Goal: Task Accomplishment & Management: Manage account settings

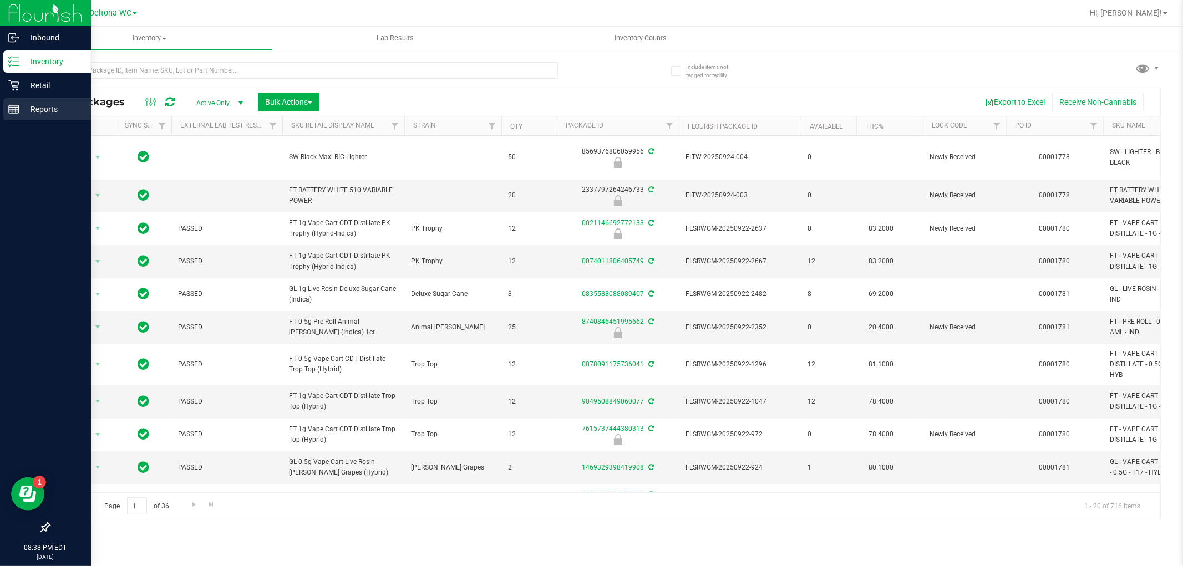
click at [47, 106] on p "Reports" at bounding box center [52, 109] width 67 height 13
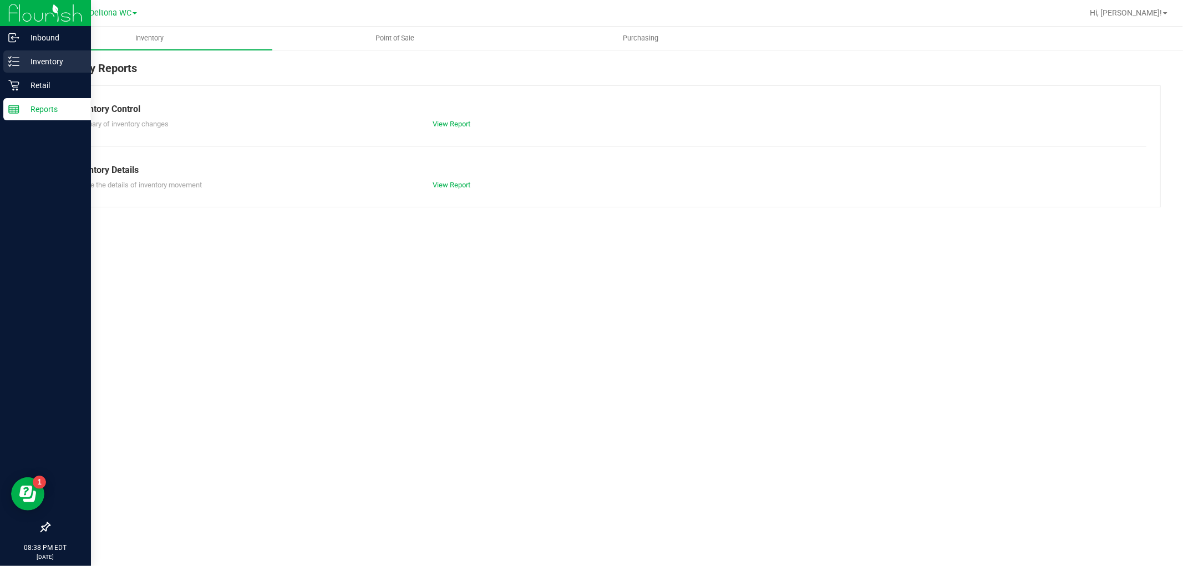
click at [32, 67] on p "Inventory" at bounding box center [52, 61] width 67 height 13
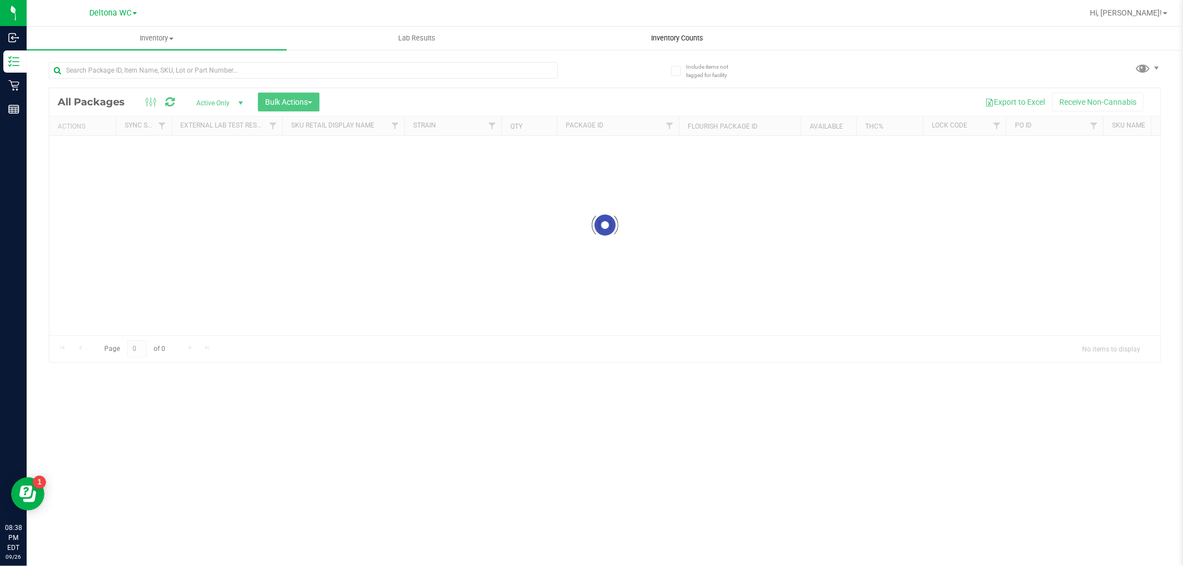
click at [664, 29] on uib-tab-heading "Inventory Counts" at bounding box center [676, 38] width 259 height 22
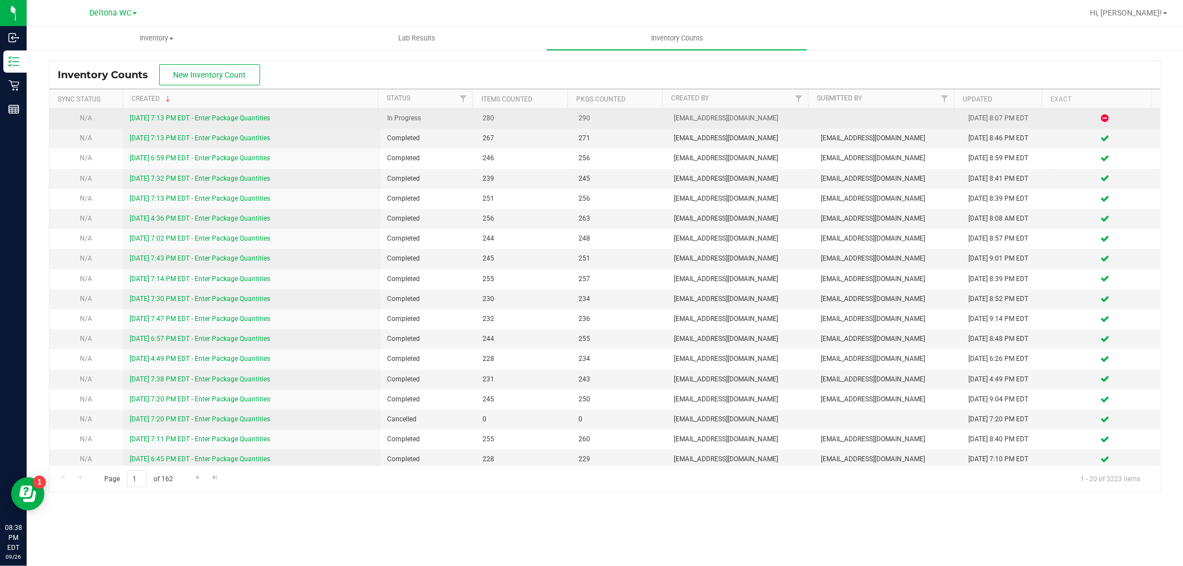
click at [192, 119] on link "[DATE] 7:13 PM EDT - Enter Package Quantities" at bounding box center [200, 118] width 140 height 8
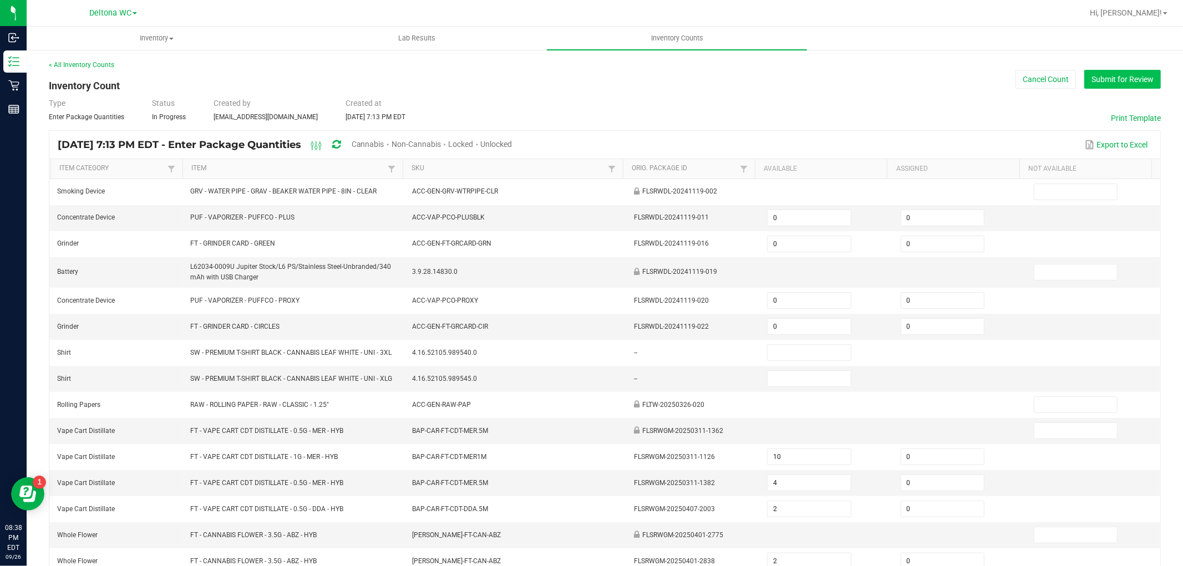
click at [1114, 86] on button "Submit for Review" at bounding box center [1122, 79] width 77 height 19
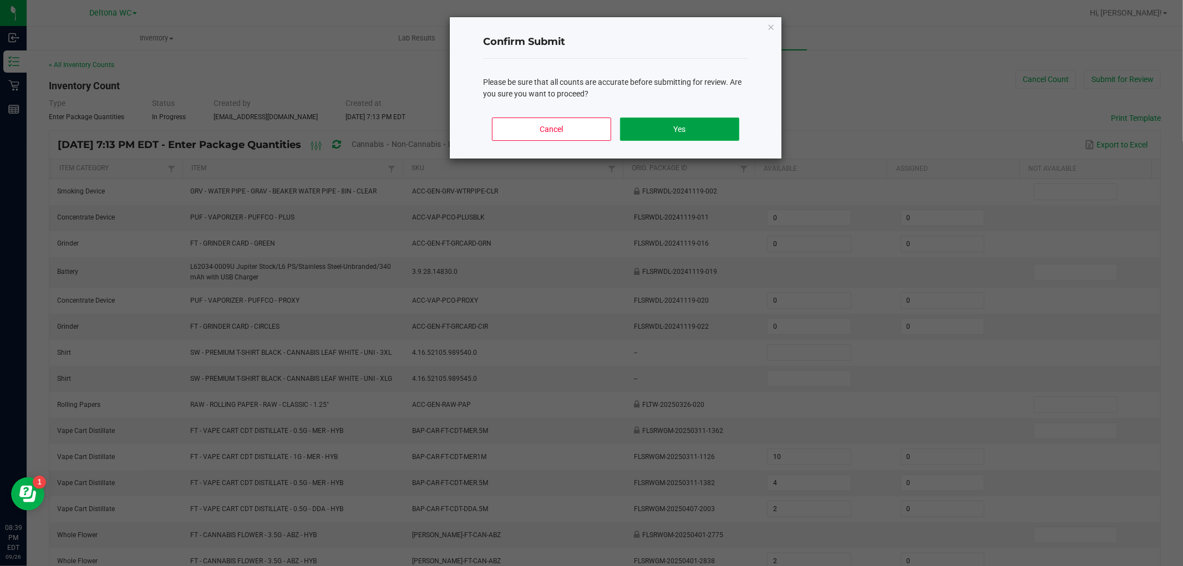
drag, startPoint x: 638, startPoint y: 128, endPoint x: 622, endPoint y: 120, distance: 18.4
click at [629, 121] on button "Yes" at bounding box center [679, 129] width 119 height 23
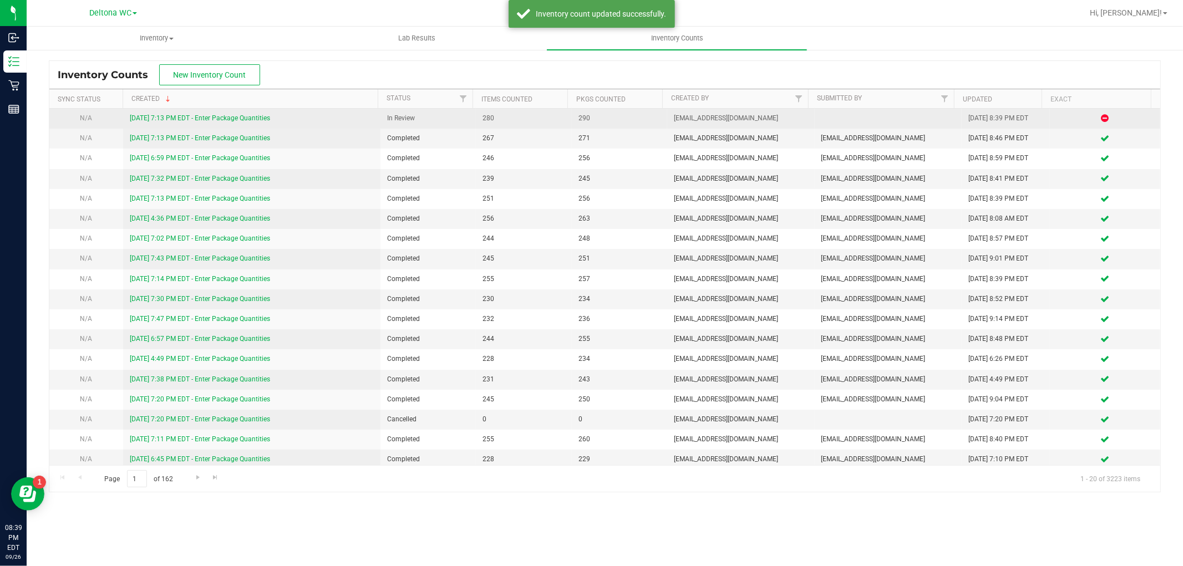
click at [240, 114] on link "[DATE] 7:13 PM EDT - Enter Package Quantities" at bounding box center [200, 118] width 140 height 8
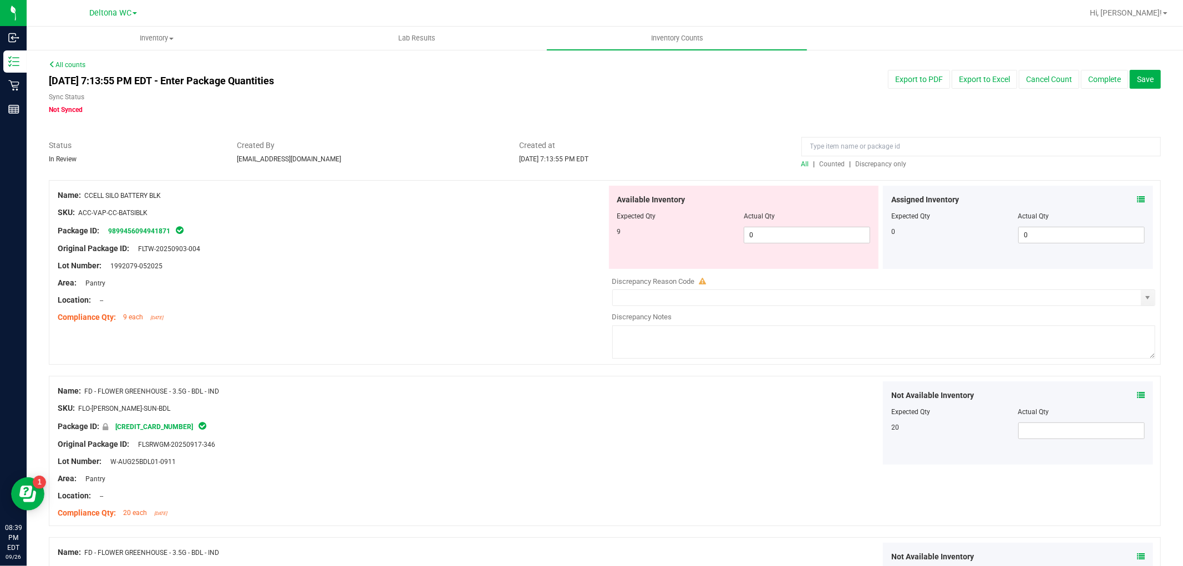
click at [1126, 200] on div "Assigned Inventory" at bounding box center [1017, 200] width 253 height 12
click at [1137, 200] on icon at bounding box center [1141, 200] width 8 height 8
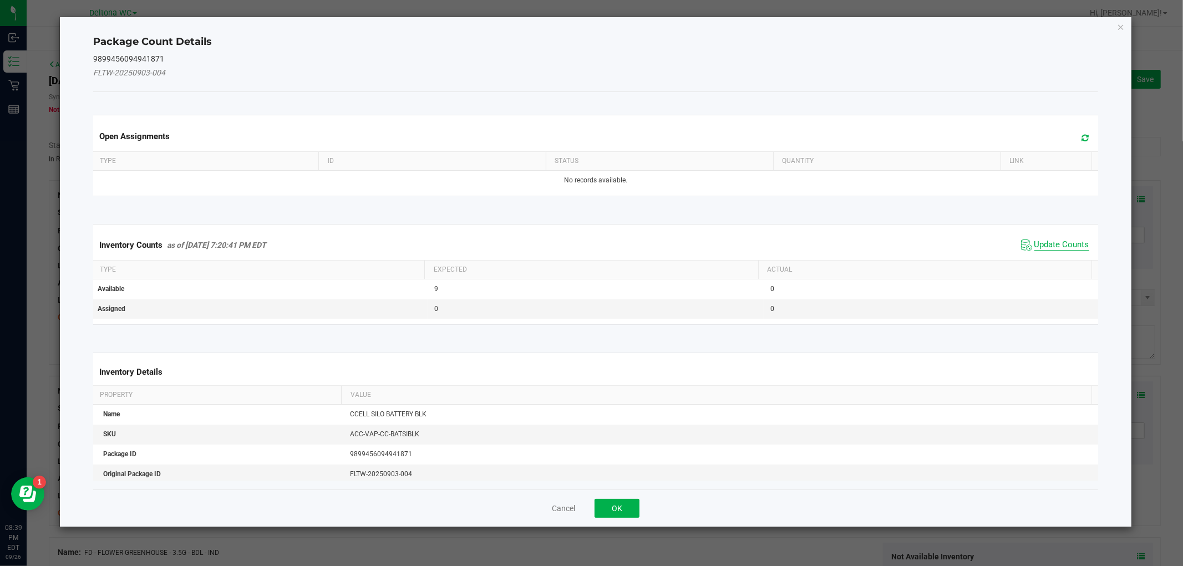
click at [1036, 242] on span "Update Counts" at bounding box center [1061, 245] width 55 height 11
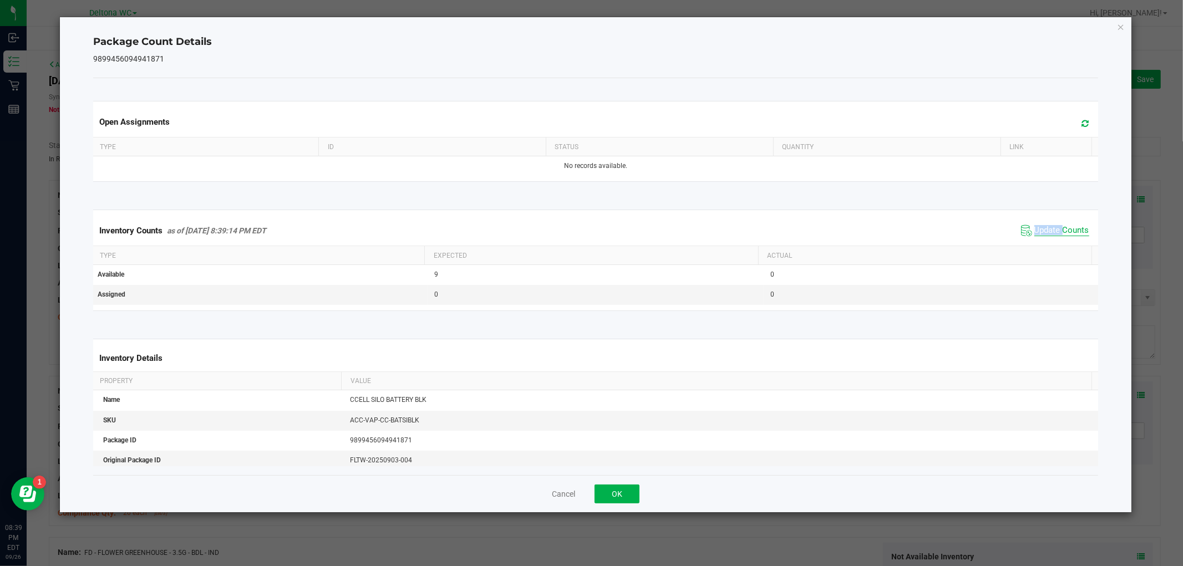
click at [1036, 243] on div "Inventory Counts as of [DATE] 8:39:14 PM EDT Update Counts" at bounding box center [595, 231] width 1009 height 30
drag, startPoint x: 1039, startPoint y: 227, endPoint x: 1034, endPoint y: 232, distance: 7.1
click at [1039, 228] on span "Update Counts" at bounding box center [1061, 230] width 55 height 11
click at [631, 489] on button "OK" at bounding box center [617, 494] width 45 height 19
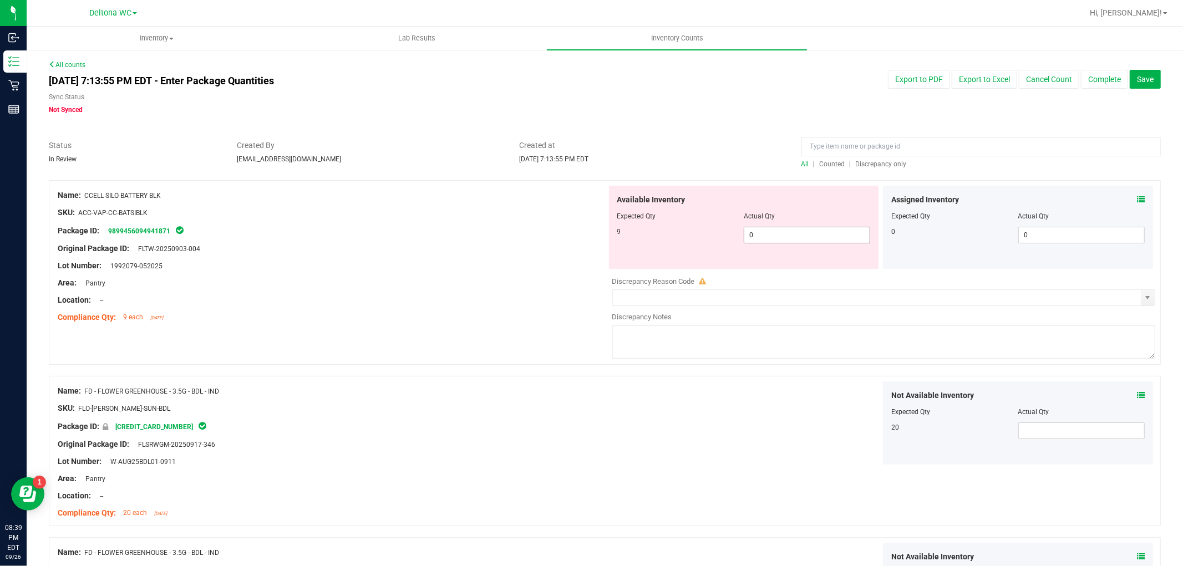
click at [784, 235] on span "0 0" at bounding box center [807, 235] width 126 height 17
type input "9"
click at [569, 278] on div "Area: Pantry" at bounding box center [332, 283] width 549 height 12
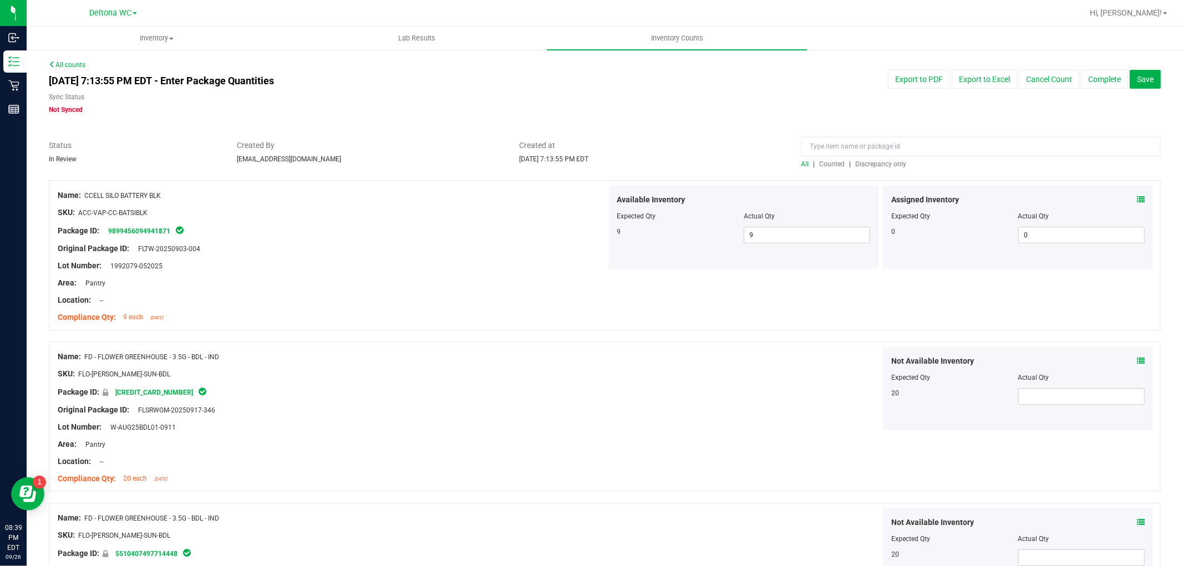
click at [1137, 358] on icon at bounding box center [1141, 361] width 8 height 8
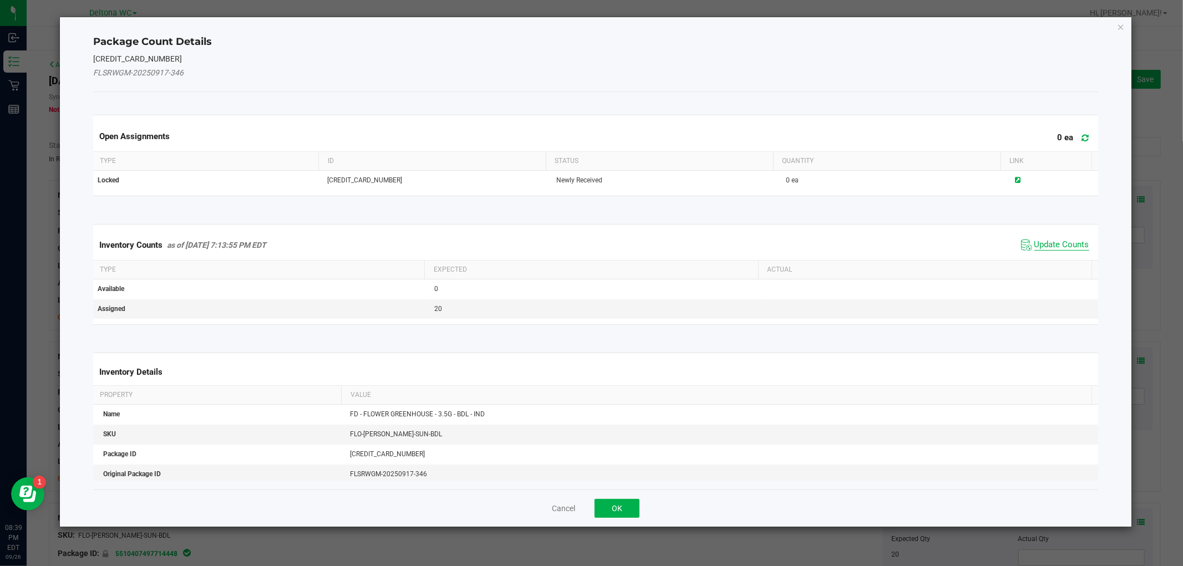
click at [1043, 248] on span "Update Counts" at bounding box center [1061, 245] width 55 height 11
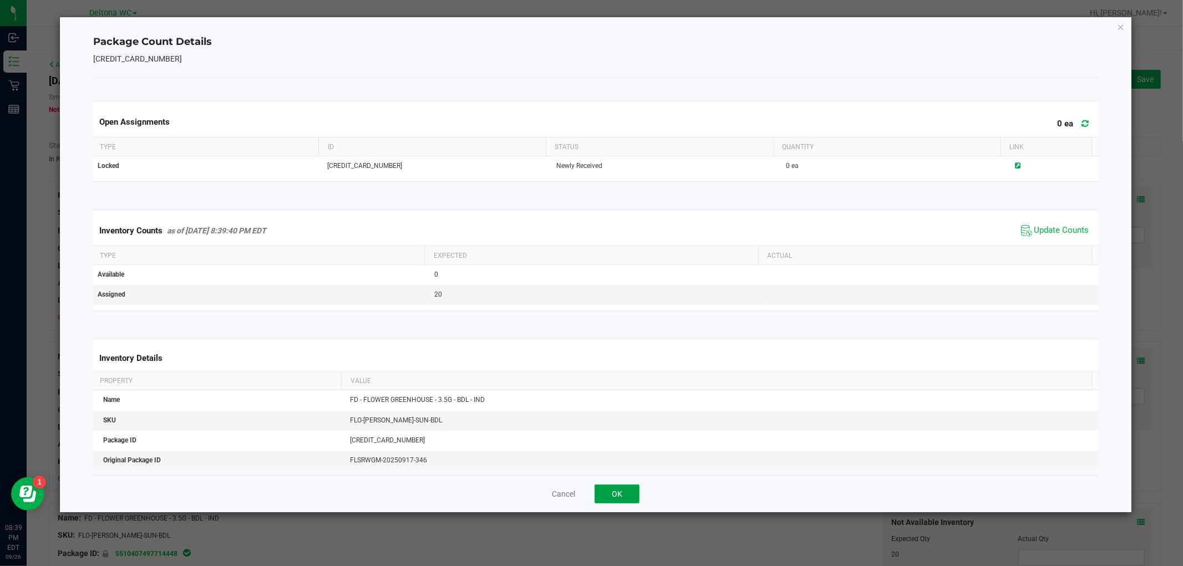
click at [623, 485] on button "OK" at bounding box center [617, 494] width 45 height 19
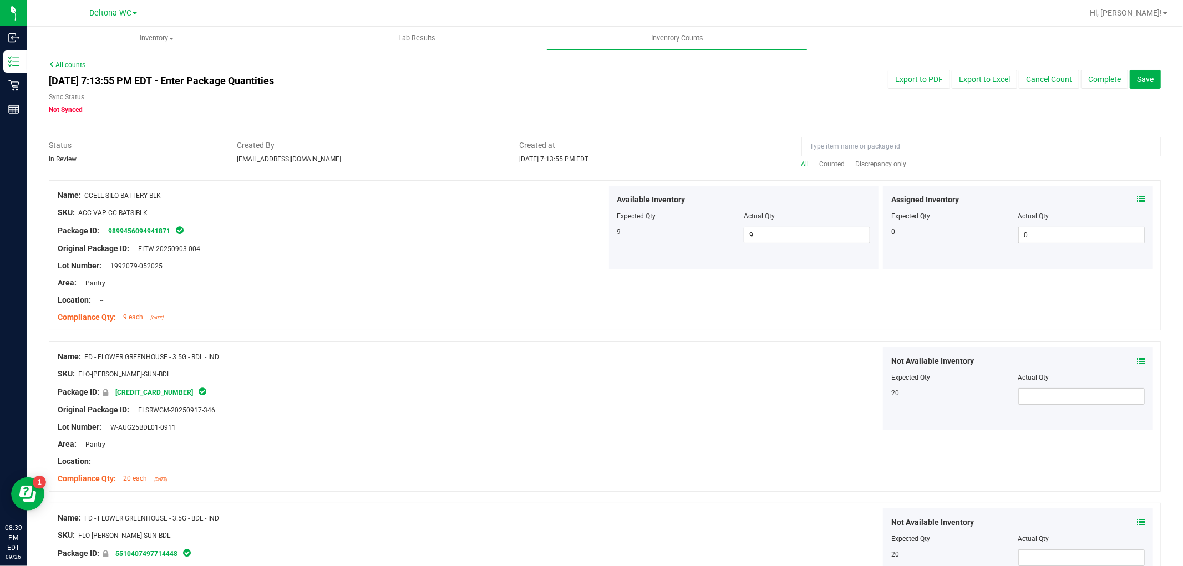
click at [864, 164] on span "Discrepancy only" at bounding box center [881, 164] width 51 height 8
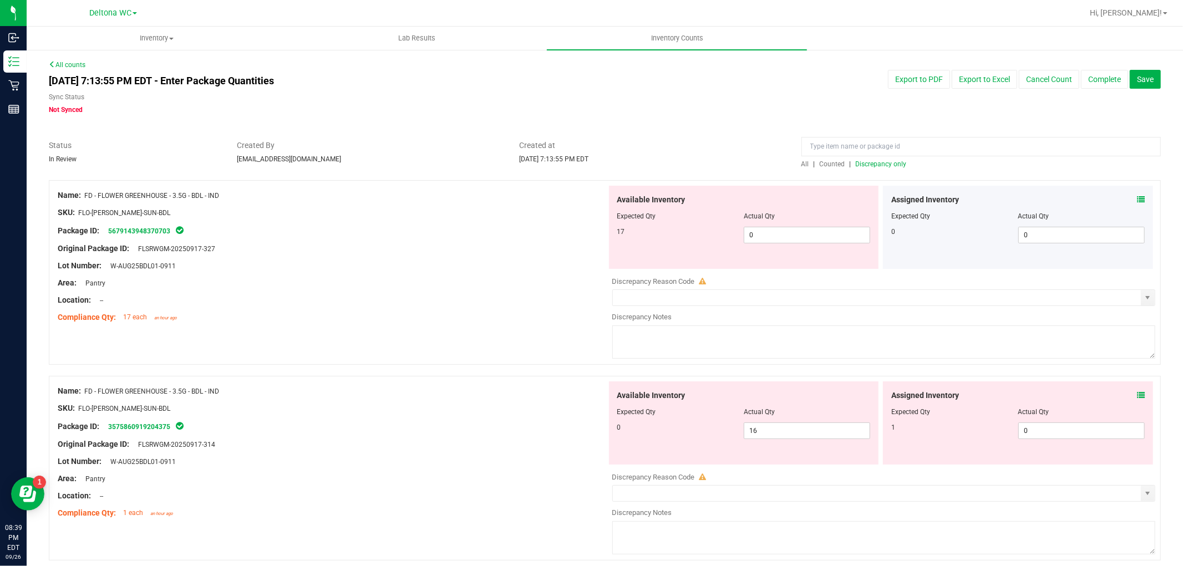
click at [1137, 197] on icon at bounding box center [1141, 200] width 8 height 8
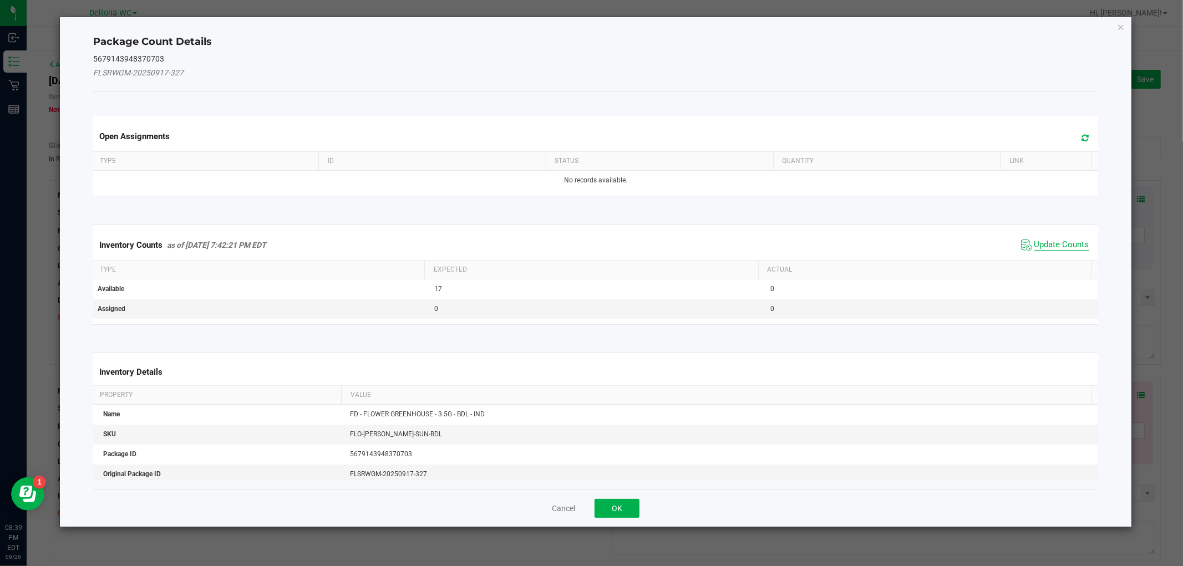
click at [1034, 240] on span "Update Counts" at bounding box center [1061, 245] width 55 height 11
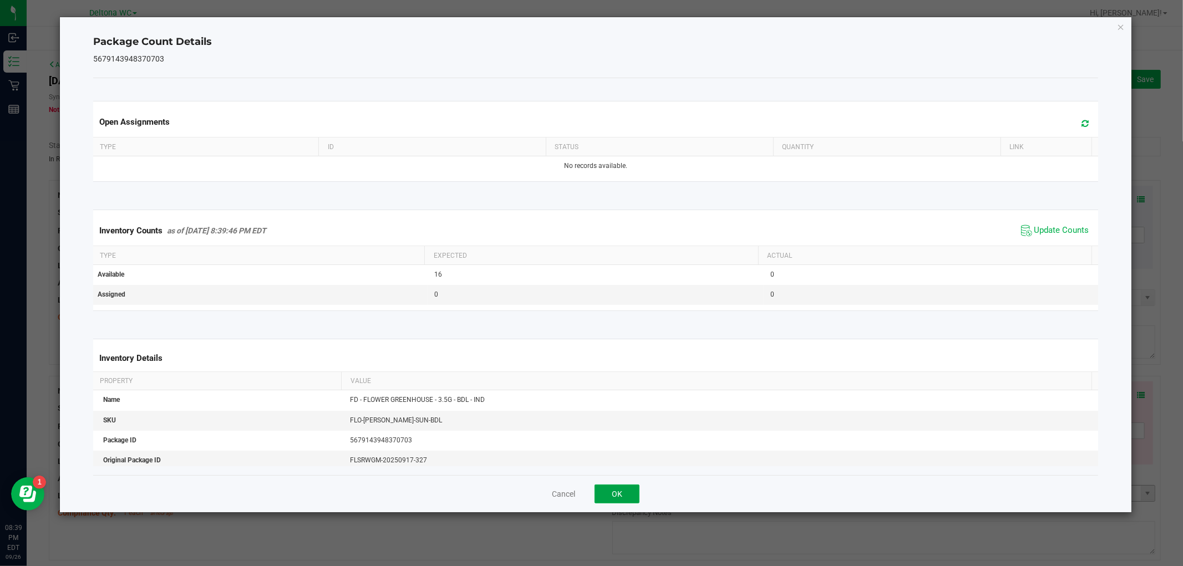
drag, startPoint x: 608, startPoint y: 496, endPoint x: 618, endPoint y: 489, distance: 12.3
click at [612, 495] on button "OK" at bounding box center [617, 494] width 45 height 19
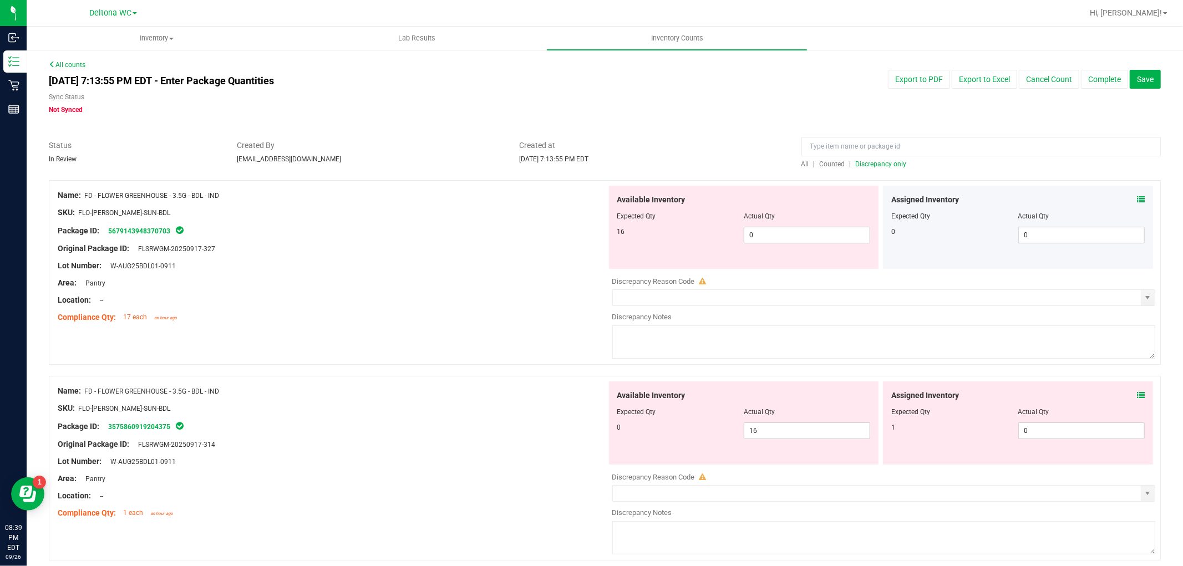
click at [1137, 197] on icon at bounding box center [1141, 200] width 8 height 8
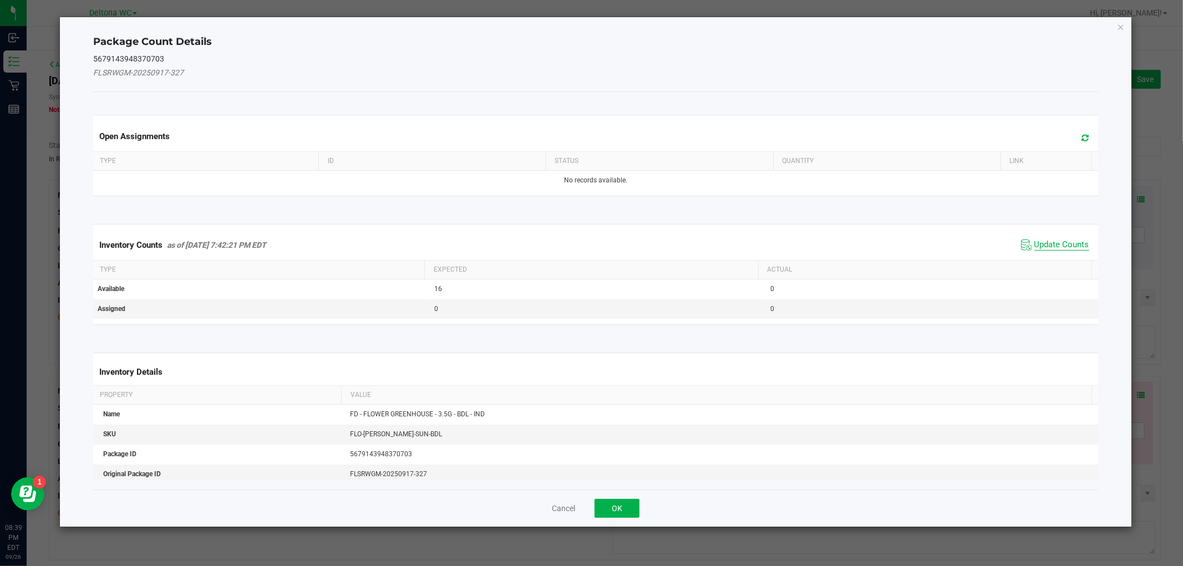
click at [1037, 247] on span "Update Counts" at bounding box center [1061, 245] width 55 height 11
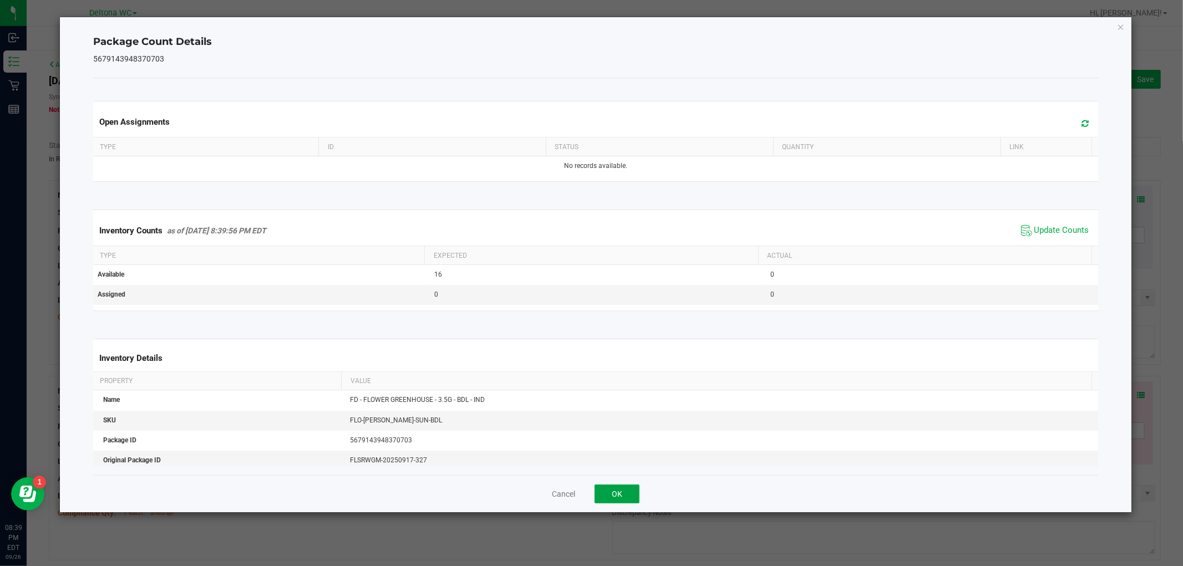
click at [615, 485] on button "OK" at bounding box center [617, 494] width 45 height 19
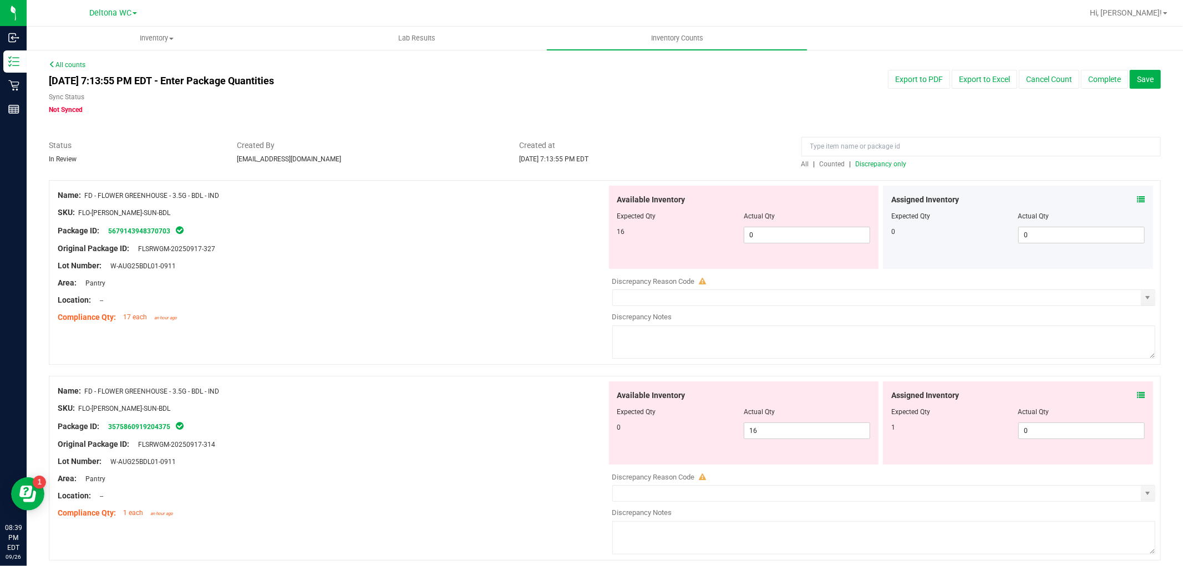
click at [1137, 394] on icon at bounding box center [1141, 396] width 8 height 8
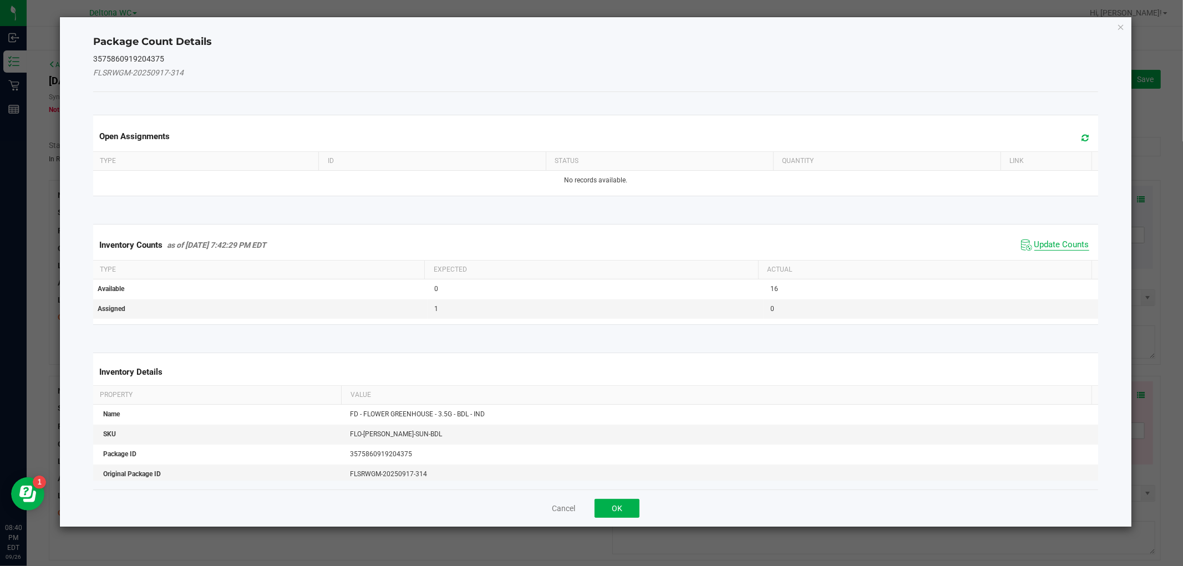
click at [1034, 246] on span "Update Counts" at bounding box center [1061, 245] width 55 height 11
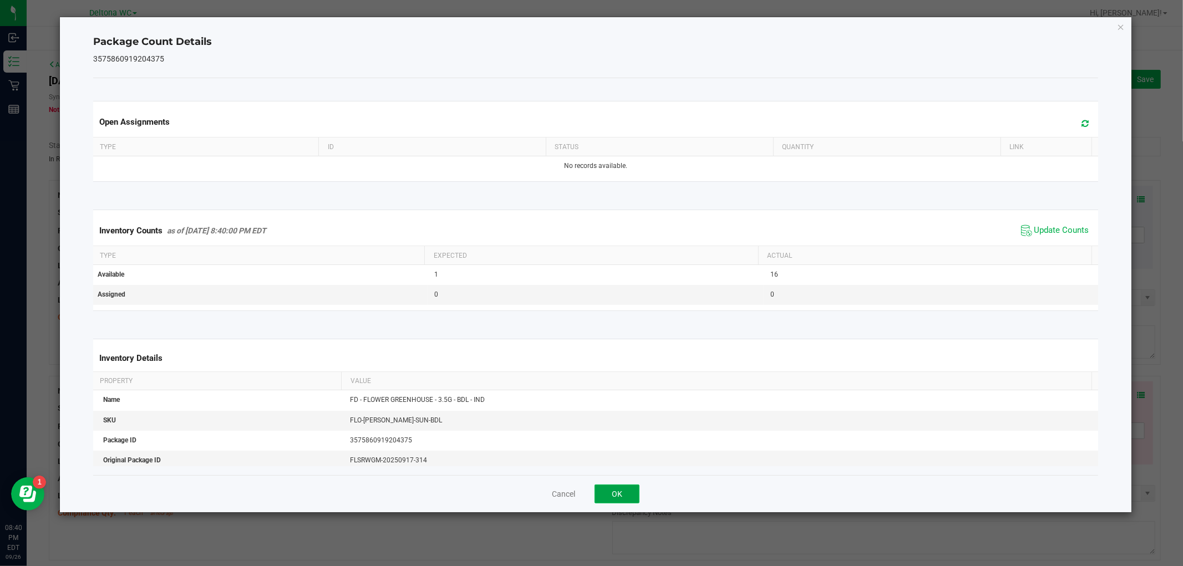
click at [618, 497] on button "OK" at bounding box center [617, 494] width 45 height 19
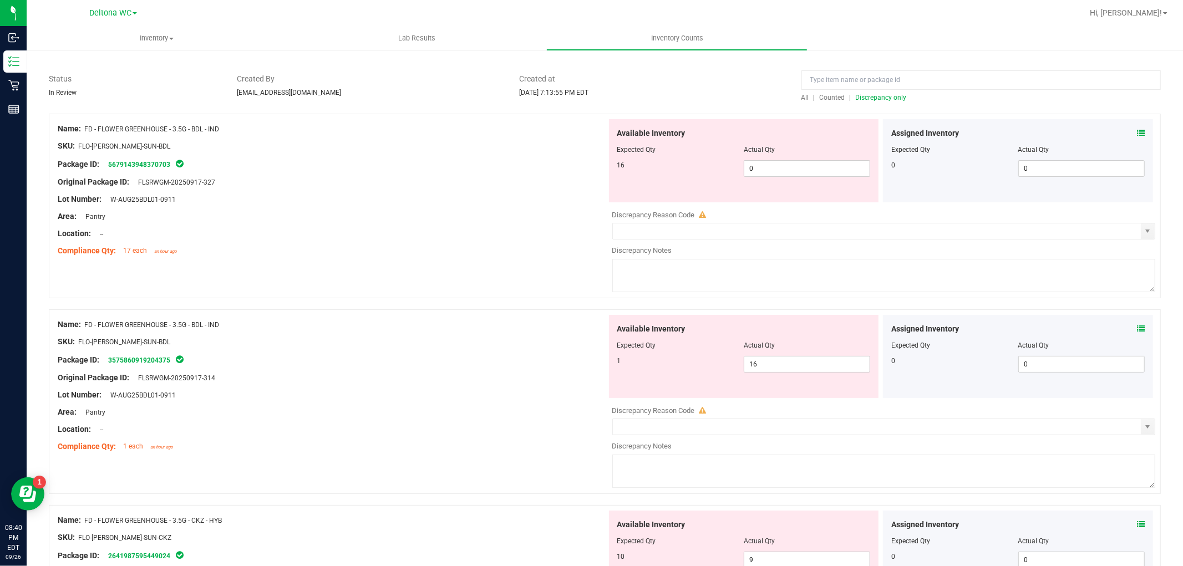
scroll to position [123, 0]
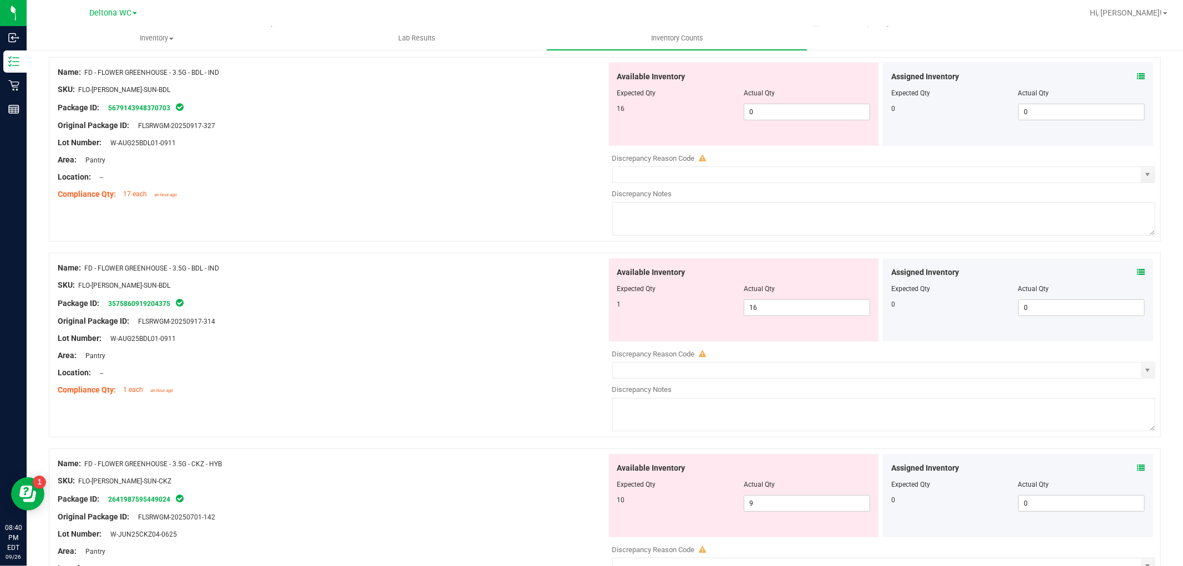
click at [1137, 272] on icon at bounding box center [1141, 272] width 8 height 8
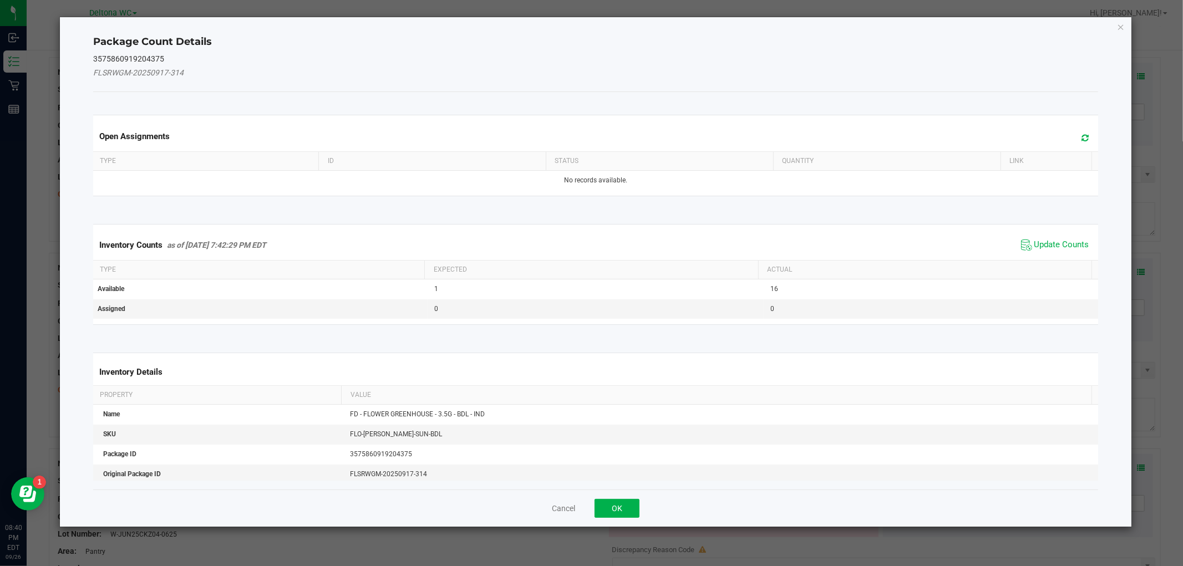
click at [1023, 242] on span "Update Counts" at bounding box center [1055, 245] width 74 height 17
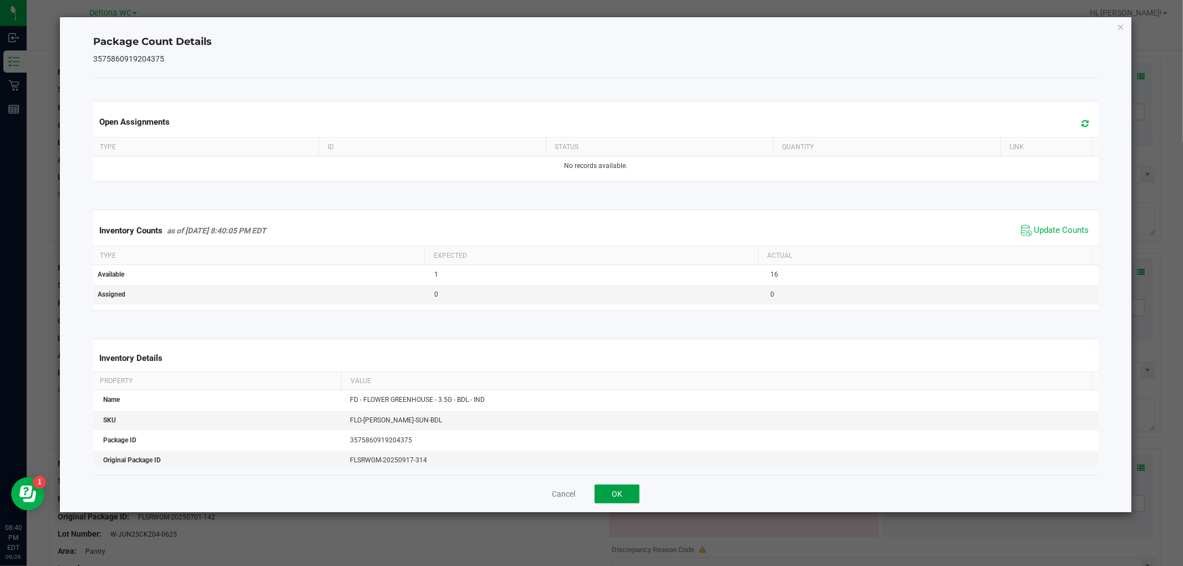
click at [631, 496] on button "OK" at bounding box center [617, 494] width 45 height 19
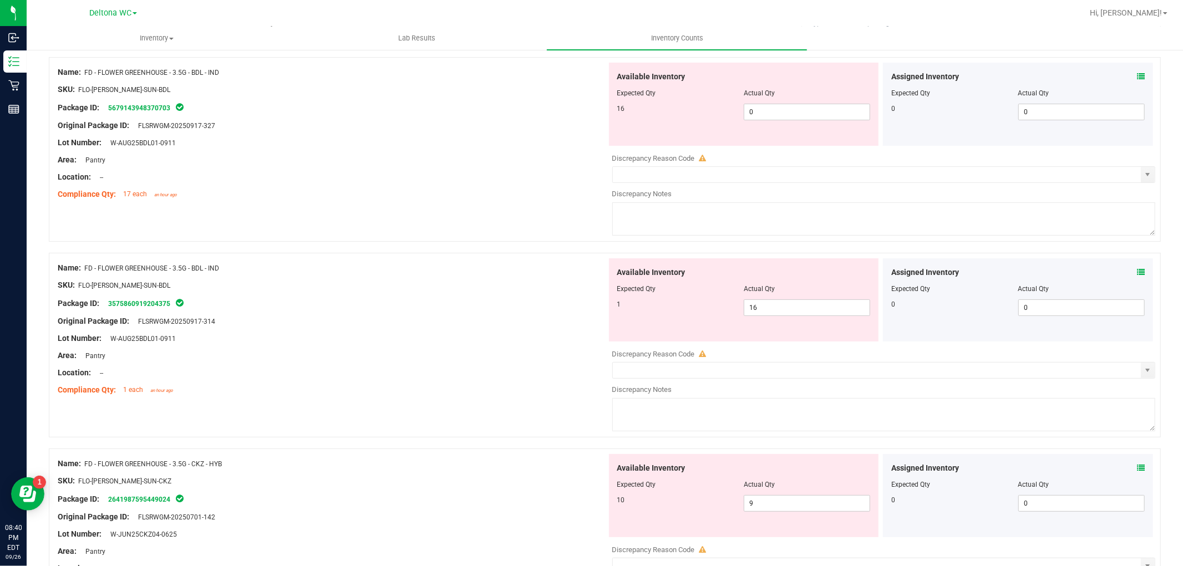
click at [1137, 468] on icon at bounding box center [1141, 468] width 8 height 8
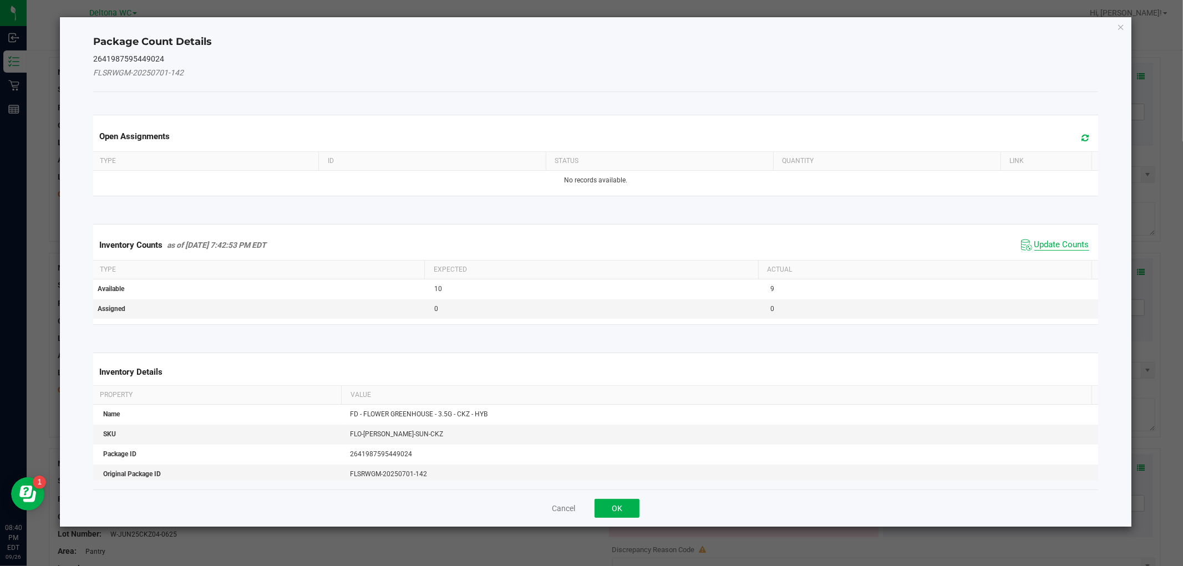
drag, startPoint x: 1047, startPoint y: 243, endPoint x: 1039, endPoint y: 248, distance: 9.1
click at [1045, 243] on span "Update Counts" at bounding box center [1061, 245] width 55 height 11
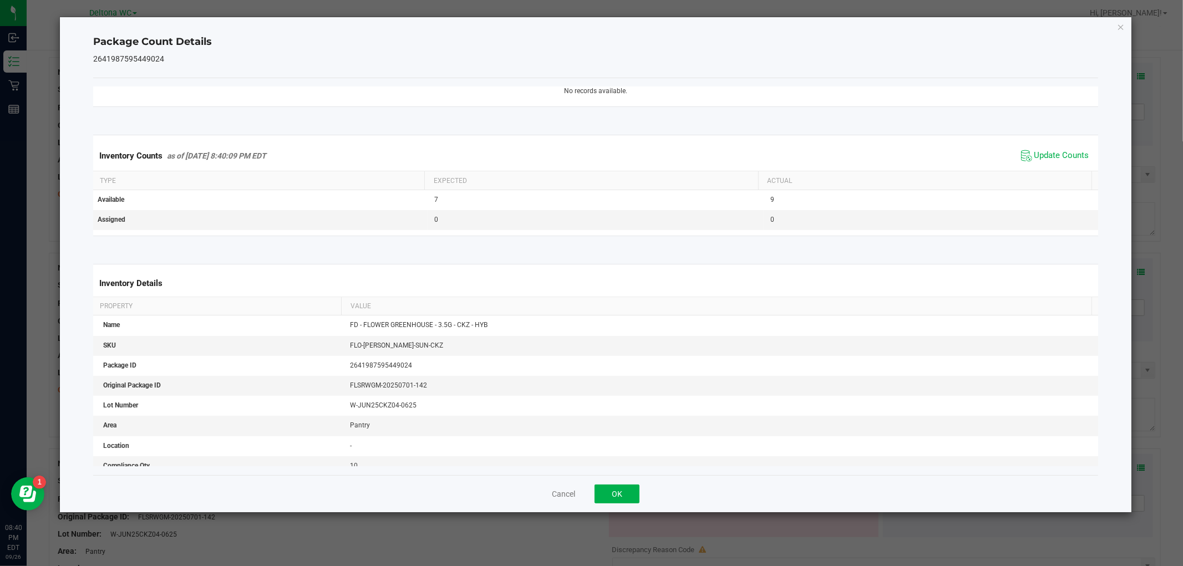
scroll to position [134, 0]
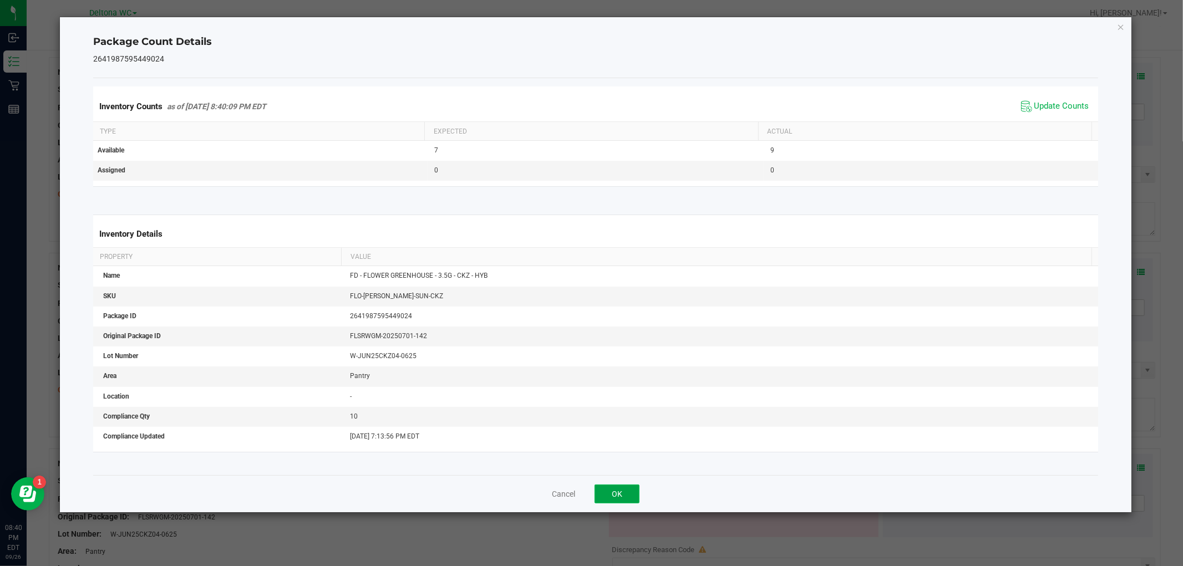
click at [628, 490] on button "OK" at bounding box center [617, 494] width 45 height 19
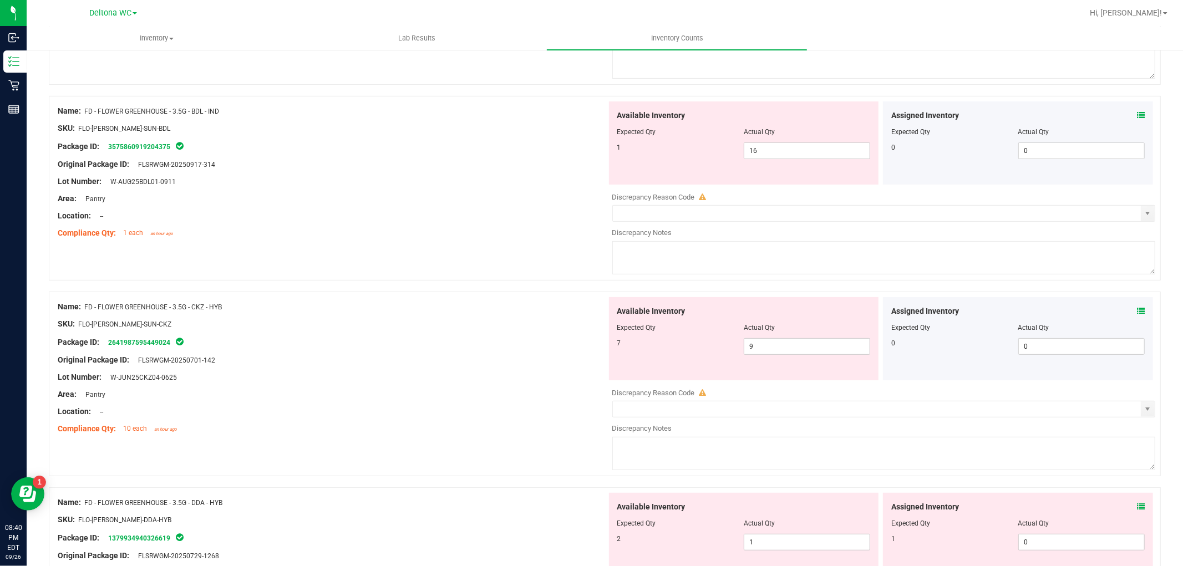
scroll to position [308, 0]
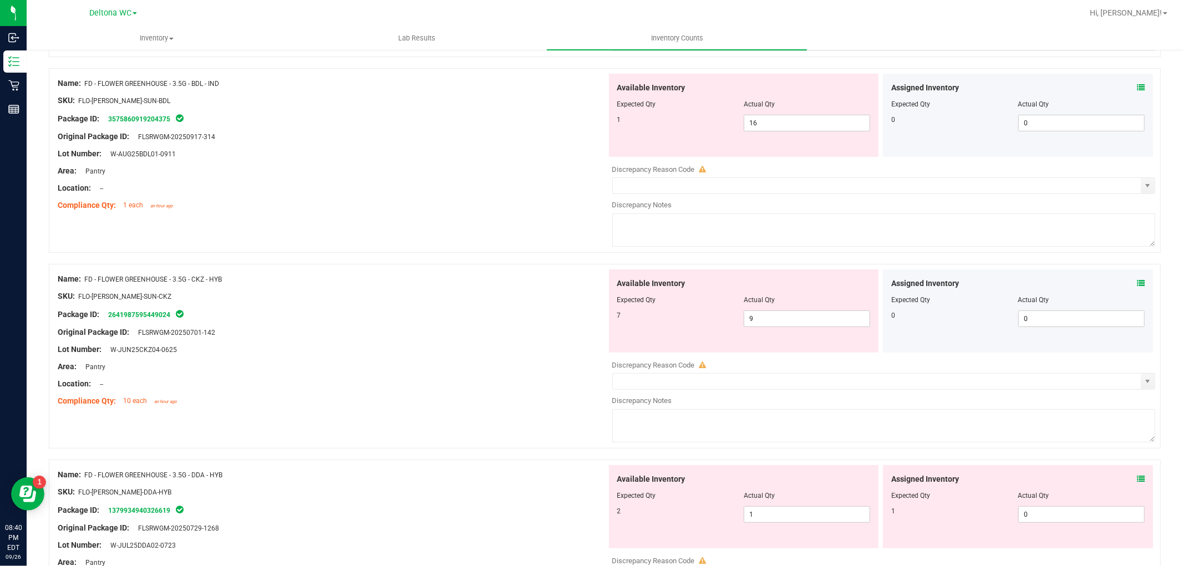
click at [1137, 280] on icon at bounding box center [1141, 284] width 8 height 8
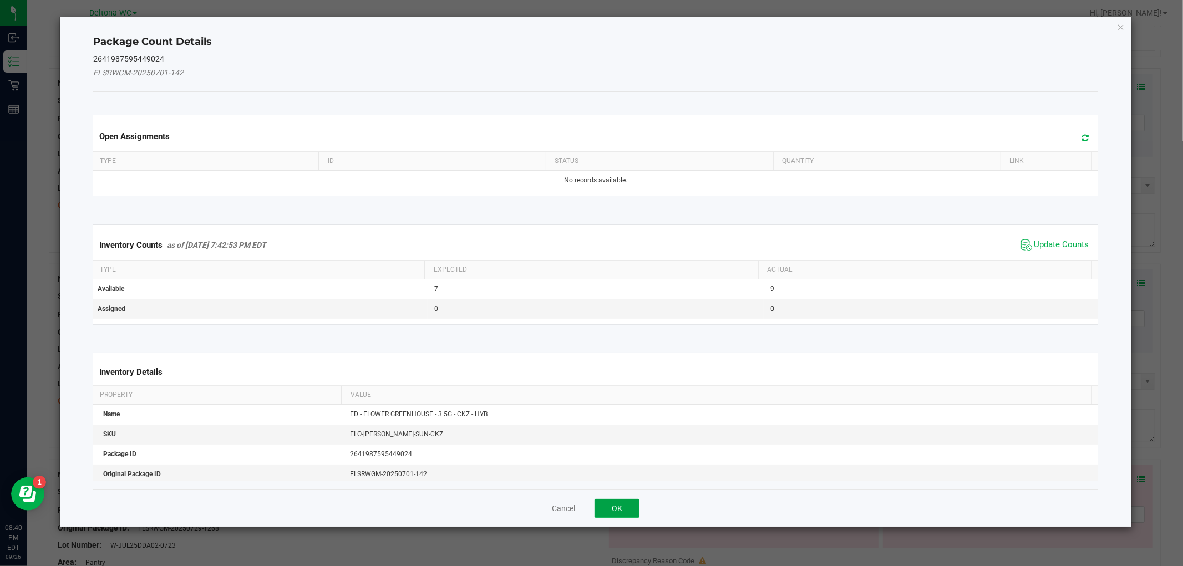
click at [611, 514] on button "OK" at bounding box center [617, 508] width 45 height 19
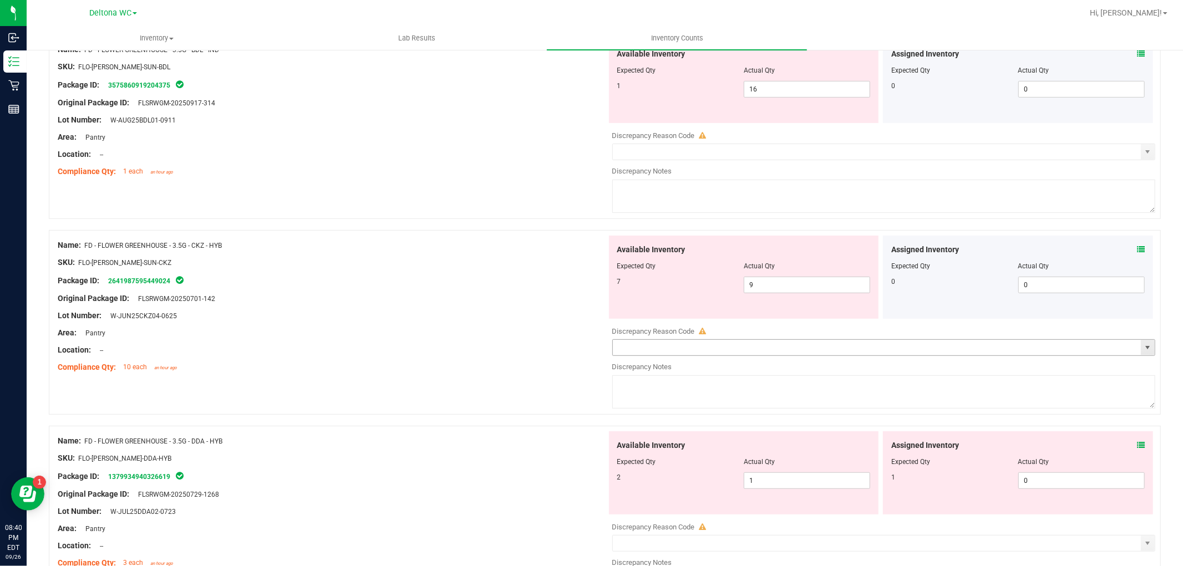
scroll to position [555, 0]
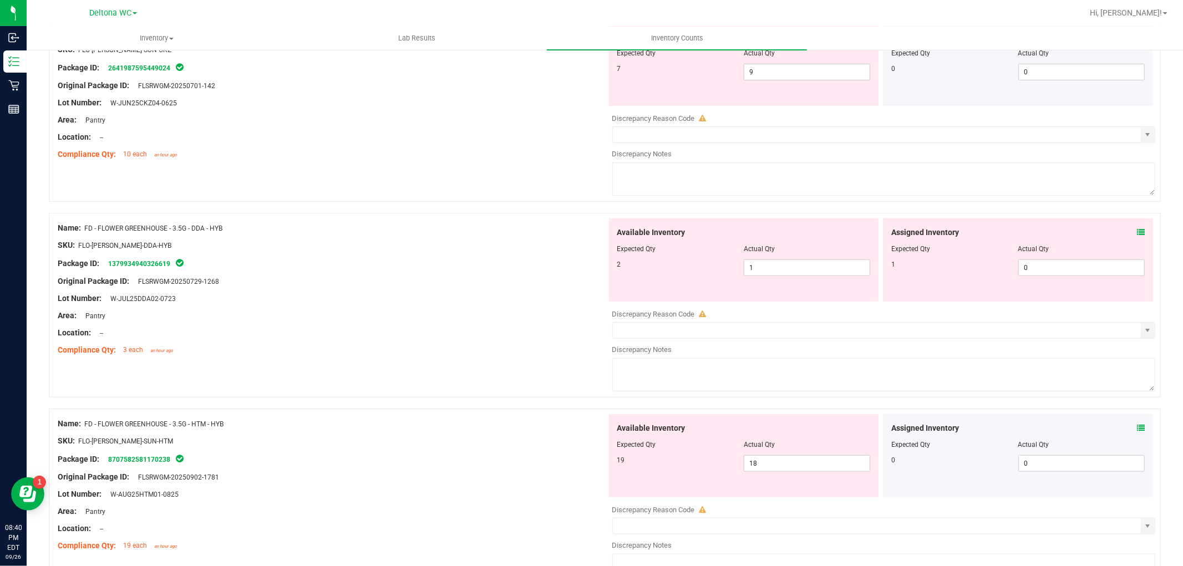
click at [1137, 231] on icon at bounding box center [1141, 232] width 8 height 8
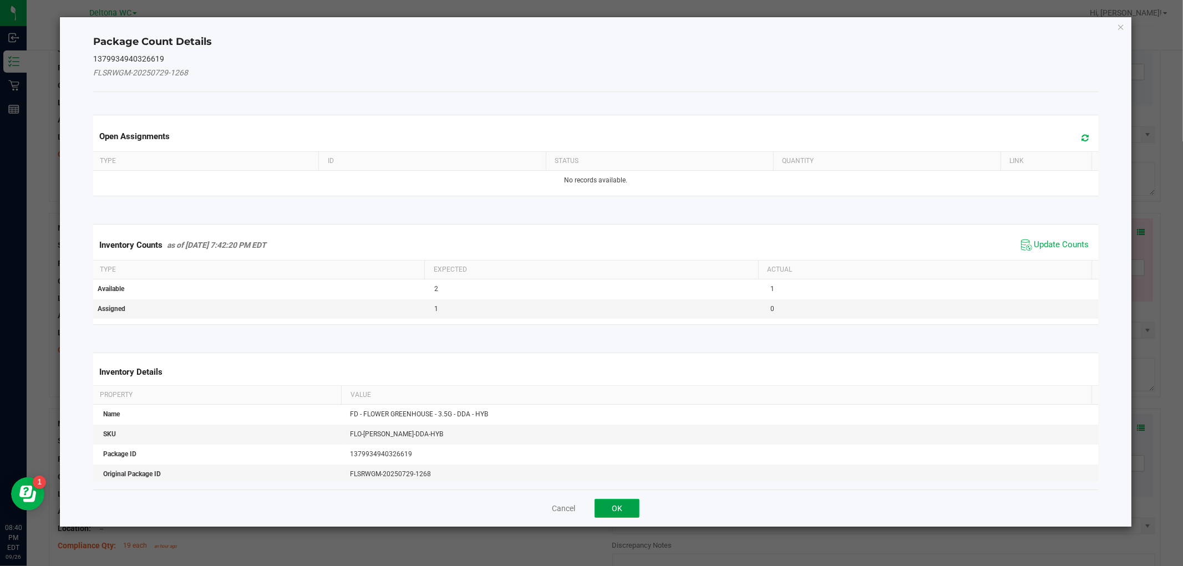
click at [605, 507] on button "OK" at bounding box center [617, 508] width 45 height 19
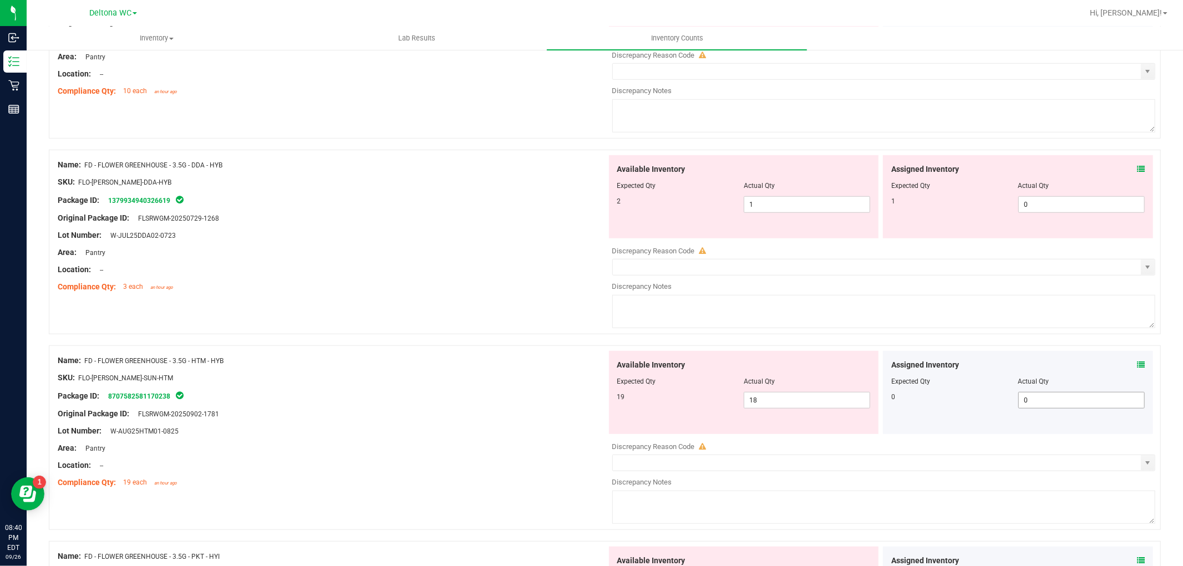
scroll to position [678, 0]
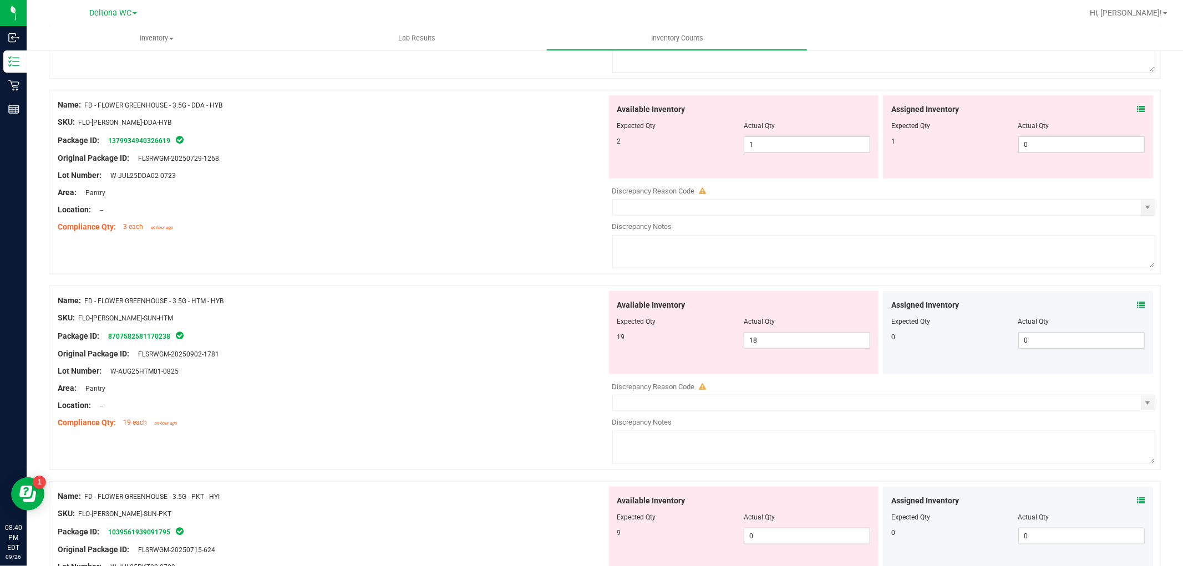
click at [1137, 308] on icon at bounding box center [1141, 305] width 8 height 8
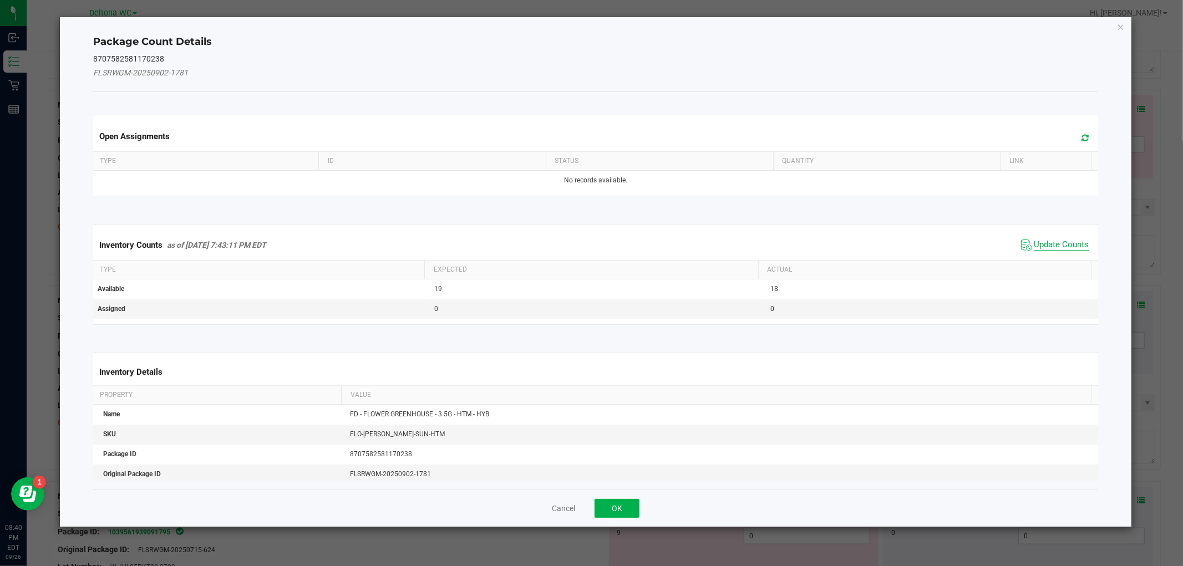
click at [1034, 250] on span "Update Counts" at bounding box center [1061, 245] width 55 height 11
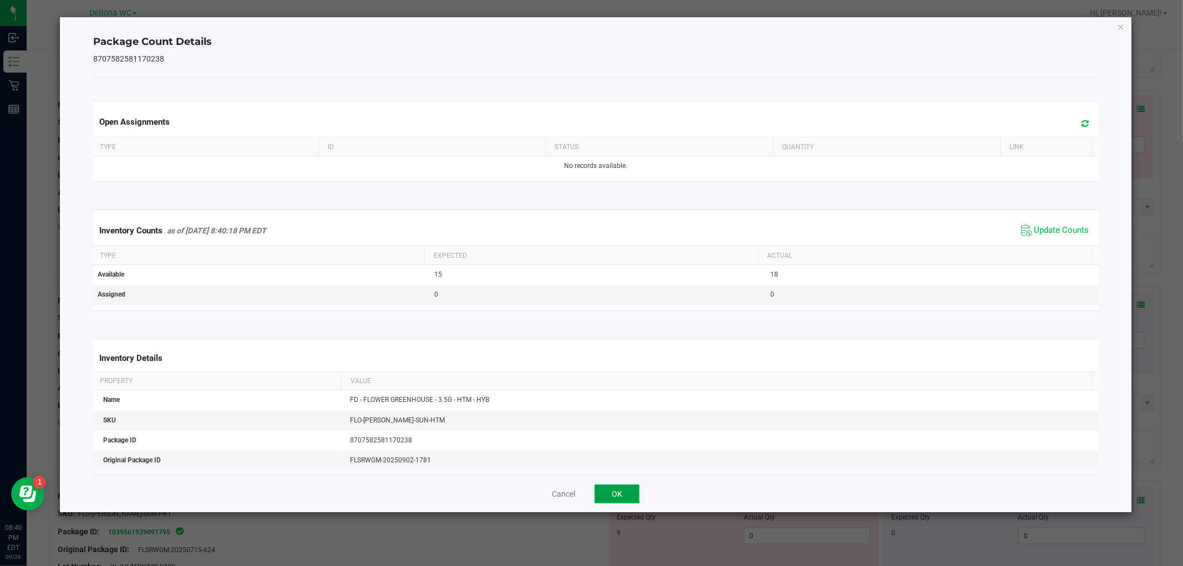
click at [627, 495] on button "OK" at bounding box center [617, 494] width 45 height 19
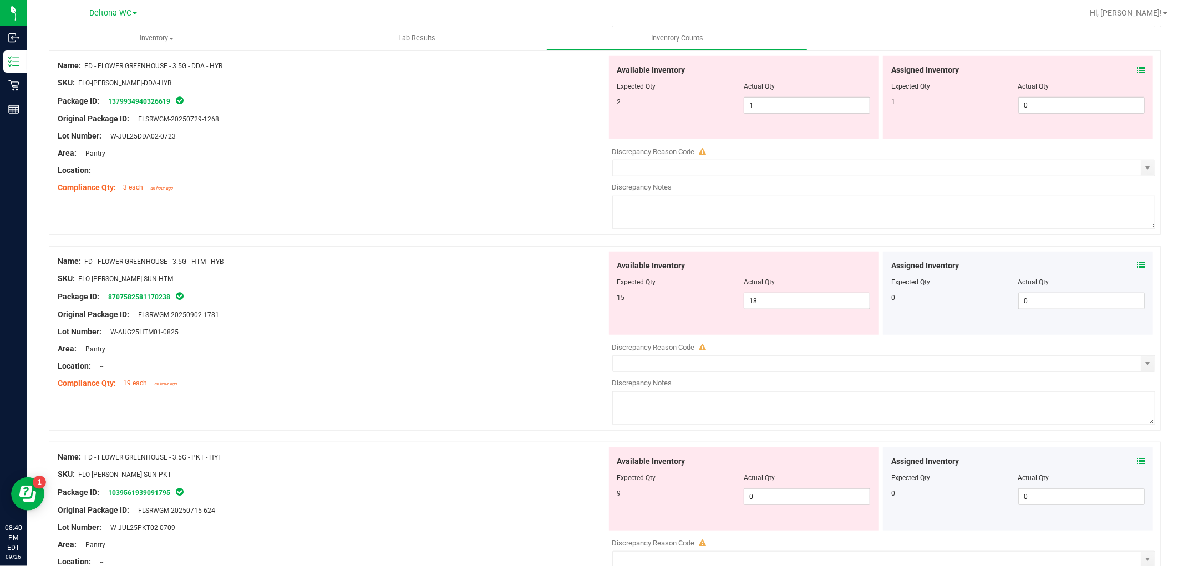
scroll to position [739, 0]
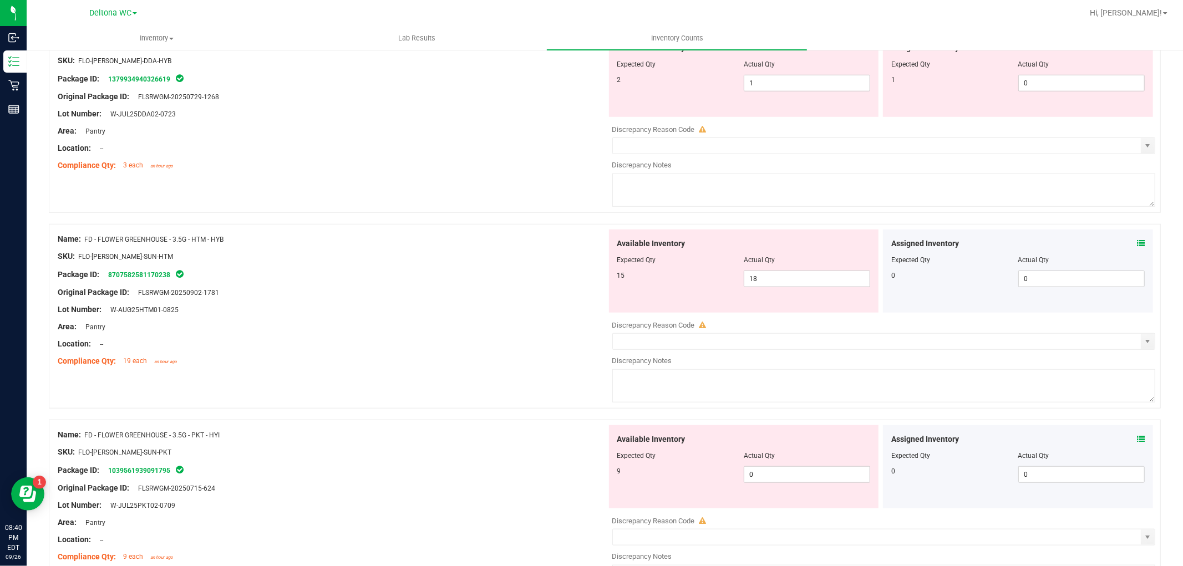
click at [1137, 440] on div "Assigned Inventory Expected Qty Actual Qty 0 0 0" at bounding box center [1018, 466] width 270 height 83
click at [1137, 439] on icon at bounding box center [1141, 439] width 8 height 8
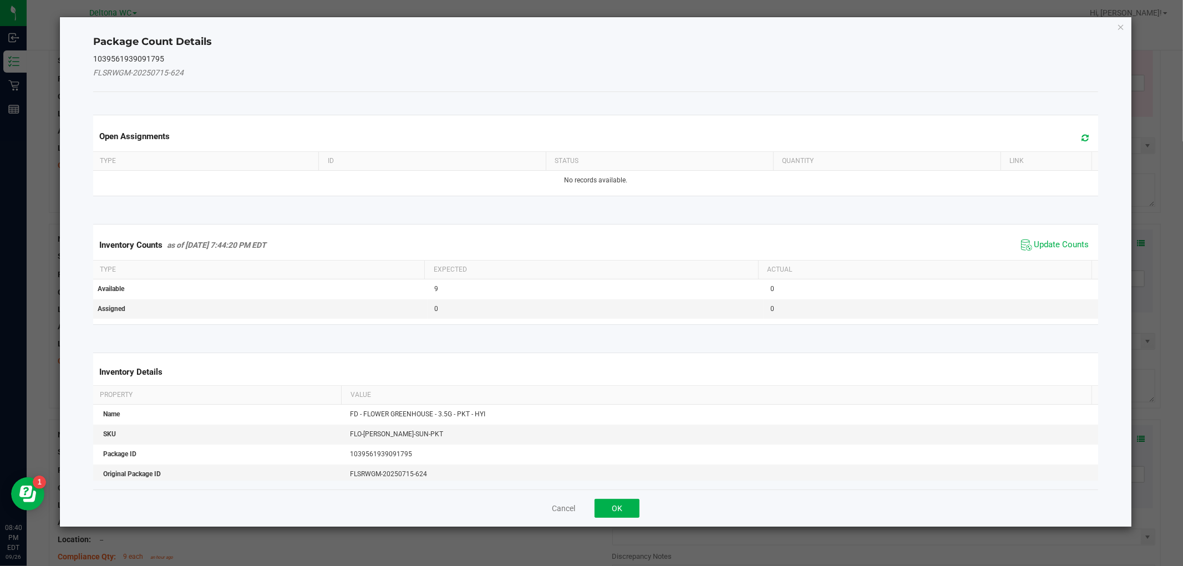
click at [1053, 234] on div "Inventory Counts as of [DATE] 7:44:20 PM EDT Update Counts" at bounding box center [595, 245] width 1009 height 30
click at [1042, 241] on span "Update Counts" at bounding box center [1061, 245] width 55 height 11
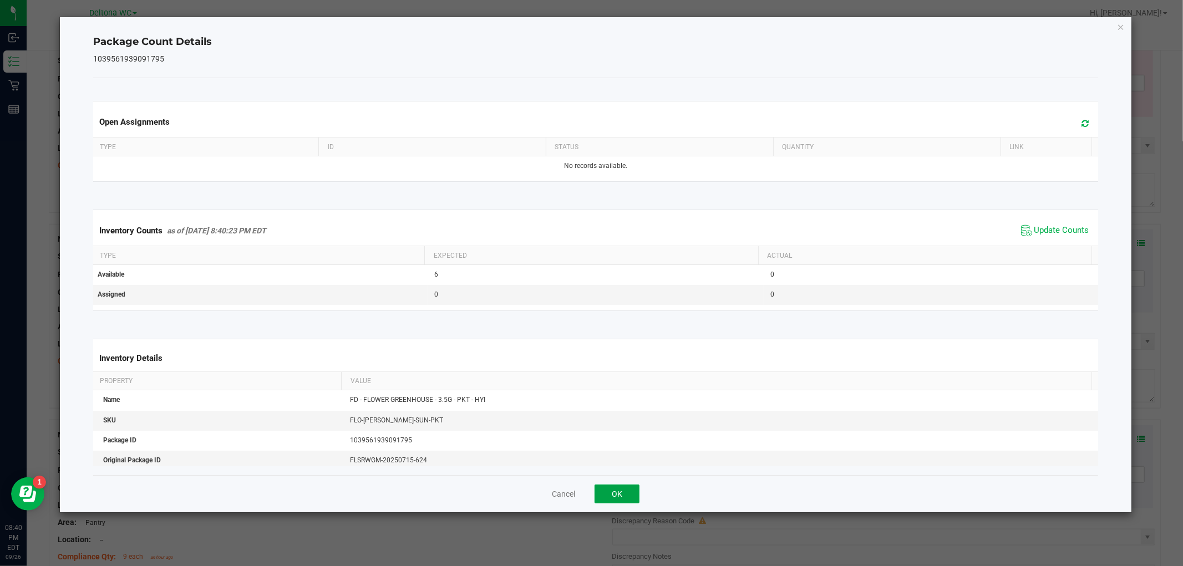
click at [636, 491] on button "OK" at bounding box center [617, 494] width 45 height 19
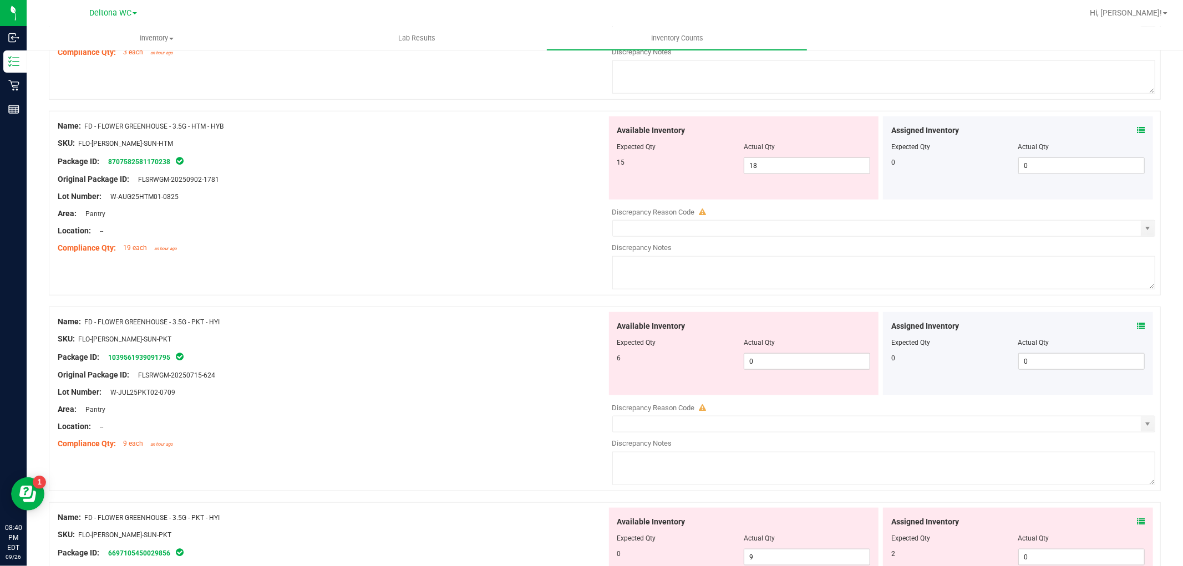
scroll to position [924, 0]
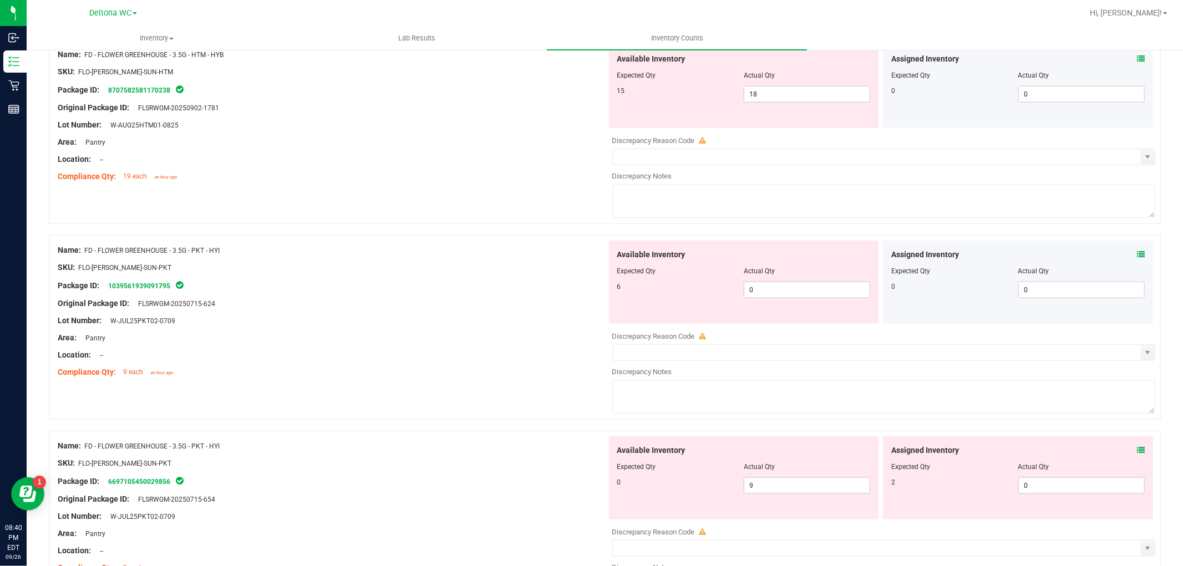
click at [1137, 258] on icon at bounding box center [1141, 255] width 8 height 8
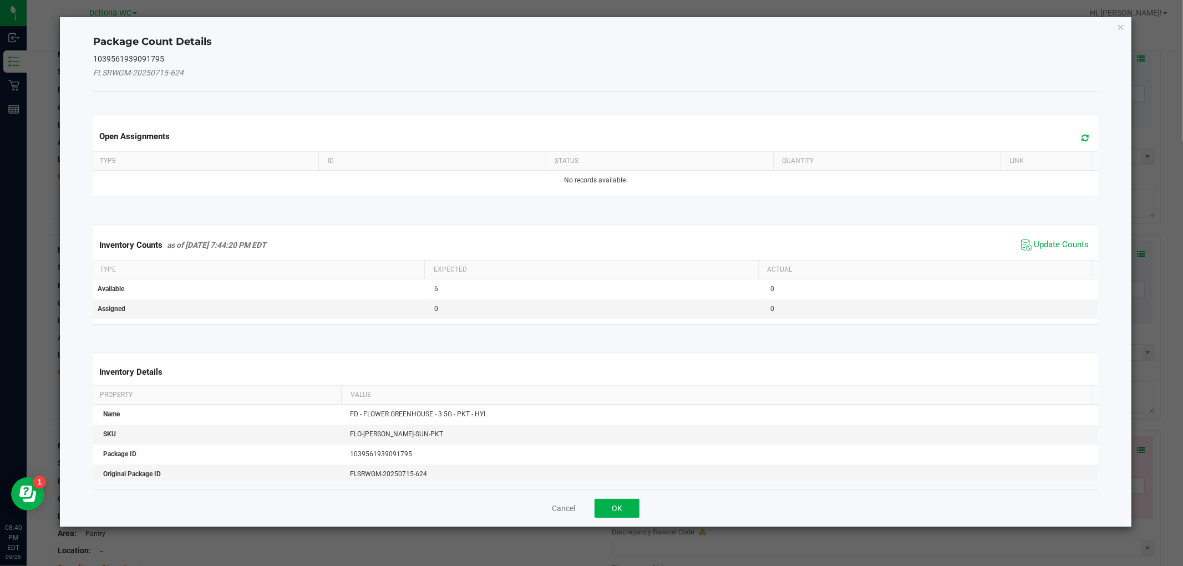
drag, startPoint x: 1037, startPoint y: 248, endPoint x: 1015, endPoint y: 258, distance: 24.3
click at [1036, 248] on span "Update Counts" at bounding box center [1061, 245] width 55 height 11
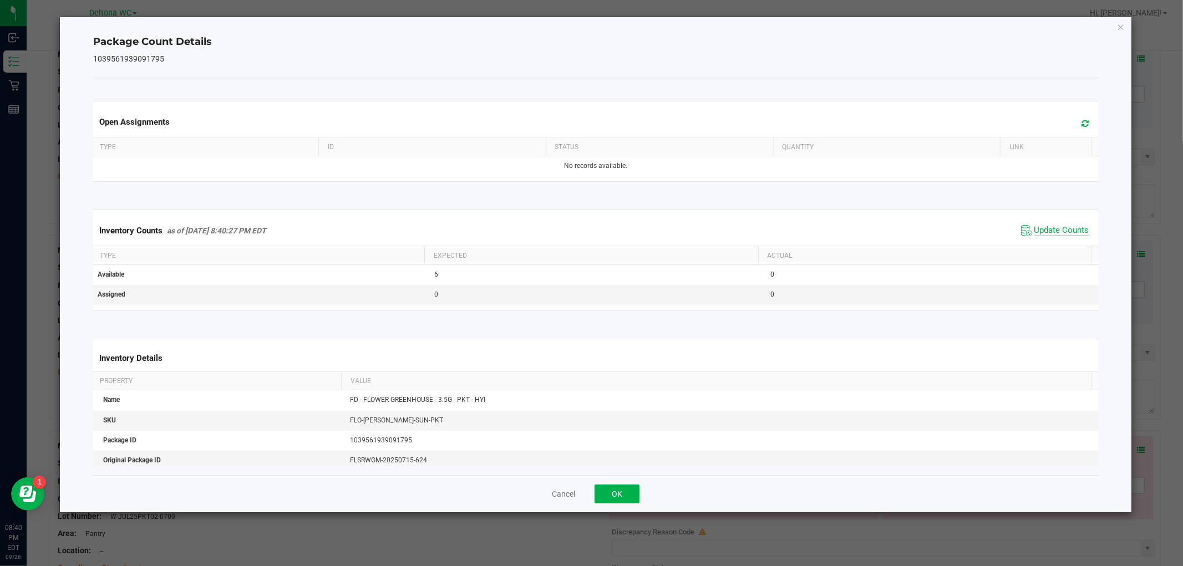
drag, startPoint x: 1038, startPoint y: 225, endPoint x: 979, endPoint y: 260, distance: 68.4
click at [1038, 225] on span "Update Counts" at bounding box center [1061, 230] width 55 height 11
click at [611, 489] on button "OK" at bounding box center [617, 494] width 45 height 19
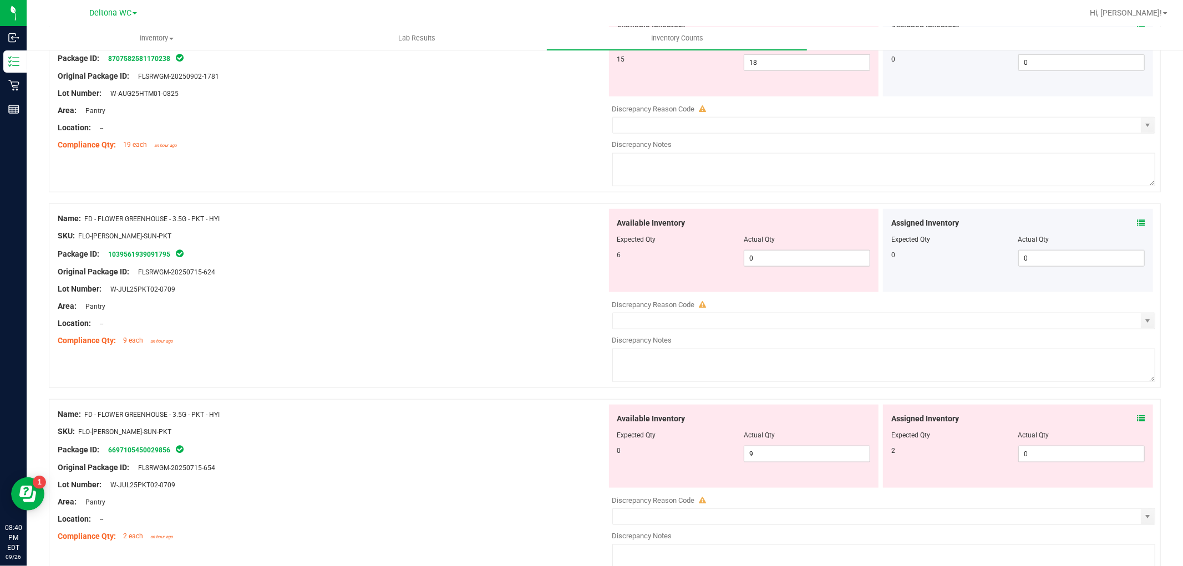
scroll to position [986, 0]
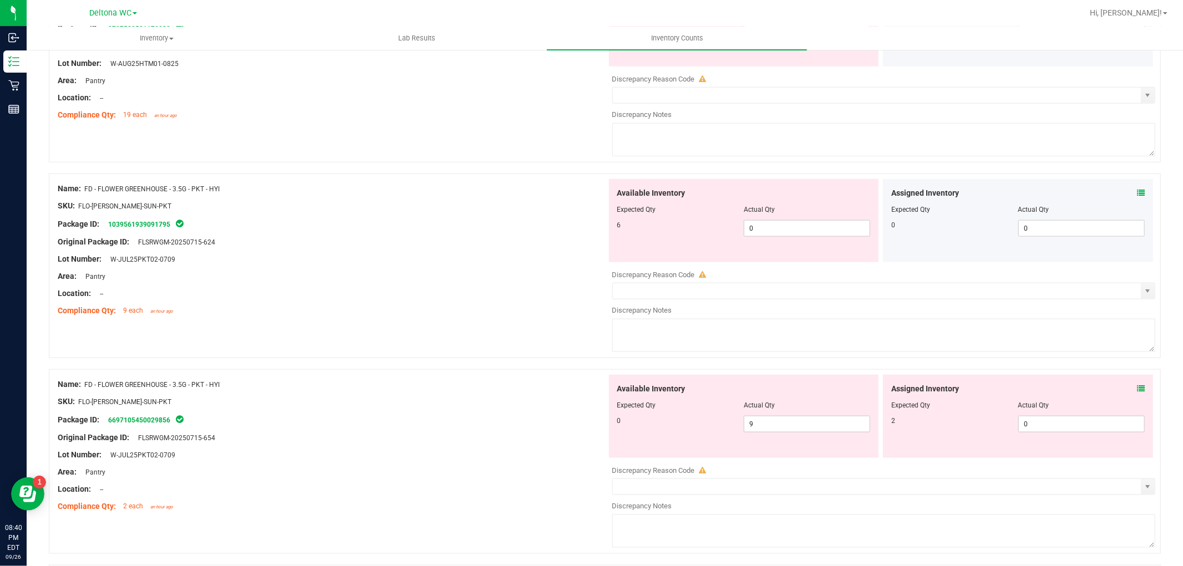
click at [1137, 387] on icon at bounding box center [1141, 389] width 8 height 8
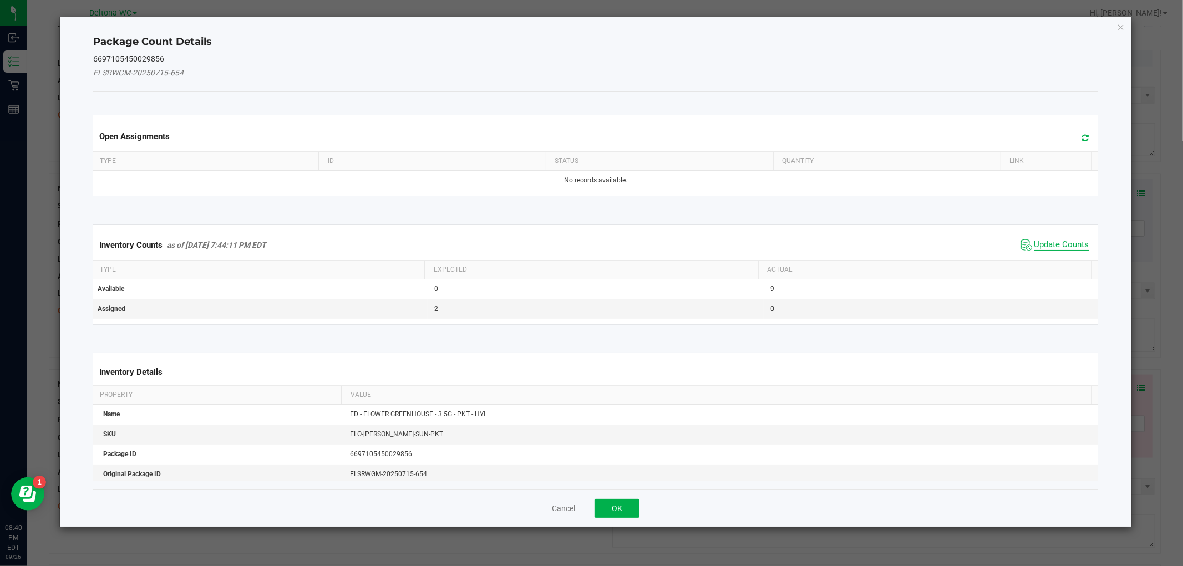
click at [1034, 248] on span "Update Counts" at bounding box center [1061, 245] width 55 height 11
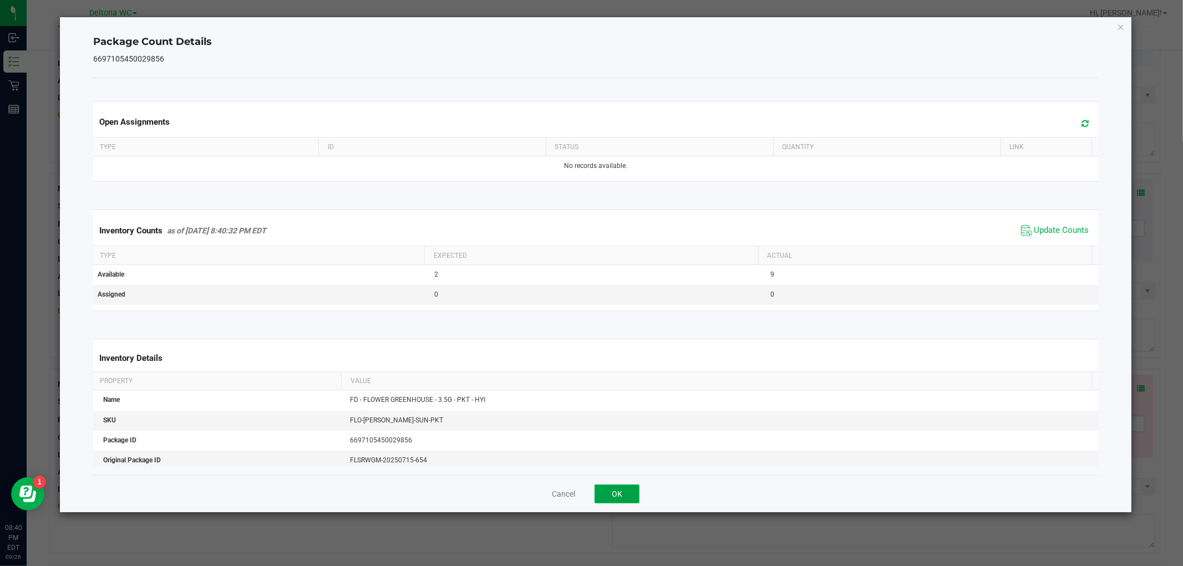
click at [609, 502] on button "OK" at bounding box center [617, 494] width 45 height 19
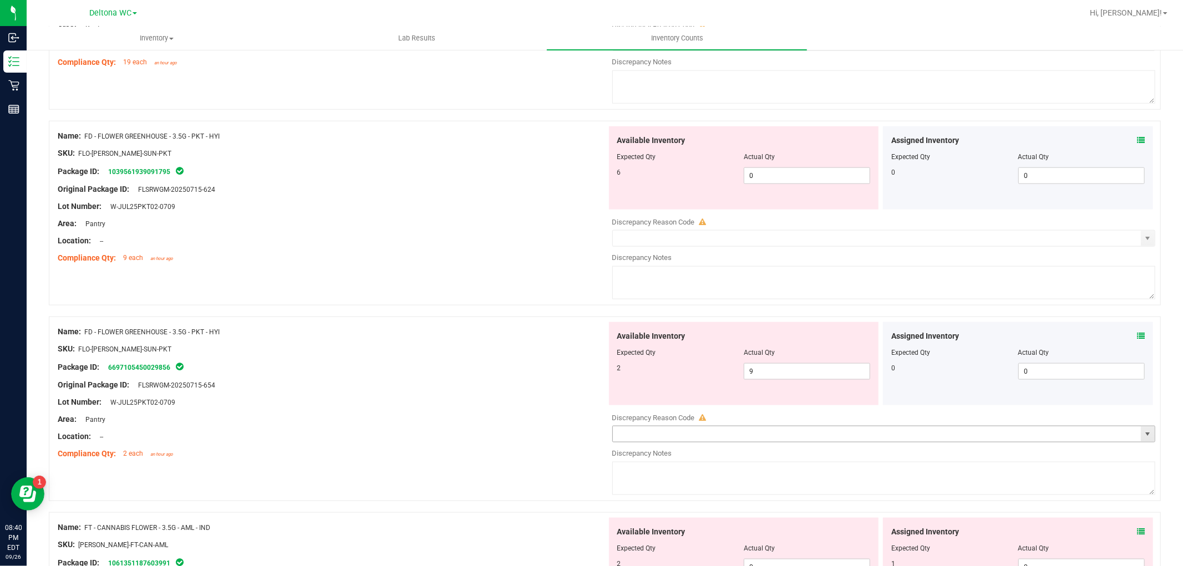
scroll to position [1109, 0]
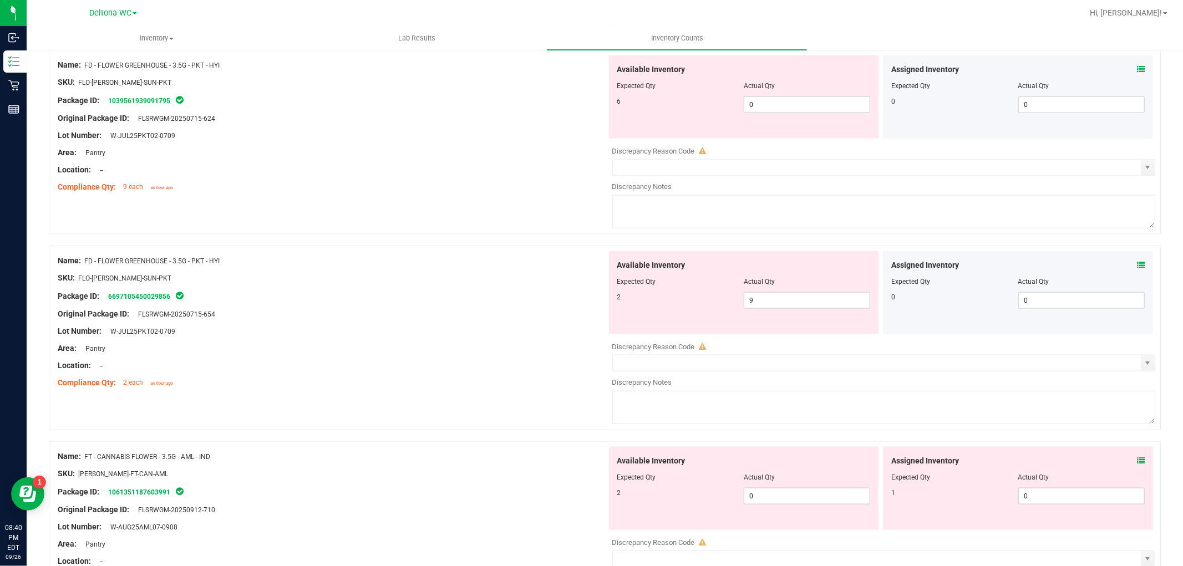
click at [1137, 461] on icon at bounding box center [1141, 461] width 8 height 8
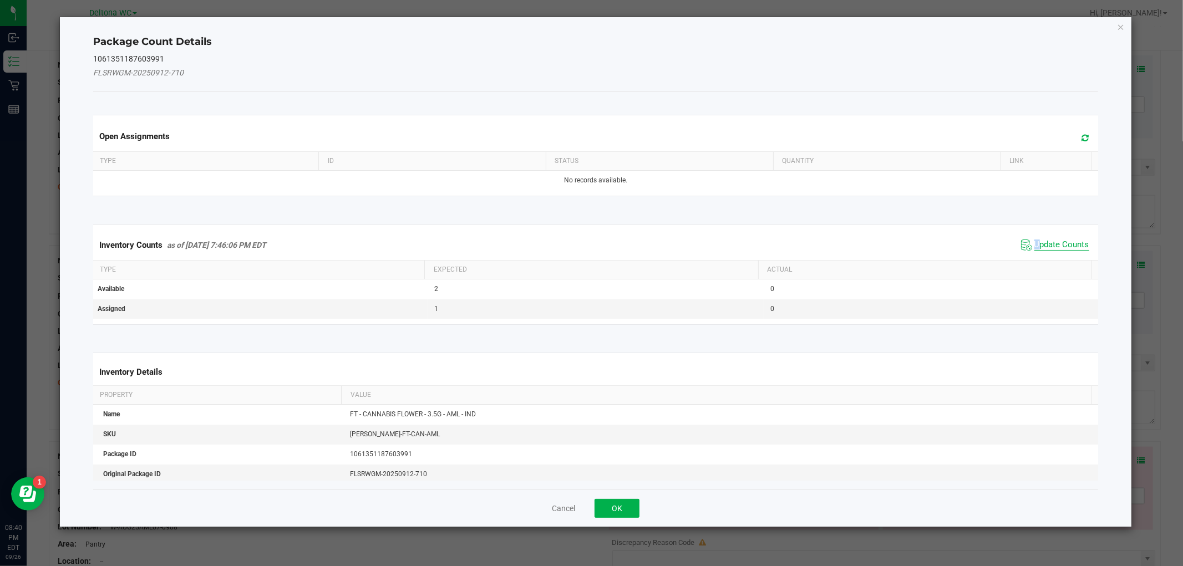
click at [1024, 243] on span "Update Counts" at bounding box center [1055, 245] width 74 height 17
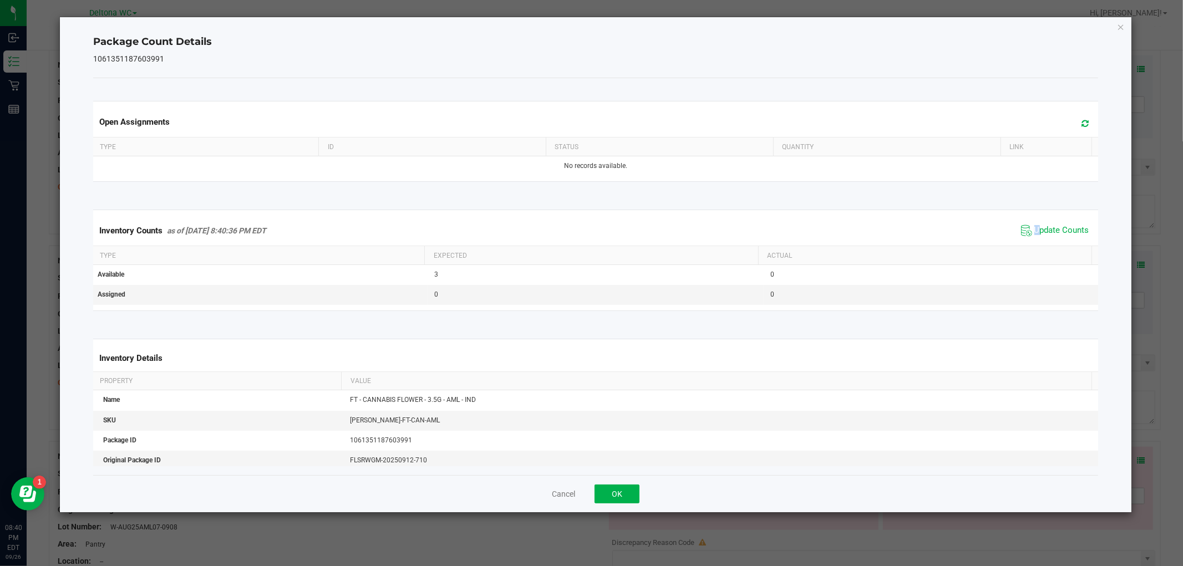
click at [1028, 240] on div "Inventory Counts as of [DATE] 8:40:36 PM EDT Update Counts" at bounding box center [595, 231] width 1009 height 30
click at [1058, 233] on span "Update Counts" at bounding box center [1061, 230] width 55 height 11
drag, startPoint x: 616, startPoint y: 492, endPoint x: 623, endPoint y: 487, distance: 8.8
click at [617, 494] on button "OK" at bounding box center [617, 494] width 45 height 19
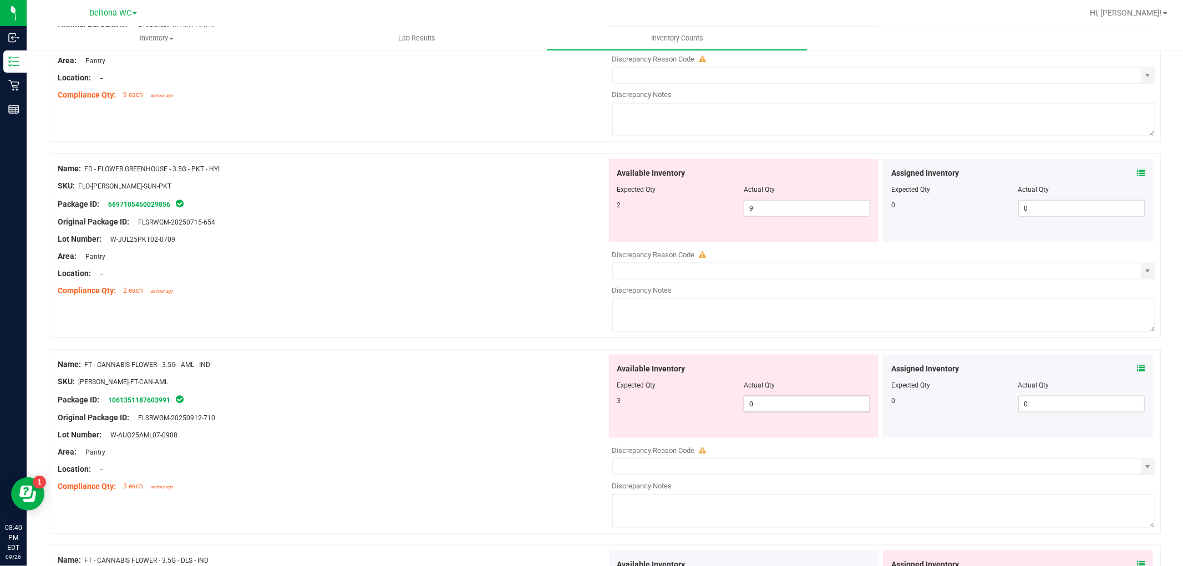
scroll to position [1232, 0]
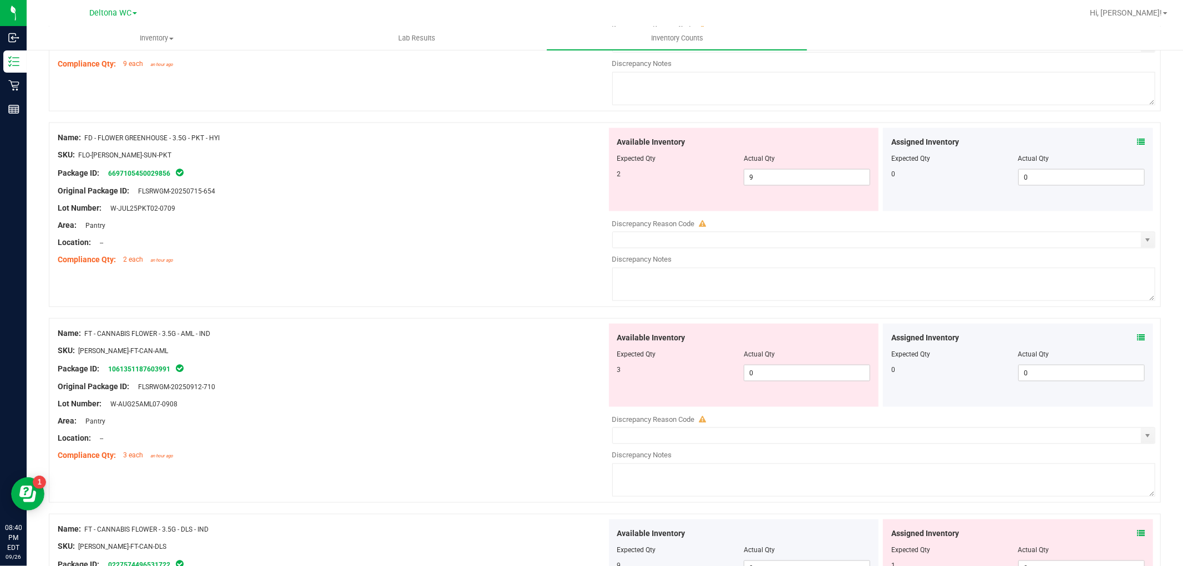
click at [1137, 342] on icon at bounding box center [1141, 338] width 8 height 8
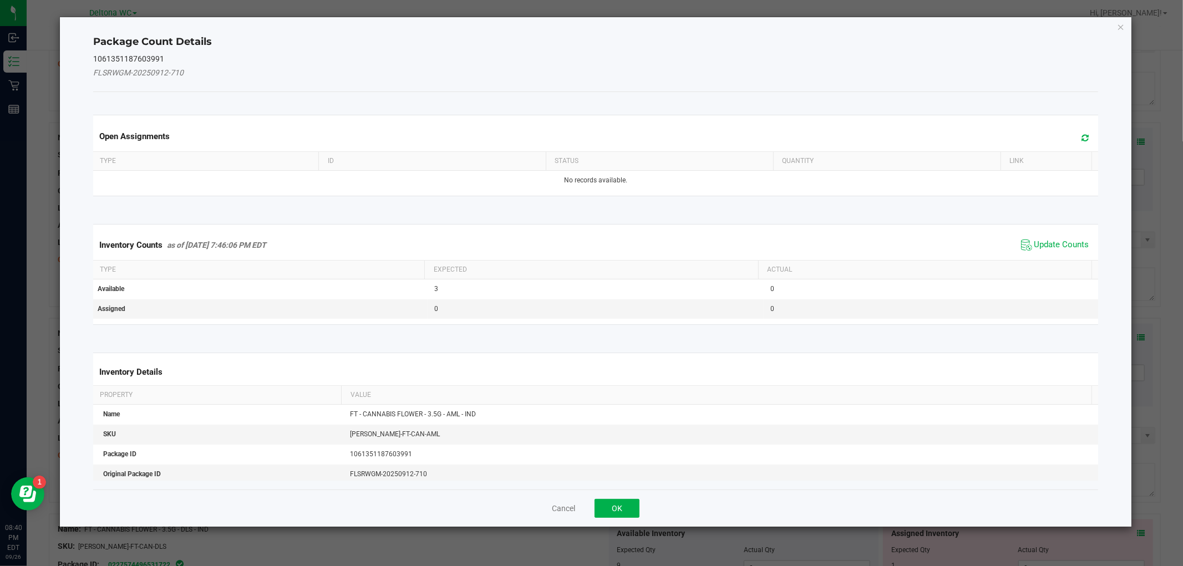
drag, startPoint x: 1044, startPoint y: 250, endPoint x: 1019, endPoint y: 266, distance: 30.0
click at [1043, 250] on span "Update Counts" at bounding box center [1061, 245] width 55 height 11
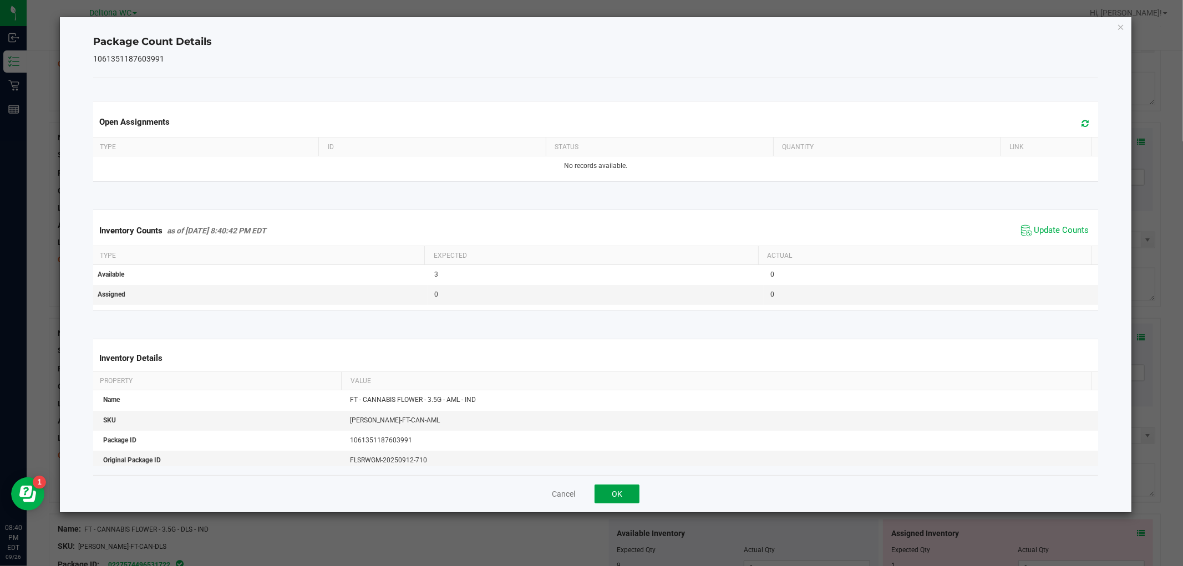
click at [613, 492] on button "OK" at bounding box center [617, 494] width 45 height 19
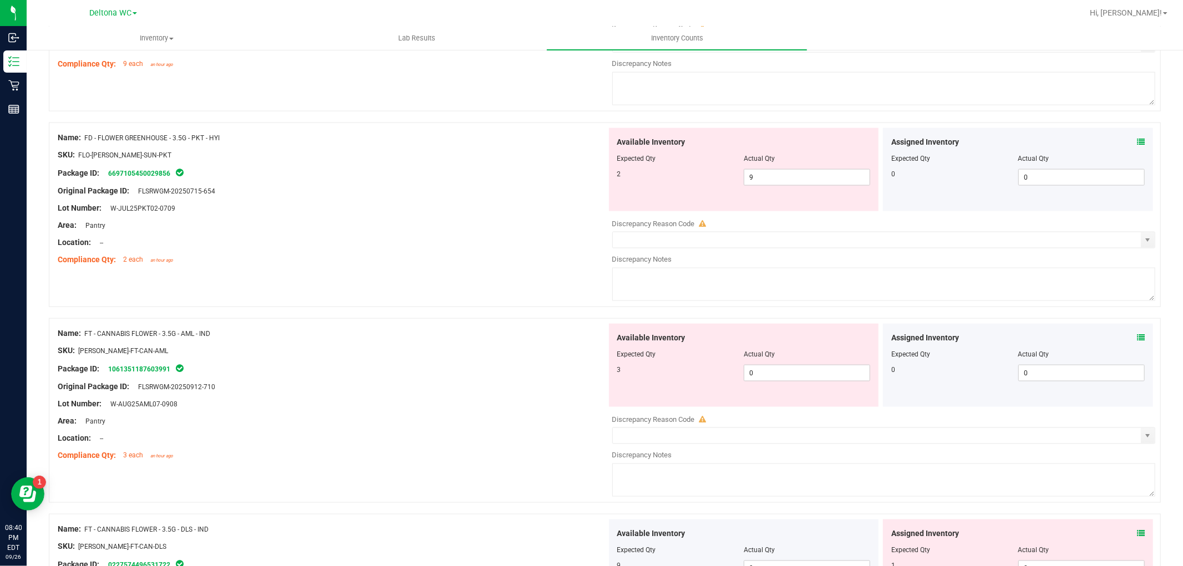
click at [1127, 341] on div "Assigned Inventory" at bounding box center [1017, 338] width 253 height 12
click at [1137, 341] on icon at bounding box center [1141, 338] width 8 height 8
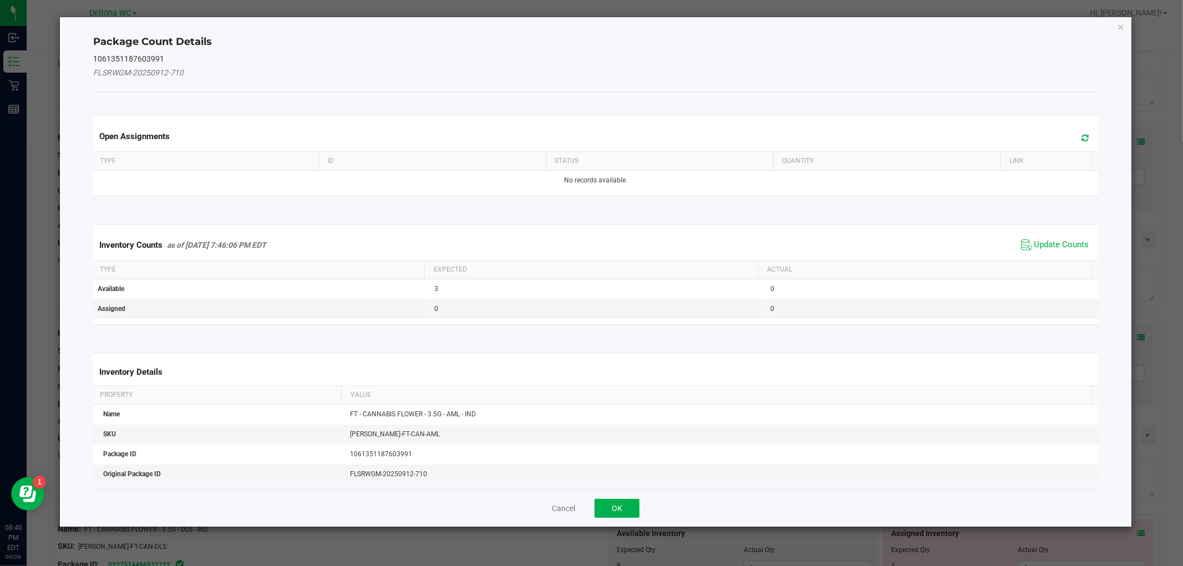
click at [1032, 228] on kendo-grid "Inventory Counts as of [DATE] 7:46:06 PM EDT Update Counts Type Expected Actual…" at bounding box center [595, 274] width 1021 height 101
click at [1034, 242] on span "Update Counts" at bounding box center [1061, 245] width 55 height 11
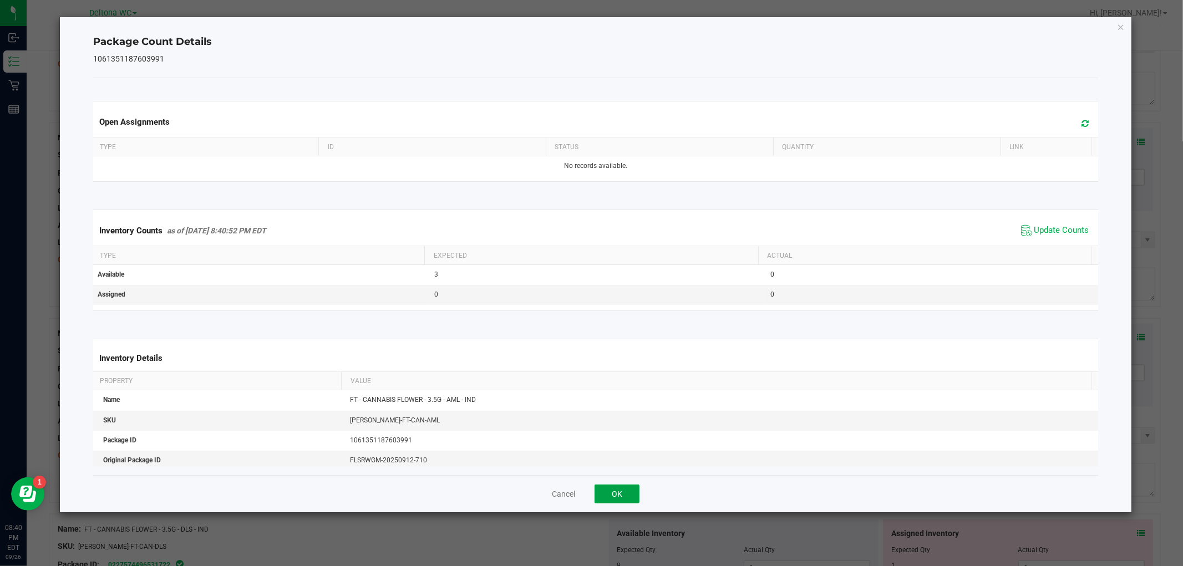
click at [634, 494] on button "OK" at bounding box center [617, 494] width 45 height 19
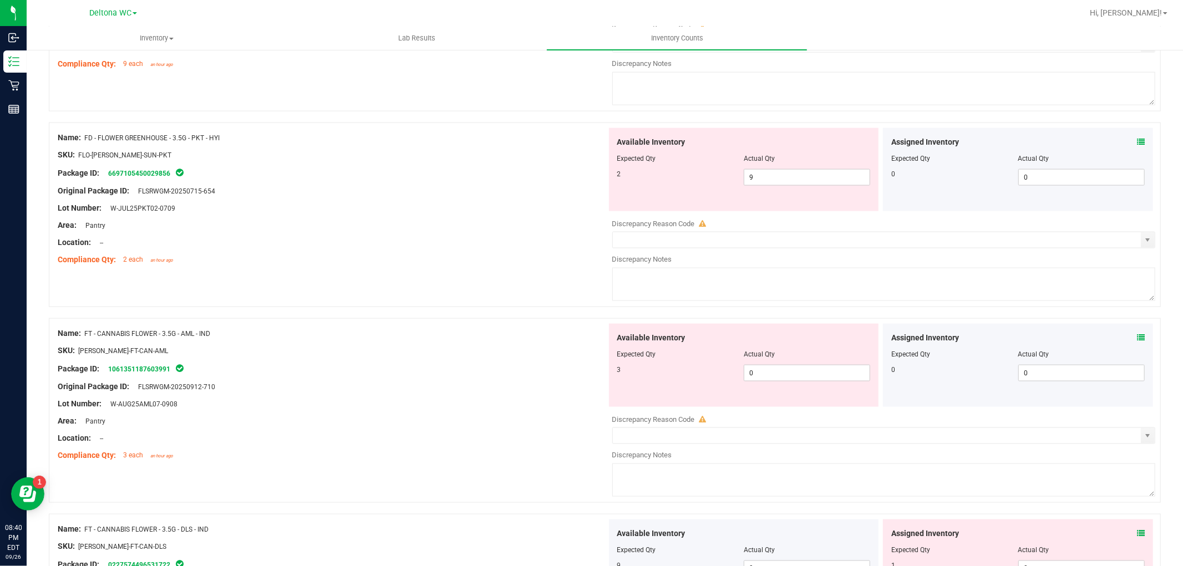
click at [1137, 339] on icon at bounding box center [1141, 338] width 8 height 8
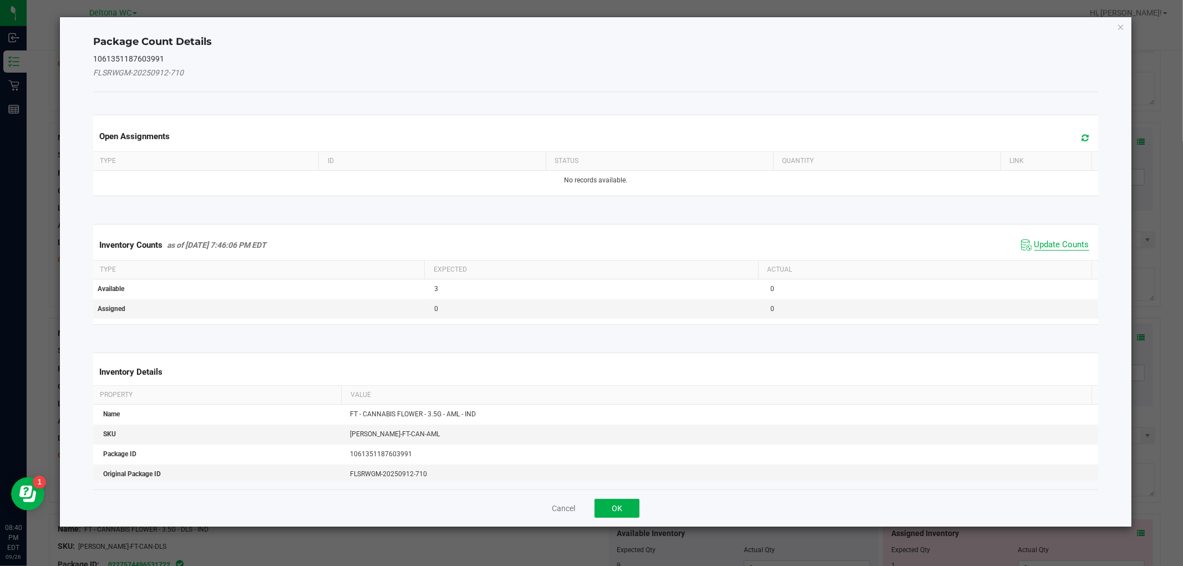
click at [1040, 240] on span "Update Counts" at bounding box center [1061, 245] width 55 height 11
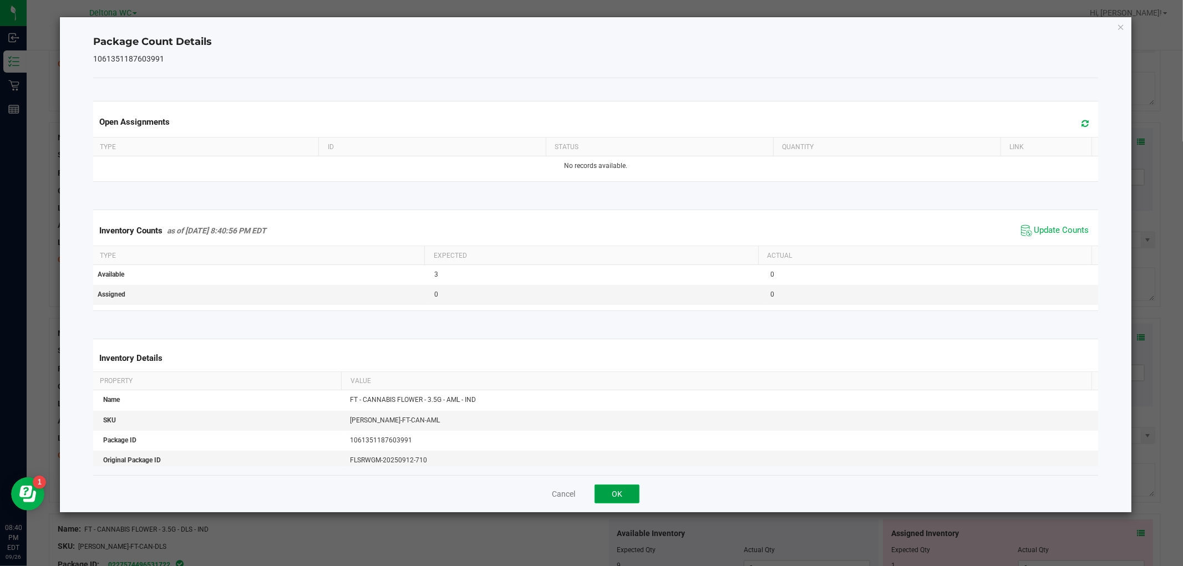
click at [606, 489] on button "OK" at bounding box center [617, 494] width 45 height 19
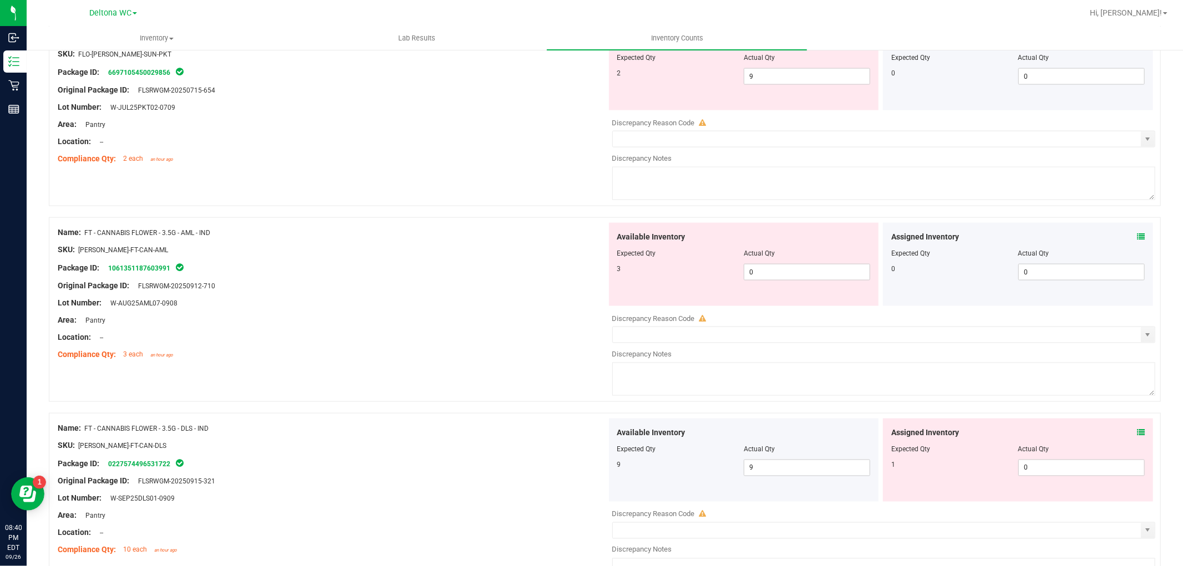
scroll to position [1355, 0]
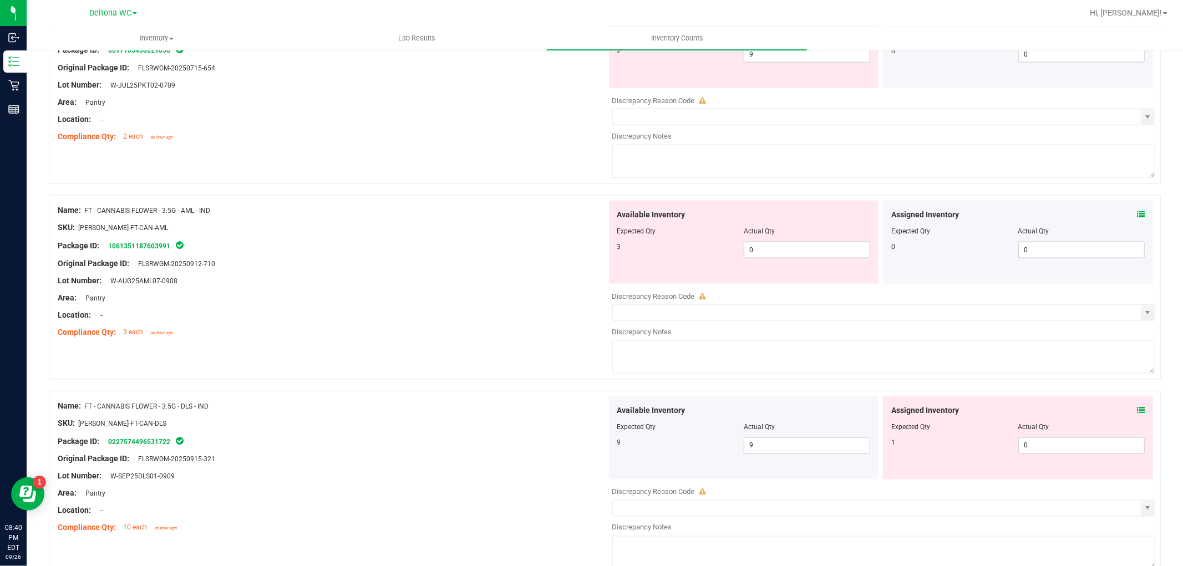
click at [1137, 414] on icon at bounding box center [1141, 411] width 8 height 8
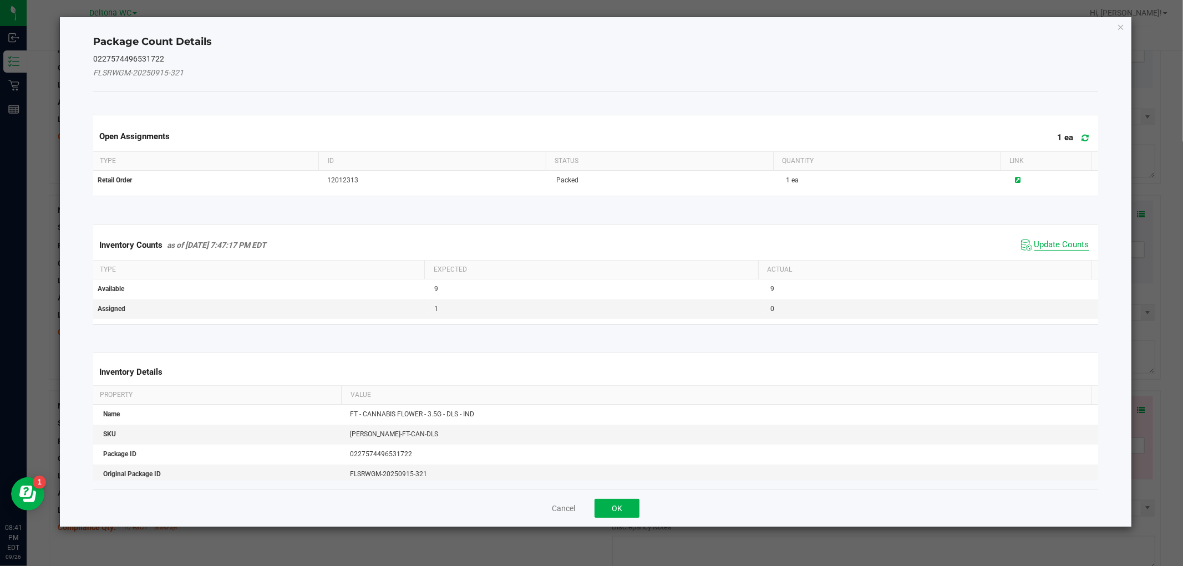
click at [1046, 246] on span "Update Counts" at bounding box center [1061, 245] width 55 height 11
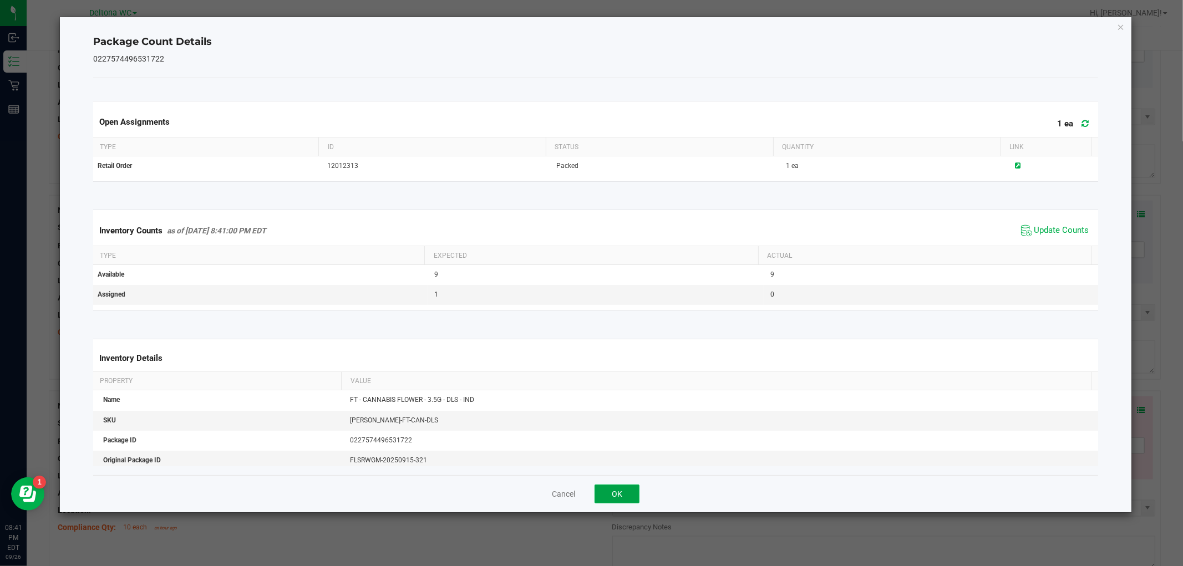
click at [617, 495] on button "OK" at bounding box center [617, 494] width 45 height 19
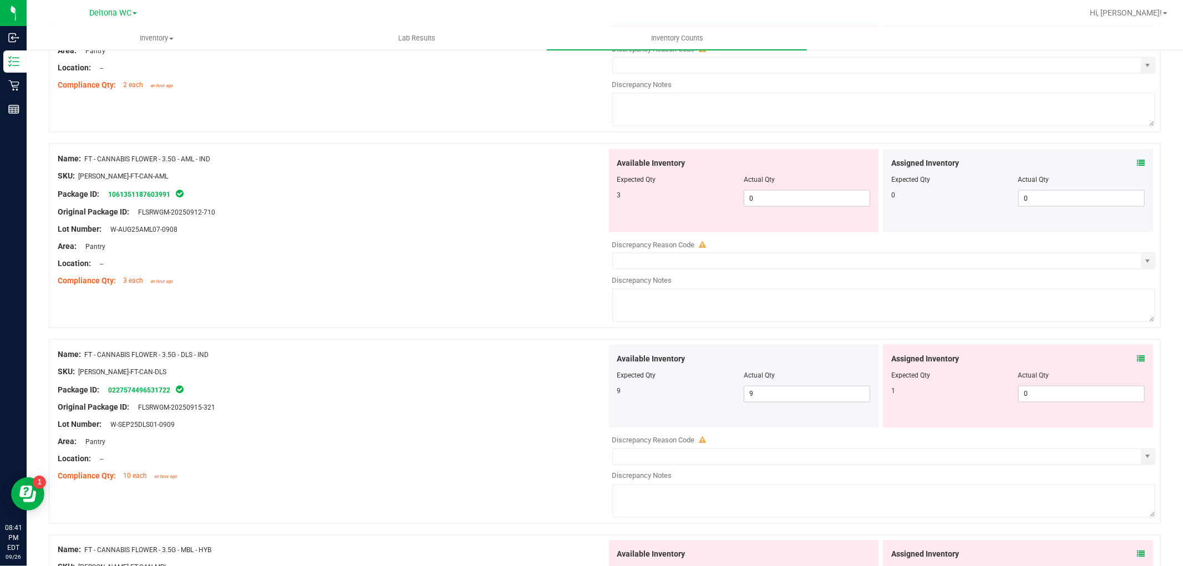
scroll to position [1479, 0]
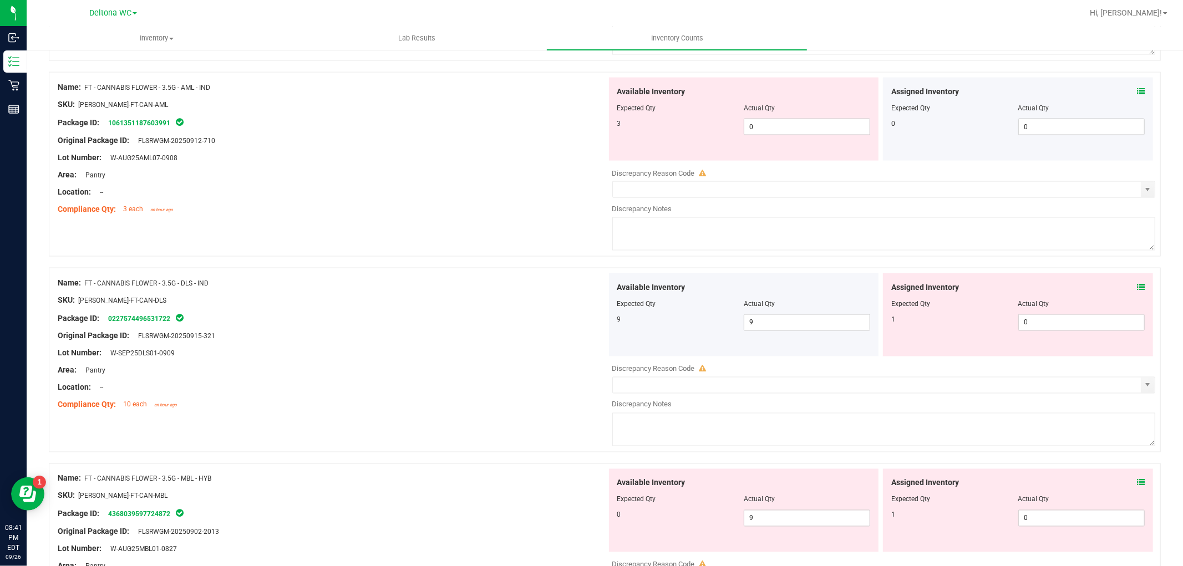
drag, startPoint x: 1125, startPoint y: 479, endPoint x: 1136, endPoint y: 489, distance: 14.9
click at [1129, 483] on div "Assigned Inventory Expected Qty Actual Qty 1 0 0" at bounding box center [1018, 510] width 270 height 83
click at [1137, 489] on div "Assigned Inventory Expected Qty Actual Qty 1 0 0" at bounding box center [1018, 510] width 270 height 83
click at [1137, 485] on icon at bounding box center [1141, 483] width 8 height 8
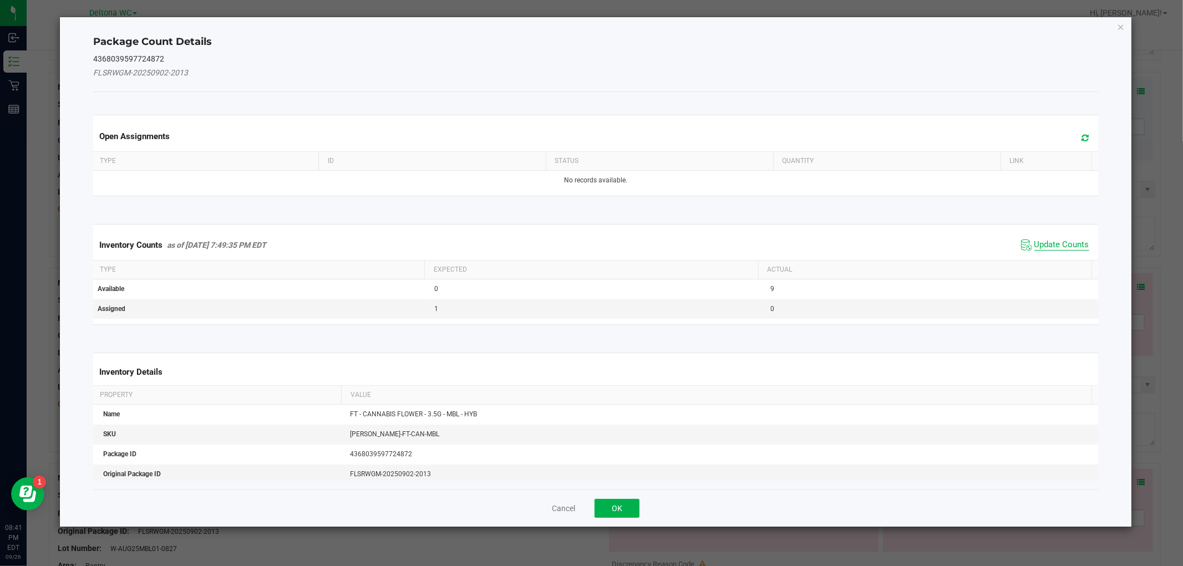
click at [1052, 250] on span "Update Counts" at bounding box center [1061, 245] width 55 height 11
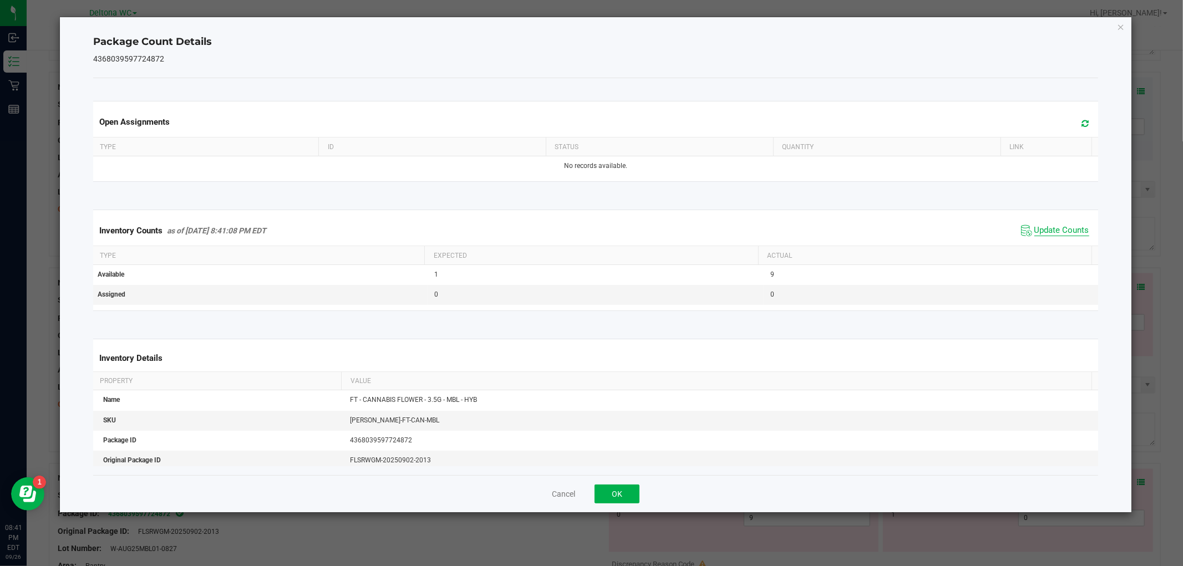
click at [1034, 233] on span "Update Counts" at bounding box center [1061, 230] width 55 height 11
click at [628, 489] on button "OK" at bounding box center [617, 494] width 45 height 19
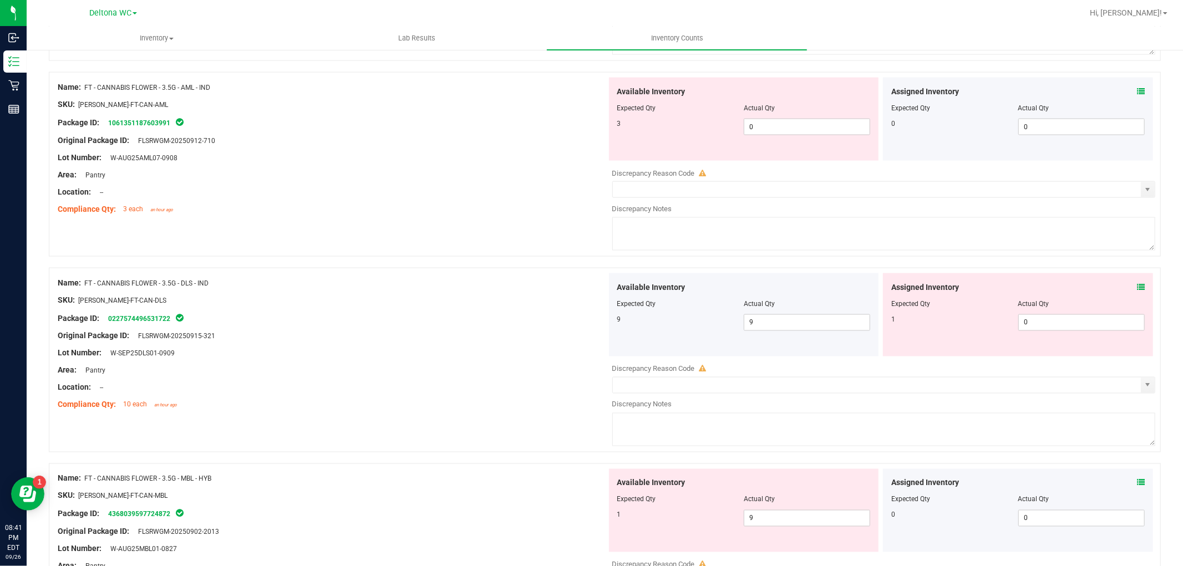
click at [1137, 287] on span at bounding box center [1141, 288] width 8 height 12
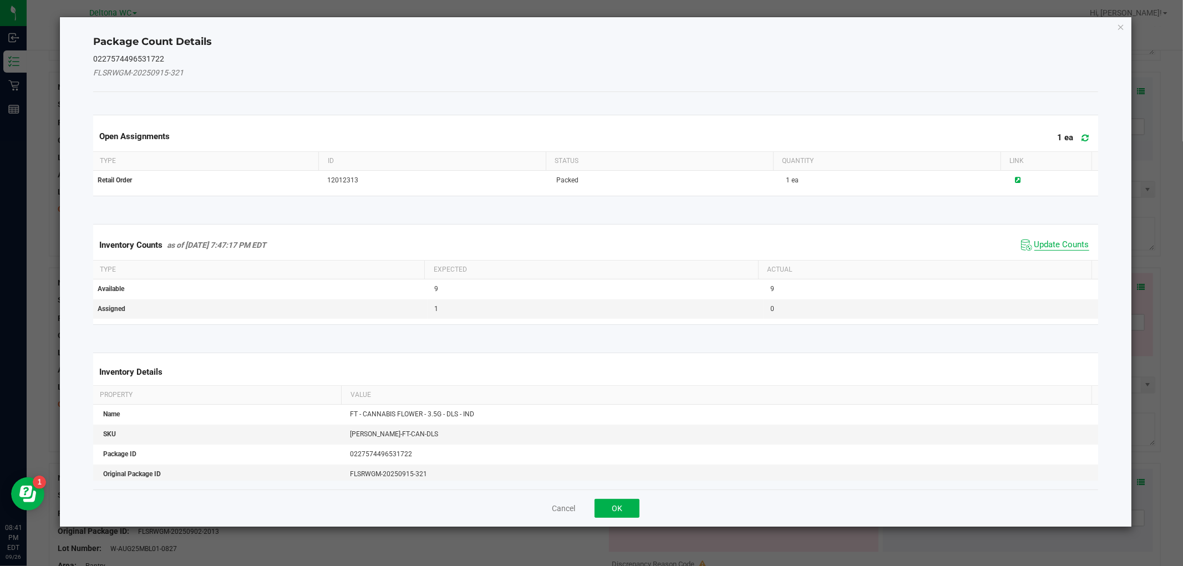
click at [1042, 239] on span "Update Counts" at bounding box center [1055, 245] width 74 height 17
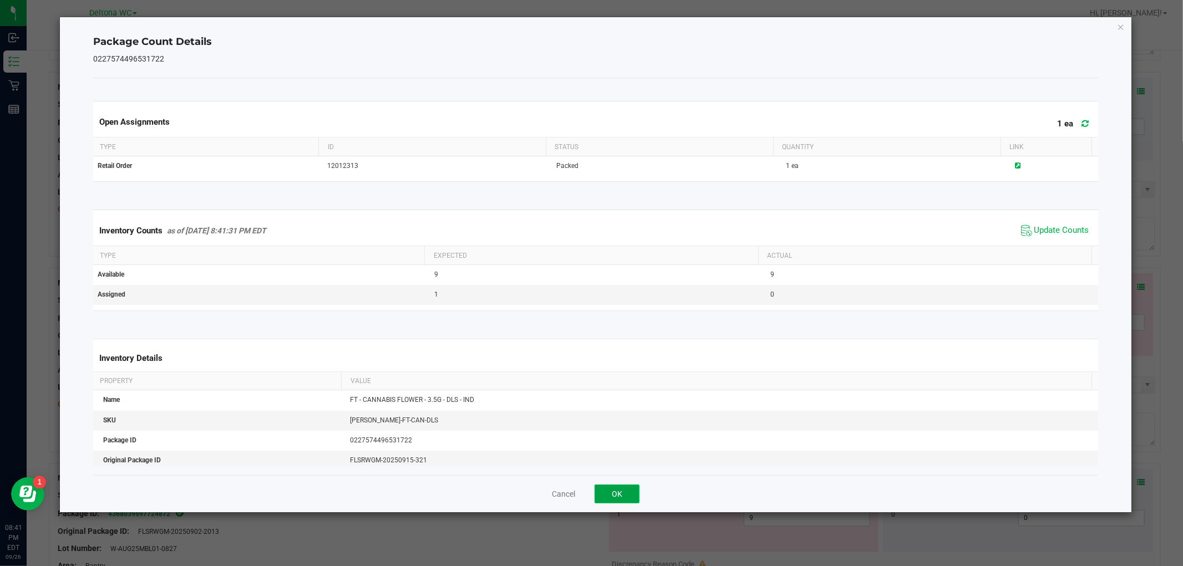
click at [627, 495] on button "OK" at bounding box center [617, 494] width 45 height 19
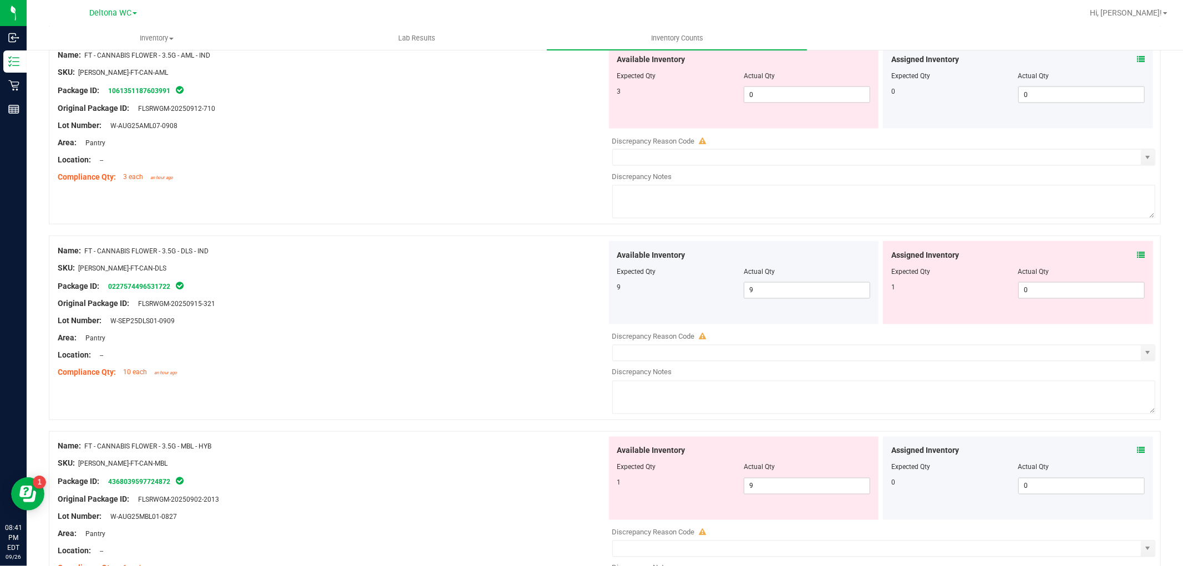
scroll to position [1540, 0]
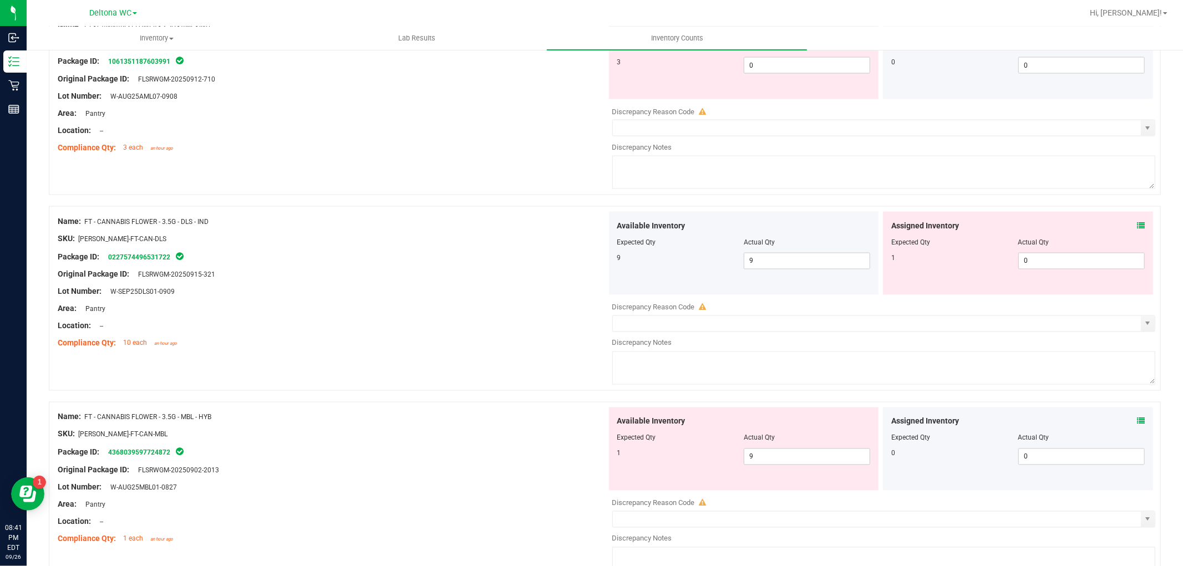
click at [1137, 425] on icon at bounding box center [1141, 422] width 8 height 8
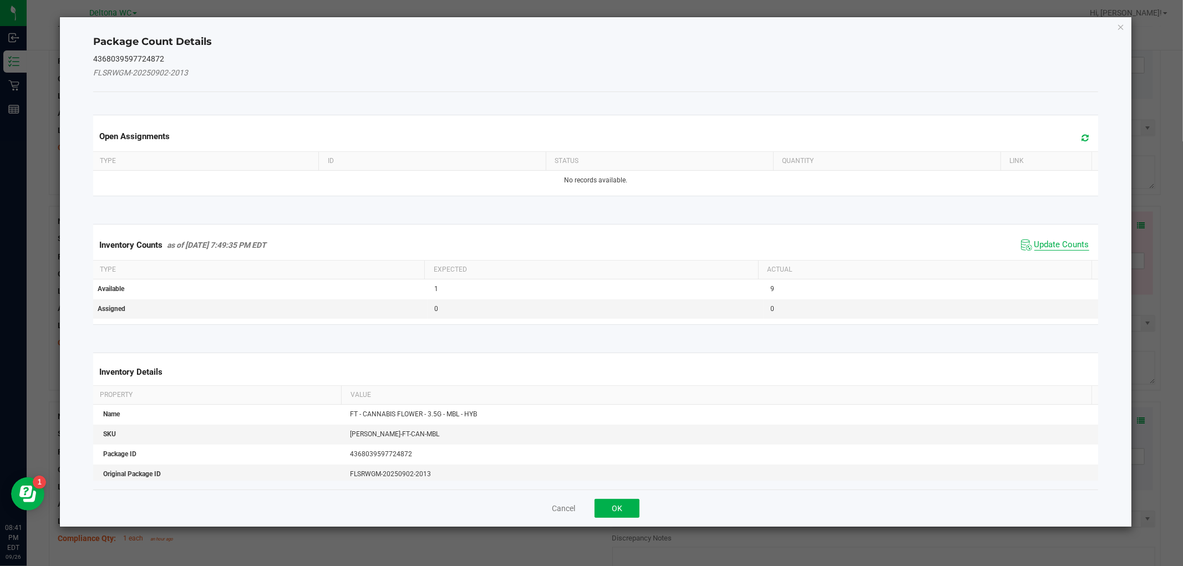
click at [1049, 247] on span "Update Counts" at bounding box center [1061, 245] width 55 height 11
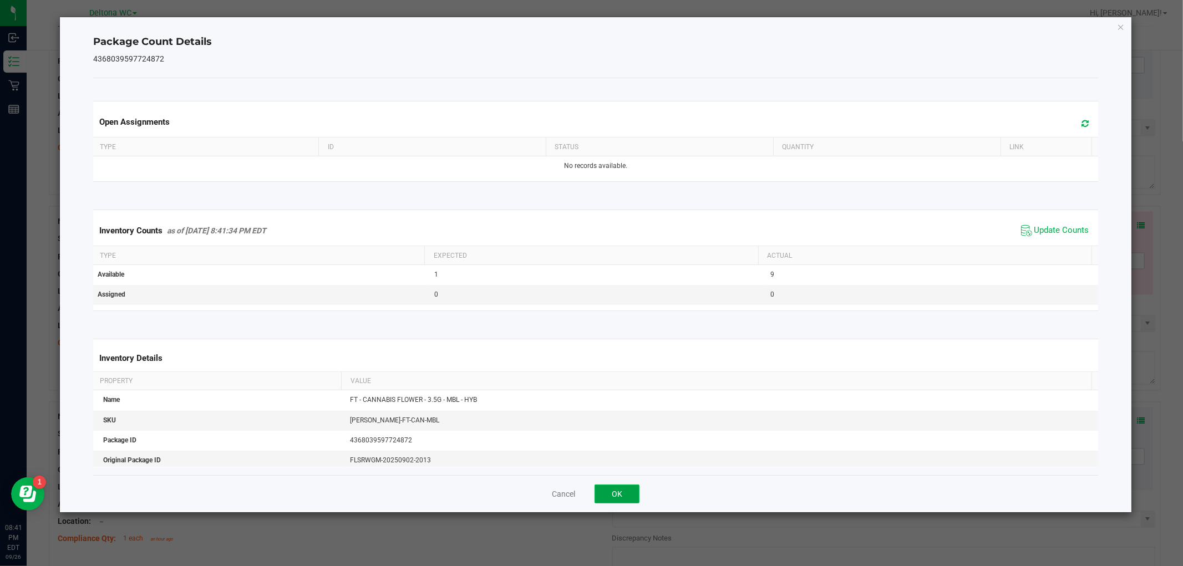
click at [619, 494] on button "OK" at bounding box center [617, 494] width 45 height 19
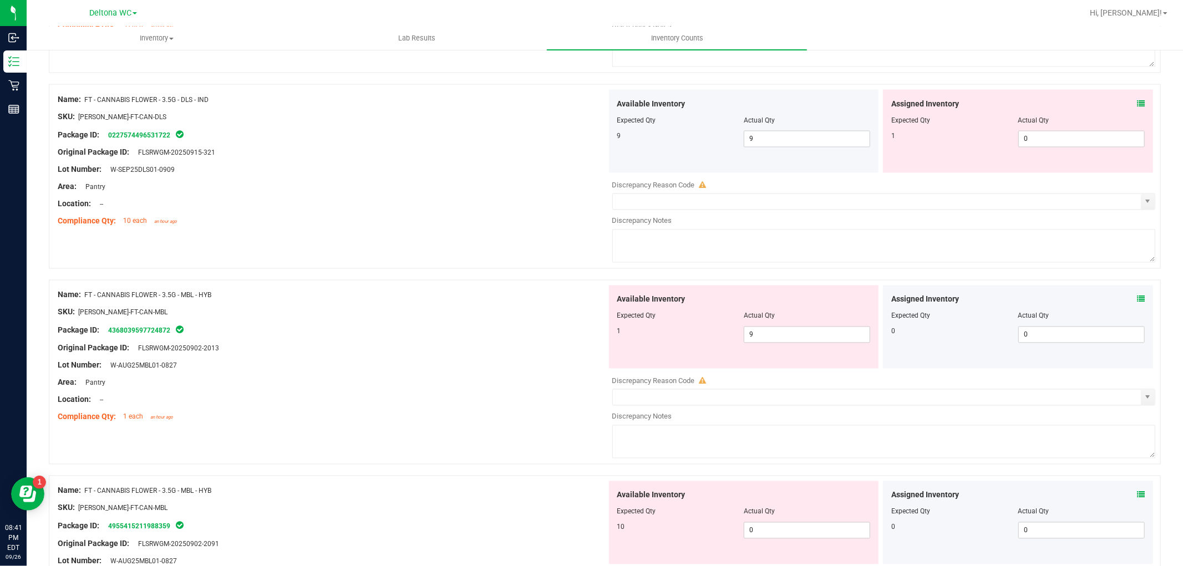
scroll to position [1664, 0]
click at [1137, 495] on span at bounding box center [1141, 494] width 8 height 12
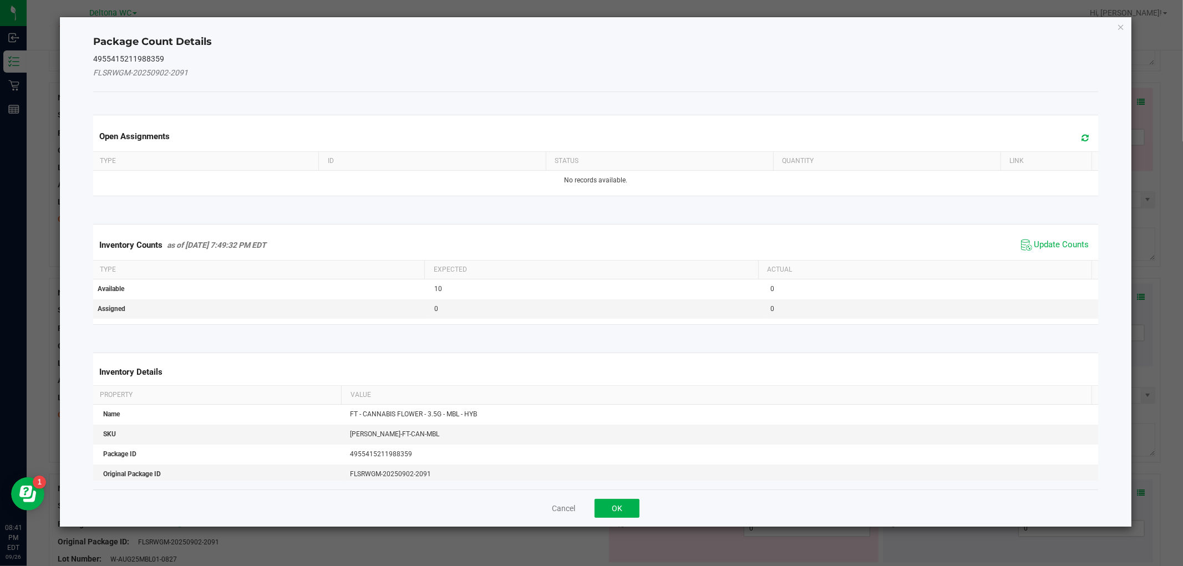
click at [1039, 238] on span "Update Counts" at bounding box center [1055, 245] width 74 height 17
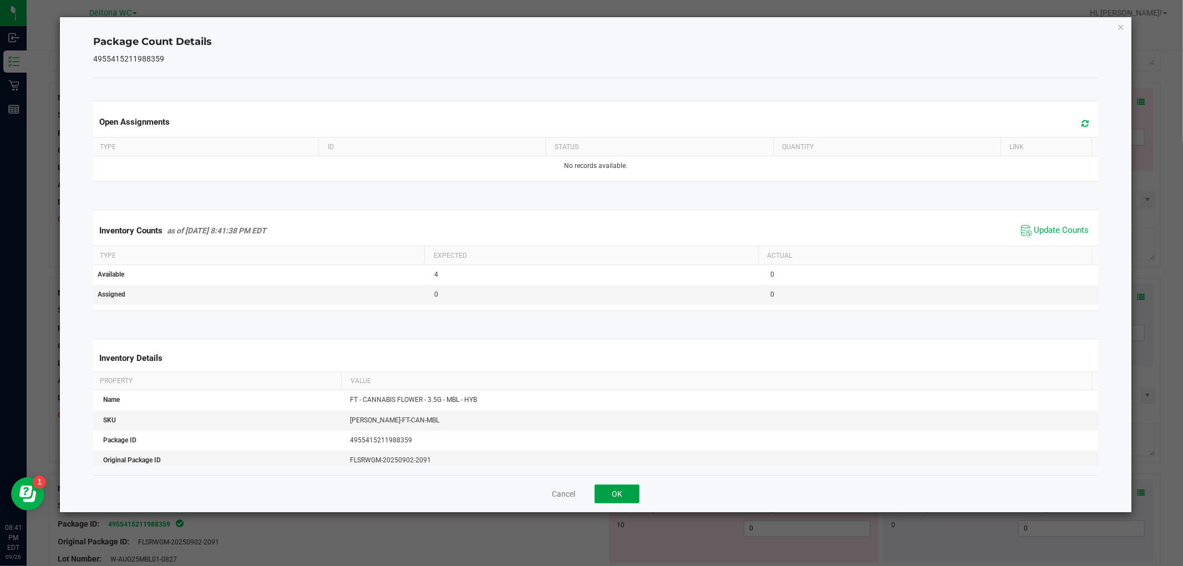
click at [628, 486] on button "OK" at bounding box center [617, 494] width 45 height 19
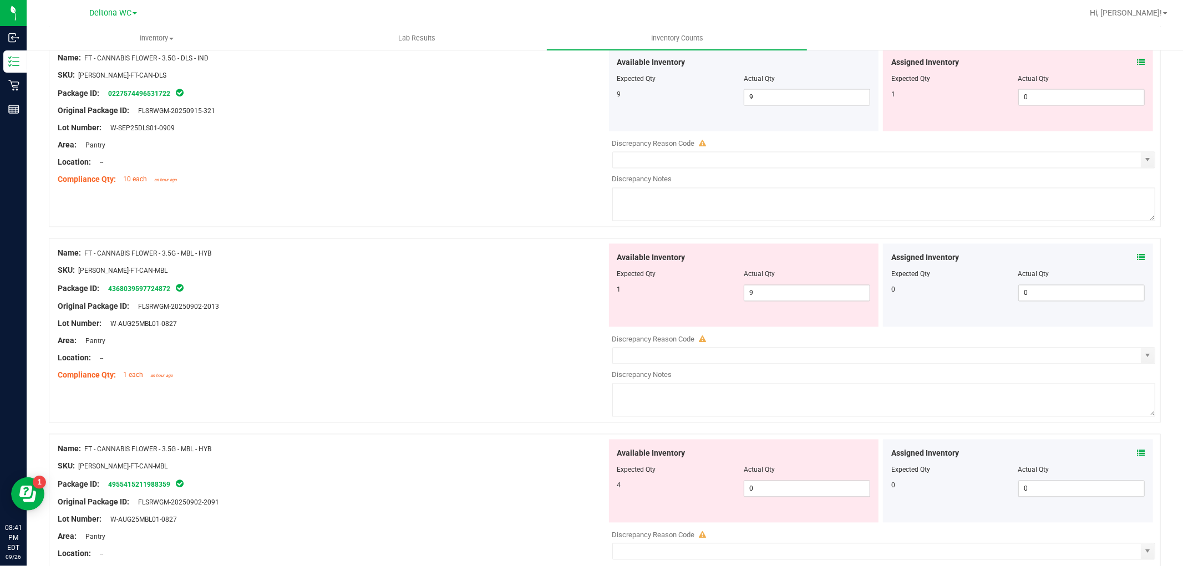
scroll to position [1787, 0]
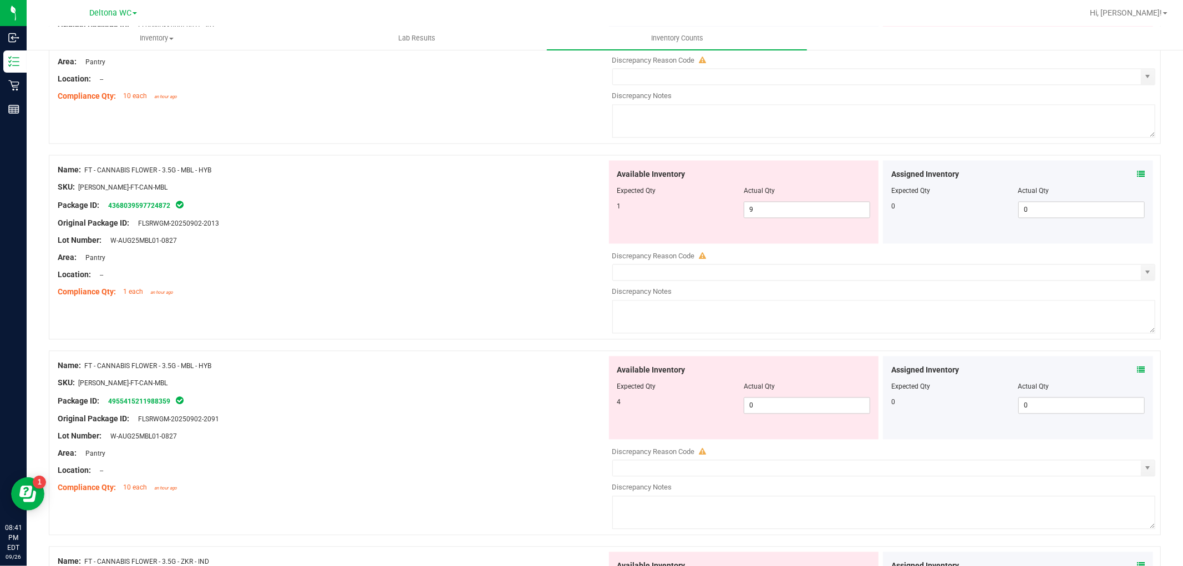
click at [1137, 377] on span at bounding box center [1141, 371] width 8 height 12
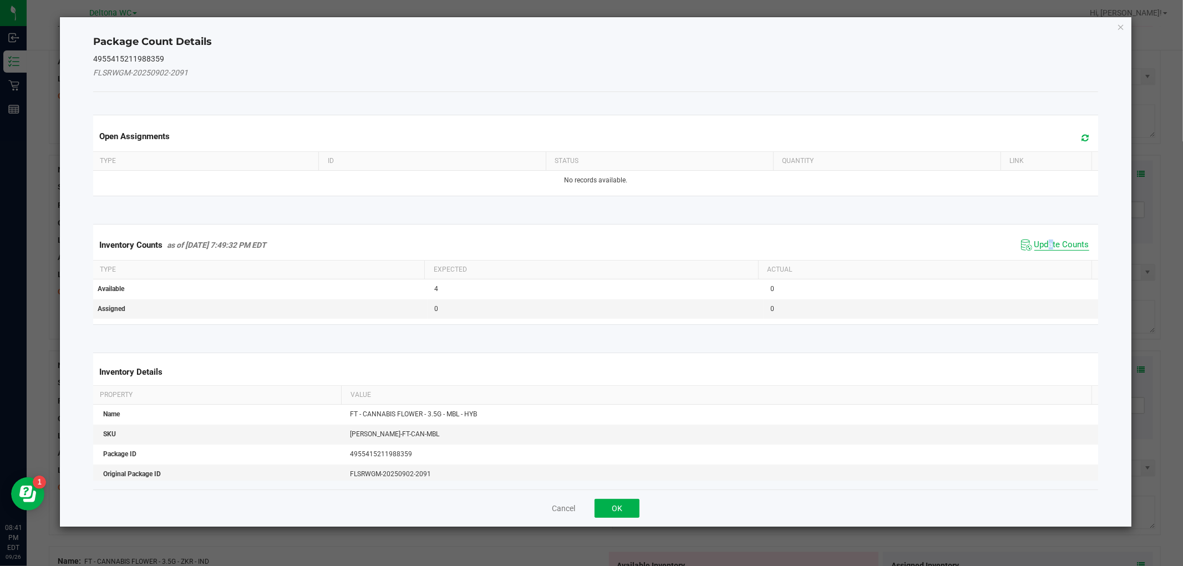
click at [1040, 246] on span "Update Counts" at bounding box center [1061, 245] width 55 height 11
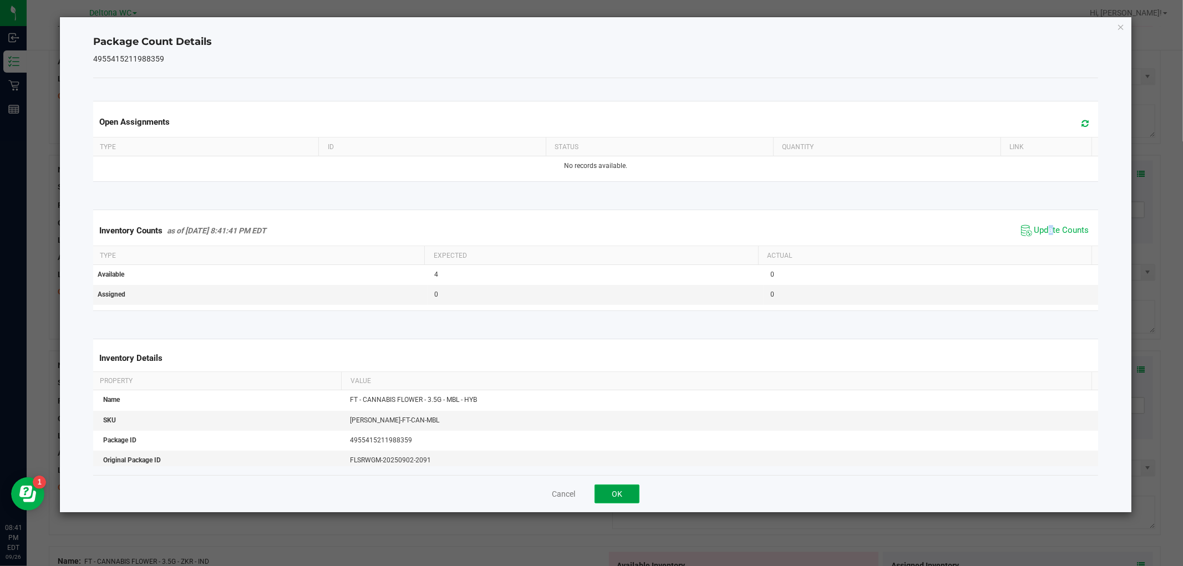
click at [632, 492] on button "OK" at bounding box center [617, 494] width 45 height 19
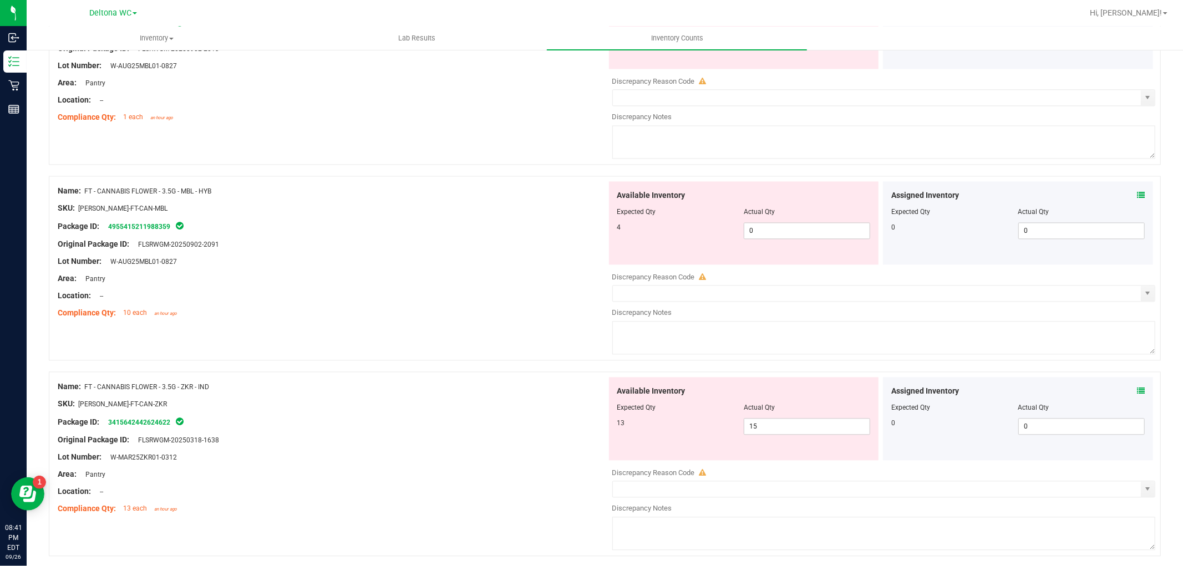
scroll to position [1972, 0]
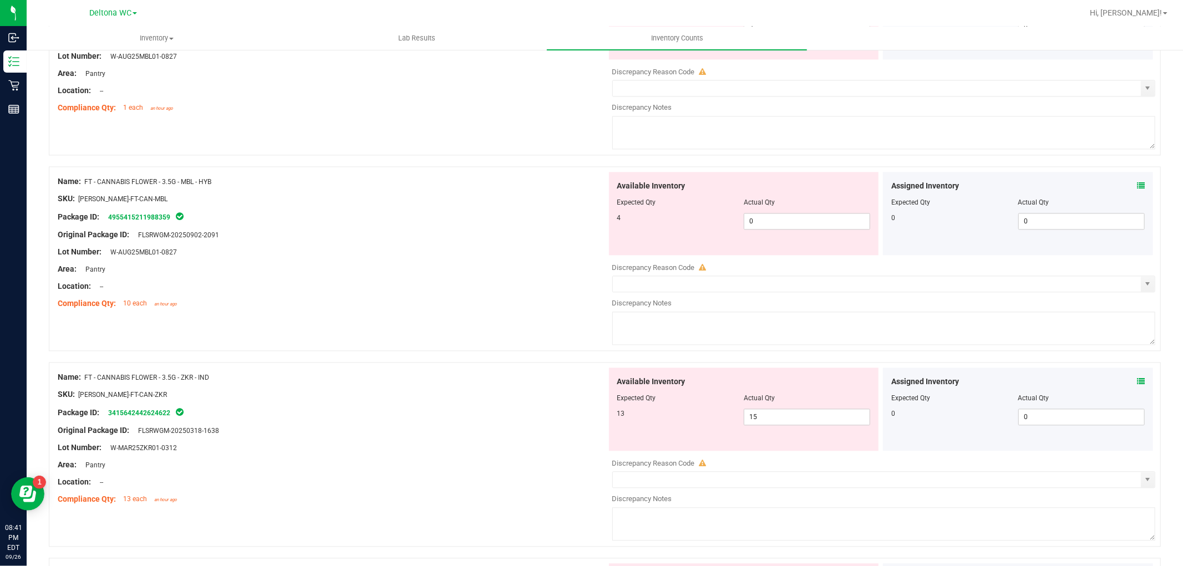
click at [1137, 385] on icon at bounding box center [1141, 382] width 8 height 8
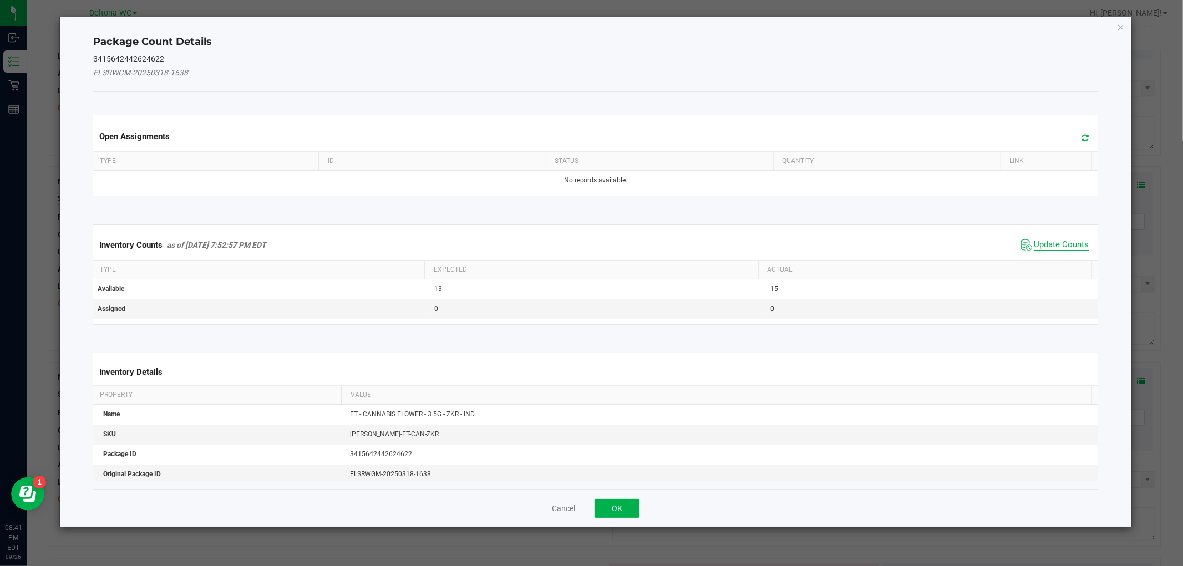
click at [1044, 242] on span "Update Counts" at bounding box center [1061, 245] width 55 height 11
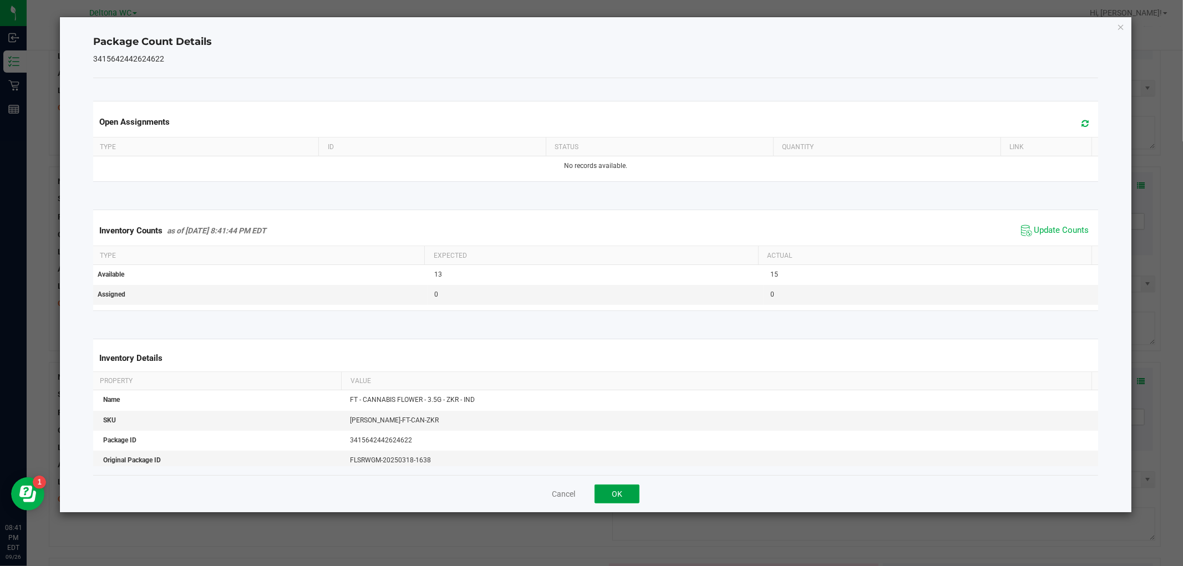
click at [633, 497] on button "OK" at bounding box center [617, 494] width 45 height 19
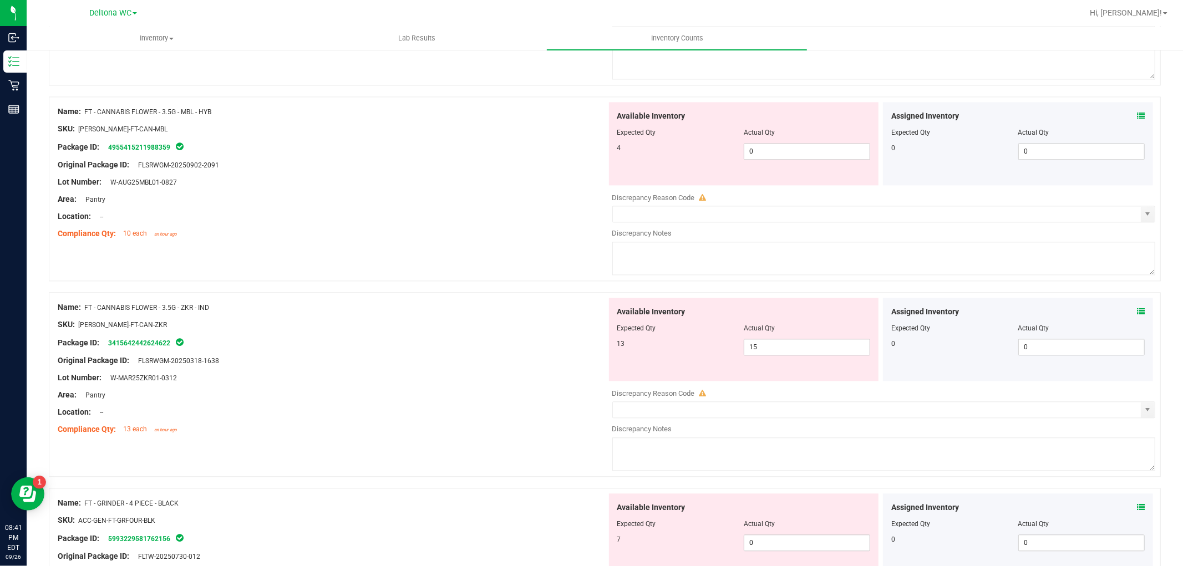
scroll to position [2095, 0]
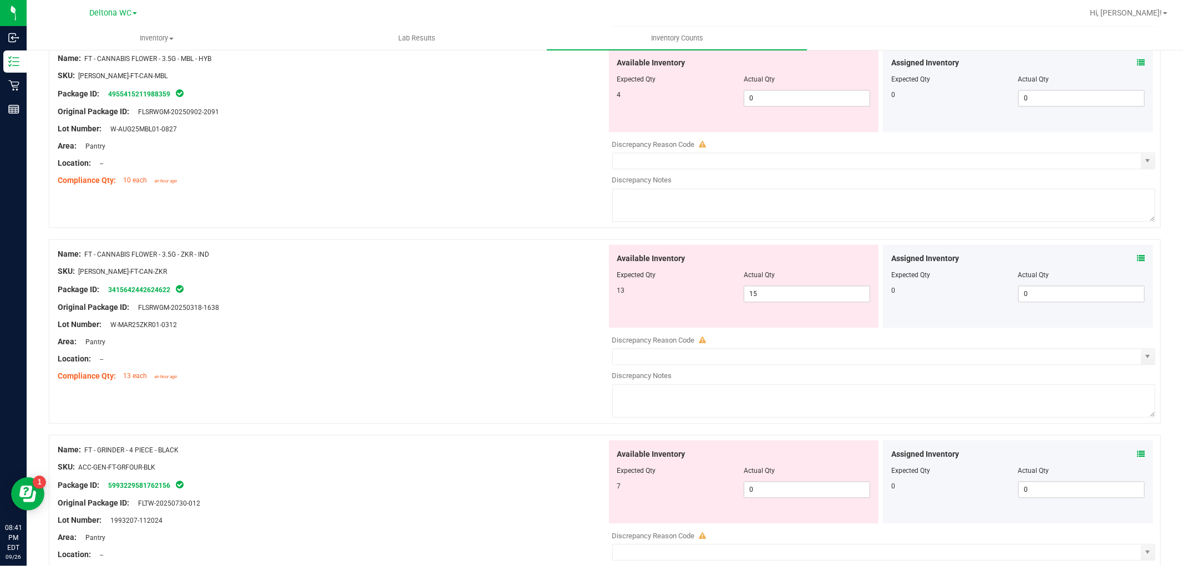
drag, startPoint x: 1134, startPoint y: 455, endPoint x: 1129, endPoint y: 461, distance: 8.0
click at [1134, 455] on div "Assigned Inventory Expected Qty Actual Qty 0 0 0" at bounding box center [1018, 481] width 270 height 83
click at [1137, 458] on icon at bounding box center [1141, 454] width 8 height 8
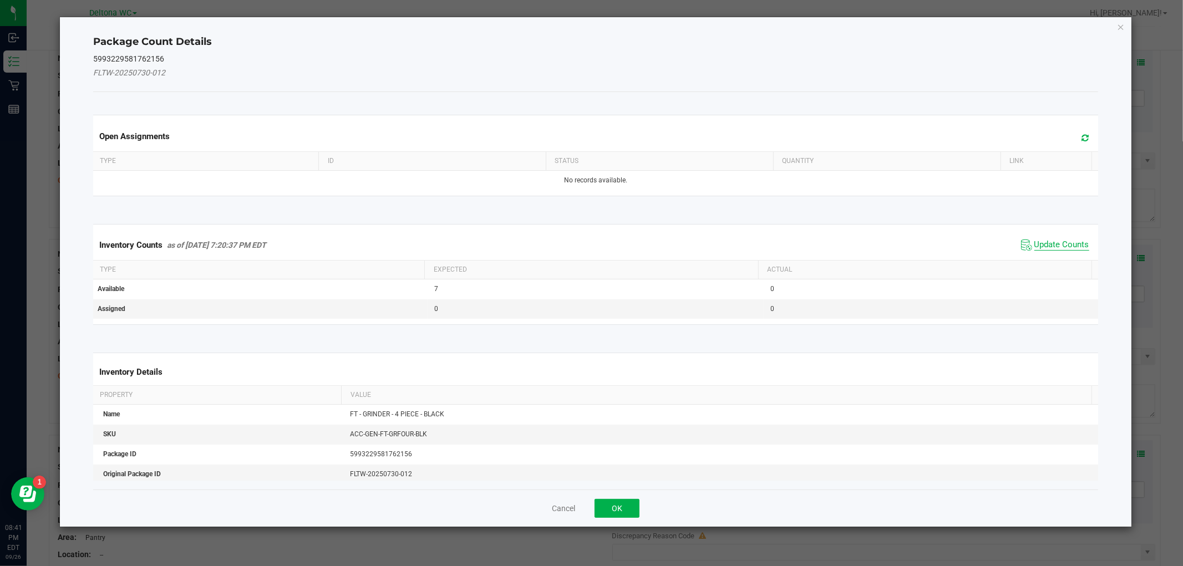
click at [1045, 245] on span "Update Counts" at bounding box center [1061, 245] width 55 height 11
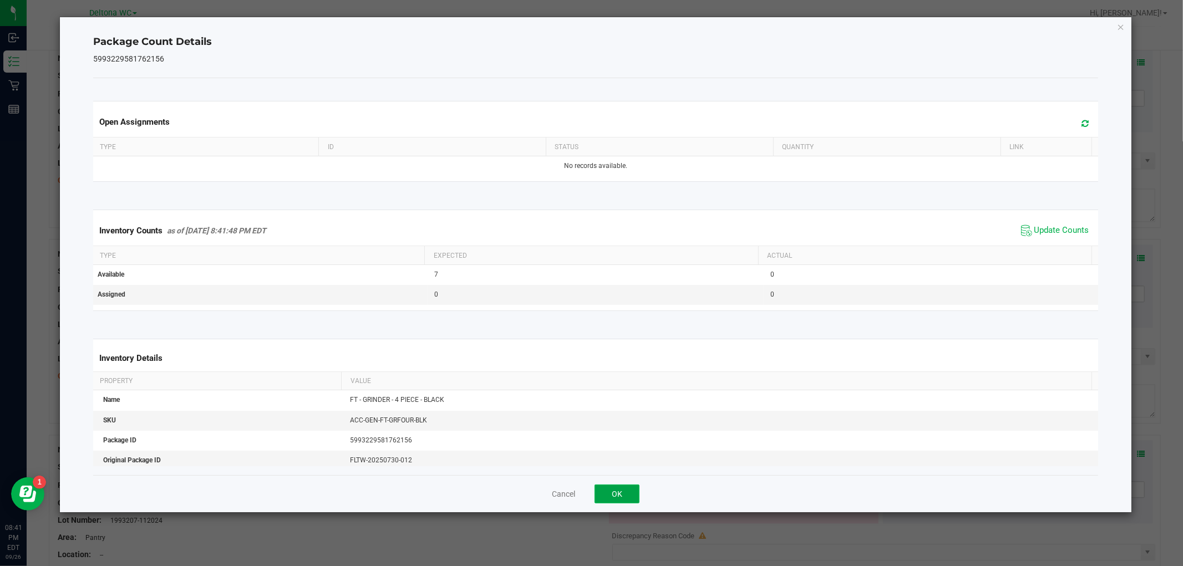
click at [627, 487] on button "OK" at bounding box center [617, 494] width 45 height 19
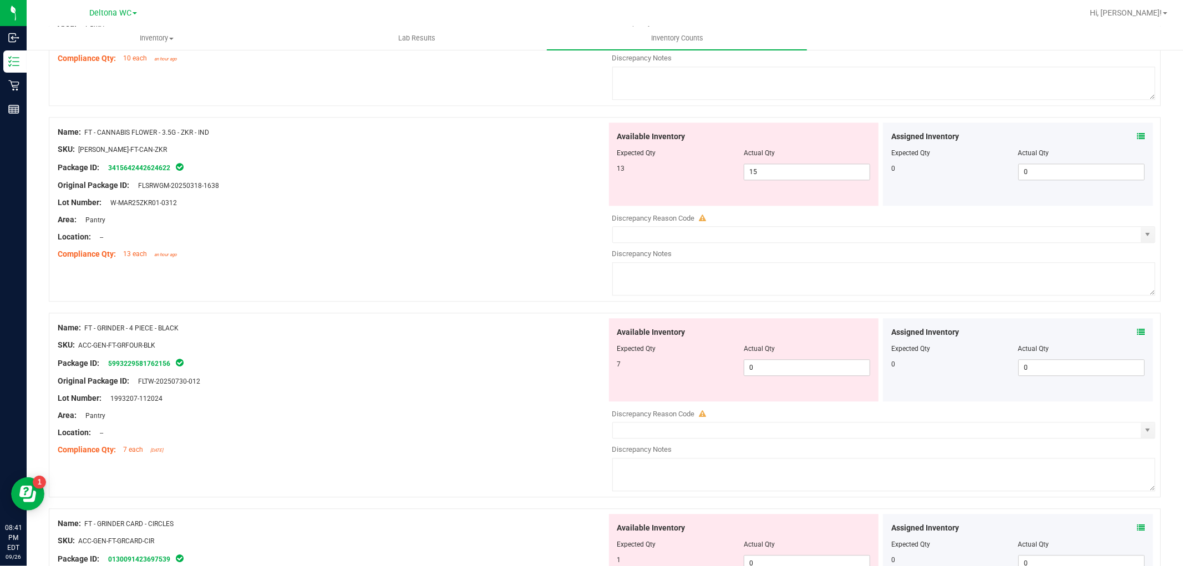
scroll to position [2218, 0]
click at [1137, 334] on icon at bounding box center [1141, 331] width 8 height 8
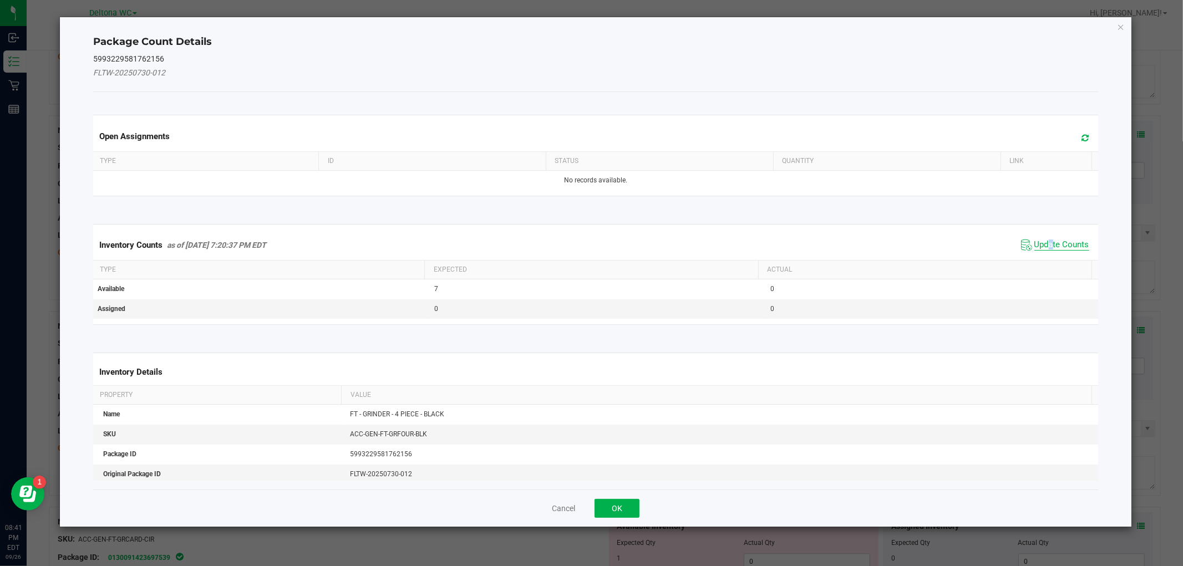
click at [1040, 246] on span "Update Counts" at bounding box center [1061, 245] width 55 height 11
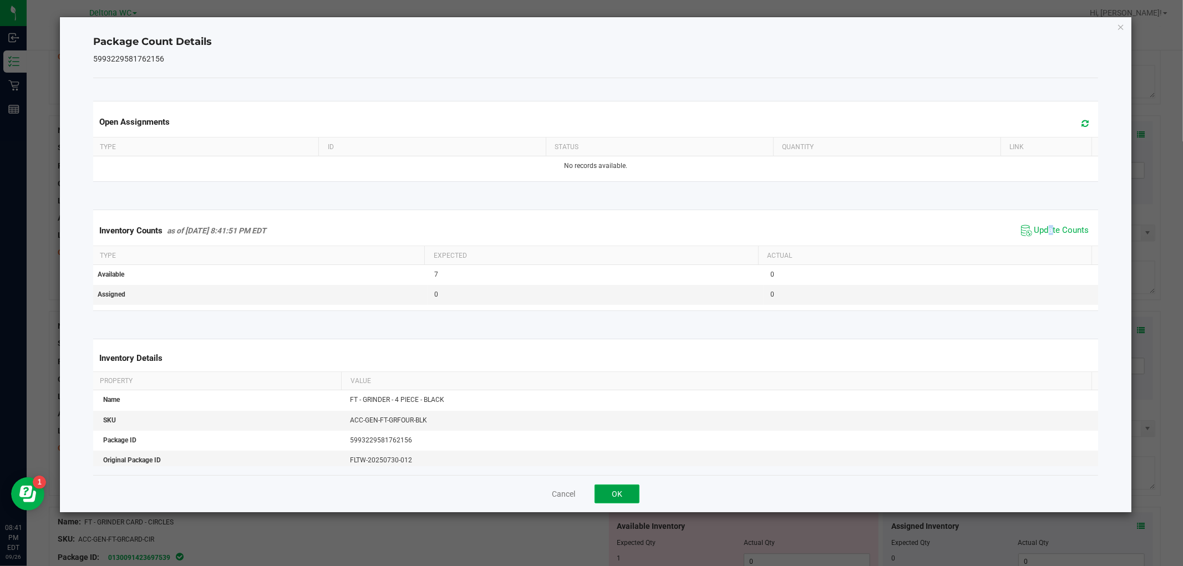
drag, startPoint x: 620, startPoint y: 497, endPoint x: 625, endPoint y: 494, distance: 6.0
click at [621, 497] on button "OK" at bounding box center [617, 494] width 45 height 19
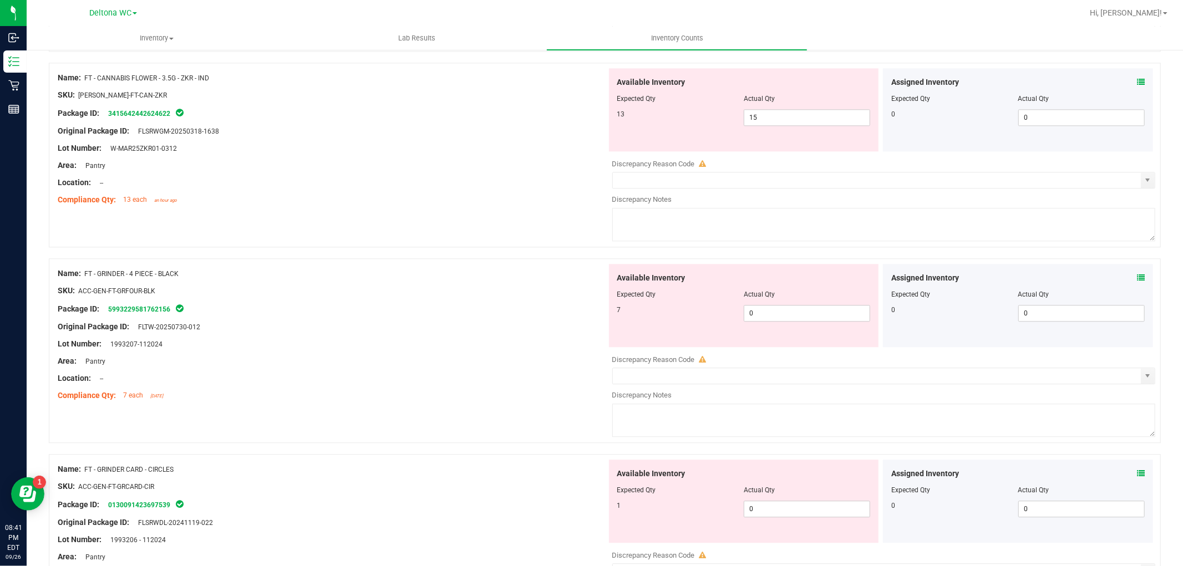
scroll to position [2342, 0]
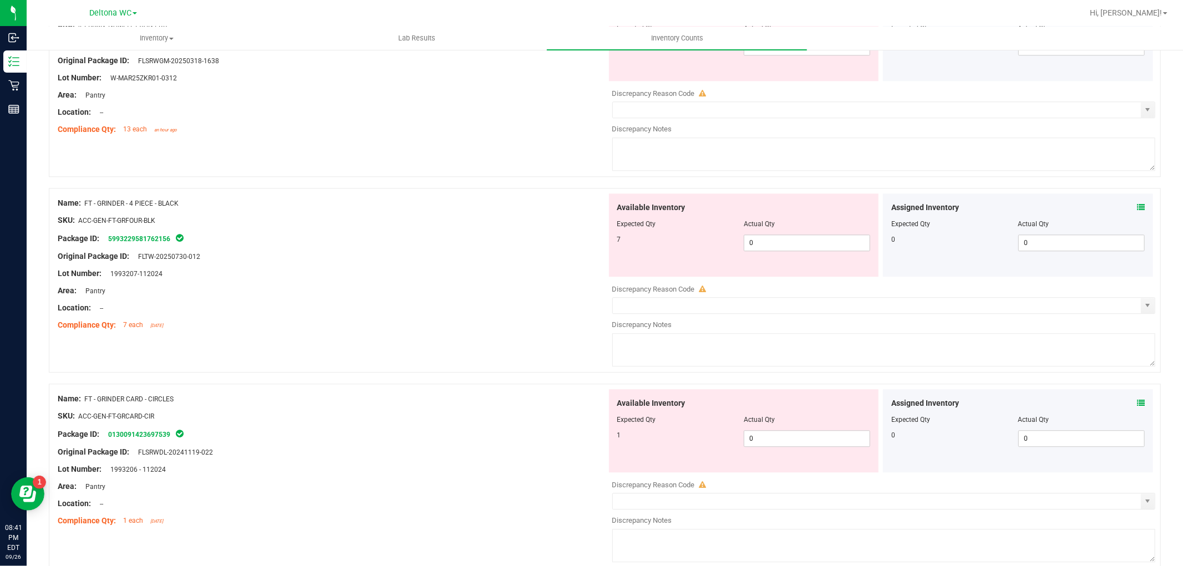
click at [1137, 407] on icon at bounding box center [1141, 403] width 8 height 8
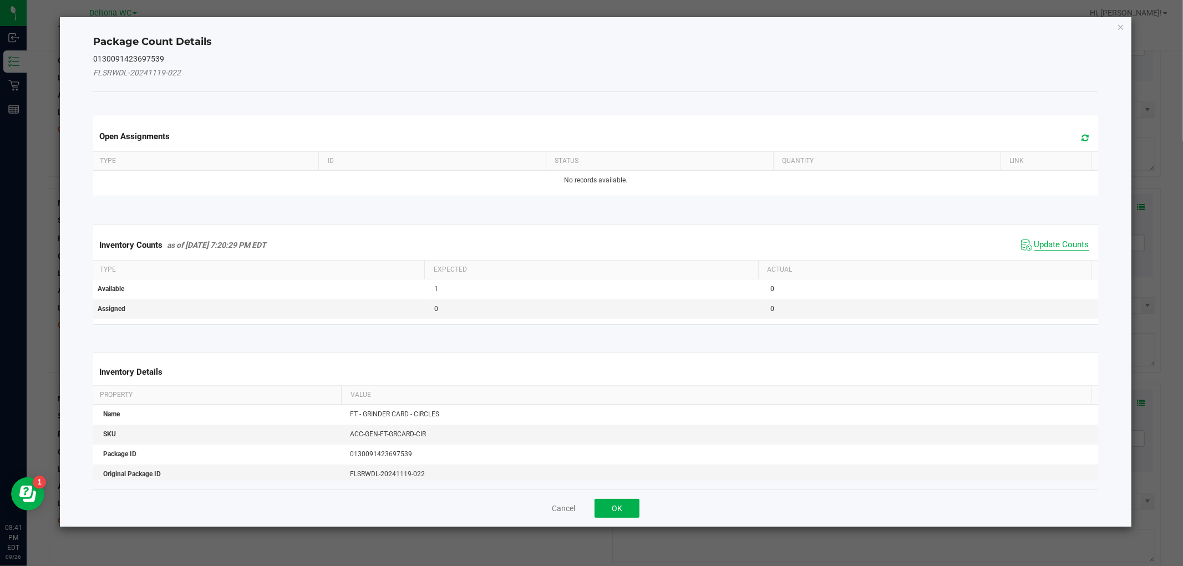
click at [1039, 243] on span "Update Counts" at bounding box center [1061, 245] width 55 height 11
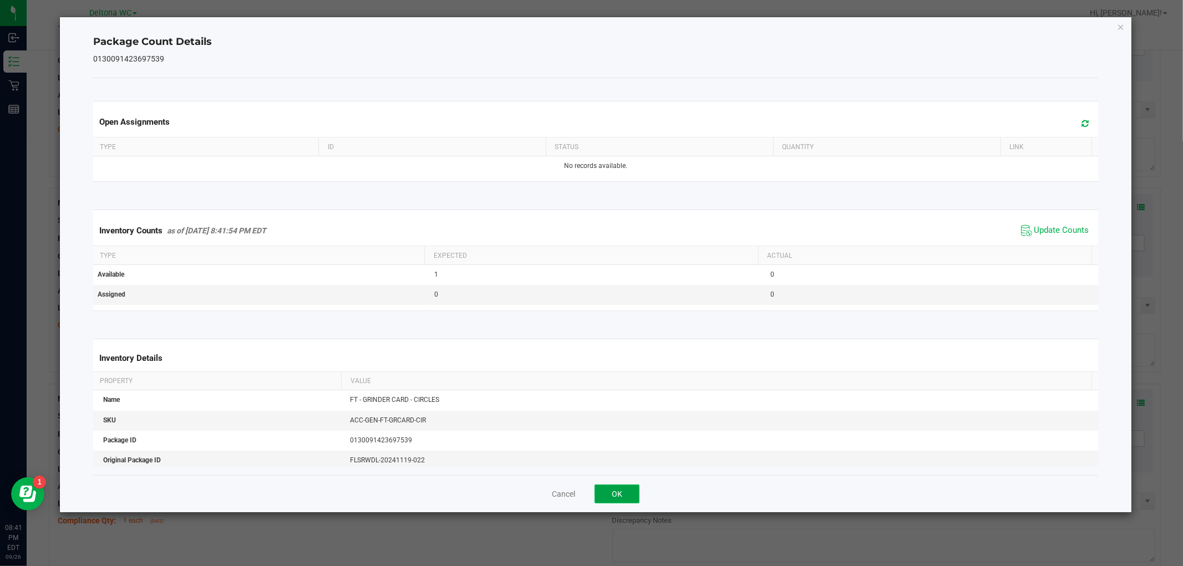
click at [621, 486] on button "OK" at bounding box center [617, 494] width 45 height 19
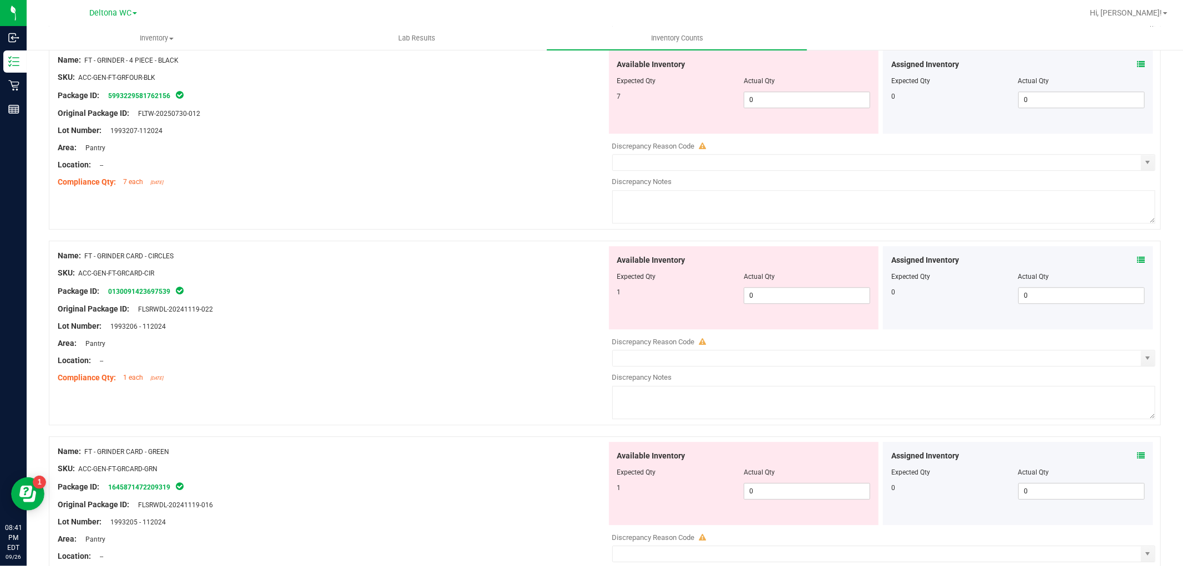
scroll to position [2526, 0]
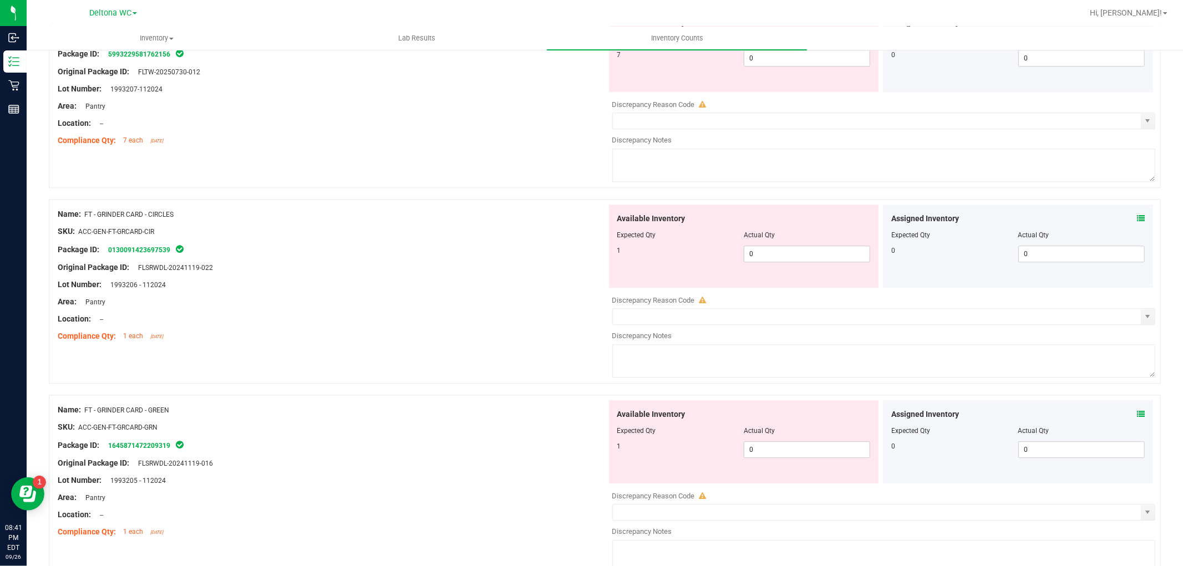
click at [1126, 418] on div "Assigned Inventory" at bounding box center [1017, 415] width 253 height 12
click at [1137, 418] on icon at bounding box center [1141, 414] width 8 height 8
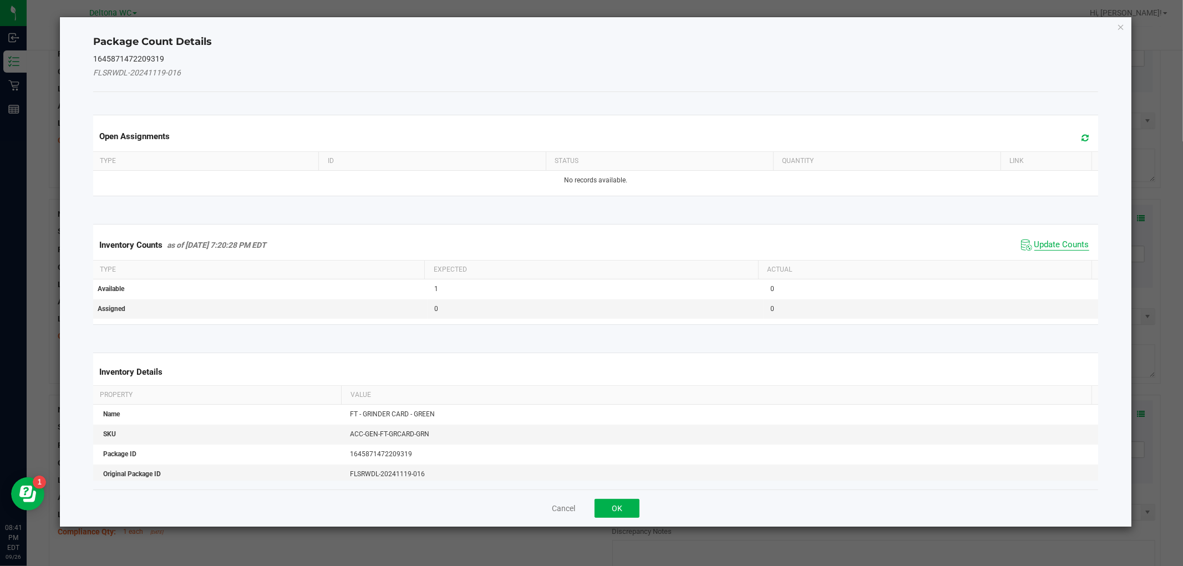
click at [1041, 242] on span "Update Counts" at bounding box center [1061, 245] width 55 height 11
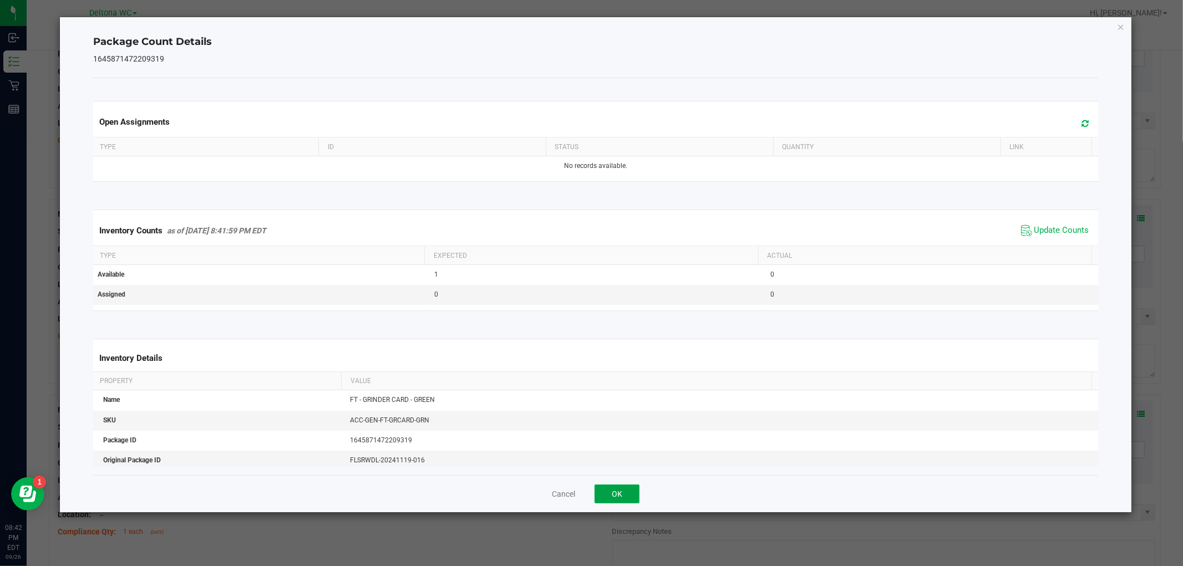
click at [618, 499] on button "OK" at bounding box center [617, 494] width 45 height 19
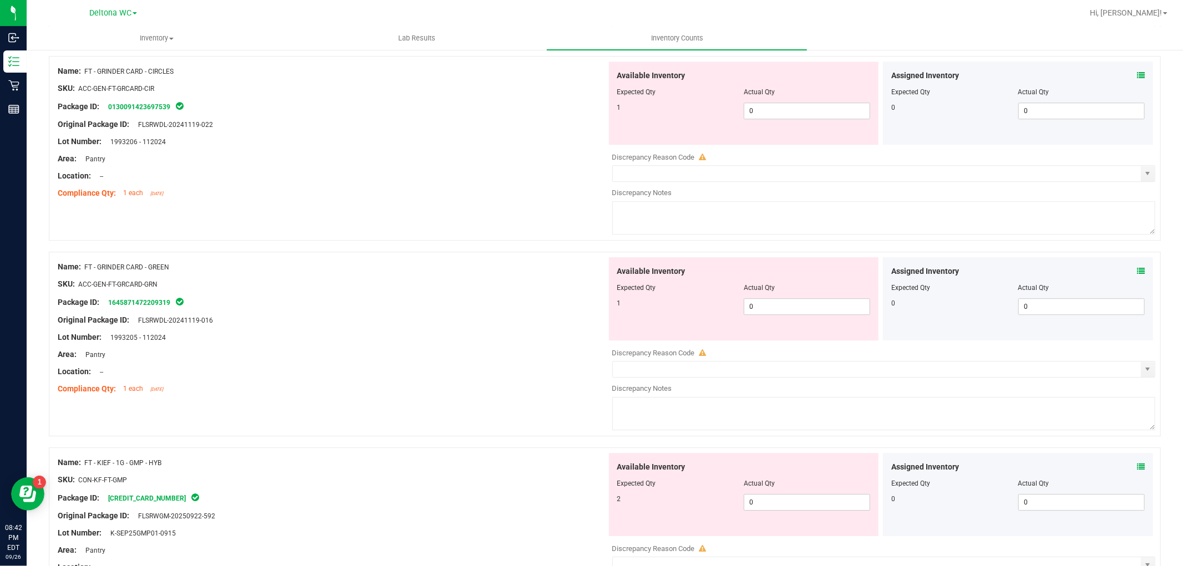
scroll to position [2711, 0]
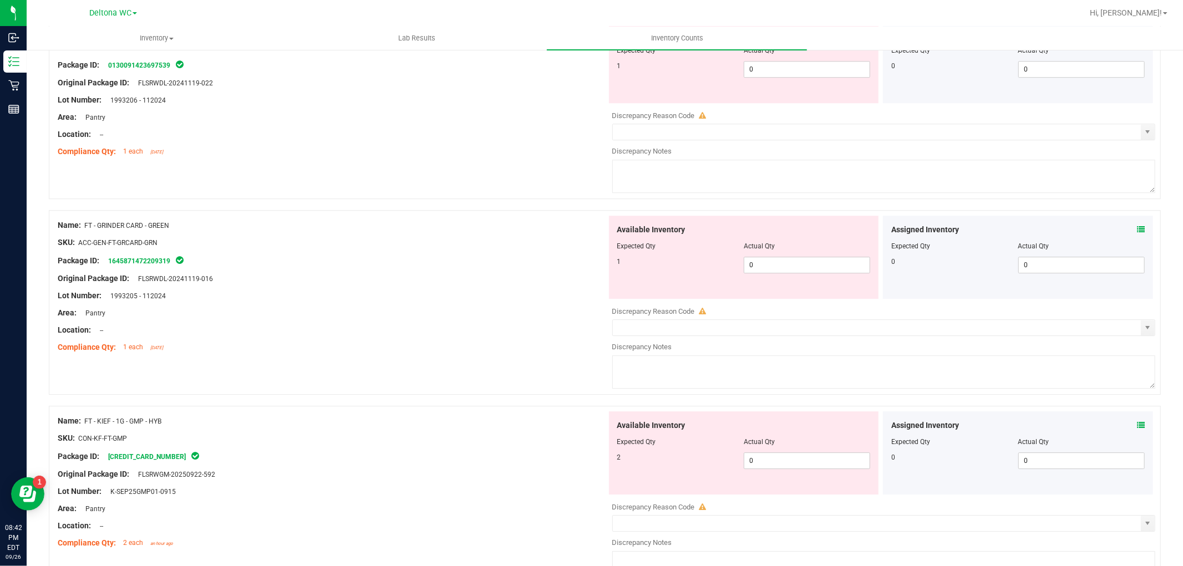
click at [1137, 431] on span at bounding box center [1141, 426] width 8 height 12
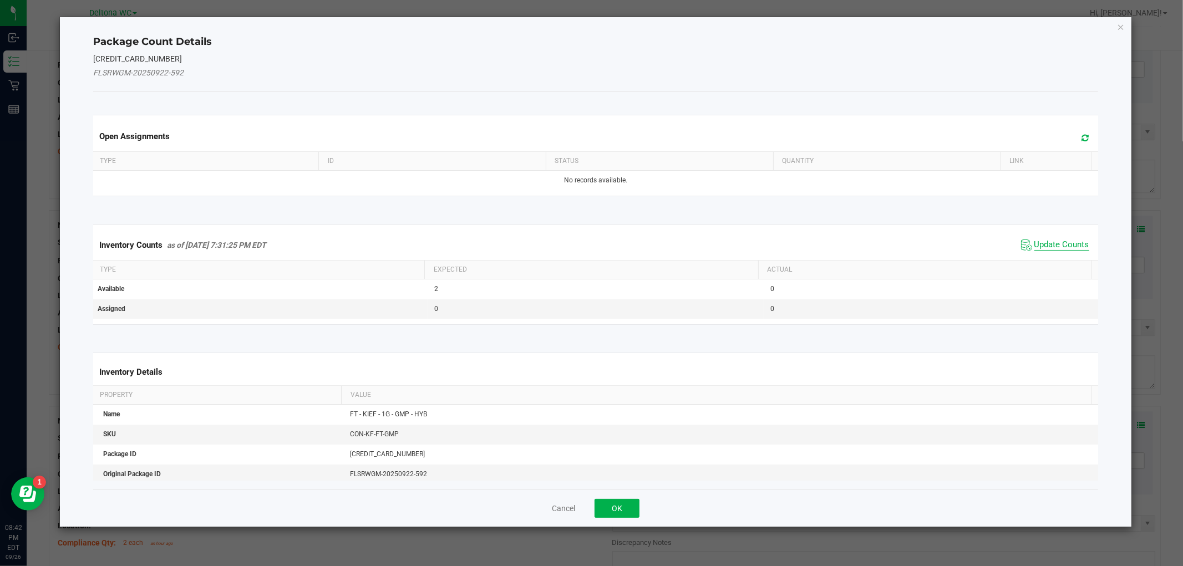
click at [1034, 240] on span "Update Counts" at bounding box center [1061, 245] width 55 height 11
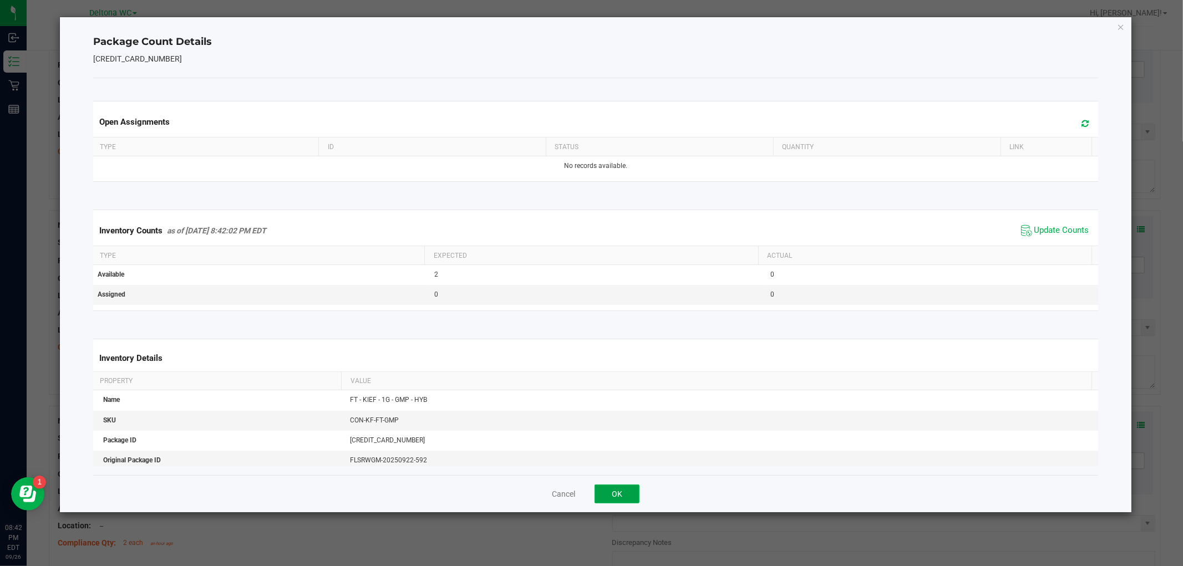
drag, startPoint x: 617, startPoint y: 498, endPoint x: 797, endPoint y: 464, distance: 183.4
click at [616, 498] on button "OK" at bounding box center [617, 494] width 45 height 19
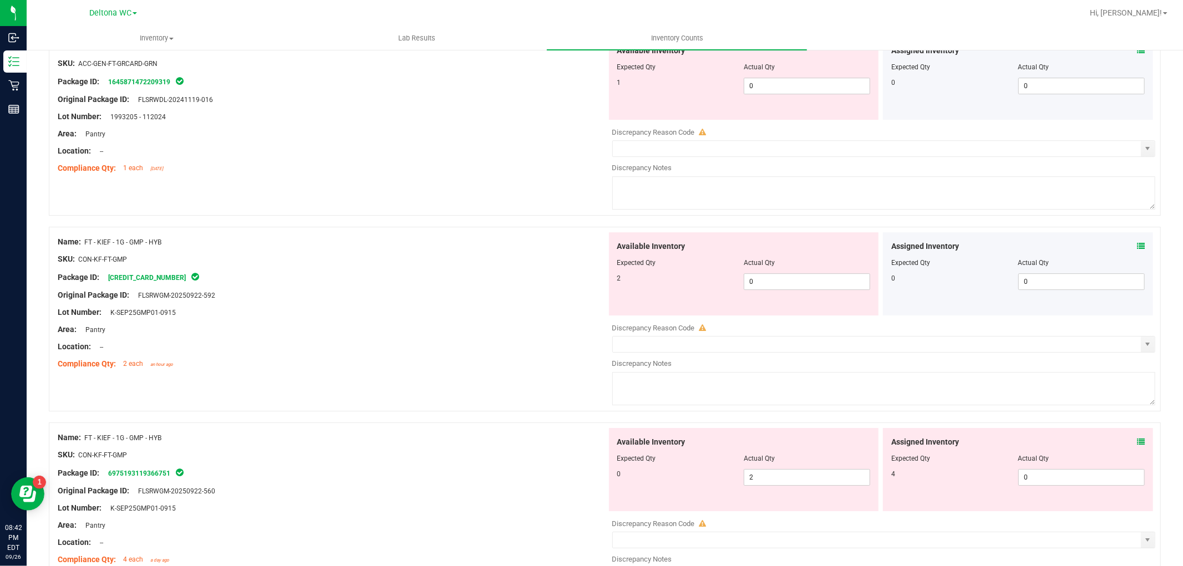
scroll to position [2896, 0]
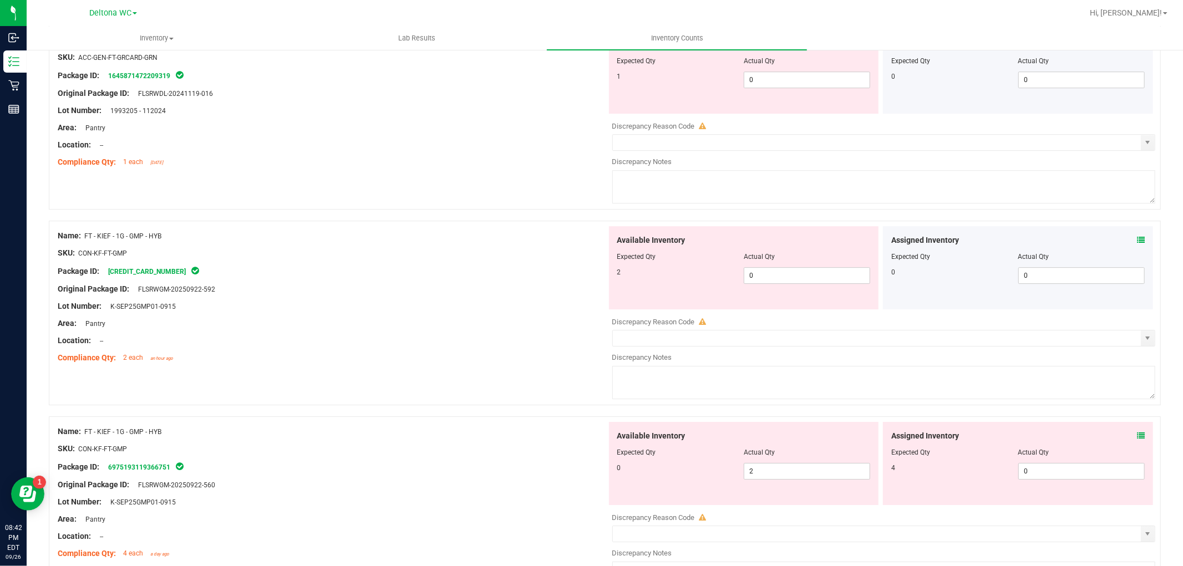
click at [1137, 440] on icon at bounding box center [1141, 436] width 8 height 8
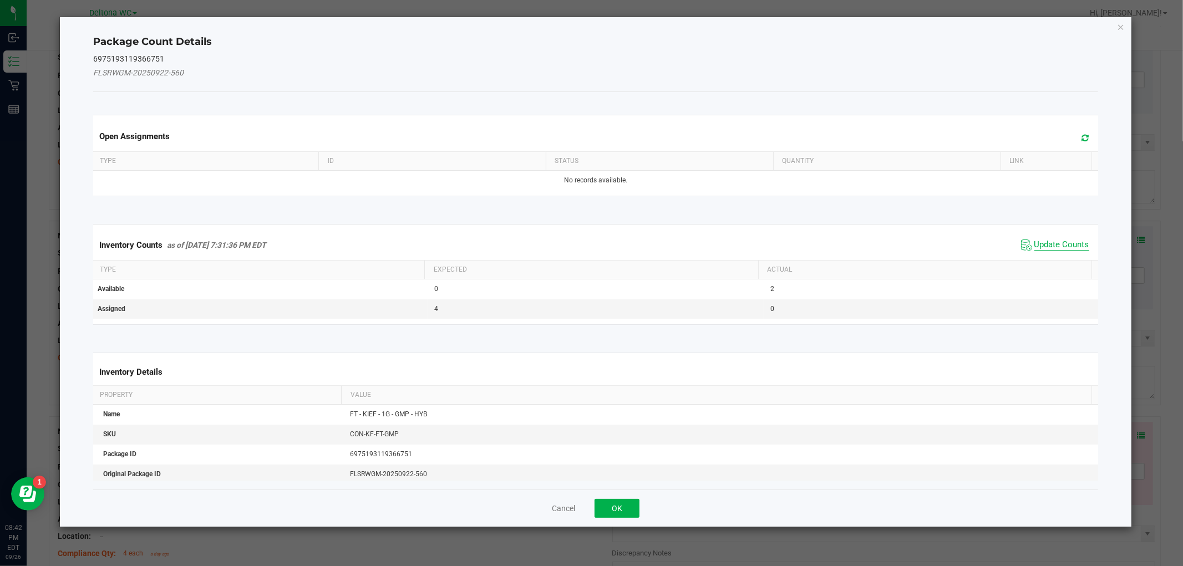
click at [1034, 247] on span "Update Counts" at bounding box center [1061, 245] width 55 height 11
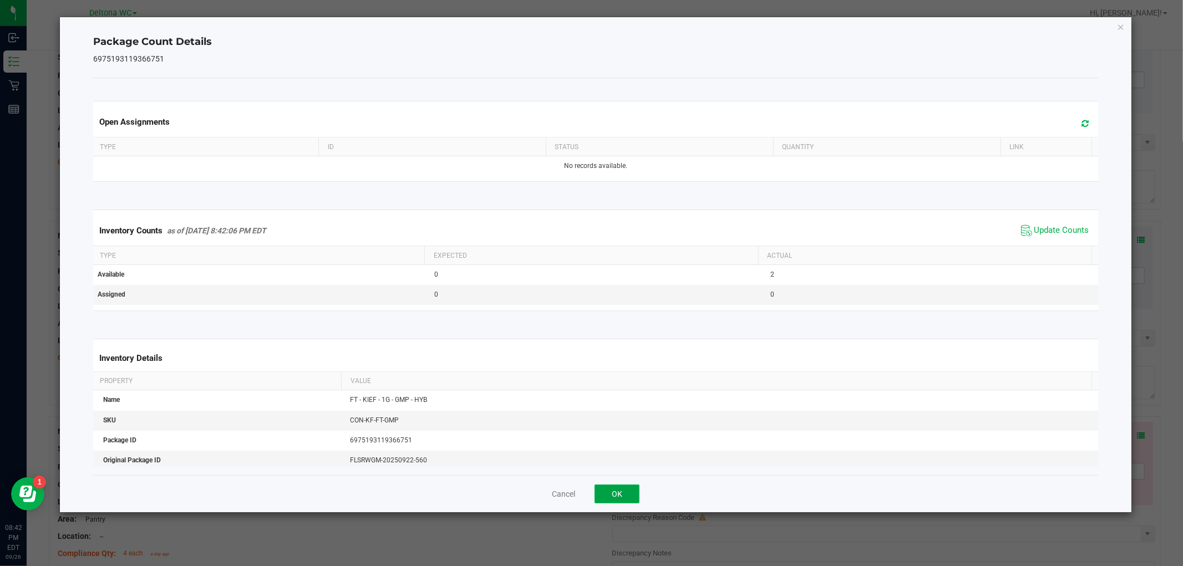
click at [617, 500] on button "OK" at bounding box center [617, 494] width 45 height 19
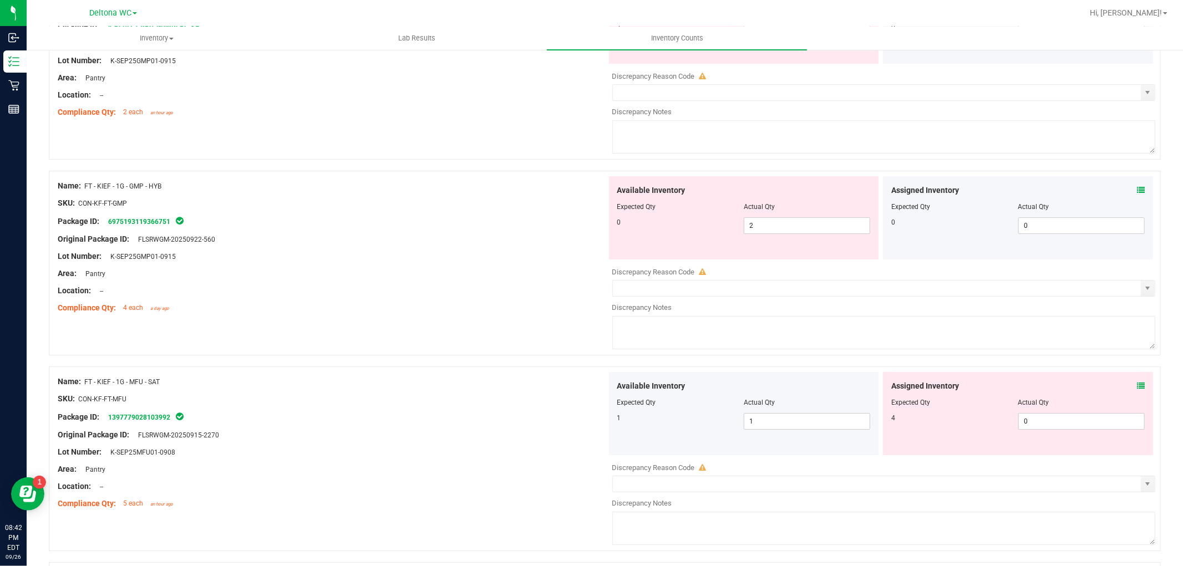
scroll to position [3142, 0]
click at [1137, 389] on icon at bounding box center [1141, 386] width 8 height 8
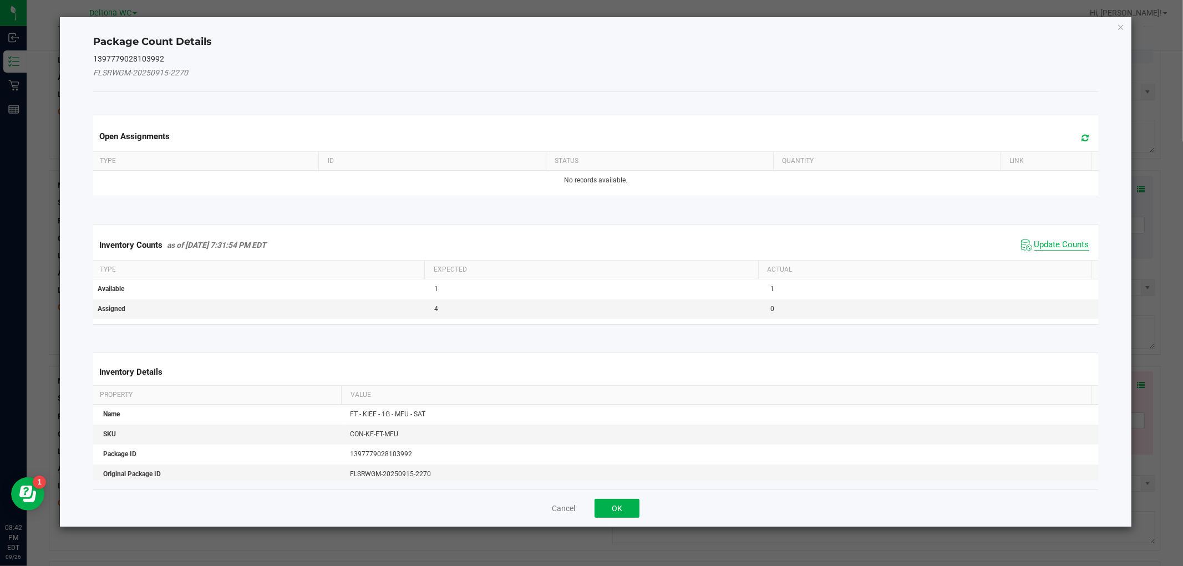
drag, startPoint x: 1040, startPoint y: 248, endPoint x: 996, endPoint y: 259, distance: 45.6
click at [1040, 248] on span "Update Counts" at bounding box center [1061, 245] width 55 height 11
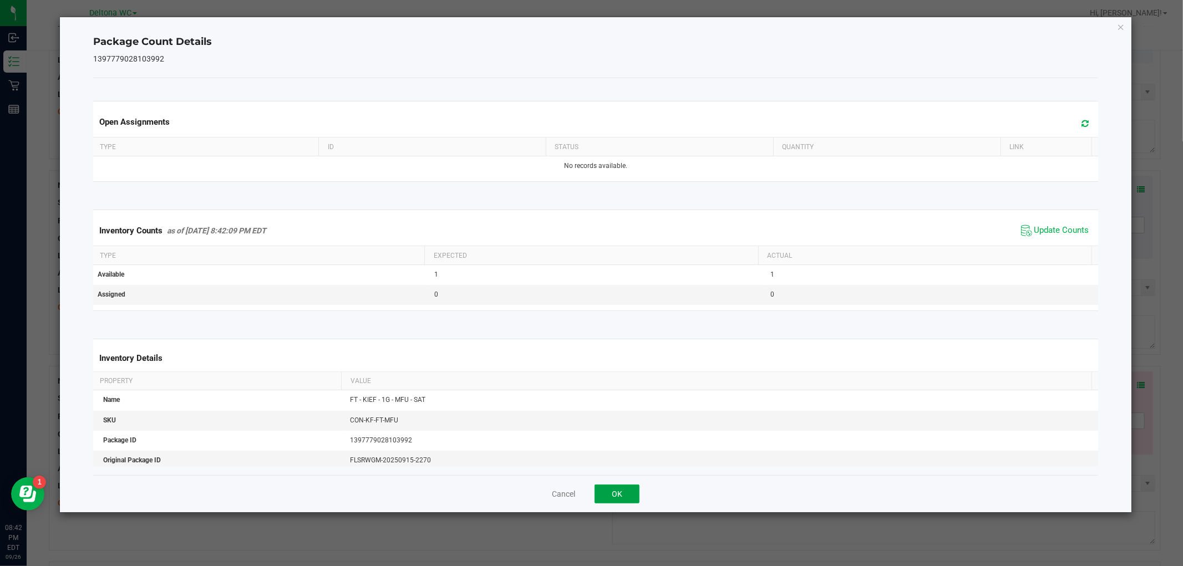
click at [618, 500] on button "OK" at bounding box center [617, 494] width 45 height 19
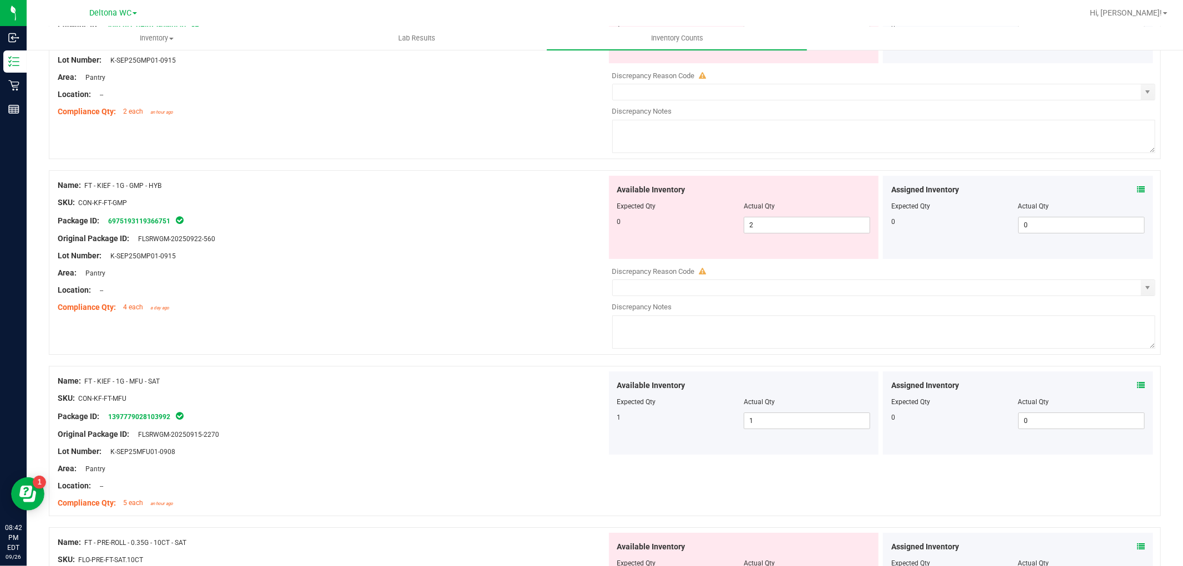
drag, startPoint x: 618, startPoint y: 489, endPoint x: 624, endPoint y: 475, distance: 15.9
click at [617, 484] on div "Name: FT - KIEF - 1G - MFU - SAT SKU: CON-KF-FT-MFU Package ID: 139777902810399…" at bounding box center [605, 441] width 1112 height 150
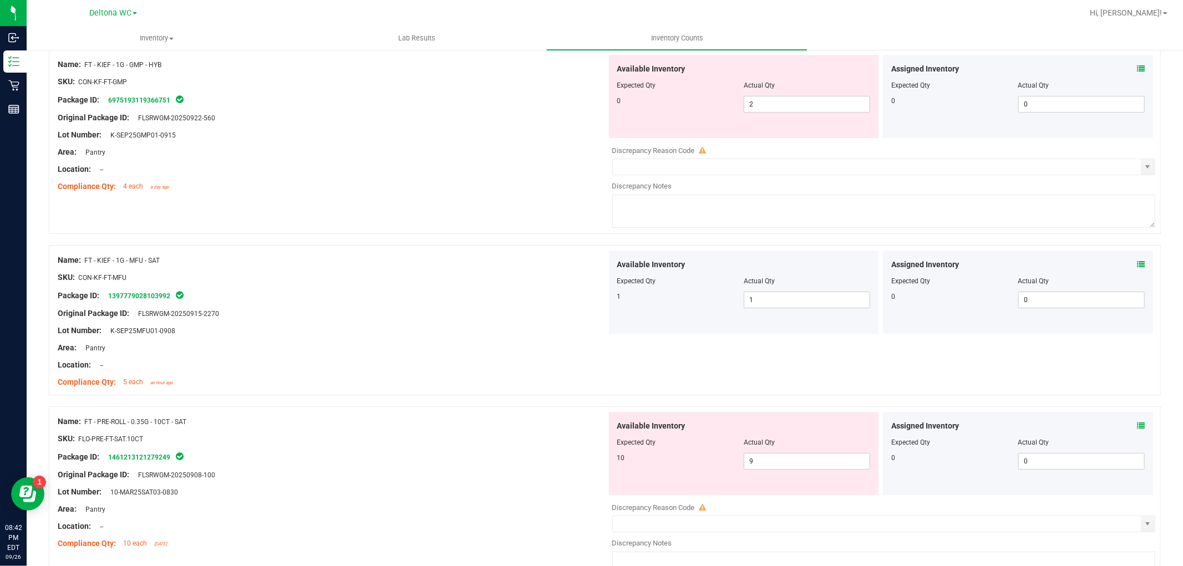
scroll to position [3389, 0]
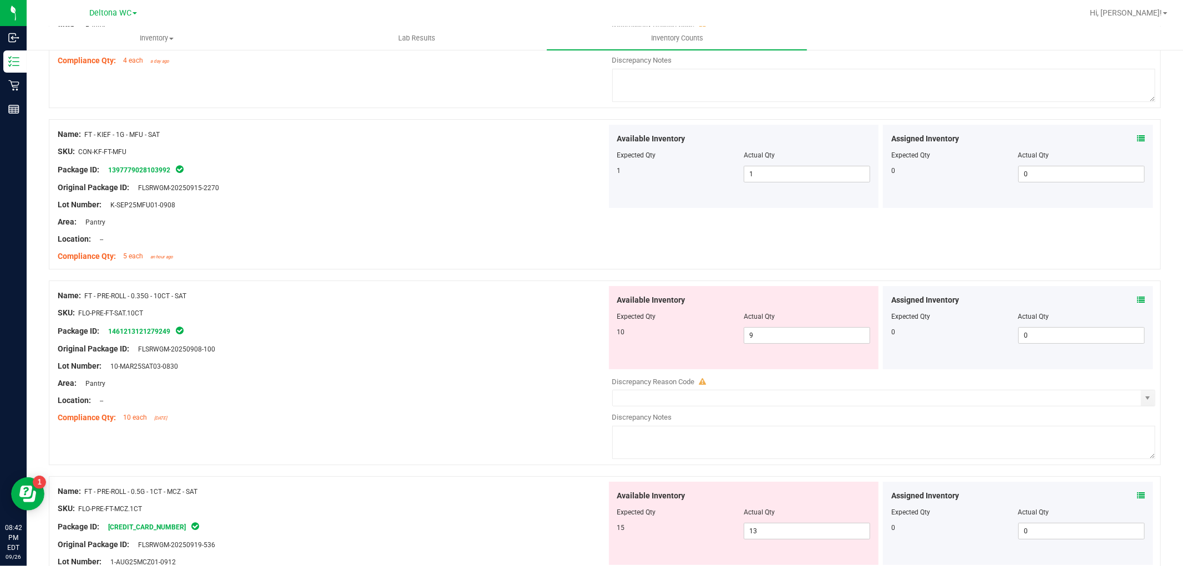
click at [1136, 307] on div "Assigned Inventory Expected Qty Actual Qty 0 0 0" at bounding box center [1018, 327] width 270 height 83
click at [1137, 304] on icon at bounding box center [1141, 300] width 8 height 8
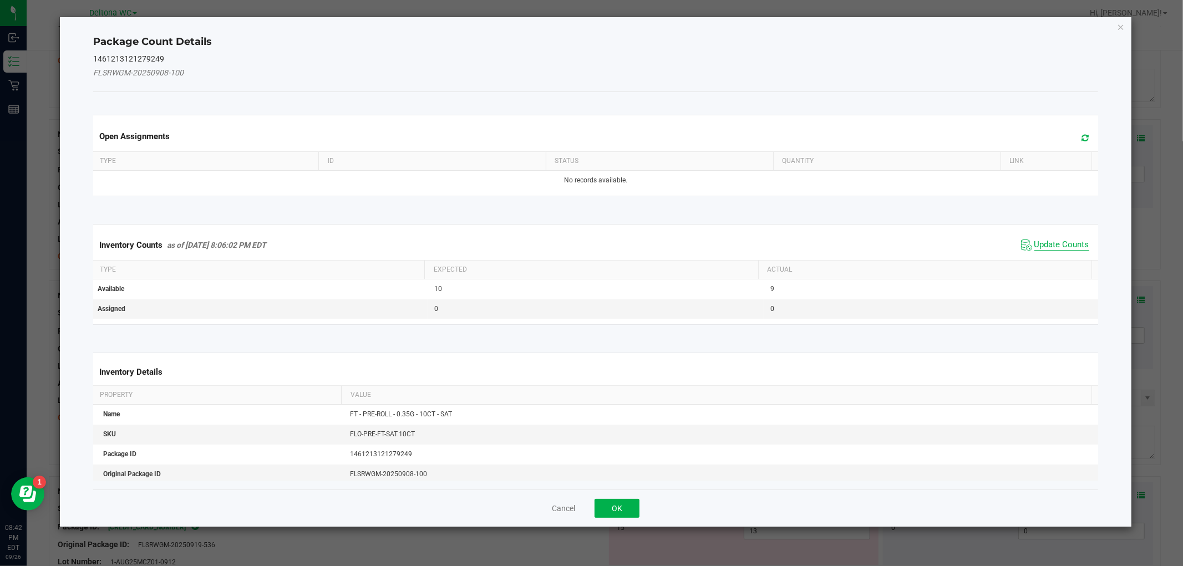
drag, startPoint x: 1038, startPoint y: 243, endPoint x: 1032, endPoint y: 242, distance: 6.7
click at [1038, 242] on span "Update Counts" at bounding box center [1061, 245] width 55 height 11
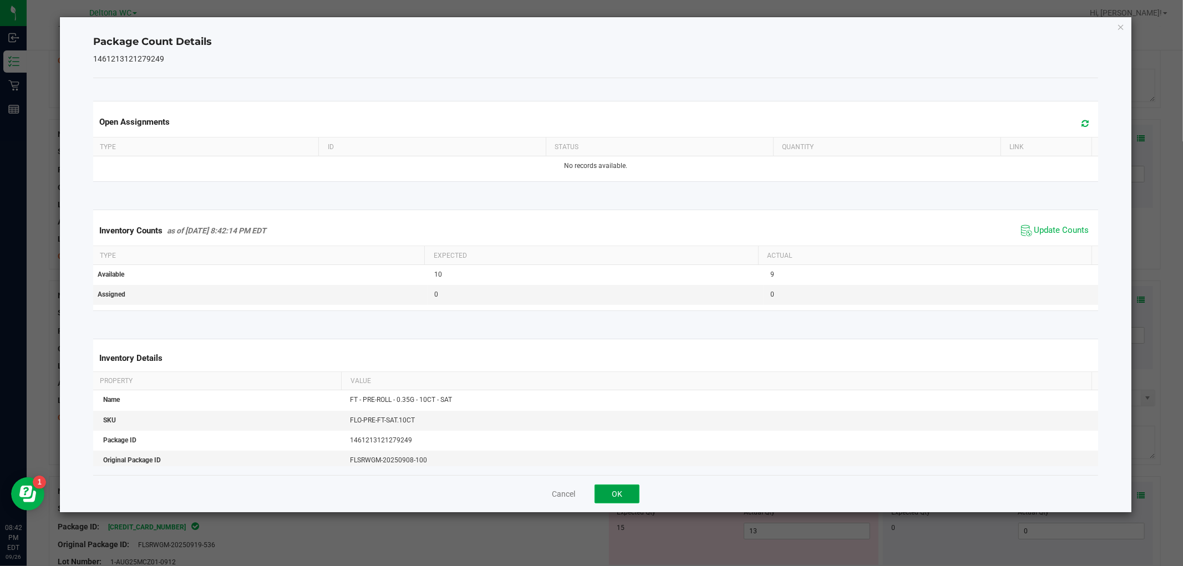
click at [600, 499] on button "OK" at bounding box center [617, 494] width 45 height 19
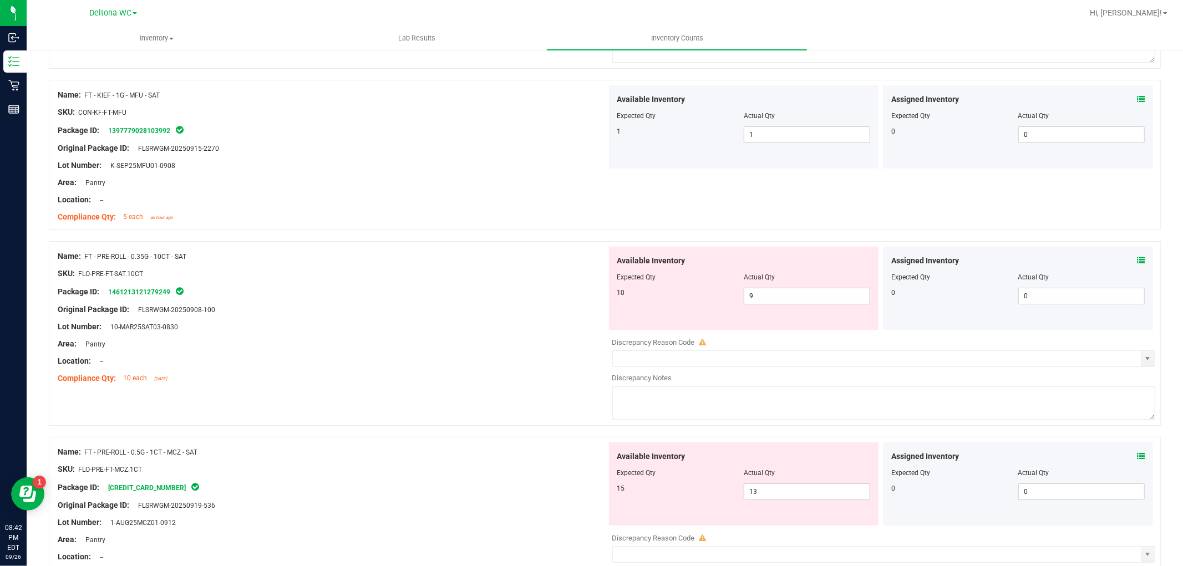
scroll to position [3451, 0]
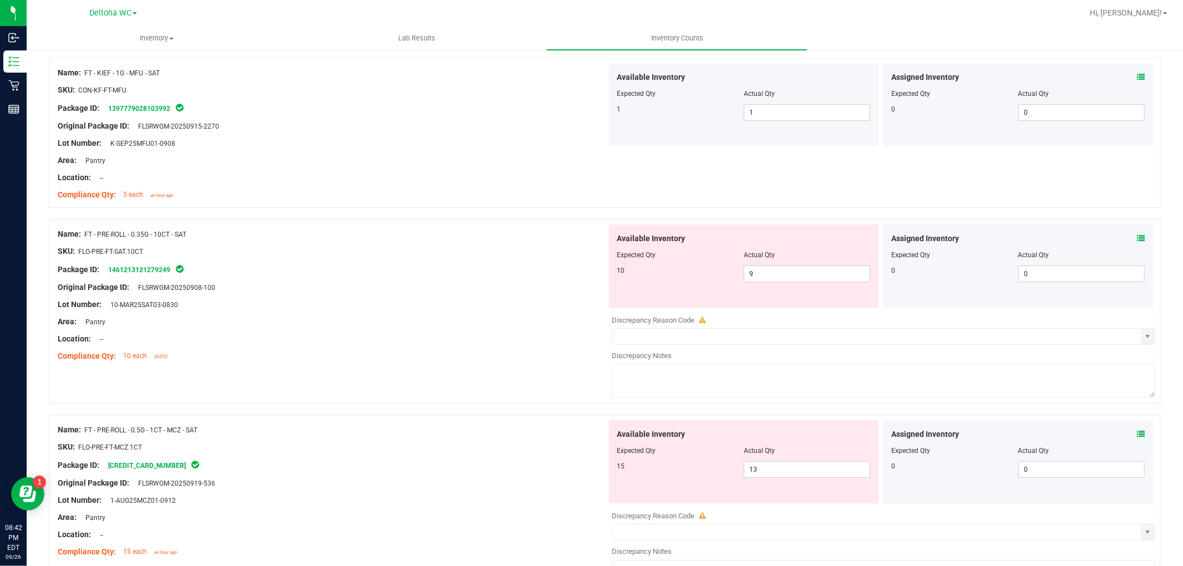
click at [1137, 438] on icon at bounding box center [1141, 434] width 8 height 8
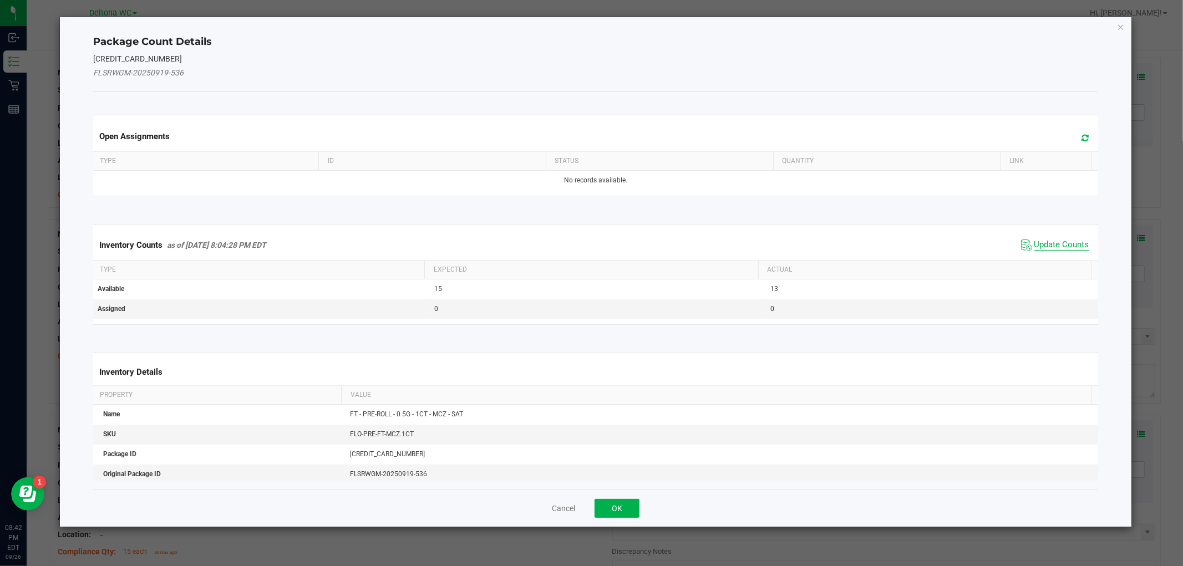
click at [1049, 241] on span "Update Counts" at bounding box center [1061, 245] width 55 height 11
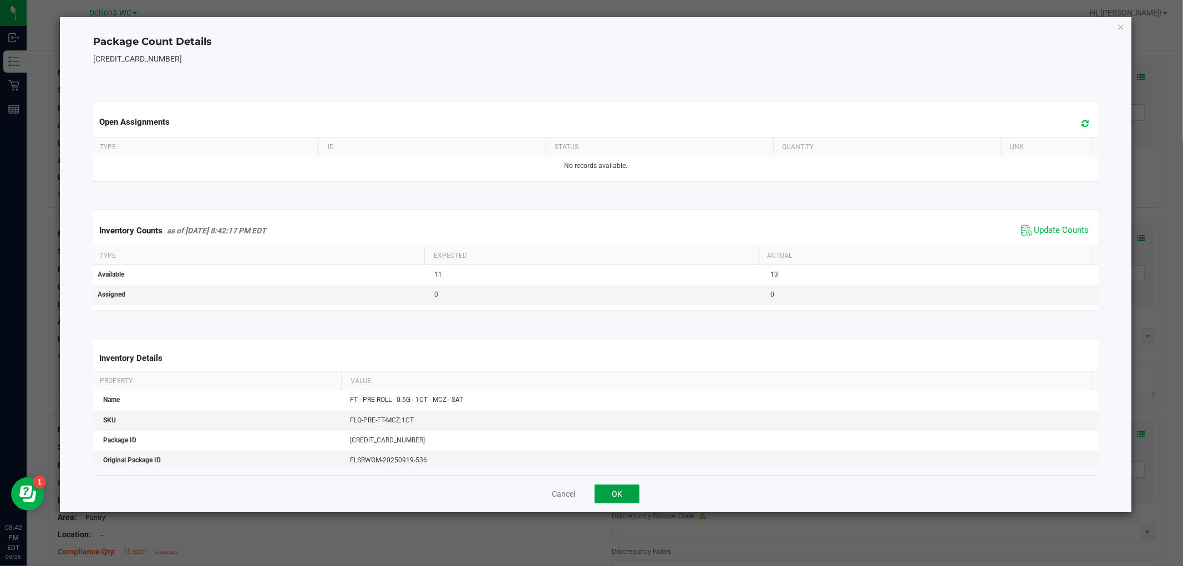
drag, startPoint x: 627, startPoint y: 492, endPoint x: 658, endPoint y: 489, distance: 30.7
click at [627, 494] on button "OK" at bounding box center [617, 494] width 45 height 19
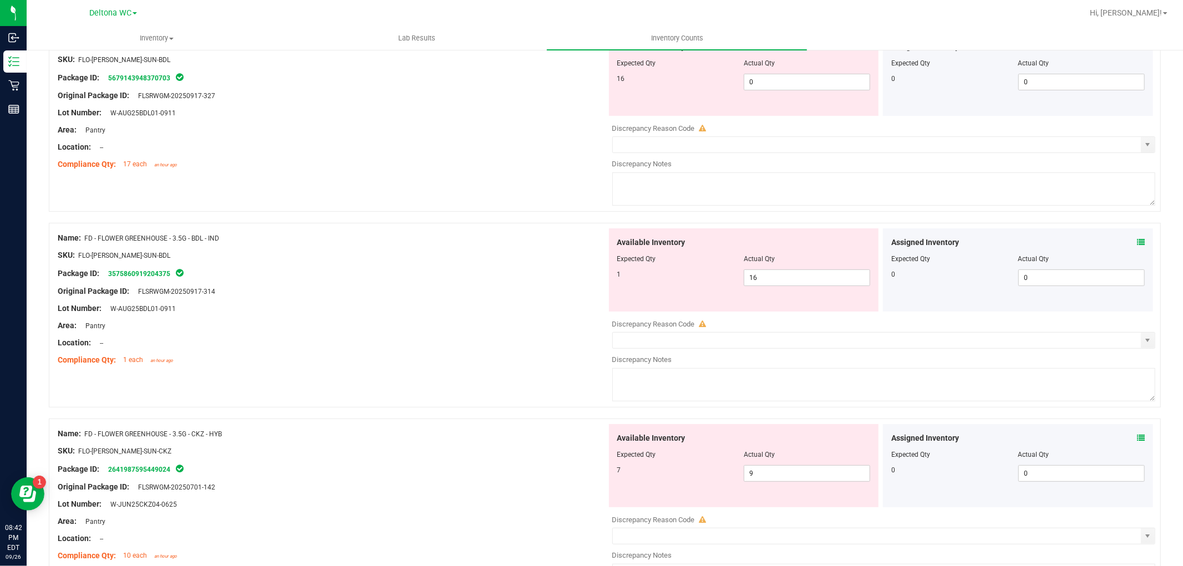
scroll to position [0, 0]
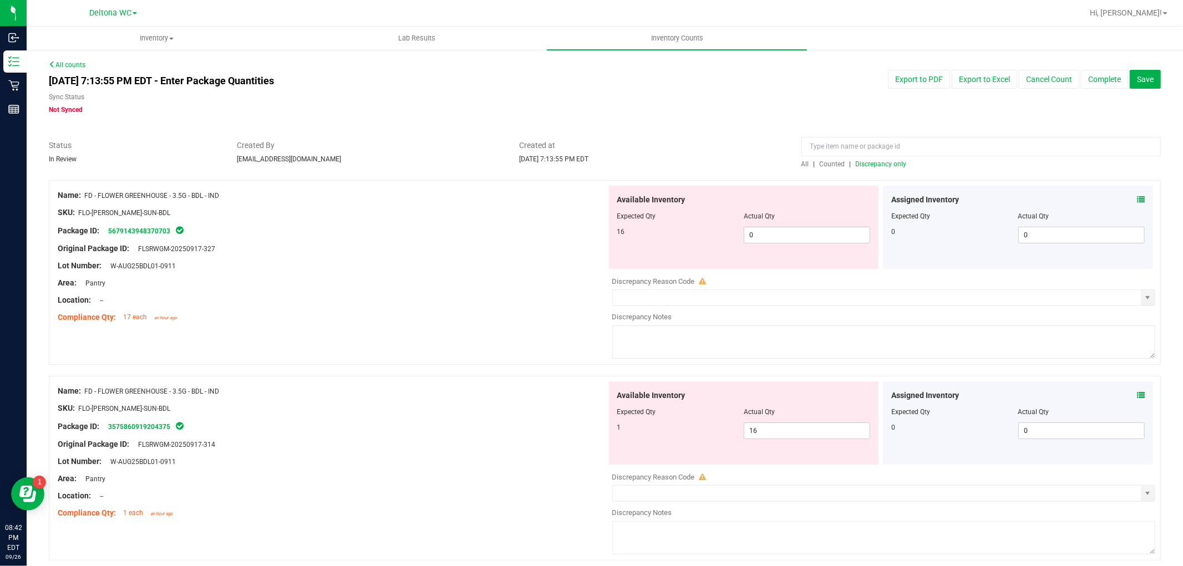
click at [873, 162] on span "Discrepancy only" at bounding box center [881, 164] width 51 height 8
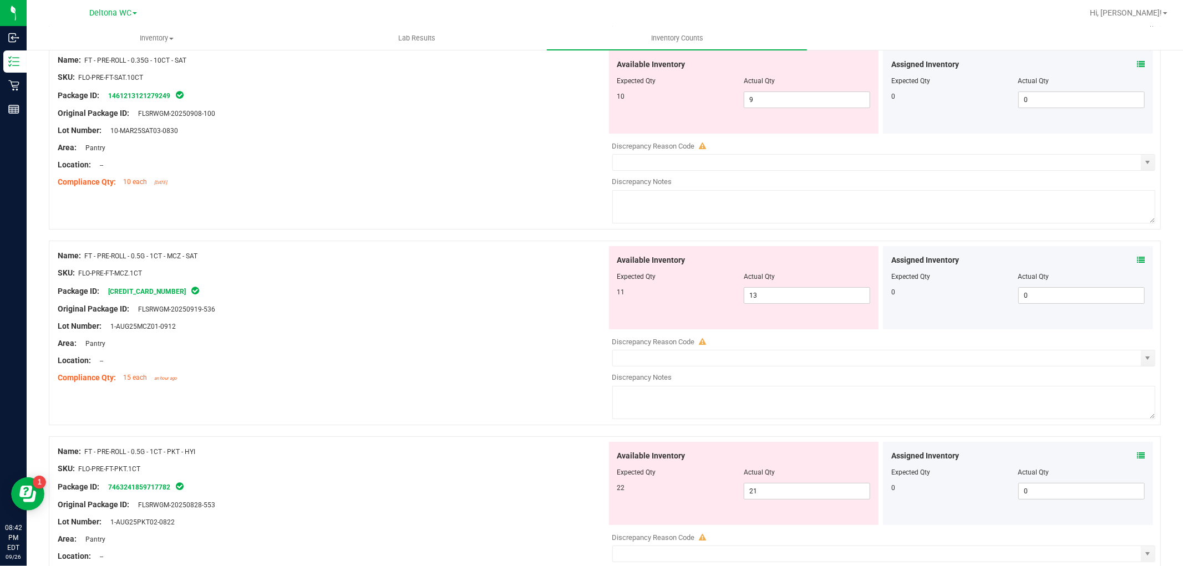
scroll to position [3579, 0]
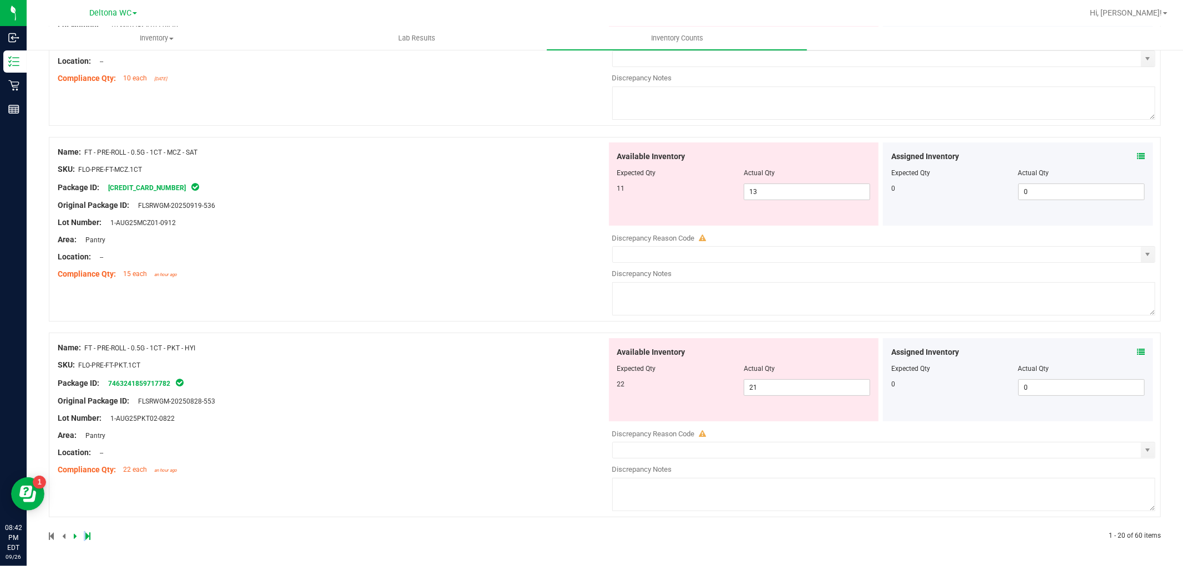
click at [85, 535] on div at bounding box center [327, 536] width 556 height 10
click at [89, 535] on icon at bounding box center [87, 536] width 5 height 7
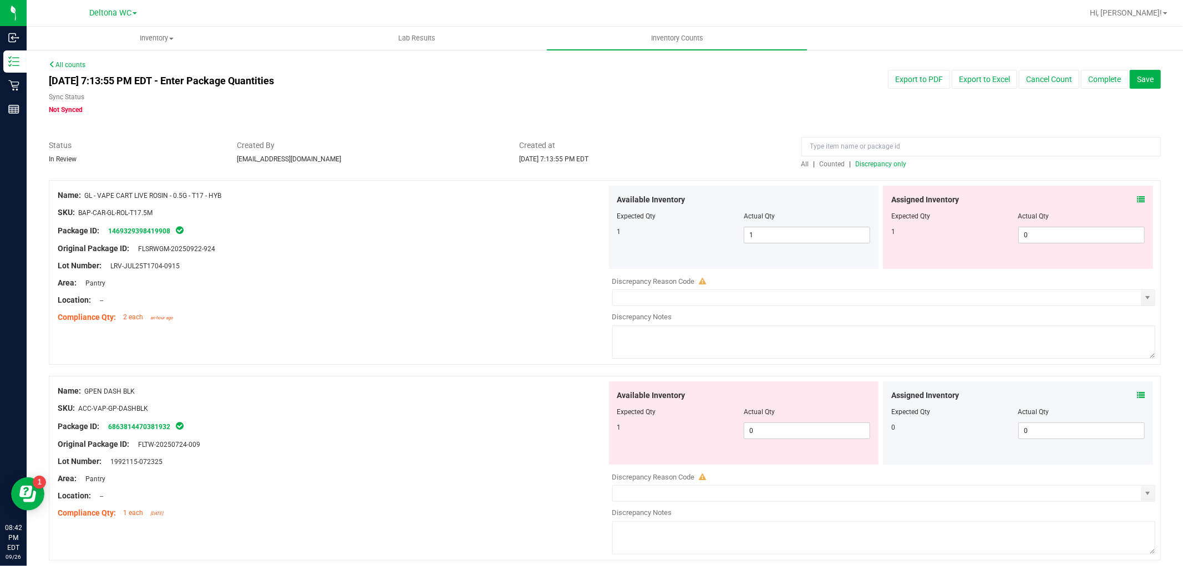
click at [1137, 197] on icon at bounding box center [1141, 200] width 8 height 8
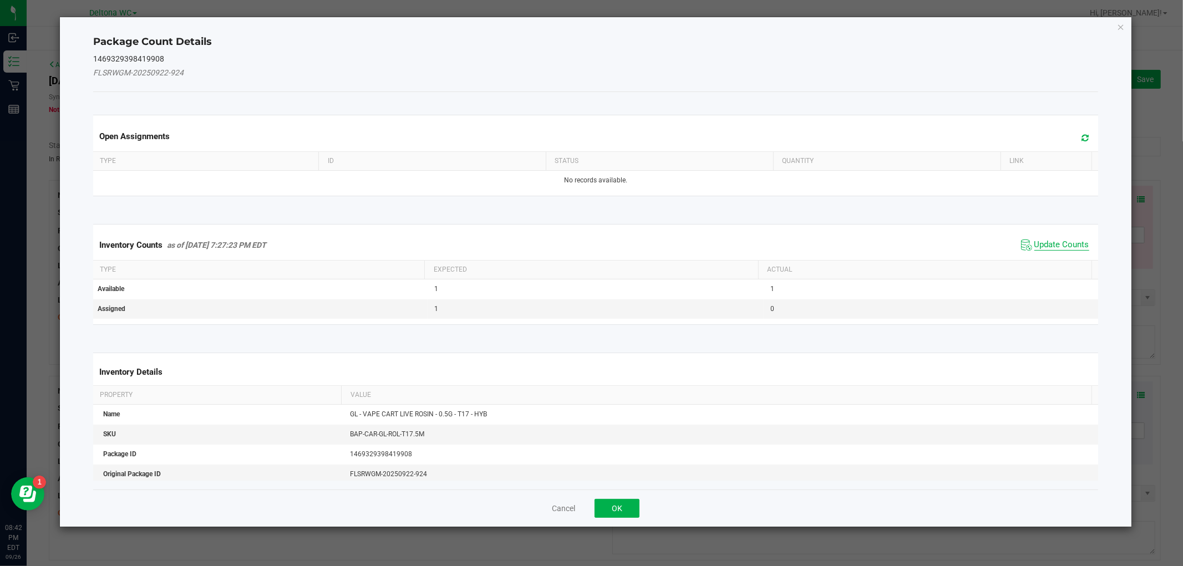
click at [1052, 242] on span "Update Counts" at bounding box center [1061, 245] width 55 height 11
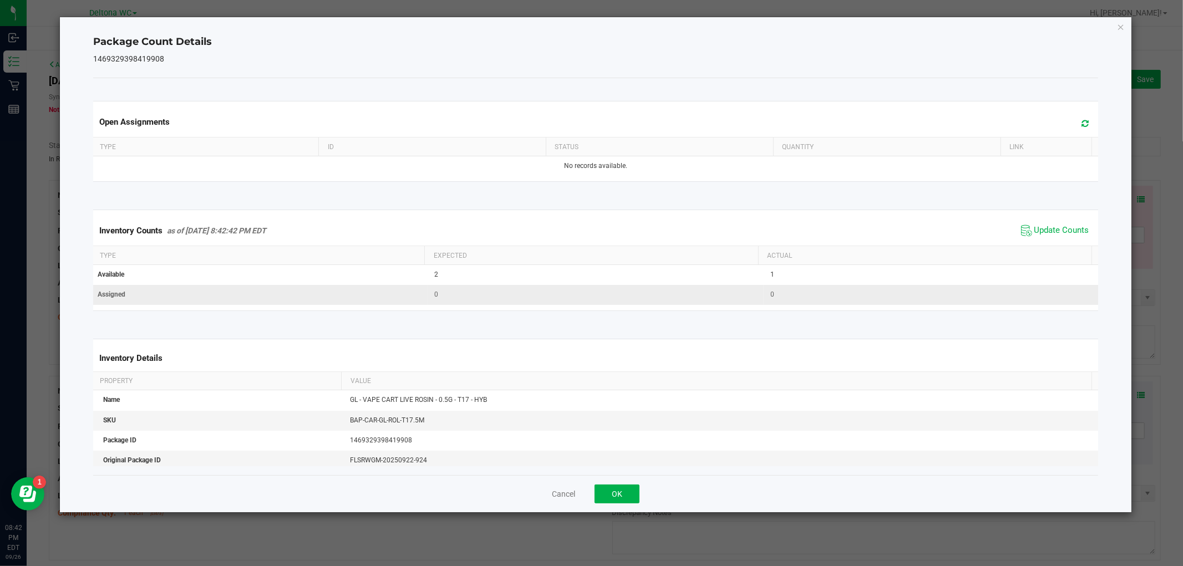
scroll to position [134, 0]
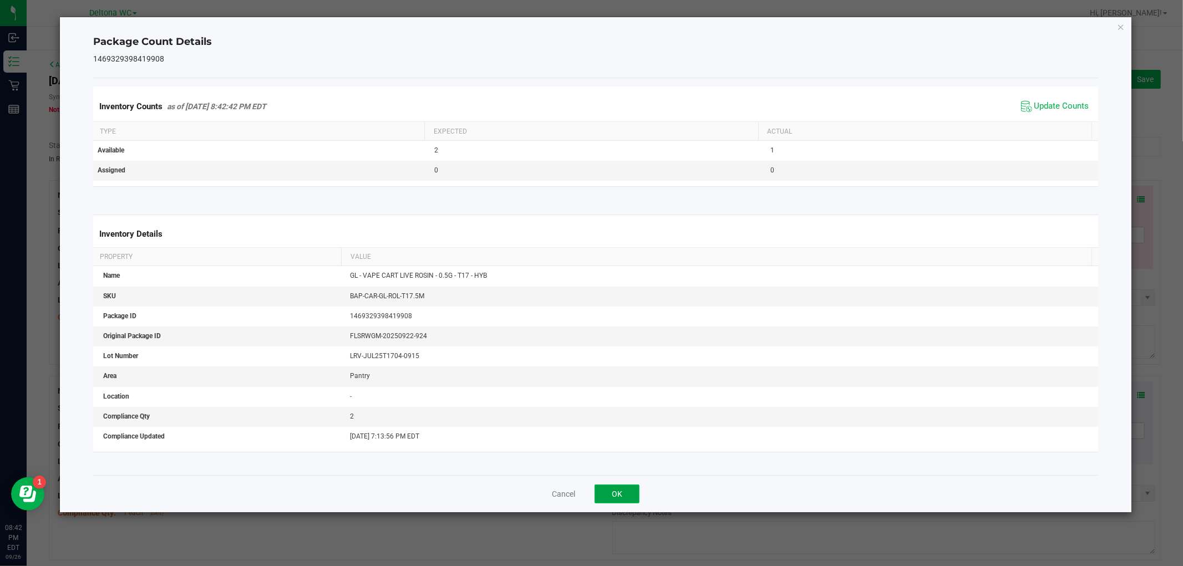
drag, startPoint x: 628, startPoint y: 487, endPoint x: 783, endPoint y: 414, distance: 171.4
click at [629, 485] on button "OK" at bounding box center [617, 494] width 45 height 19
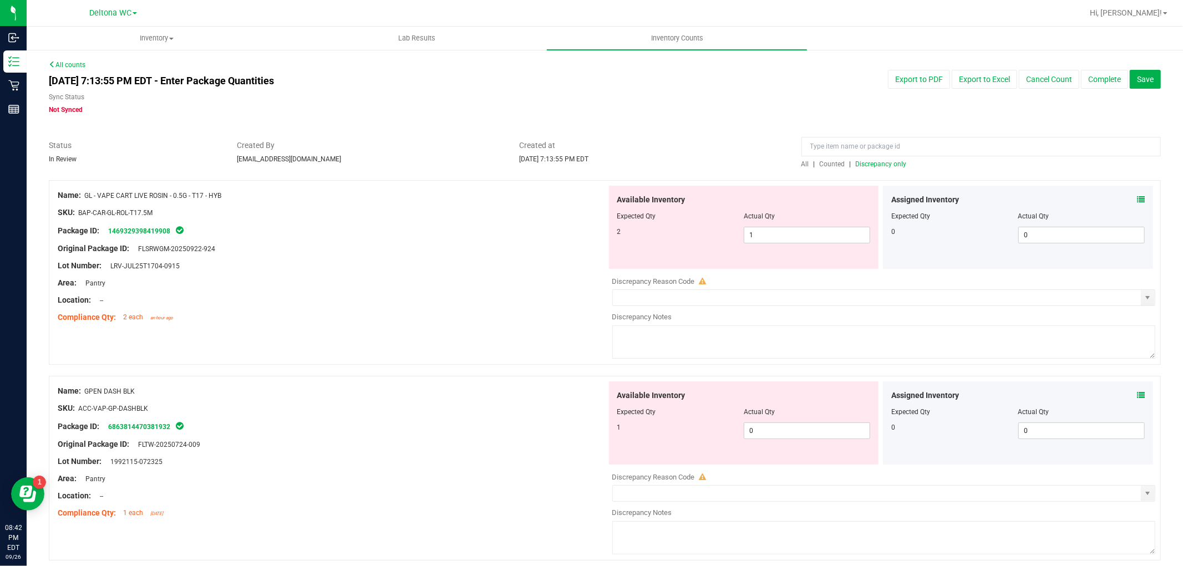
click at [1137, 391] on span at bounding box center [1141, 396] width 8 height 12
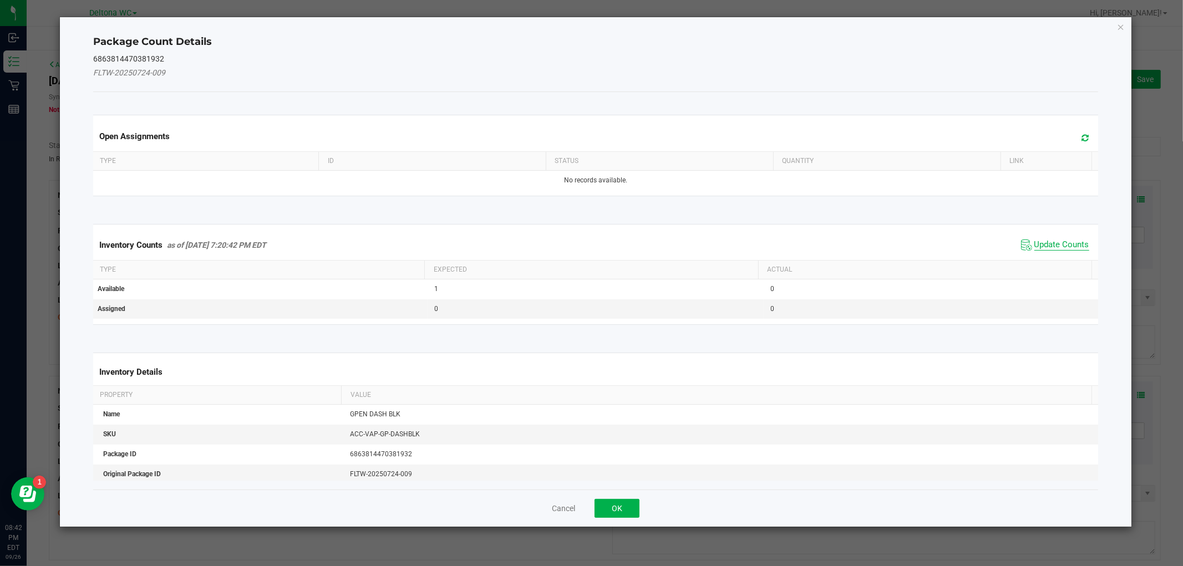
drag, startPoint x: 1044, startPoint y: 248, endPoint x: 932, endPoint y: 355, distance: 155.3
click at [1044, 247] on span "Update Counts" at bounding box center [1061, 245] width 55 height 11
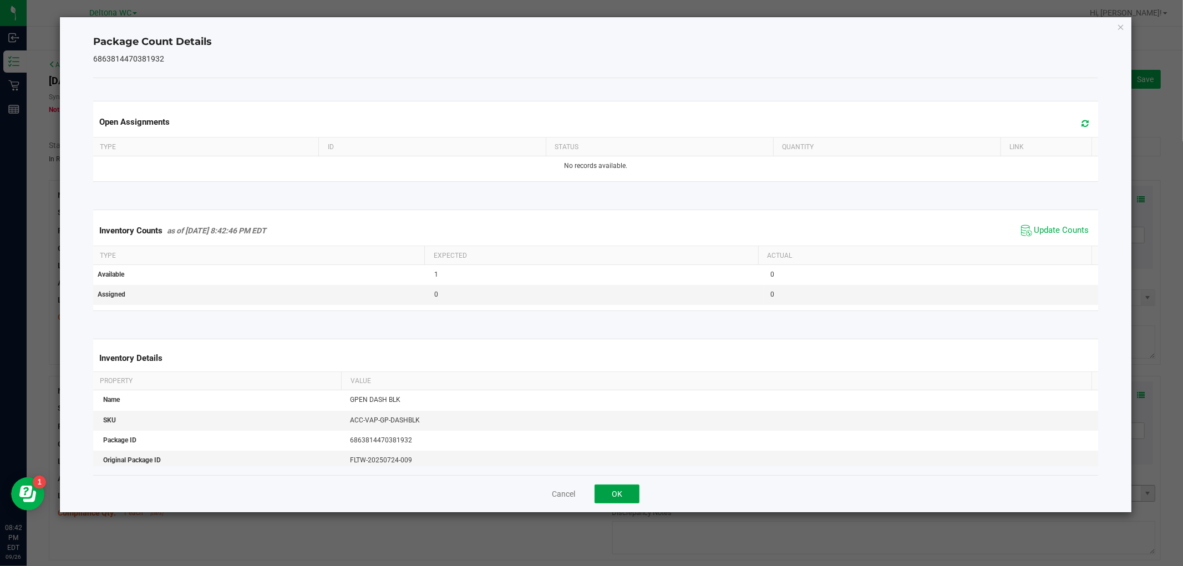
drag, startPoint x: 627, startPoint y: 491, endPoint x: 637, endPoint y: 490, distance: 9.5
click at [626, 491] on button "OK" at bounding box center [617, 494] width 45 height 19
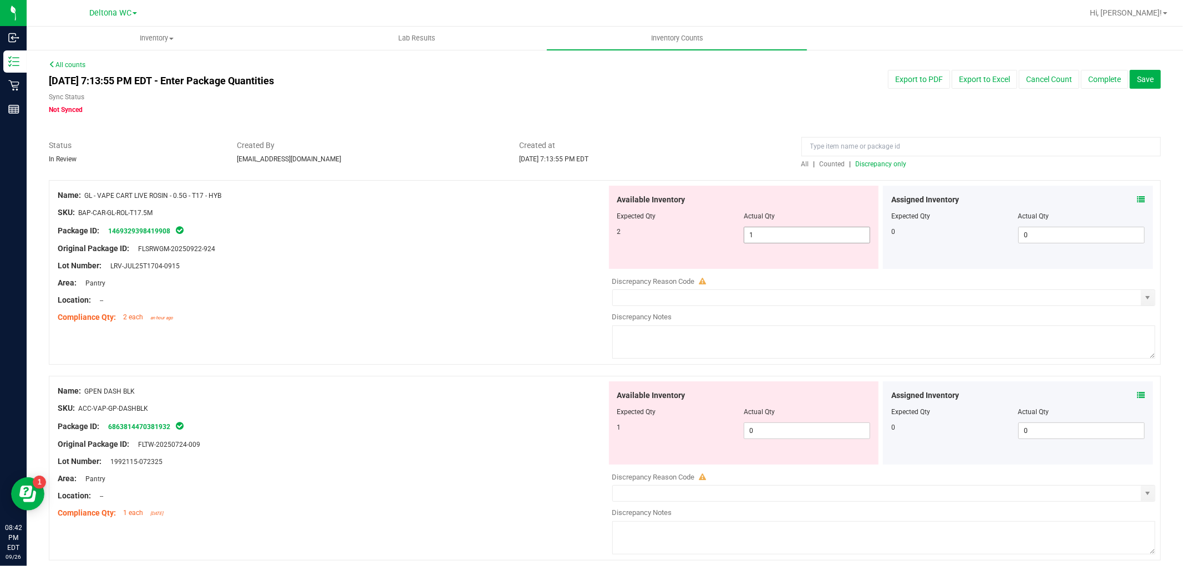
click at [833, 236] on span "1 1" at bounding box center [807, 235] width 126 height 17
click at [0, 0] on input "1" at bounding box center [0, 0] width 0 height 0
type input "2"
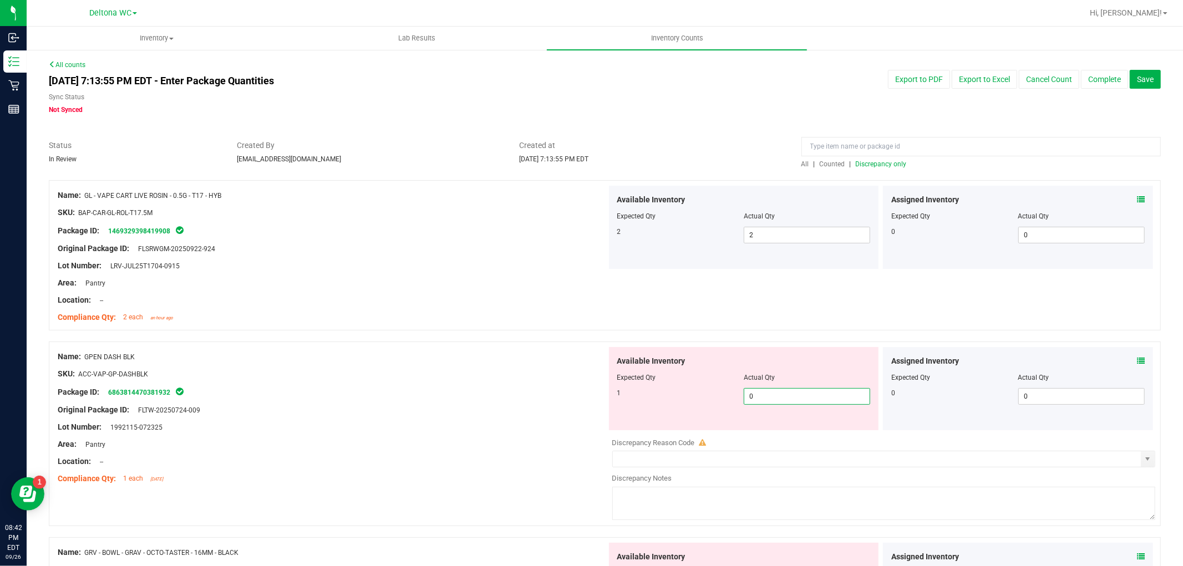
click at [774, 397] on span "0 0" at bounding box center [807, 396] width 126 height 17
click at [774, 397] on input "0" at bounding box center [806, 397] width 125 height 16
type input "1"
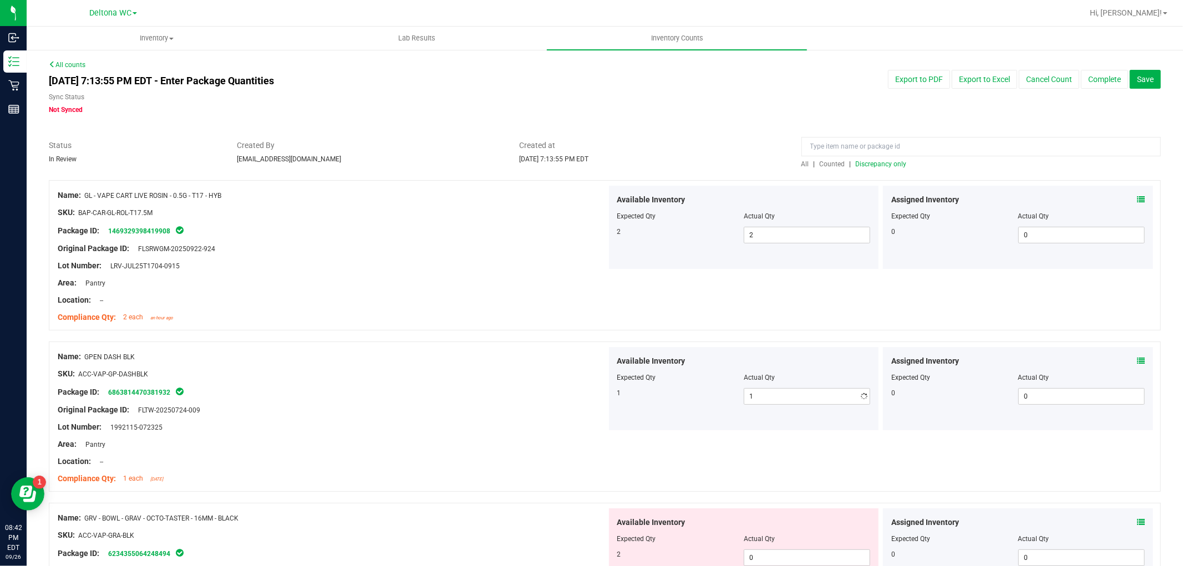
click at [745, 428] on div "Available Inventory Expected Qty Actual Qty 1 1 1" at bounding box center [744, 388] width 270 height 83
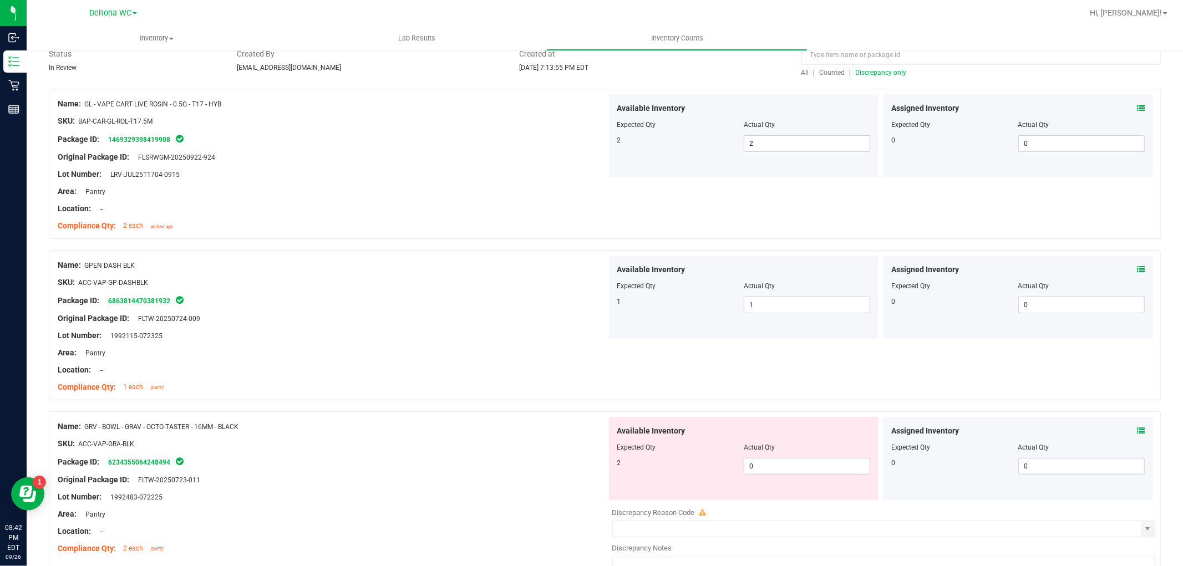
scroll to position [185, 0]
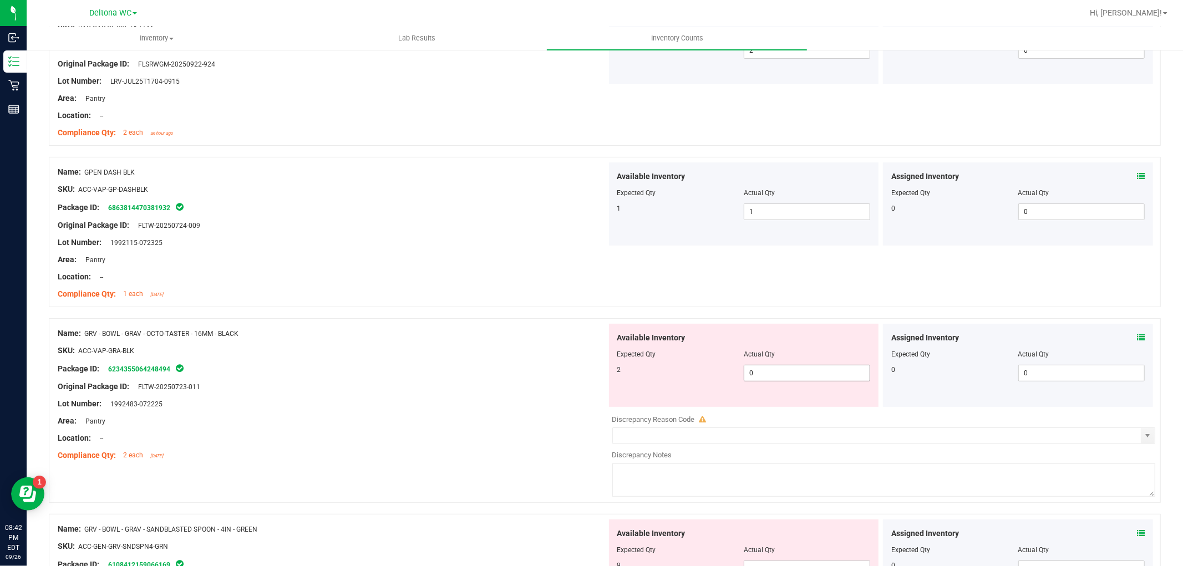
click at [763, 375] on span "0 0" at bounding box center [807, 373] width 126 height 17
click at [763, 375] on input "0" at bounding box center [806, 373] width 125 height 16
type input "2"
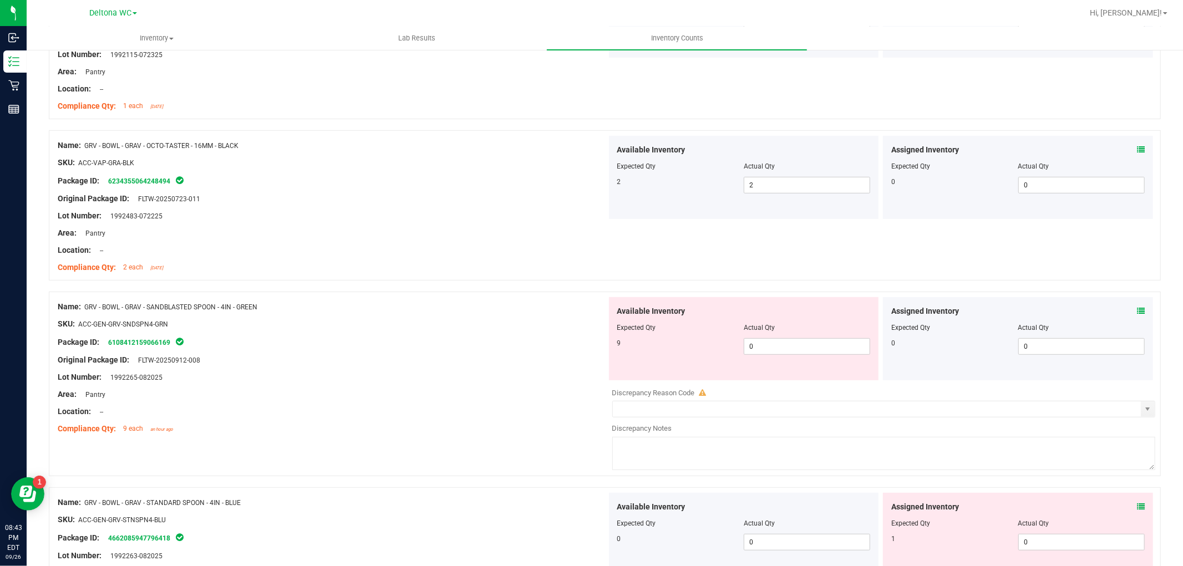
scroll to position [492, 0]
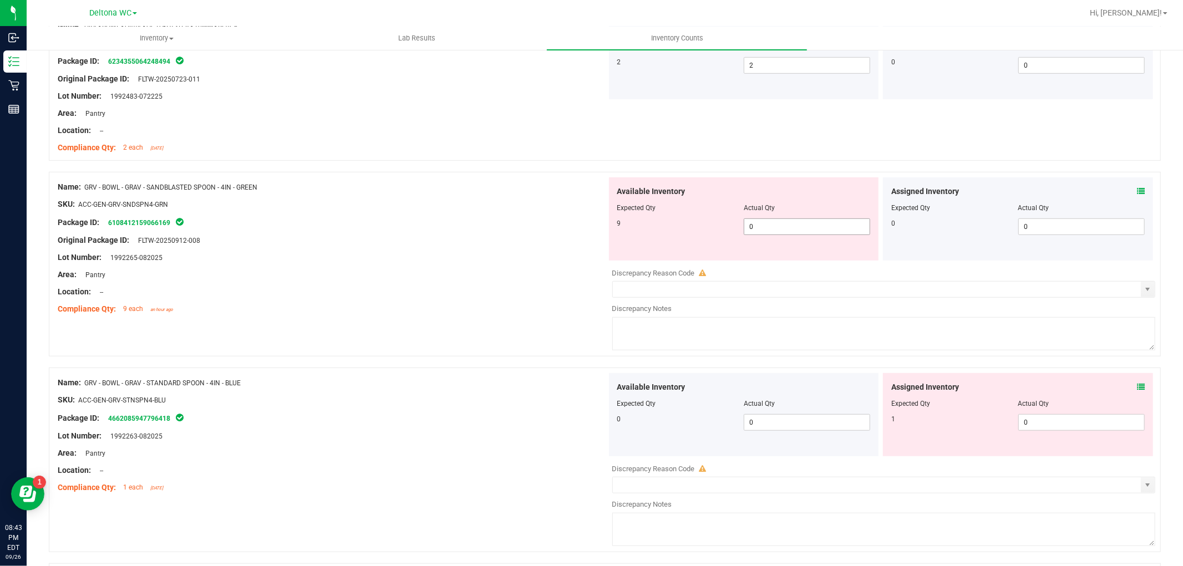
click at [788, 224] on span "0 0" at bounding box center [807, 227] width 126 height 17
click at [788, 224] on input "0" at bounding box center [806, 227] width 125 height 16
type input "9"
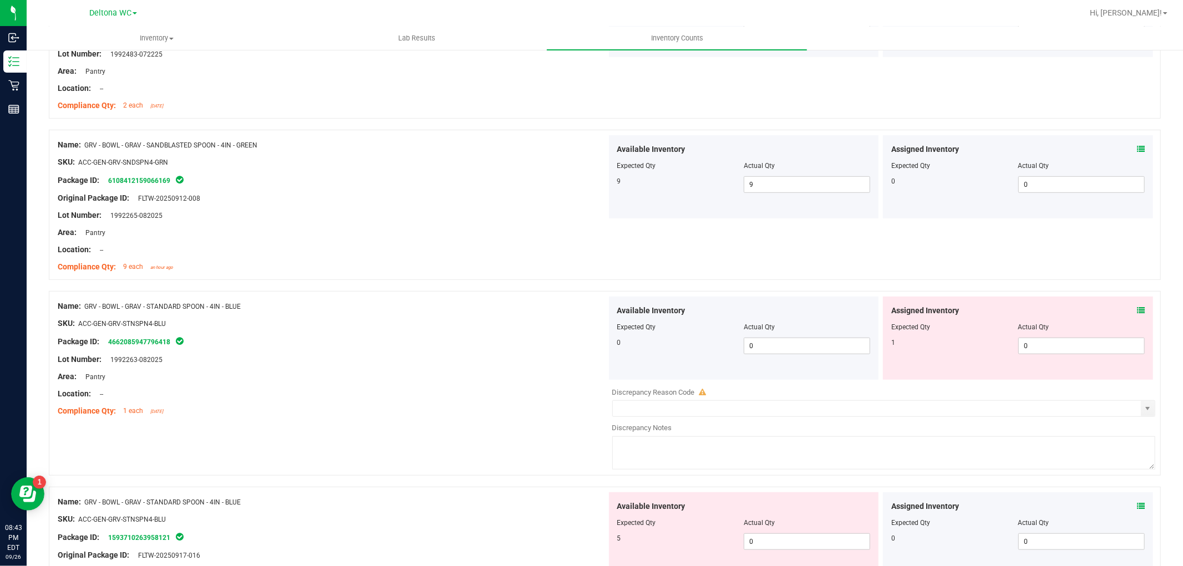
scroll to position [555, 0]
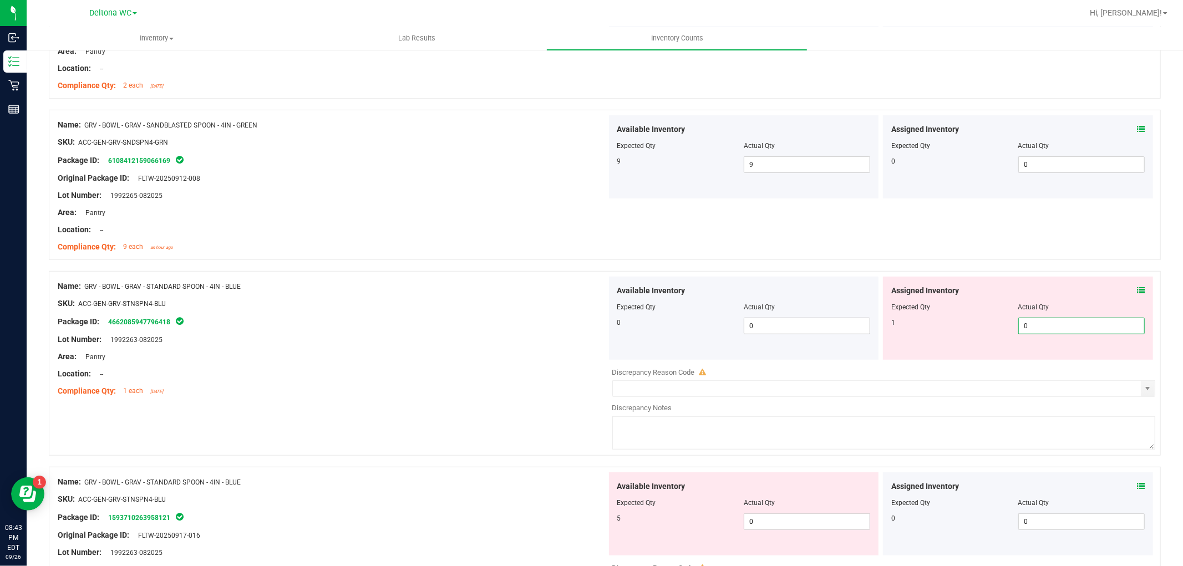
click at [1029, 331] on span "0 0" at bounding box center [1081, 326] width 126 height 17
click at [1137, 291] on icon at bounding box center [1141, 291] width 8 height 8
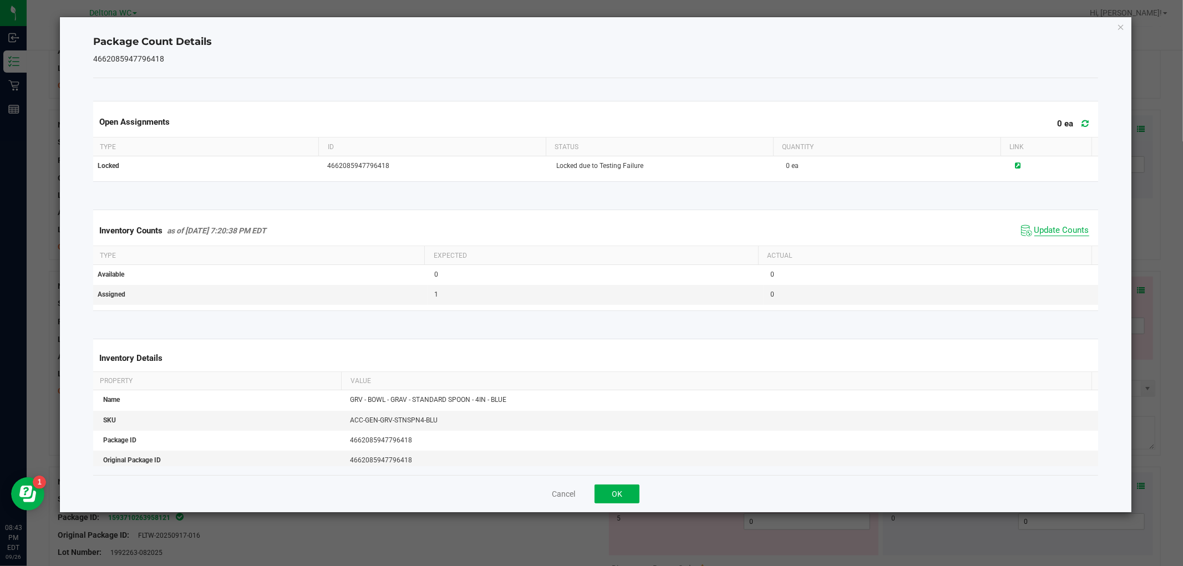
click at [1044, 234] on span "Update Counts" at bounding box center [1061, 230] width 55 height 11
click at [608, 495] on button "OK" at bounding box center [617, 494] width 45 height 19
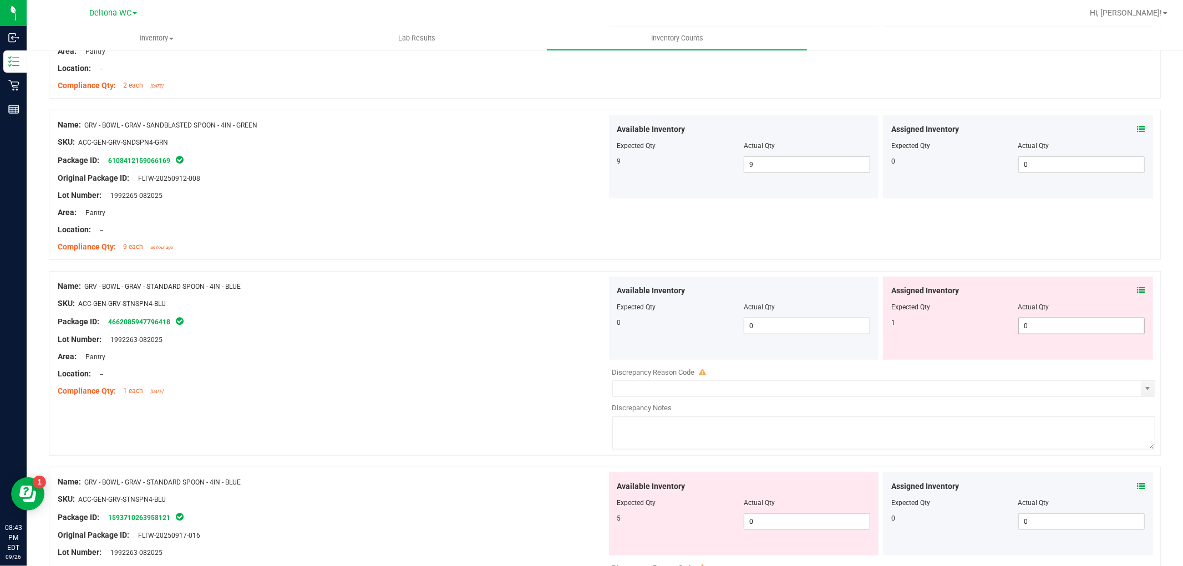
click at [1018, 324] on span "0 0" at bounding box center [1081, 326] width 126 height 17
click at [1019, 324] on input "0" at bounding box center [1081, 326] width 125 height 16
click at [1021, 327] on input "0" at bounding box center [1081, 326] width 125 height 16
type input "1"
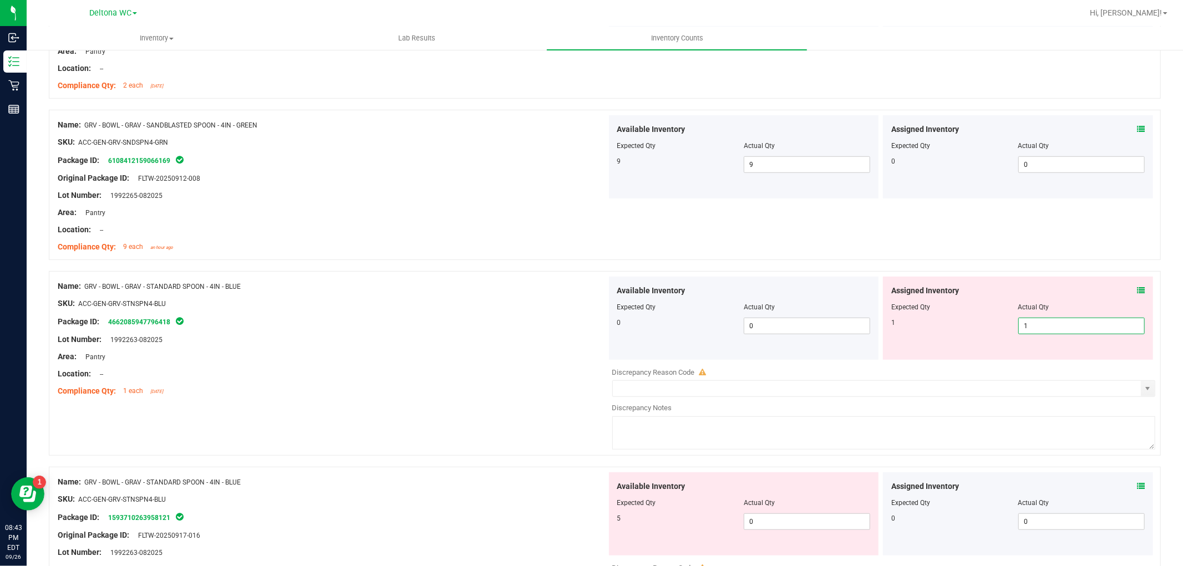
type input "1"
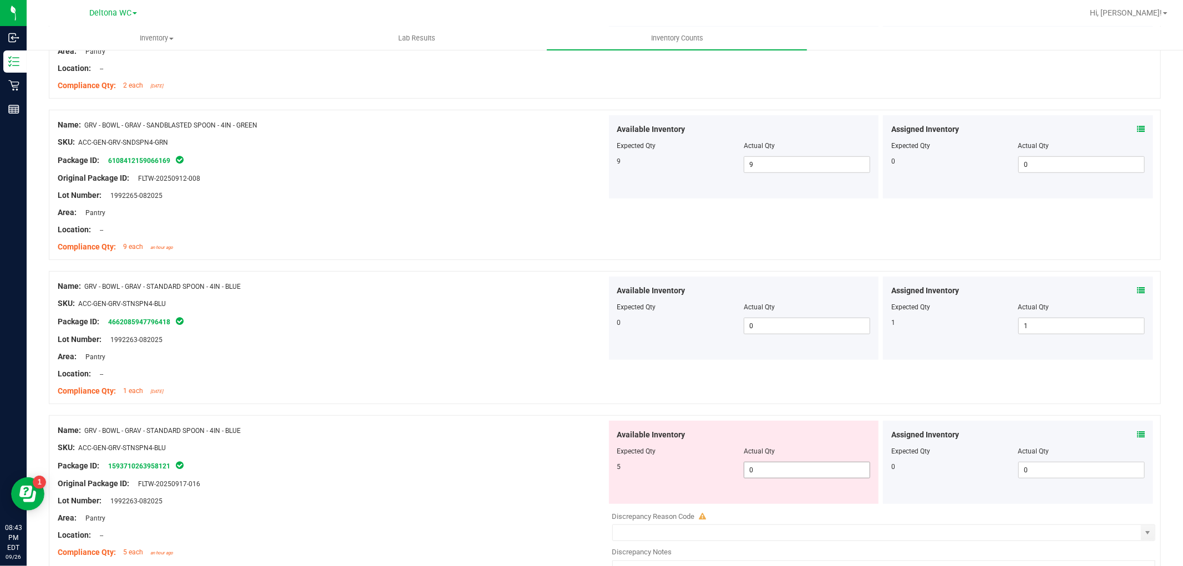
drag, startPoint x: 742, startPoint y: 475, endPoint x: 748, endPoint y: 478, distance: 6.5
click at [748, 478] on span "0 0" at bounding box center [807, 470] width 126 height 17
type input "5"
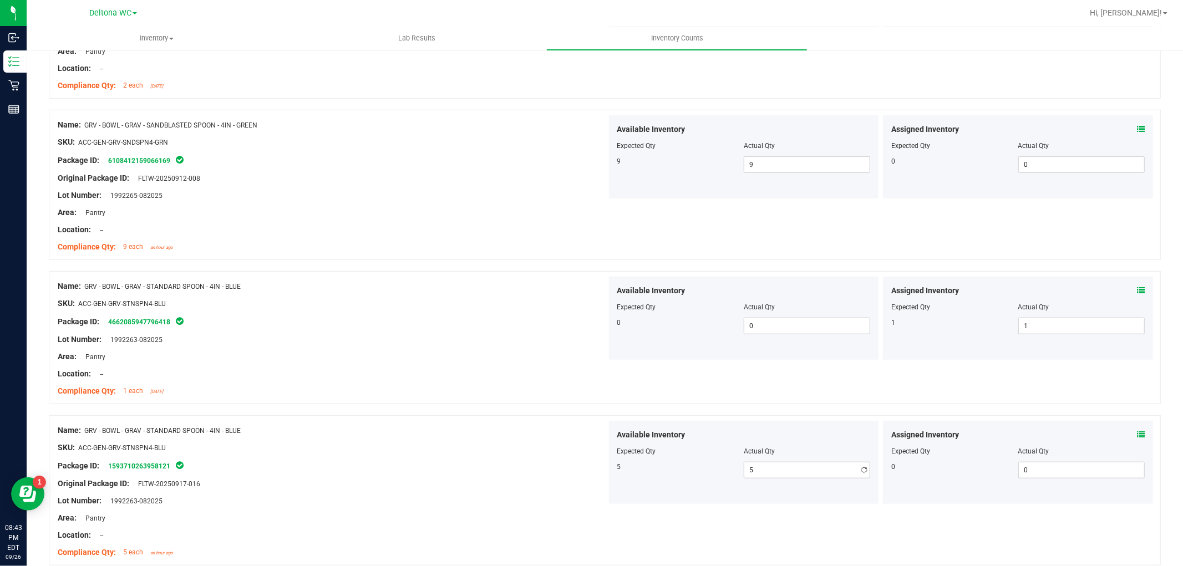
click at [742, 490] on div "Available Inventory Expected Qty Actual Qty 5 5 5" at bounding box center [744, 462] width 270 height 83
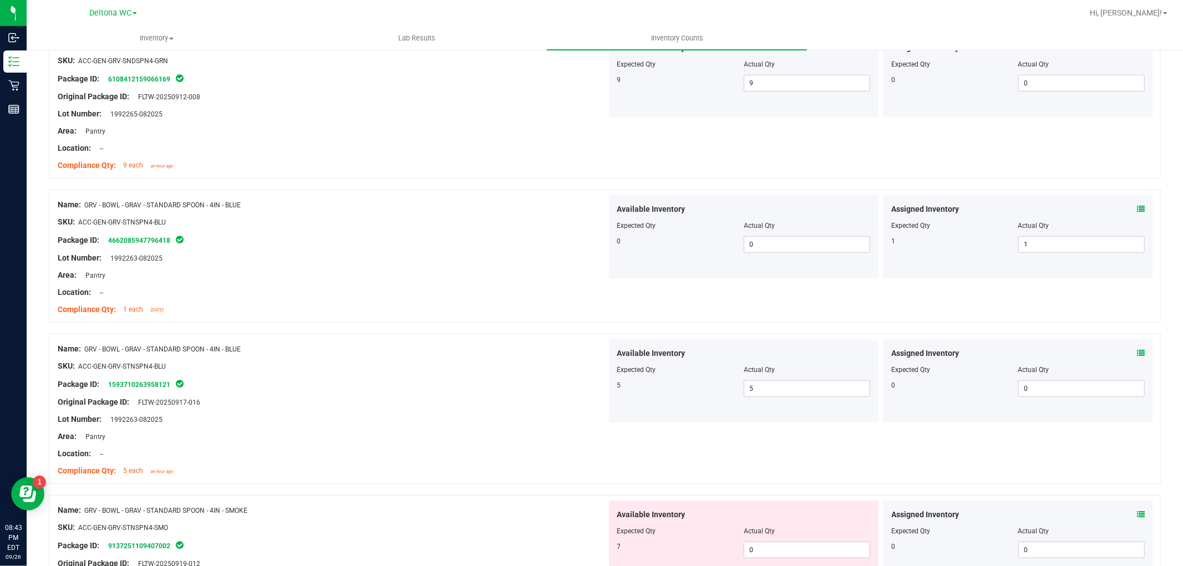
scroll to position [739, 0]
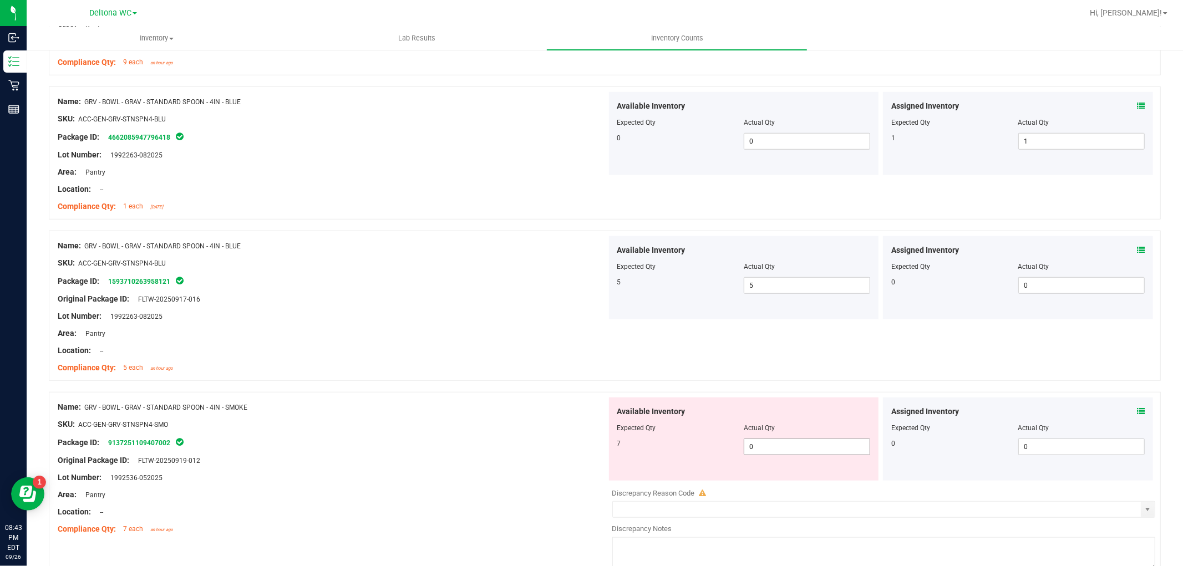
click at [802, 448] on span "0 0" at bounding box center [807, 447] width 126 height 17
click at [801, 448] on input "0" at bounding box center [806, 447] width 125 height 16
click at [796, 451] on input "0" at bounding box center [806, 447] width 125 height 16
type input "7"
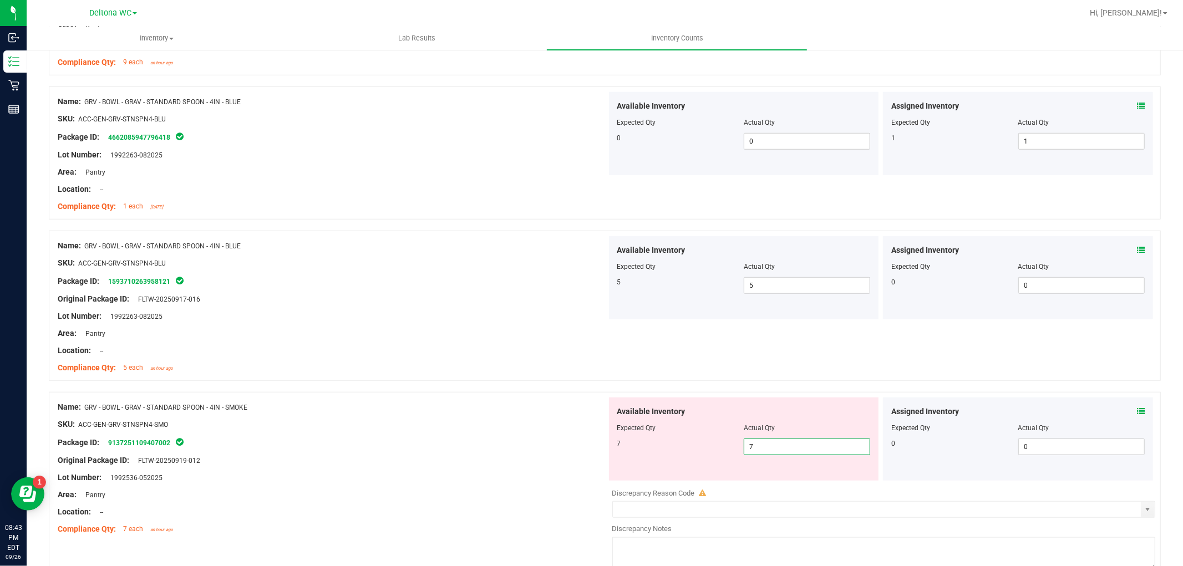
type input "7"
click at [725, 464] on div "Available Inventory Expected Qty Actual Qty 7 7 7" at bounding box center [744, 439] width 270 height 83
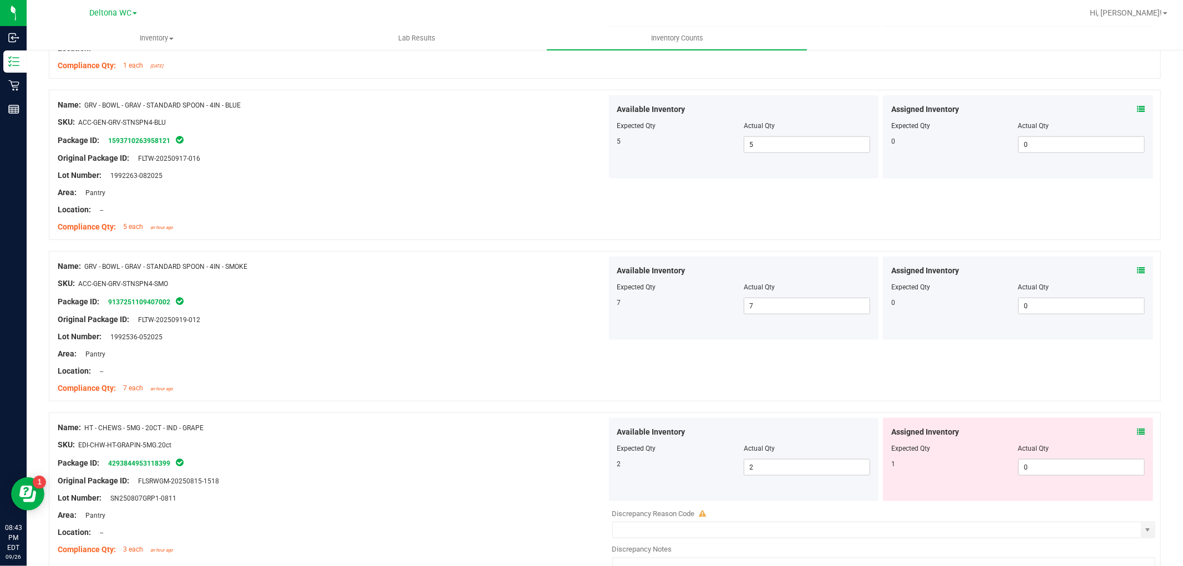
scroll to position [986, 0]
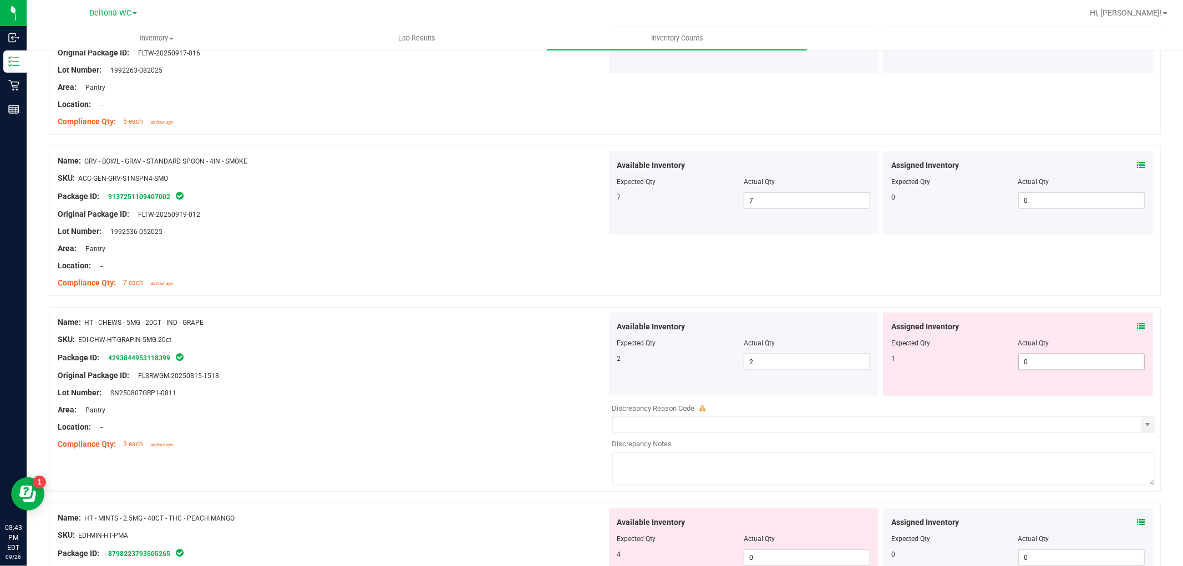
click at [1028, 364] on span "0 0" at bounding box center [1081, 362] width 126 height 17
click at [1027, 364] on input "0" at bounding box center [1081, 362] width 125 height 16
type input "1"
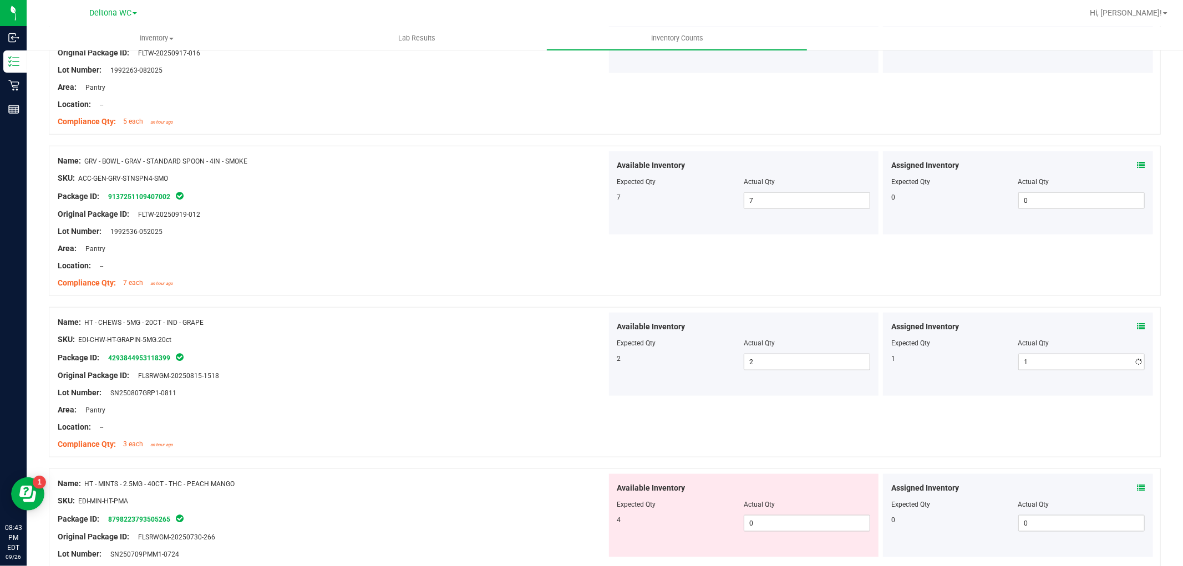
click at [996, 394] on div "Assigned Inventory Expected Qty Actual Qty 1 1 1" at bounding box center [1018, 354] width 270 height 83
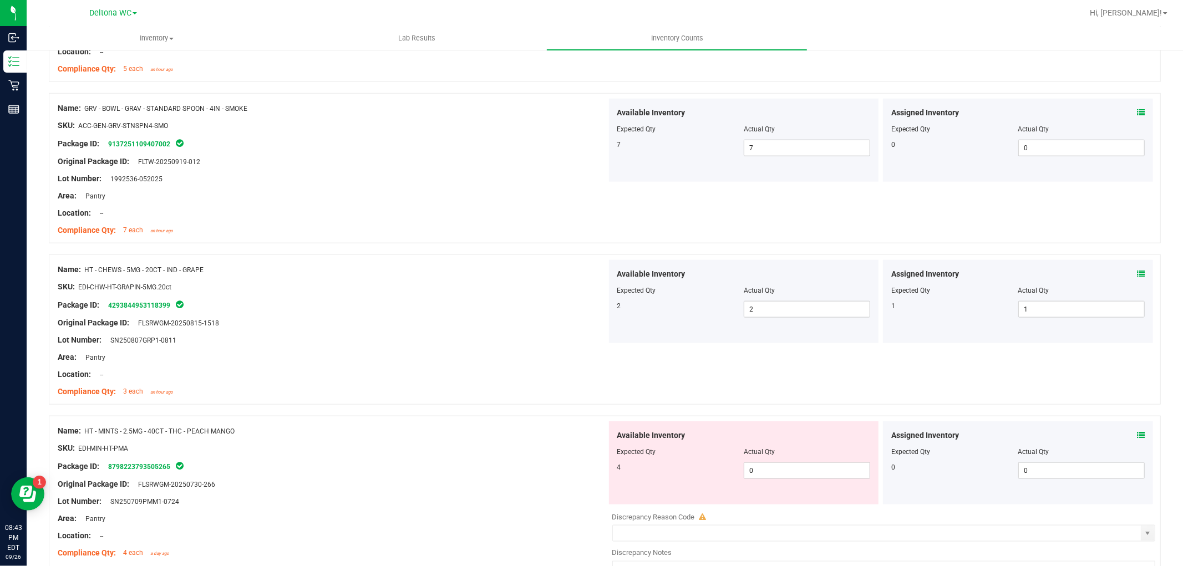
scroll to position [1109, 0]
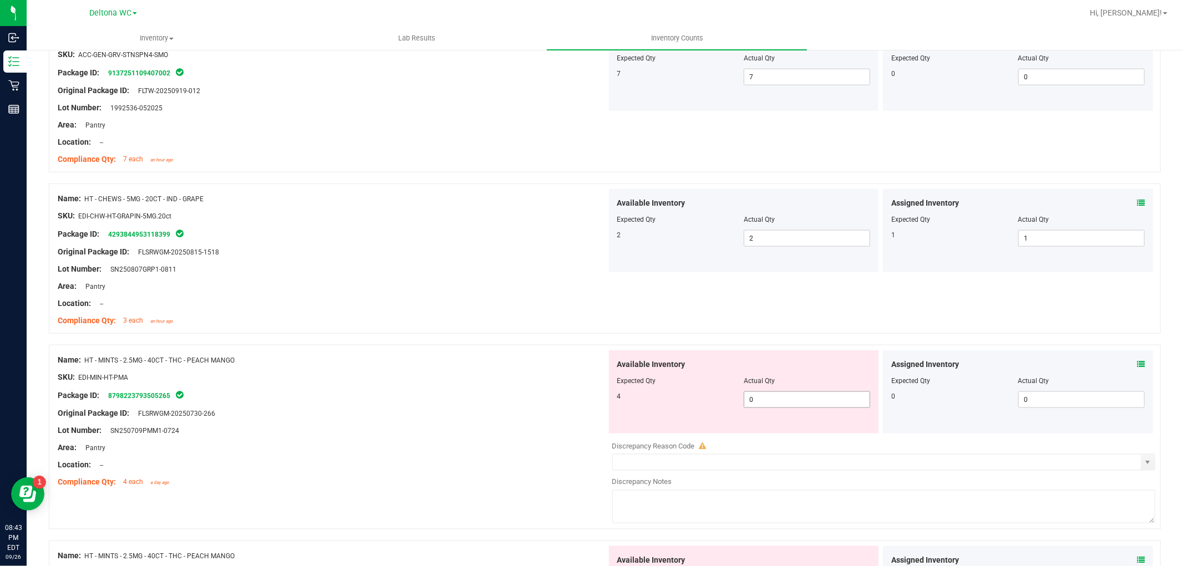
click at [786, 397] on span "0 0" at bounding box center [807, 400] width 126 height 17
click at [786, 398] on input "0" at bounding box center [806, 400] width 125 height 16
type input "4"
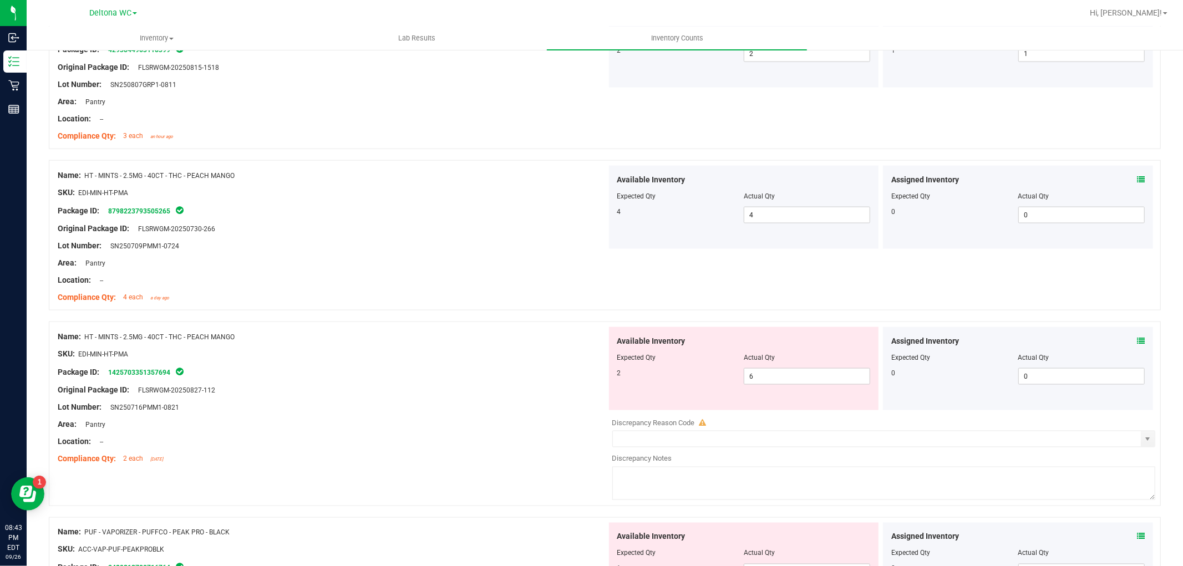
scroll to position [1171, 0]
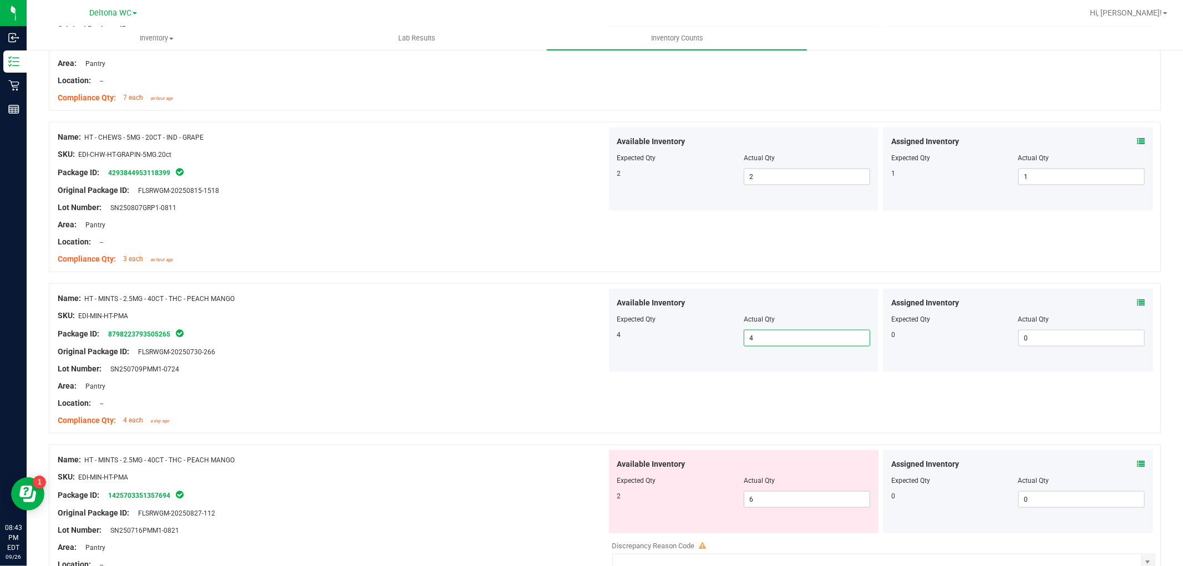
click at [757, 333] on span "4 4" at bounding box center [807, 338] width 126 height 17
click at [623, 337] on div "4" at bounding box center [680, 335] width 126 height 10
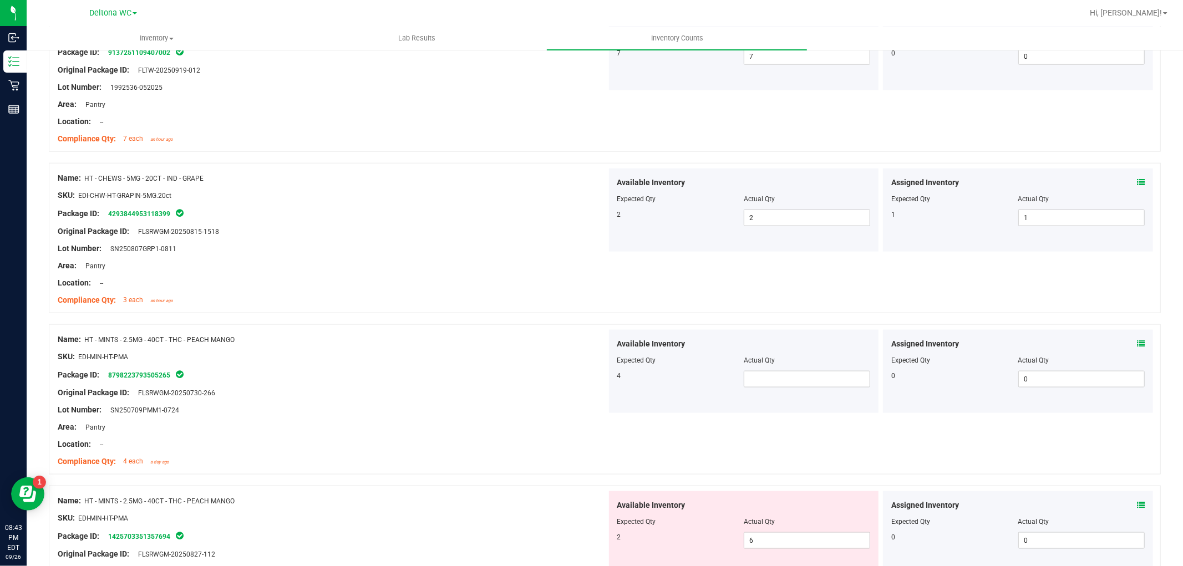
scroll to position [1109, 0]
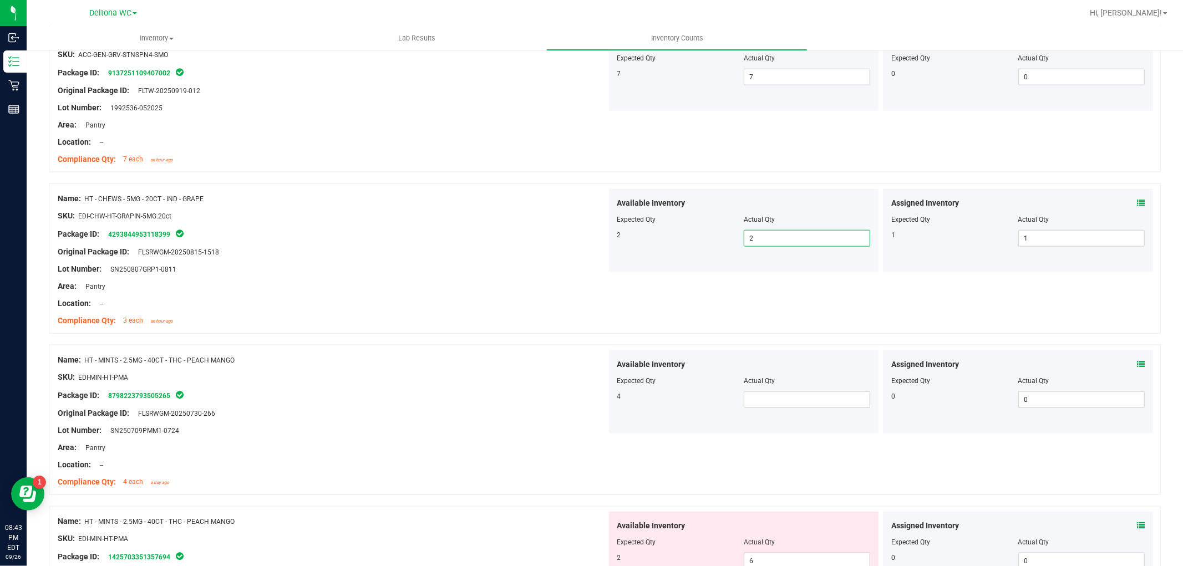
click at [753, 234] on span "2 2" at bounding box center [807, 238] width 126 height 17
type input "2"
click at [507, 181] on div at bounding box center [605, 177] width 1112 height 11
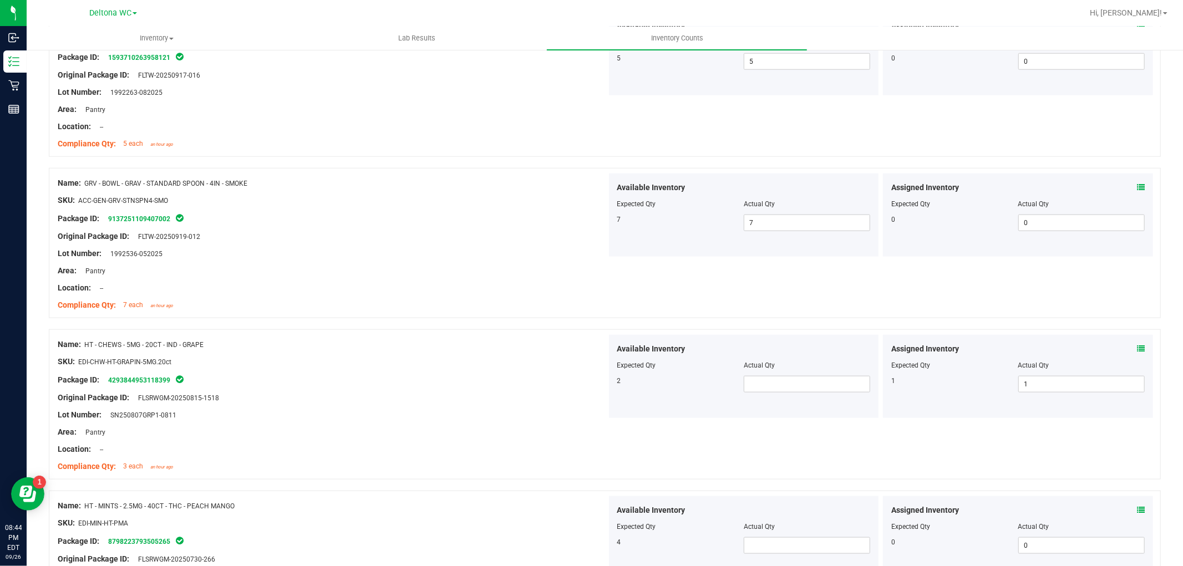
scroll to position [986, 0]
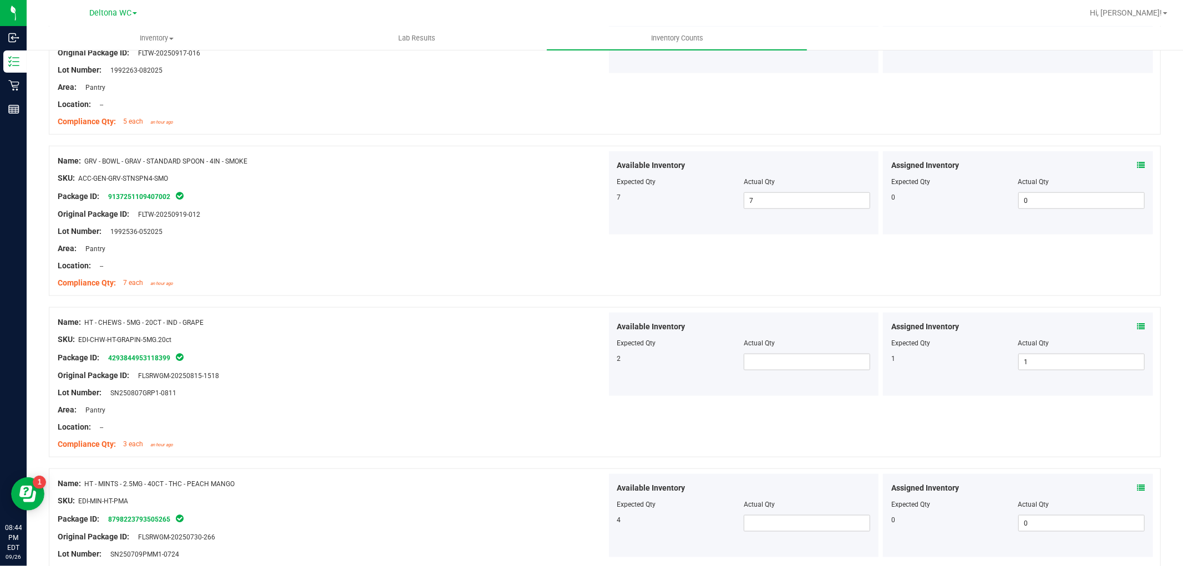
click at [763, 374] on div "Available Inventory Expected Qty Actual Qty 2" at bounding box center [744, 354] width 270 height 83
click at [774, 359] on span at bounding box center [807, 362] width 126 height 17
type input "2"
click at [646, 443] on div "Name: HT - CHEWS - 5MG - 20CT - IND - GRAPE SKU: EDI-CHW-HT-GRAPIN-5MG.20ct Pac…" at bounding box center [605, 382] width 1112 height 150
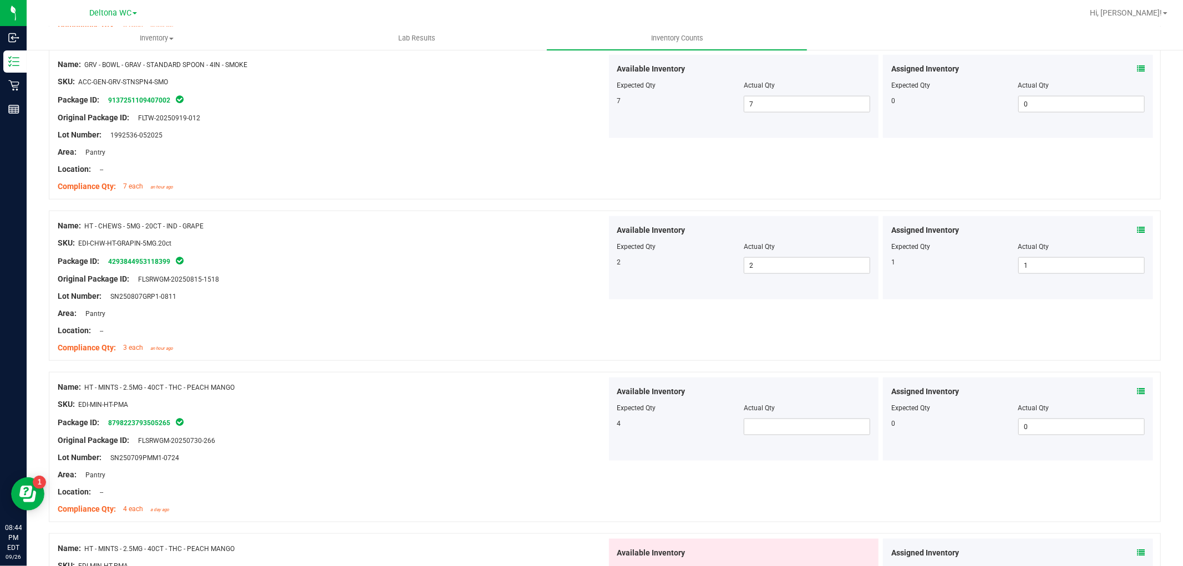
scroll to position [1171, 0]
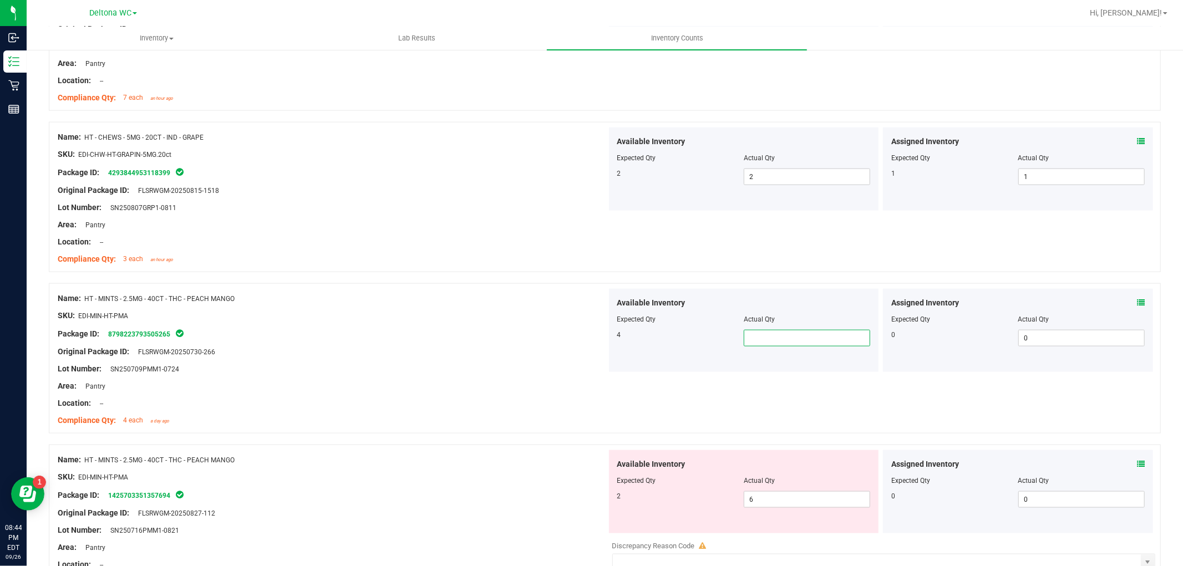
click at [760, 337] on span at bounding box center [807, 338] width 126 height 17
type input "4"
click at [687, 334] on div "4" at bounding box center [680, 335] width 126 height 10
click at [790, 507] on span "6 6" at bounding box center [807, 499] width 126 height 17
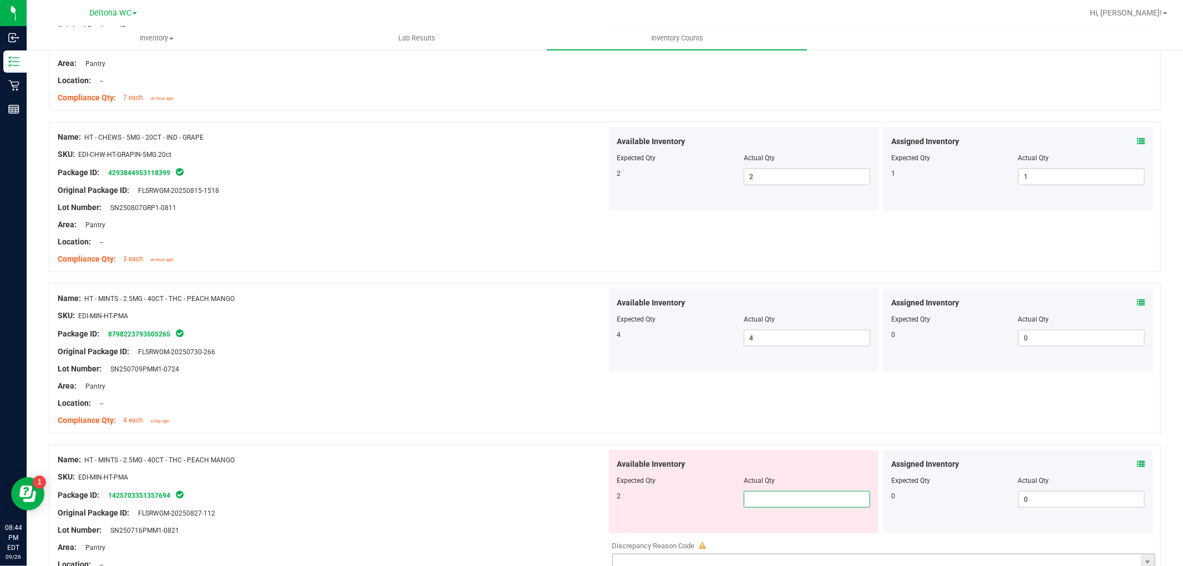
type input "2"
click at [639, 368] on div "Available Inventory Expected Qty Actual Qty 4 4 4" at bounding box center [744, 330] width 270 height 83
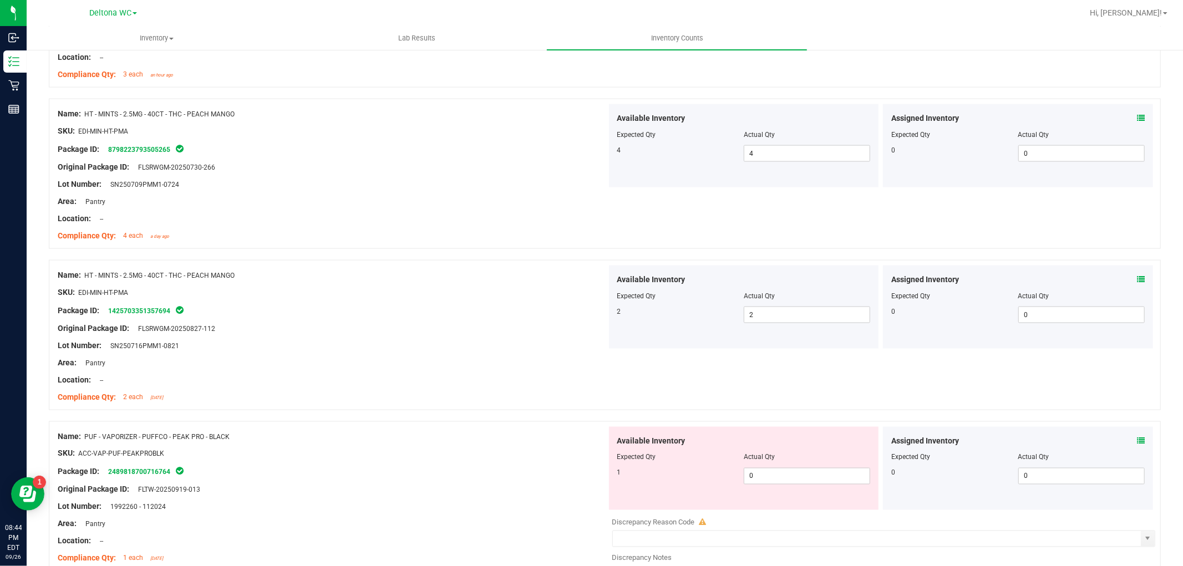
scroll to position [1479, 0]
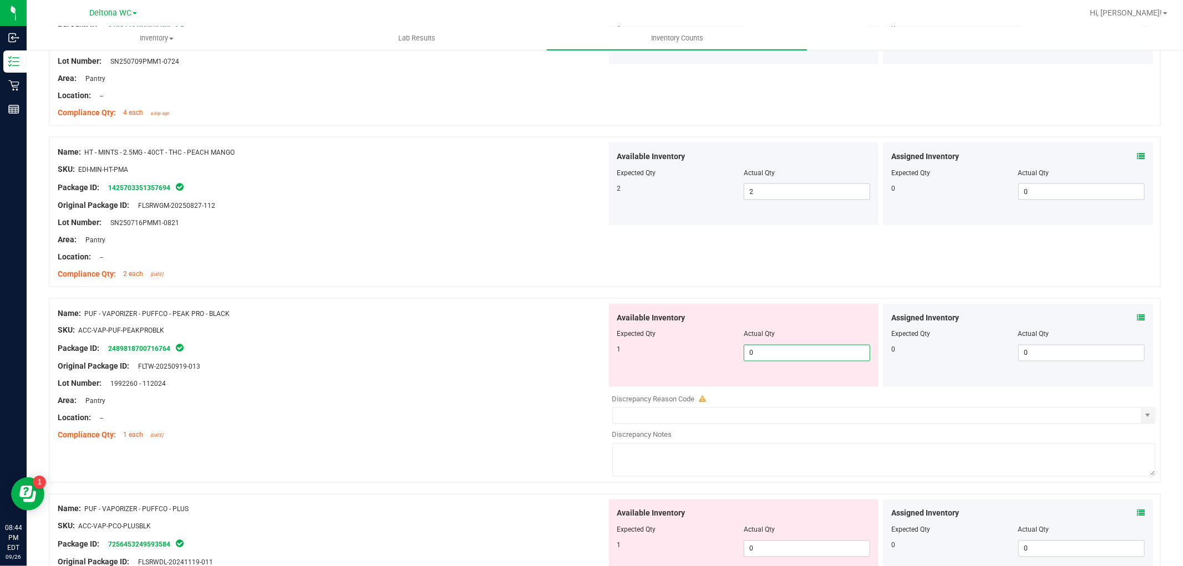
click at [773, 358] on span "0 0" at bounding box center [807, 353] width 126 height 17
type input "1"
click at [536, 363] on div "Original Package ID: FLTW-20250919-013" at bounding box center [332, 367] width 549 height 12
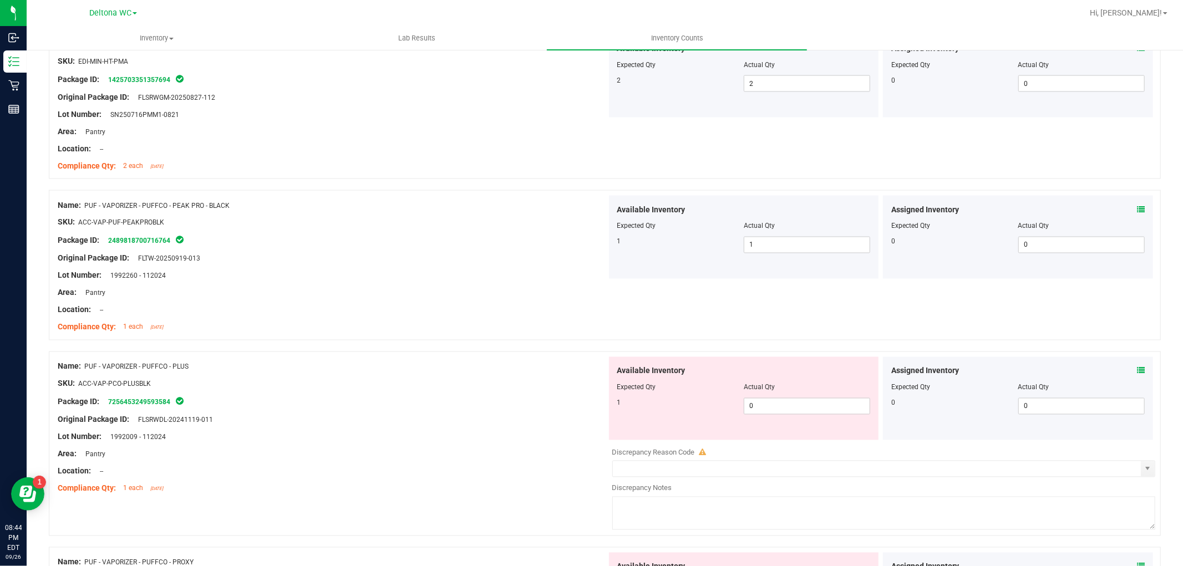
scroll to position [1664, 0]
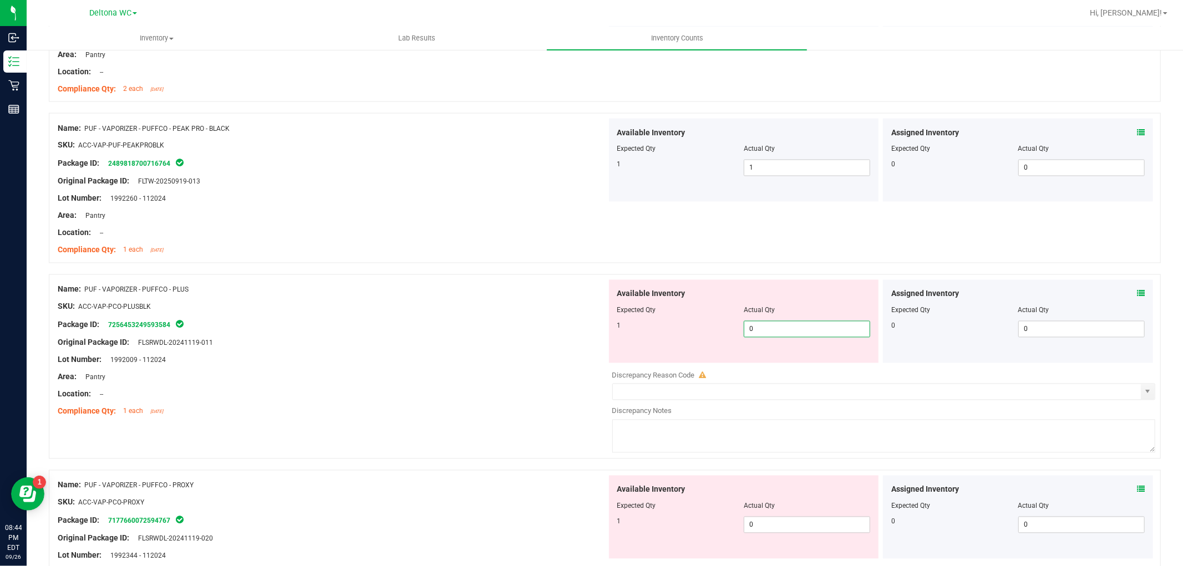
click at [757, 332] on span "0 0" at bounding box center [807, 329] width 126 height 17
type input "1"
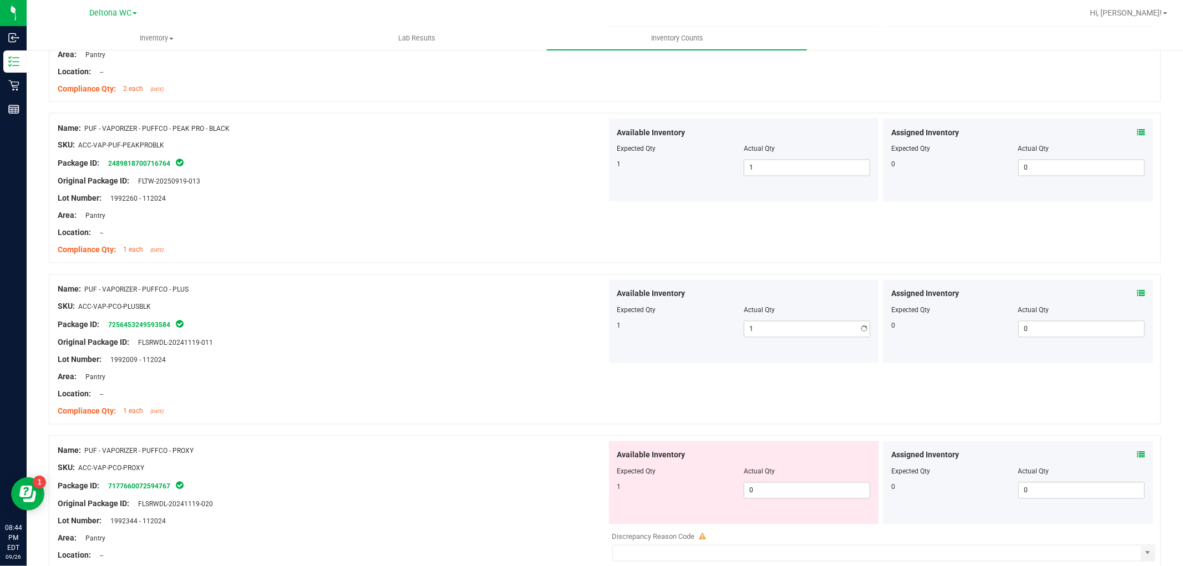
click at [407, 379] on div "Area: Pantry" at bounding box center [332, 378] width 549 height 12
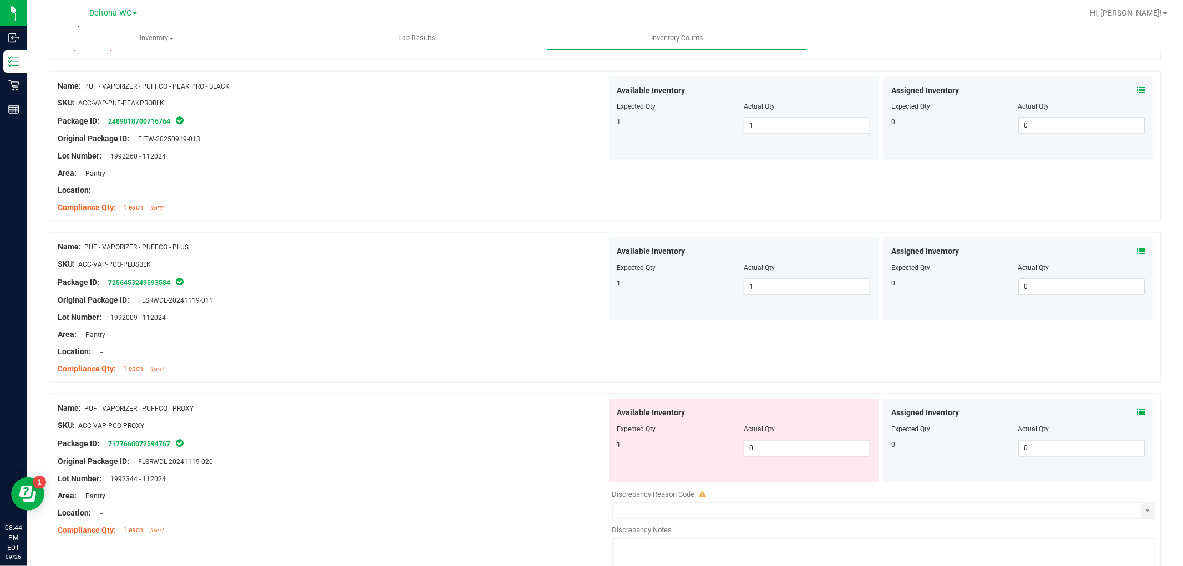
scroll to position [1725, 0]
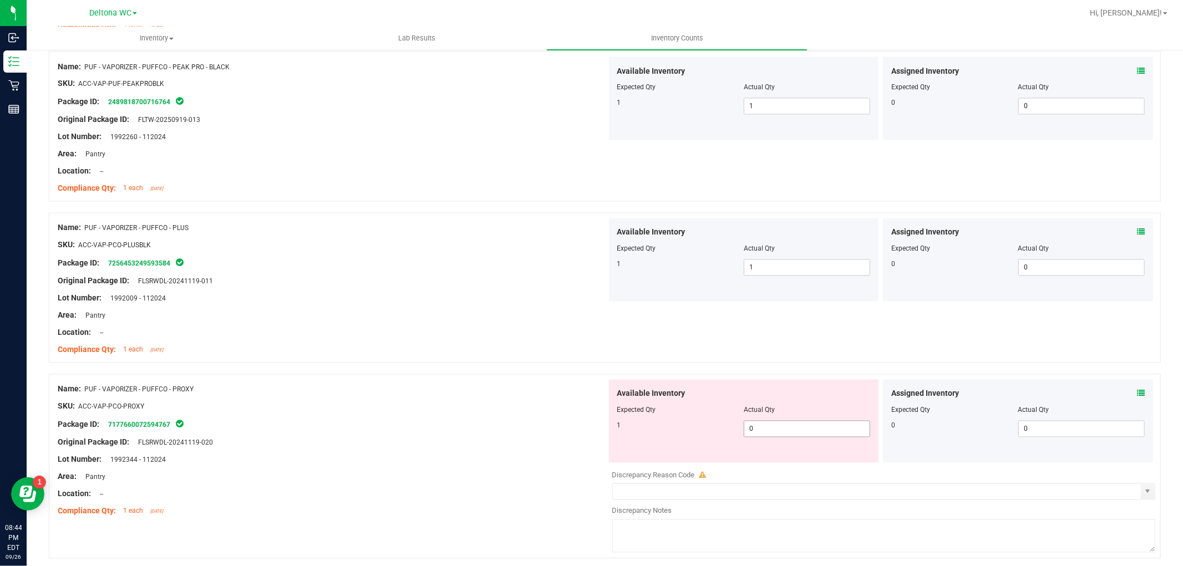
click at [768, 435] on span "0 0" at bounding box center [807, 429] width 126 height 17
type input "0"
type input "1"
click at [541, 382] on div "Name: PUF - VAPORIZER - PUFFCO - PROXY SKU: ACC-VAP-PCO-PROXY Package ID: 71776…" at bounding box center [332, 450] width 549 height 141
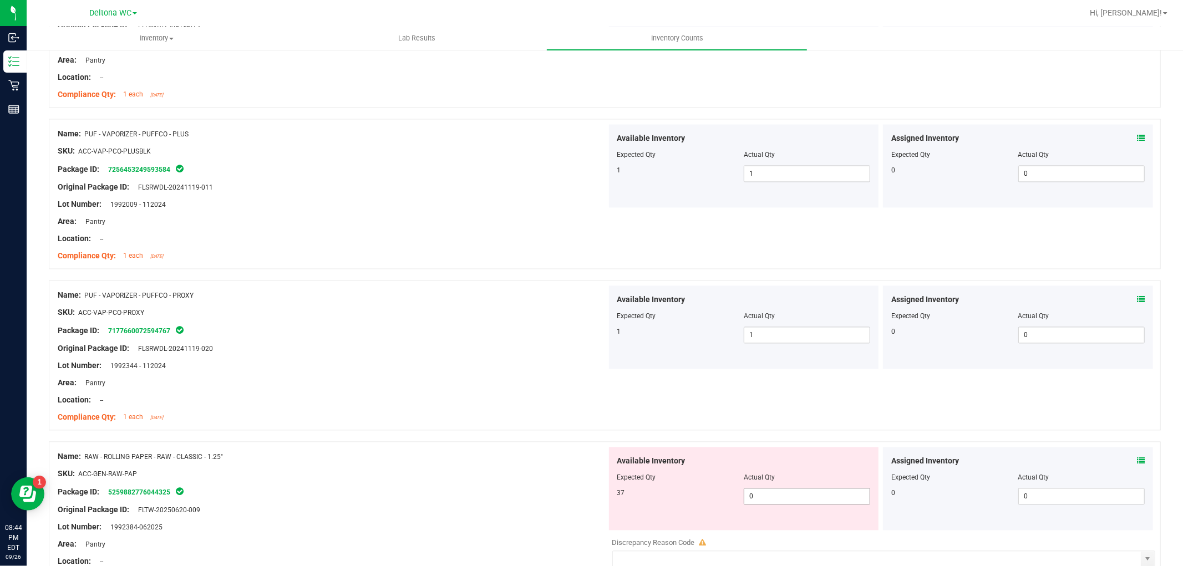
scroll to position [1910, 0]
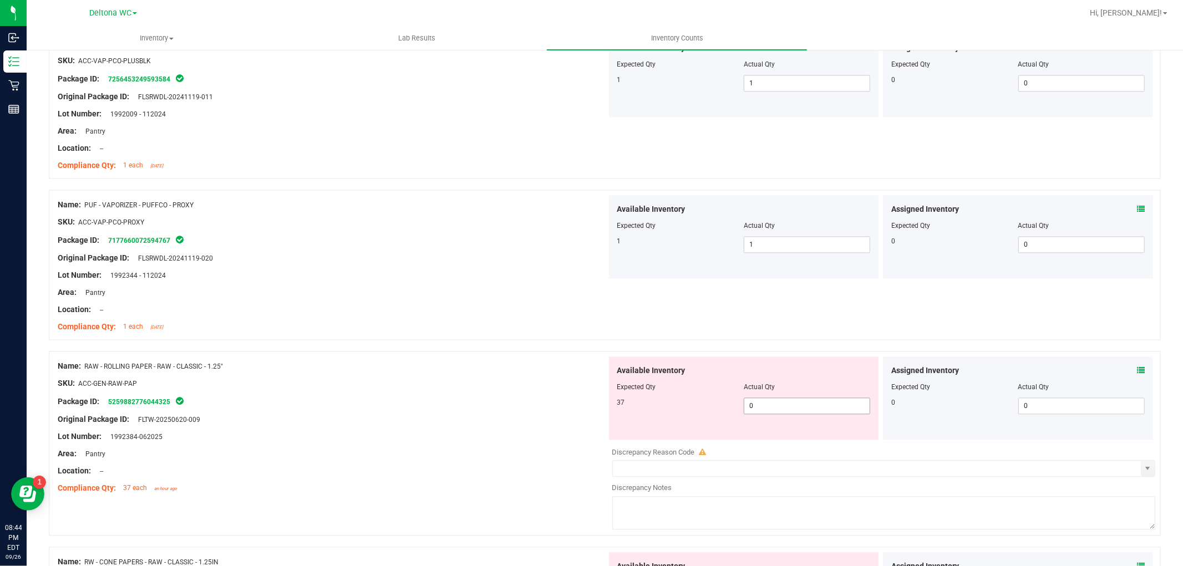
click at [793, 406] on span "0 0" at bounding box center [807, 406] width 126 height 17
click at [792, 406] on input "0" at bounding box center [806, 406] width 125 height 16
type input "37"
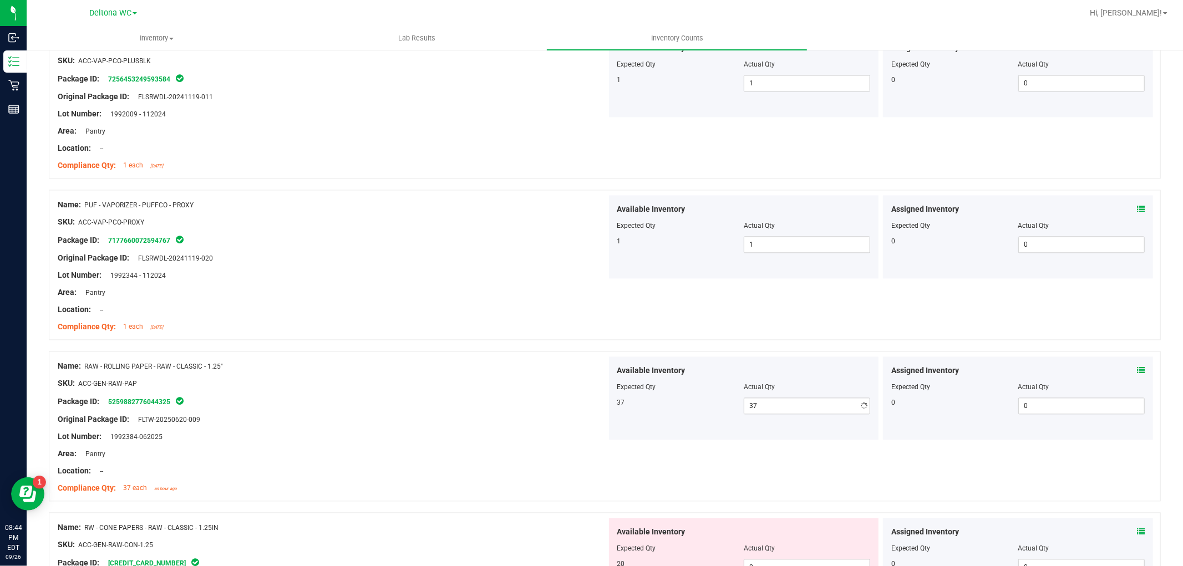
click at [521, 392] on div at bounding box center [332, 392] width 549 height 6
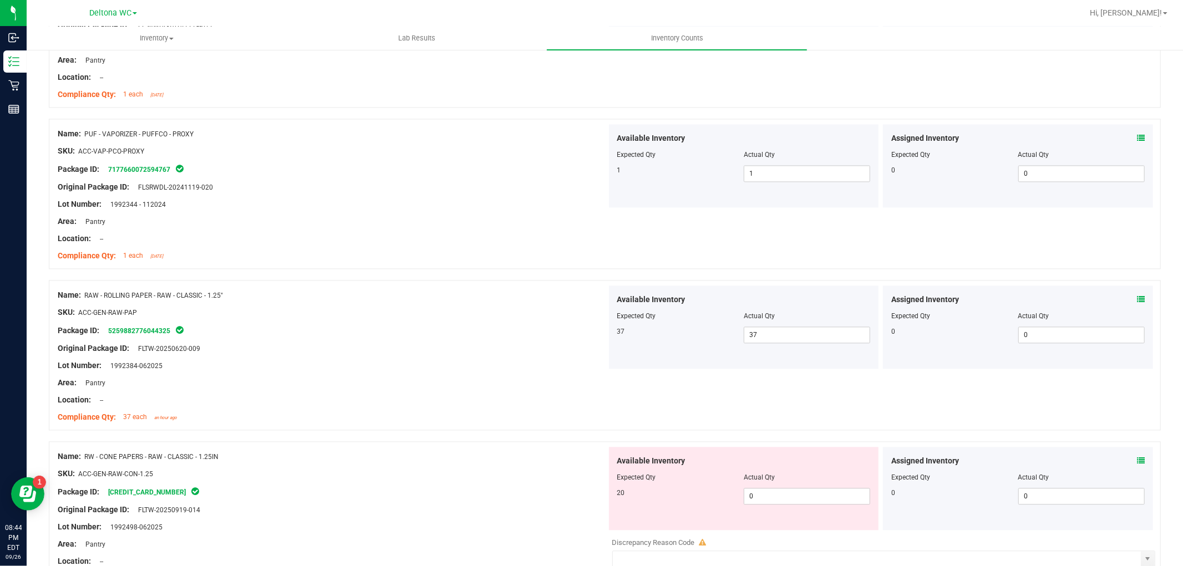
scroll to position [2033, 0]
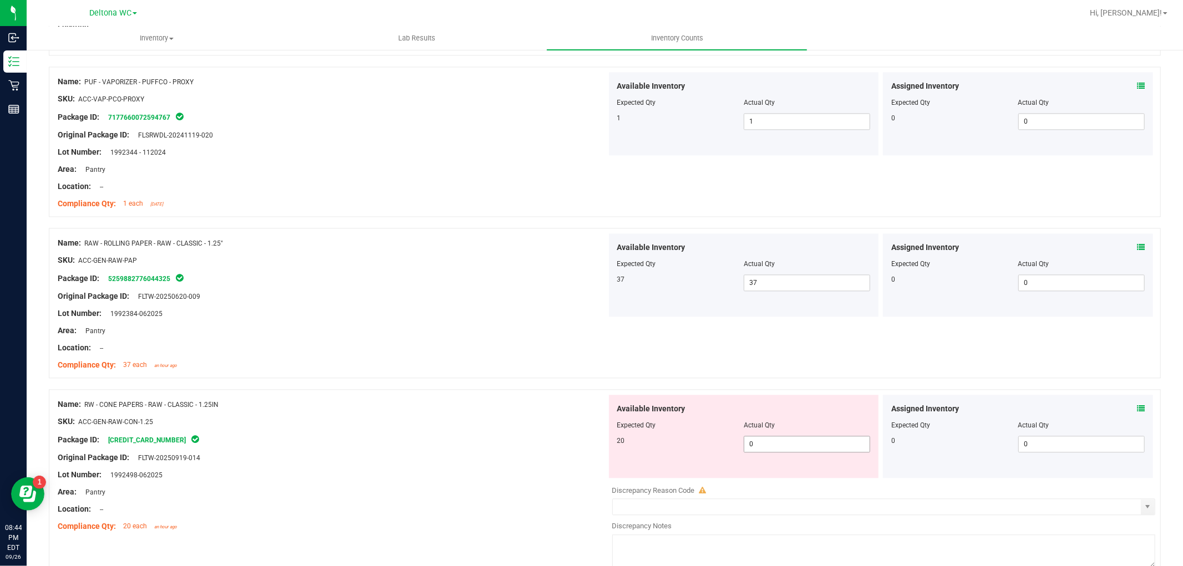
click at [778, 448] on span "0 0" at bounding box center [807, 444] width 126 height 17
click at [0, 0] on input "0" at bounding box center [0, 0] width 0 height 0
type input "20"
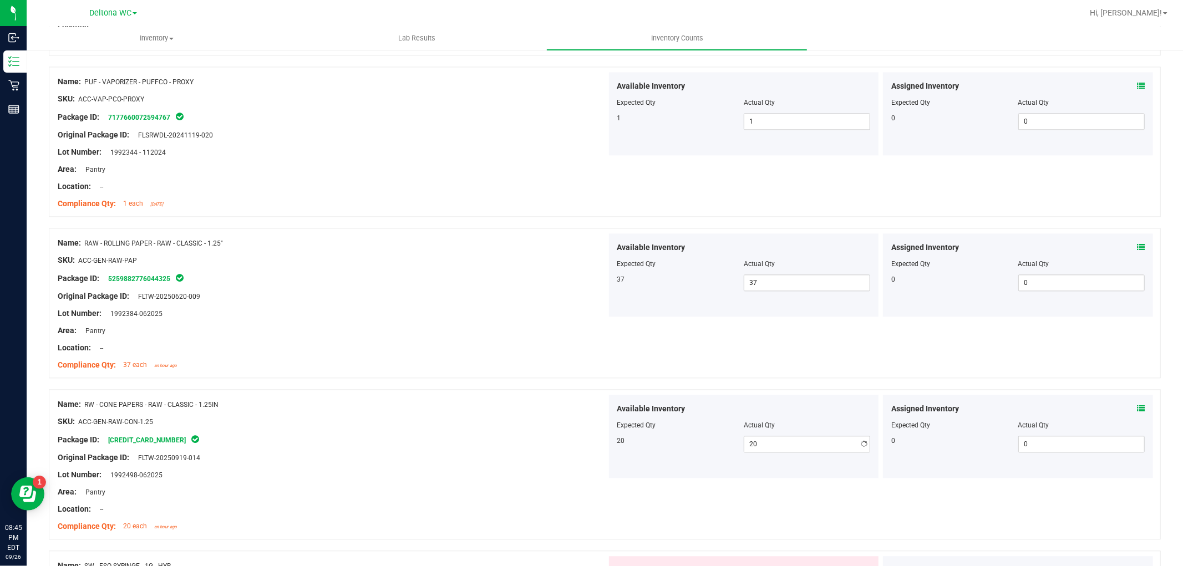
click at [550, 480] on div "Lot Number: 1992498-062025" at bounding box center [332, 475] width 549 height 12
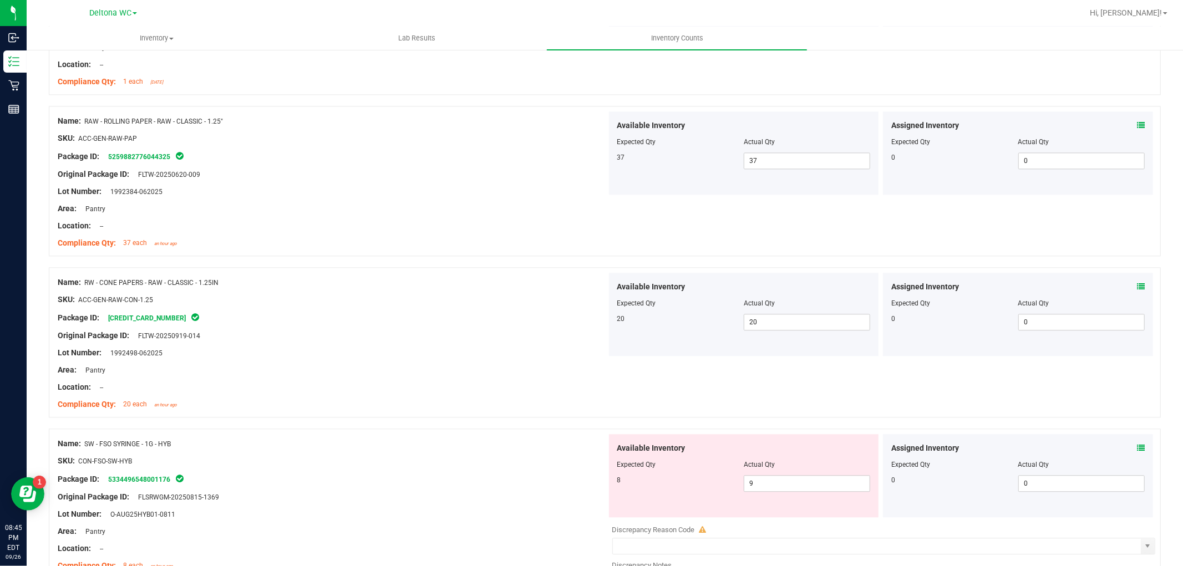
scroll to position [2156, 0]
click at [771, 483] on span "9 9" at bounding box center [807, 482] width 126 height 17
click at [771, 483] on input "9" at bounding box center [806, 483] width 125 height 16
click at [713, 483] on div "8" at bounding box center [680, 479] width 126 height 10
click at [1137, 448] on icon at bounding box center [1141, 447] width 8 height 8
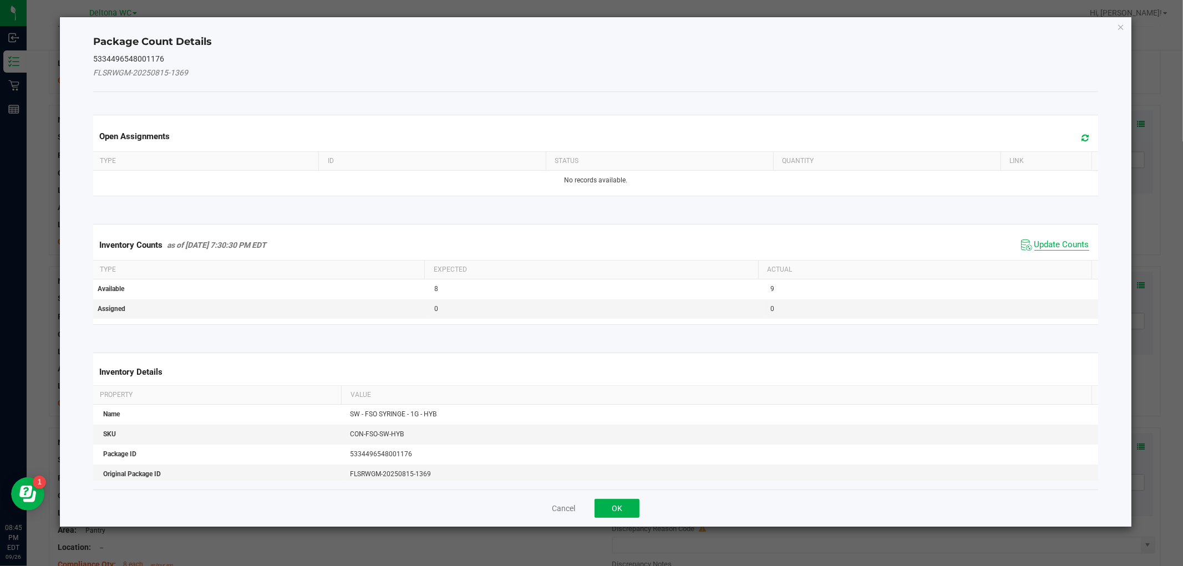
click at [1047, 242] on span "Update Counts" at bounding box center [1061, 245] width 55 height 11
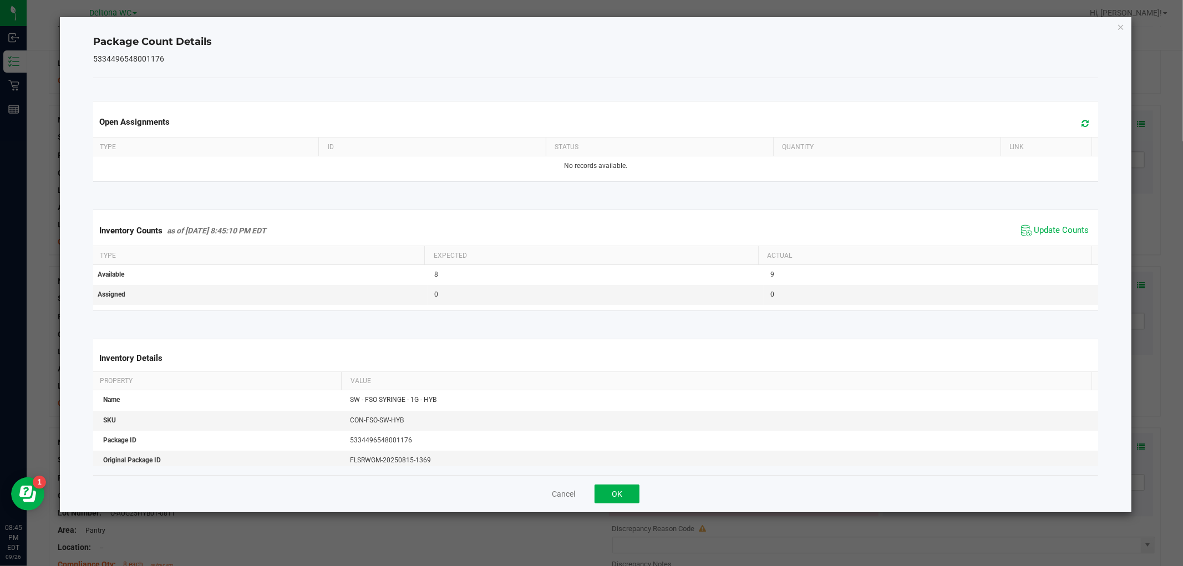
click at [628, 483] on div "Cancel OK" at bounding box center [595, 493] width 1004 height 37
click at [627, 491] on div "Cancel OK" at bounding box center [595, 493] width 1004 height 37
click at [627, 491] on button "OK" at bounding box center [617, 494] width 45 height 19
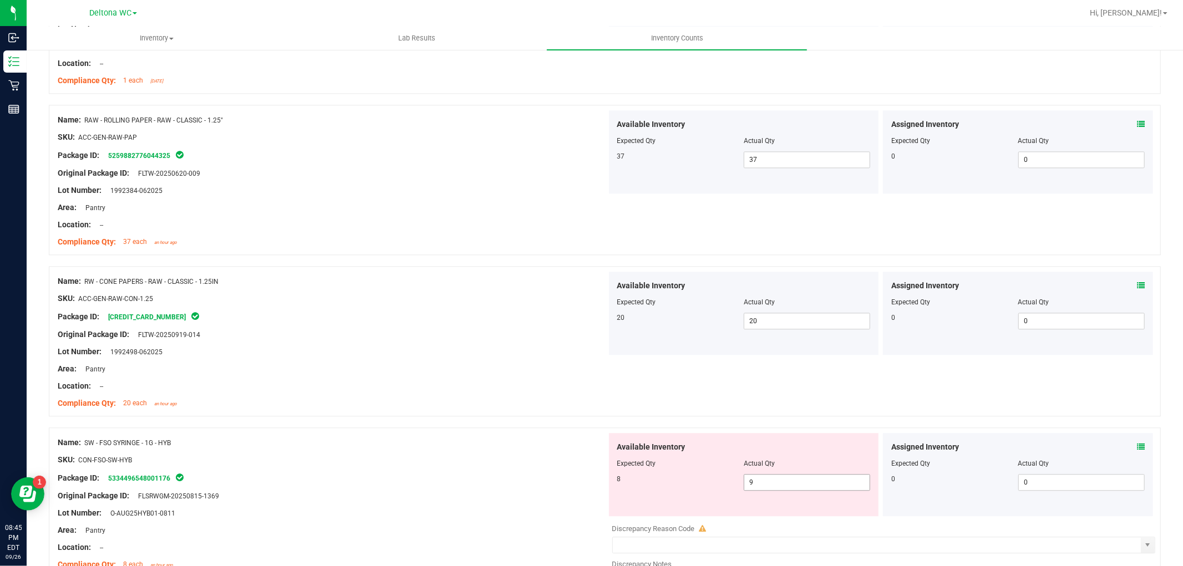
click at [780, 484] on span "9 9" at bounding box center [807, 482] width 126 height 17
click at [780, 484] on input "9" at bounding box center [806, 483] width 125 height 16
type input "8"
click at [454, 436] on div "Name: SW - FSO SYRINGE - 1G - HYB SKU: CON-FSO-SW-HYB Package ID: 5334496548001…" at bounding box center [332, 503] width 549 height 141
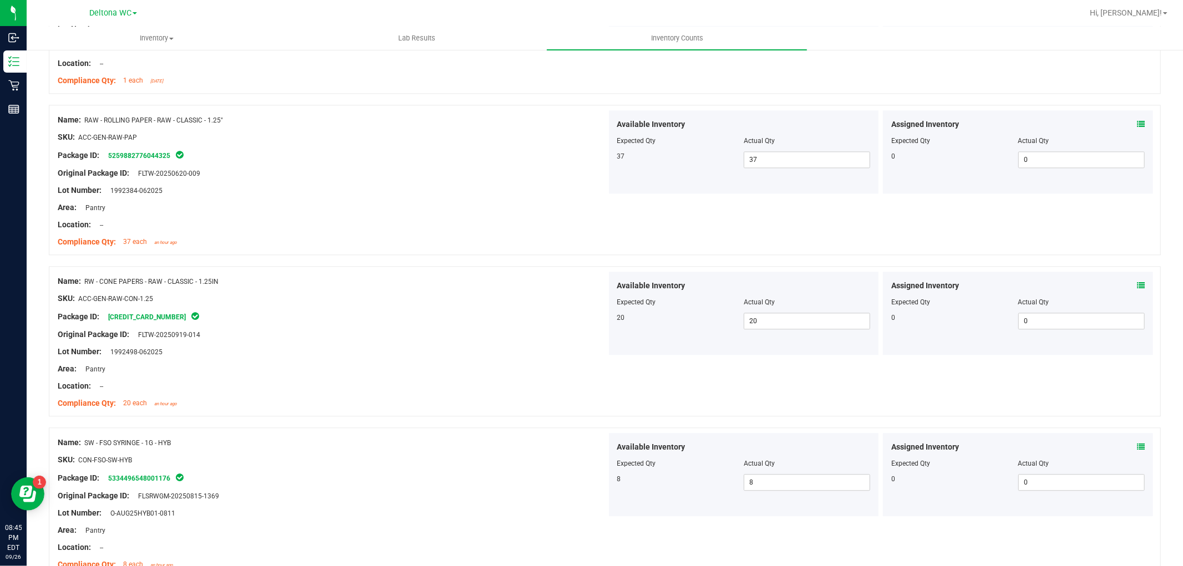
scroll to position [2403, 0]
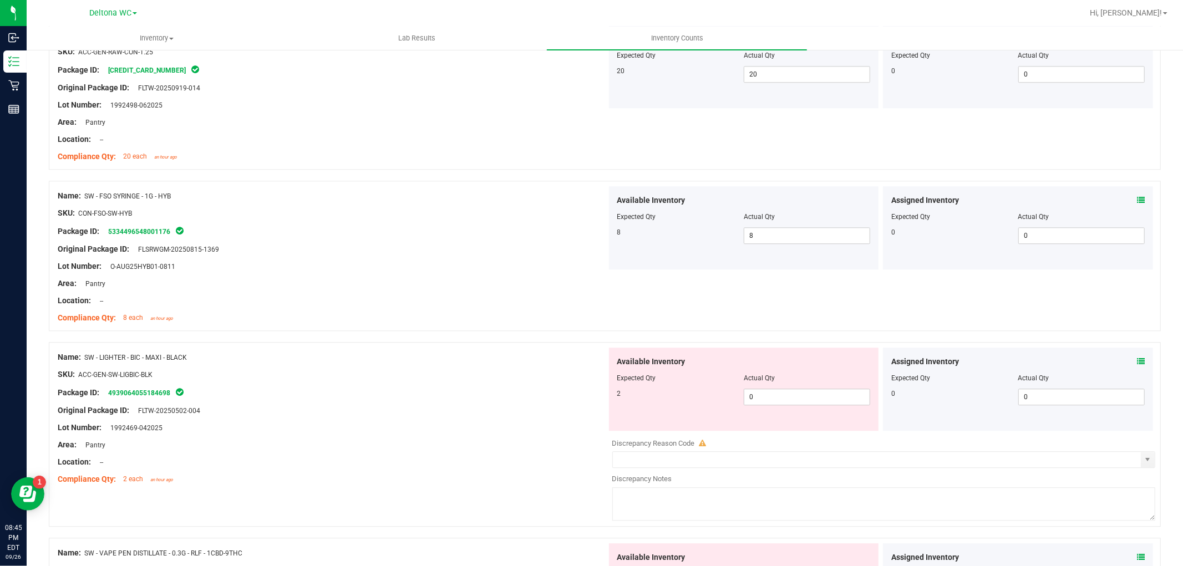
click at [785, 387] on div at bounding box center [743, 386] width 253 height 6
click at [771, 389] on span "0 0" at bounding box center [807, 397] width 126 height 17
click at [766, 389] on span "0 0" at bounding box center [807, 397] width 126 height 17
click at [756, 396] on span "0 0" at bounding box center [807, 397] width 126 height 17
click at [756, 395] on input "0" at bounding box center [806, 397] width 125 height 16
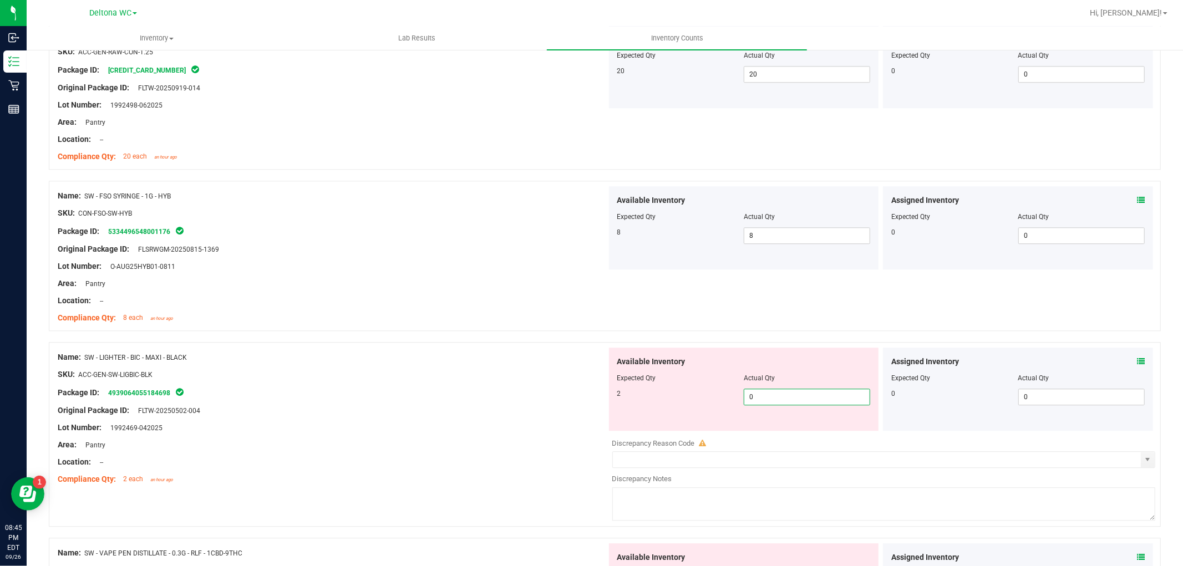
click at [757, 395] on input "0" at bounding box center [806, 397] width 125 height 16
type input "2"
click at [508, 473] on div at bounding box center [332, 471] width 549 height 6
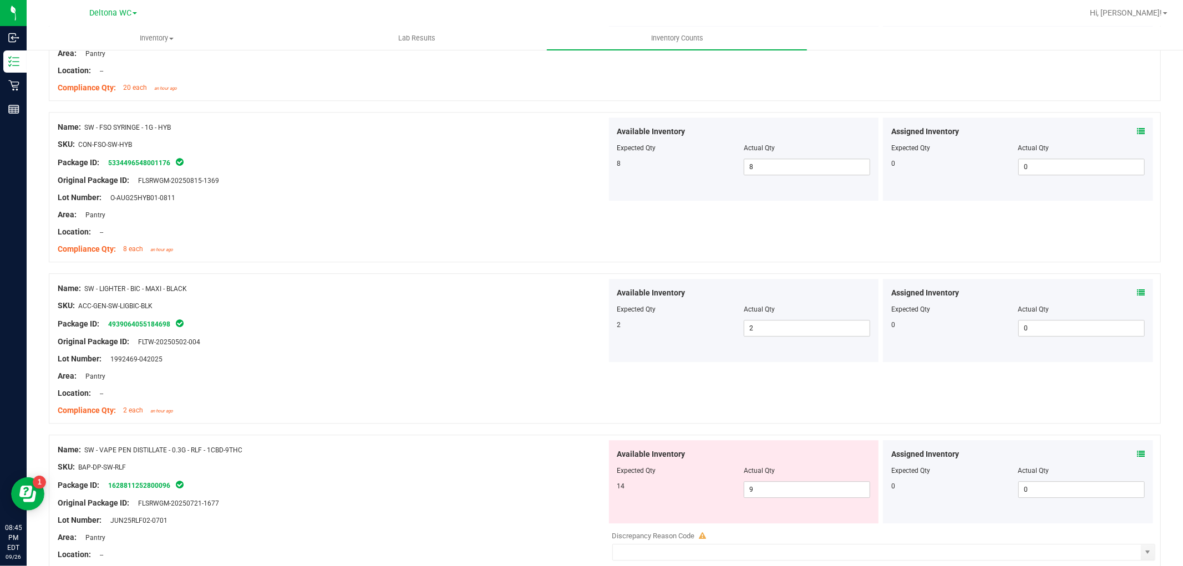
scroll to position [2588, 0]
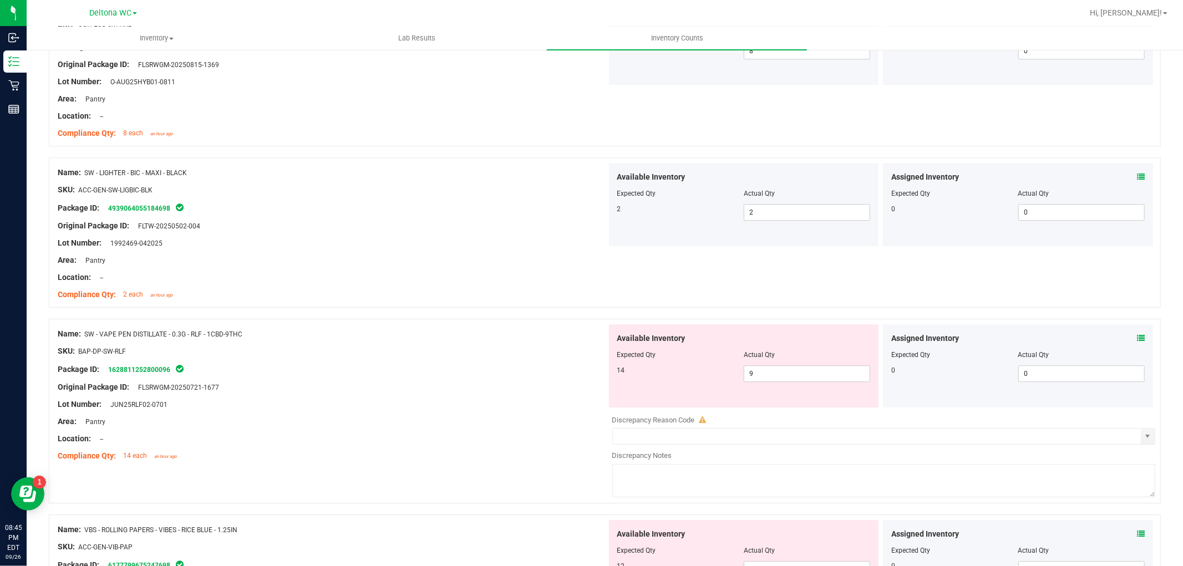
click at [1137, 336] on icon at bounding box center [1141, 338] width 8 height 8
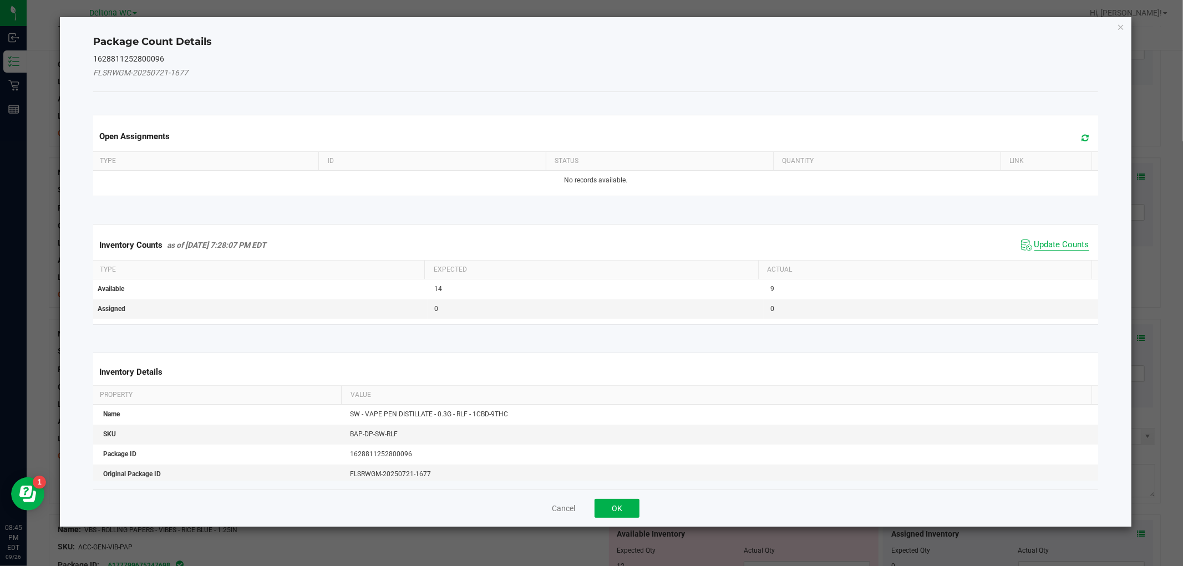
click at [1034, 246] on span "Update Counts" at bounding box center [1061, 245] width 55 height 11
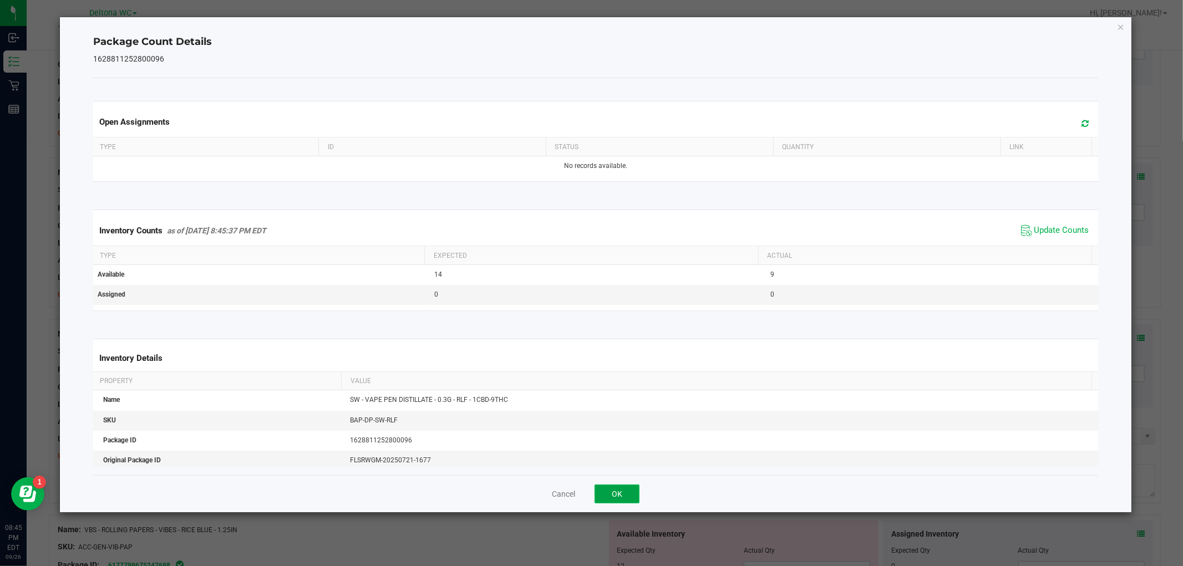
click at [623, 490] on button "OK" at bounding box center [617, 494] width 45 height 19
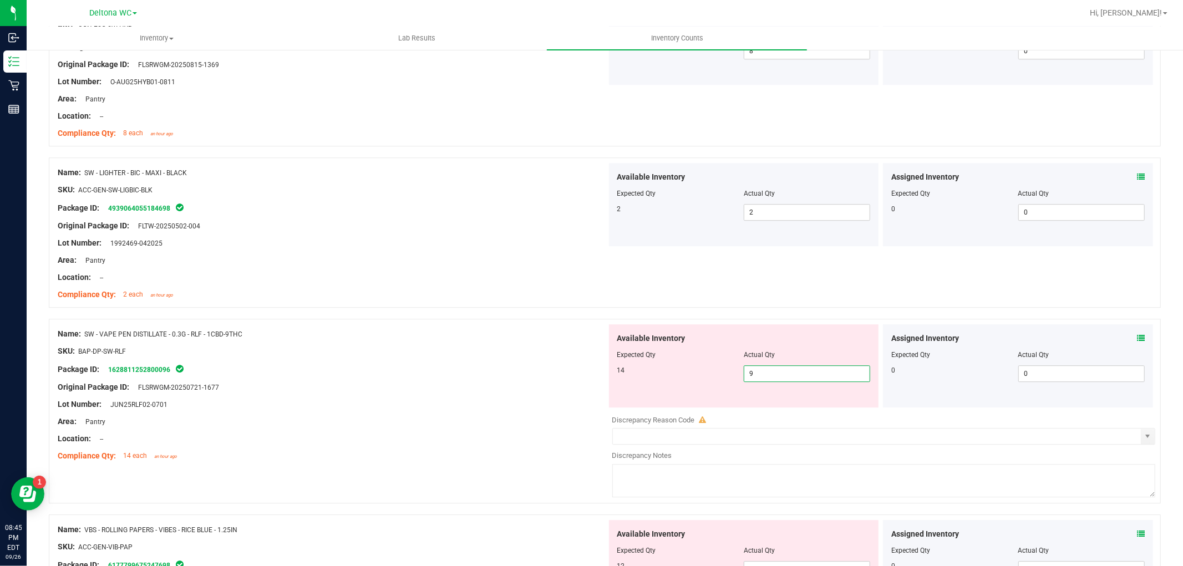
click at [791, 372] on span "9 9" at bounding box center [807, 373] width 126 height 17
click at [791, 372] on input "9" at bounding box center [806, 374] width 125 height 16
type input "14"
drag, startPoint x: 566, startPoint y: 455, endPoint x: 563, endPoint y: 448, distance: 7.2
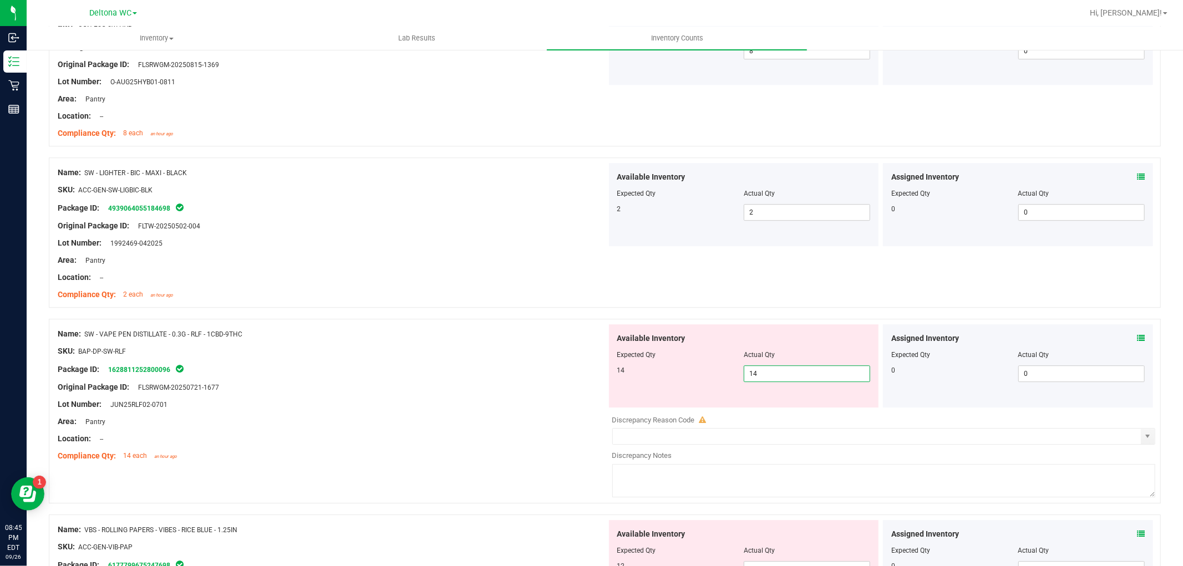
click at [563, 448] on ng-container "Compliance Qty: 14 each an hour ago" at bounding box center [332, 453] width 549 height 17
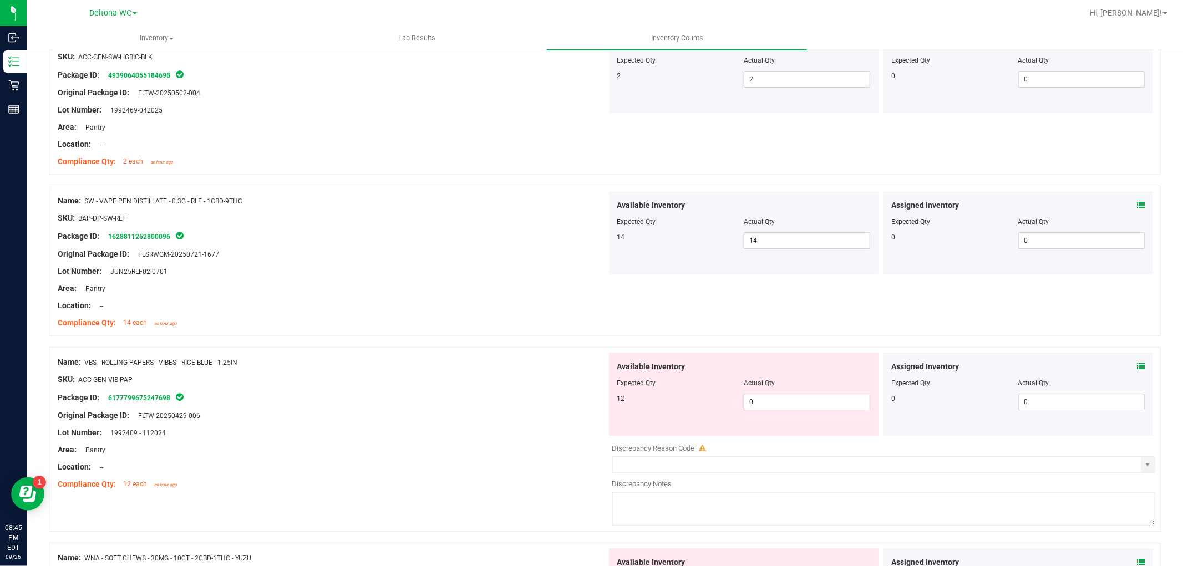
scroll to position [2835, 0]
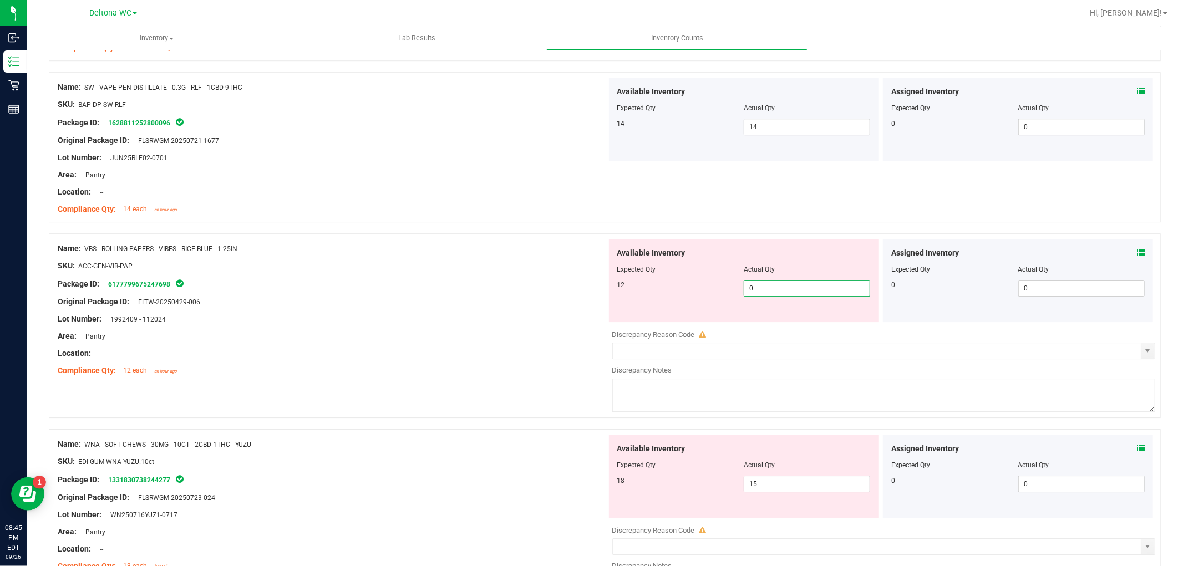
click at [773, 293] on span "0 0" at bounding box center [807, 288] width 126 height 17
click at [767, 291] on input "0" at bounding box center [806, 289] width 125 height 16
type input "12"
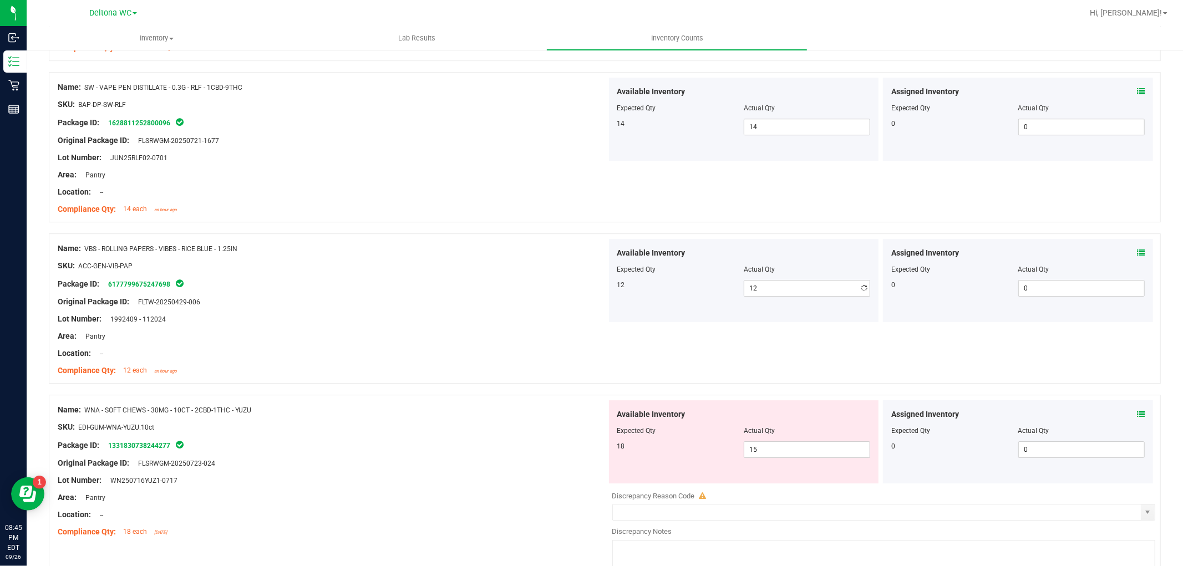
click at [487, 286] on div "Package ID: 6177799675247698" at bounding box center [332, 283] width 549 height 13
click at [766, 455] on span "15 15" at bounding box center [807, 449] width 126 height 17
click at [766, 455] on input "15" at bounding box center [806, 450] width 125 height 16
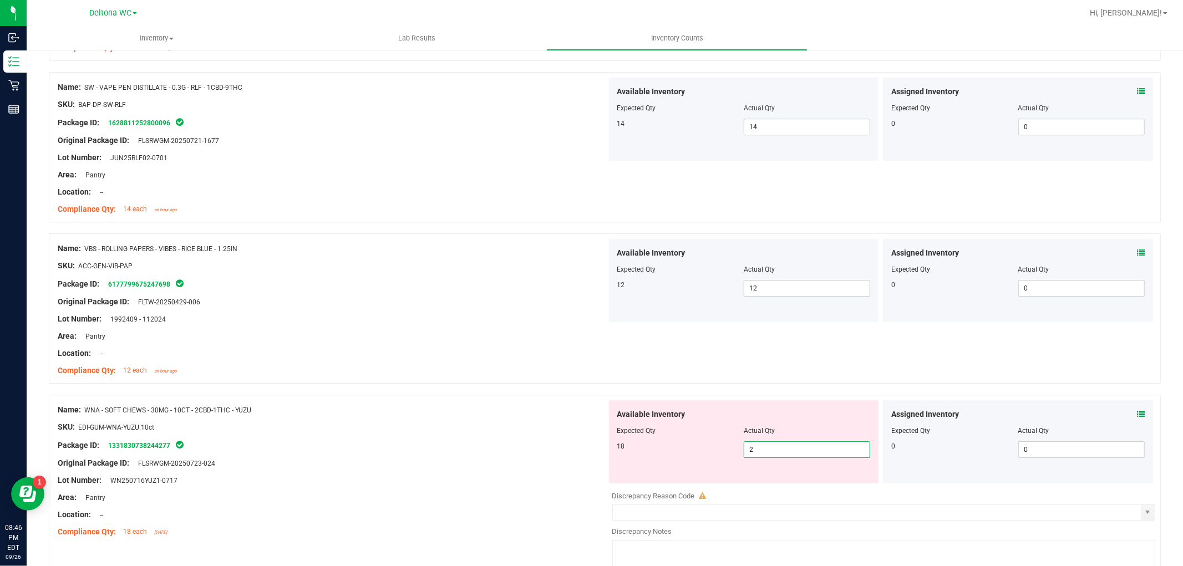
type input "20"
drag, startPoint x: 505, startPoint y: 415, endPoint x: 497, endPoint y: 418, distance: 8.8
click at [503, 416] on div "Name: WNA - SOFT CHEWS - 30MG - 10CT - 2CBD-1THC - YUZU" at bounding box center [332, 410] width 549 height 12
click at [1137, 412] on icon at bounding box center [1141, 414] width 8 height 8
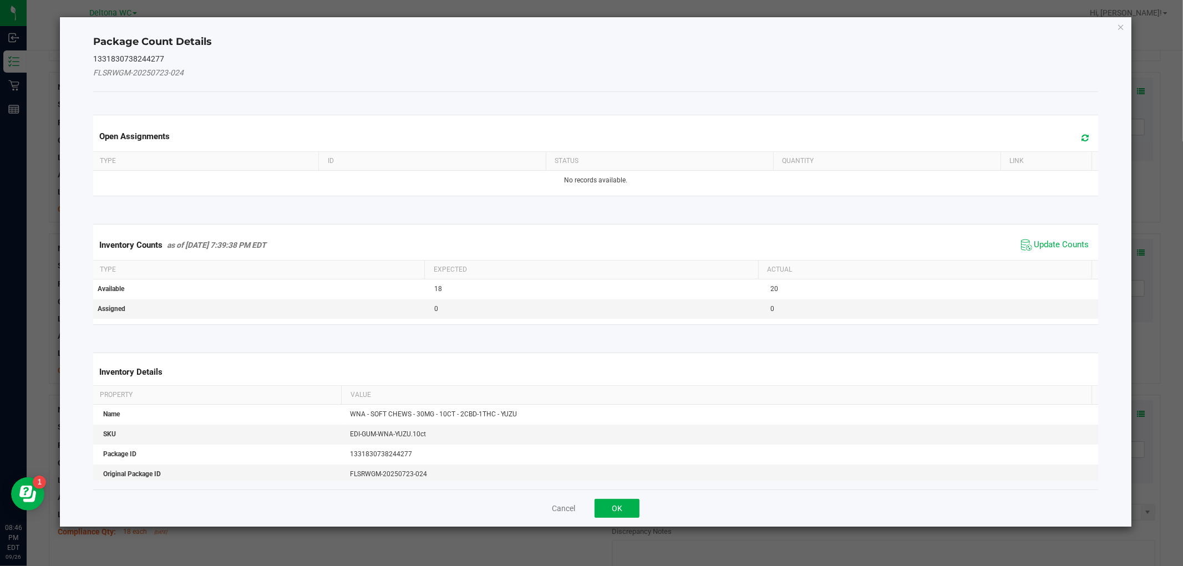
click at [1042, 252] on span "Update Counts" at bounding box center [1055, 245] width 74 height 17
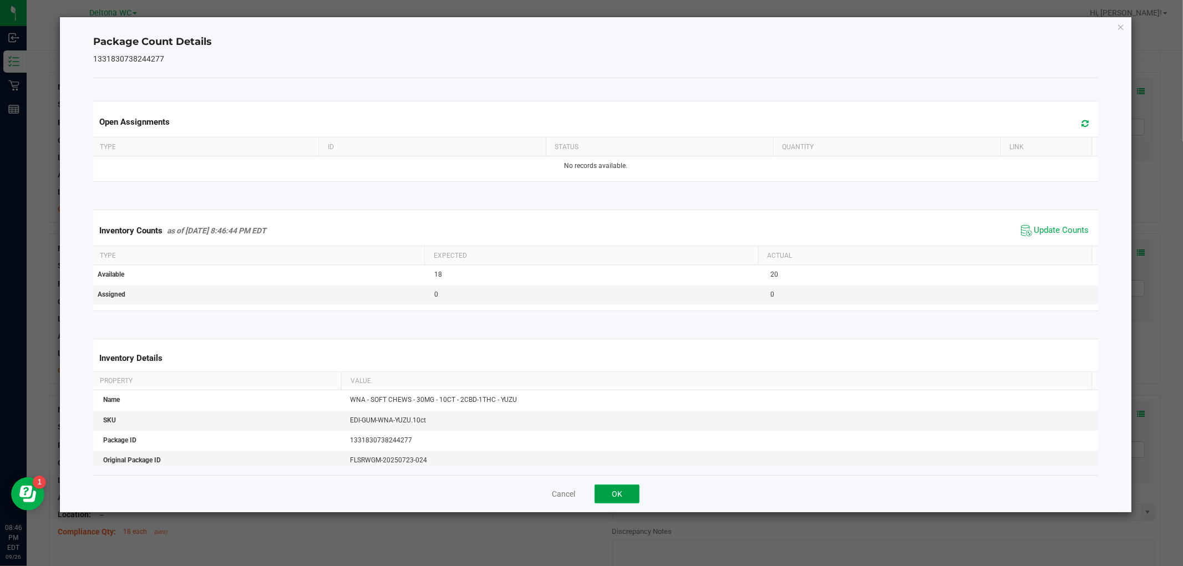
click at [629, 488] on button "OK" at bounding box center [617, 494] width 45 height 19
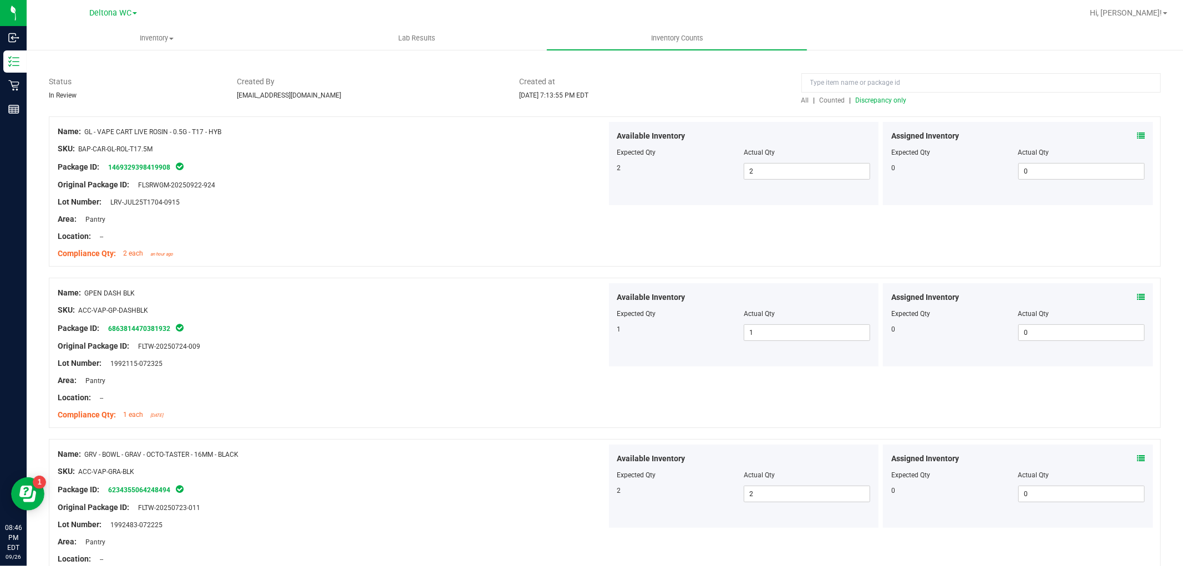
scroll to position [0, 0]
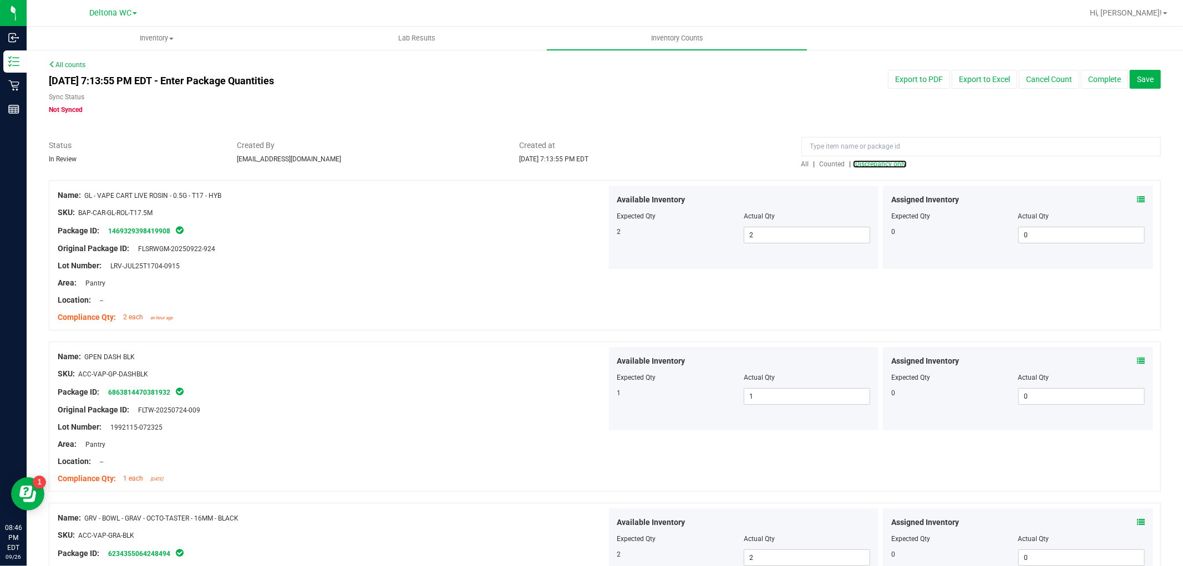
click at [862, 159] on div "All | Counted | Discrepancy only" at bounding box center [980, 164] width 359 height 10
click at [862, 165] on span "Discrepancy only" at bounding box center [881, 164] width 51 height 8
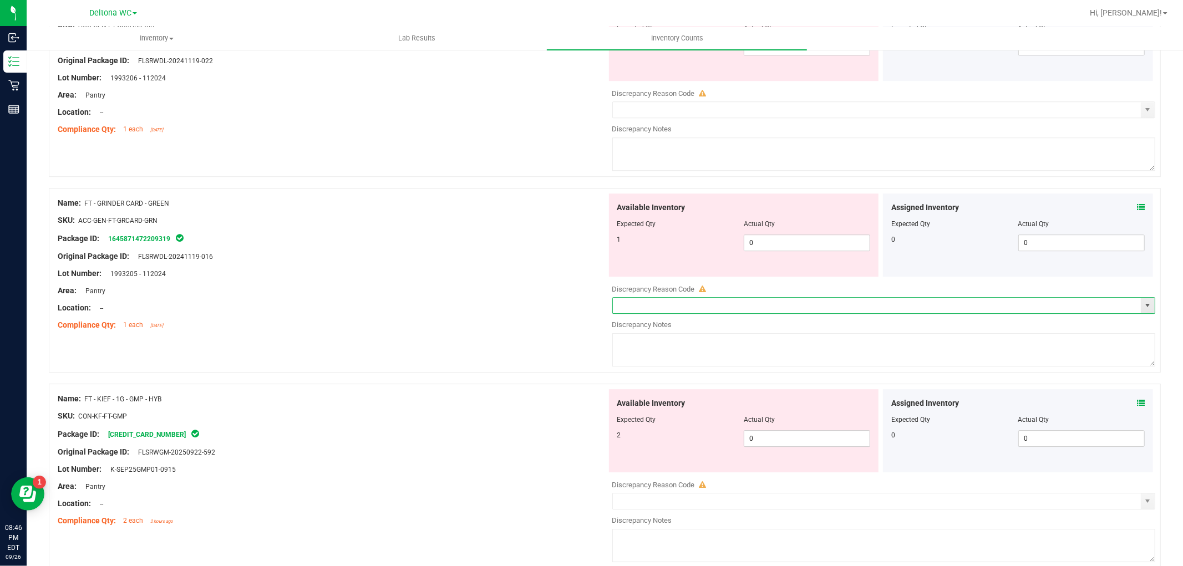
scroll to position [2773, 0]
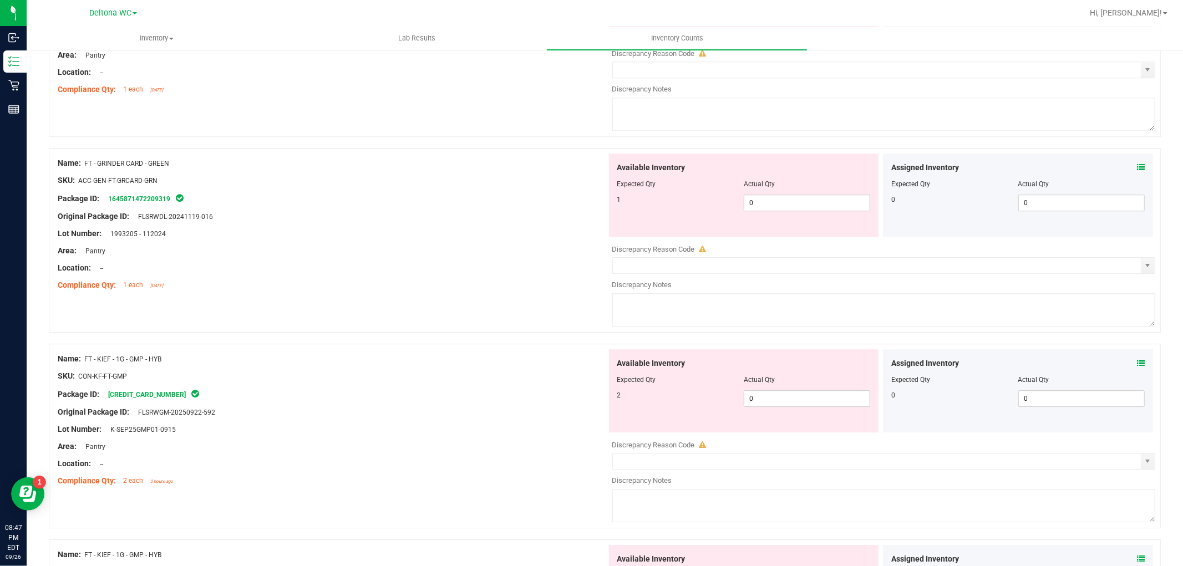
drag, startPoint x: 650, startPoint y: 331, endPoint x: 540, endPoint y: 297, distance: 115.4
click at [540, 291] on div "Compliance Qty: 1 each [DATE]" at bounding box center [332, 286] width 549 height 12
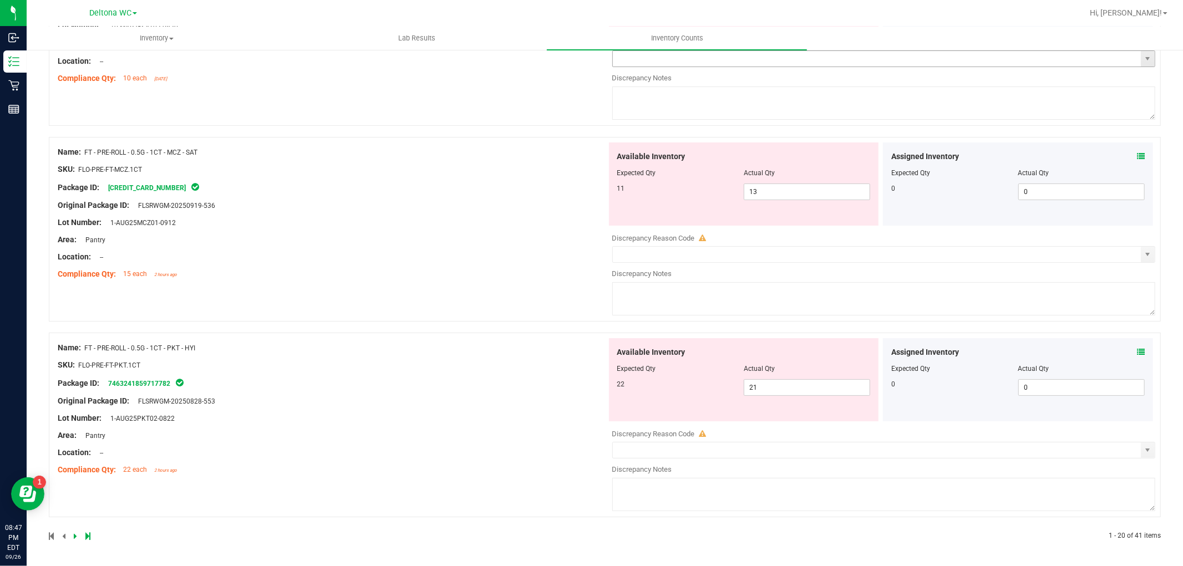
scroll to position [3579, 0]
click at [88, 538] on icon at bounding box center [87, 536] width 5 height 7
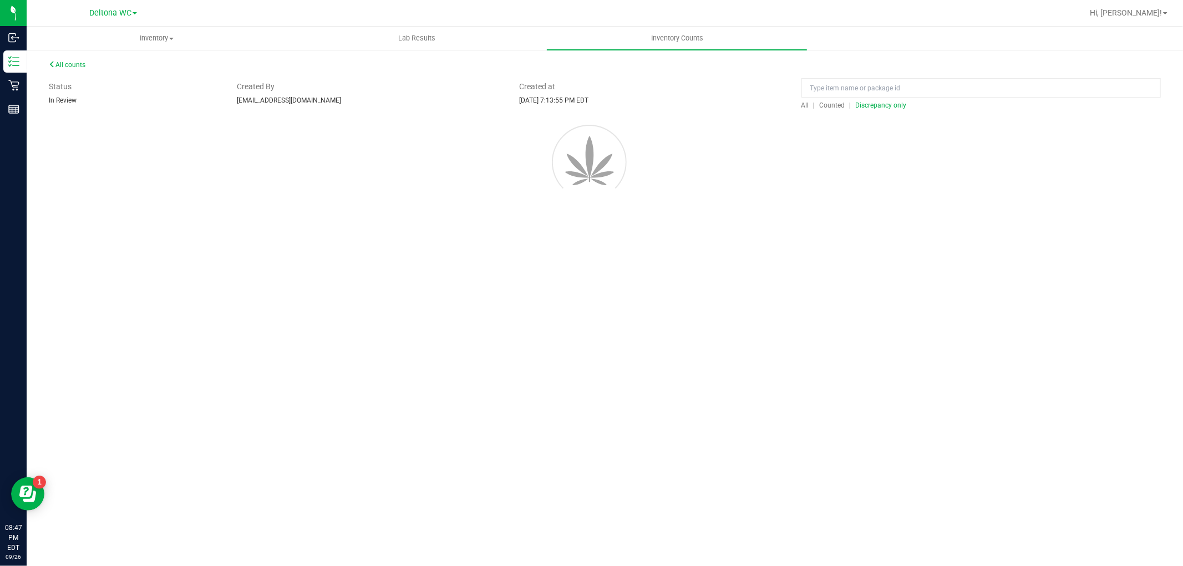
scroll to position [0, 0]
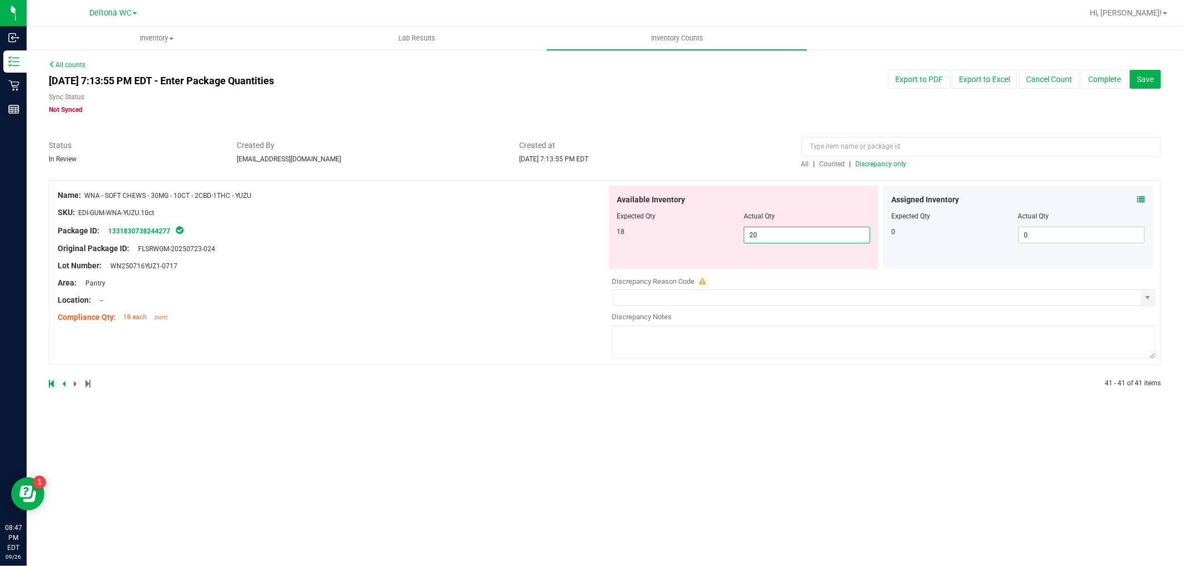
click at [794, 235] on span "20 20" at bounding box center [807, 235] width 126 height 17
click at [794, 235] on input "20" at bounding box center [806, 235] width 125 height 16
type input "18"
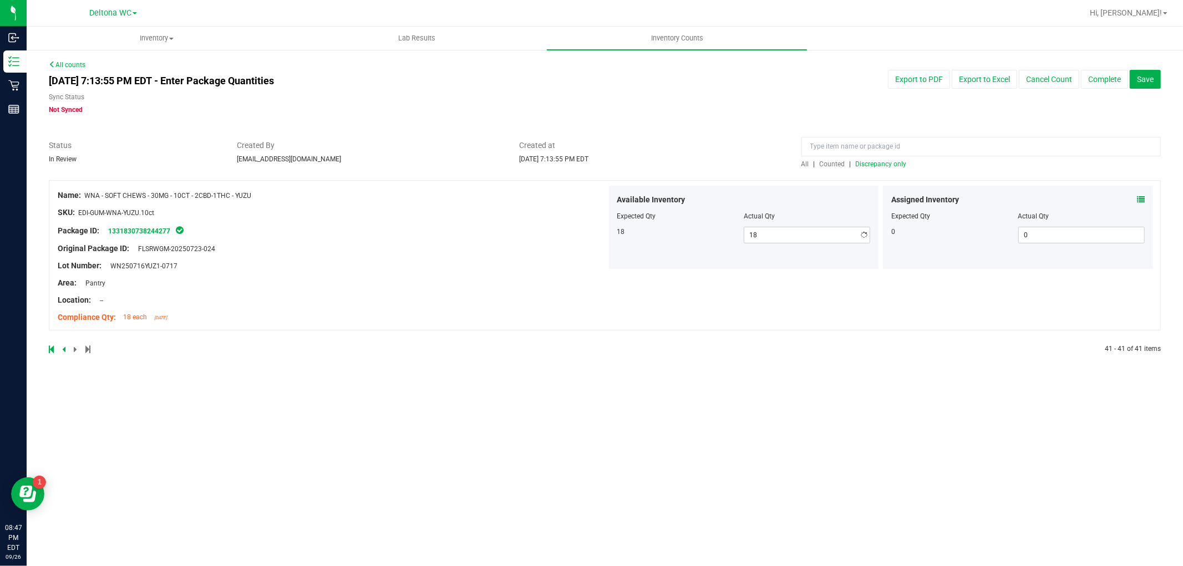
drag, startPoint x: 506, startPoint y: 200, endPoint x: 534, endPoint y: 209, distance: 29.6
click at [515, 204] on div "Name: WNA - SOFT CHEWS - 30MG - 10CT - 2CBD-1THC - YUZU SKU: EDI-GUM-WNA-YUZU.1…" at bounding box center [332, 256] width 549 height 141
click at [880, 157] on div at bounding box center [980, 149] width 359 height 19
click at [881, 164] on span "Discrepancy only" at bounding box center [881, 164] width 51 height 8
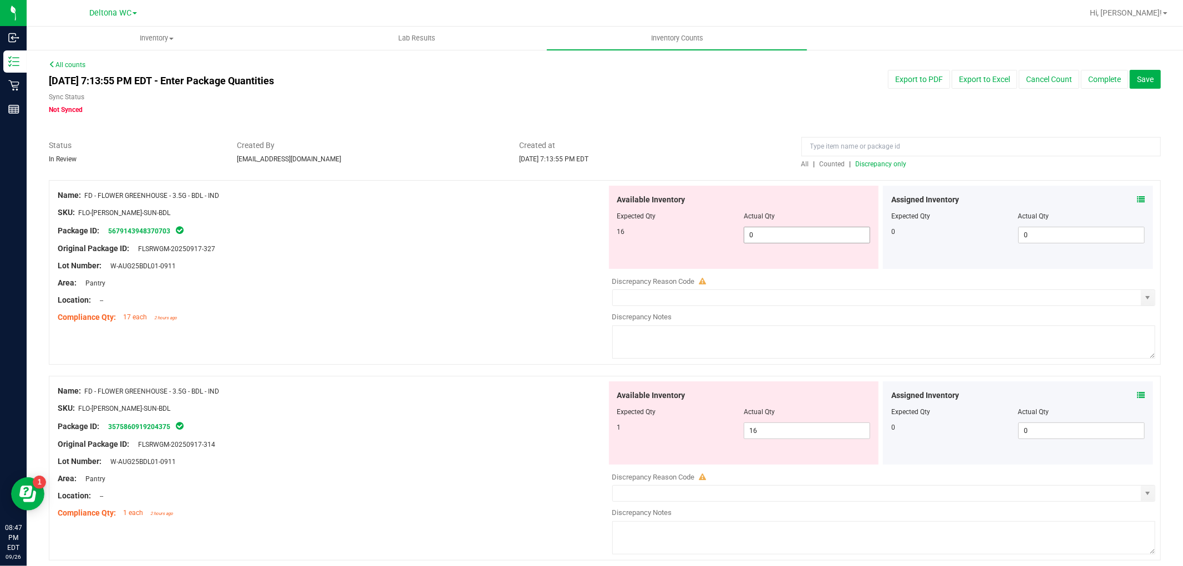
click at [774, 237] on span "0 0" at bounding box center [807, 235] width 126 height 17
click at [774, 237] on input "0" at bounding box center [806, 235] width 125 height 16
click at [773, 237] on input "0" at bounding box center [806, 235] width 125 height 16
type input "16"
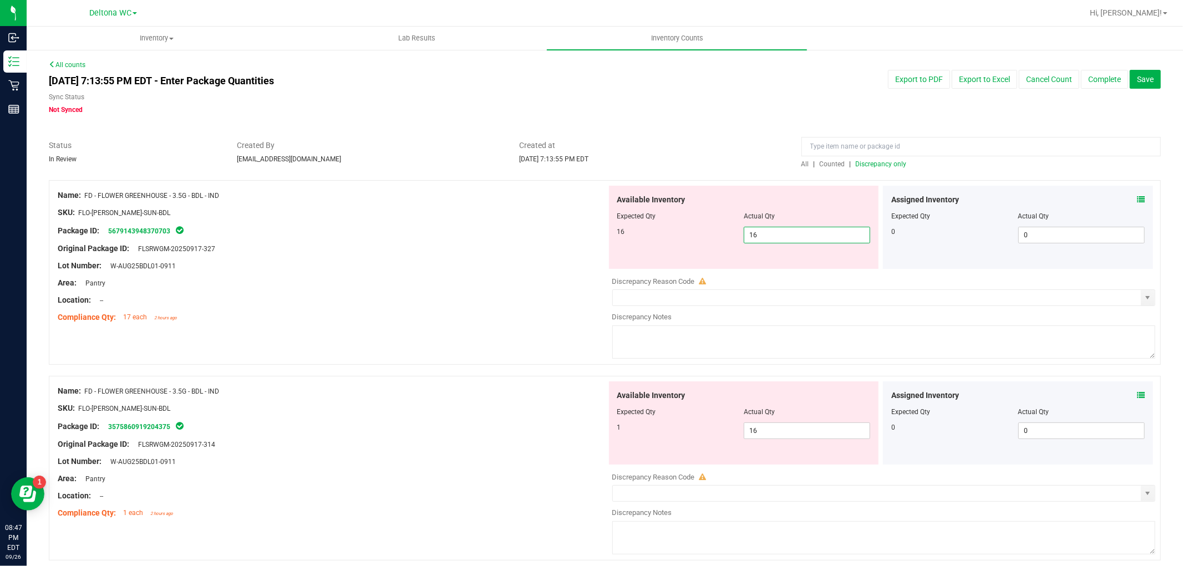
click at [566, 208] on div "SKU: FLO-[PERSON_NAME]-SUN-BDL" at bounding box center [332, 213] width 549 height 12
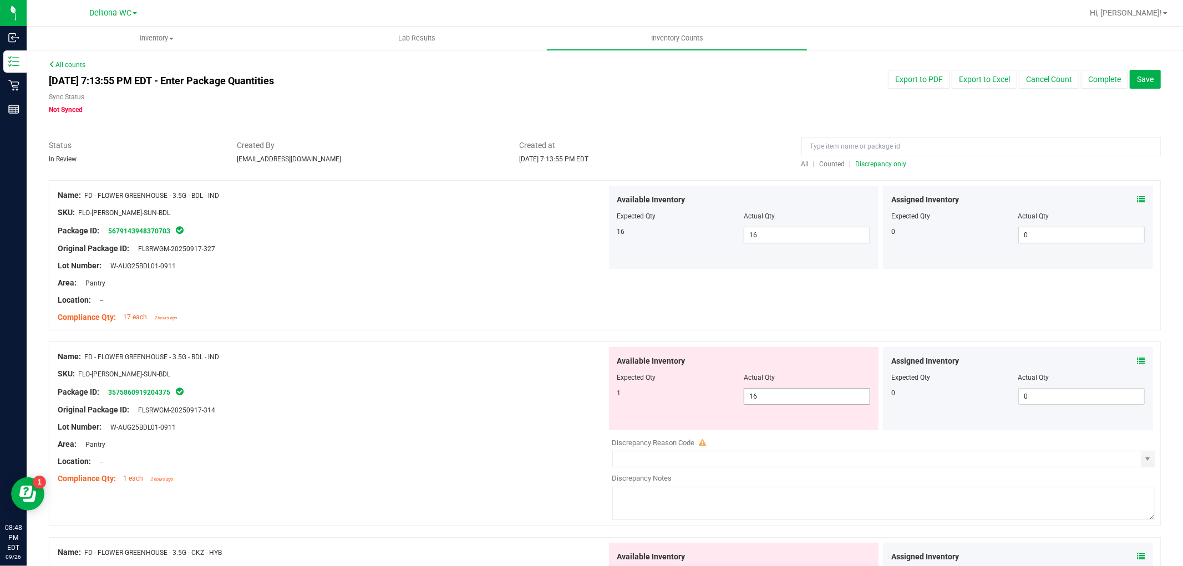
click at [773, 395] on span "16 16" at bounding box center [807, 396] width 126 height 17
click at [773, 394] on input "16" at bounding box center [806, 397] width 125 height 16
type input "1"
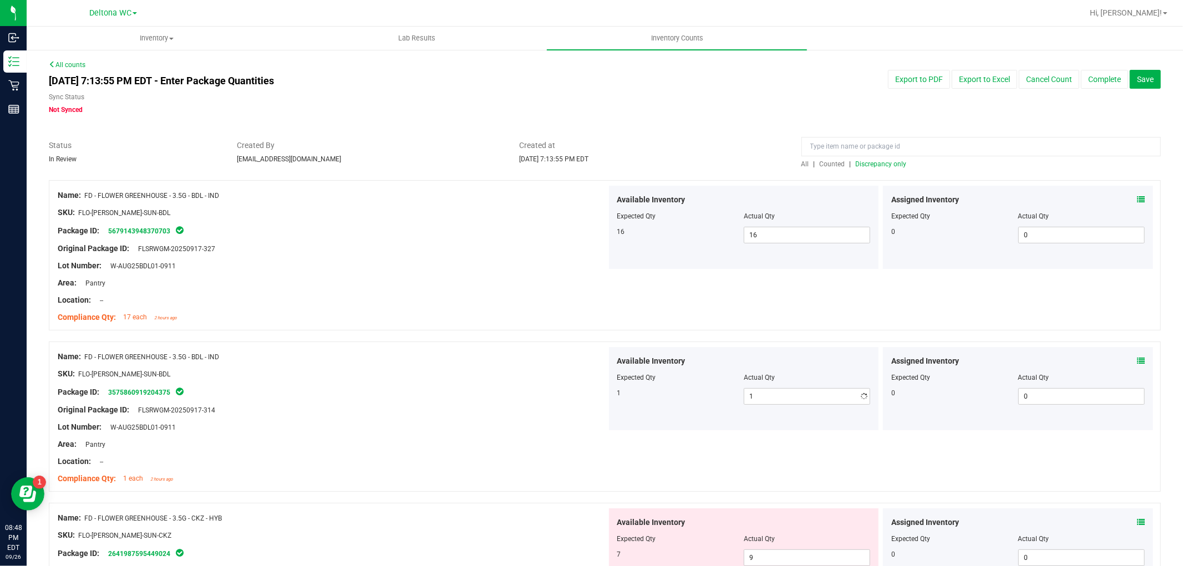
click at [475, 391] on div "Package ID: 3575860919204375" at bounding box center [332, 391] width 549 height 13
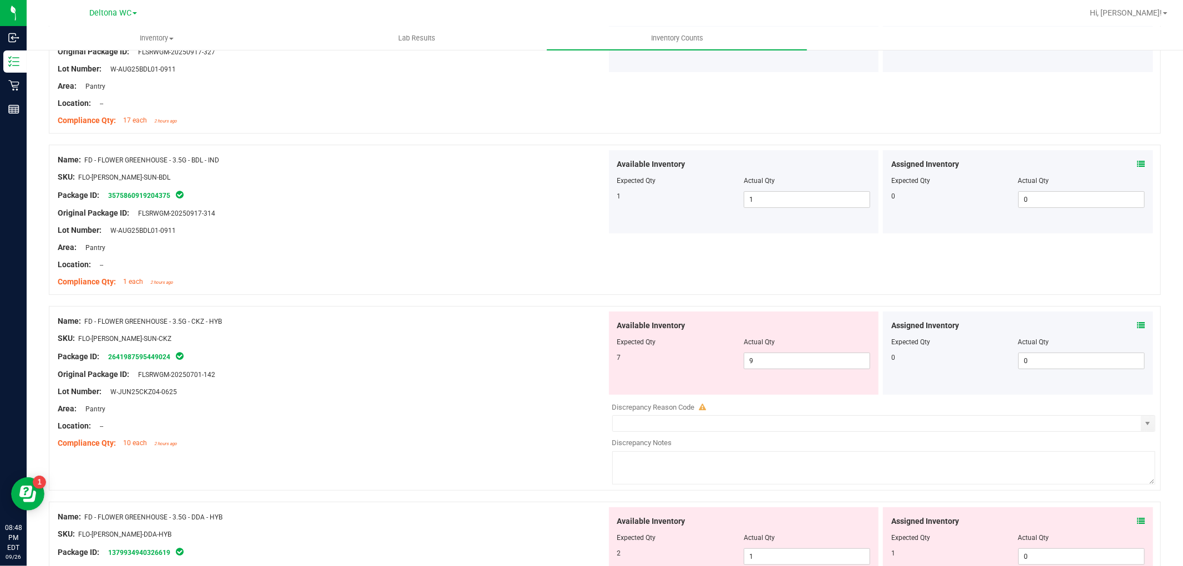
scroll to position [246, 0]
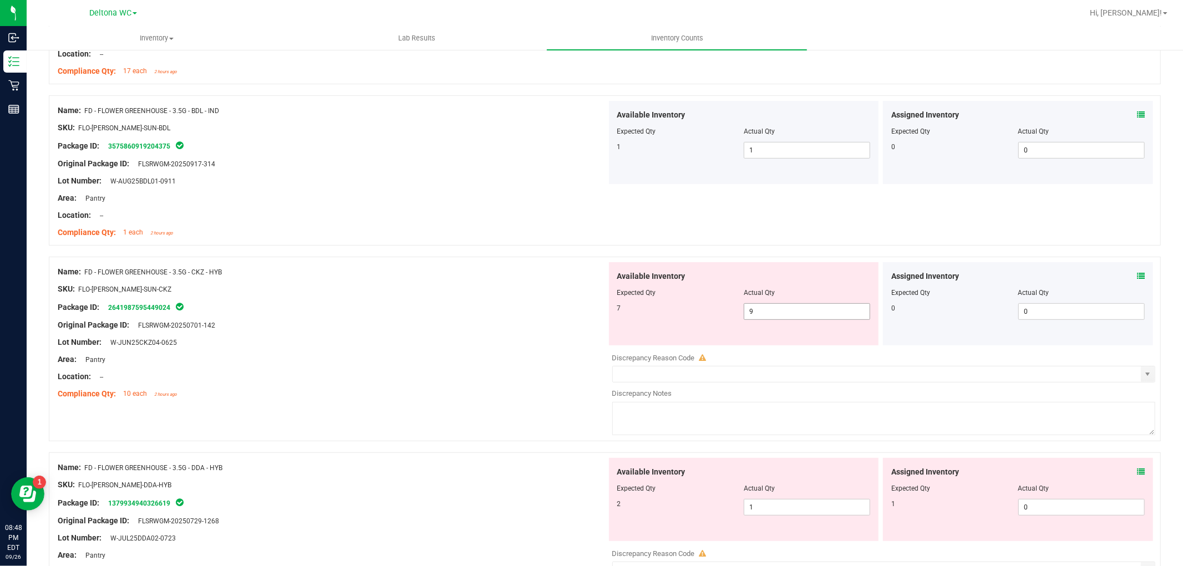
click at [763, 312] on span "9 9" at bounding box center [807, 311] width 126 height 17
click at [763, 312] on input "9" at bounding box center [806, 312] width 125 height 16
type input "7"
click at [370, 375] on div "Location: --" at bounding box center [332, 377] width 549 height 12
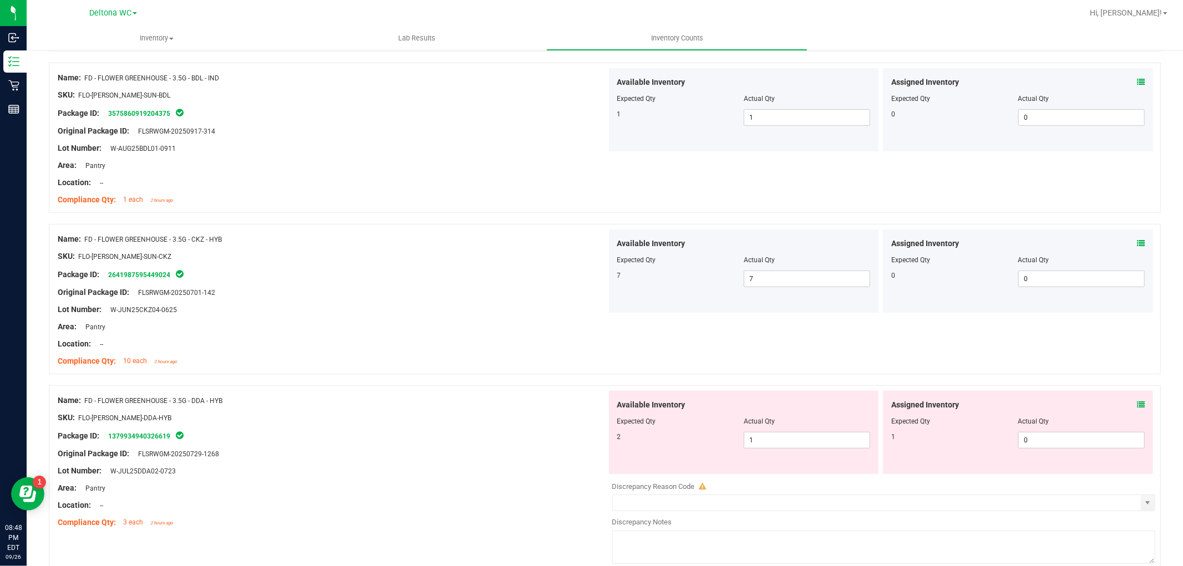
scroll to position [369, 0]
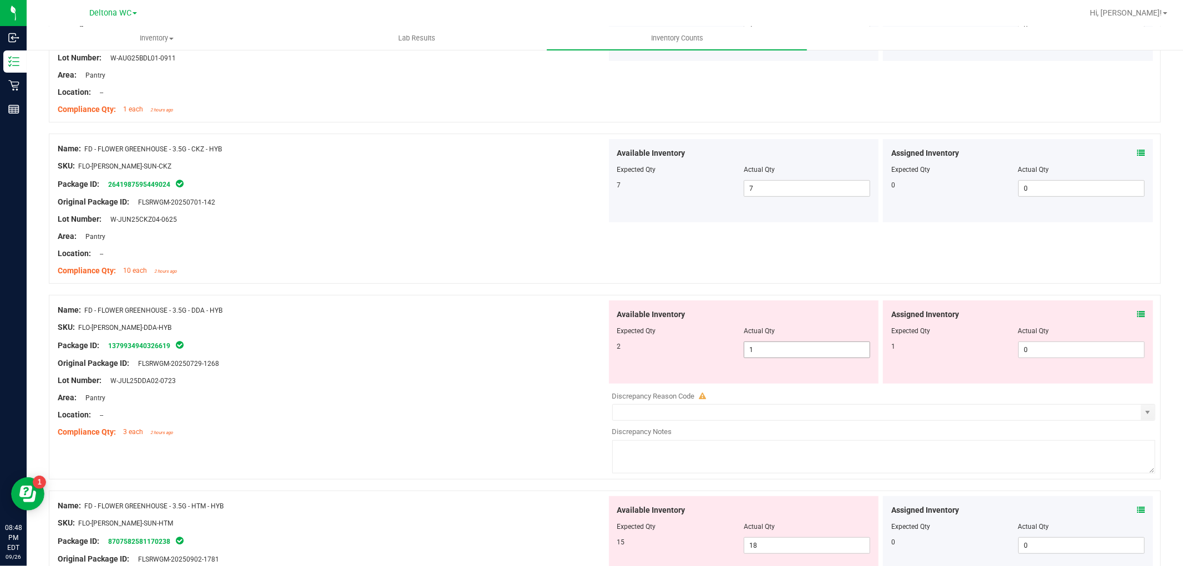
click at [756, 357] on span "1 1" at bounding box center [807, 350] width 126 height 17
click at [756, 357] on input "1" at bounding box center [806, 350] width 125 height 16
click at [966, 374] on div "Assigned Inventory Expected Qty Actual Qty 1 0 0" at bounding box center [1018, 342] width 270 height 83
click at [755, 345] on span "1 1" at bounding box center [807, 350] width 126 height 17
click at [1137, 311] on icon at bounding box center [1141, 315] width 8 height 8
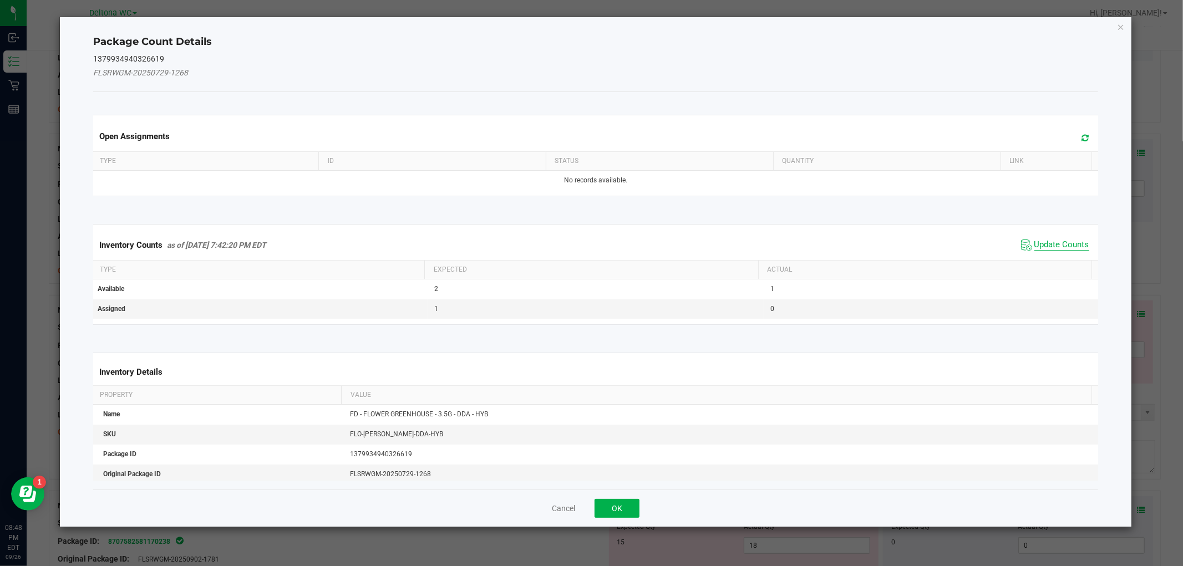
click at [1043, 242] on span "Update Counts" at bounding box center [1061, 245] width 55 height 11
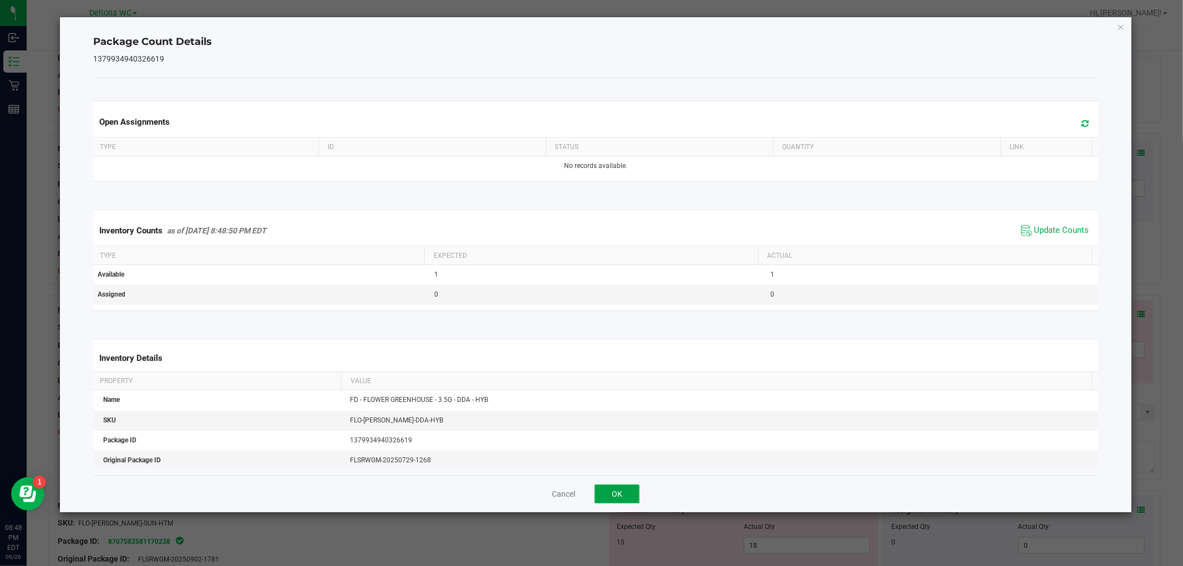
click at [607, 497] on button "OK" at bounding box center [617, 494] width 45 height 19
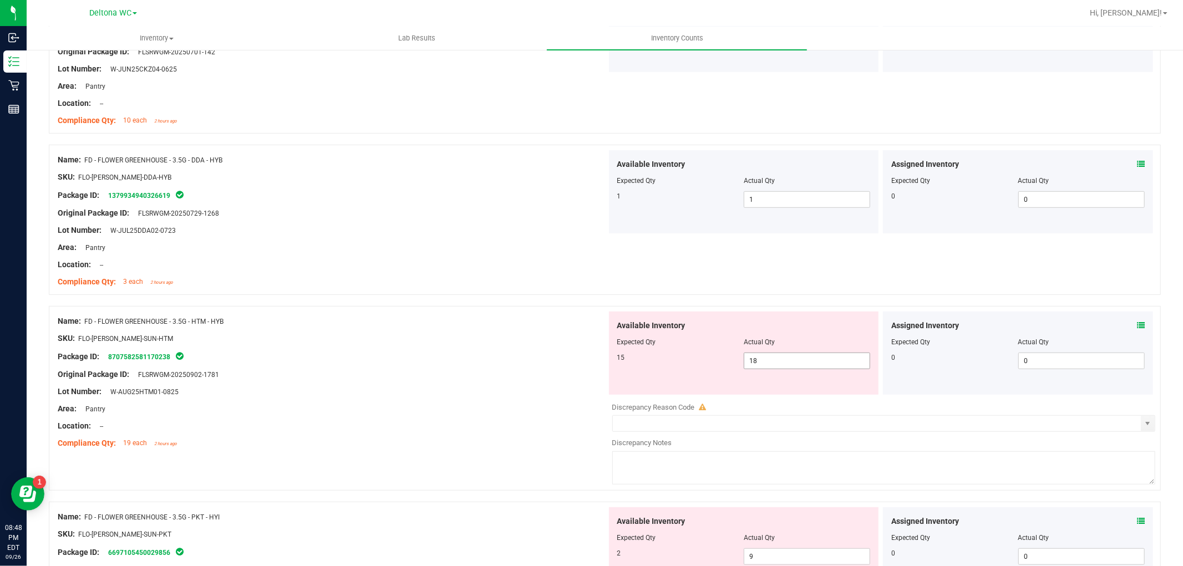
scroll to position [616, 0]
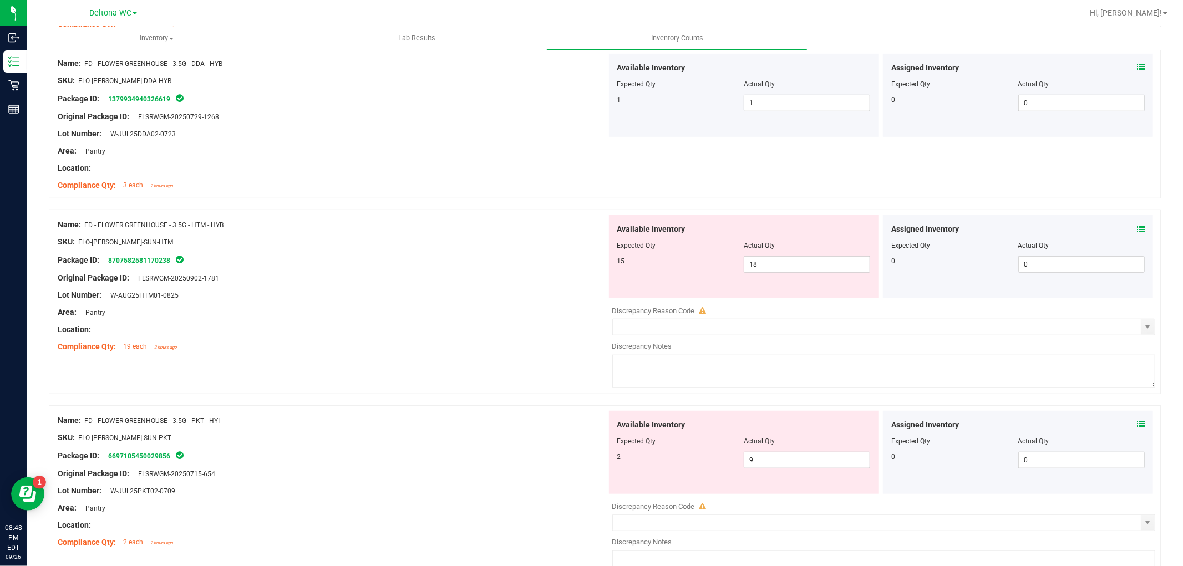
click at [1137, 230] on icon at bounding box center [1141, 229] width 8 height 8
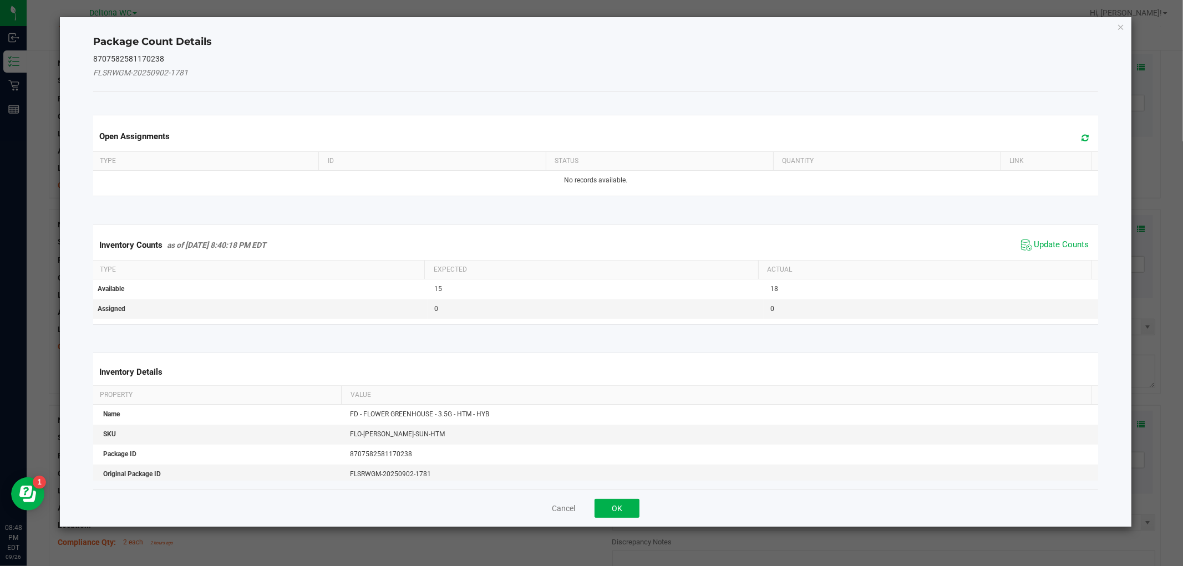
click at [1032, 237] on span "Update Counts" at bounding box center [1055, 245] width 74 height 17
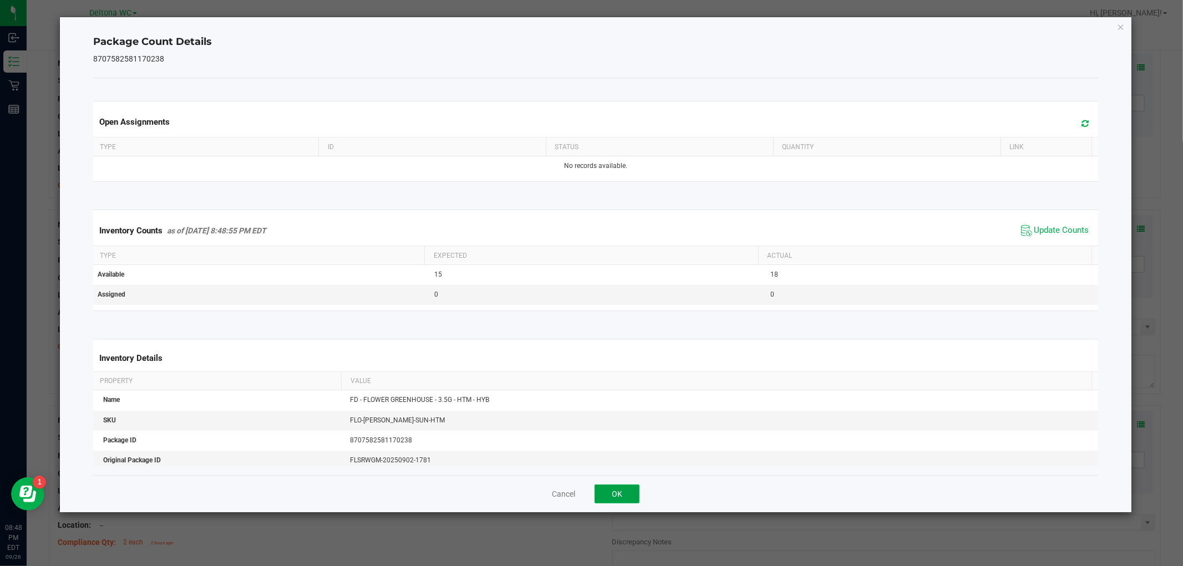
click at [627, 496] on button "OK" at bounding box center [617, 494] width 45 height 19
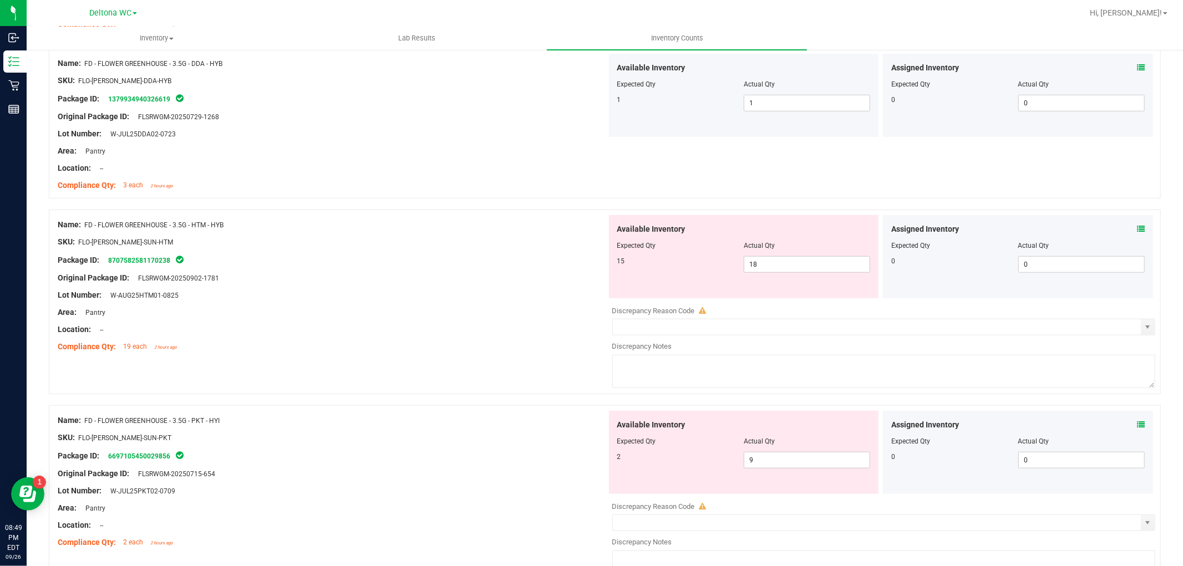
click at [1137, 425] on icon at bounding box center [1141, 425] width 8 height 8
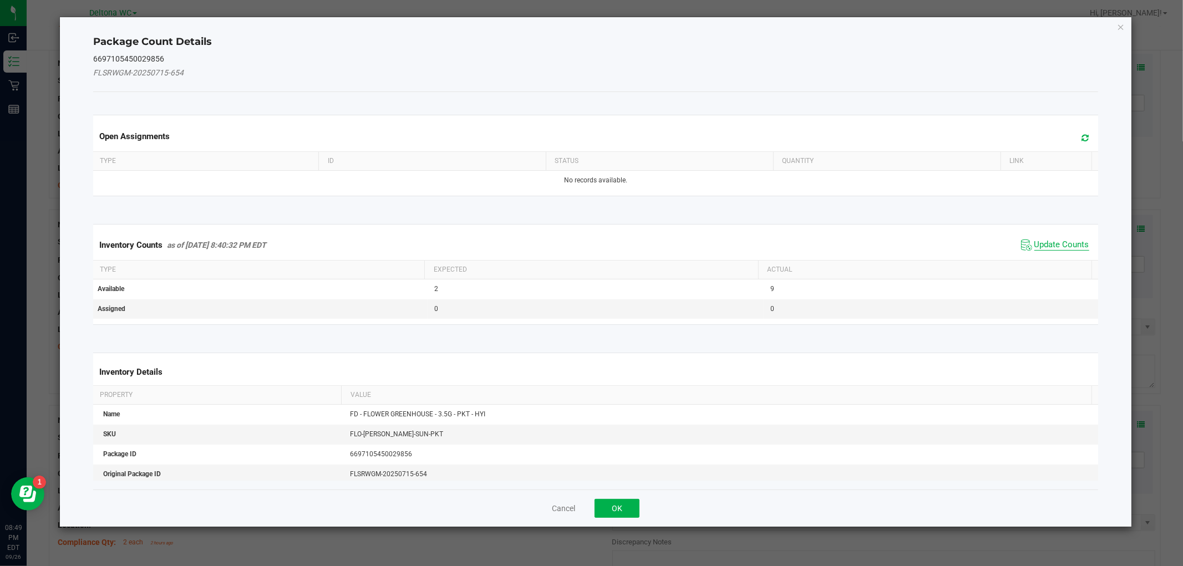
click at [1034, 244] on span "Update Counts" at bounding box center [1061, 245] width 55 height 11
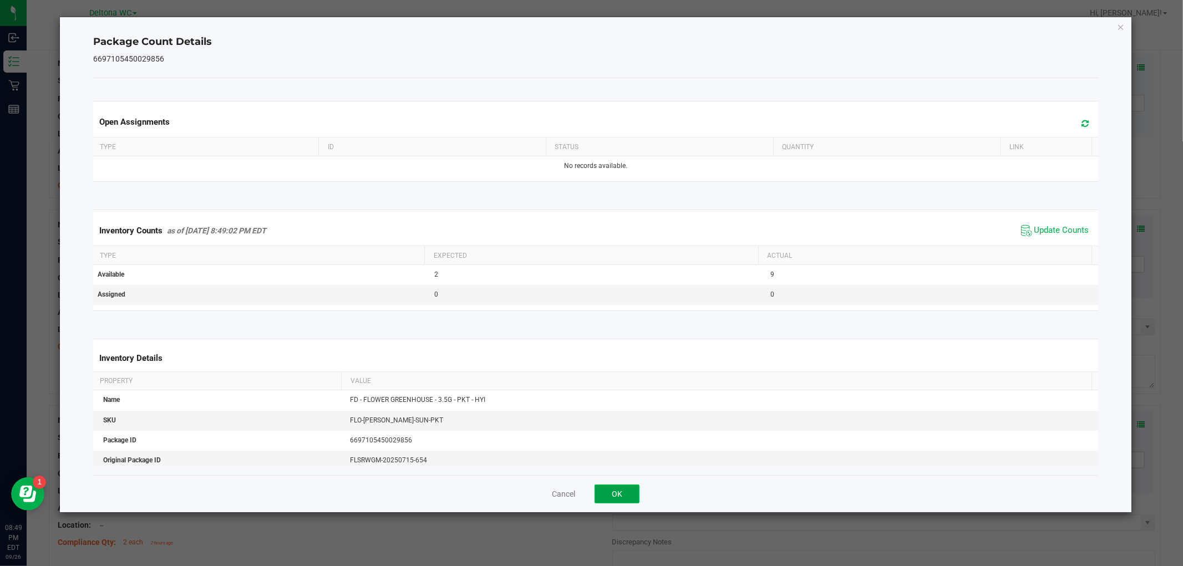
click at [619, 500] on button "OK" at bounding box center [617, 494] width 45 height 19
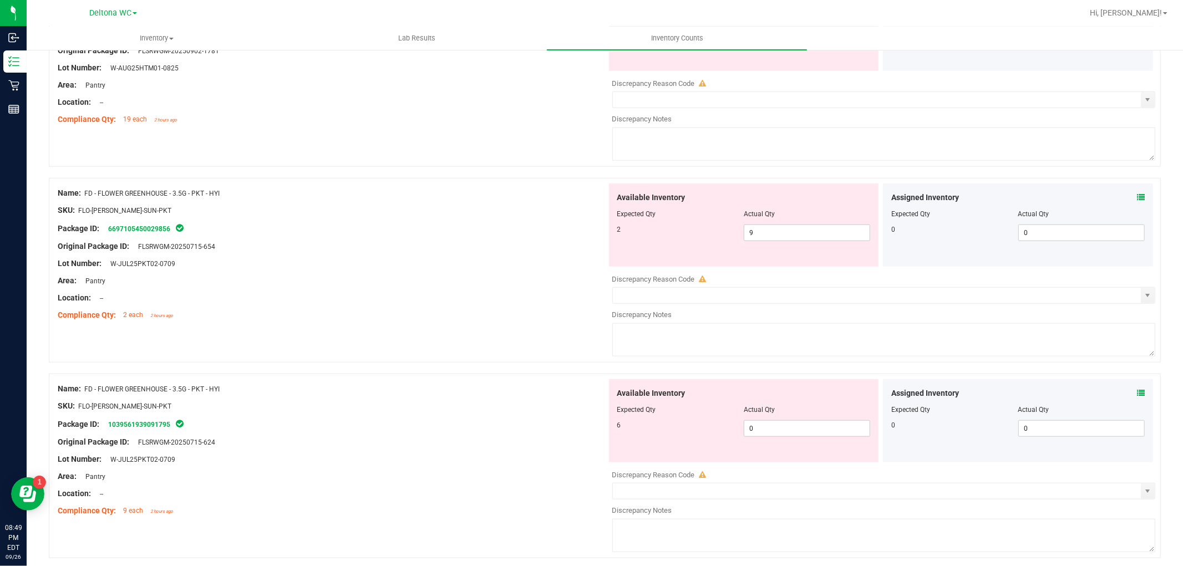
scroll to position [862, 0]
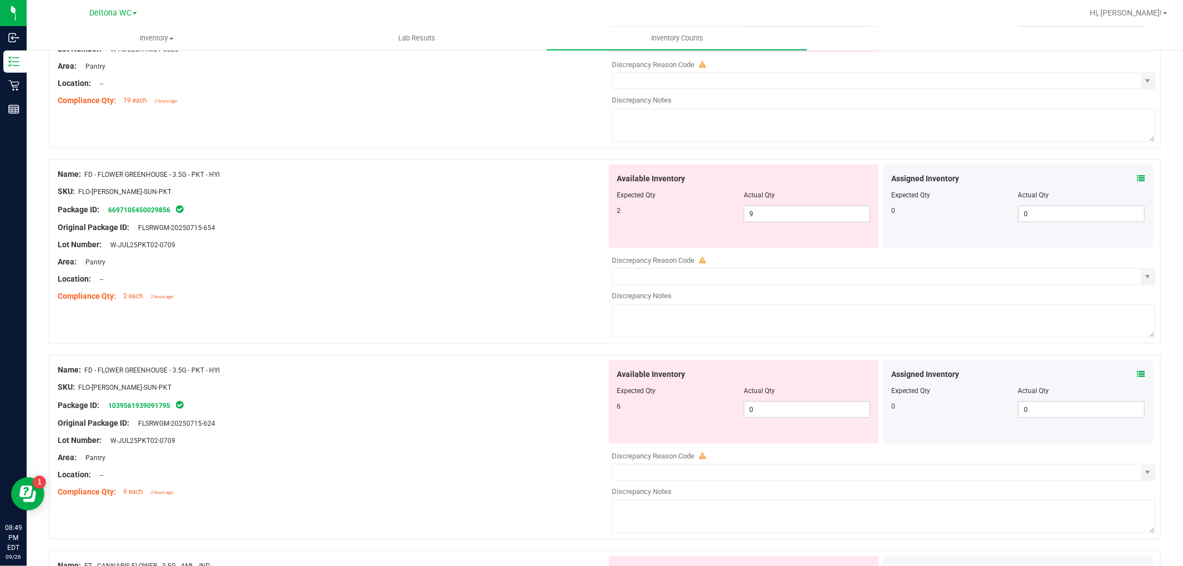
click at [1137, 374] on icon at bounding box center [1141, 374] width 8 height 8
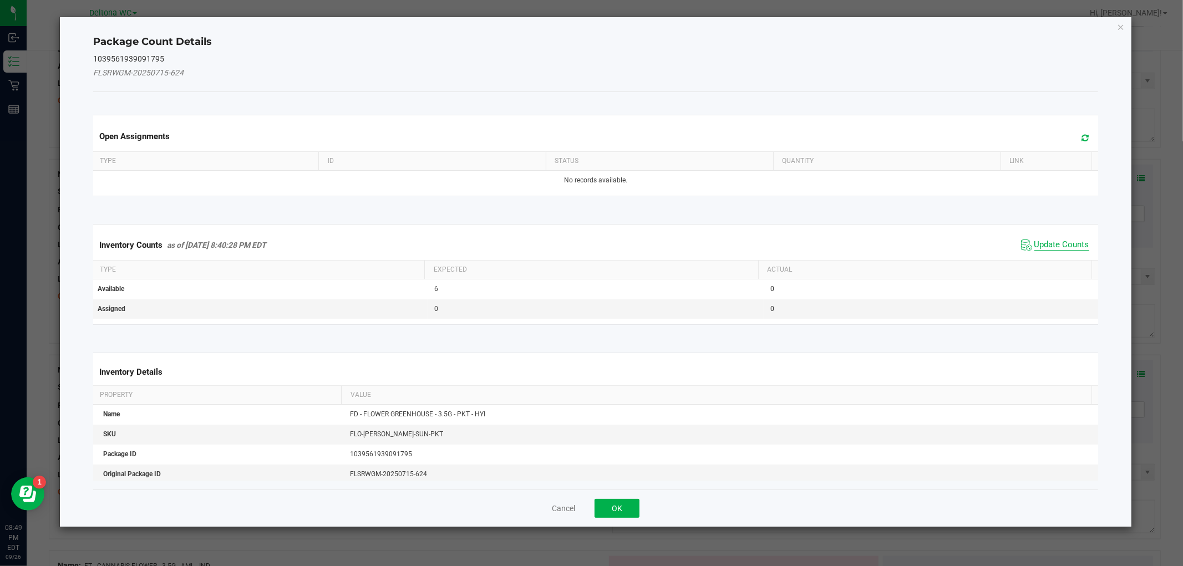
click at [1034, 244] on span "Update Counts" at bounding box center [1061, 245] width 55 height 11
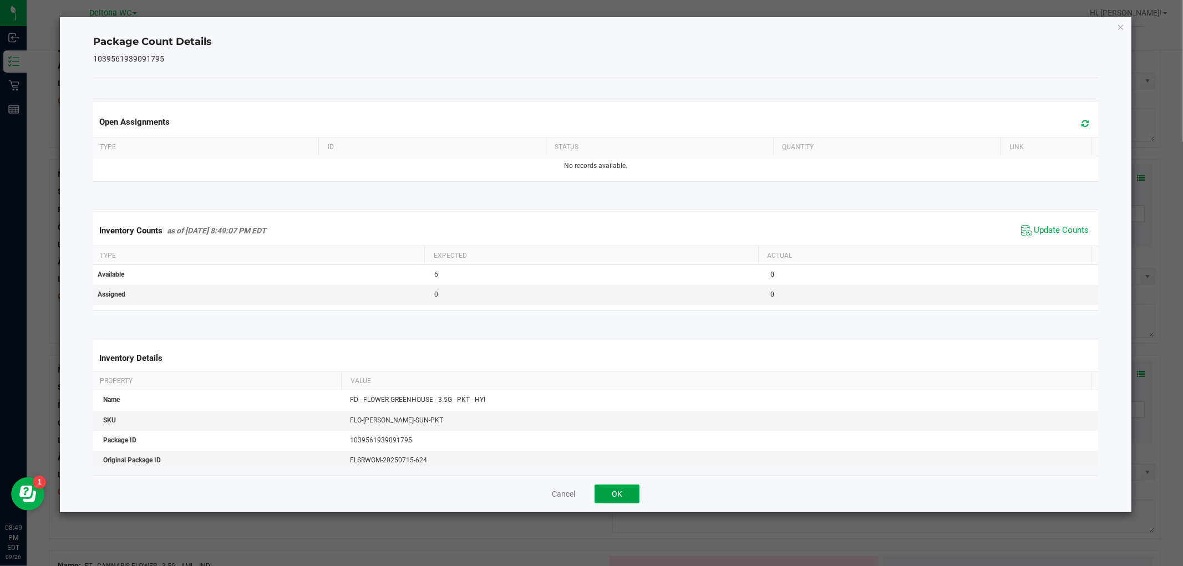
click at [618, 496] on button "OK" at bounding box center [617, 494] width 45 height 19
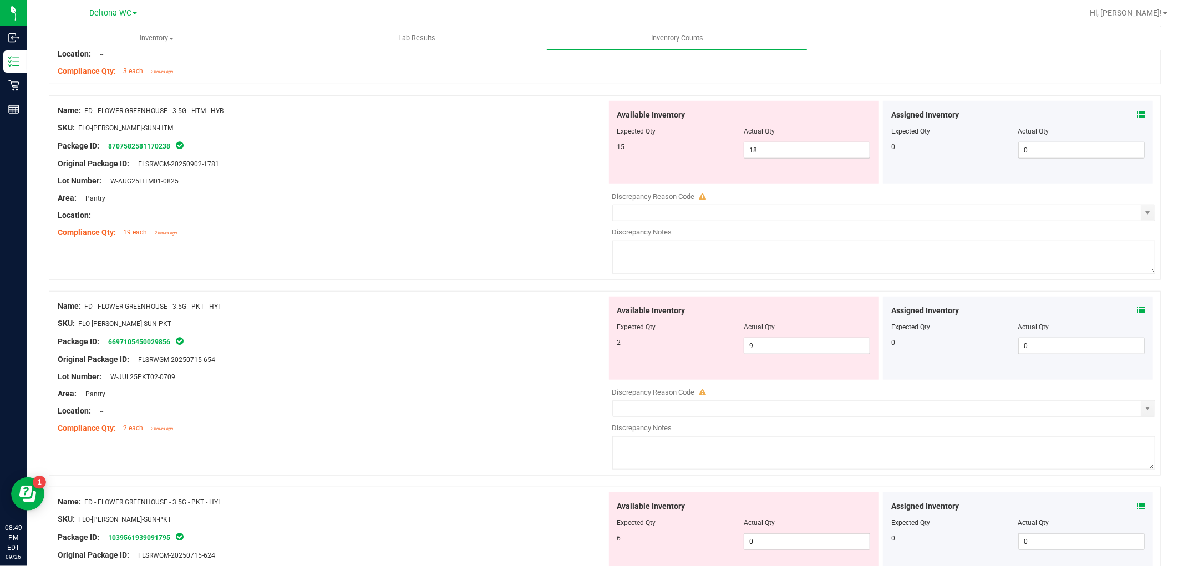
scroll to position [678, 0]
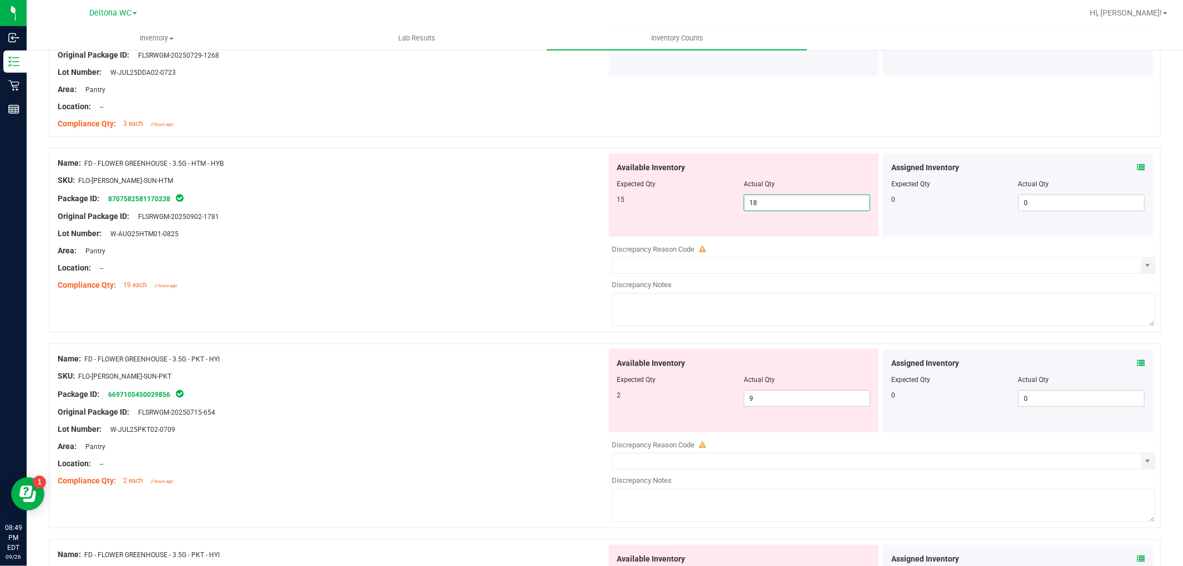
click at [767, 198] on span "18 18" at bounding box center [807, 203] width 126 height 17
click at [767, 198] on input "18" at bounding box center [806, 203] width 125 height 16
type input "15"
click at [453, 253] on div "Area: Pantry" at bounding box center [332, 251] width 549 height 12
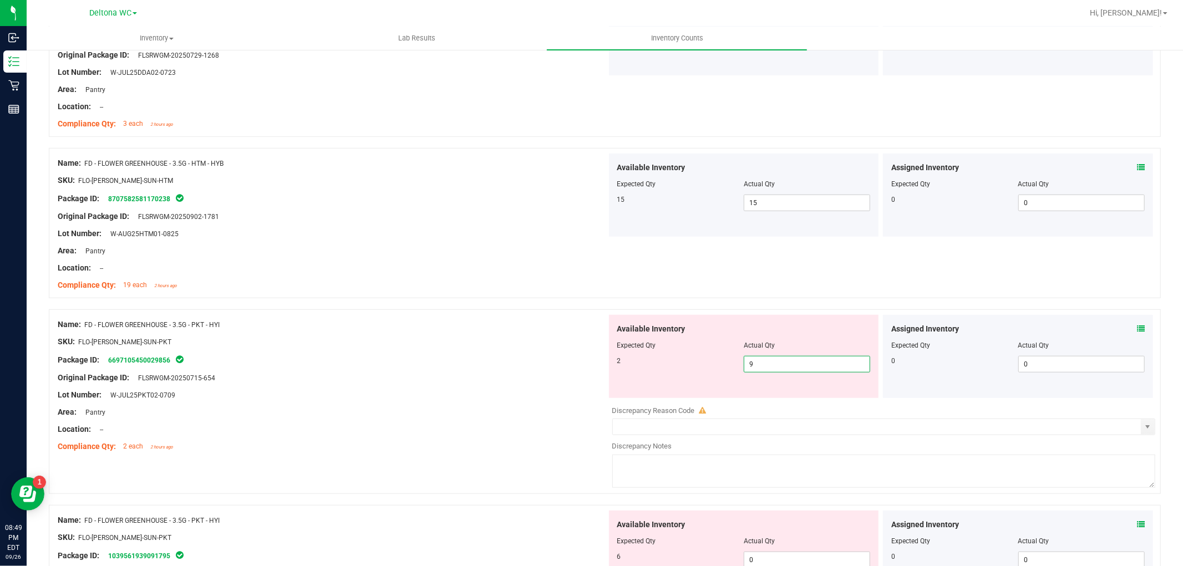
click at [745, 361] on span "9 9" at bounding box center [807, 364] width 126 height 17
click at [745, 358] on input "9" at bounding box center [806, 365] width 125 height 16
type input "2"
click at [457, 373] on div "Original Package ID: FLSRWGM-20250715-654" at bounding box center [332, 378] width 549 height 12
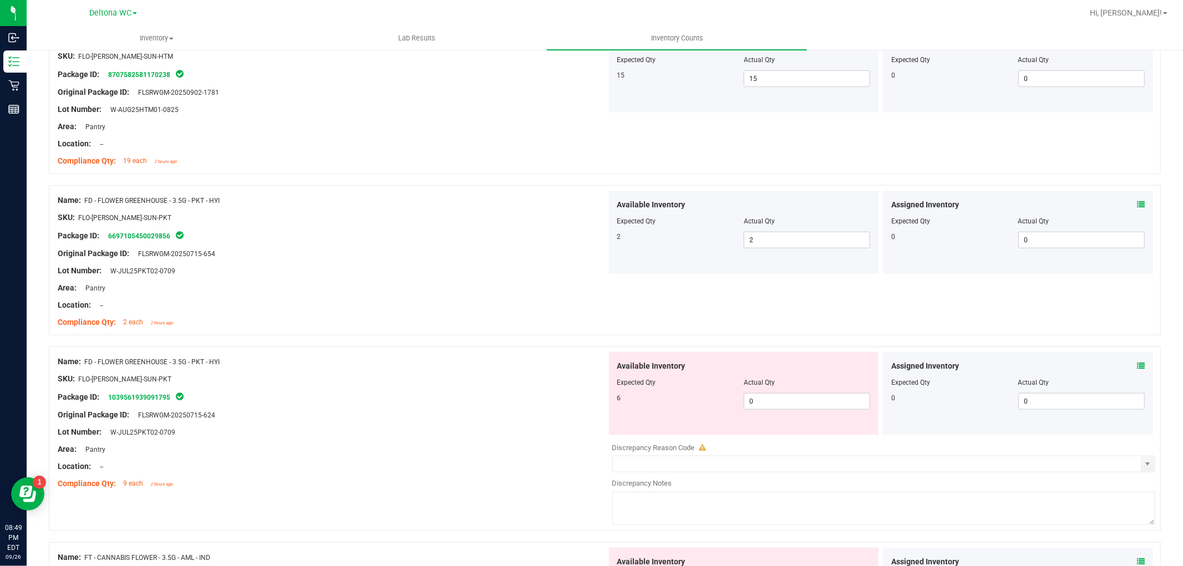
scroll to position [862, 0]
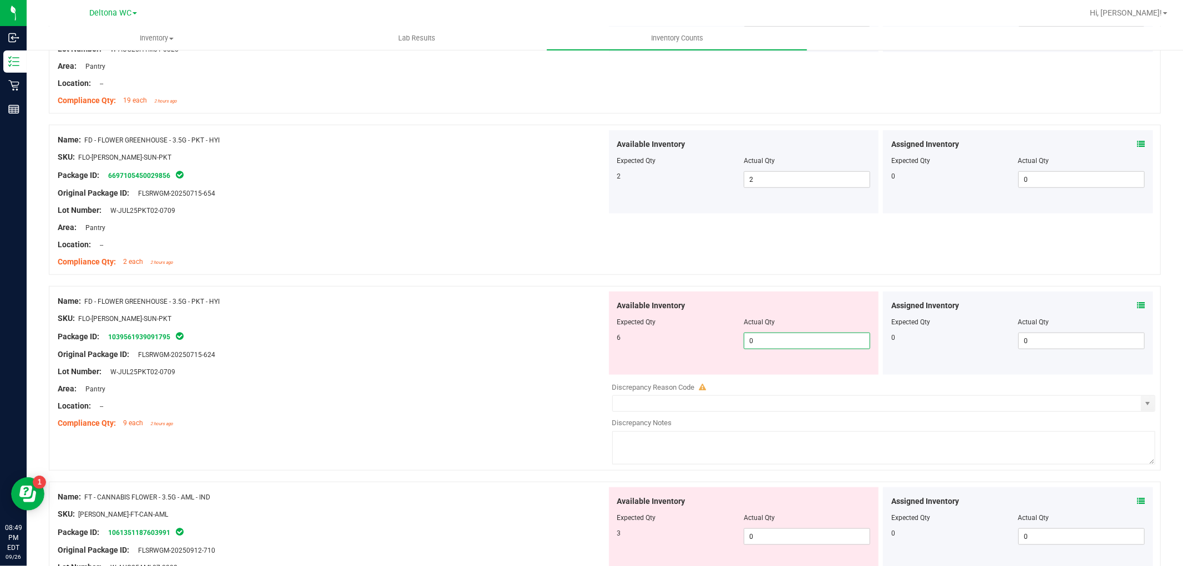
click at [768, 336] on span "0 0" at bounding box center [807, 341] width 126 height 17
click at [768, 336] on input "0" at bounding box center [806, 341] width 125 height 16
type input "6"
click at [423, 340] on div "Package ID: 1039561939091795" at bounding box center [332, 336] width 549 height 13
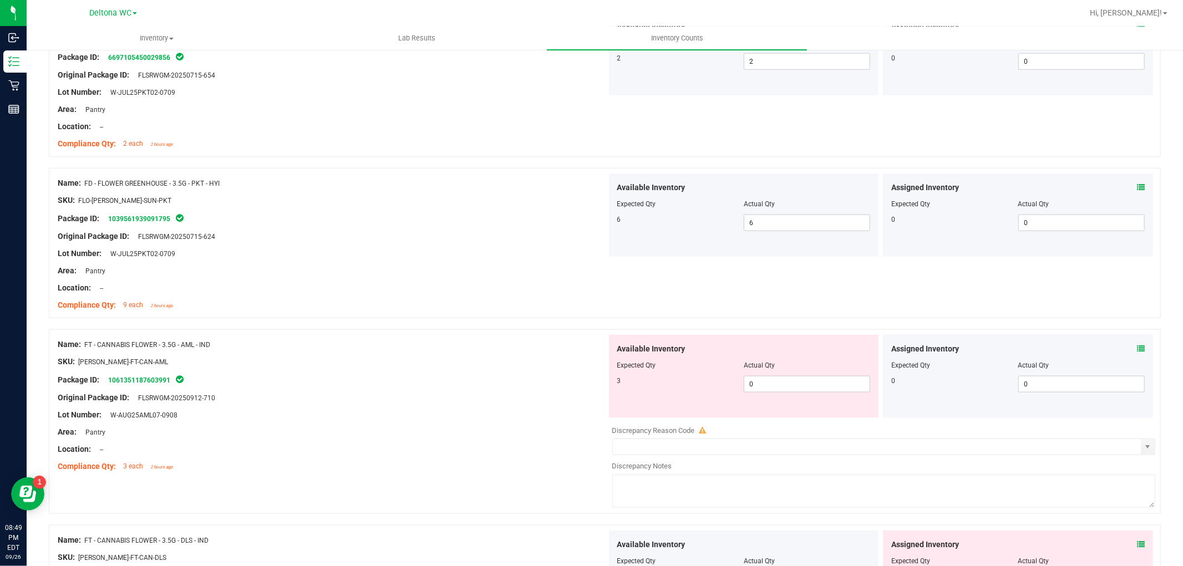
scroll to position [1047, 0]
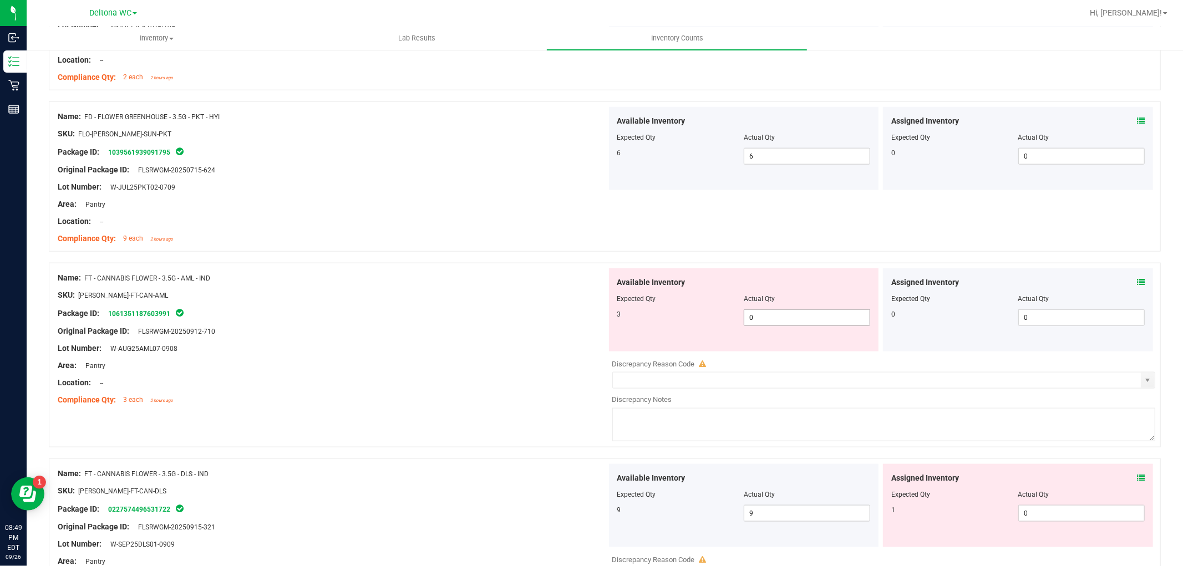
click at [766, 321] on span "0 0" at bounding box center [807, 317] width 126 height 17
click at [766, 321] on input "0" at bounding box center [806, 318] width 125 height 16
click at [1137, 286] on icon at bounding box center [1141, 282] width 8 height 8
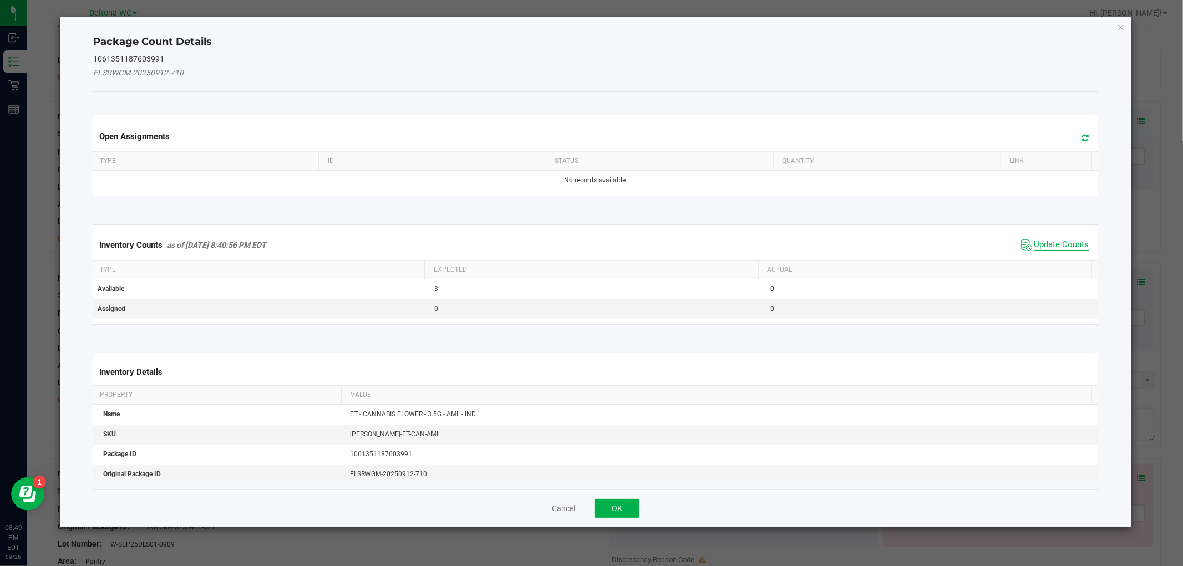
click at [1047, 242] on span "Update Counts" at bounding box center [1061, 245] width 55 height 11
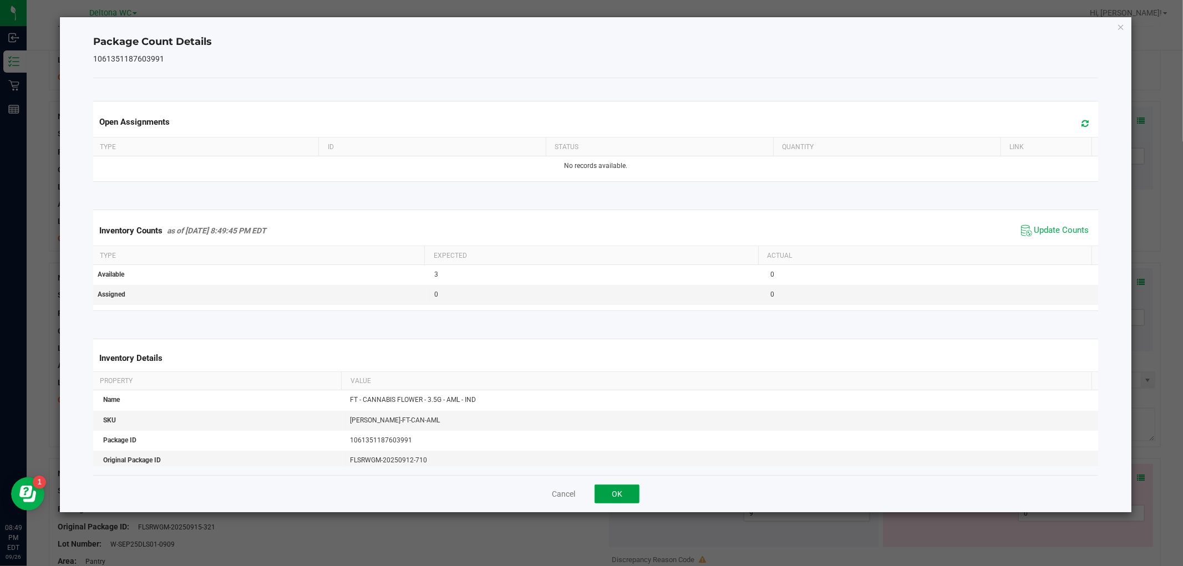
click at [623, 491] on button "OK" at bounding box center [617, 494] width 45 height 19
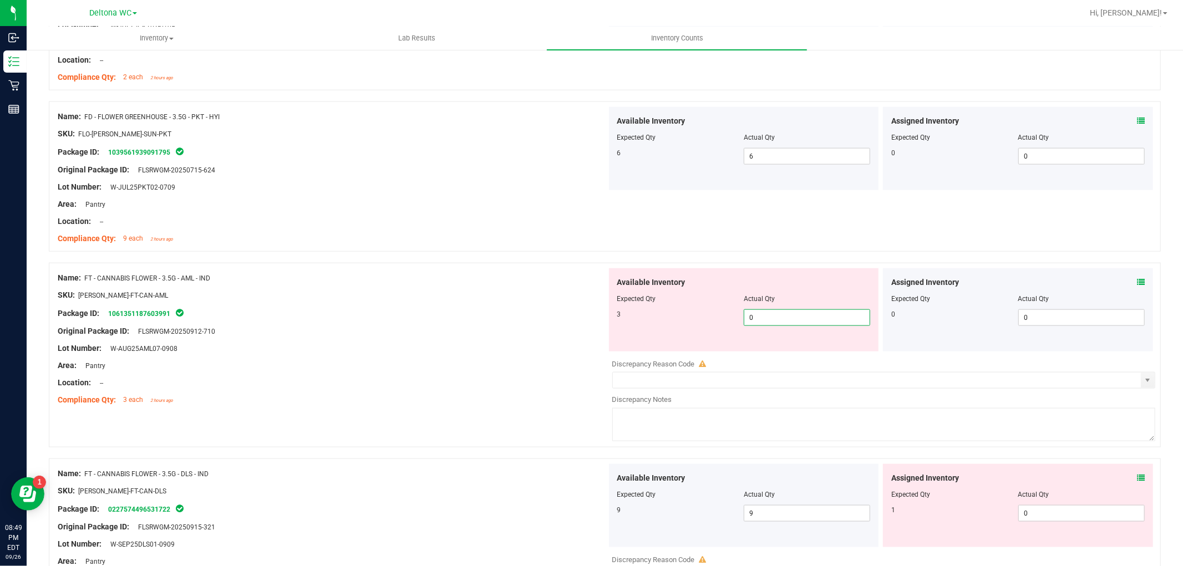
click at [760, 323] on span "0 0" at bounding box center [807, 317] width 126 height 17
click at [760, 323] on input "0" at bounding box center [806, 318] width 125 height 16
type input "3"
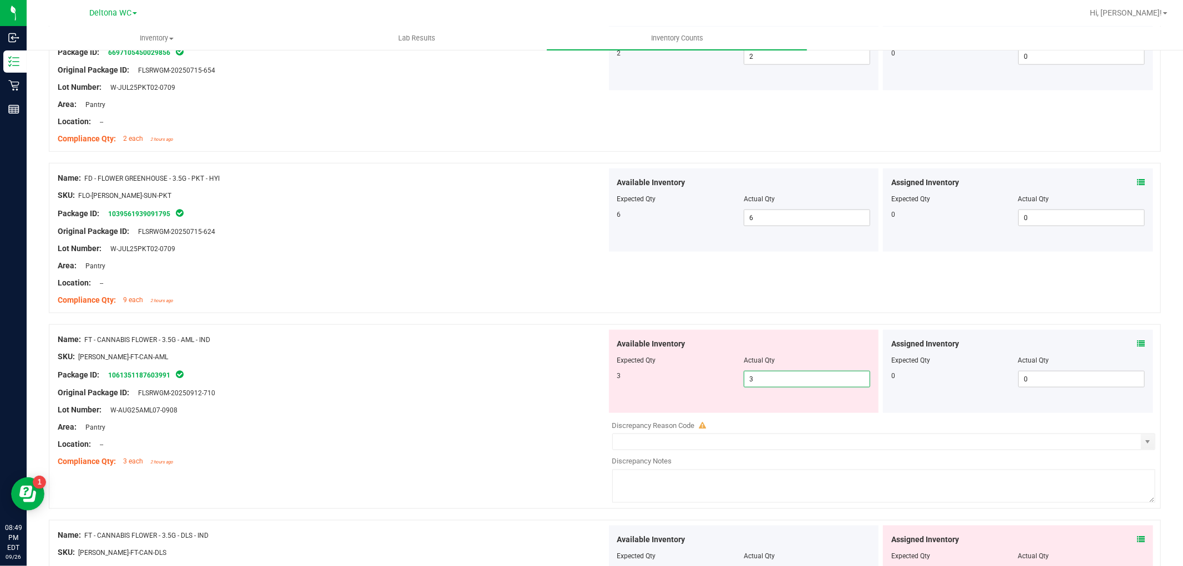
type input "3"
click at [512, 345] on div "Name: FT - CANNABIS FLOWER - 3.5G - AML - IND SKU: [PERSON_NAME]-FT-CAN-AML Pac…" at bounding box center [332, 400] width 549 height 141
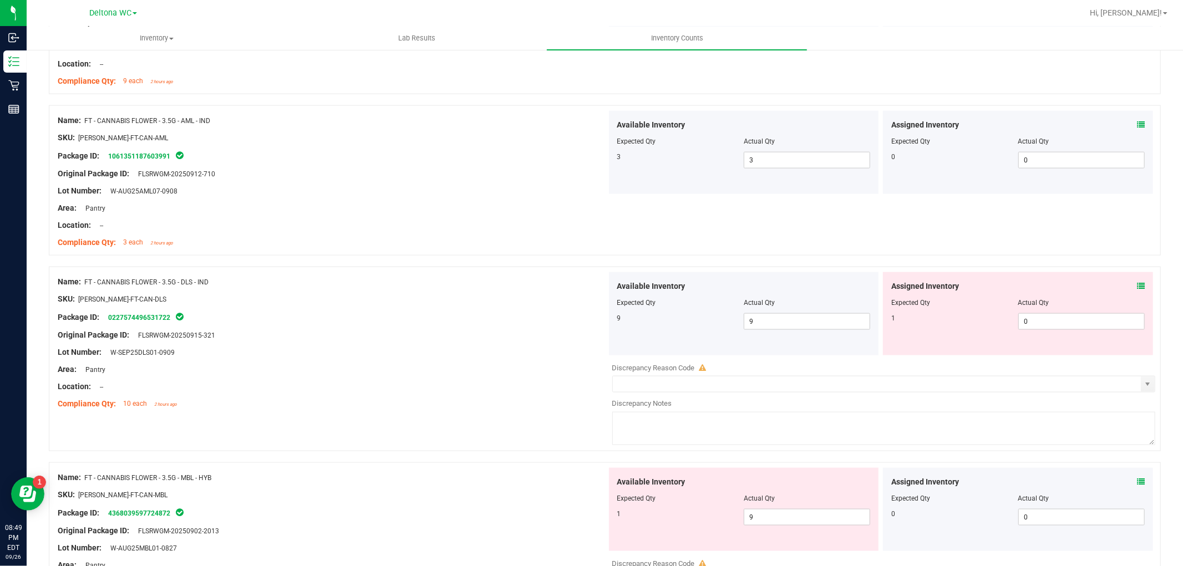
scroll to position [1355, 0]
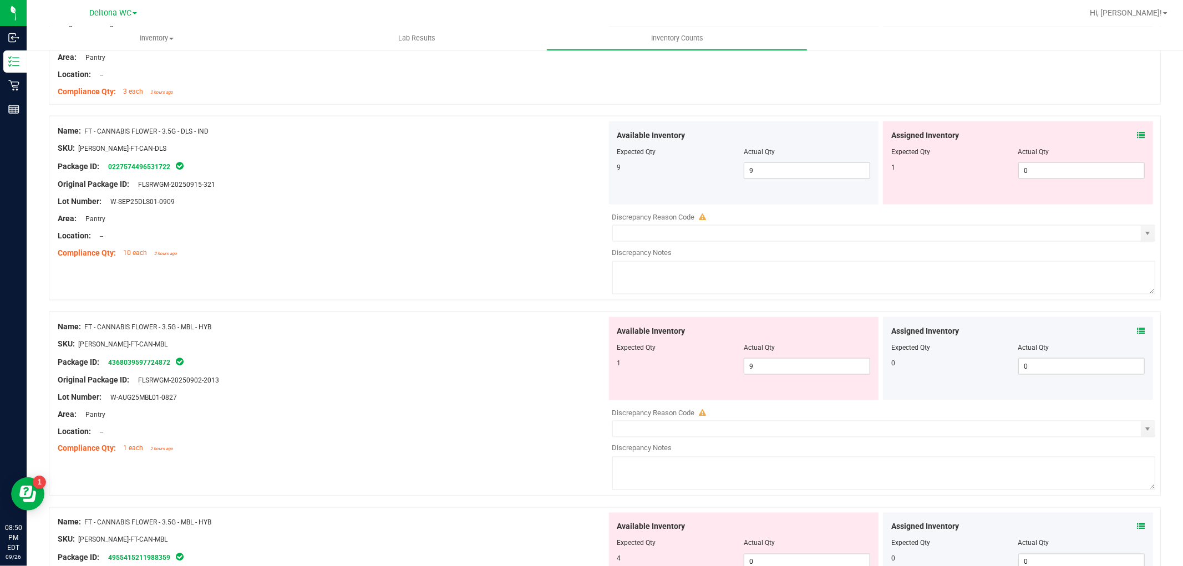
click at [1137, 140] on span at bounding box center [1141, 136] width 8 height 12
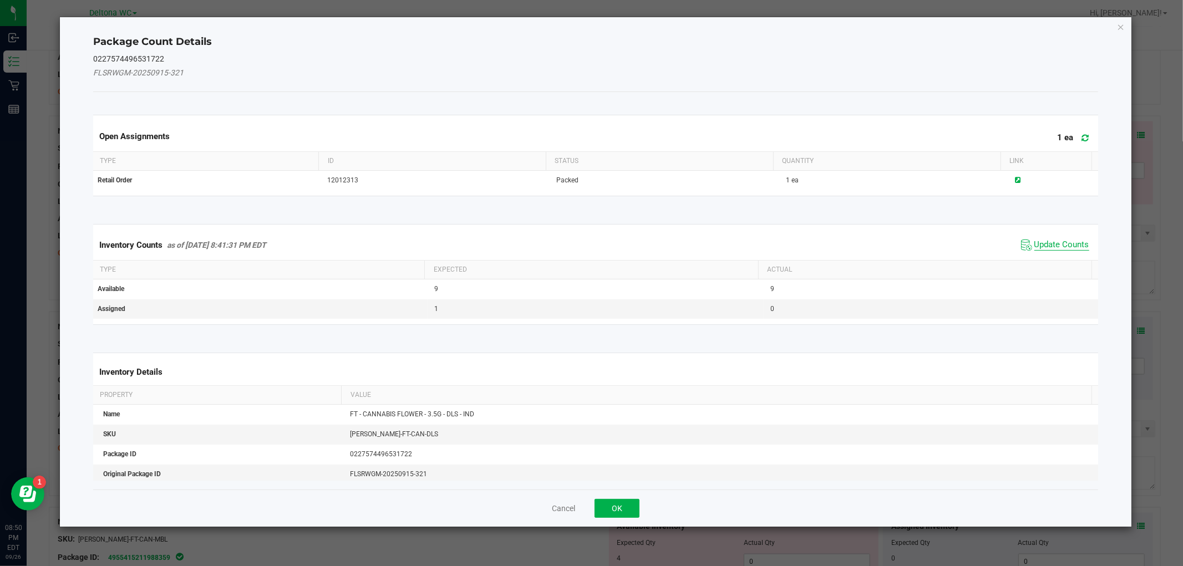
drag, startPoint x: 1044, startPoint y: 241, endPoint x: 918, endPoint y: 297, distance: 138.0
click at [1043, 241] on span "Update Counts" at bounding box center [1061, 245] width 55 height 11
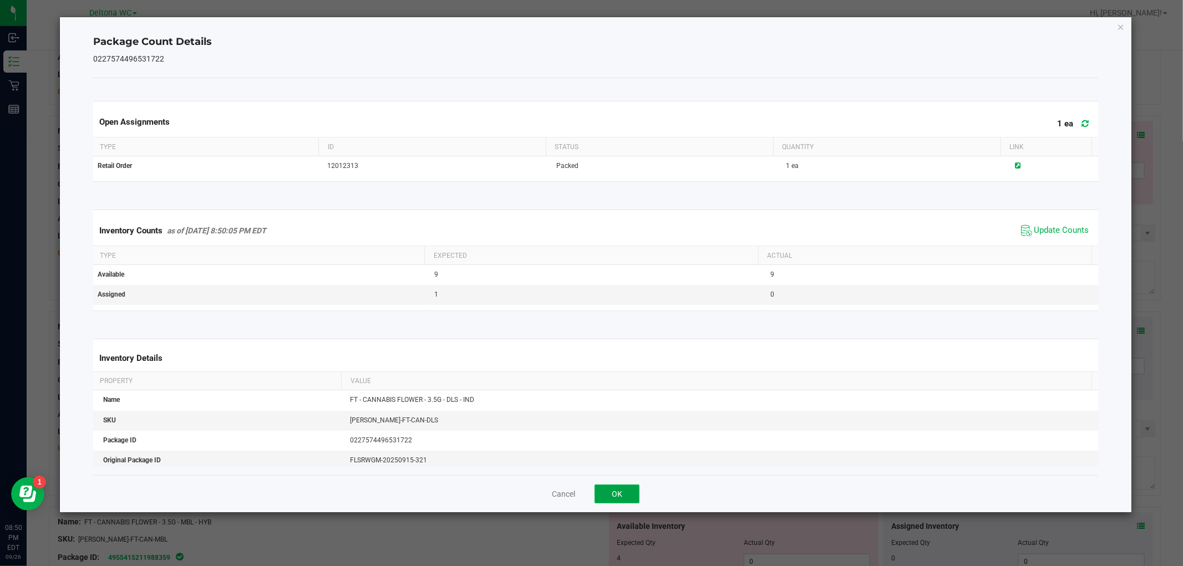
click at [619, 495] on button "OK" at bounding box center [617, 494] width 45 height 19
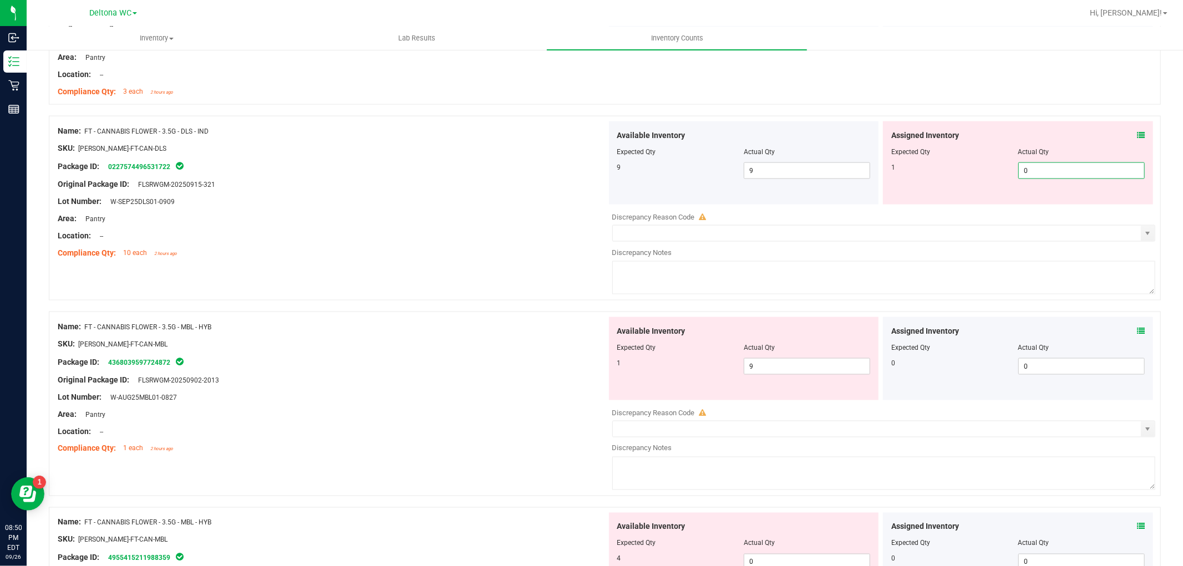
click at [1024, 173] on span "0 0" at bounding box center [1081, 170] width 126 height 17
type input "1"
click at [983, 186] on div "Assigned Inventory Expected Qty Actual Qty 1 1 1" at bounding box center [1018, 162] width 270 height 83
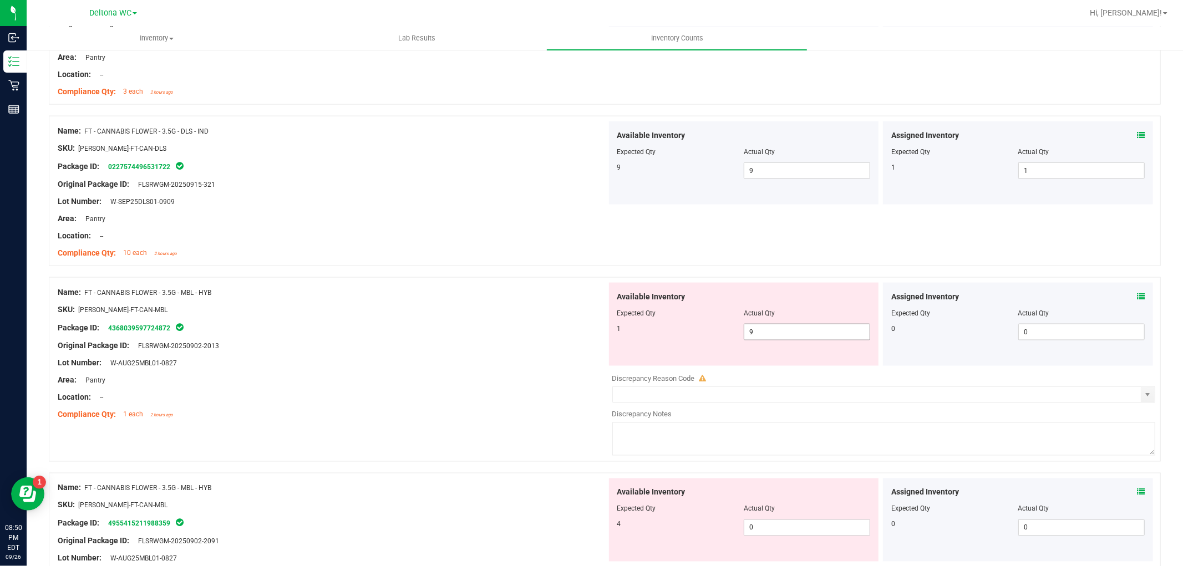
click at [805, 326] on span "9 9" at bounding box center [807, 332] width 126 height 17
type input "1"
click at [1127, 296] on div "Assigned Inventory" at bounding box center [1017, 297] width 253 height 12
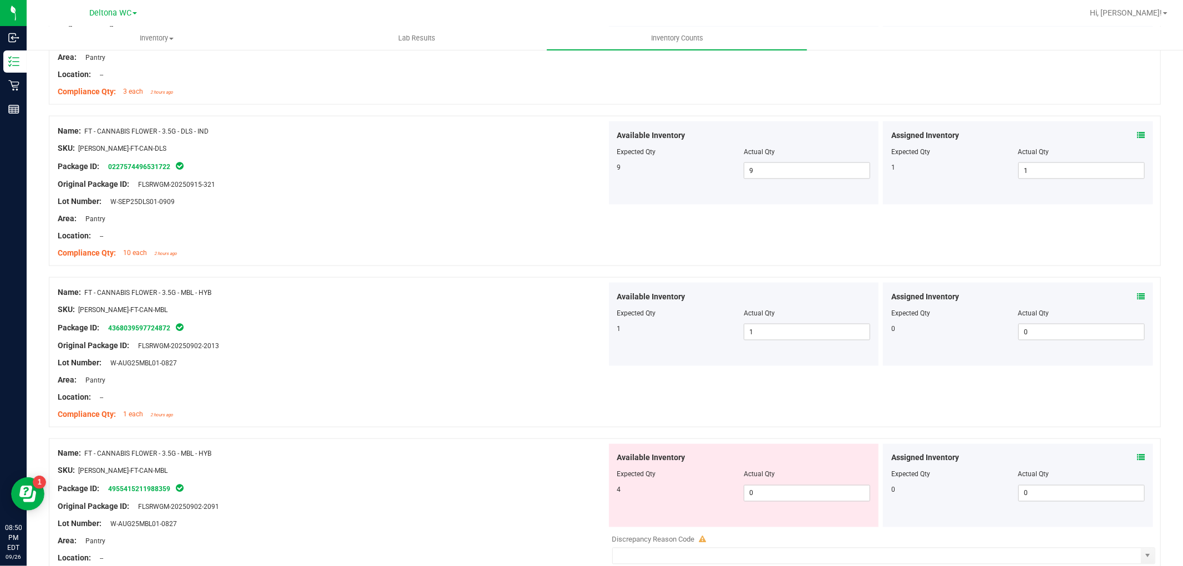
click at [1137, 296] on icon at bounding box center [1141, 297] width 8 height 8
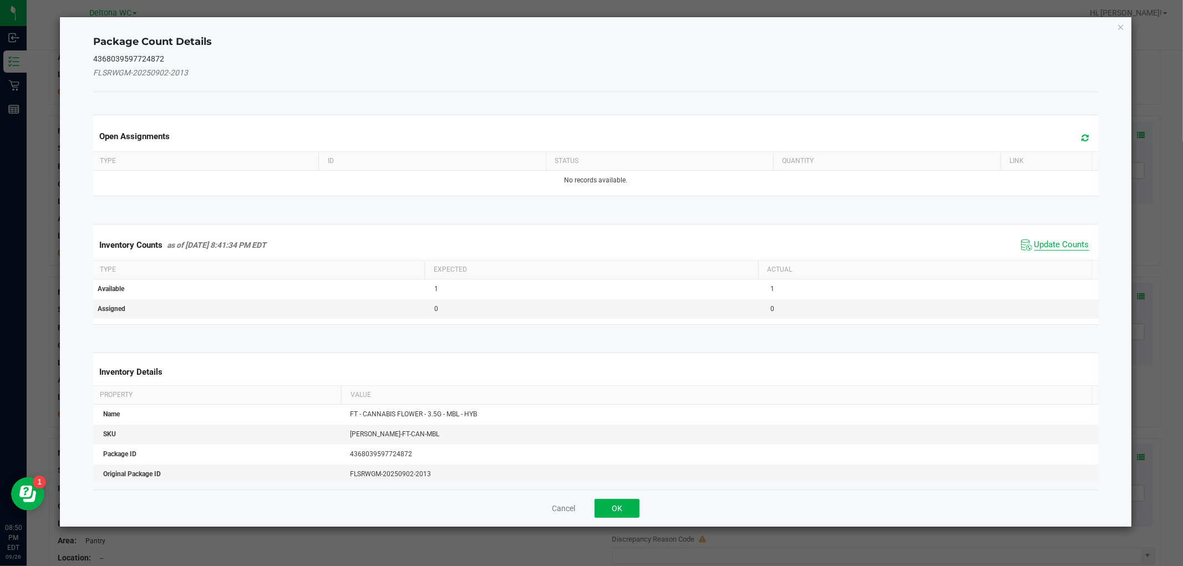
click at [1034, 247] on span "Update Counts" at bounding box center [1061, 245] width 55 height 11
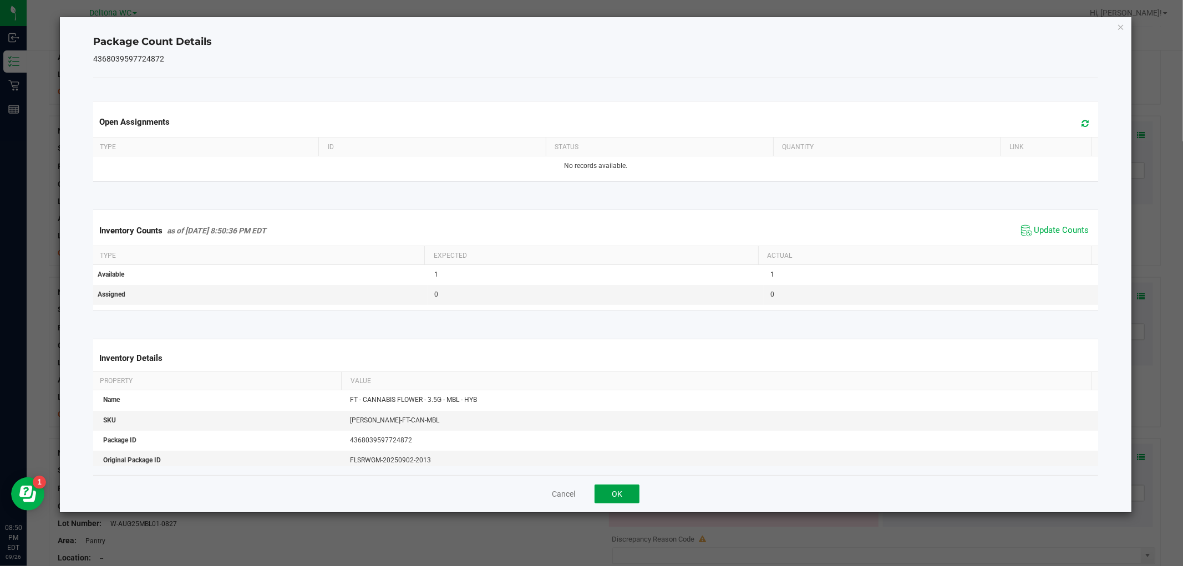
click at [607, 501] on button "OK" at bounding box center [617, 494] width 45 height 19
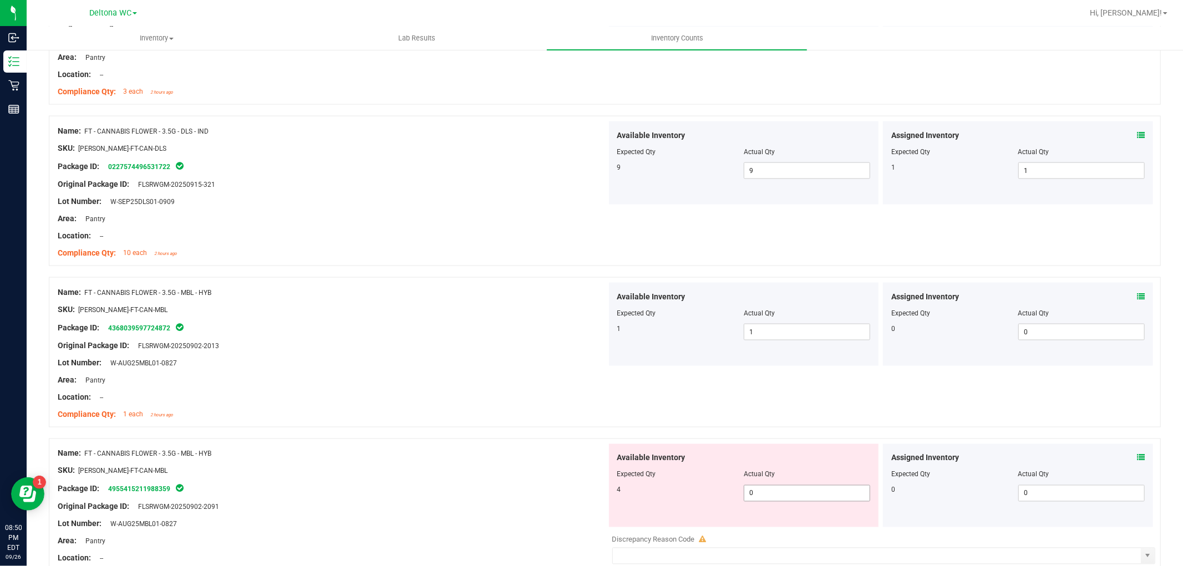
click at [758, 495] on span "0 0" at bounding box center [807, 493] width 126 height 17
type input "4"
click at [413, 455] on div "Name: FT - CANNABIS FLOWER - 3.5G - MBL - HYB" at bounding box center [332, 454] width 549 height 12
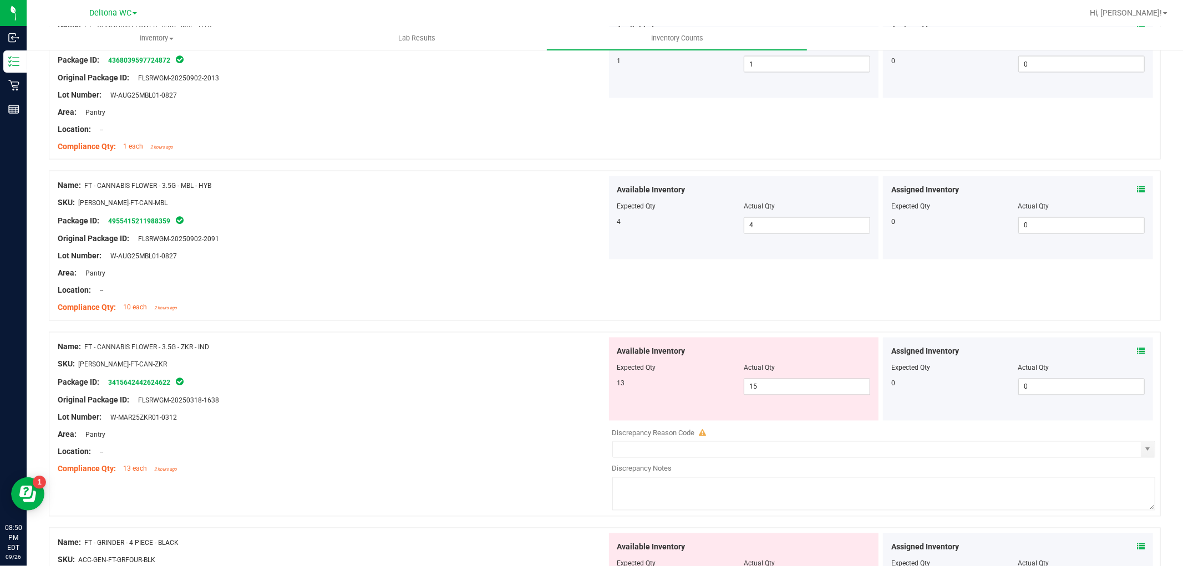
scroll to position [1664, 0]
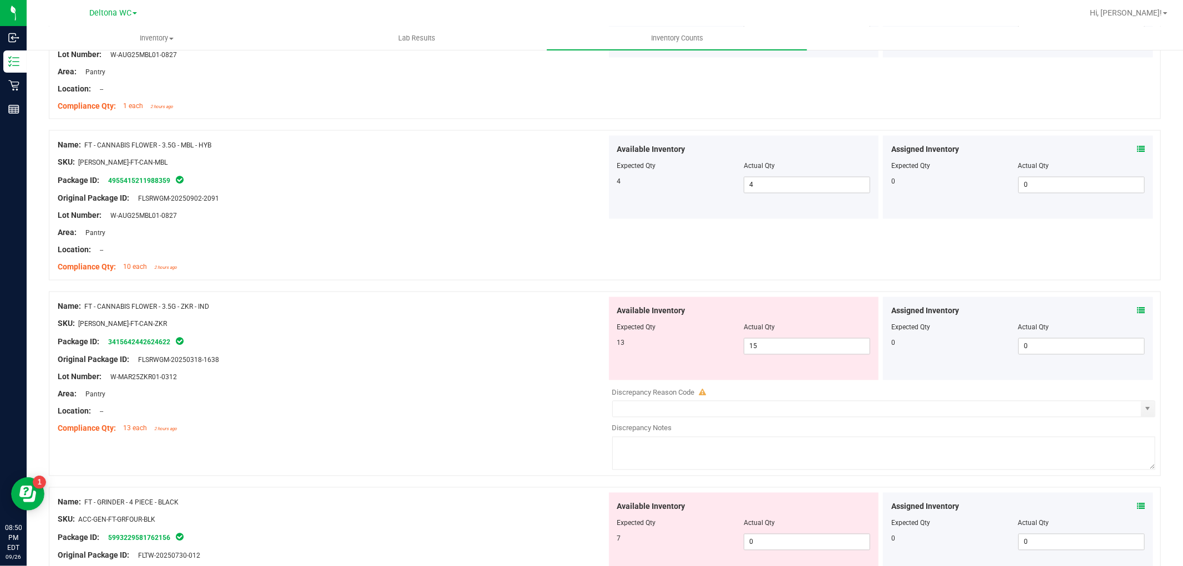
click at [1137, 311] on icon at bounding box center [1141, 311] width 8 height 8
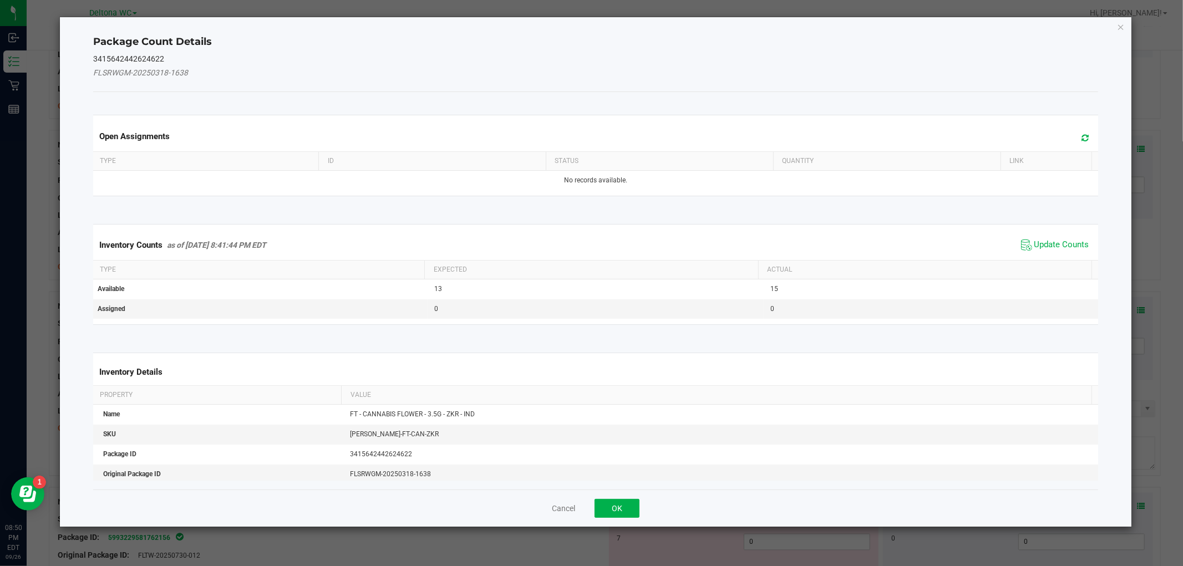
drag, startPoint x: 1044, startPoint y: 246, endPoint x: 925, endPoint y: 331, distance: 145.9
click at [1043, 246] on span "Update Counts" at bounding box center [1061, 245] width 55 height 11
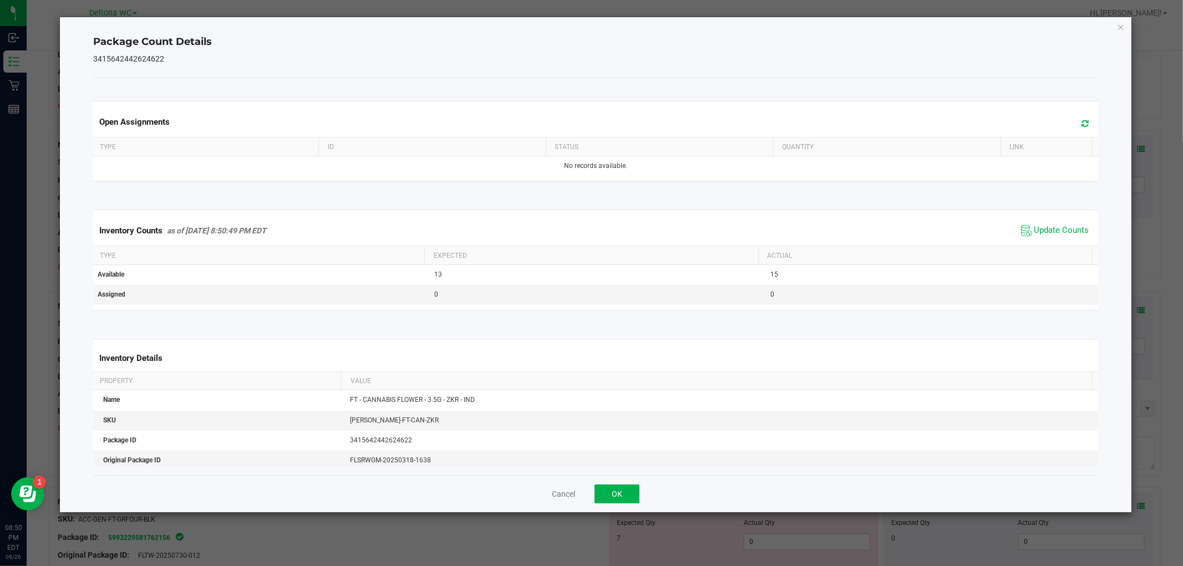
click at [609, 506] on div "Cancel OK" at bounding box center [595, 493] width 1004 height 37
click at [613, 500] on button "OK" at bounding box center [617, 494] width 45 height 19
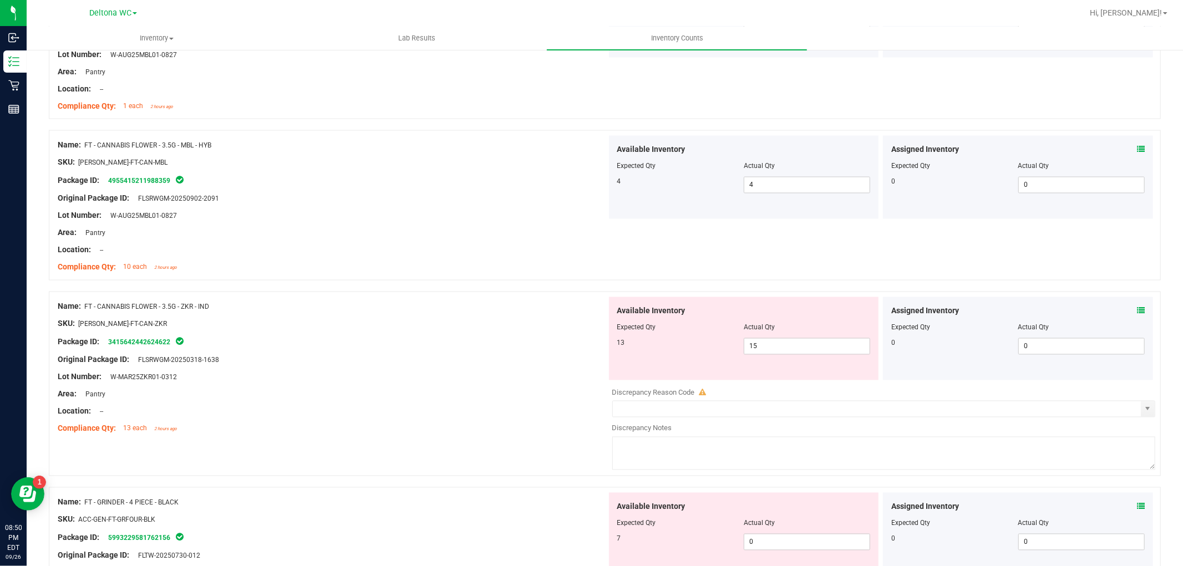
click at [1137, 507] on icon at bounding box center [1141, 507] width 8 height 8
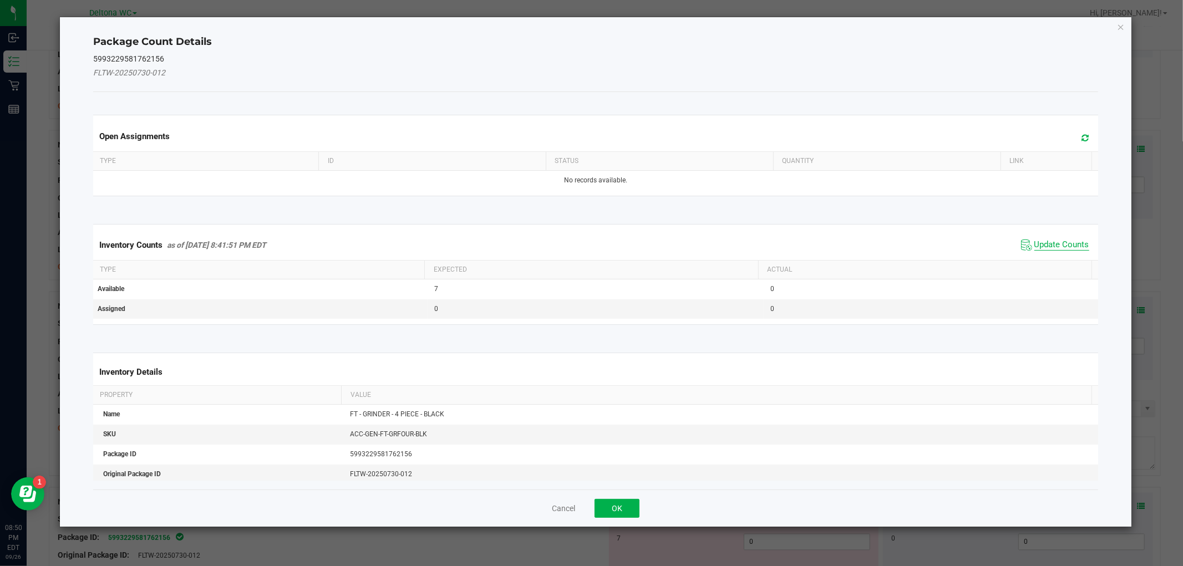
click at [1040, 246] on span "Update Counts" at bounding box center [1061, 245] width 55 height 11
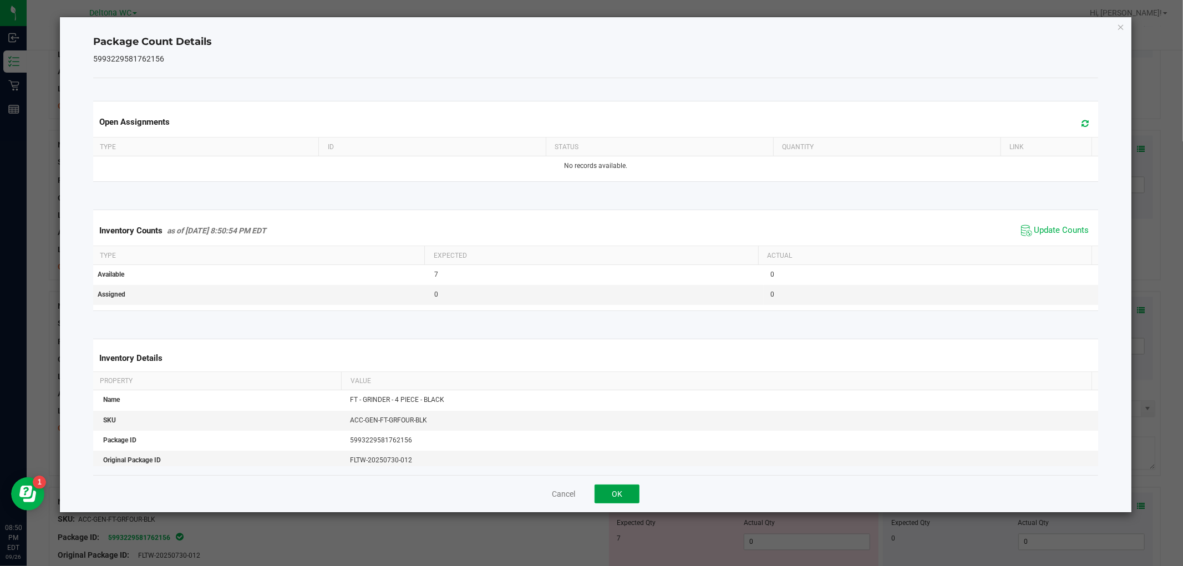
click at [628, 490] on button "OK" at bounding box center [617, 494] width 45 height 19
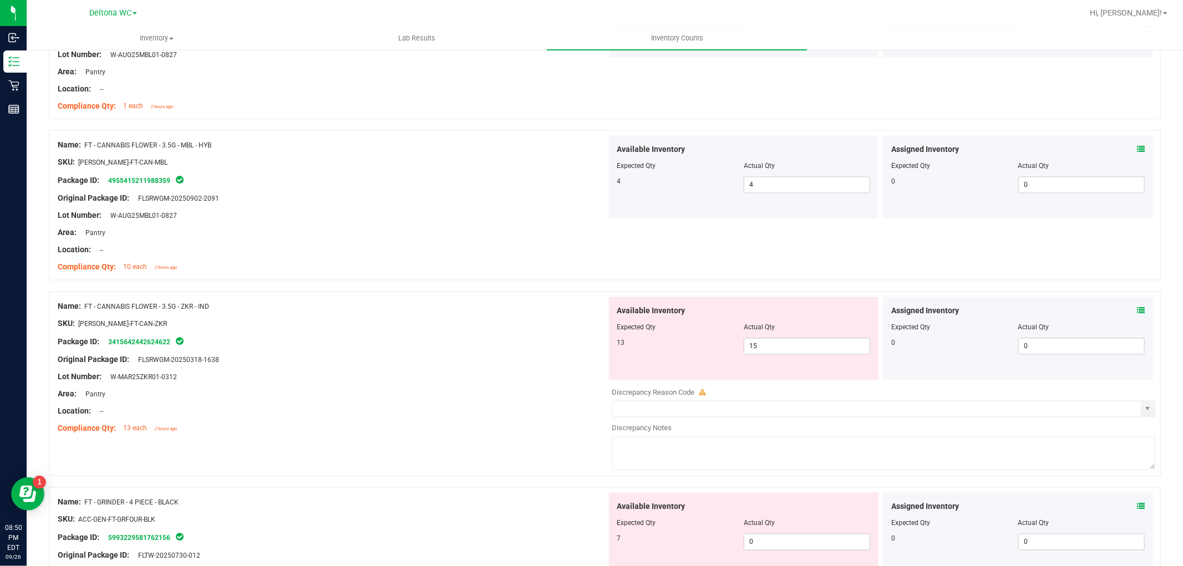
scroll to position [1725, 0]
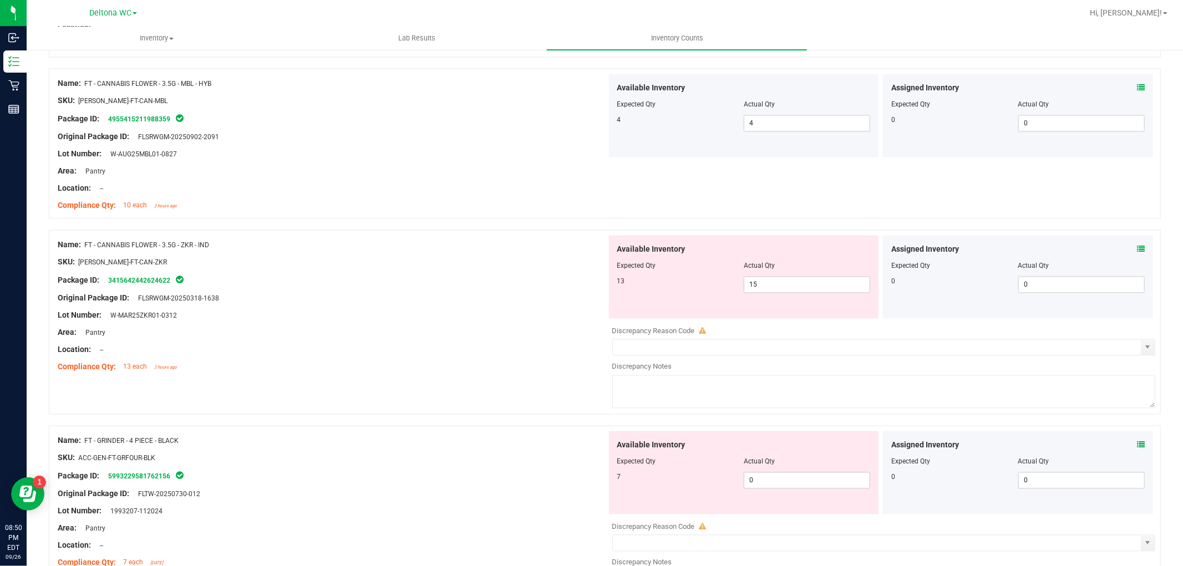
click at [779, 275] on div at bounding box center [743, 274] width 253 height 6
click at [777, 285] on span "15 15" at bounding box center [807, 285] width 126 height 17
click at [777, 286] on input "15" at bounding box center [806, 285] width 125 height 16
type input "13"
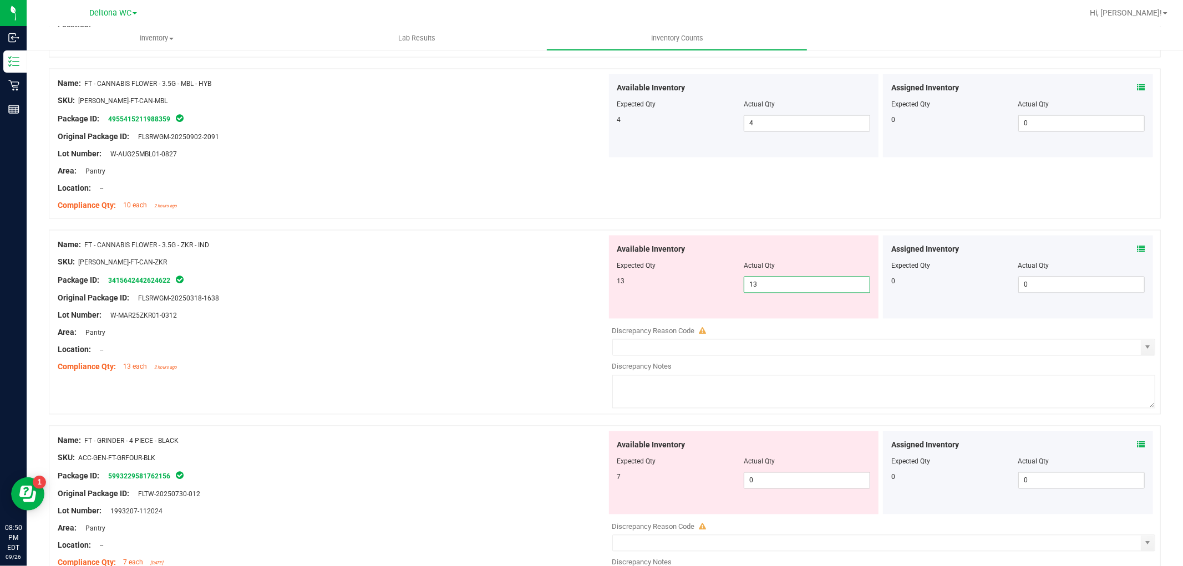
click at [446, 280] on div "Package ID: 3415642442624622" at bounding box center [332, 280] width 549 height 13
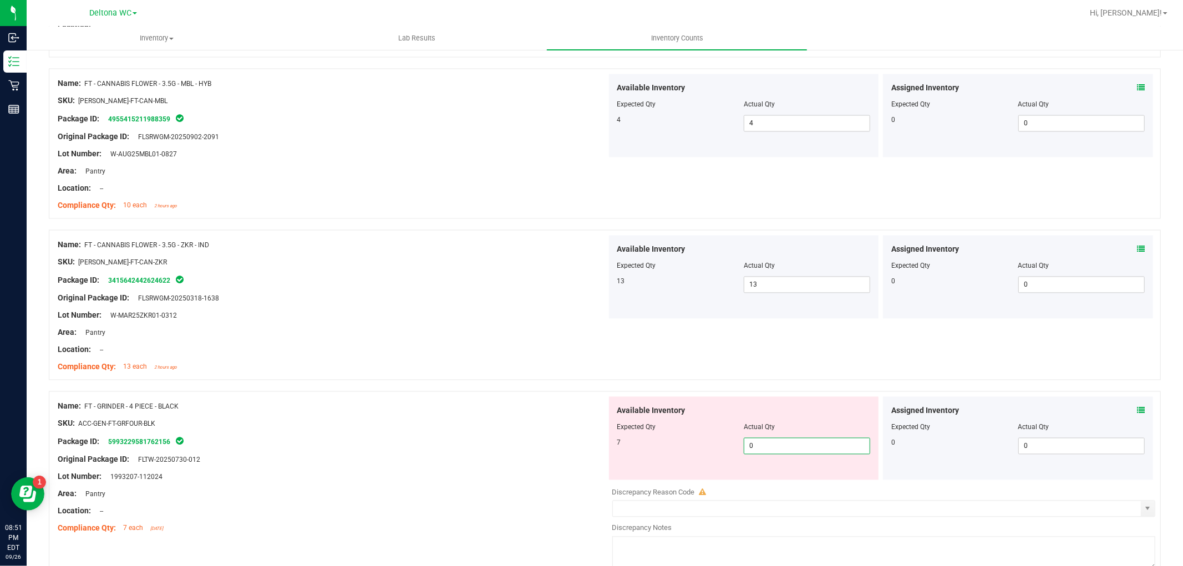
click at [768, 452] on span "0 0" at bounding box center [807, 446] width 126 height 17
click at [768, 451] on input "0" at bounding box center [806, 447] width 125 height 16
type input "7"
click at [483, 439] on div "Package ID: 5993229581762156" at bounding box center [332, 441] width 549 height 13
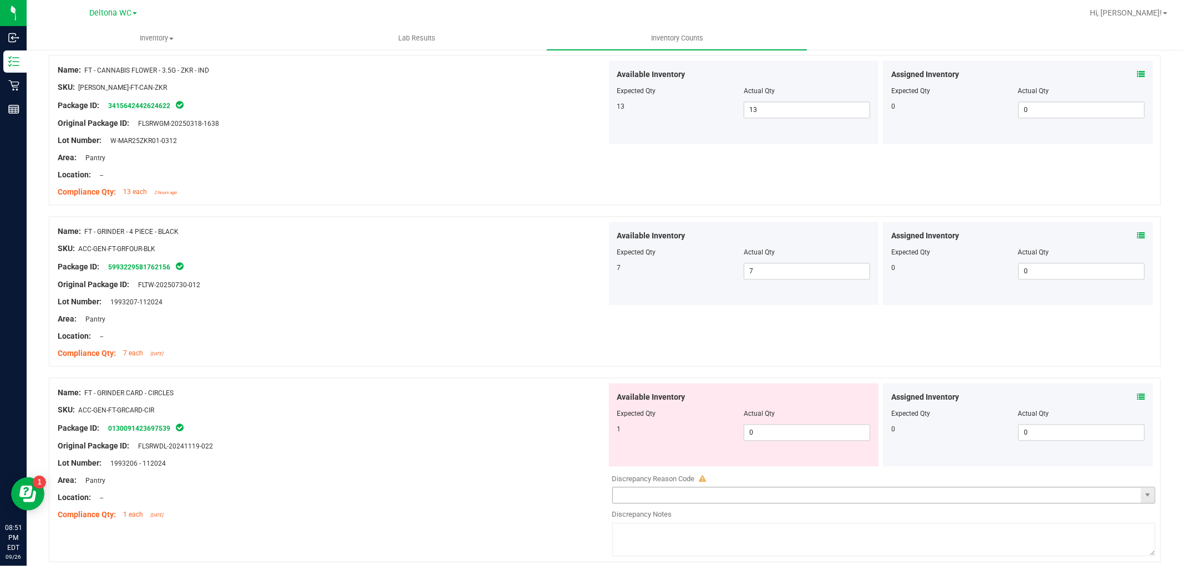
scroll to position [1972, 0]
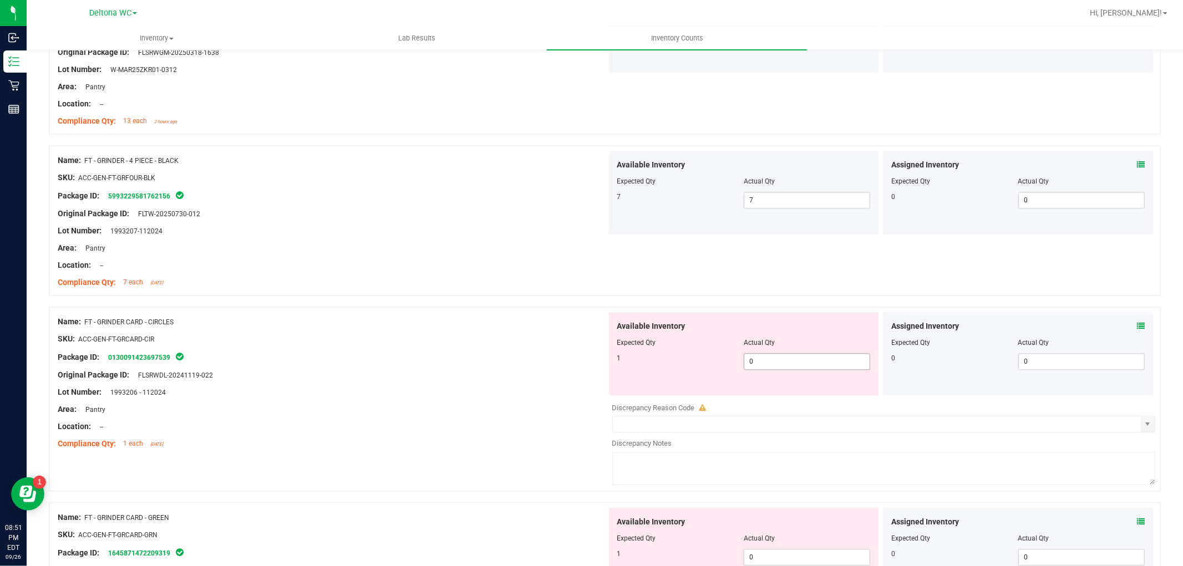
click at [764, 363] on span "0 0" at bounding box center [807, 361] width 126 height 17
click at [764, 363] on input "0" at bounding box center [806, 362] width 125 height 16
type input "1"
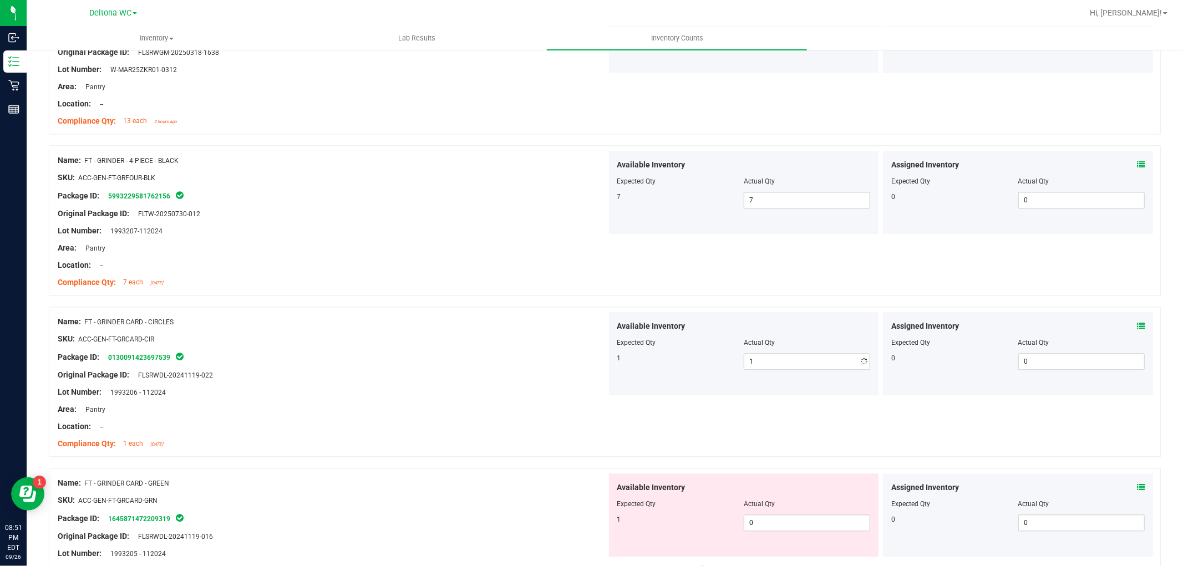
click at [365, 416] on div at bounding box center [332, 418] width 549 height 6
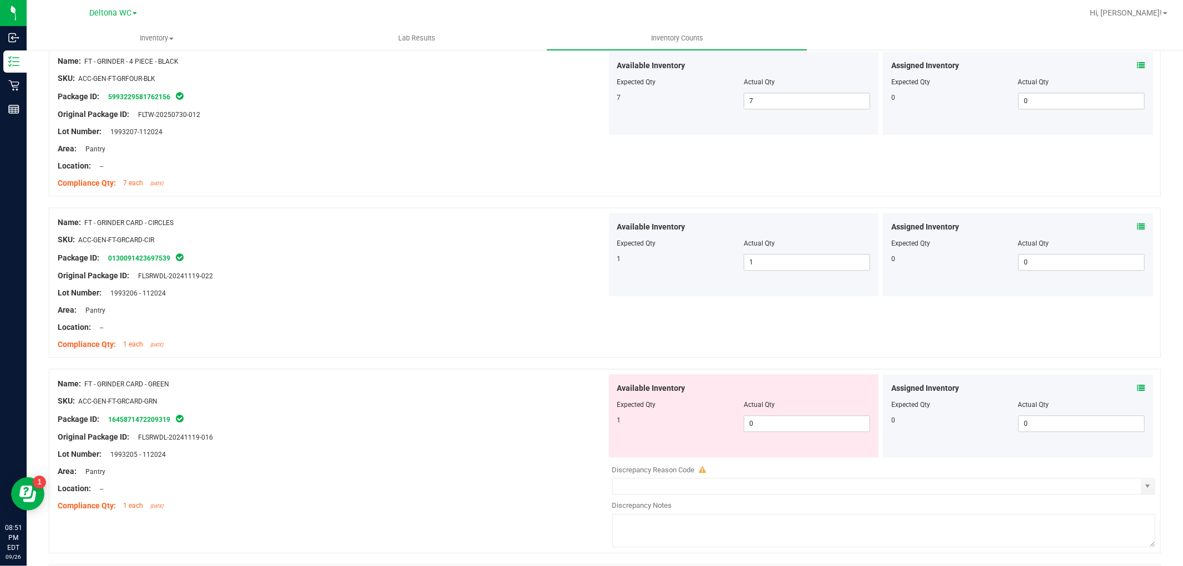
scroll to position [2095, 0]
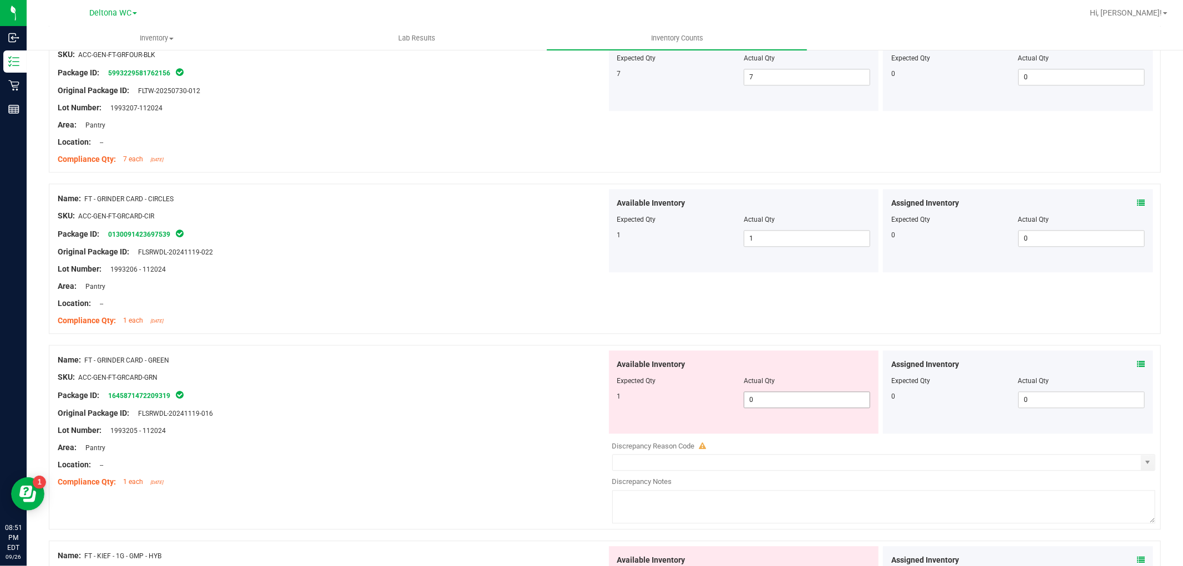
click at [790, 399] on span "0 0" at bounding box center [807, 400] width 126 height 17
click at [790, 399] on input "0" at bounding box center [806, 400] width 125 height 16
type input "1"
click at [520, 356] on div "Name: FT - GRINDER CARD - GREEN" at bounding box center [332, 360] width 549 height 12
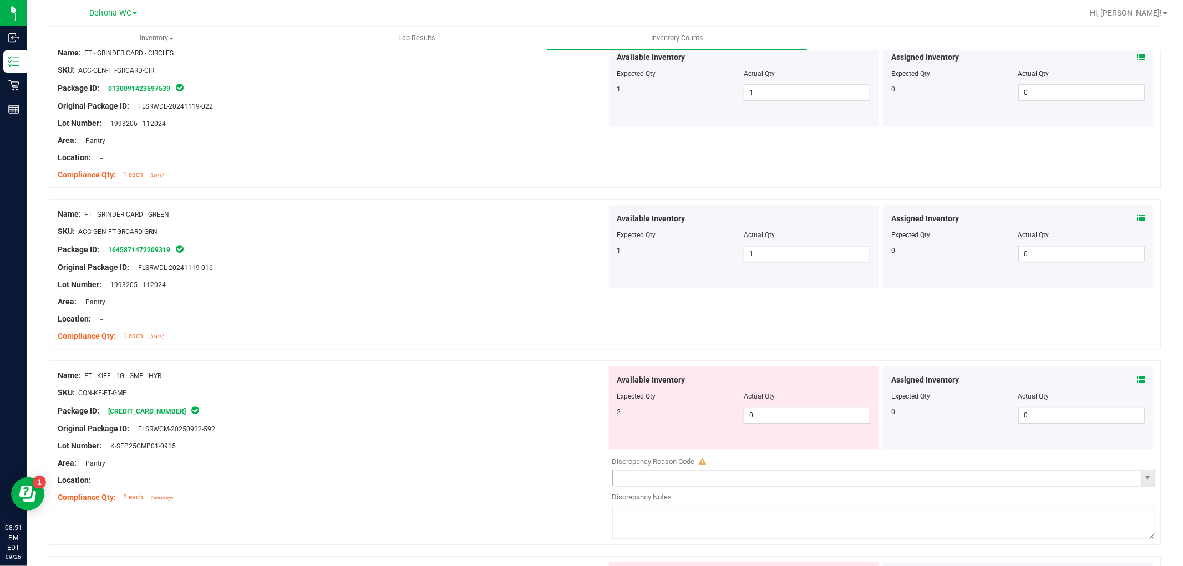
scroll to position [2280, 0]
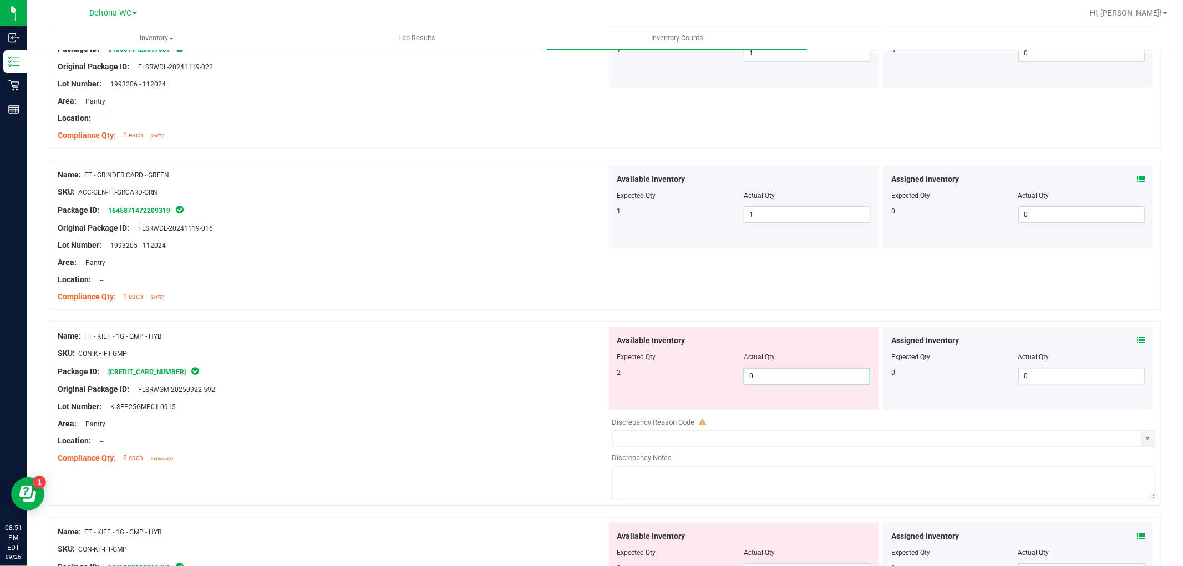
click at [750, 372] on span "0 0" at bounding box center [807, 376] width 126 height 17
click at [750, 374] on input "0" at bounding box center [806, 376] width 125 height 16
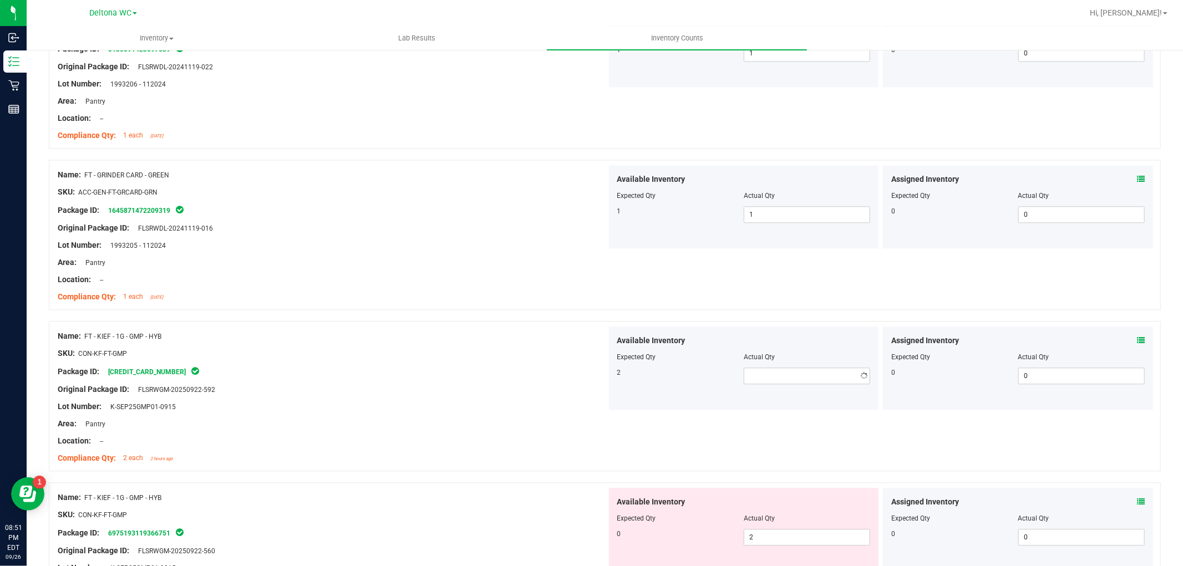
drag, startPoint x: 1126, startPoint y: 331, endPoint x: 1132, endPoint y: 337, distance: 8.7
click at [1127, 334] on div "Assigned Inventory Expected Qty Actual Qty 0 0 0" at bounding box center [1018, 368] width 270 height 83
click at [1140, 345] on div "Assigned Inventory Expected Qty Actual Qty 0 0 0" at bounding box center [1018, 368] width 270 height 83
click at [1137, 336] on span at bounding box center [1141, 341] width 8 height 12
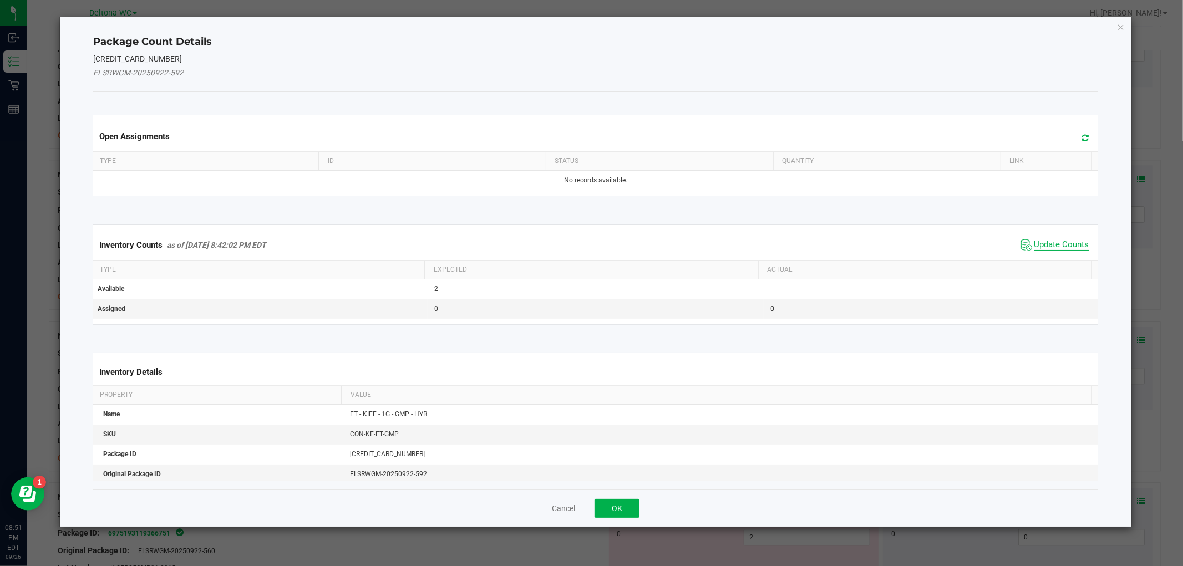
click at [1034, 242] on span "Update Counts" at bounding box center [1061, 245] width 55 height 11
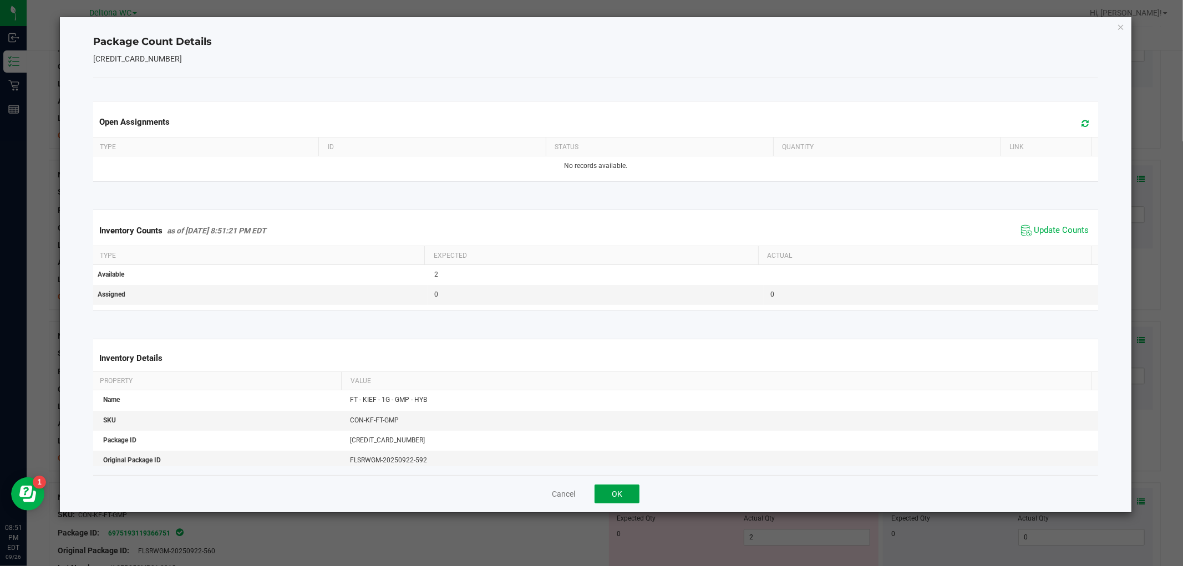
click at [617, 490] on button "OK" at bounding box center [617, 494] width 45 height 19
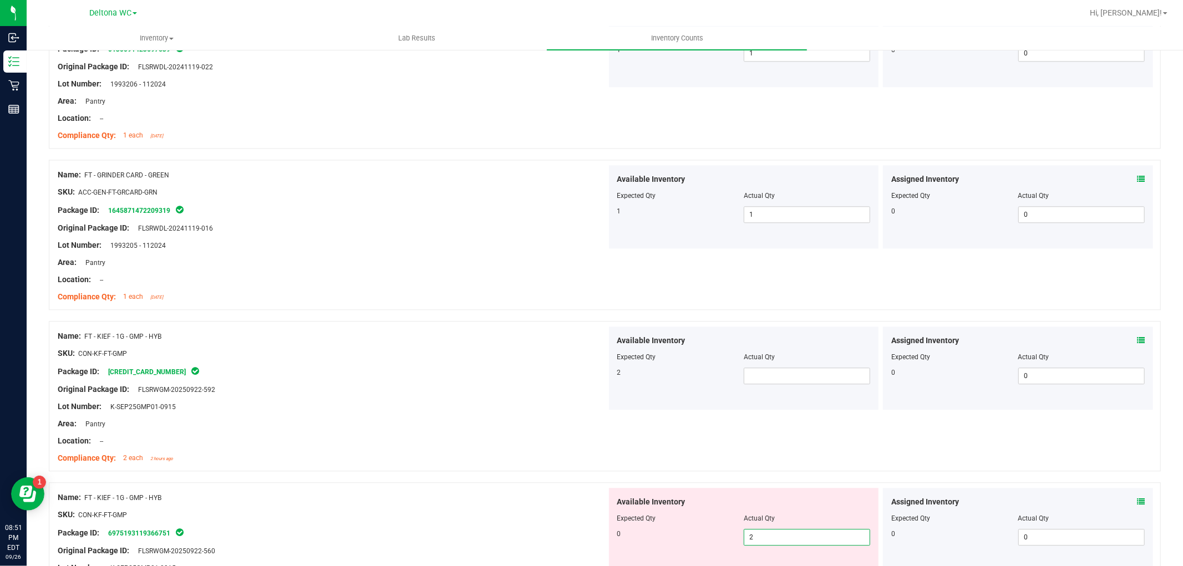
click at [840, 531] on span "2 2" at bounding box center [807, 537] width 126 height 17
type input "0"
drag, startPoint x: 515, startPoint y: 454, endPoint x: 504, endPoint y: 460, distance: 12.9
click at [502, 460] on div "Compliance Qty: 2 each 2 hours ago" at bounding box center [332, 459] width 549 height 12
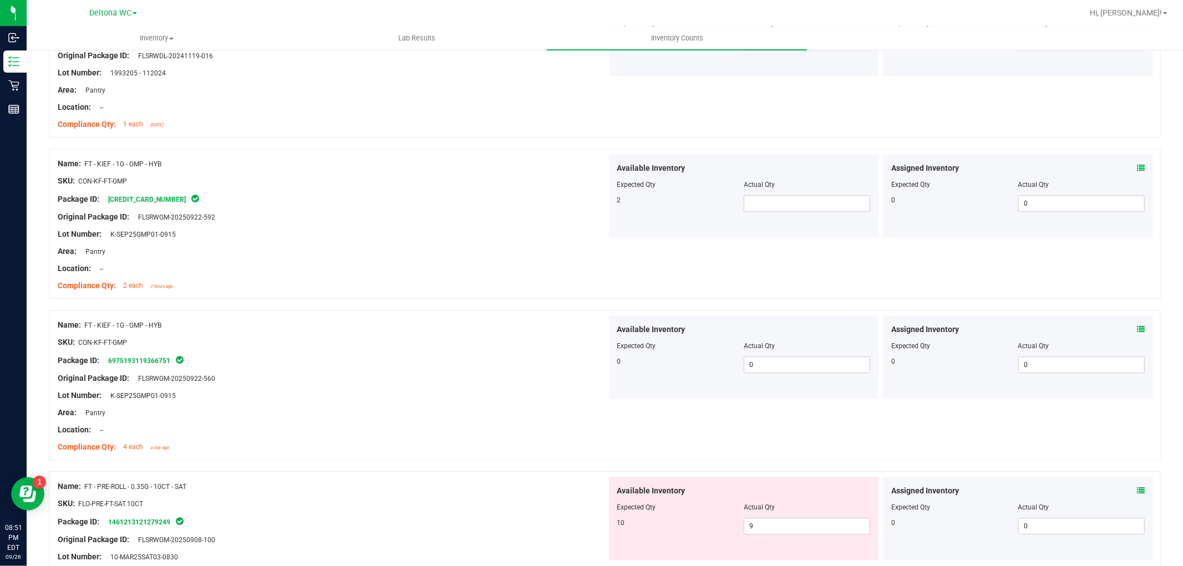
scroll to position [2526, 0]
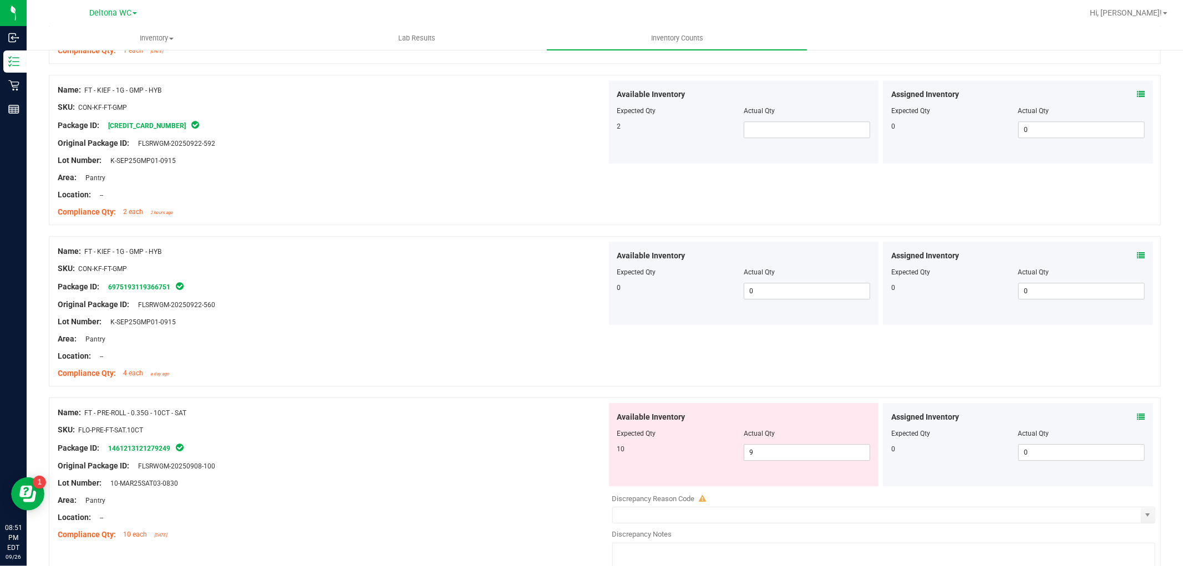
click at [1137, 413] on icon at bounding box center [1141, 417] width 8 height 8
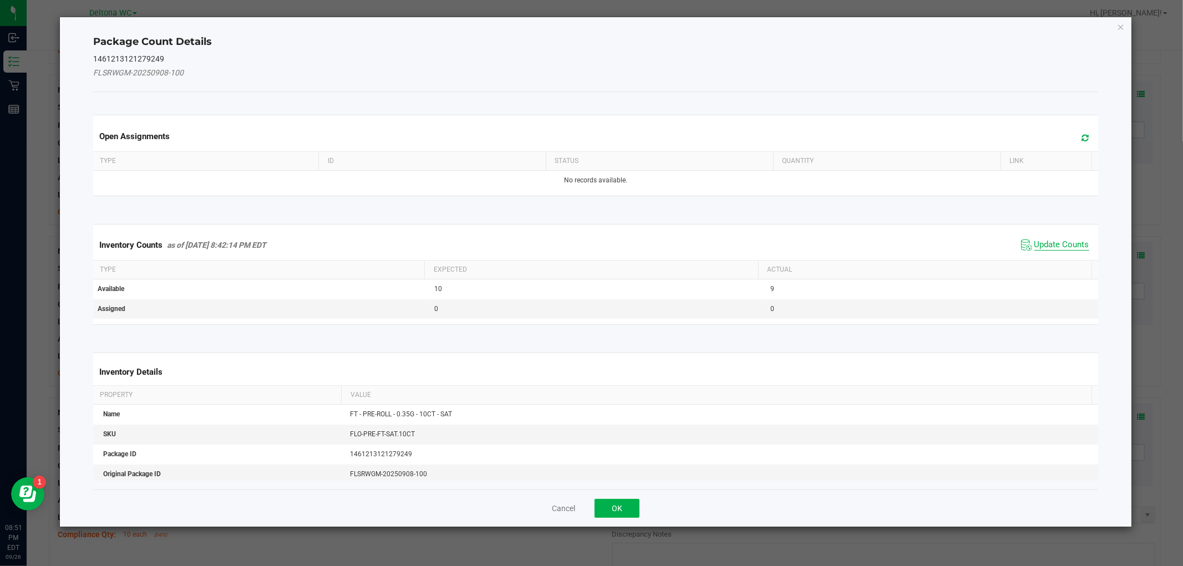
click at [1034, 243] on span "Update Counts" at bounding box center [1061, 245] width 55 height 11
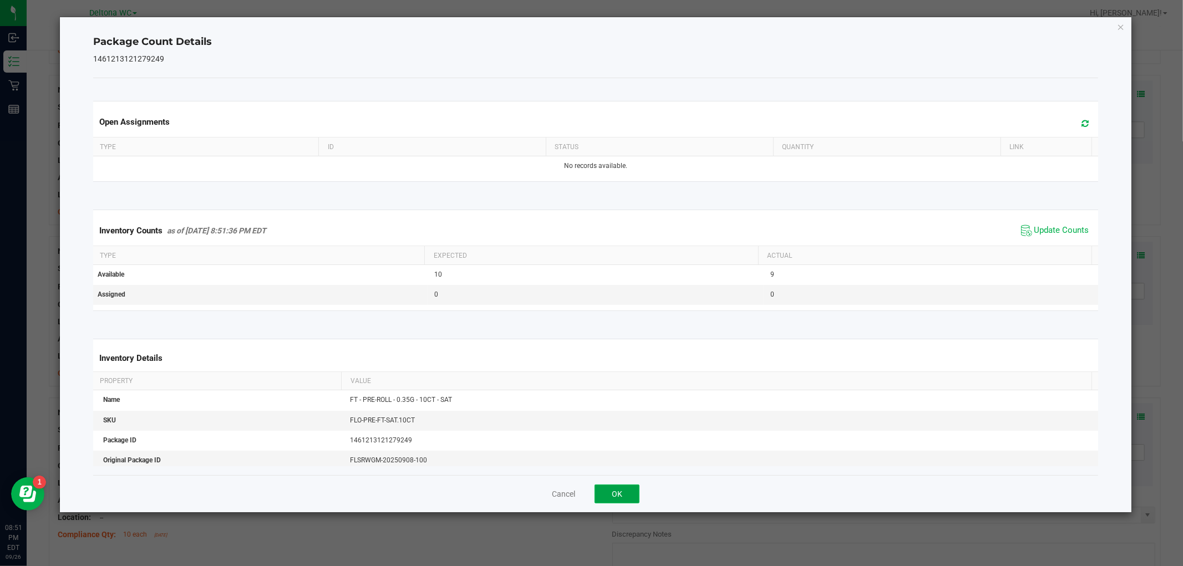
click at [602, 496] on button "OK" at bounding box center [617, 494] width 45 height 19
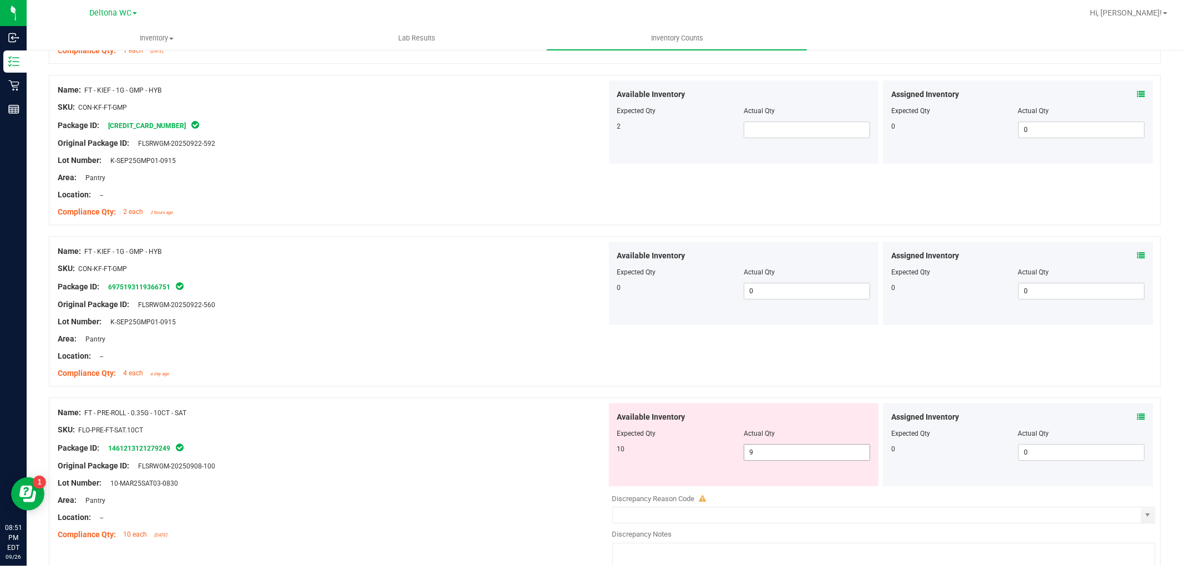
click at [758, 456] on span "9 9" at bounding box center [807, 452] width 126 height 17
click at [758, 456] on input "9" at bounding box center [806, 453] width 125 height 16
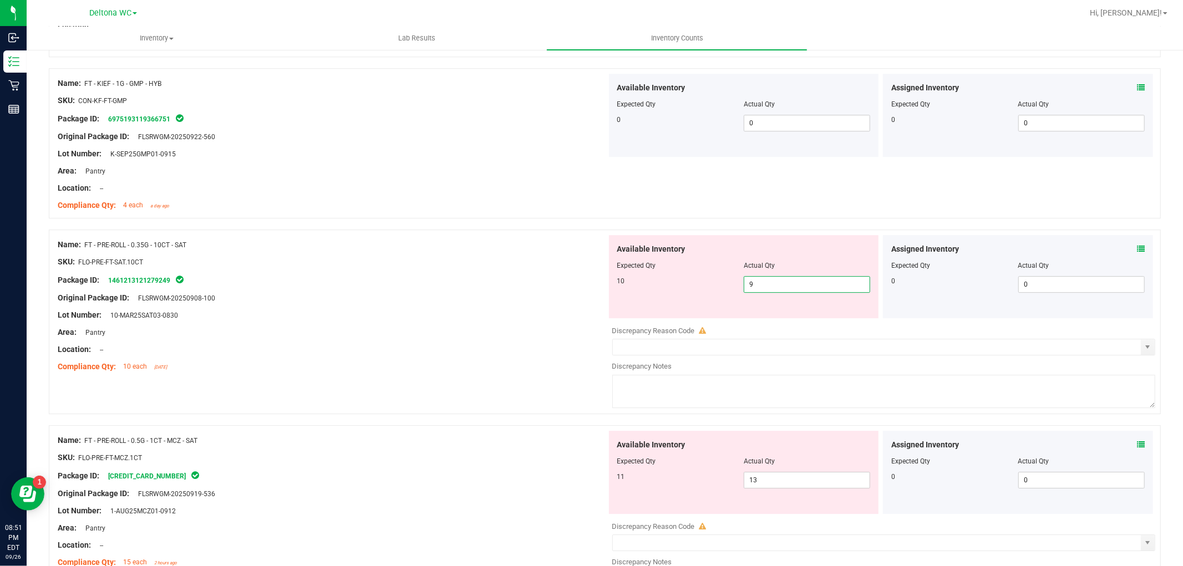
scroll to position [2773, 0]
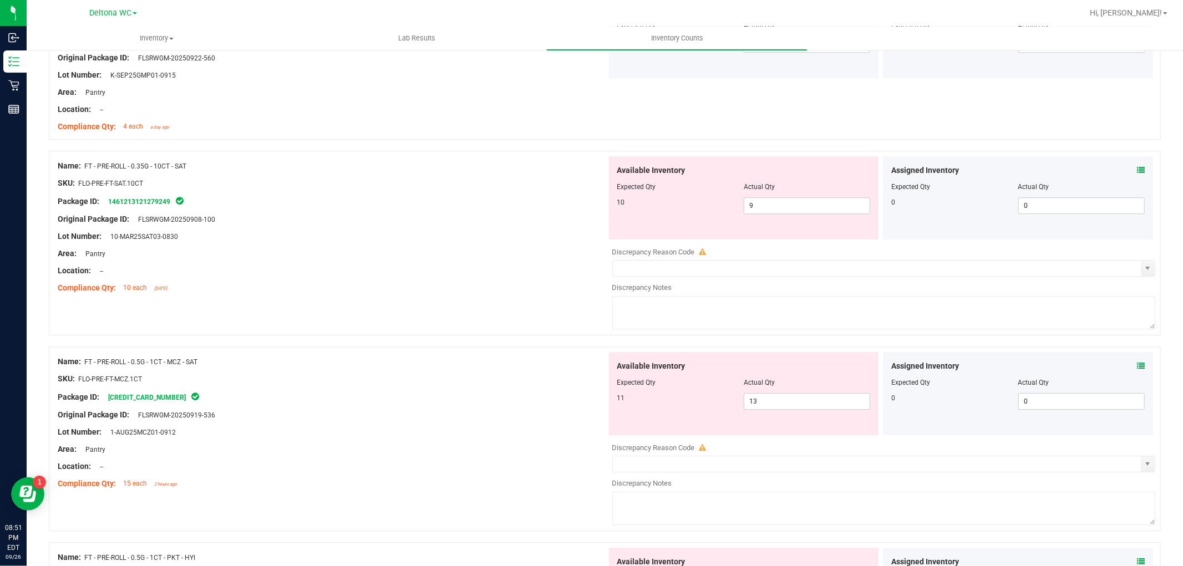
click at [1137, 363] on span at bounding box center [1141, 366] width 8 height 12
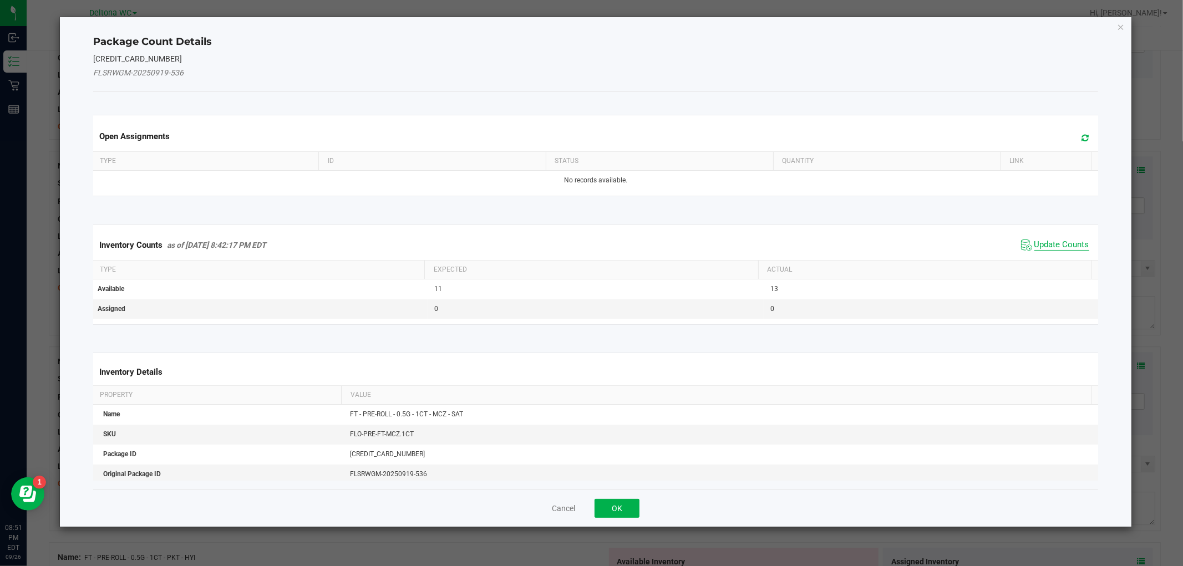
click at [1043, 248] on span "Update Counts" at bounding box center [1061, 245] width 55 height 11
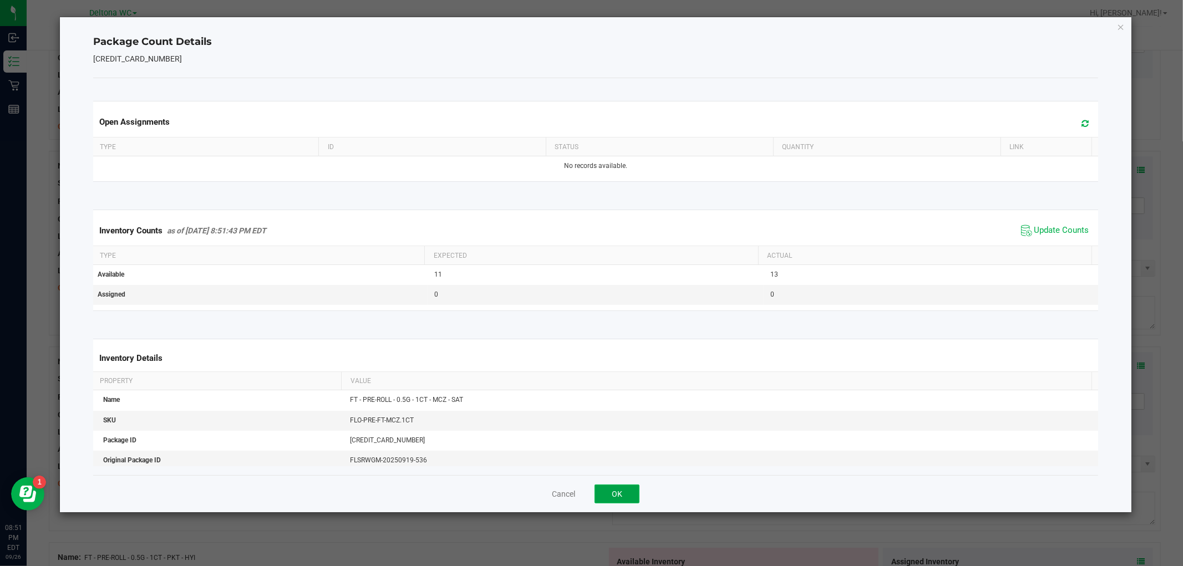
click at [627, 486] on button "OK" at bounding box center [617, 494] width 45 height 19
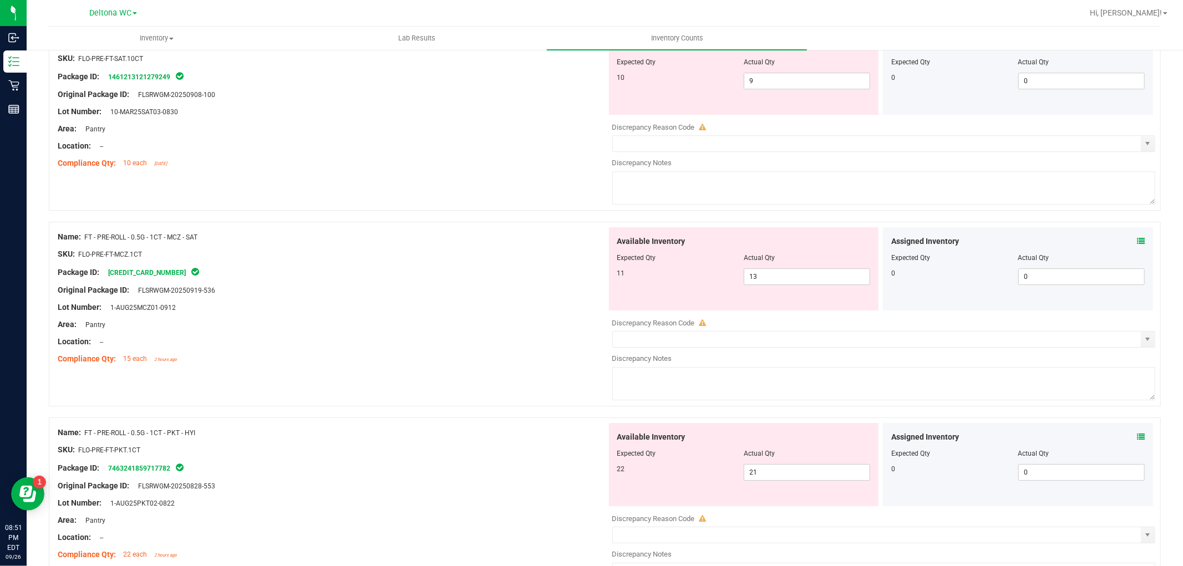
scroll to position [2958, 0]
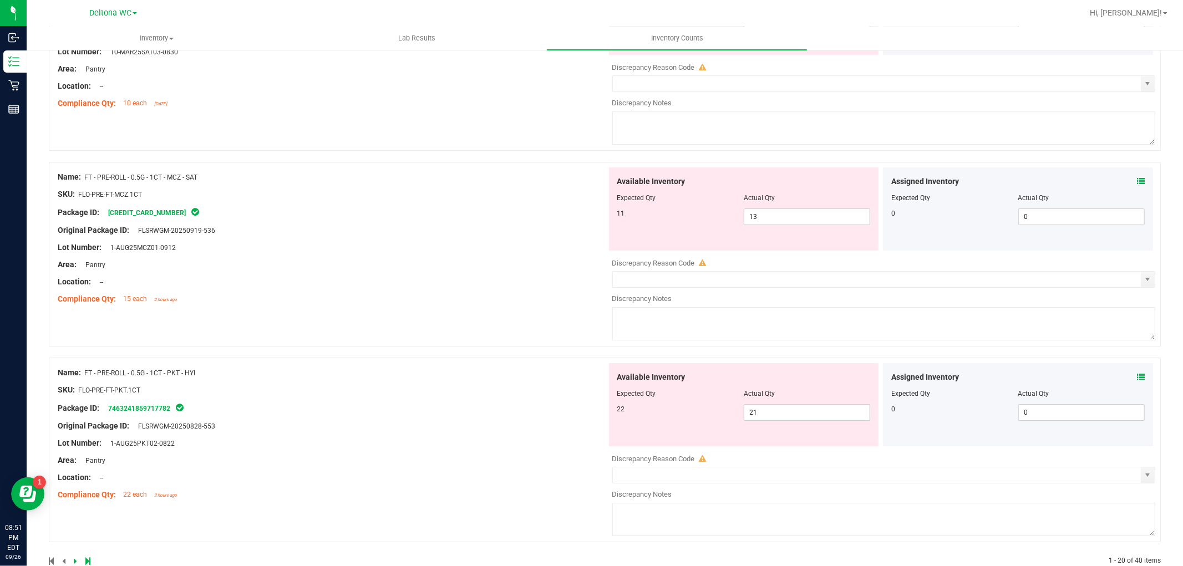
click at [1137, 380] on icon at bounding box center [1141, 377] width 8 height 8
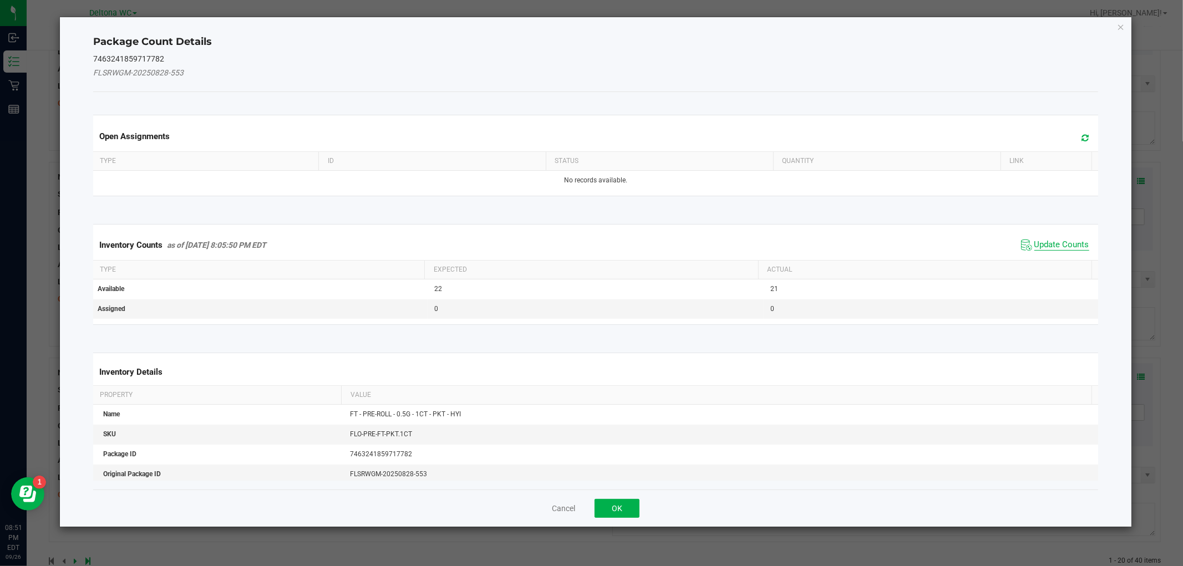
click at [1035, 242] on span "Update Counts" at bounding box center [1061, 245] width 55 height 11
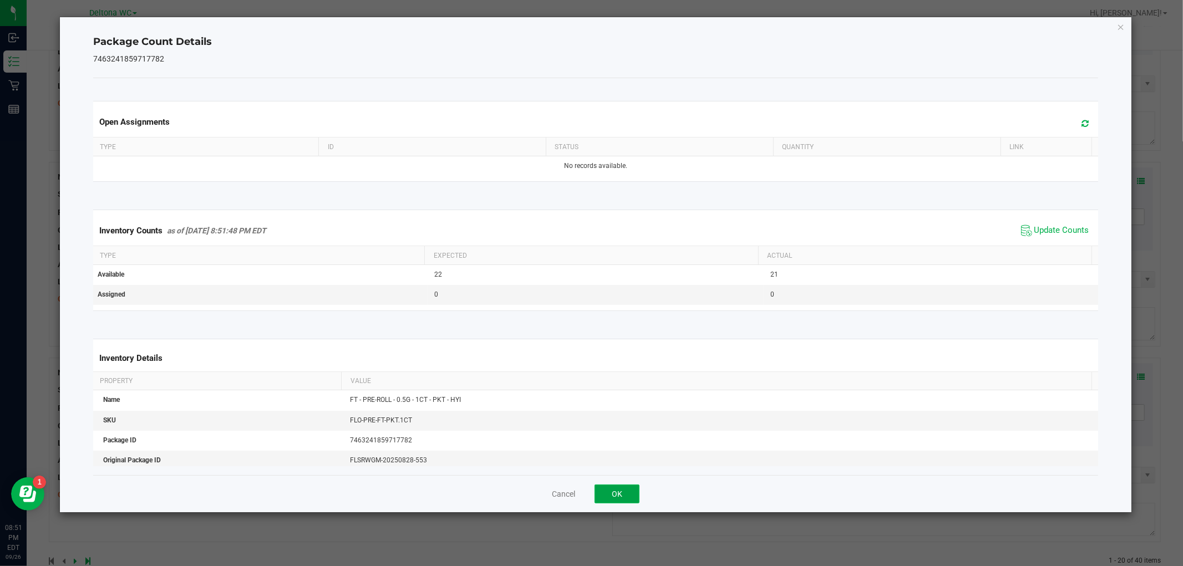
click at [615, 497] on button "OK" at bounding box center [617, 494] width 45 height 19
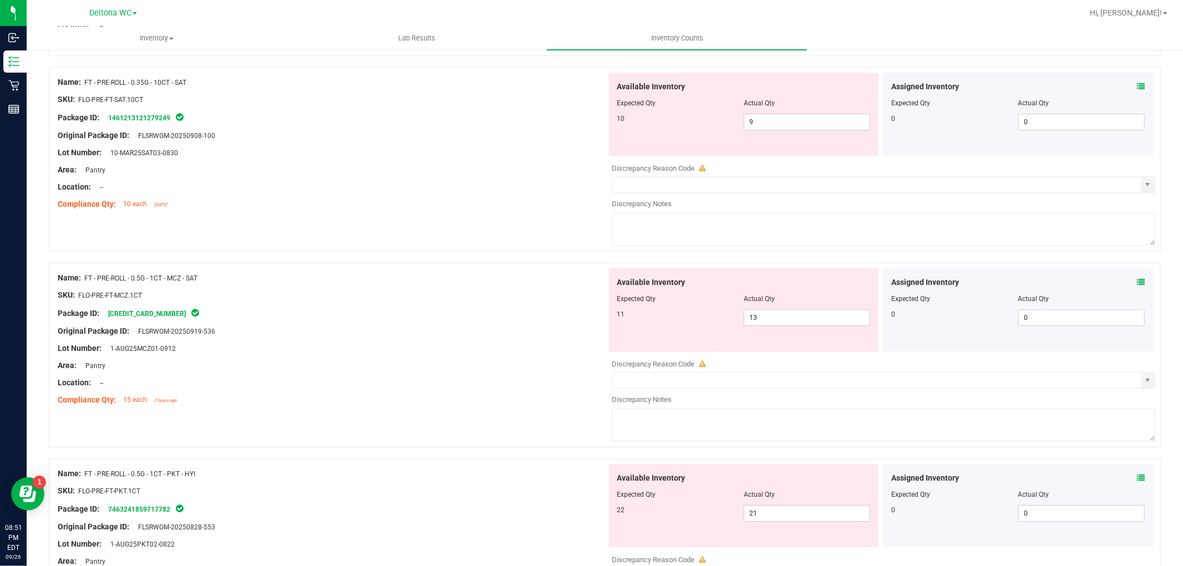
scroll to position [2835, 0]
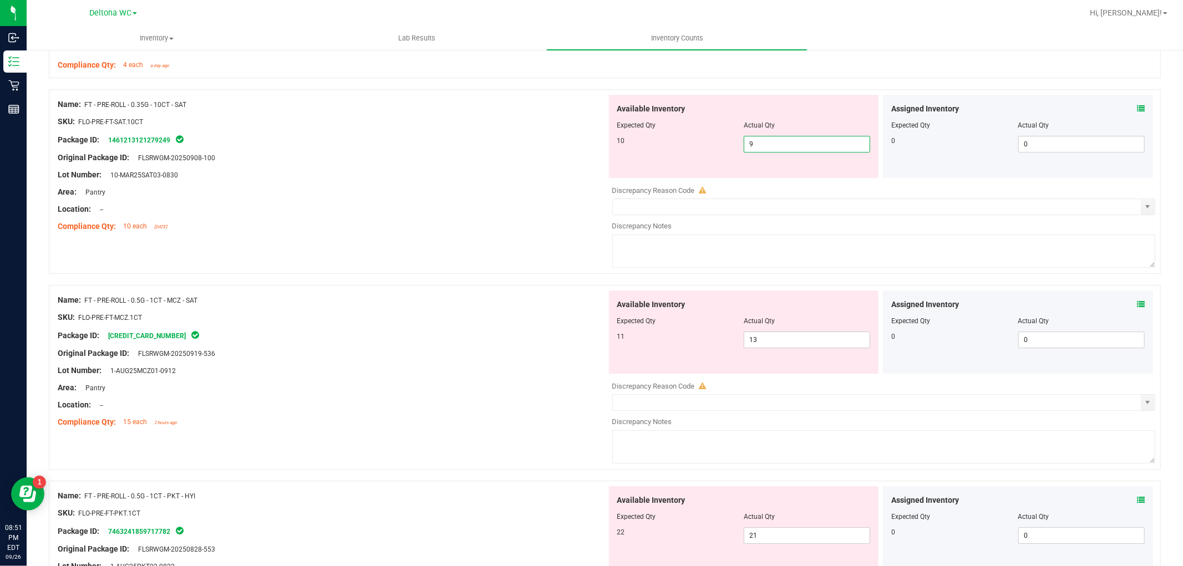
click at [751, 150] on span "9 9" at bounding box center [807, 144] width 126 height 17
click at [751, 150] on input "9" at bounding box center [806, 144] width 125 height 16
type input "10"
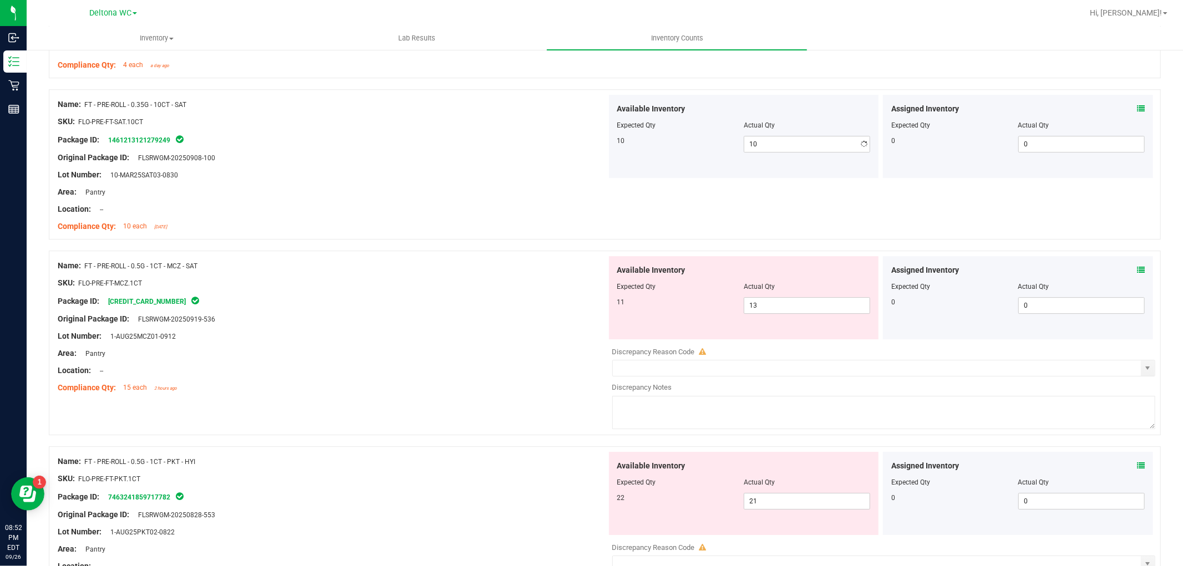
click at [385, 190] on div "Area: Pantry" at bounding box center [332, 192] width 549 height 12
click at [762, 306] on span "13 13" at bounding box center [807, 305] width 126 height 17
click at [762, 306] on input "13" at bounding box center [806, 306] width 125 height 16
click at [1139, 274] on div "Assigned Inventory Expected Qty Actual Qty 0 0 0" at bounding box center [1018, 297] width 270 height 83
click at [1137, 269] on icon at bounding box center [1141, 270] width 8 height 8
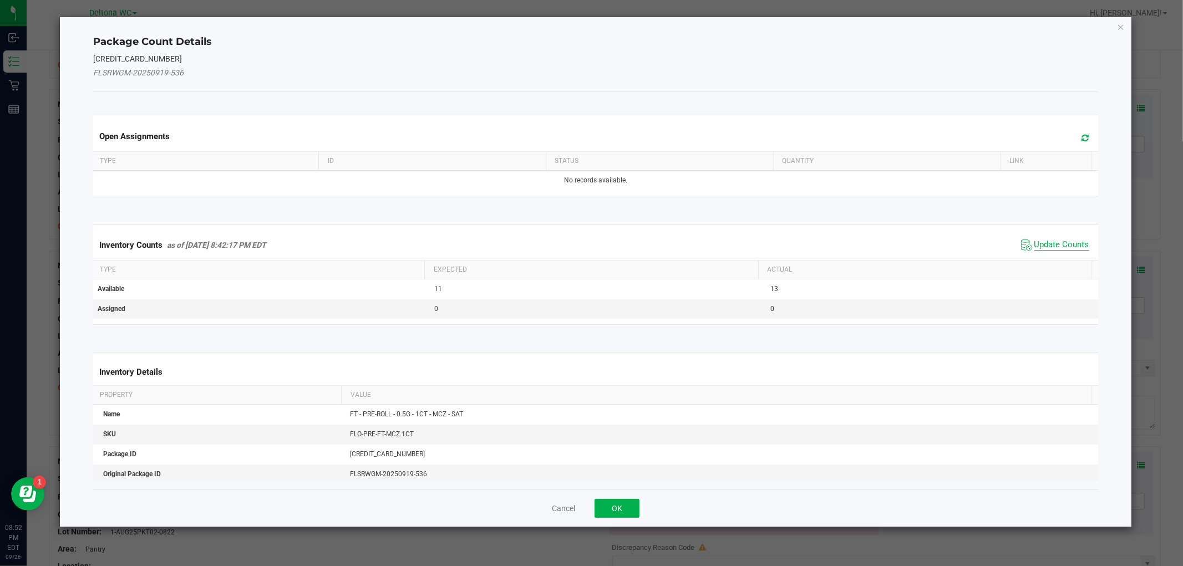
click at [1034, 242] on span "Update Counts" at bounding box center [1061, 245] width 55 height 11
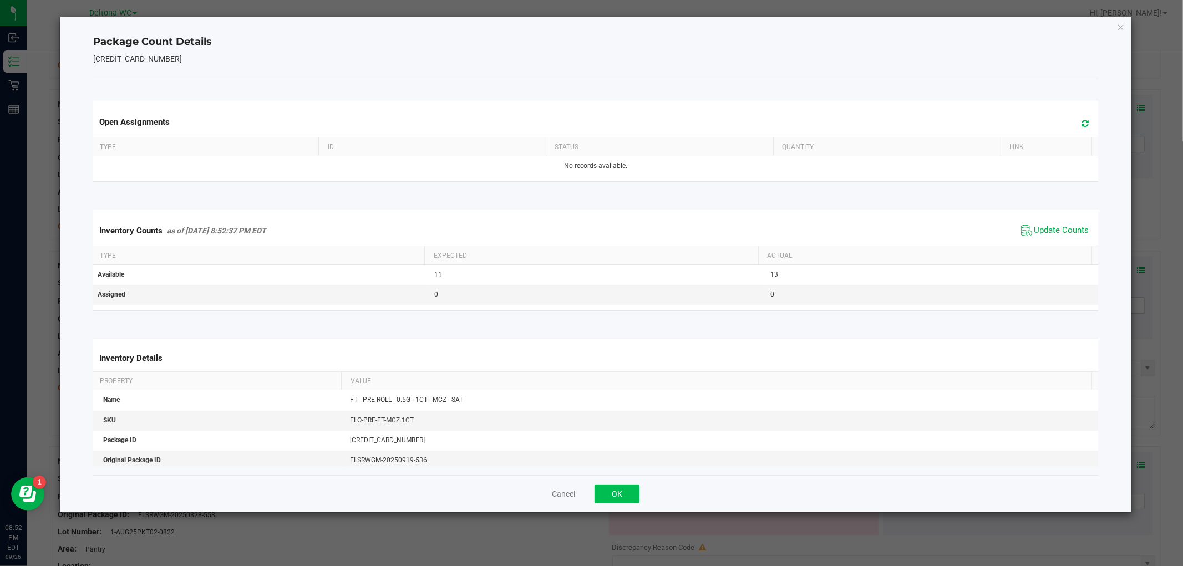
drag, startPoint x: 618, startPoint y: 504, endPoint x: 628, endPoint y: 501, distance: 10.9
click at [628, 501] on div "Cancel OK" at bounding box center [595, 493] width 1004 height 37
click at [631, 495] on button "OK" at bounding box center [617, 494] width 45 height 19
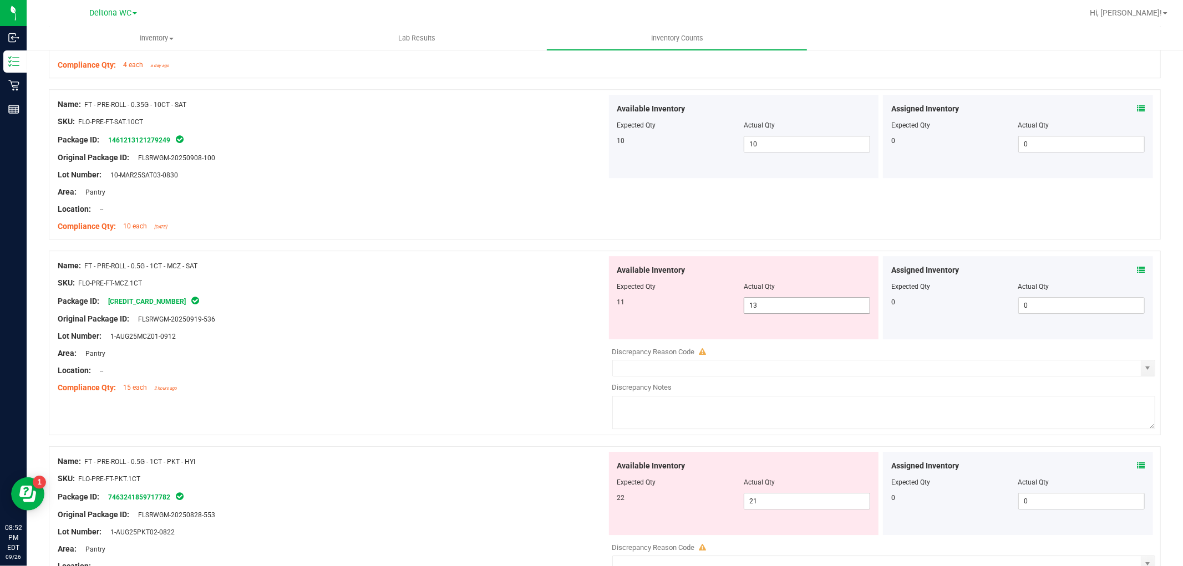
click at [763, 313] on span "13 13" at bounding box center [807, 305] width 126 height 17
click at [763, 313] on input "13" at bounding box center [806, 306] width 125 height 16
type input "11"
click at [394, 323] on div "Original Package ID: FLSRWGM-20250919-536" at bounding box center [332, 319] width 549 height 12
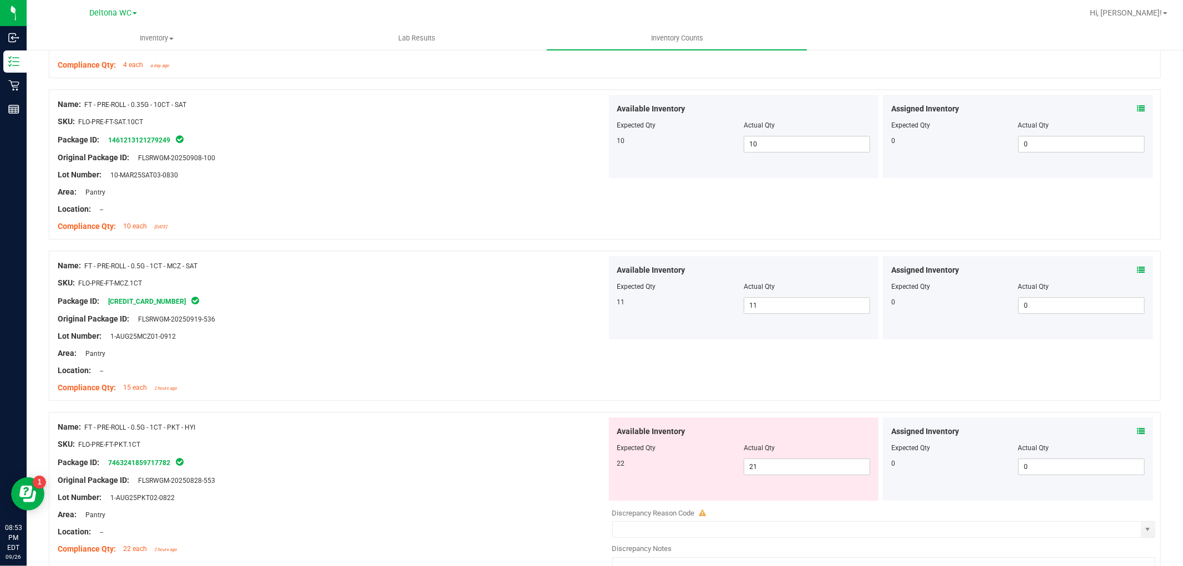
click at [1125, 434] on div "Assigned Inventory" at bounding box center [1017, 432] width 253 height 12
click at [1133, 425] on div "Assigned Inventory Expected Qty Actual Qty 0 0 0" at bounding box center [1018, 459] width 270 height 83
click at [1137, 431] on icon at bounding box center [1141, 432] width 8 height 8
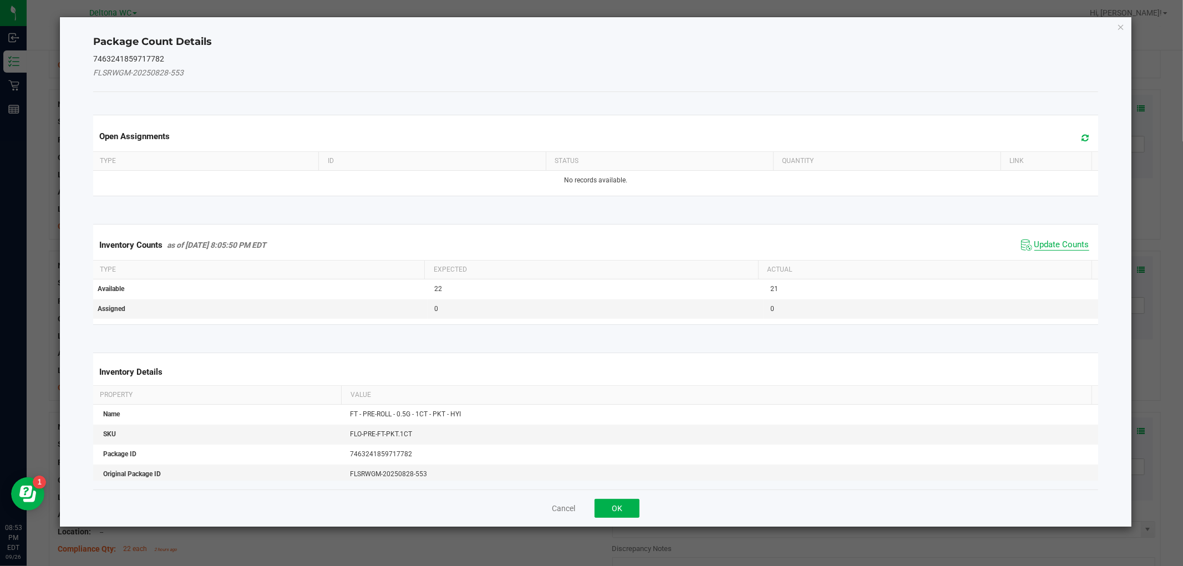
click at [1041, 243] on span "Update Counts" at bounding box center [1061, 245] width 55 height 11
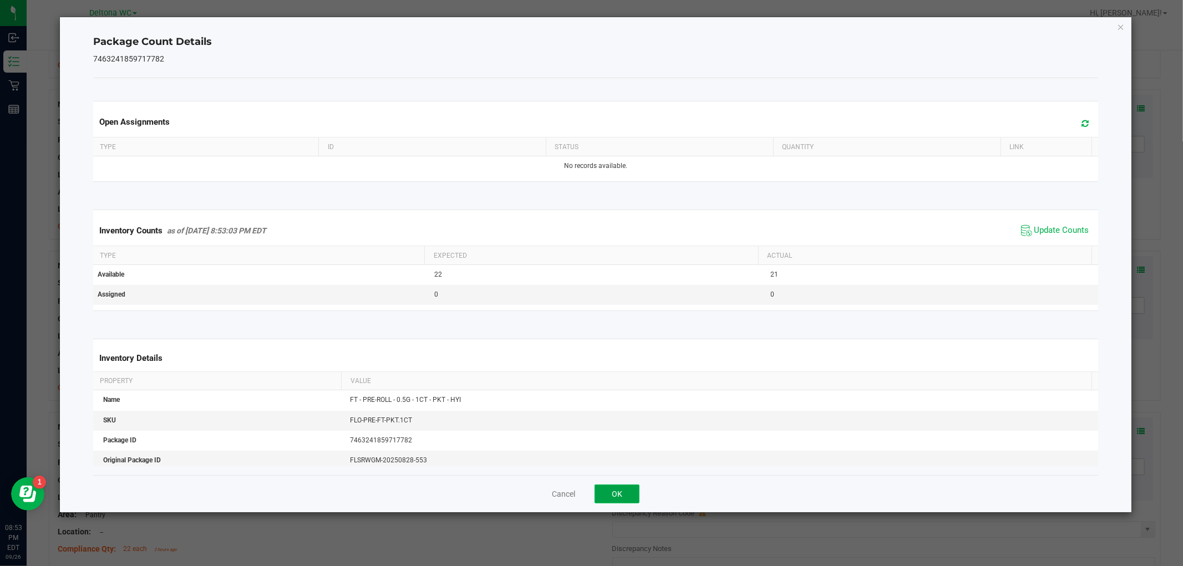
click at [627, 496] on button "OK" at bounding box center [617, 494] width 45 height 19
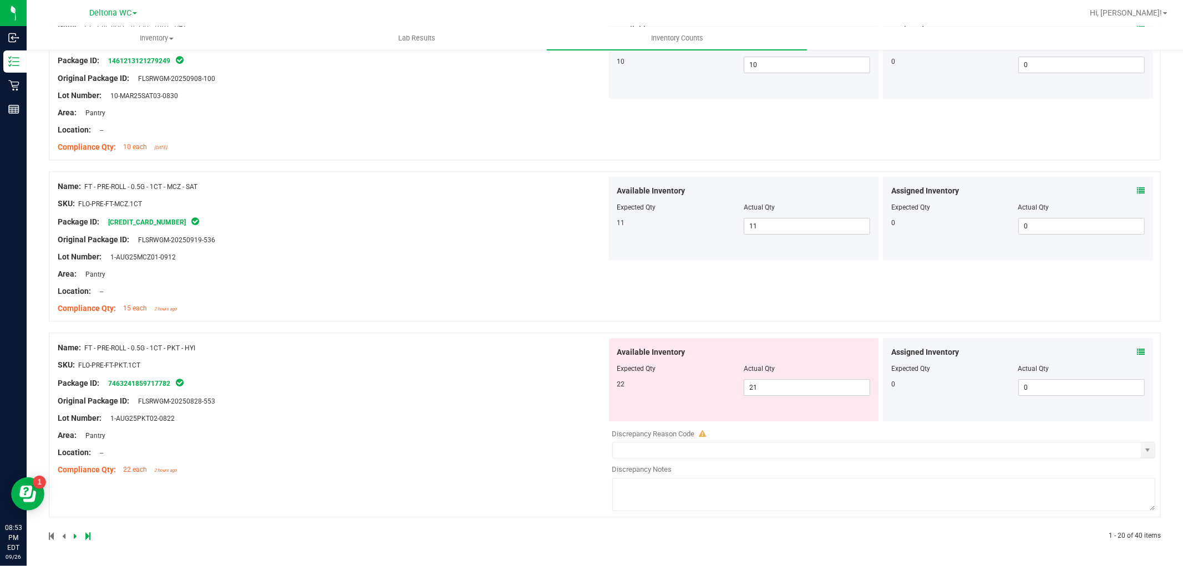
scroll to position [2916, 0]
click at [802, 386] on span "21 21" at bounding box center [807, 387] width 126 height 17
click at [802, 386] on input "21" at bounding box center [806, 388] width 125 height 16
type input "22"
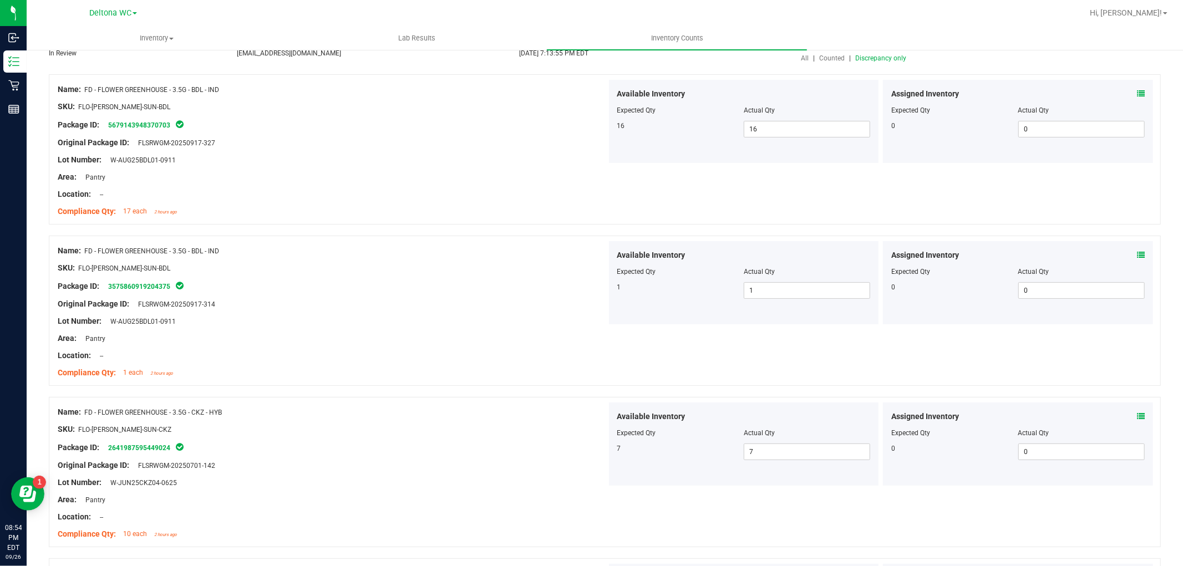
scroll to position [0, 0]
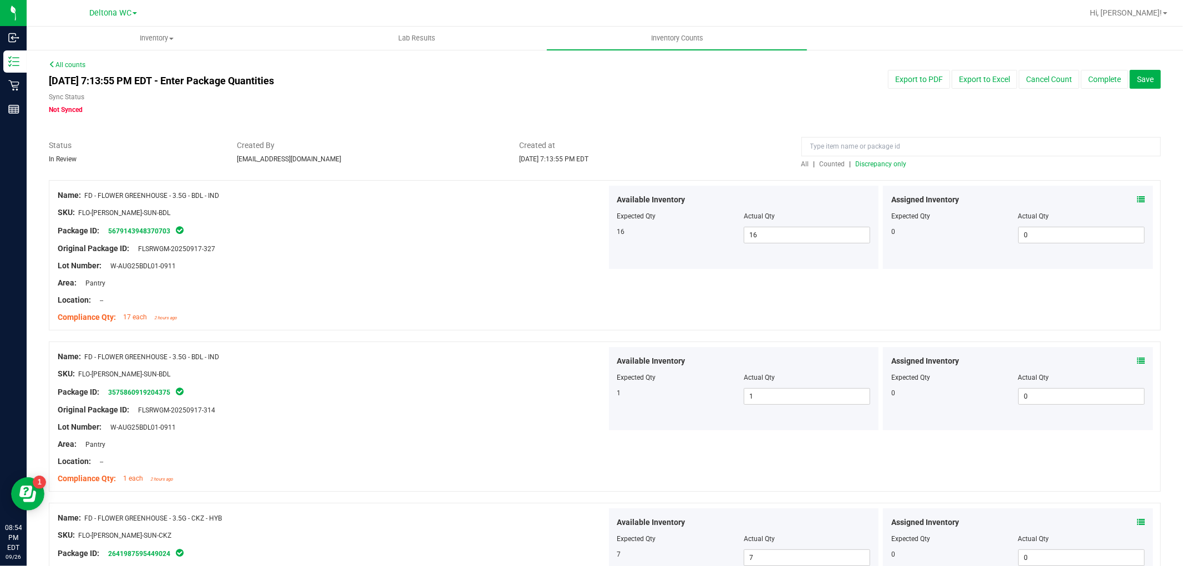
click at [867, 160] on span "Discrepancy only" at bounding box center [881, 164] width 51 height 8
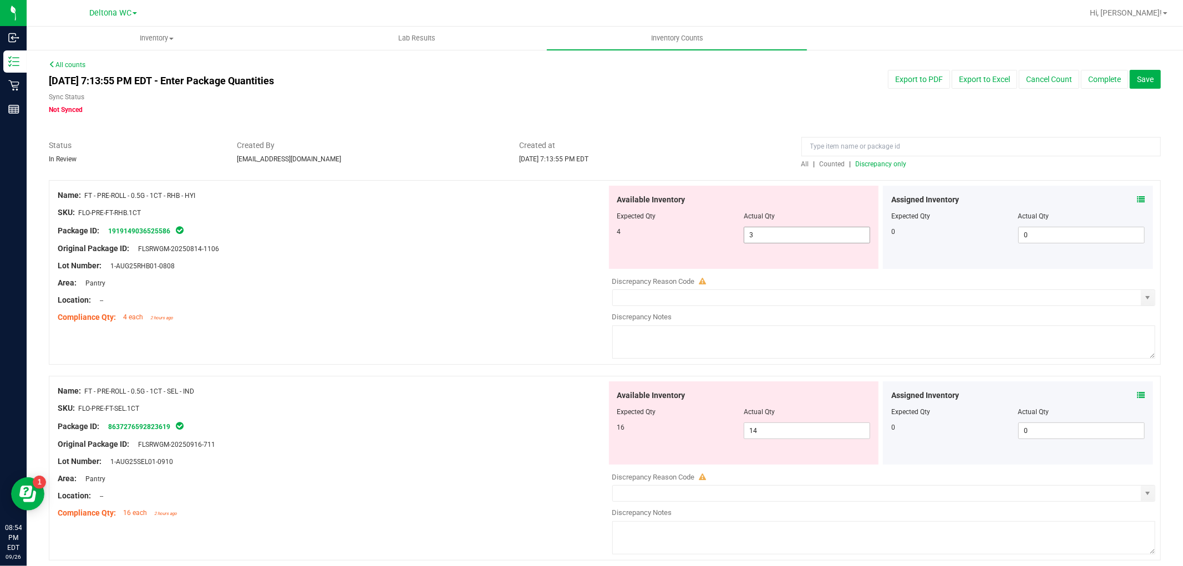
click at [775, 234] on span "3 3" at bounding box center [807, 235] width 126 height 17
click at [774, 233] on input "3" at bounding box center [806, 235] width 125 height 16
click at [1137, 196] on icon at bounding box center [1141, 200] width 8 height 8
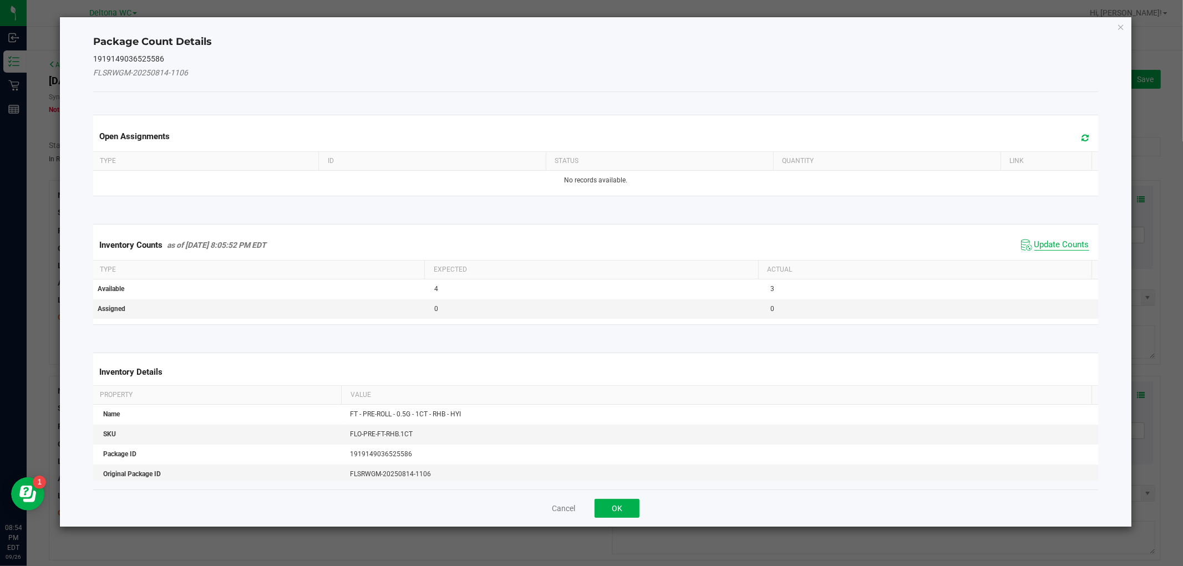
click at [1058, 240] on span "Update Counts" at bounding box center [1061, 245] width 55 height 11
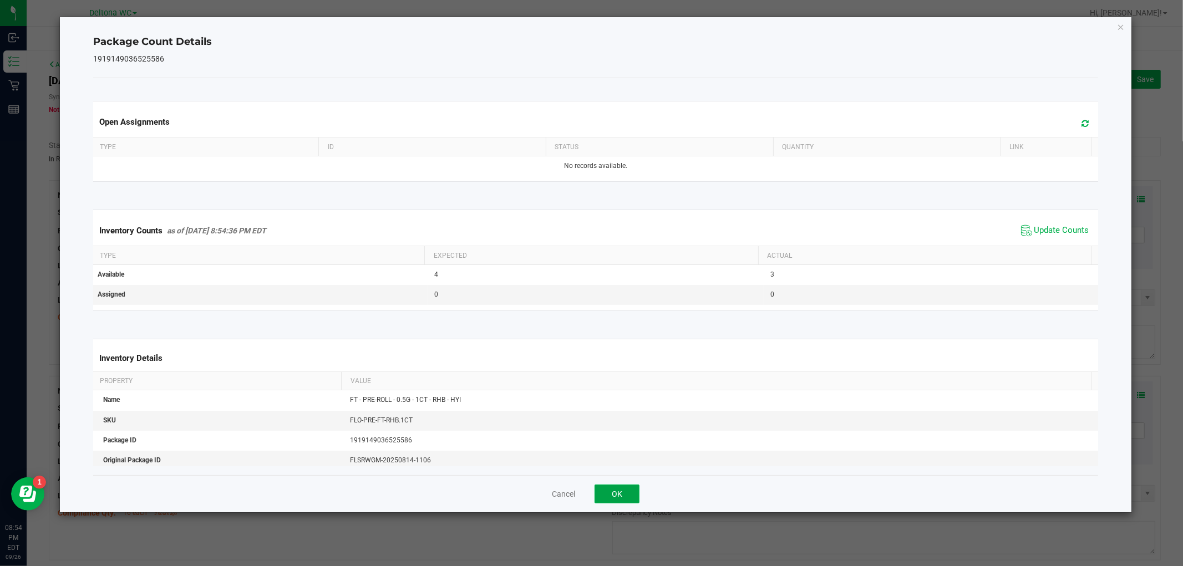
click at [619, 496] on button "OK" at bounding box center [617, 494] width 45 height 19
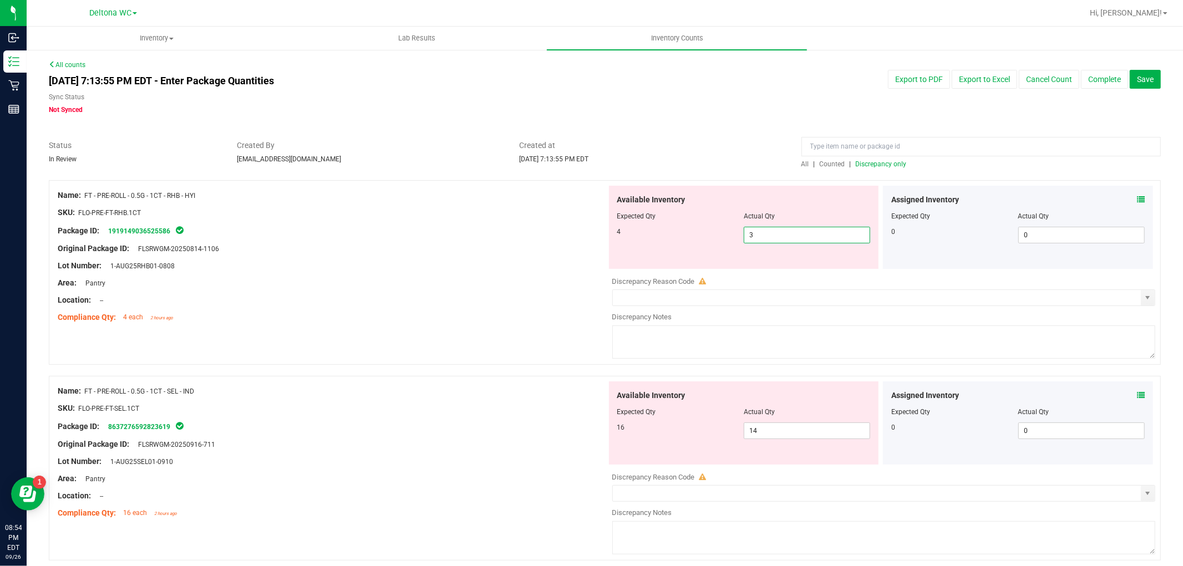
click at [758, 228] on span "3 3" at bounding box center [807, 235] width 126 height 17
click at [758, 229] on input "3" at bounding box center [806, 235] width 125 height 16
type input "4"
click at [542, 257] on div at bounding box center [332, 258] width 549 height 6
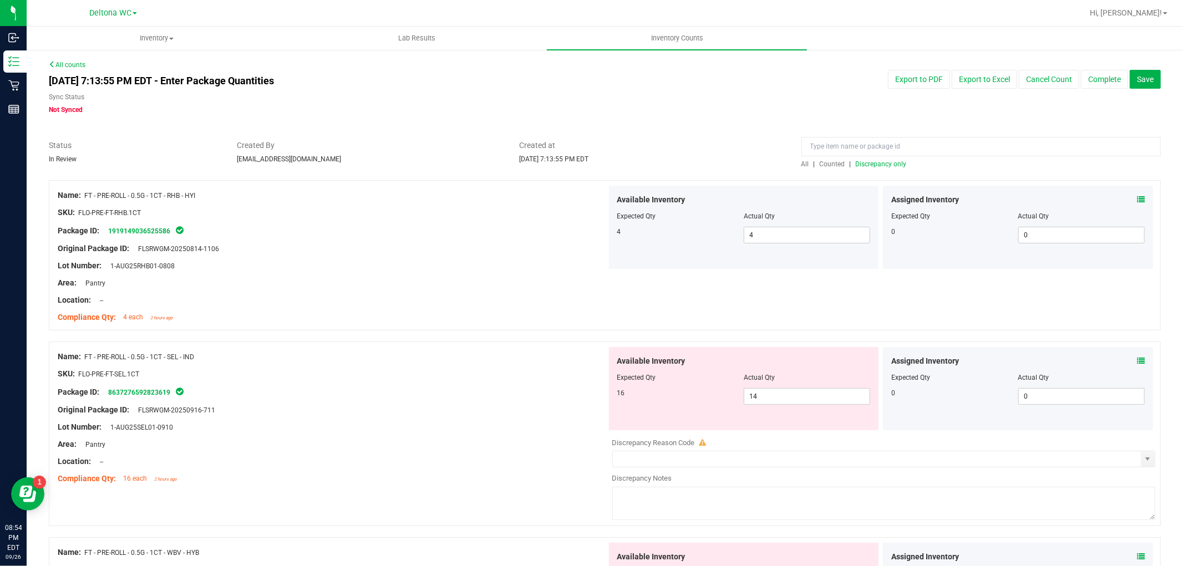
click at [1137, 364] on icon at bounding box center [1141, 361] width 8 height 8
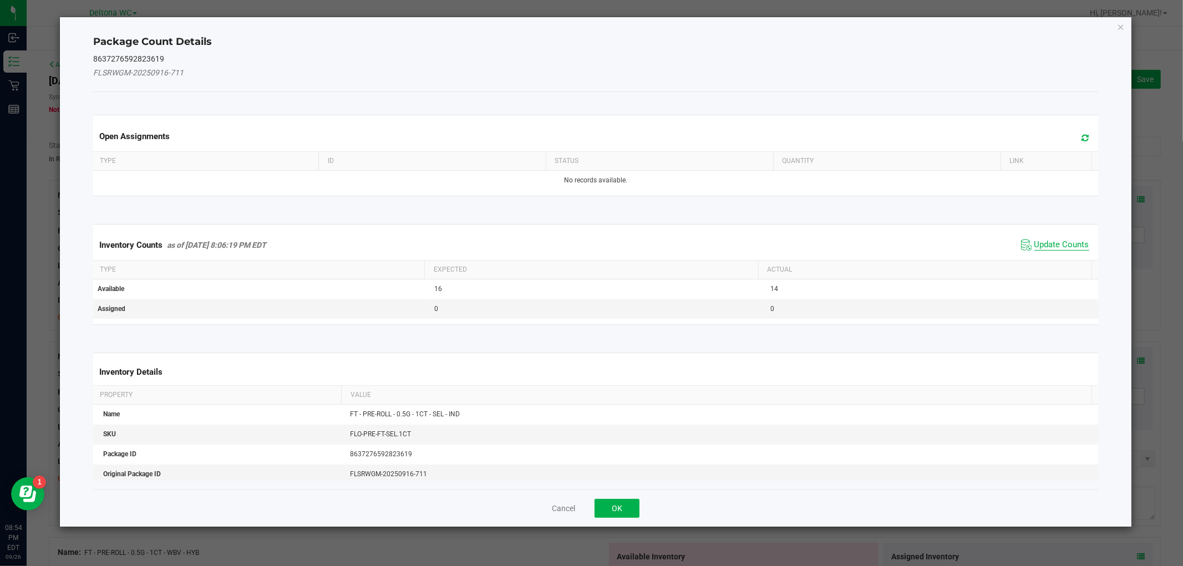
click at [1034, 247] on span "Update Counts" at bounding box center [1061, 245] width 55 height 11
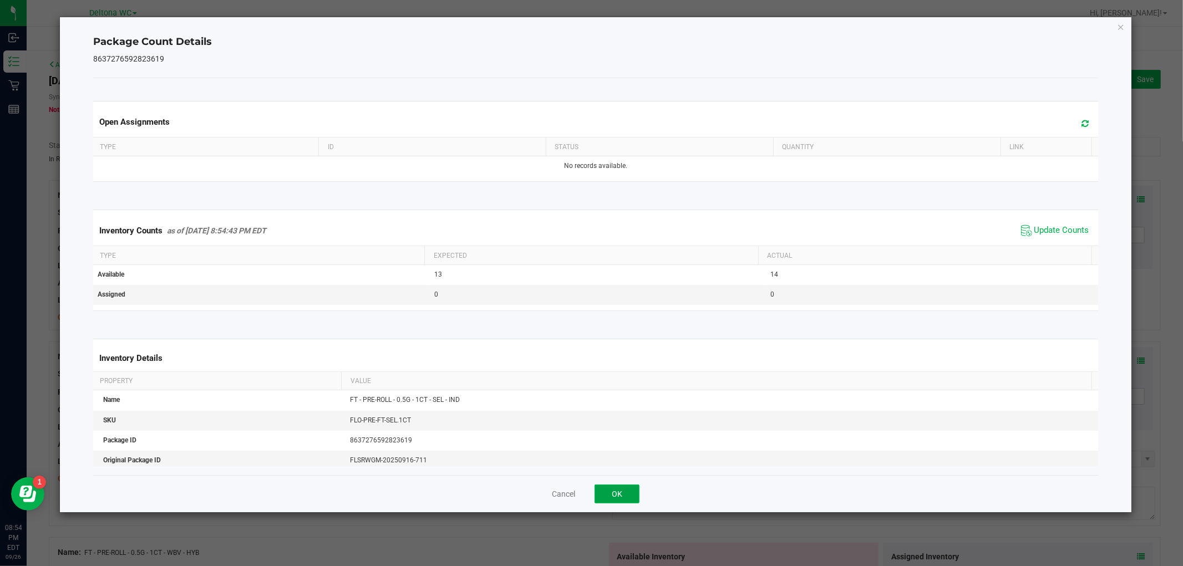
click at [622, 492] on button "OK" at bounding box center [617, 494] width 45 height 19
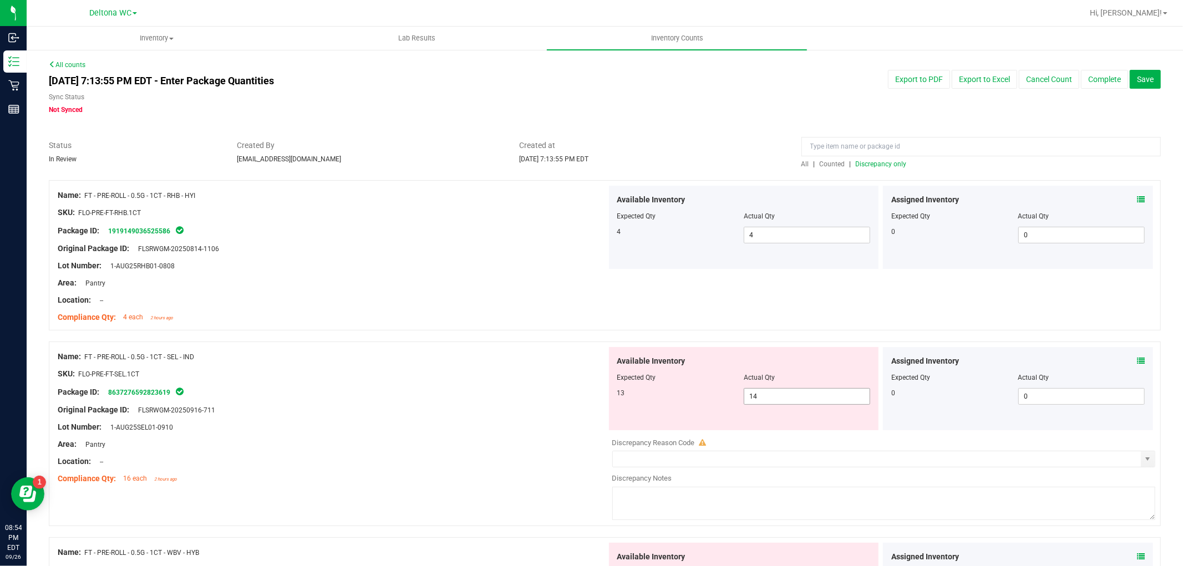
click at [766, 397] on span "14 14" at bounding box center [807, 396] width 126 height 17
click at [766, 397] on input "14" at bounding box center [806, 397] width 125 height 16
type input "13"
drag, startPoint x: 564, startPoint y: 413, endPoint x: 557, endPoint y: 413, distance: 7.2
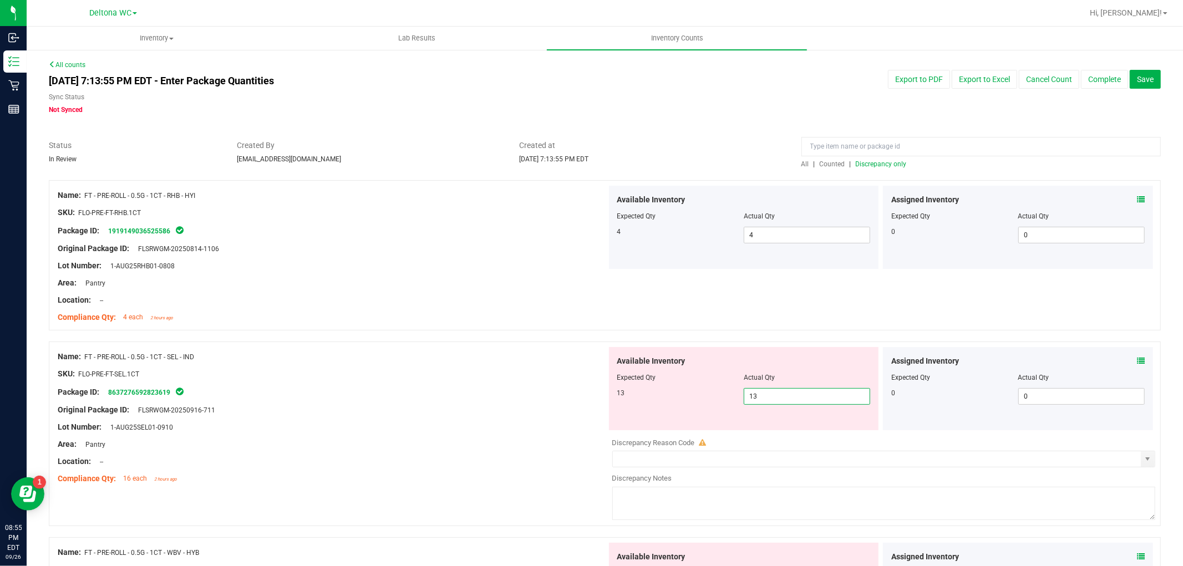
click at [562, 413] on div "Original Package ID: FLSRWGM-20250916-711" at bounding box center [332, 410] width 549 height 12
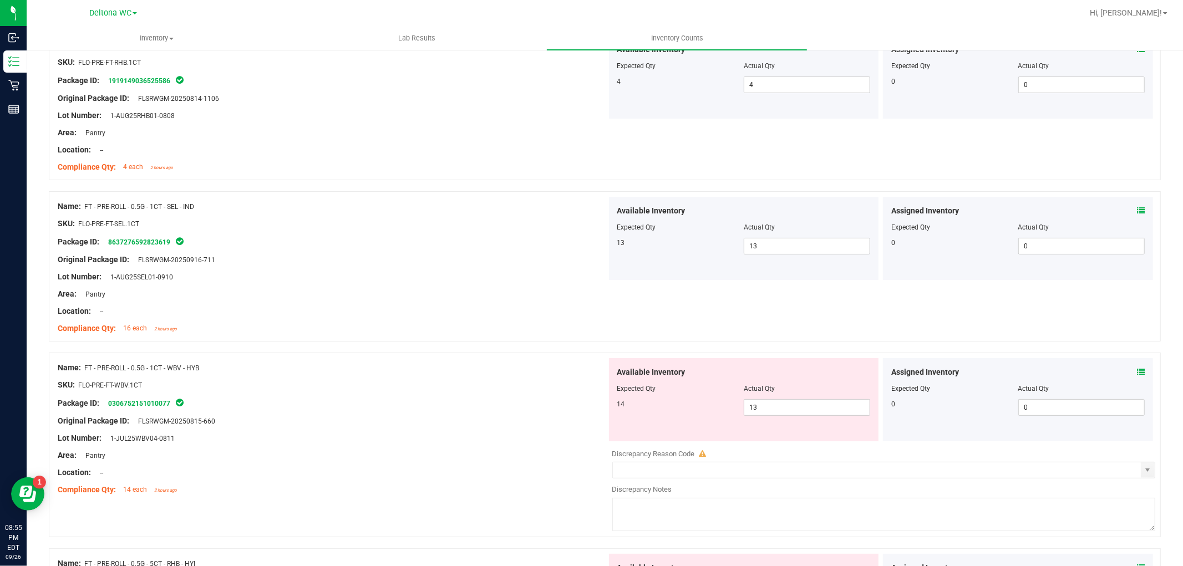
scroll to position [246, 0]
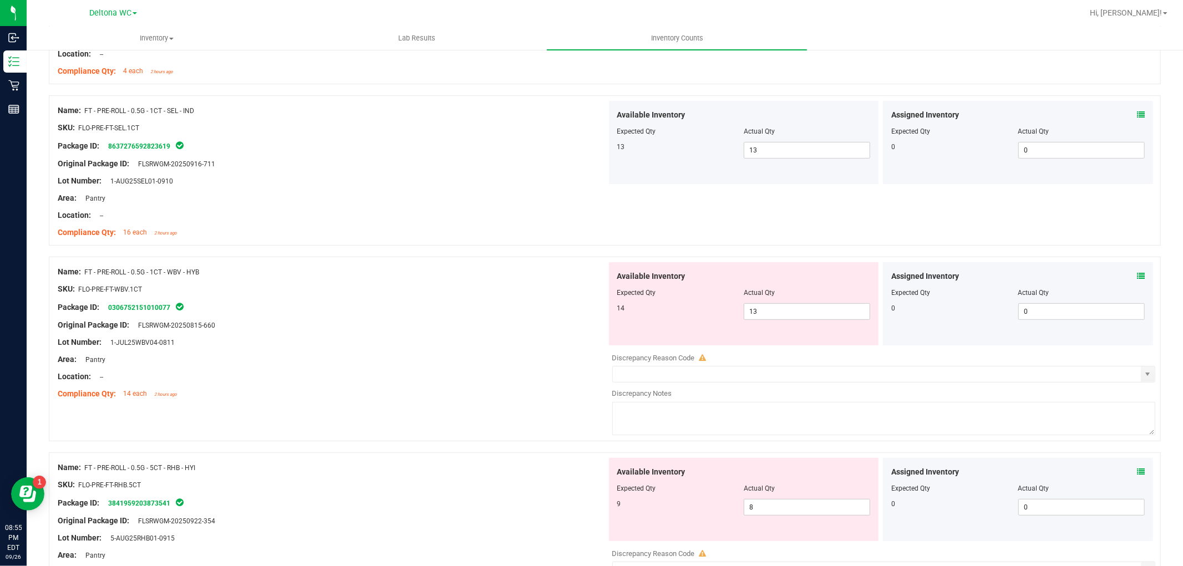
click at [1137, 272] on icon at bounding box center [1141, 276] width 8 height 8
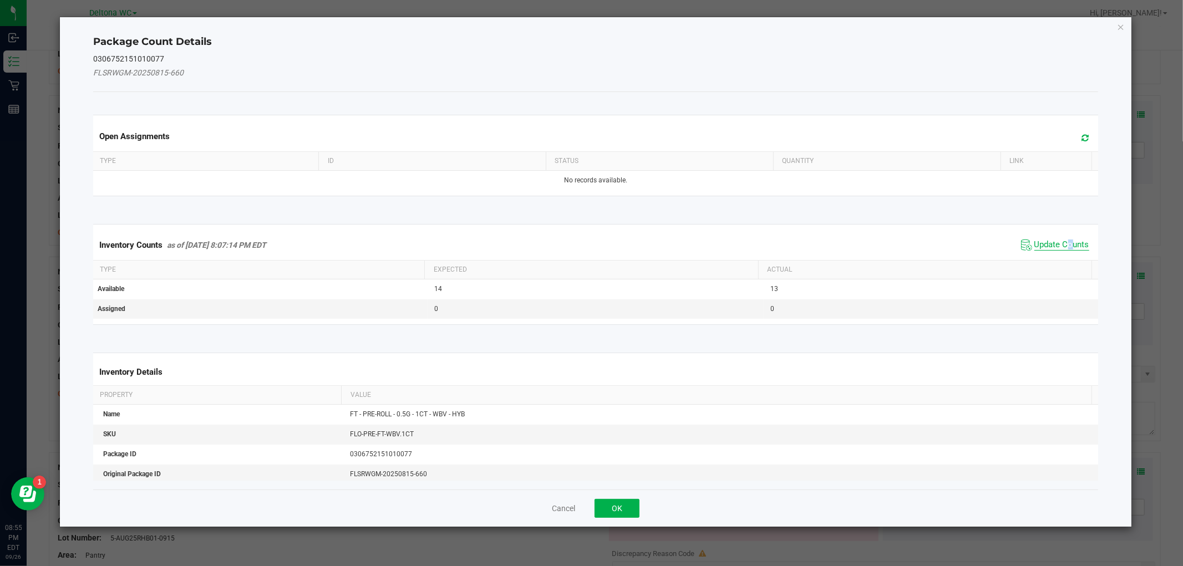
drag, startPoint x: 1062, startPoint y: 241, endPoint x: 1052, endPoint y: 241, distance: 9.4
click at [1057, 240] on span "Update Counts" at bounding box center [1061, 245] width 55 height 11
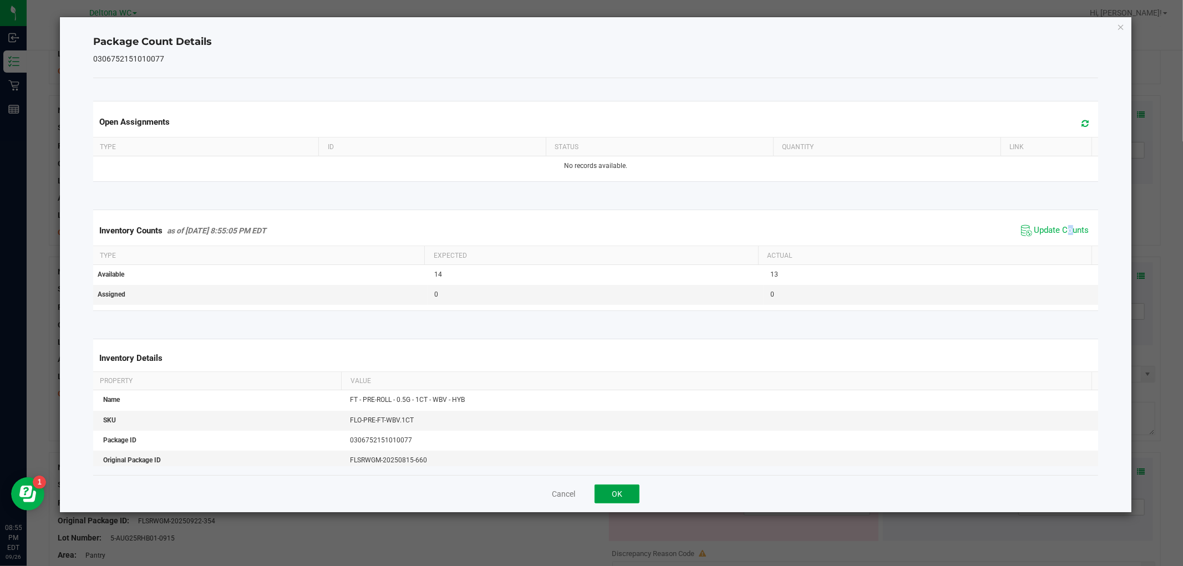
click at [622, 500] on button "OK" at bounding box center [617, 494] width 45 height 19
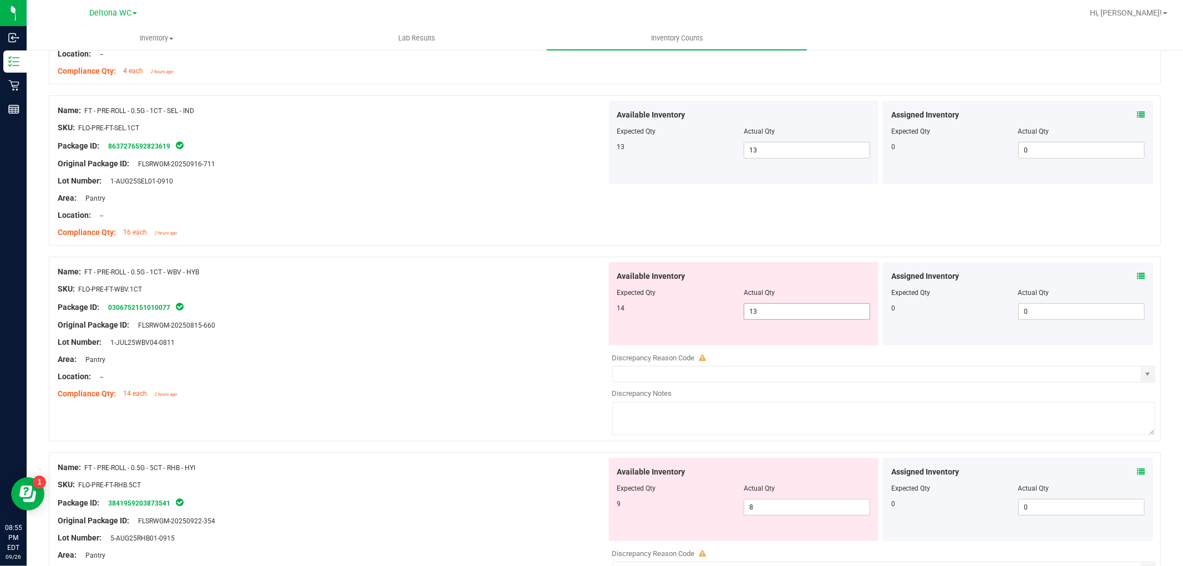
click at [760, 306] on span "13 13" at bounding box center [807, 311] width 126 height 17
click at [760, 306] on input "13" at bounding box center [806, 312] width 125 height 16
type input "14"
click at [512, 270] on div "Name: FT - PRE-ROLL - 0.5G - 1CT - WBV - HYB" at bounding box center [332, 272] width 549 height 12
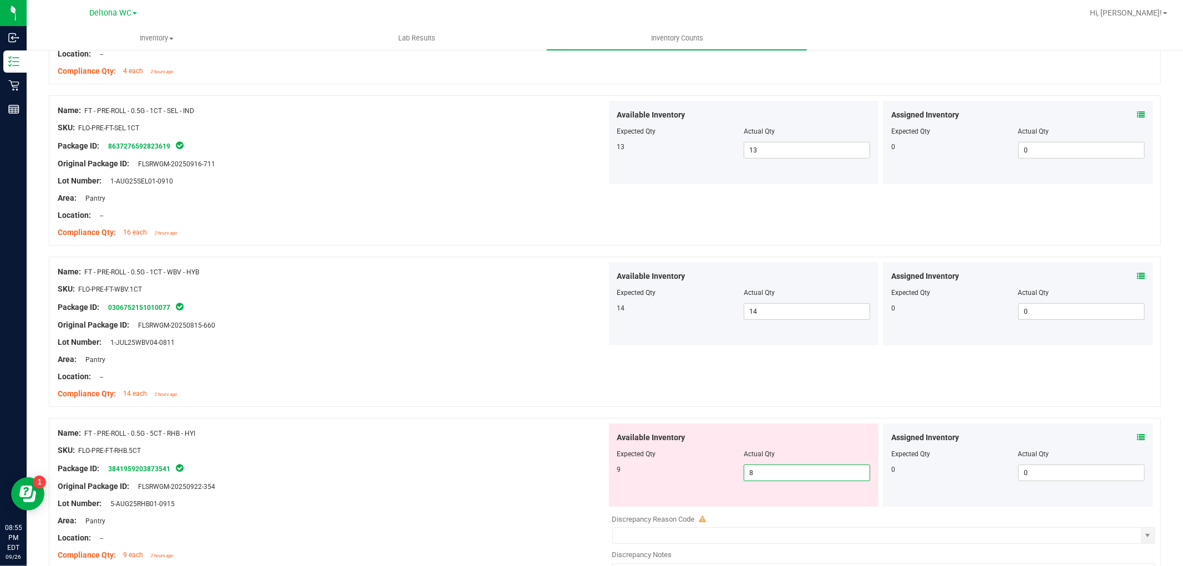
click at [791, 472] on span "8 8" at bounding box center [807, 473] width 126 height 17
click at [791, 472] on input "8" at bounding box center [806, 473] width 125 height 16
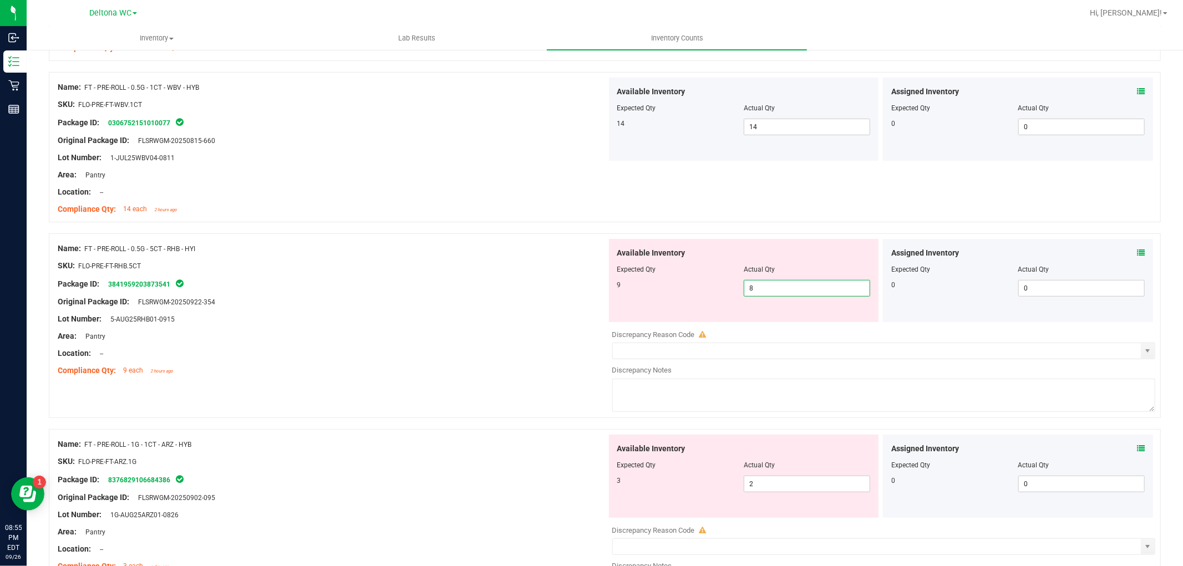
scroll to position [555, 0]
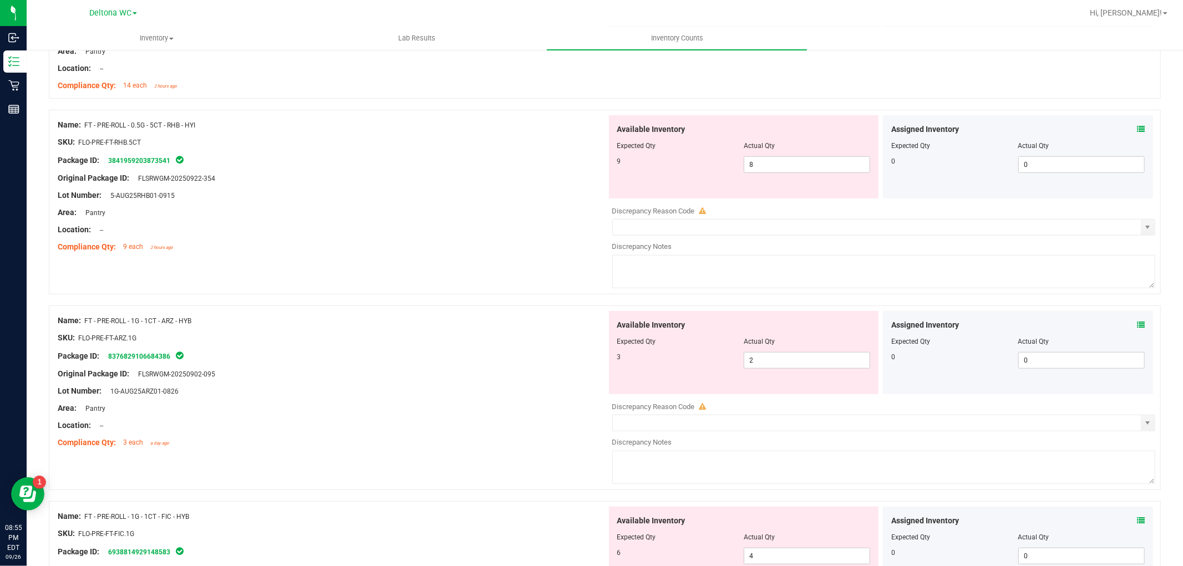
click at [1137, 130] on icon at bounding box center [1141, 129] width 8 height 8
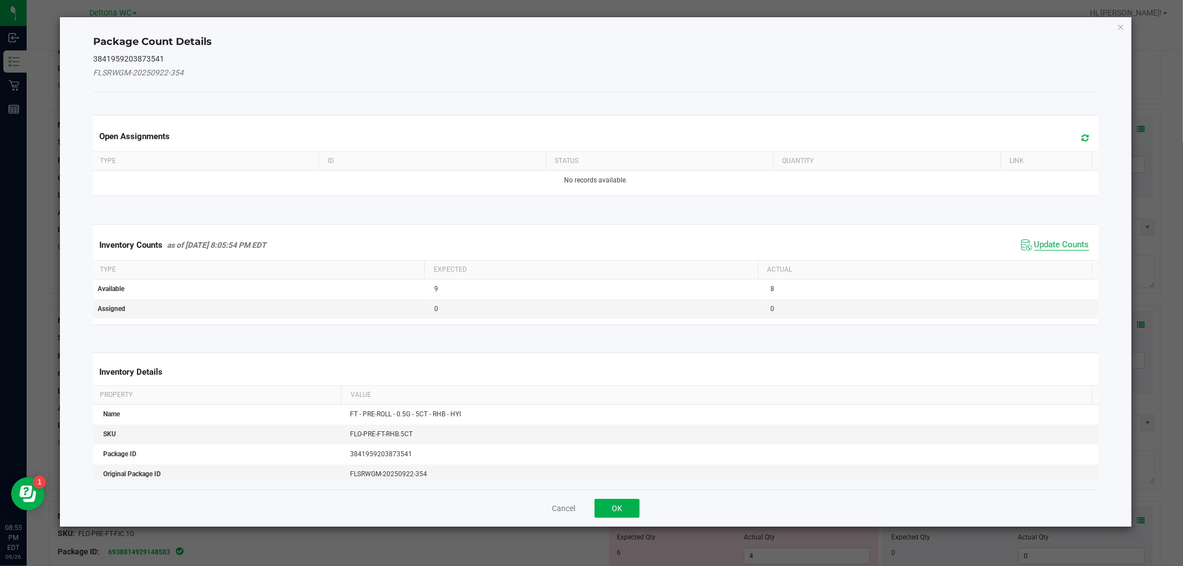
click at [1051, 241] on span "Update Counts" at bounding box center [1061, 245] width 55 height 11
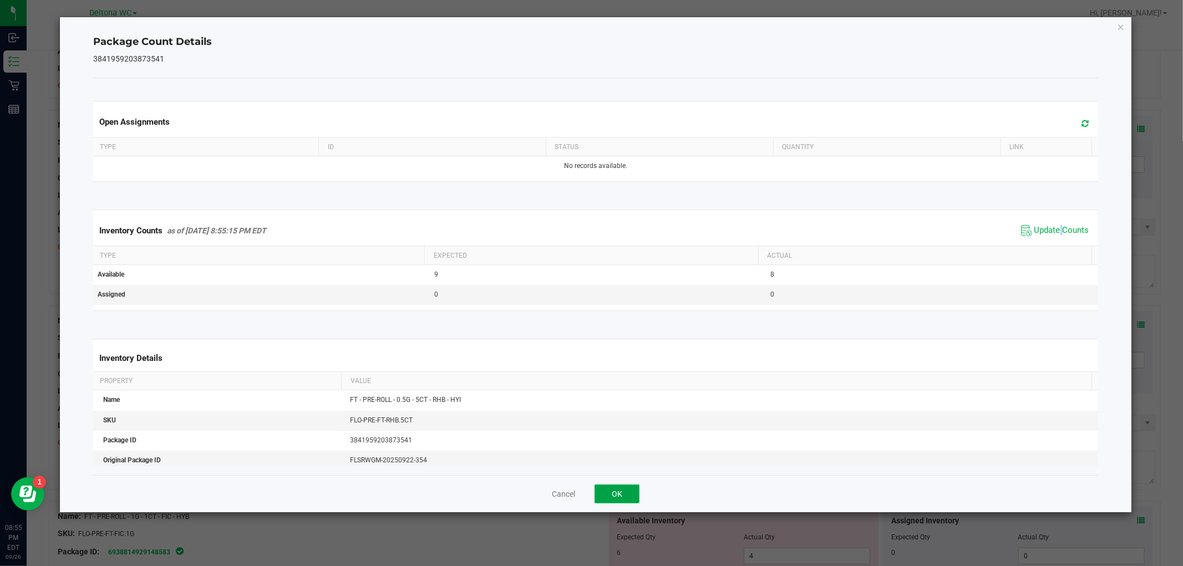
click at [611, 502] on button "OK" at bounding box center [617, 494] width 45 height 19
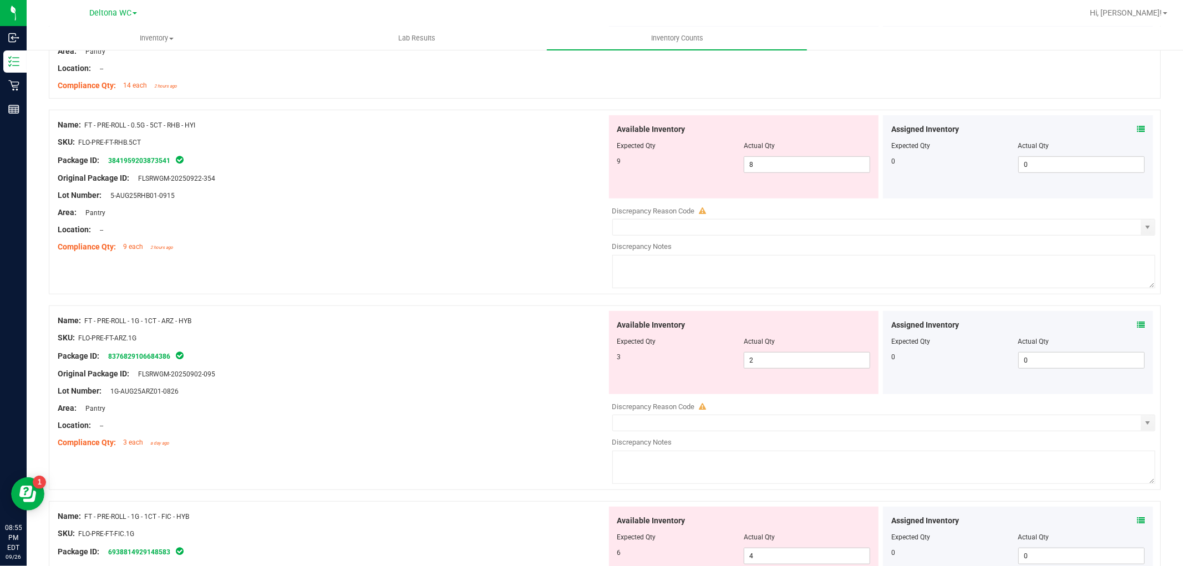
click at [1137, 324] on icon at bounding box center [1141, 325] width 8 height 8
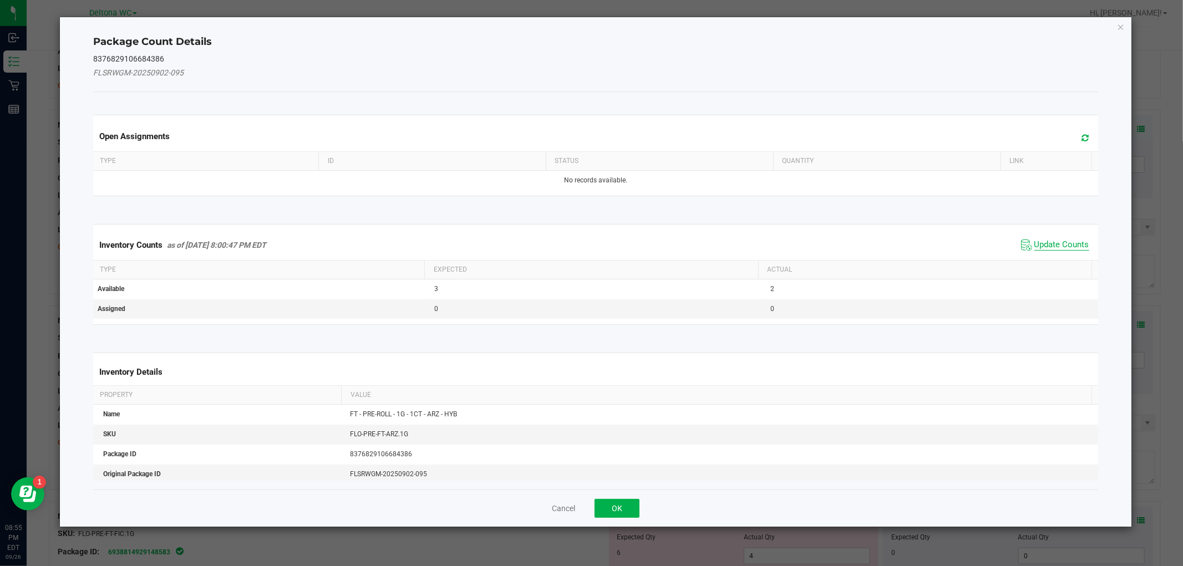
click at [1038, 246] on span "Update Counts" at bounding box center [1061, 245] width 55 height 11
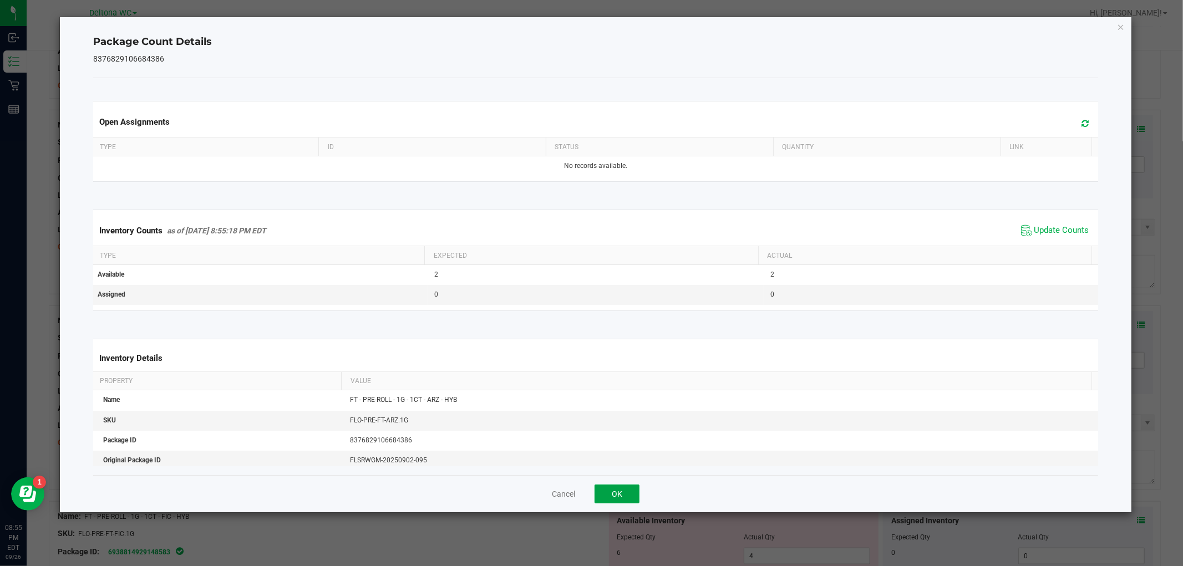
drag, startPoint x: 611, startPoint y: 495, endPoint x: 625, endPoint y: 468, distance: 30.8
click at [611, 492] on button "OK" at bounding box center [617, 494] width 45 height 19
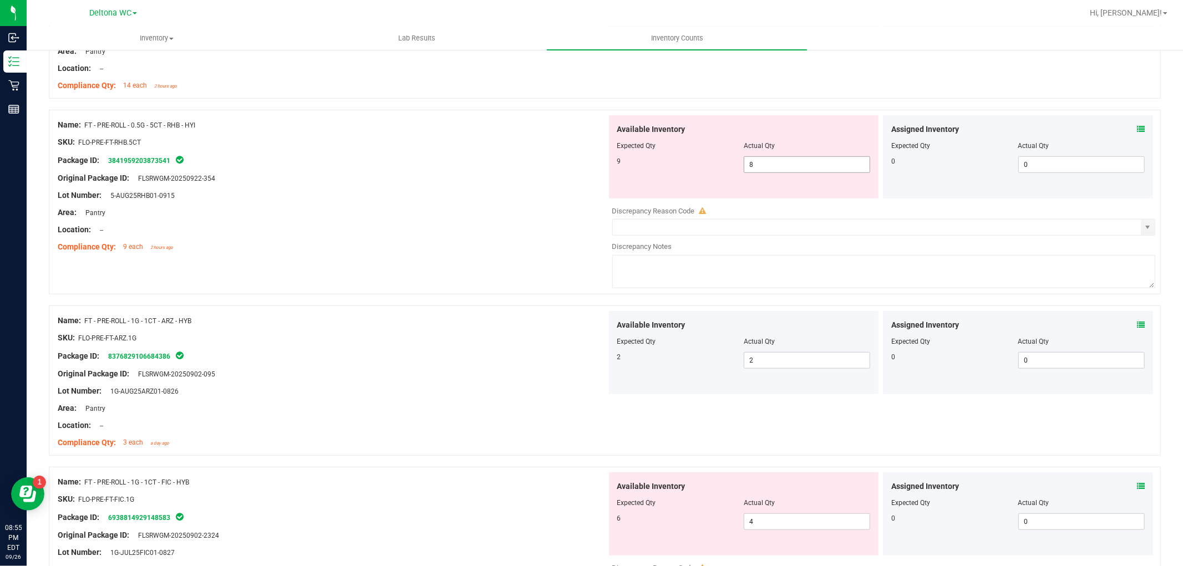
click at [758, 169] on span "8 8" at bounding box center [807, 164] width 126 height 17
click at [759, 168] on input "8" at bounding box center [806, 165] width 125 height 16
type input "9"
click at [448, 262] on div "Name: FT - PRE-ROLL - 0.5G - 5CT - RHB - HYI SKU: FLO-PRE-FT-RHB.5CT Package ID…" at bounding box center [605, 208] width 1112 height 196
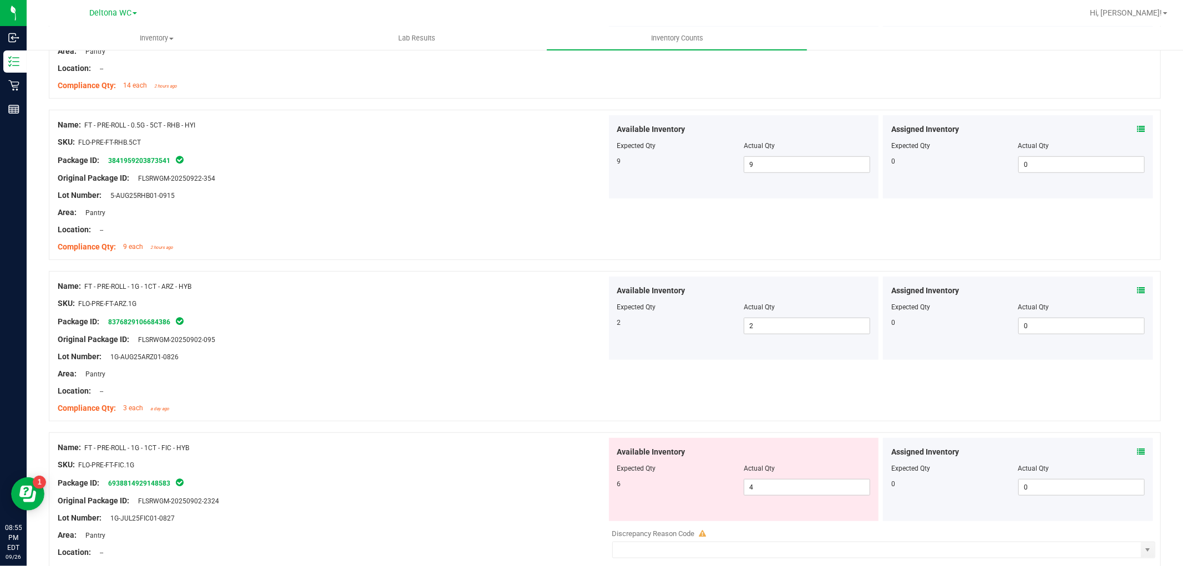
scroll to position [678, 0]
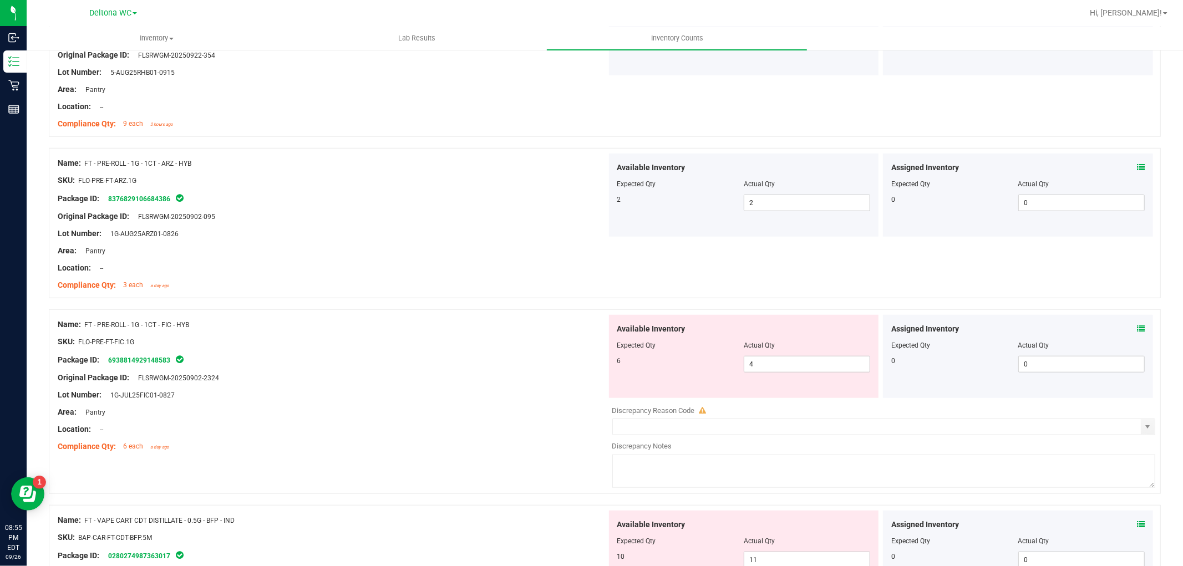
click at [1137, 334] on span at bounding box center [1141, 329] width 8 height 12
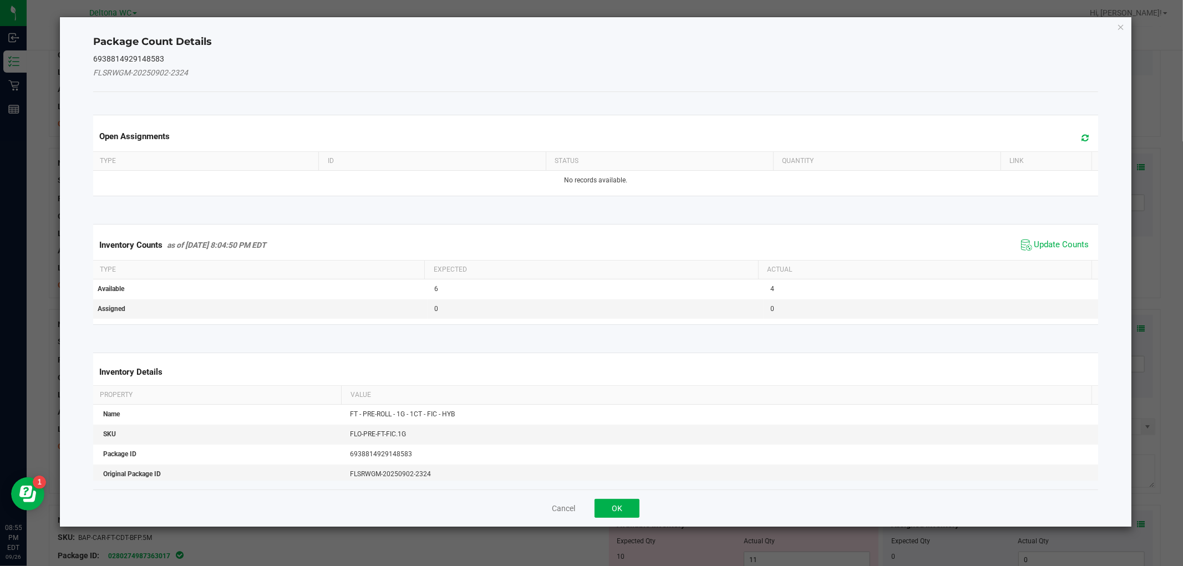
drag, startPoint x: 1047, startPoint y: 227, endPoint x: 1041, endPoint y: 237, distance: 11.2
click at [1045, 230] on kendo-grid "Inventory Counts as of [DATE] 8:04:50 PM EDT Update Counts Type Expected Actual…" at bounding box center [595, 274] width 1021 height 101
click at [1040, 240] on span "Update Counts" at bounding box center [1061, 245] width 55 height 11
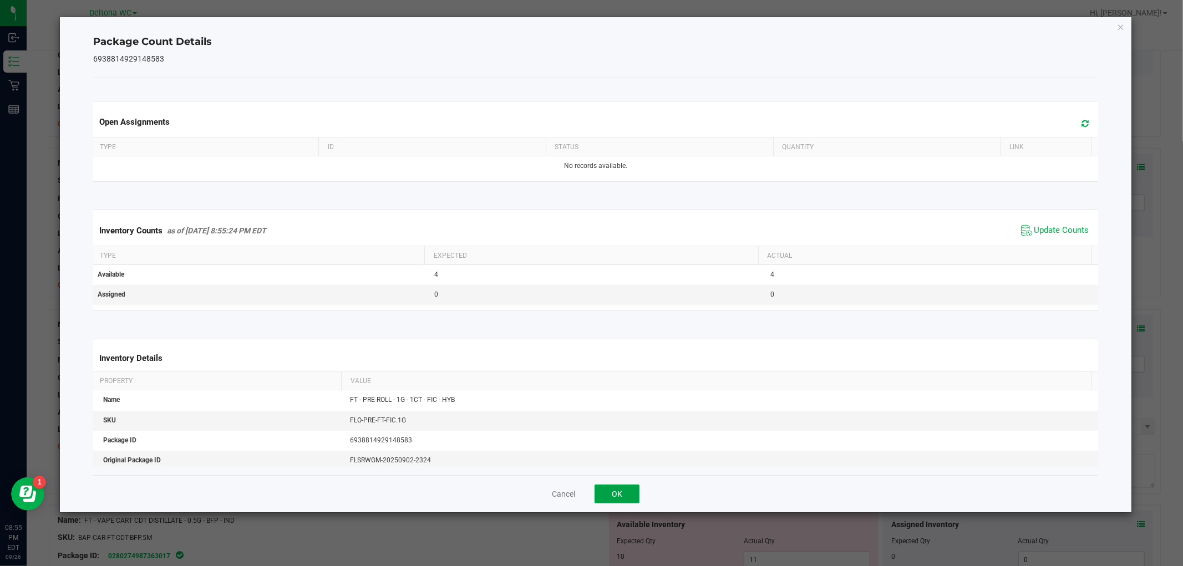
drag, startPoint x: 611, startPoint y: 495, endPoint x: 607, endPoint y: 489, distance: 7.1
click at [608, 490] on button "OK" at bounding box center [617, 494] width 45 height 19
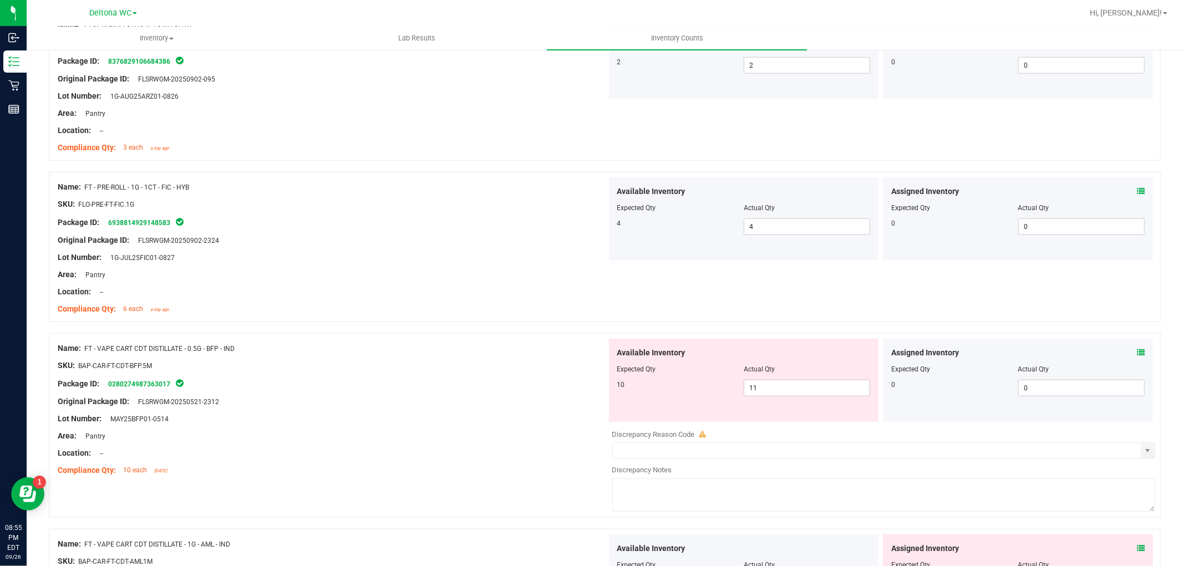
scroll to position [924, 0]
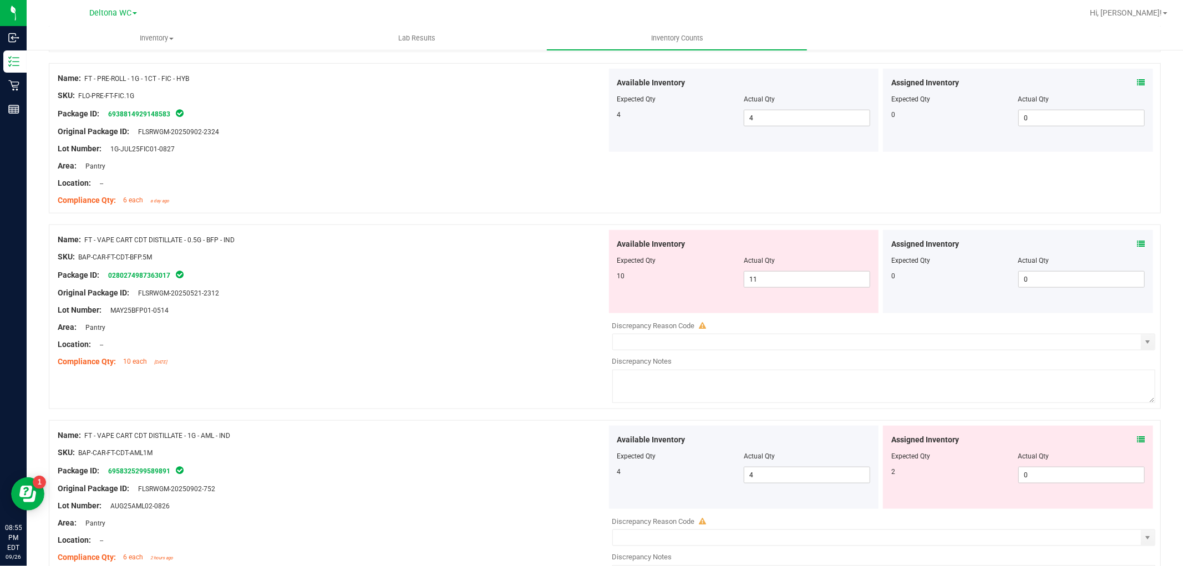
click at [1137, 246] on icon at bounding box center [1141, 244] width 8 height 8
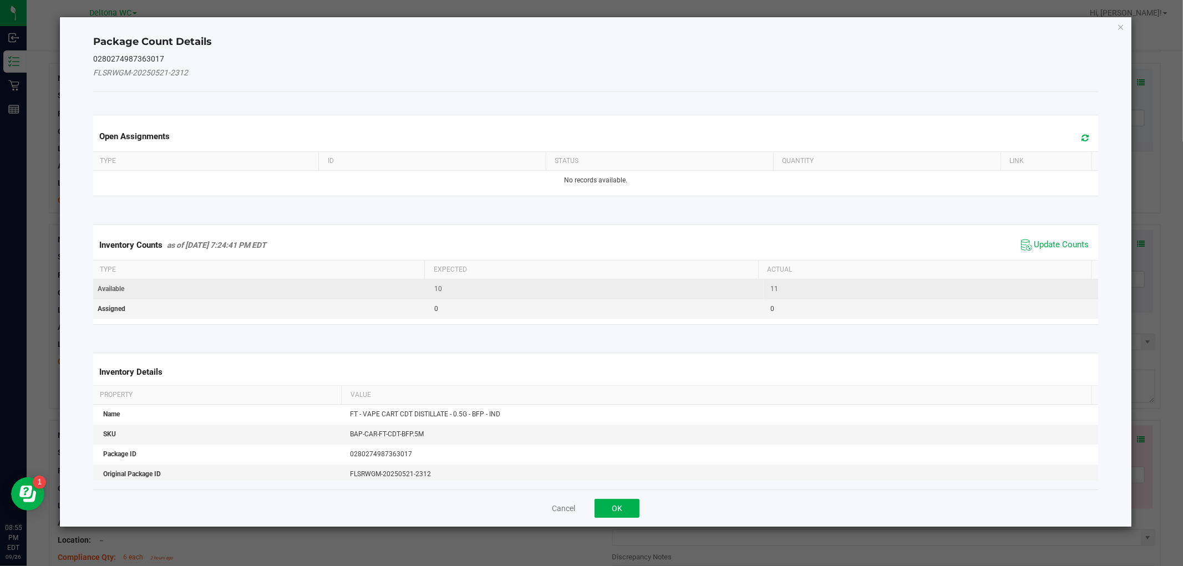
drag, startPoint x: 1054, startPoint y: 245, endPoint x: 941, endPoint y: 297, distance: 123.8
click at [1052, 245] on span "Update Counts" at bounding box center [1061, 245] width 55 height 11
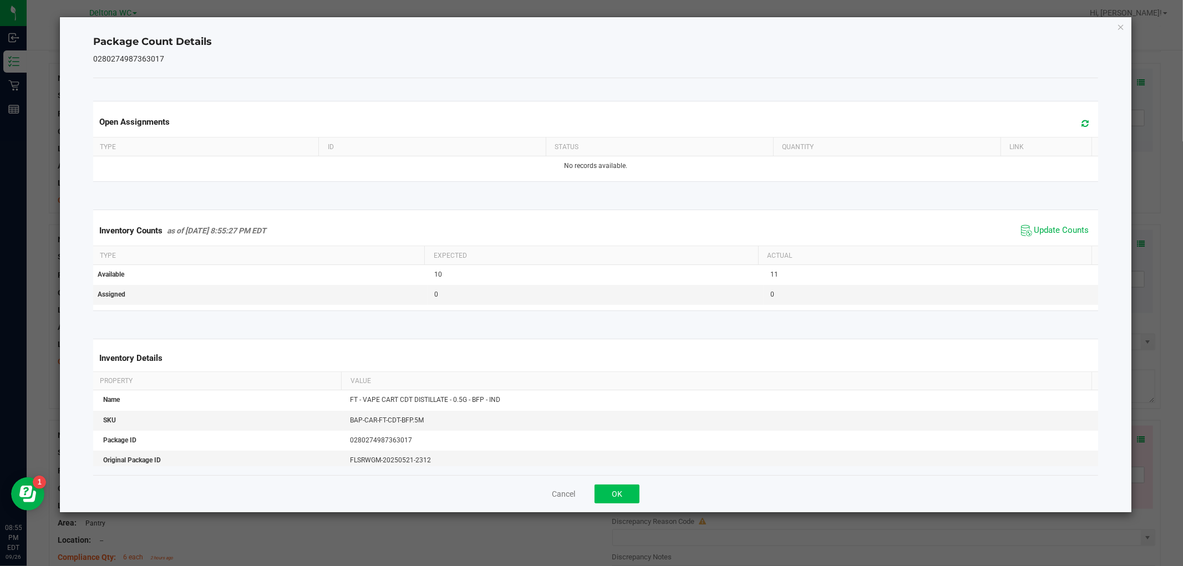
click at [617, 502] on div "Cancel OK" at bounding box center [595, 493] width 1004 height 37
click at [618, 497] on button "OK" at bounding box center [617, 494] width 45 height 19
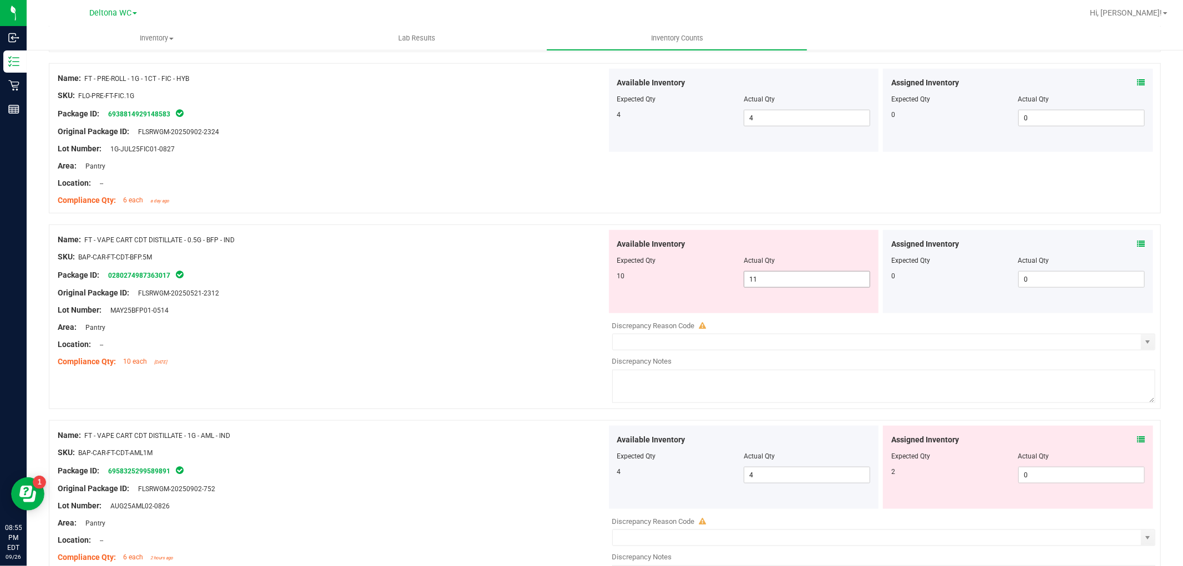
click at [788, 272] on span "11 11" at bounding box center [807, 279] width 126 height 17
click at [786, 272] on input "11" at bounding box center [806, 280] width 125 height 16
type input "10"
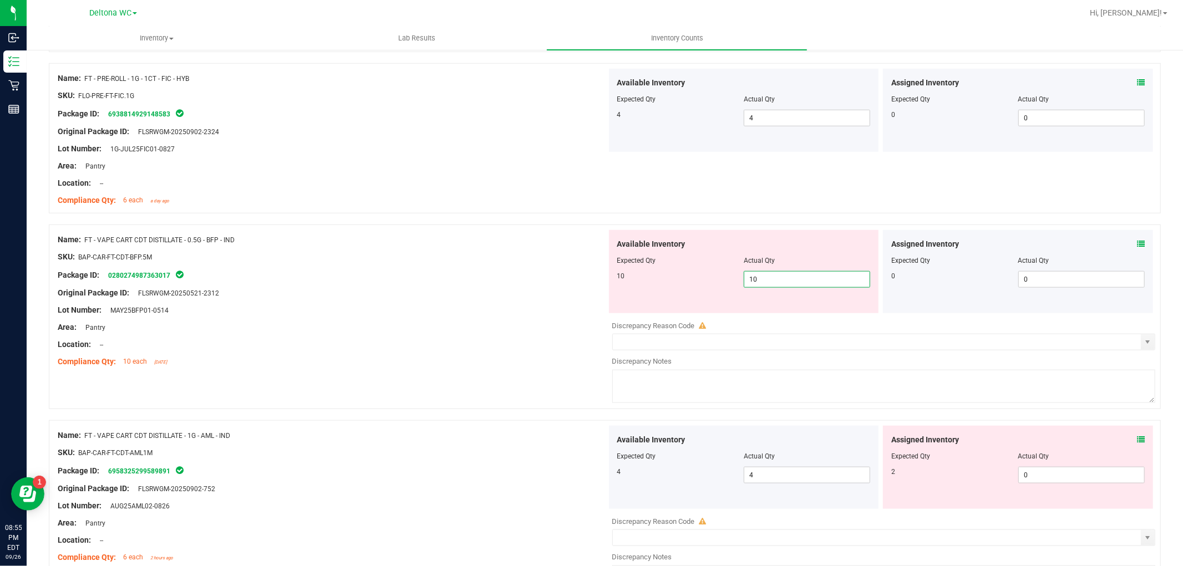
click at [507, 323] on div "Name: FT - VAPE CART CDT DISTILLATE - 0.5G - BFP - IND SKU: BAP-CAR-FT-CDT-BFP.…" at bounding box center [332, 300] width 549 height 141
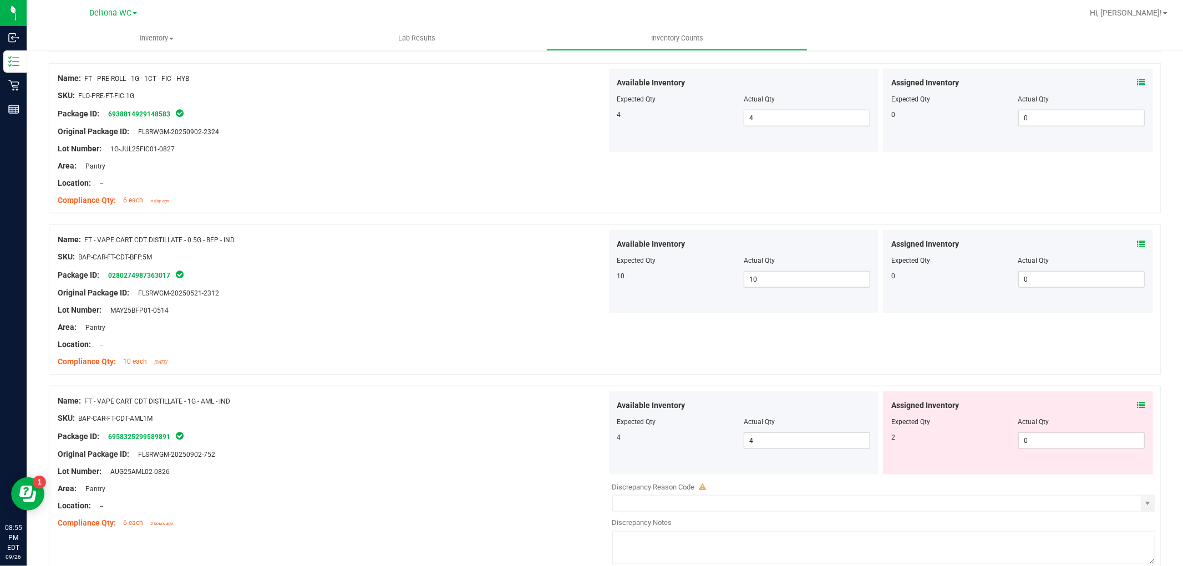
click at [410, 439] on div "Package ID: 6958325299589891" at bounding box center [332, 436] width 549 height 13
click at [1137, 404] on icon at bounding box center [1141, 406] width 8 height 8
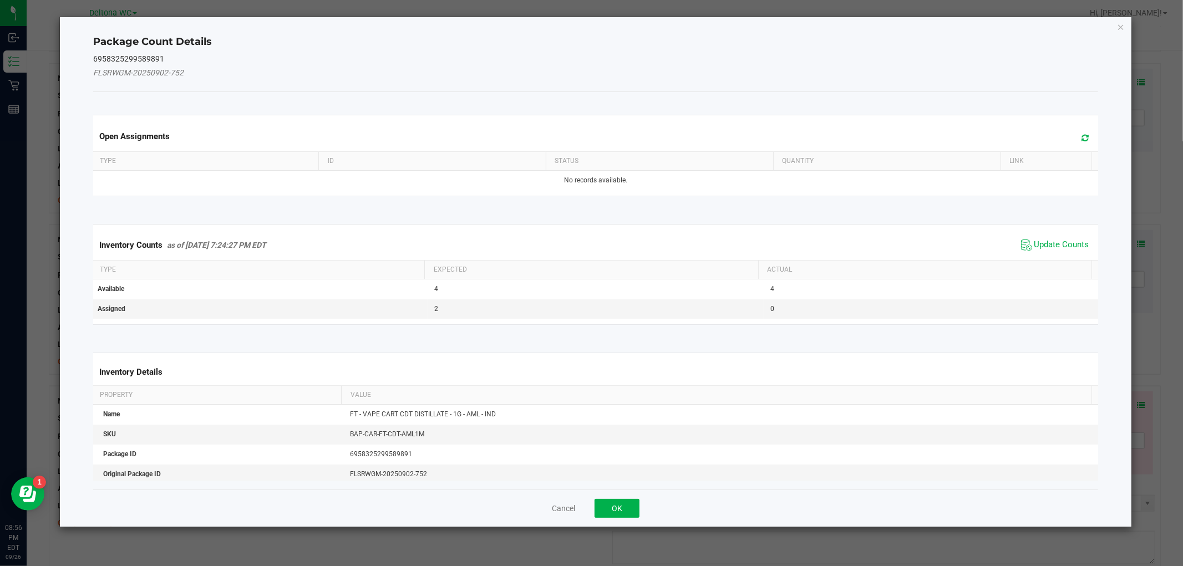
click at [1023, 247] on span "Update Counts" at bounding box center [1055, 245] width 74 height 17
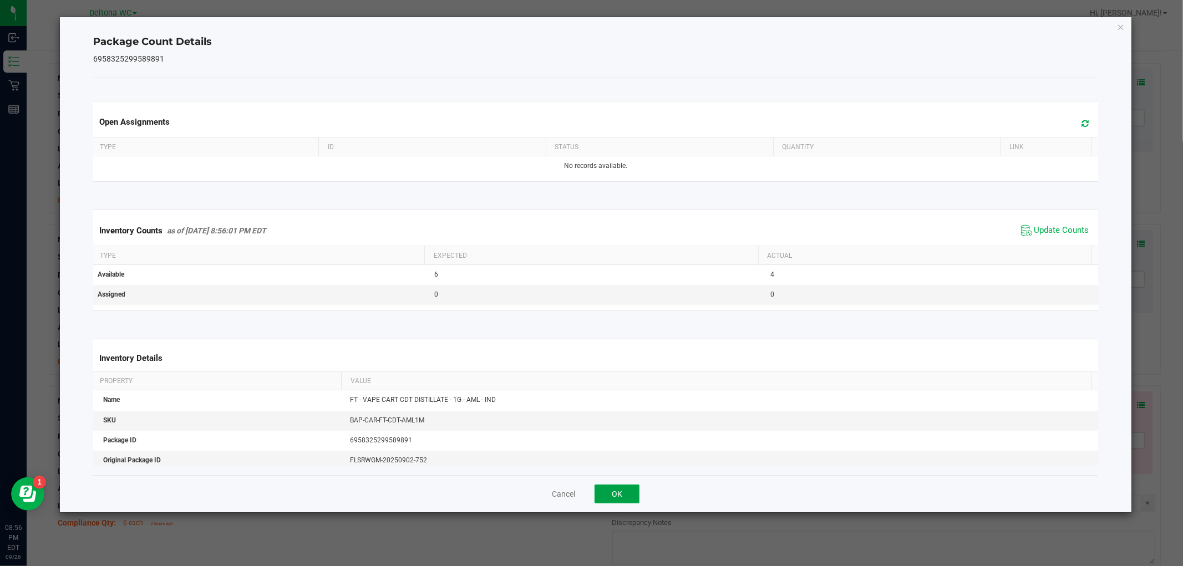
click at [629, 492] on button "OK" at bounding box center [617, 494] width 45 height 19
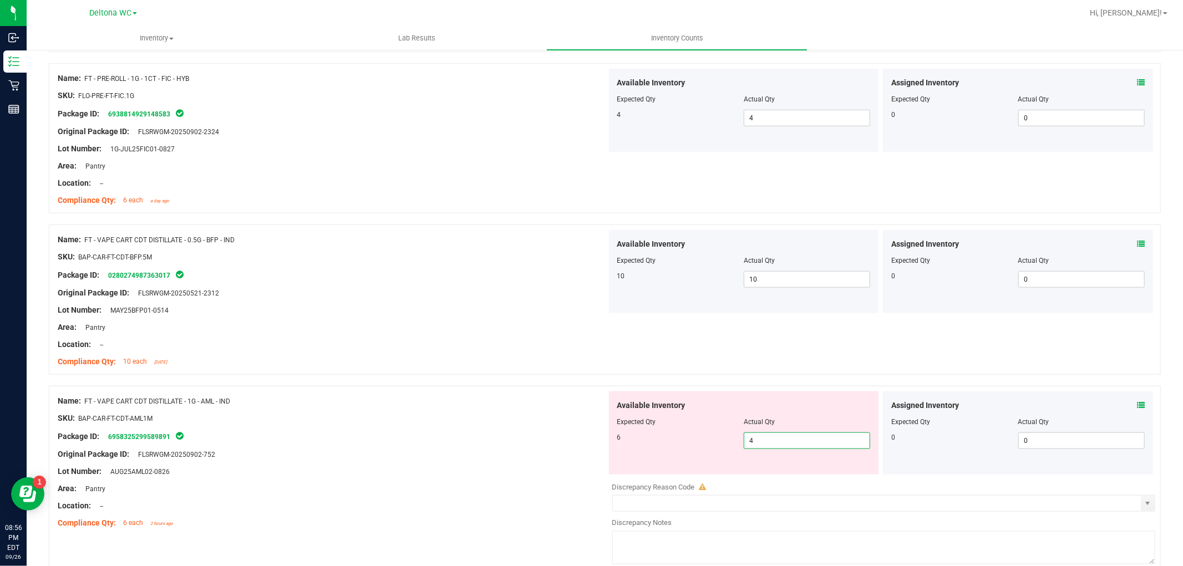
click at [768, 439] on span "4 4" at bounding box center [807, 441] width 126 height 17
click at [768, 440] on input "4" at bounding box center [806, 441] width 125 height 16
type input "6"
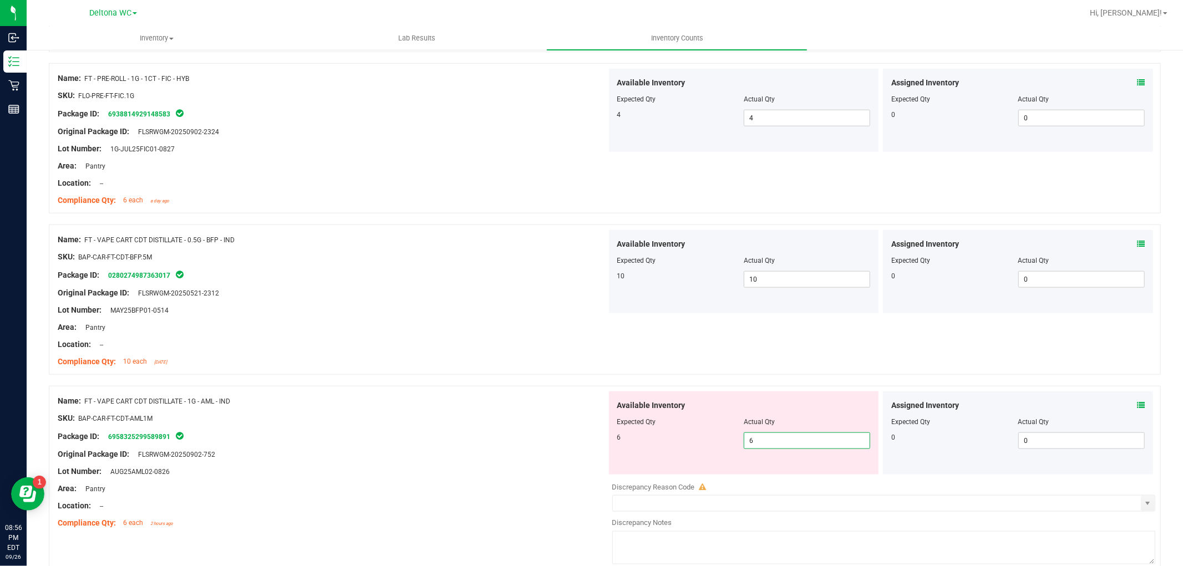
click at [517, 369] on div "Name: FT - VAPE CART CDT DISTILLATE - 0.5G - BFP - IND SKU: BAP-CAR-FT-CDT-BFP.…" at bounding box center [332, 300] width 549 height 141
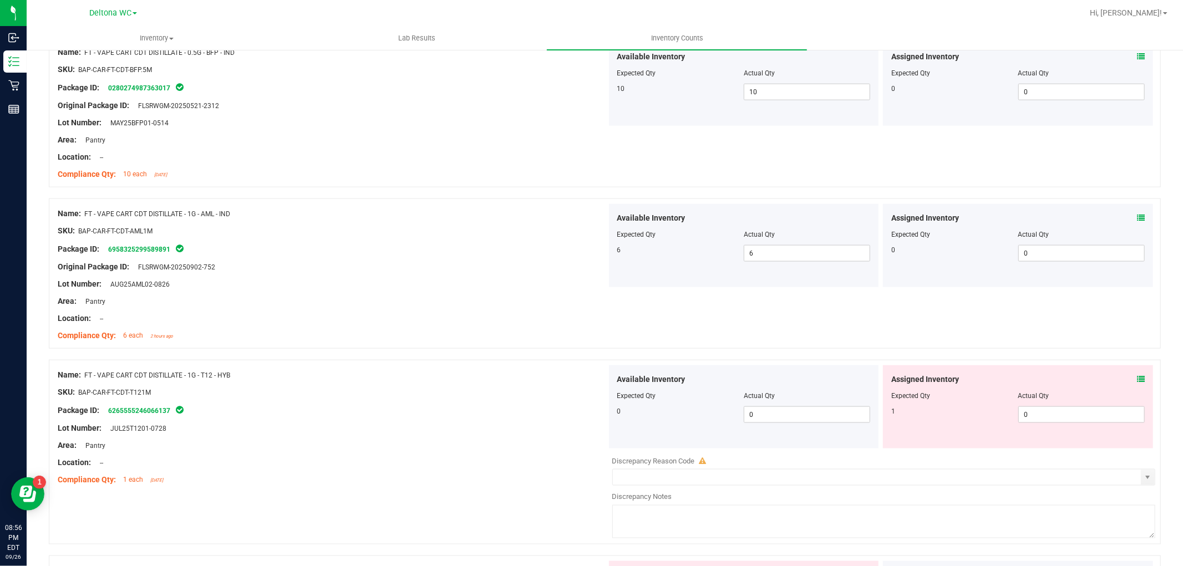
scroll to position [1171, 0]
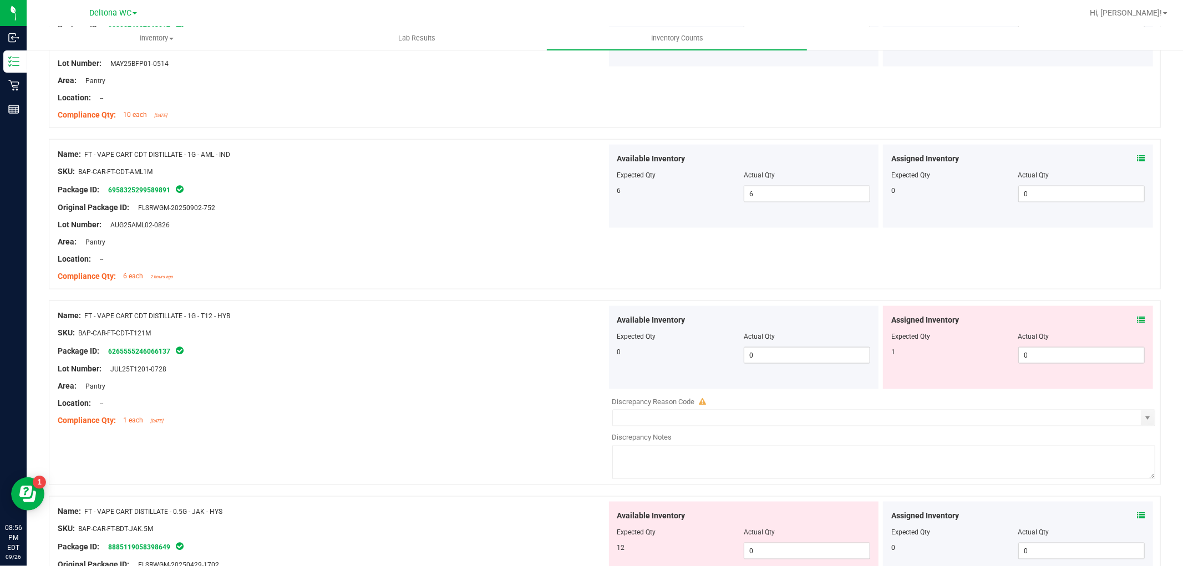
click at [1137, 321] on icon at bounding box center [1141, 320] width 8 height 8
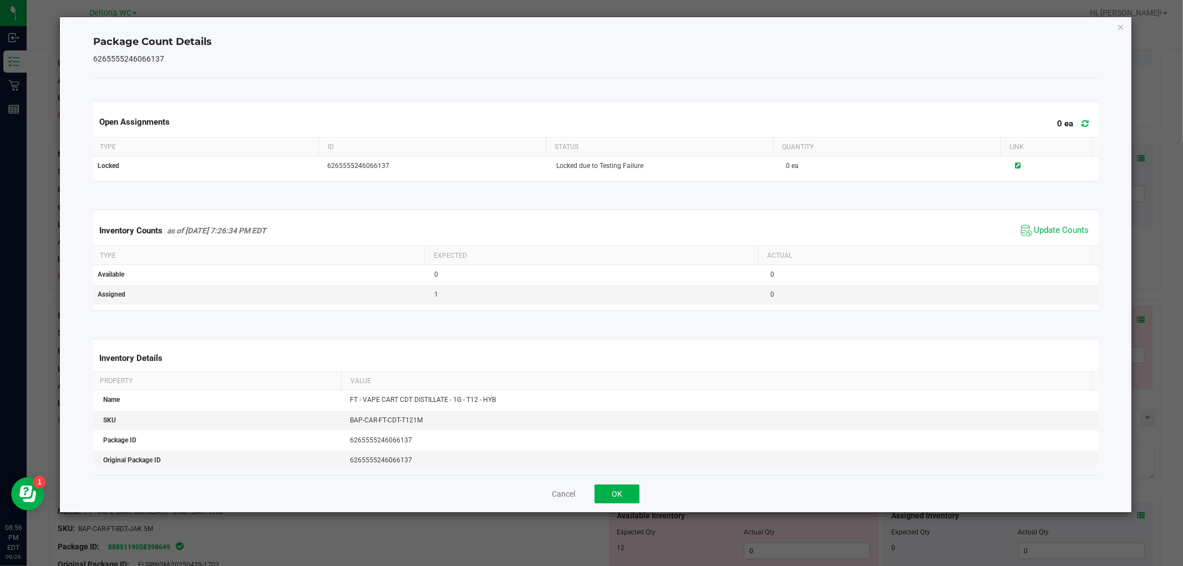
drag, startPoint x: 1056, startPoint y: 228, endPoint x: 1028, endPoint y: 241, distance: 30.5
click at [1055, 228] on span "Update Counts" at bounding box center [1061, 230] width 55 height 11
click at [608, 496] on button "OK" at bounding box center [617, 494] width 45 height 19
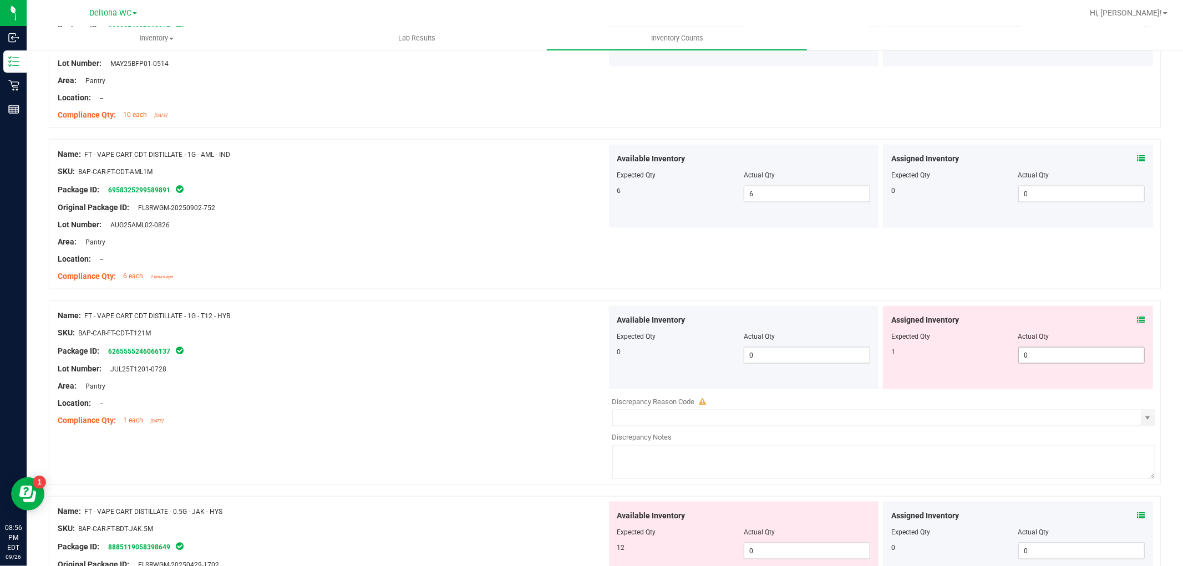
click at [1030, 362] on span "0 0" at bounding box center [1081, 355] width 126 height 17
click at [1030, 362] on input "0" at bounding box center [1081, 356] width 125 height 16
type input "1"
click at [274, 349] on div "Package ID: 6265555246066137" at bounding box center [332, 350] width 549 height 13
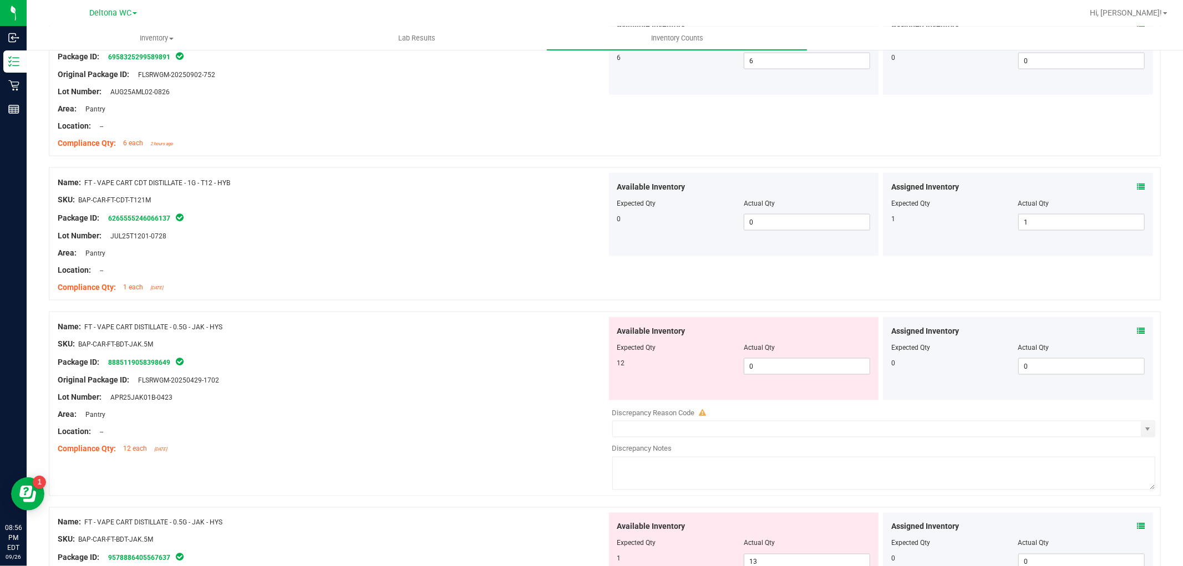
scroll to position [1355, 0]
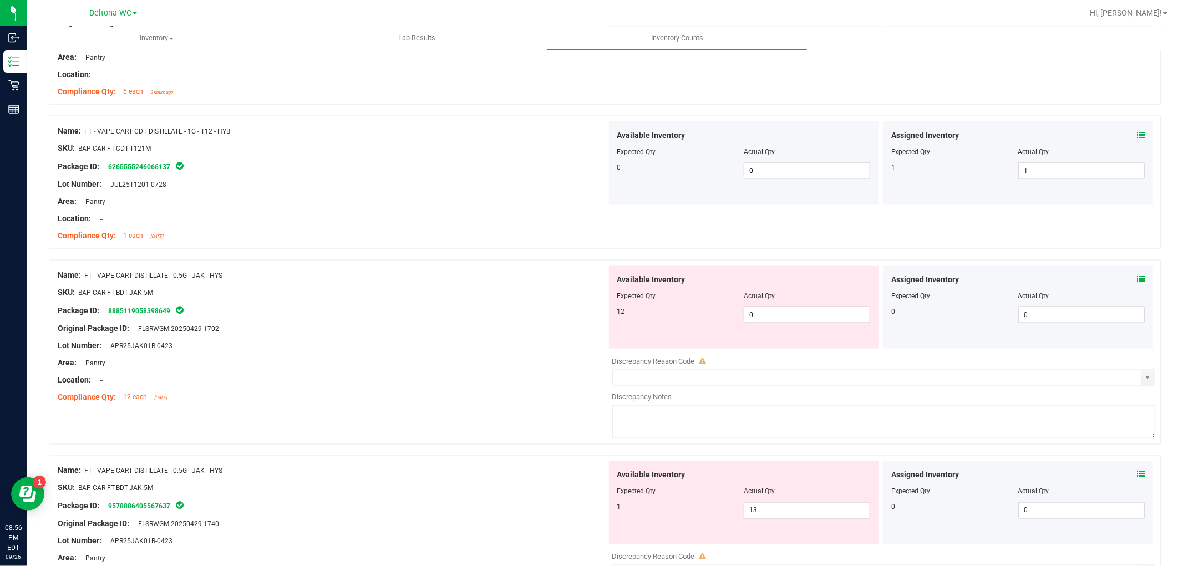
click at [758, 324] on div "Available Inventory Expected Qty Actual Qty 12 0 0" at bounding box center [744, 307] width 270 height 83
click at [760, 318] on span "0 0" at bounding box center [807, 315] width 126 height 17
click at [760, 318] on input "0" at bounding box center [806, 315] width 125 height 16
click at [1129, 281] on div "Assigned Inventory Expected Qty Actual Qty 0 0 0" at bounding box center [1018, 307] width 270 height 83
click at [1137, 280] on icon at bounding box center [1141, 280] width 8 height 8
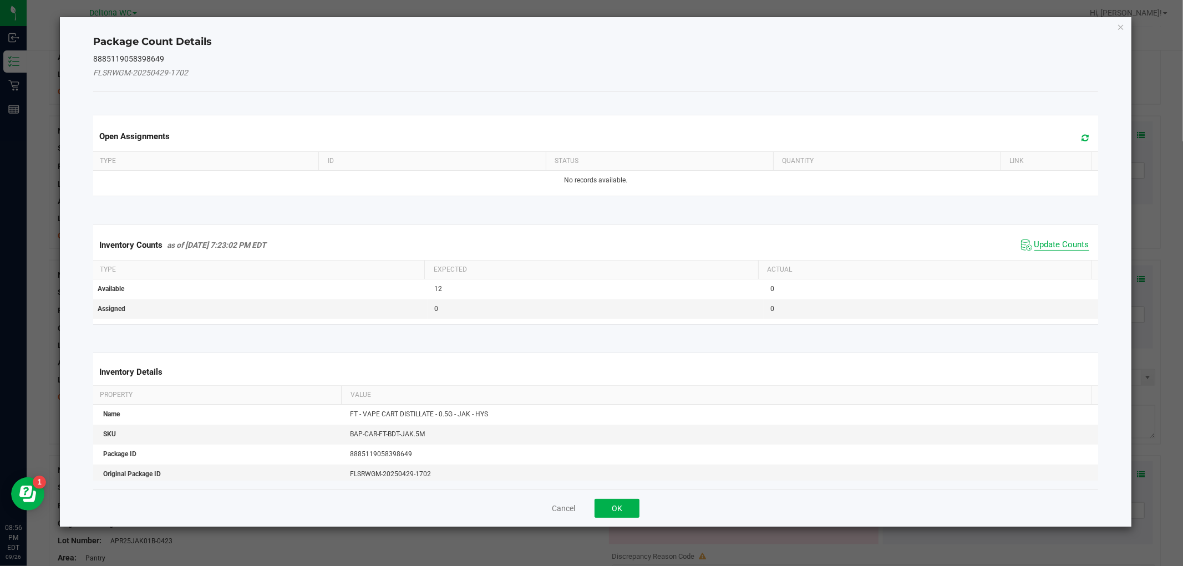
click at [1038, 240] on span "Update Counts" at bounding box center [1061, 245] width 55 height 11
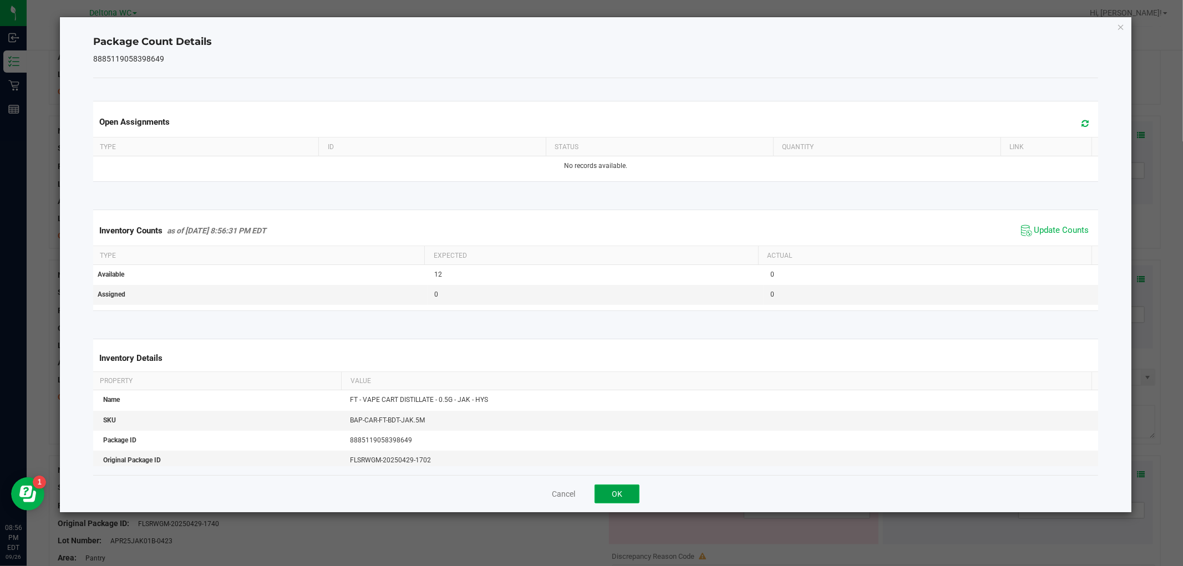
click at [617, 489] on button "OK" at bounding box center [617, 494] width 45 height 19
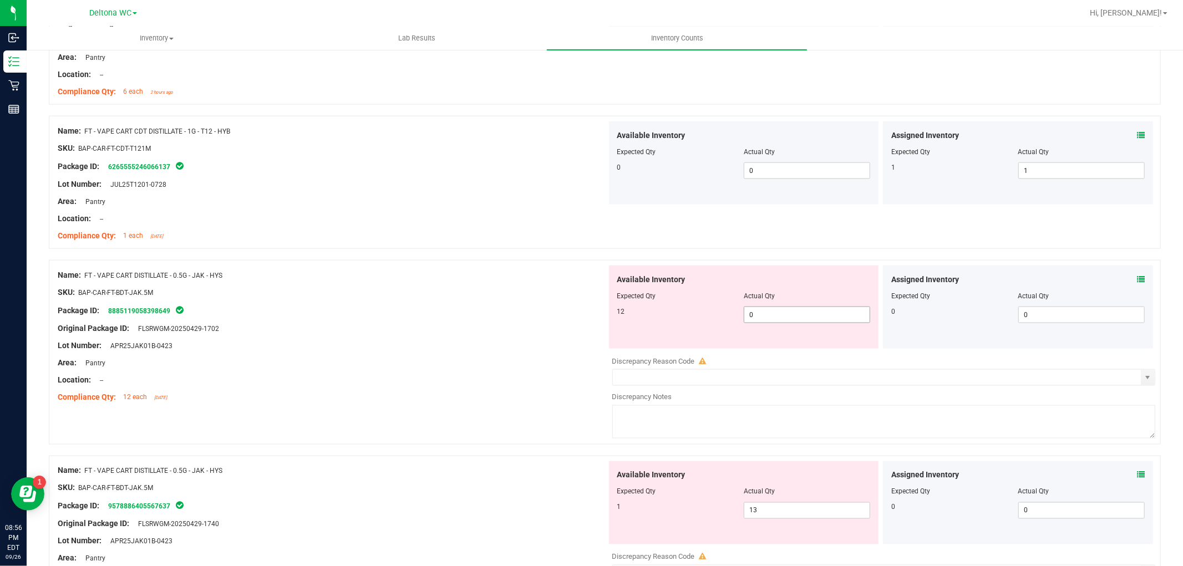
click at [753, 321] on span "0 0" at bounding box center [807, 315] width 126 height 17
click at [753, 321] on input "0" at bounding box center [806, 315] width 125 height 16
type input "12"
click at [495, 352] on div at bounding box center [332, 355] width 549 height 6
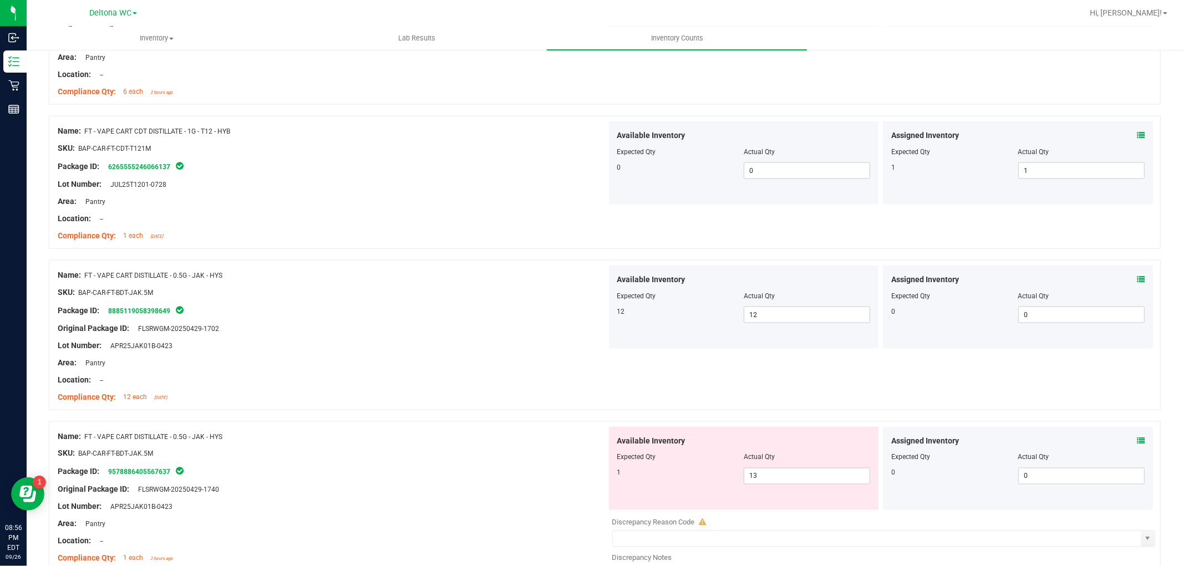
click at [1137, 440] on icon at bounding box center [1141, 441] width 8 height 8
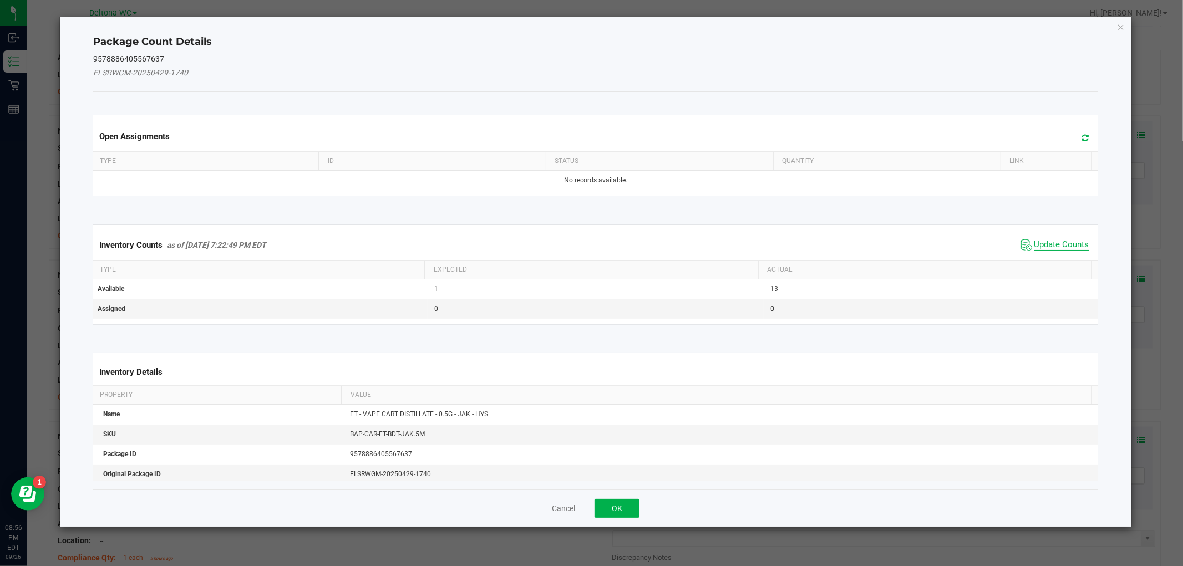
click at [1034, 242] on span "Update Counts" at bounding box center [1061, 245] width 55 height 11
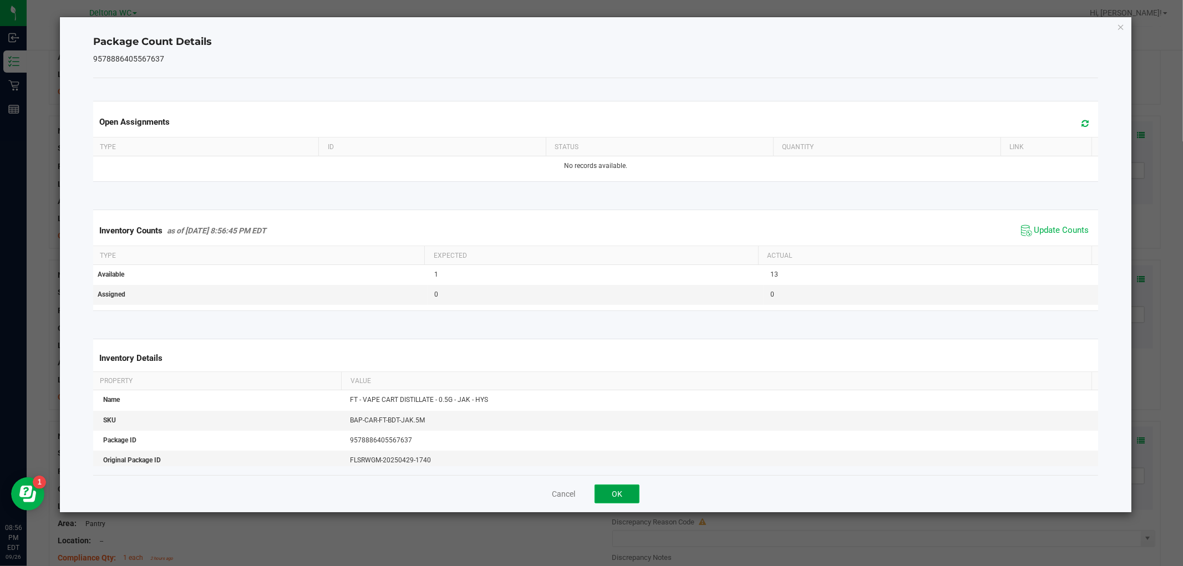
click at [617, 492] on button "OK" at bounding box center [617, 494] width 45 height 19
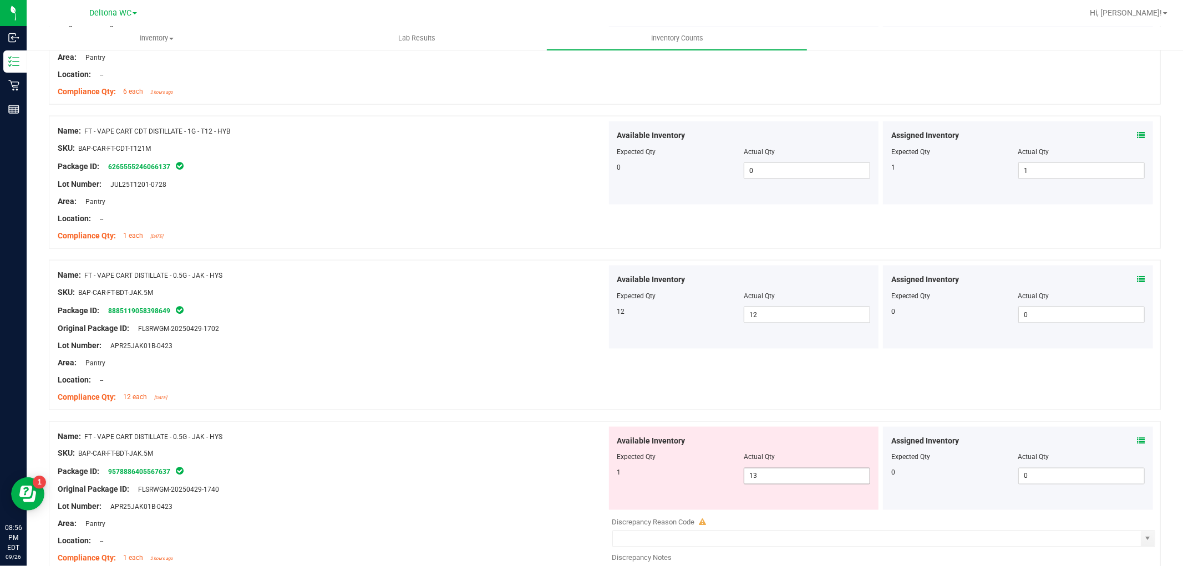
click at [780, 473] on span "13 13" at bounding box center [807, 476] width 126 height 17
click at [780, 473] on input "13" at bounding box center [806, 477] width 125 height 16
type input "1"
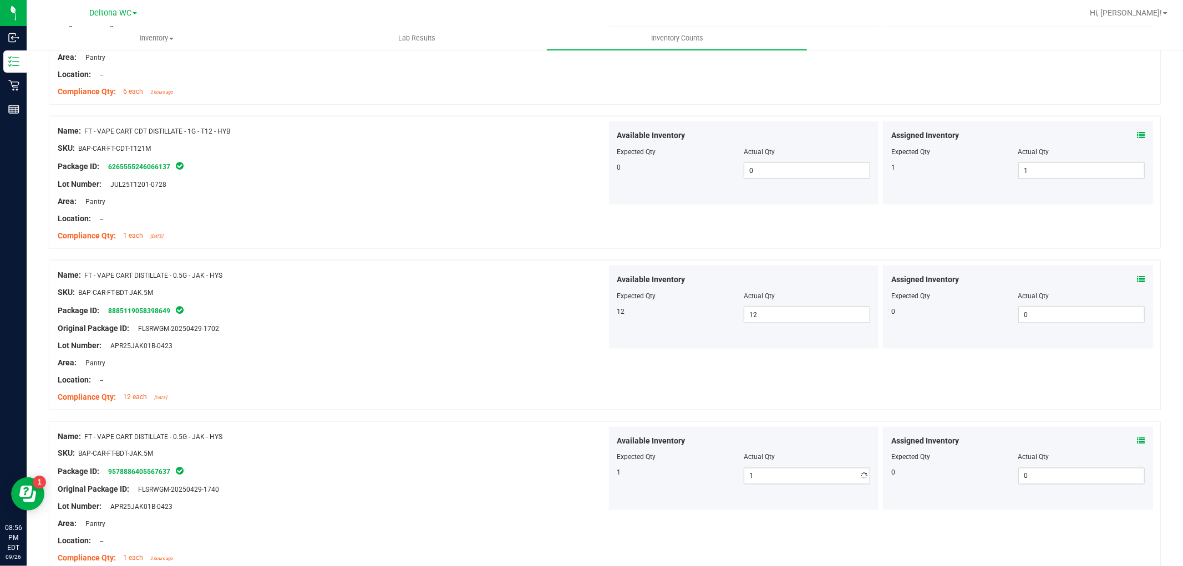
click at [547, 370] on div at bounding box center [332, 372] width 549 height 6
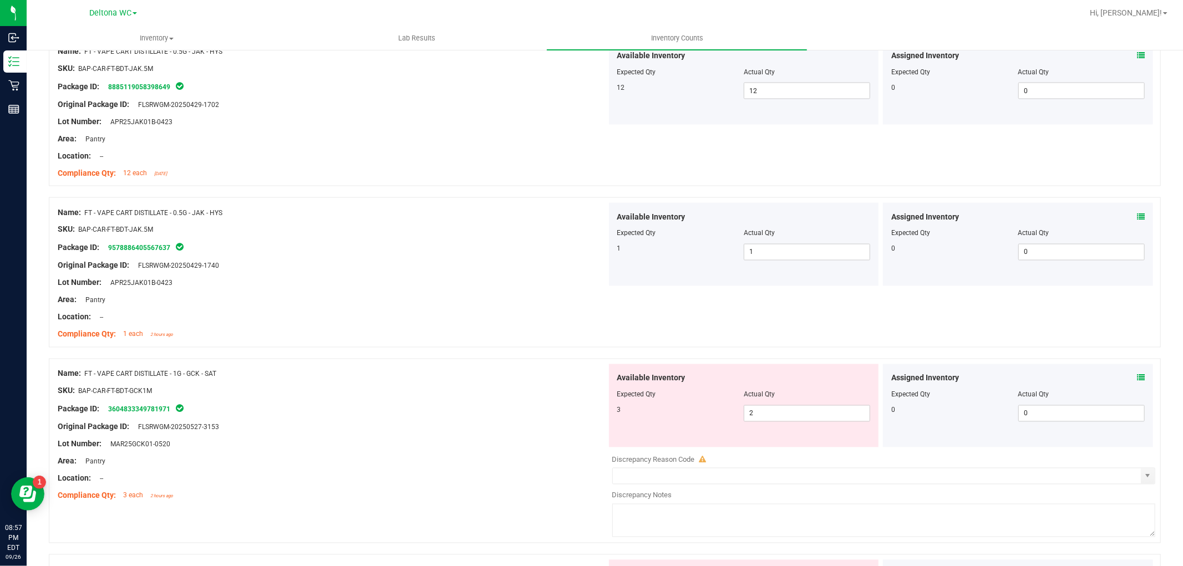
scroll to position [1602, 0]
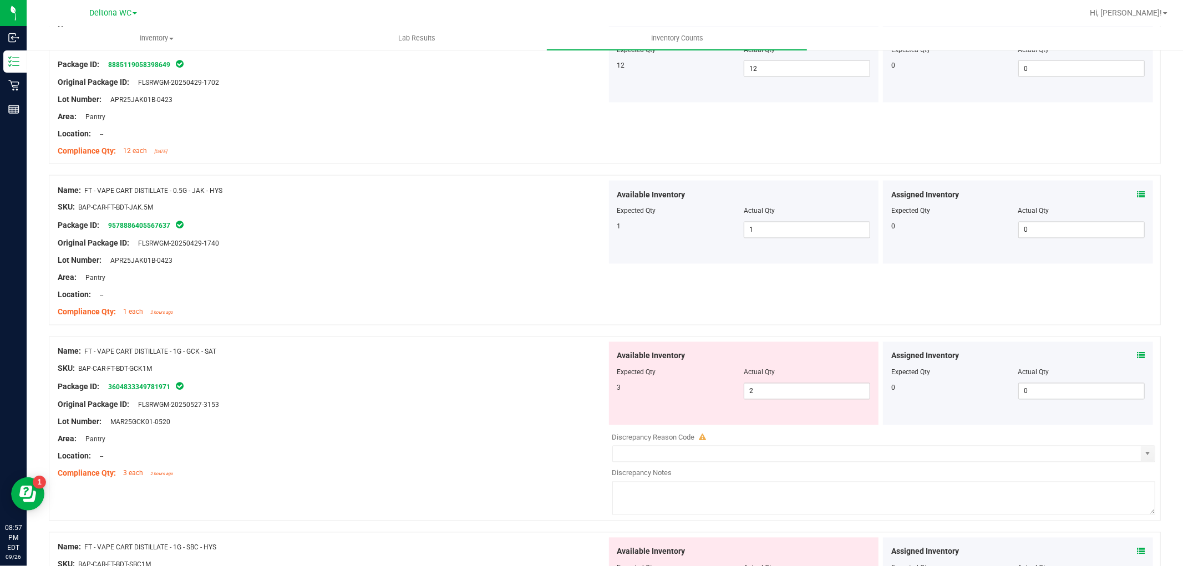
click at [1137, 351] on span at bounding box center [1141, 357] width 8 height 12
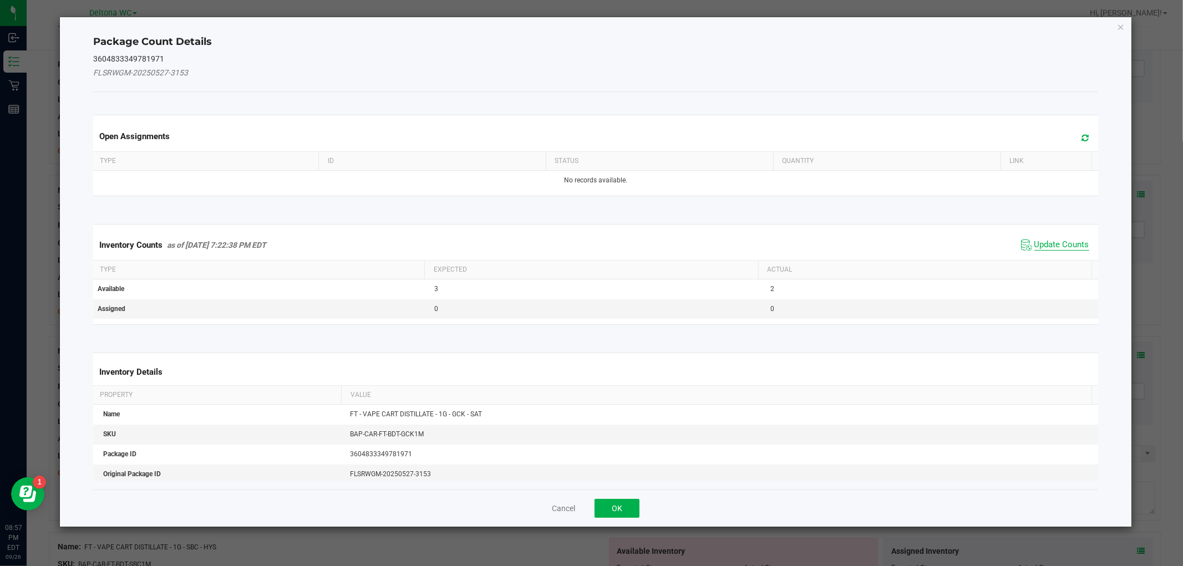
click at [1034, 246] on span "Update Counts" at bounding box center [1061, 245] width 55 height 11
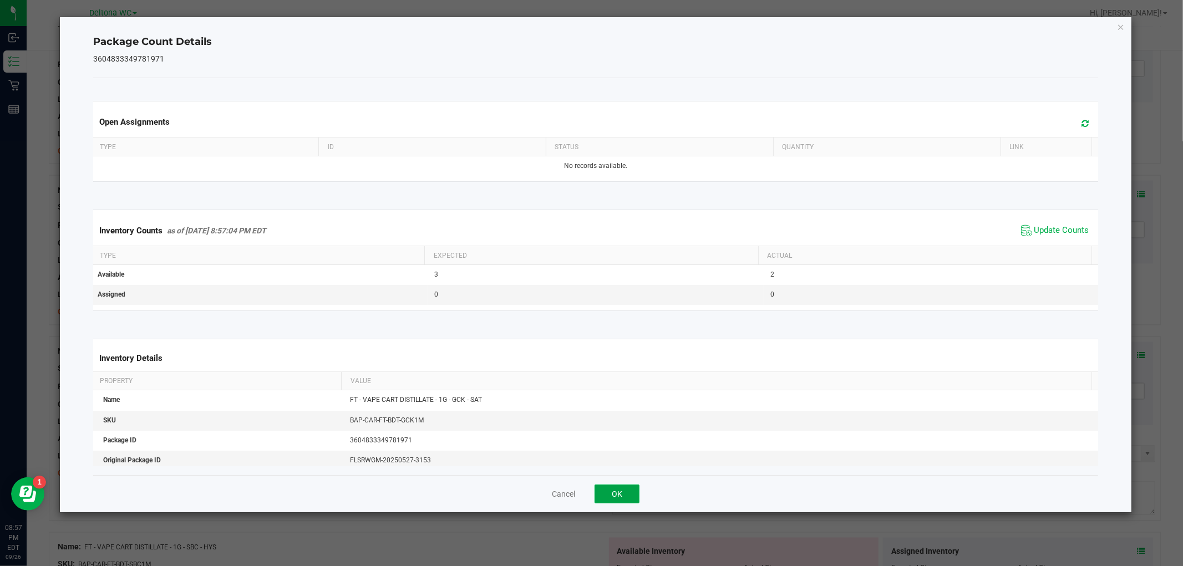
click at [620, 488] on button "OK" at bounding box center [617, 494] width 45 height 19
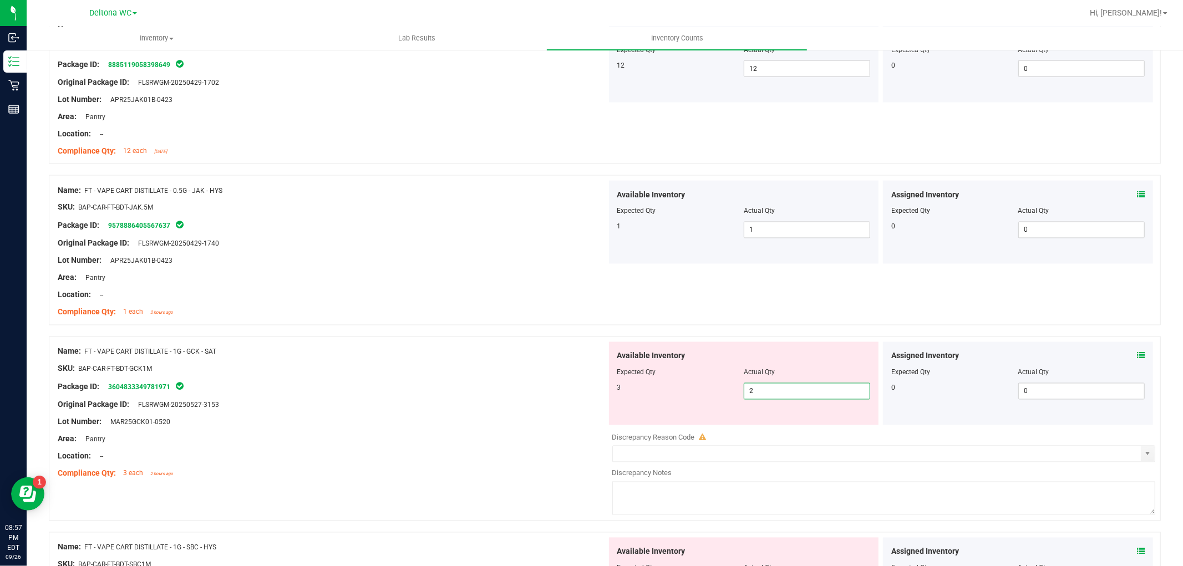
click at [769, 395] on span "2 2" at bounding box center [807, 391] width 126 height 17
click at [770, 394] on input "2" at bounding box center [806, 392] width 125 height 16
click at [770, 395] on input "2" at bounding box center [806, 392] width 125 height 16
type input "3"
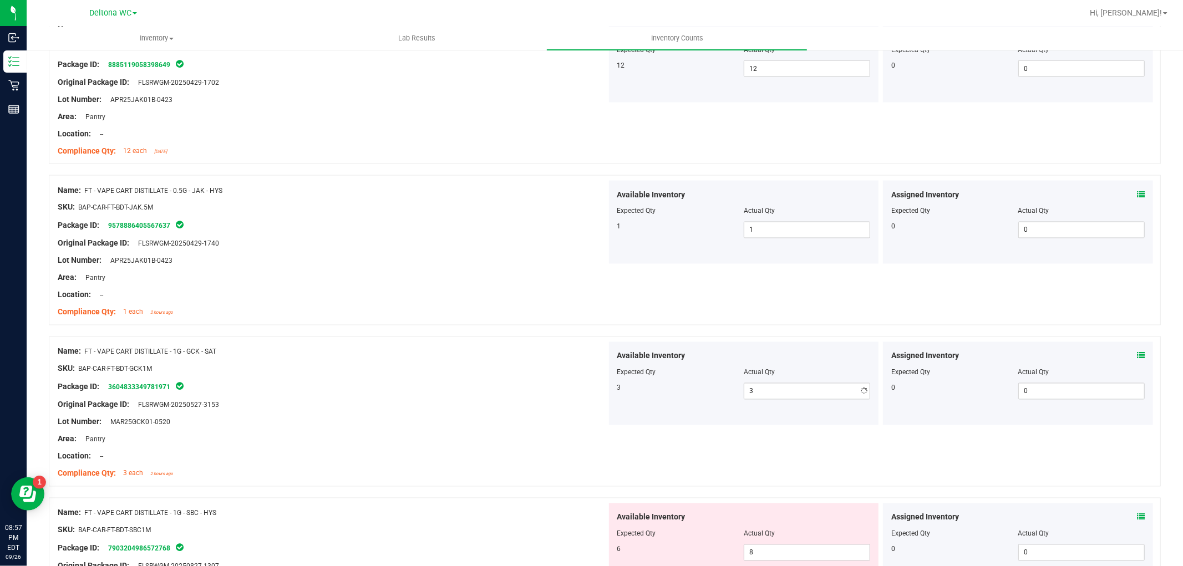
click at [398, 394] on div at bounding box center [332, 397] width 549 height 6
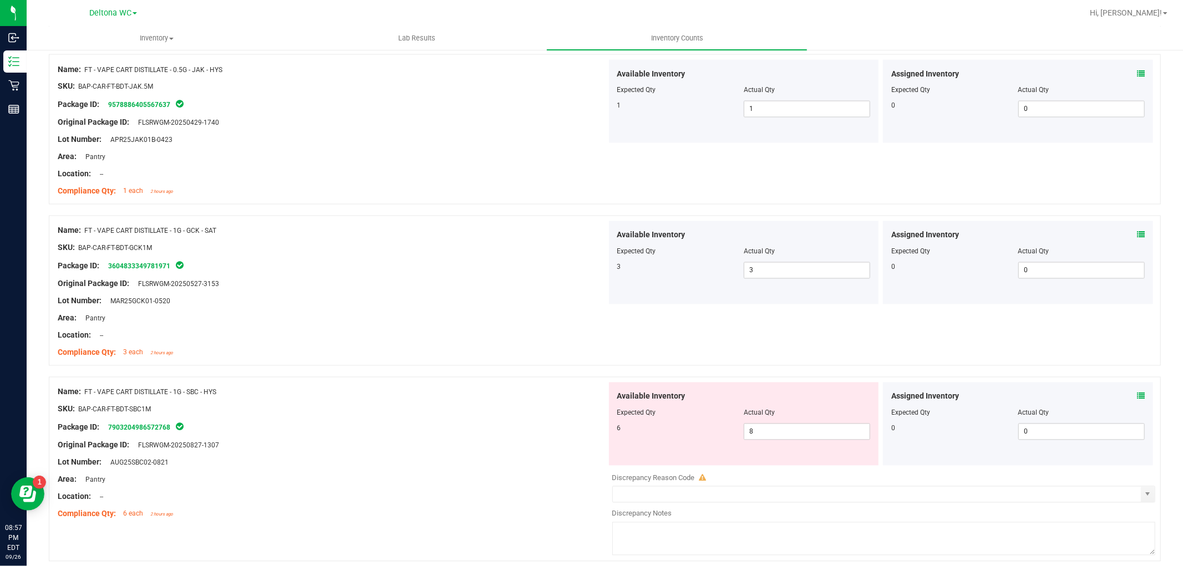
scroll to position [1725, 0]
click at [1137, 389] on span at bounding box center [1141, 394] width 8 height 12
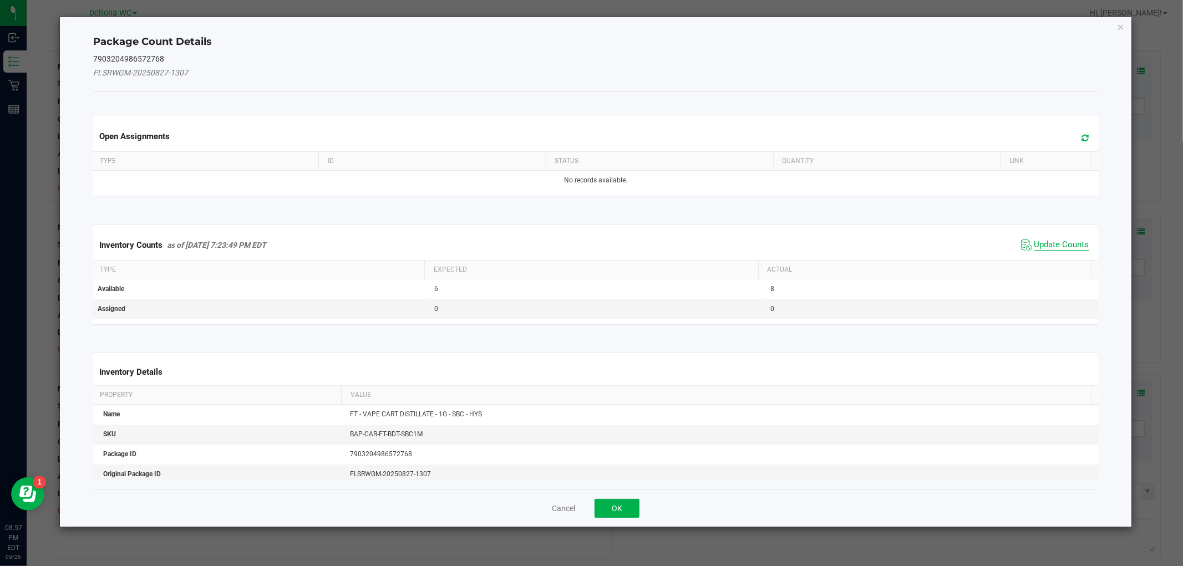
drag, startPoint x: 1030, startPoint y: 241, endPoint x: 893, endPoint y: 316, distance: 156.1
click at [1034, 242] on span "Update Counts" at bounding box center [1061, 245] width 55 height 11
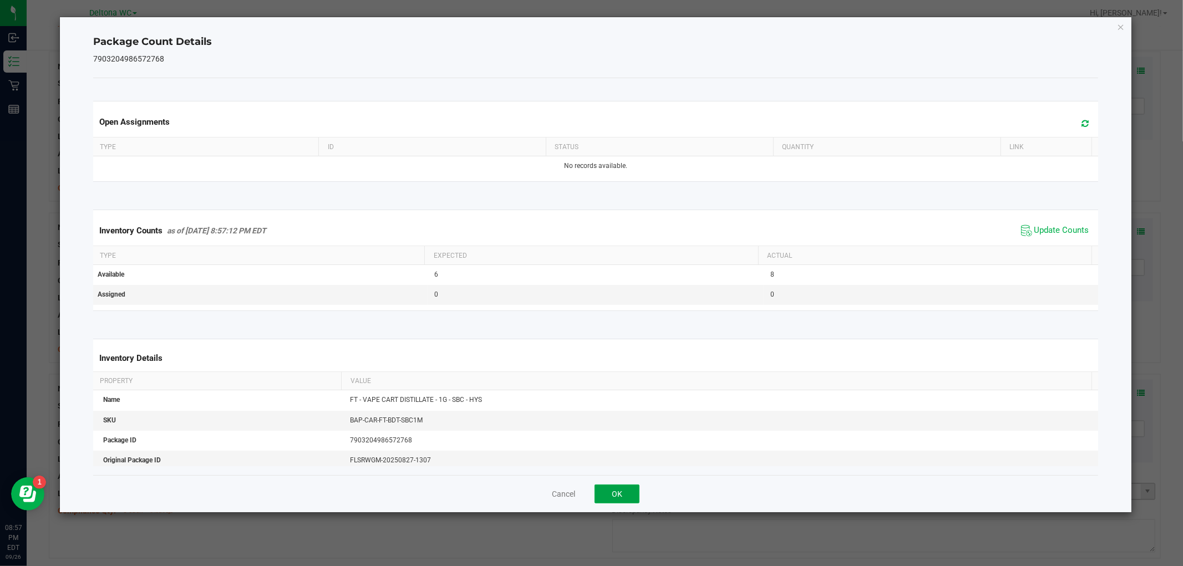
click at [623, 486] on button "OK" at bounding box center [617, 494] width 45 height 19
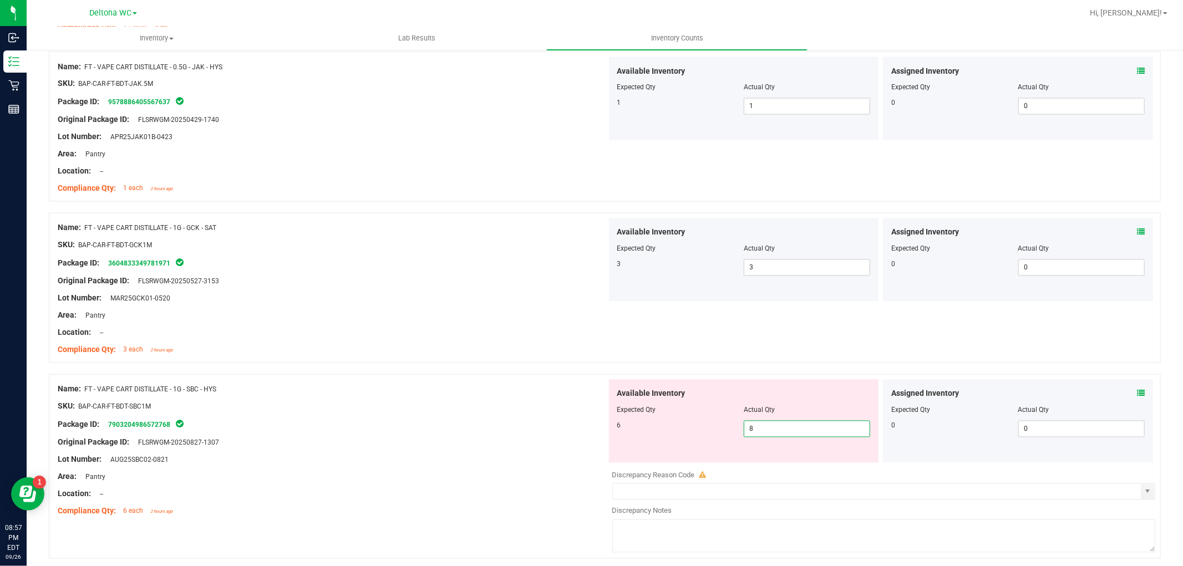
click at [778, 426] on span "8 8" at bounding box center [807, 429] width 126 height 17
click at [778, 424] on input "8" at bounding box center [806, 430] width 125 height 16
type input "6"
click at [541, 440] on div "Original Package ID: FLSRWGM-20250827-1307" at bounding box center [332, 443] width 549 height 12
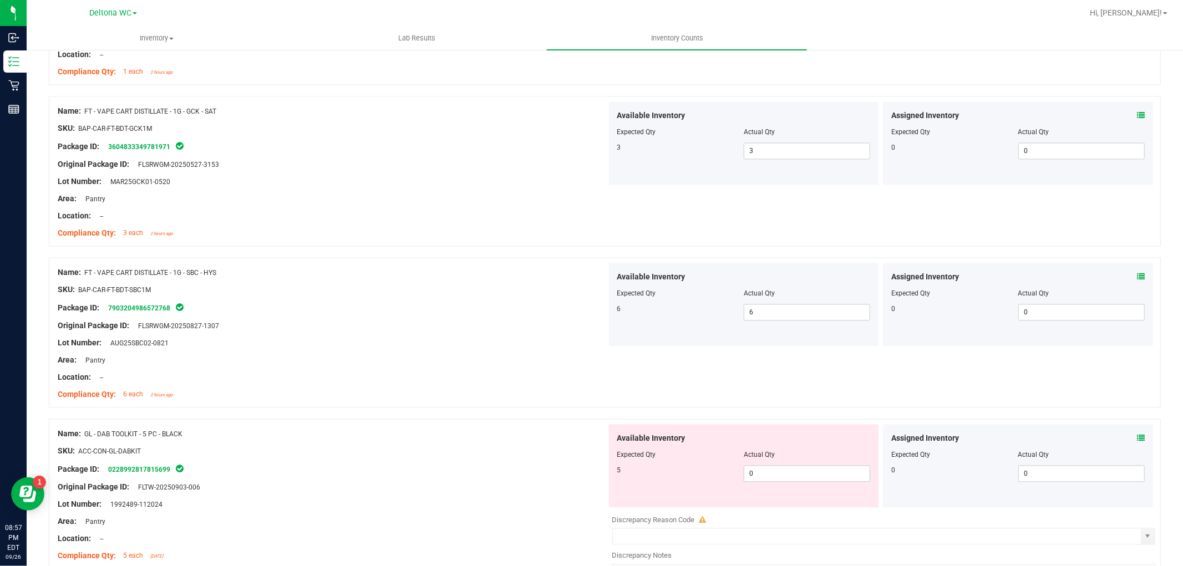
scroll to position [1910, 0]
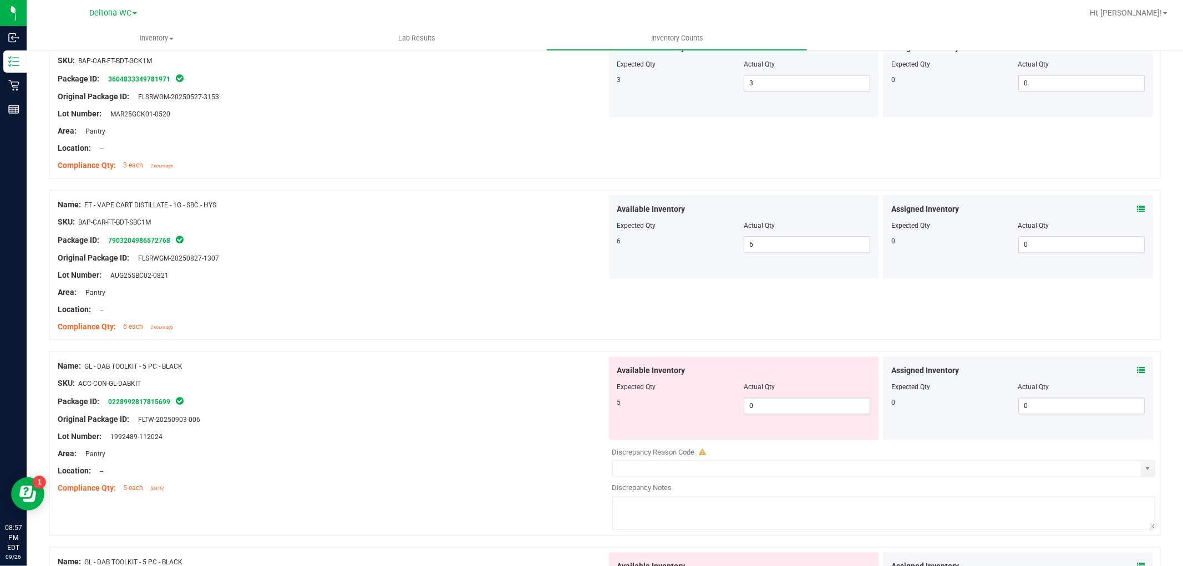
click at [1137, 372] on icon at bounding box center [1141, 371] width 8 height 8
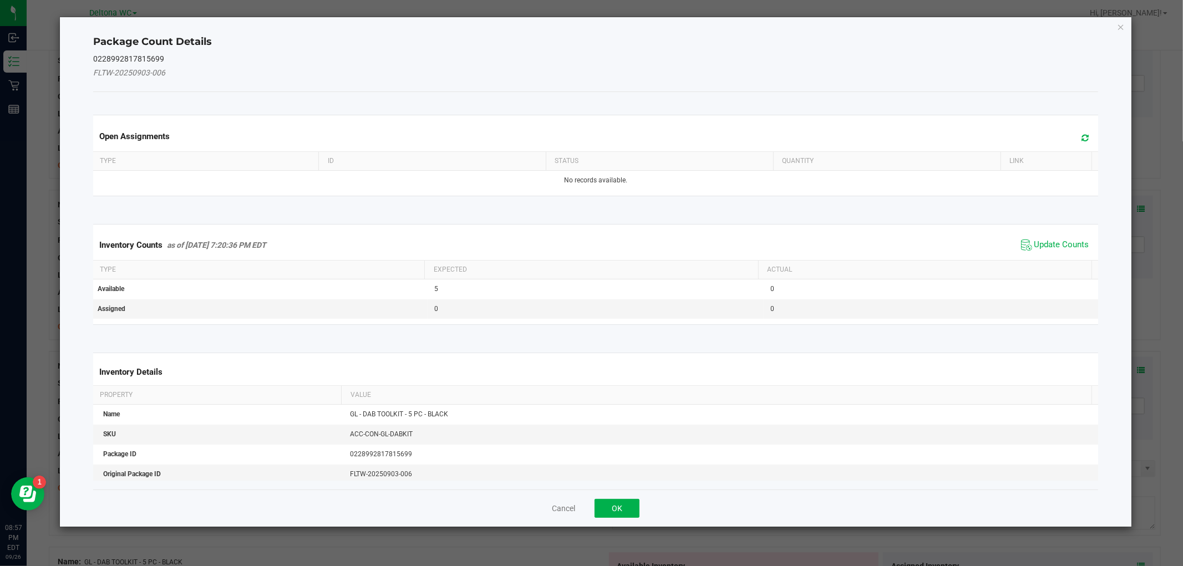
click at [1024, 248] on span "Update Counts" at bounding box center [1055, 245] width 74 height 17
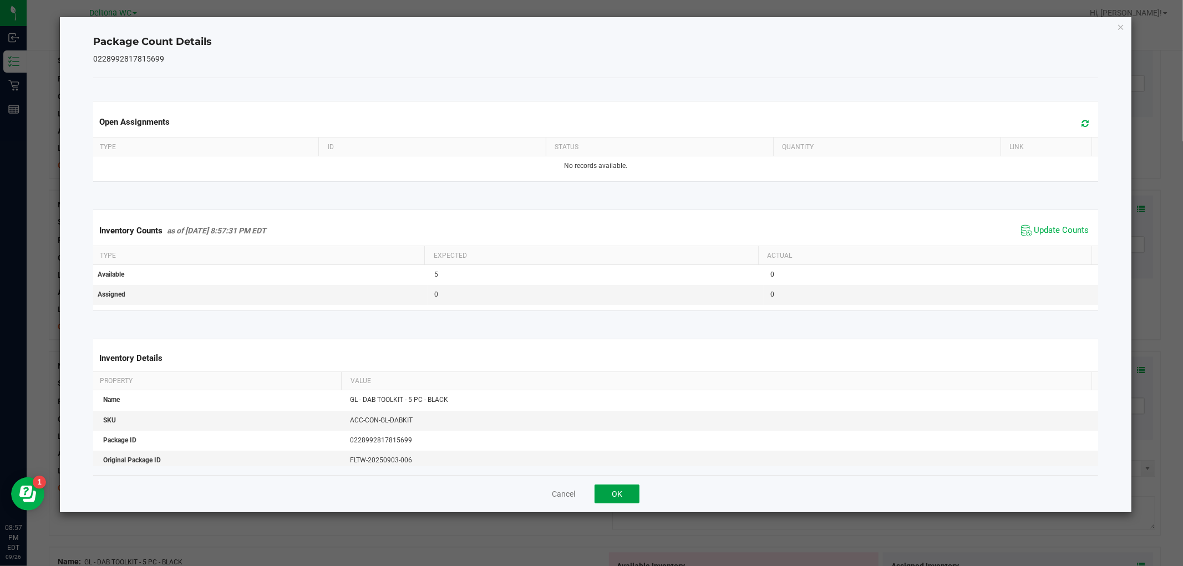
click at [601, 495] on button "OK" at bounding box center [617, 494] width 45 height 19
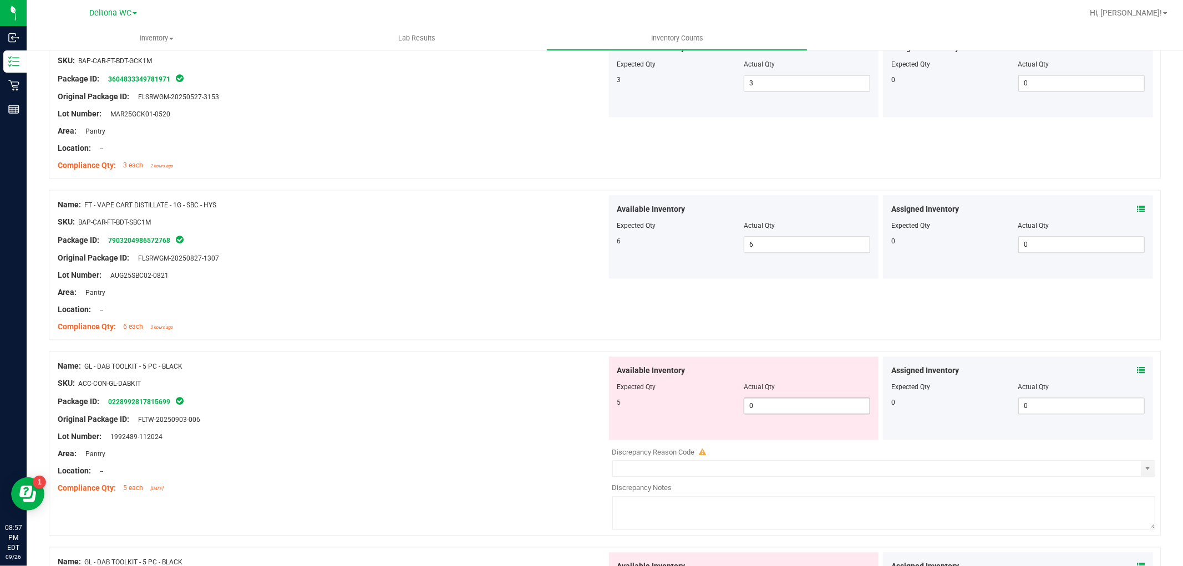
click at [829, 405] on span "0 0" at bounding box center [807, 406] width 126 height 17
click at [829, 405] on input "0" at bounding box center [806, 406] width 125 height 16
type input "5"
click at [518, 450] on div "Name: GL - DAB TOOLKIT - 5 PC - BLACK SKU: ACC-CON-GL-DABKIT Package ID: 022899…" at bounding box center [332, 427] width 549 height 141
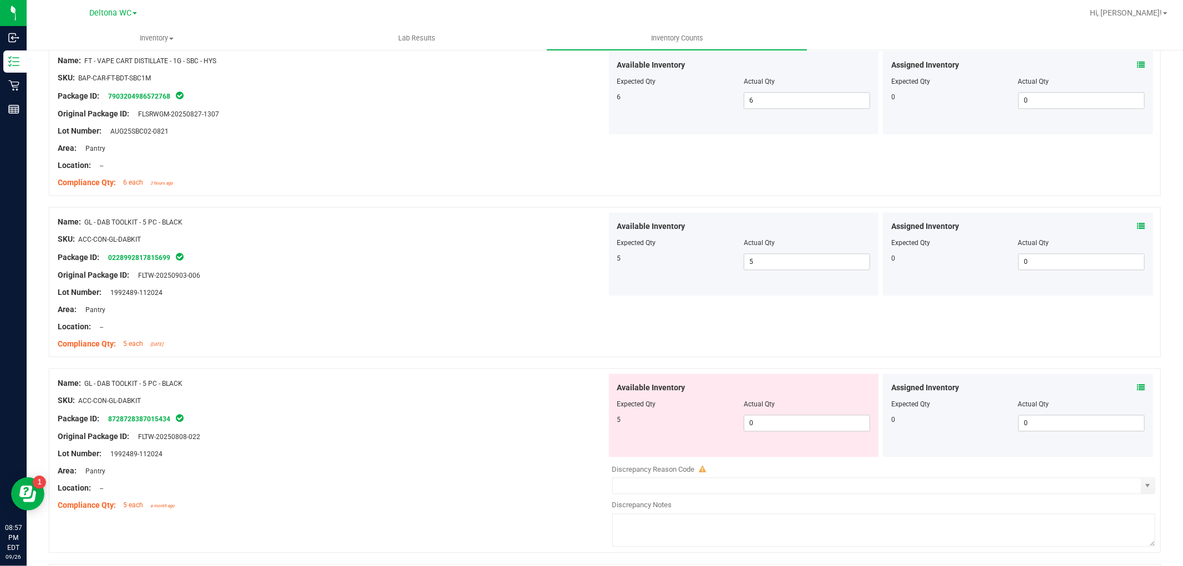
scroll to position [2095, 0]
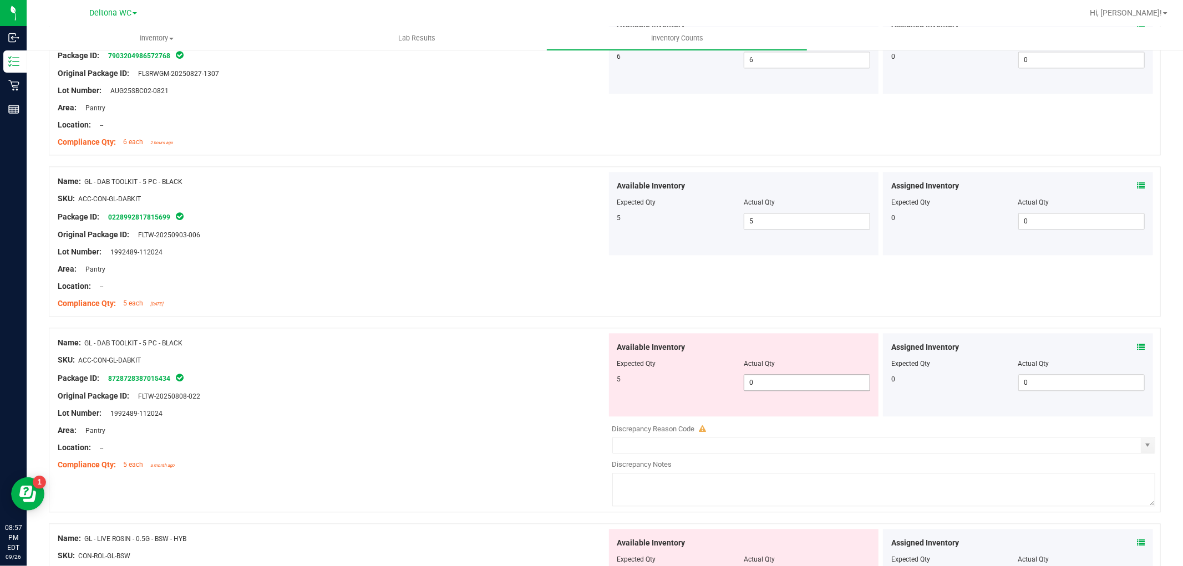
click at [764, 380] on span "0 0" at bounding box center [807, 382] width 126 height 17
click at [764, 380] on input "0" at bounding box center [806, 383] width 125 height 16
type input "1"
type input "5"
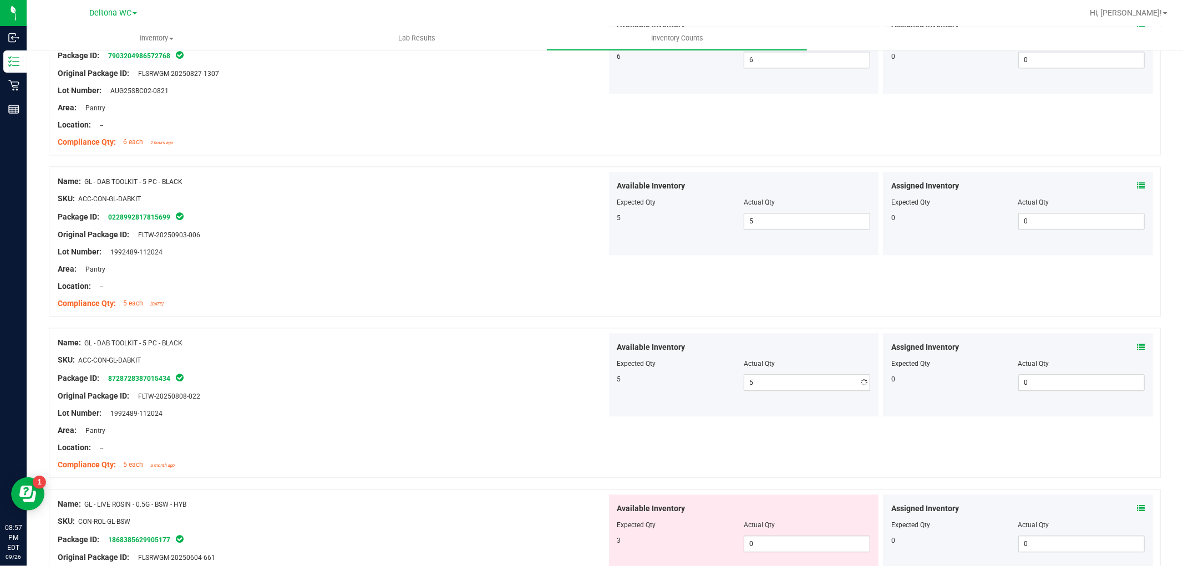
click at [507, 307] on div "Compliance Qty: 5 each [DATE]" at bounding box center [332, 304] width 549 height 12
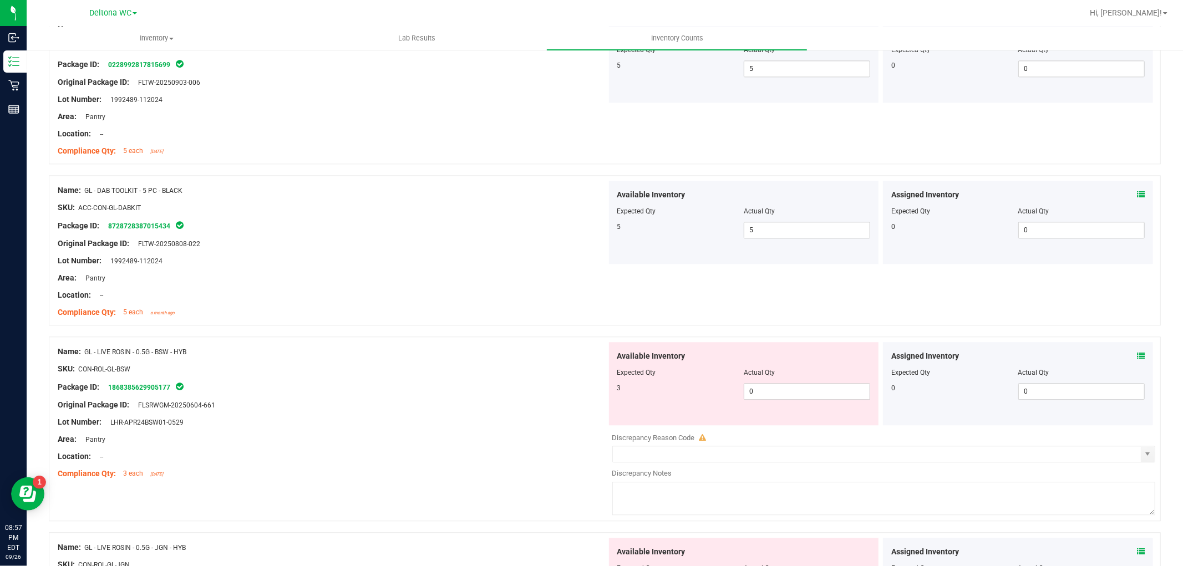
scroll to position [2342, 0]
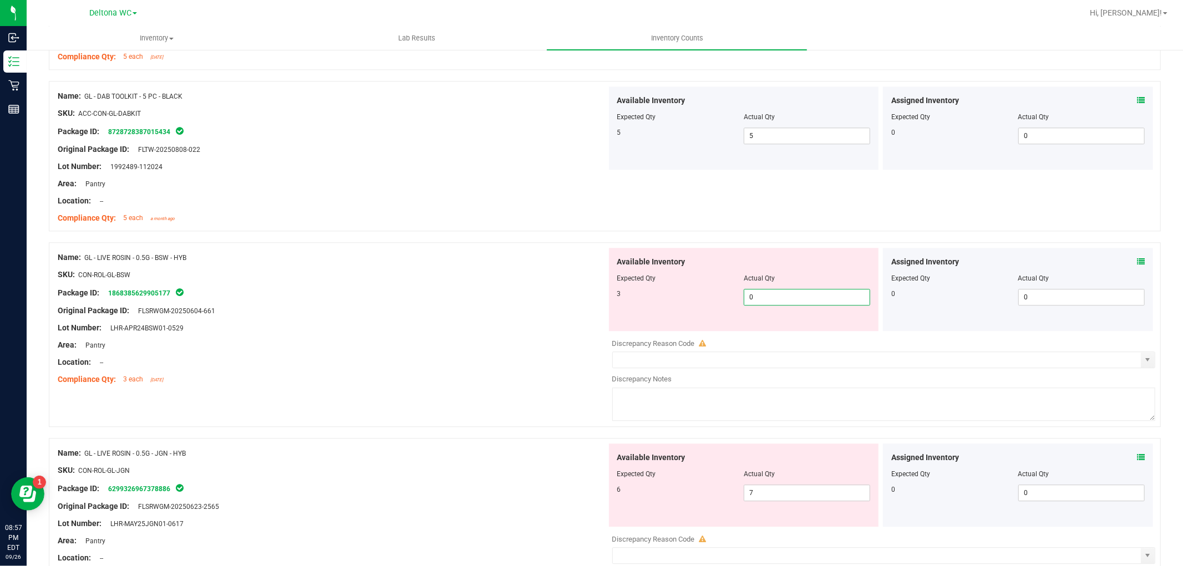
click at [779, 305] on span "0 0" at bounding box center [807, 297] width 126 height 17
click at [779, 305] on input "0" at bounding box center [806, 298] width 125 height 16
type input "3"
click at [444, 274] on div "SKU: CON-ROL-GL-BSW" at bounding box center [332, 275] width 549 height 12
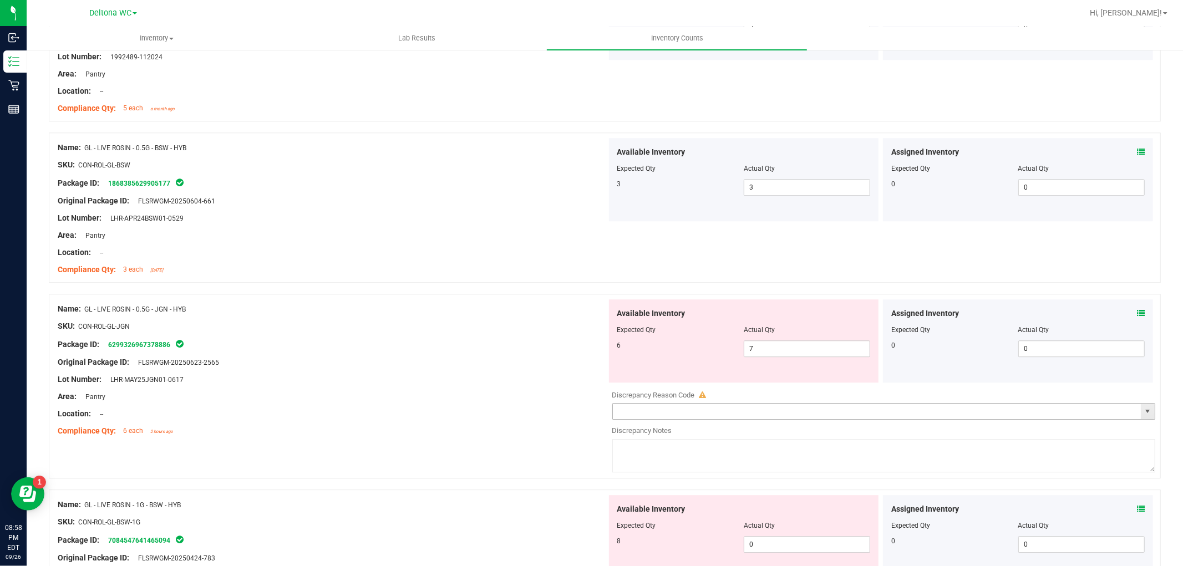
scroll to position [2465, 0]
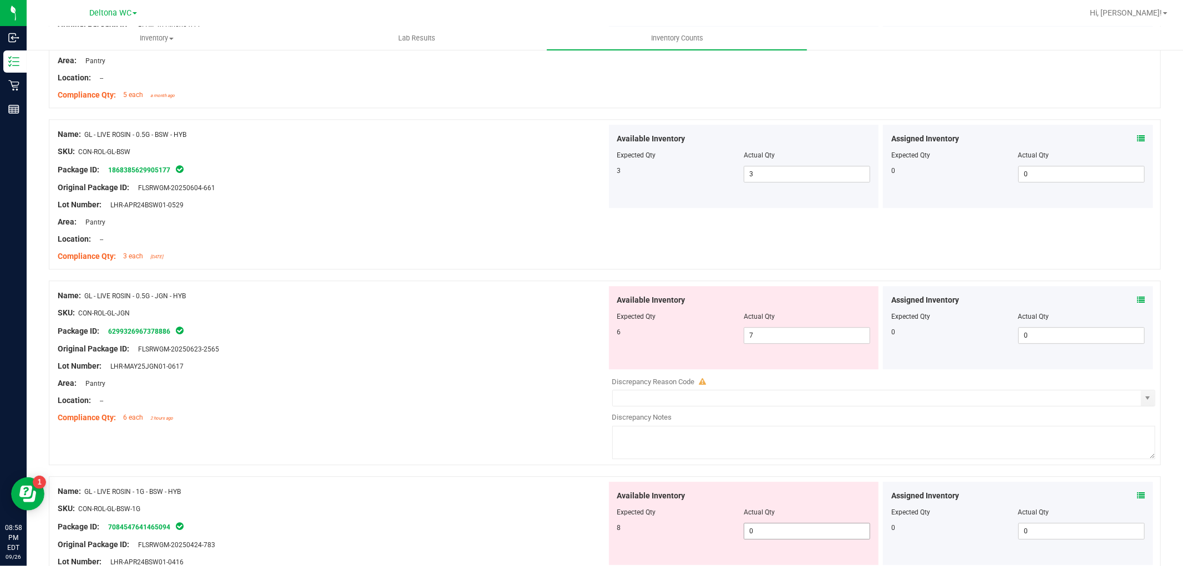
click at [757, 531] on span "0 0" at bounding box center [807, 531] width 126 height 17
click at [757, 531] on input "0" at bounding box center [806, 532] width 125 height 16
type input "8"
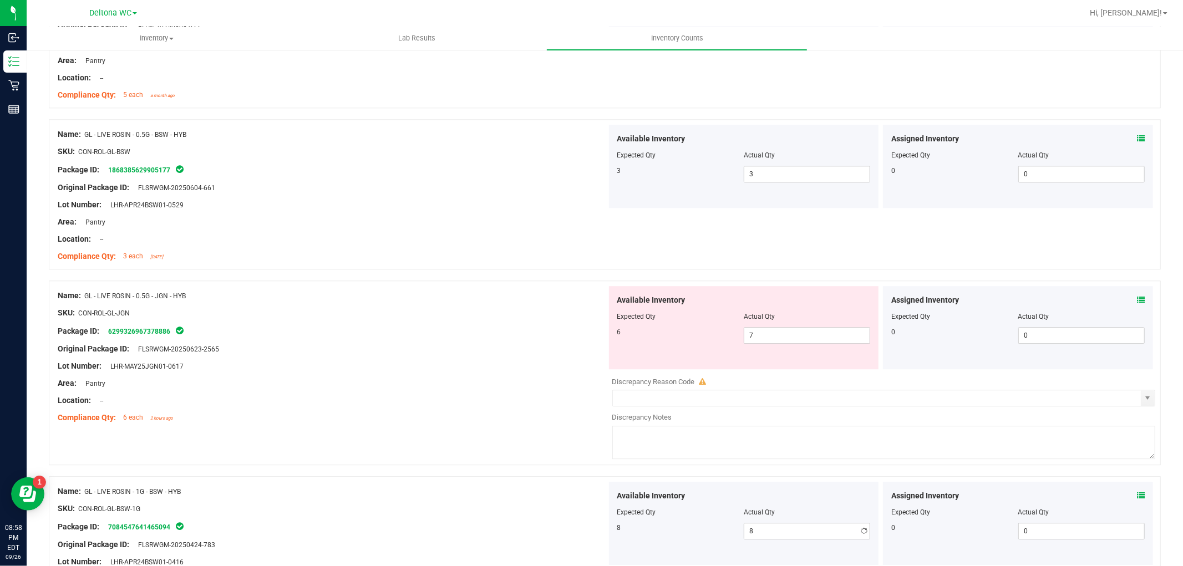
click at [475, 367] on div "Lot Number: LHR-MAY25JGN01-0617" at bounding box center [332, 366] width 549 height 12
click at [763, 336] on span "7 7" at bounding box center [807, 335] width 126 height 17
click at [763, 336] on input "7" at bounding box center [806, 336] width 125 height 16
type input "6"
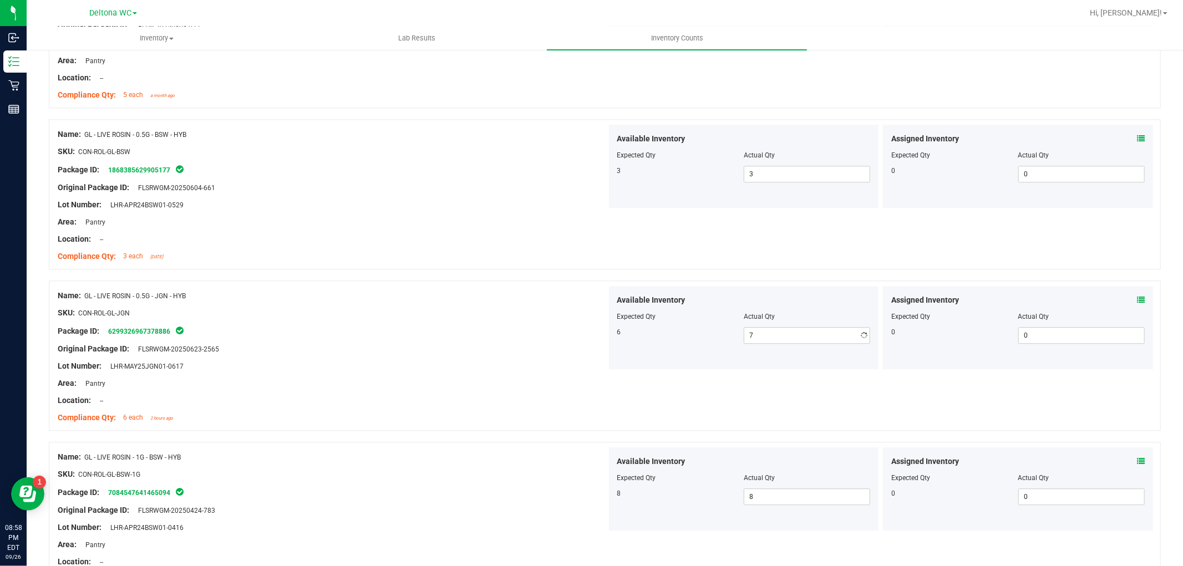
type input "6"
click at [462, 331] on div "Package ID: 6299326967378886" at bounding box center [332, 330] width 549 height 13
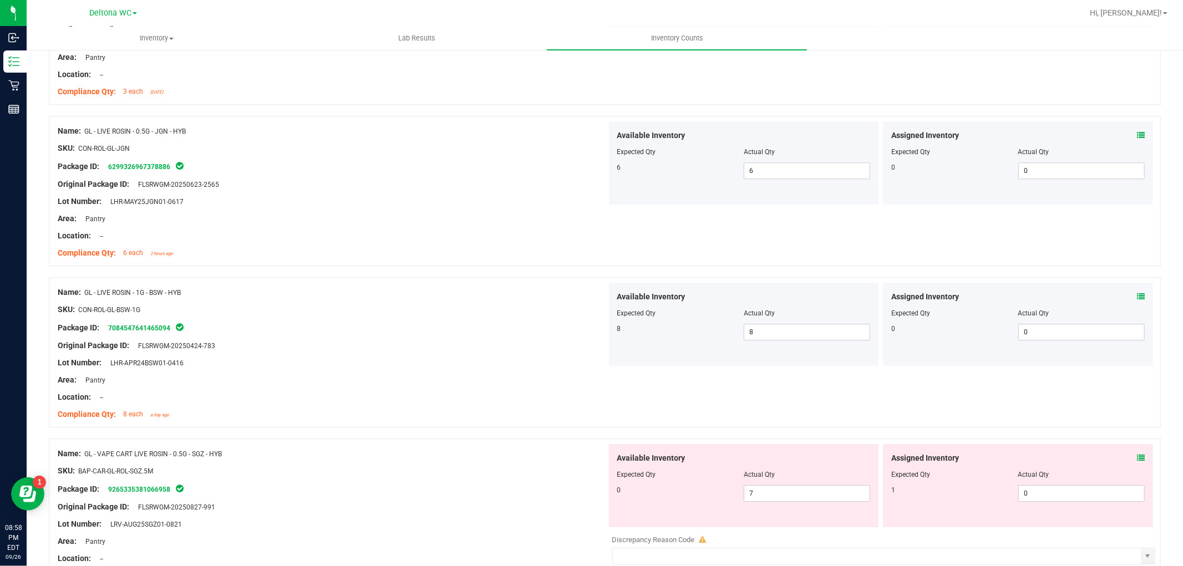
scroll to position [2711, 0]
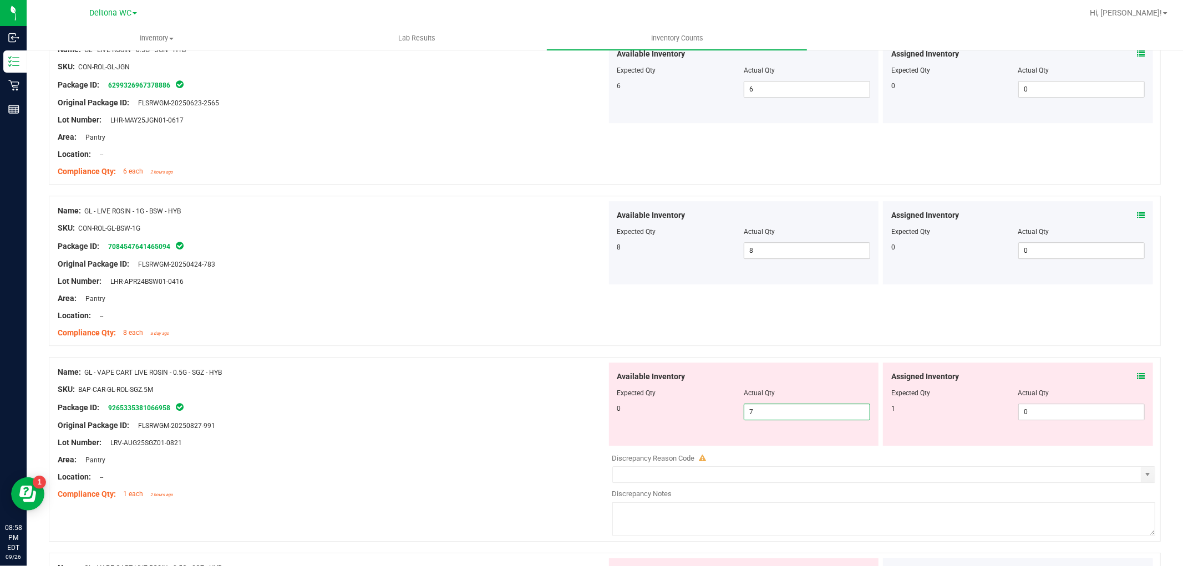
click at [760, 416] on span "7 7" at bounding box center [807, 412] width 126 height 17
click at [761, 415] on input "7" at bounding box center [806, 412] width 125 height 16
click at [1126, 374] on div "Assigned Inventory" at bounding box center [1017, 377] width 253 height 12
click at [1137, 375] on div "Assigned Inventory Expected Qty Actual Qty 1 0 0" at bounding box center [1018, 404] width 270 height 83
click at [1137, 376] on icon at bounding box center [1141, 377] width 8 height 8
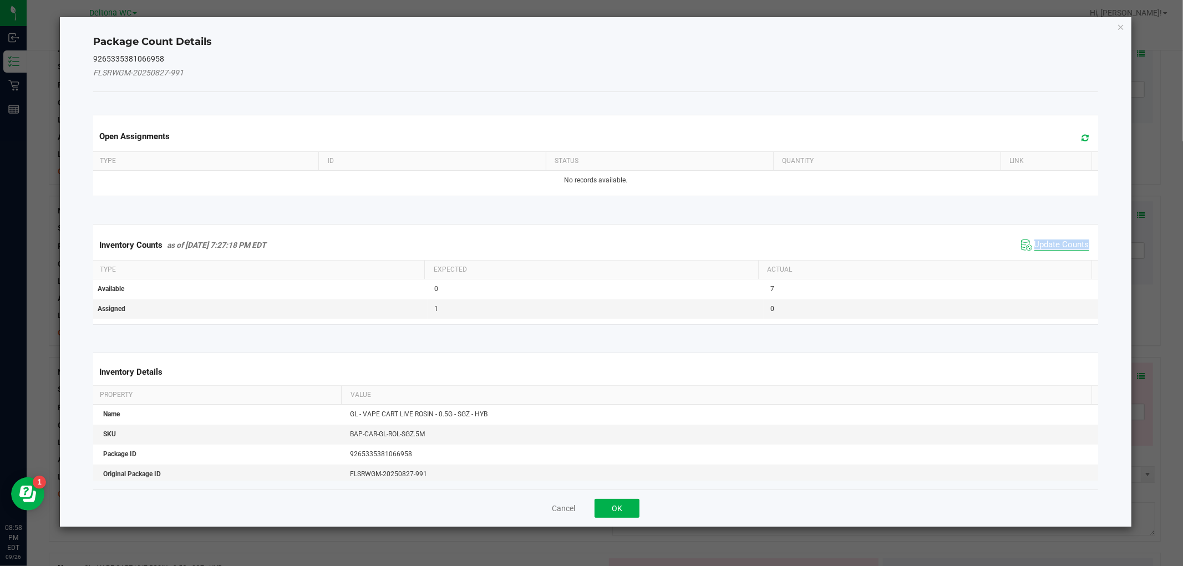
click at [1034, 248] on span "Update Counts" at bounding box center [1061, 245] width 55 height 11
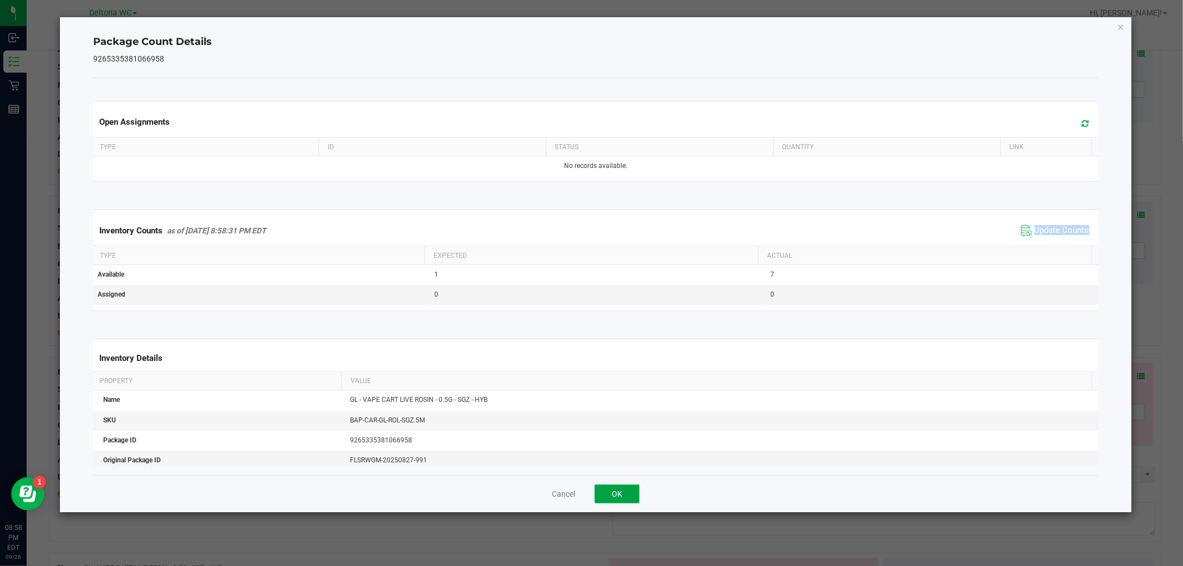
click at [623, 486] on button "OK" at bounding box center [617, 494] width 45 height 19
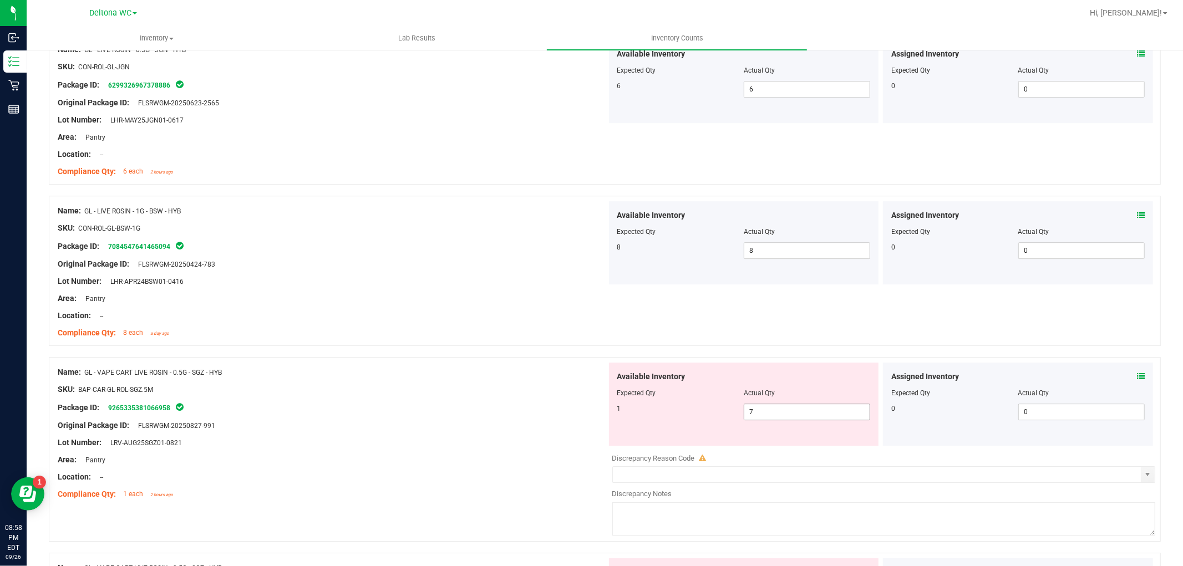
click at [814, 414] on span "7 7" at bounding box center [807, 412] width 126 height 17
click at [816, 414] on input "7" at bounding box center [806, 412] width 125 height 16
type input "1"
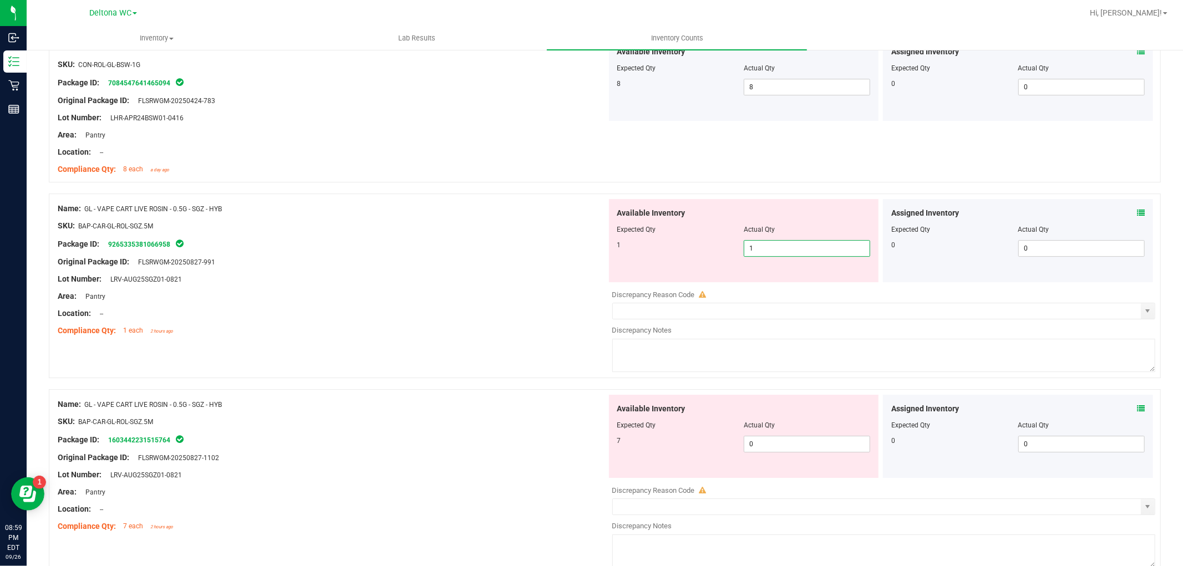
scroll to position [2896, 0]
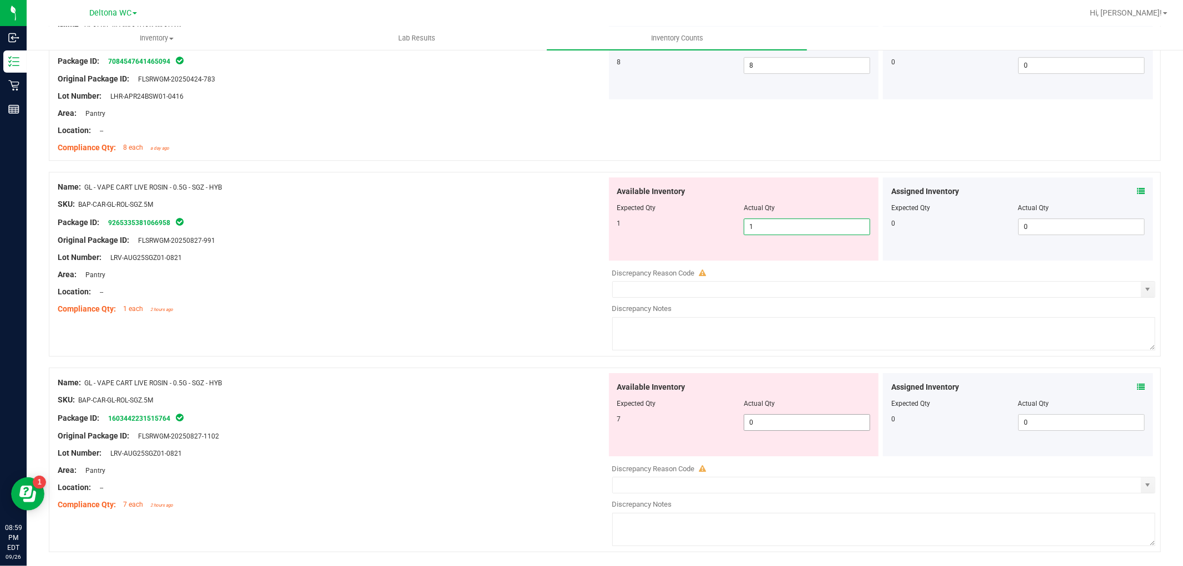
type input "1"
click at [764, 418] on div "Available Inventory Expected Qty Actual Qty 7 0 0" at bounding box center [744, 414] width 270 height 83
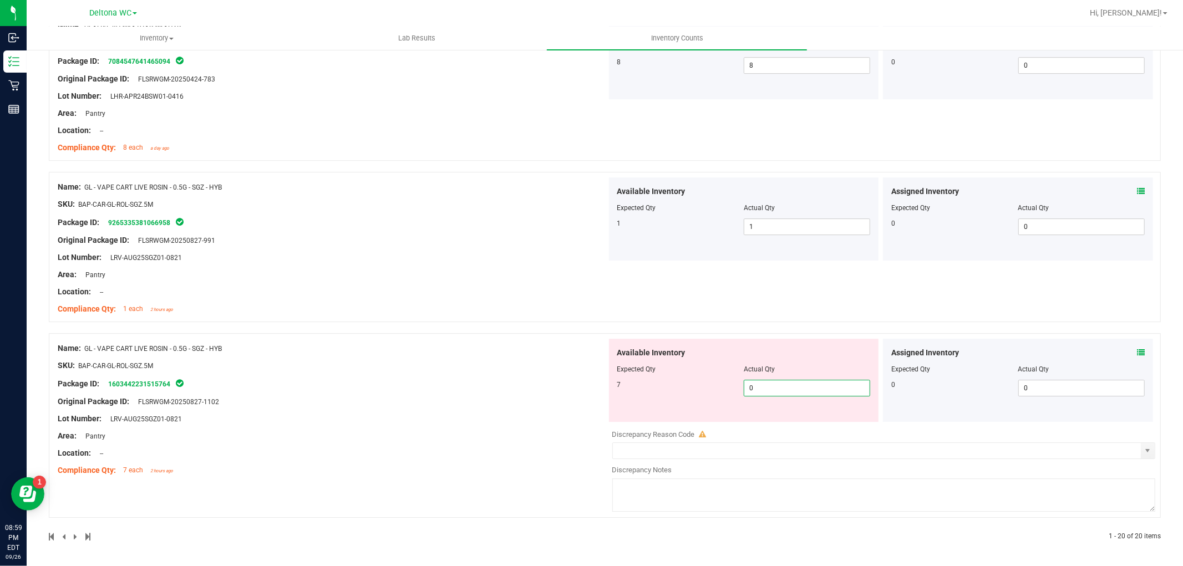
click at [1137, 354] on icon at bounding box center [1141, 353] width 8 height 8
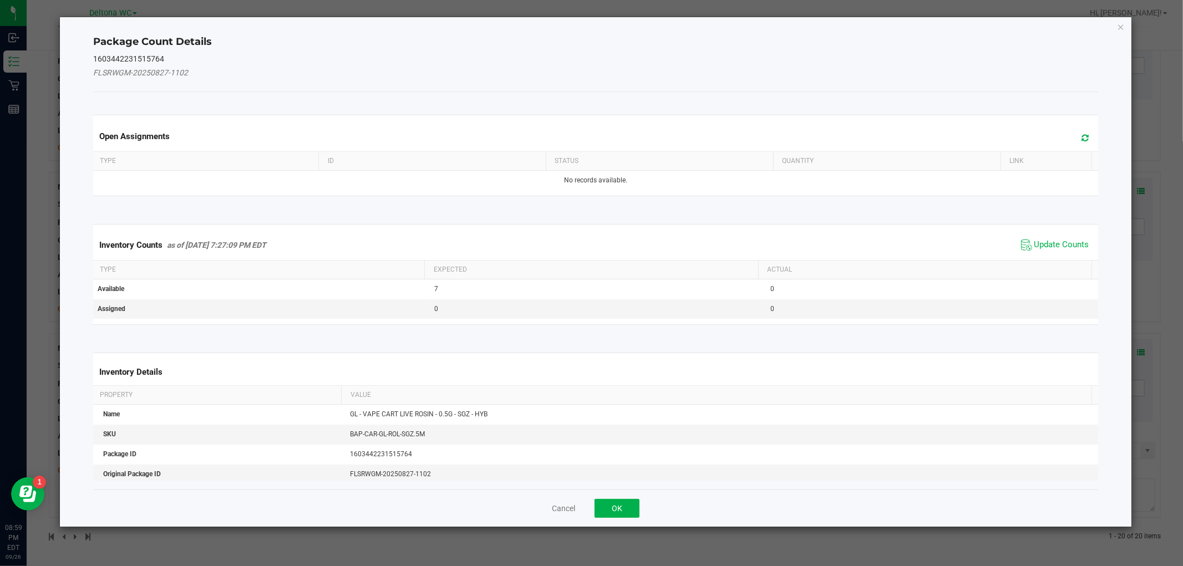
drag, startPoint x: 1044, startPoint y: 248, endPoint x: 1033, endPoint y: 254, distance: 12.7
click at [1043, 251] on span "Update Counts" at bounding box center [1055, 245] width 74 height 17
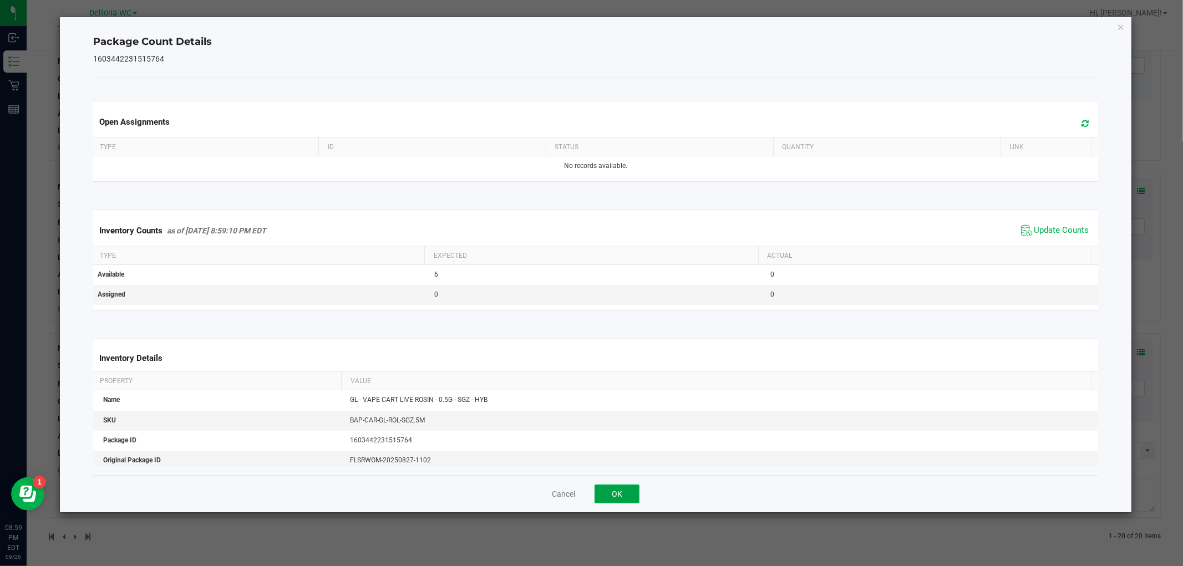
click at [613, 489] on button "OK" at bounding box center [617, 494] width 45 height 19
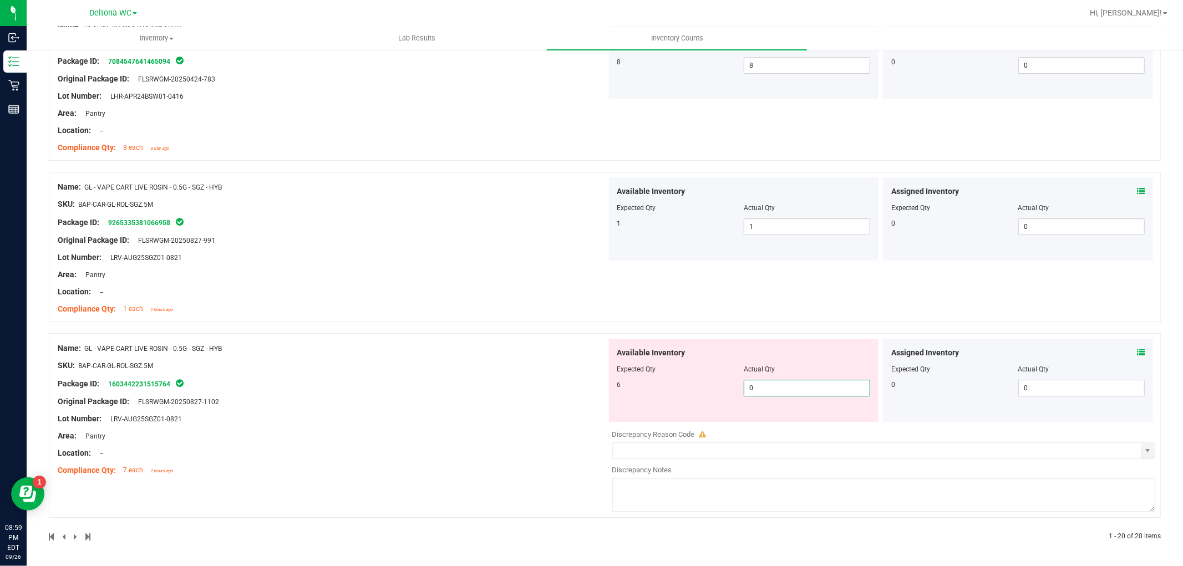
click at [764, 388] on span "0 0" at bounding box center [807, 388] width 126 height 17
type input "6"
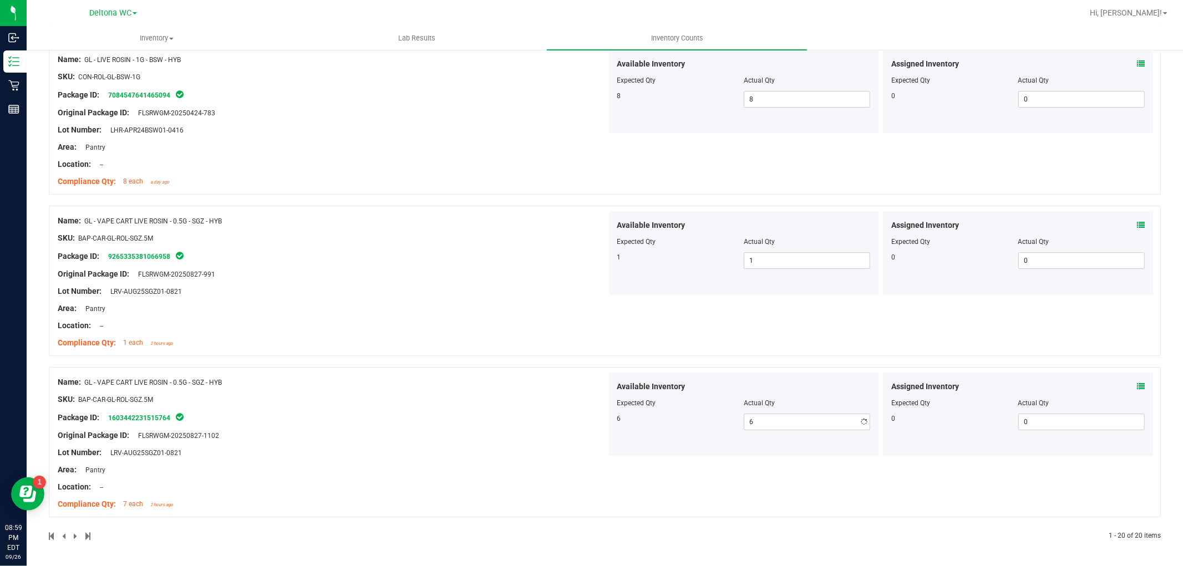
click at [539, 440] on div "Name: GL - VAPE CART LIVE ROSIN - 0.5G - SGZ - HYB SKU: BAP-CAR-GL-ROL-SGZ.5M P…" at bounding box center [332, 443] width 549 height 141
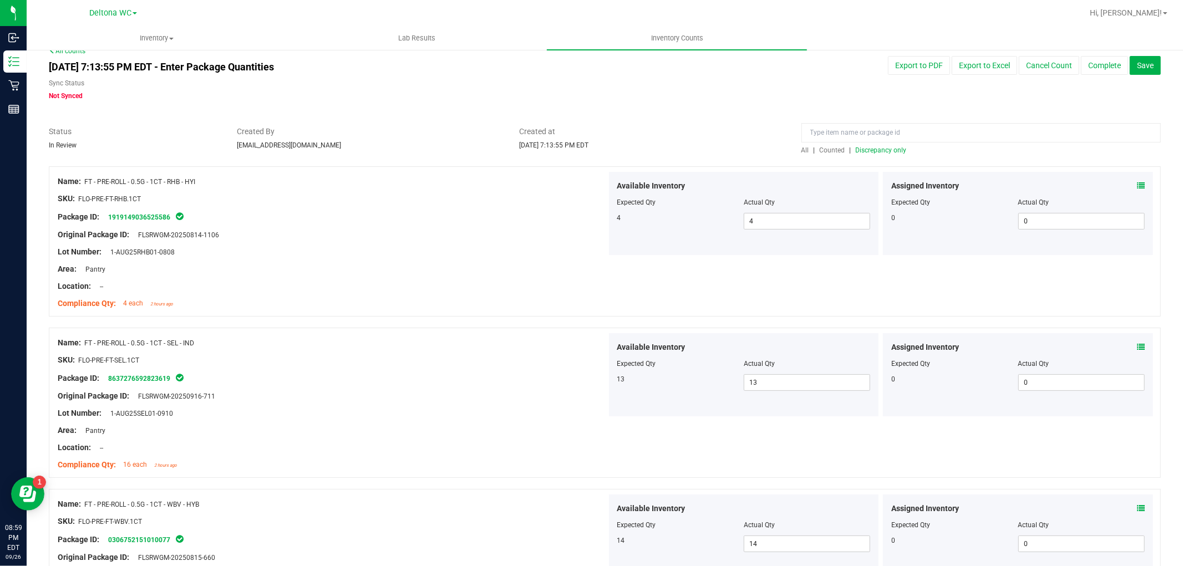
scroll to position [0, 0]
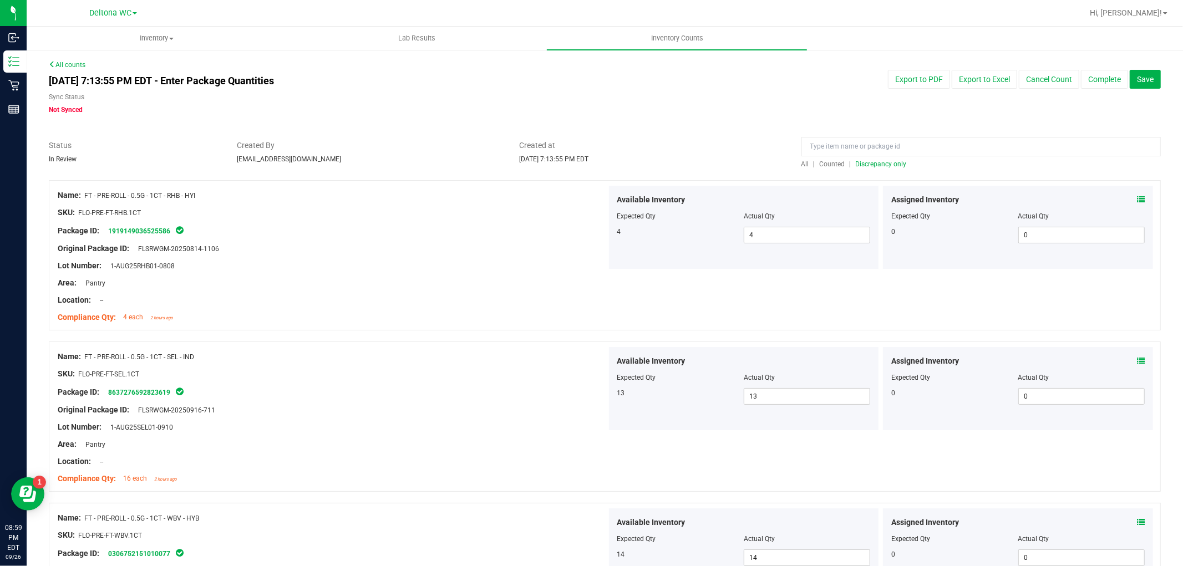
click at [867, 165] on span "Discrepancy only" at bounding box center [881, 164] width 51 height 8
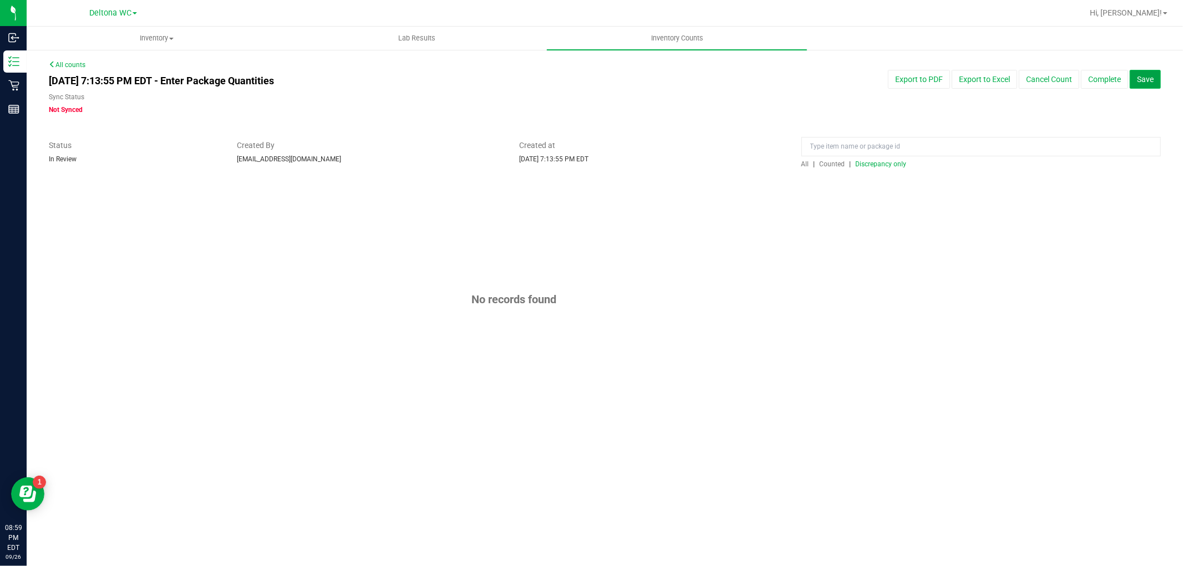
click at [1151, 72] on button "Save" at bounding box center [1145, 79] width 31 height 19
